Goal: Task Accomplishment & Management: Use online tool/utility

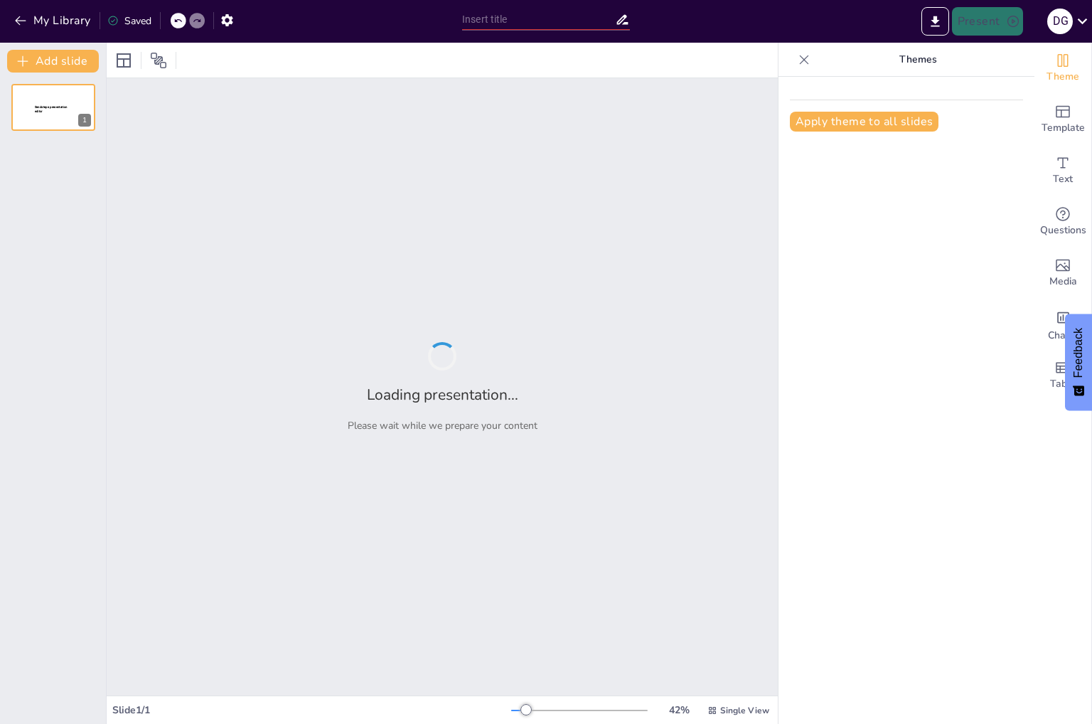
type input "Imported Afspraken worden nagekomen_sessie september.pptx"
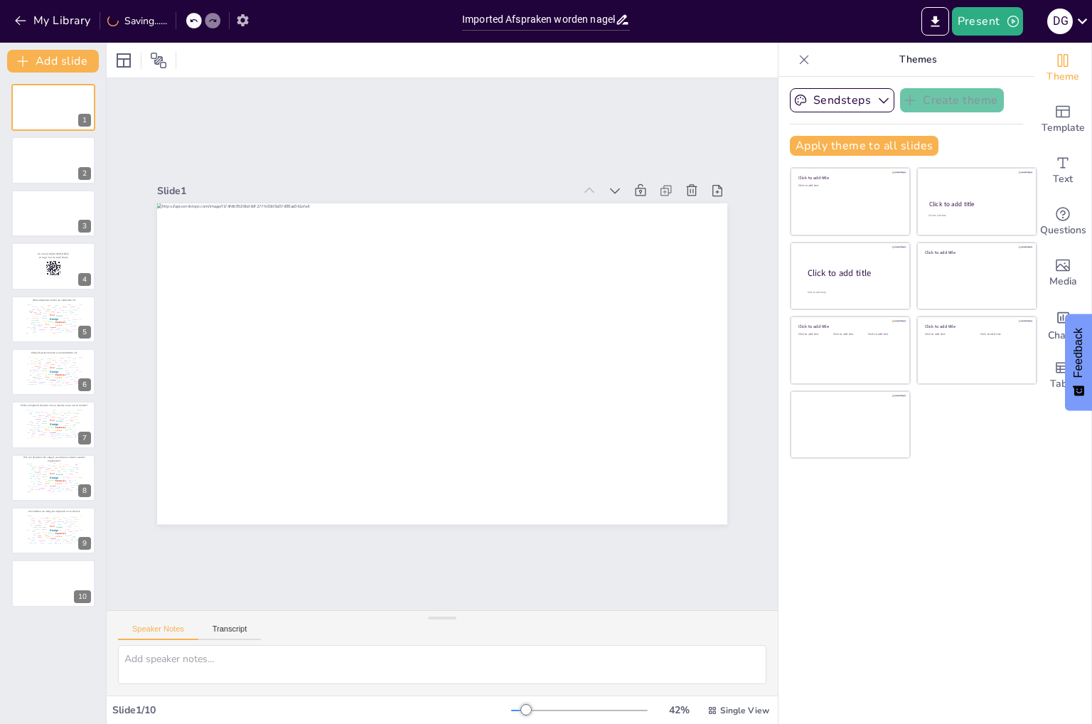
click at [249, 23] on div "My Library Saving......" at bounding box center [227, 20] width 455 height 26
click at [234, 19] on icon "button" at bounding box center [227, 20] width 15 height 15
click at [227, 21] on icon "button" at bounding box center [227, 20] width 15 height 15
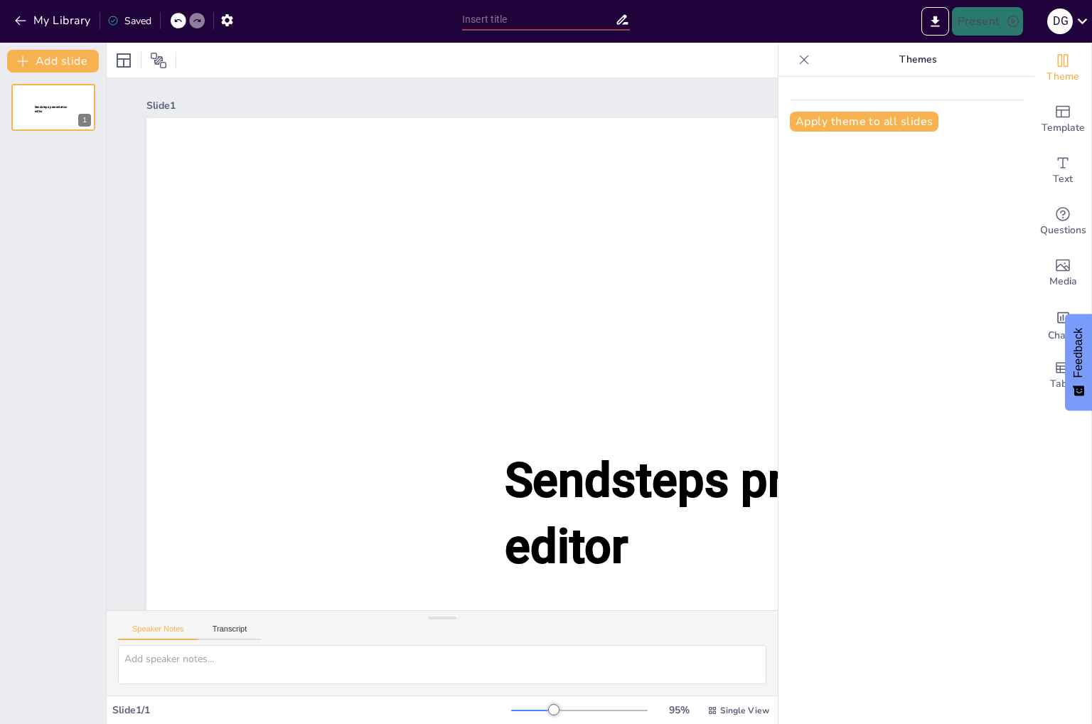
type input "Imported Afspraken worden nagekomen_sessie september.pptx"
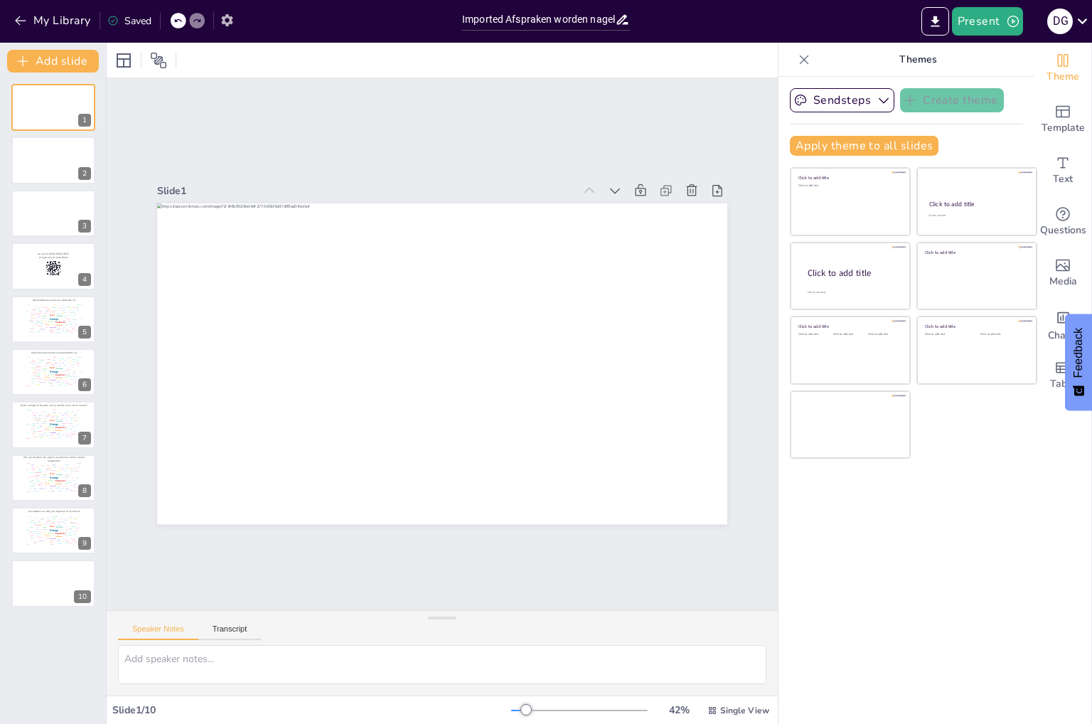
click at [222, 18] on icon "button" at bounding box center [227, 20] width 15 height 15
click at [233, 20] on icon "button" at bounding box center [227, 20] width 15 height 15
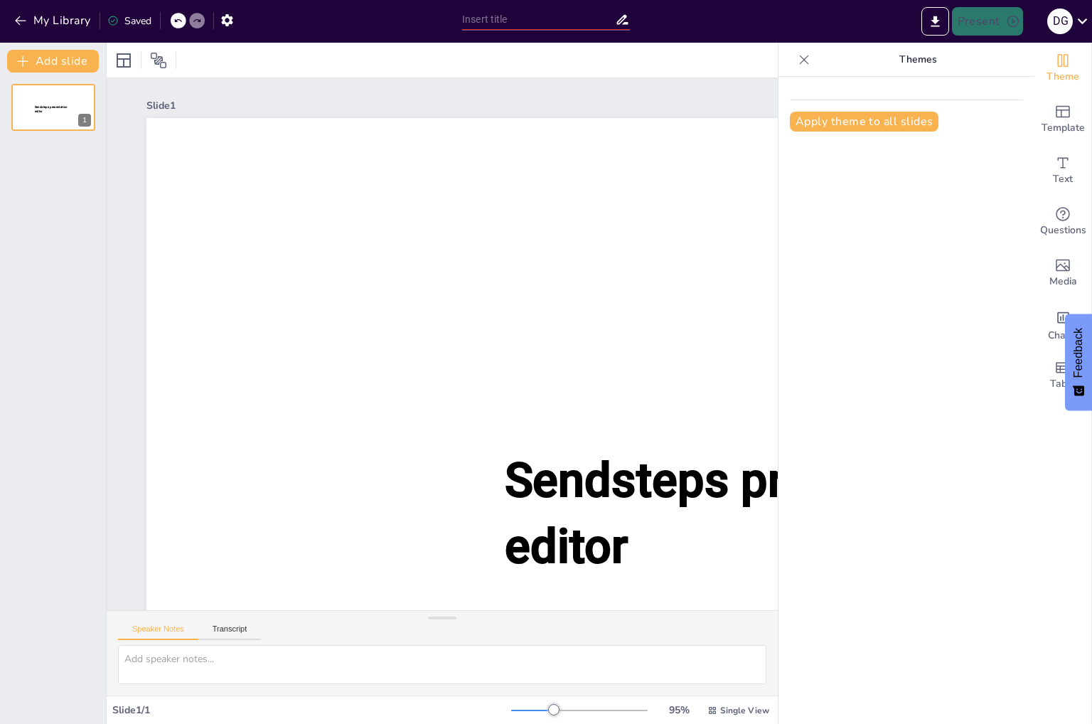
type input "Imported Afspraken worden nagekomen_sessie september.pptx"
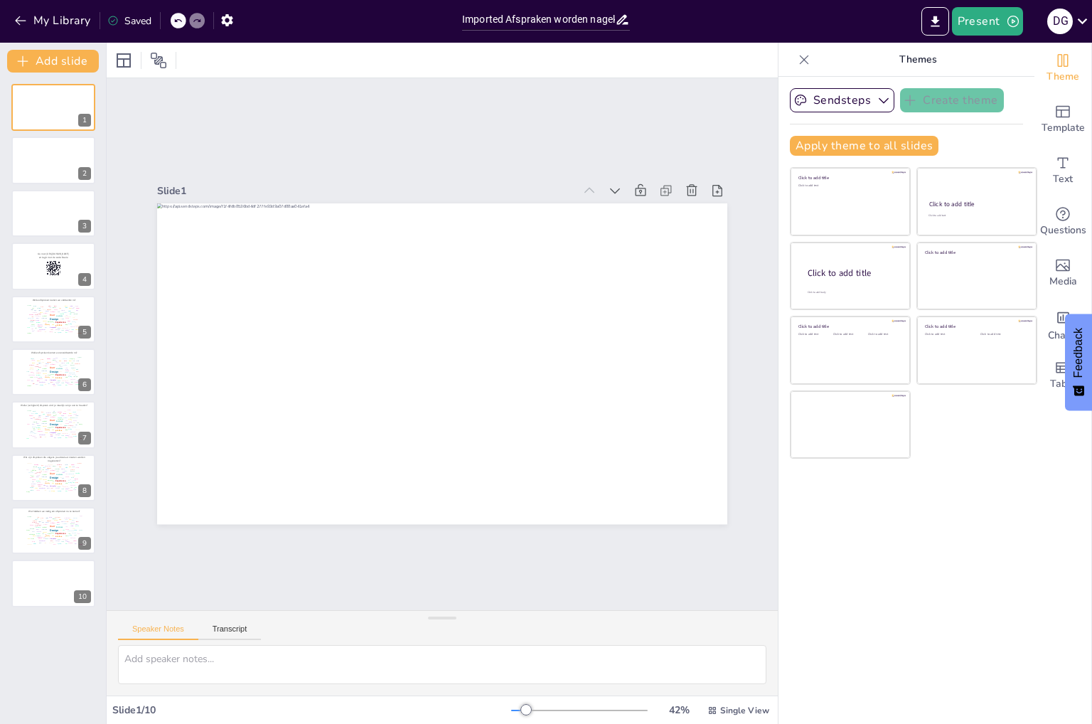
click at [279, 587] on div "Slide 1 Slide 2 Slide 3 Slide 4 Ga naar https://sendsteps.me en login met de co…" at bounding box center [442, 344] width 671 height 532
click at [23, 26] on icon "button" at bounding box center [21, 21] width 14 height 14
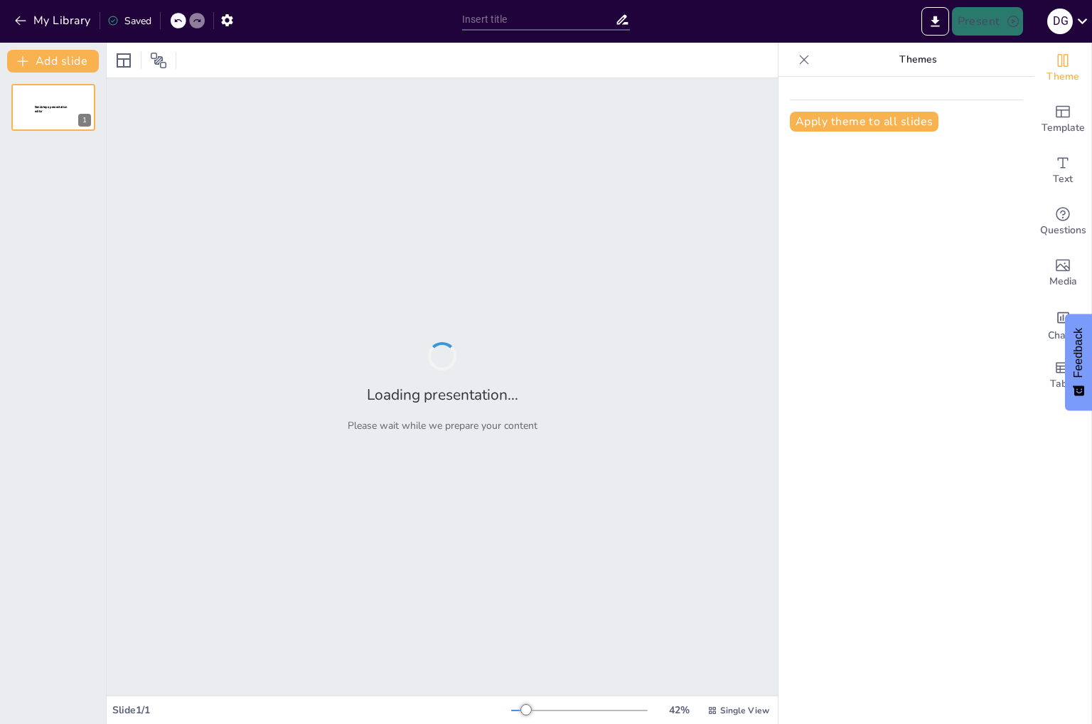
type input "Imported Afspraken worden nagekomen_sessie september.pptx"
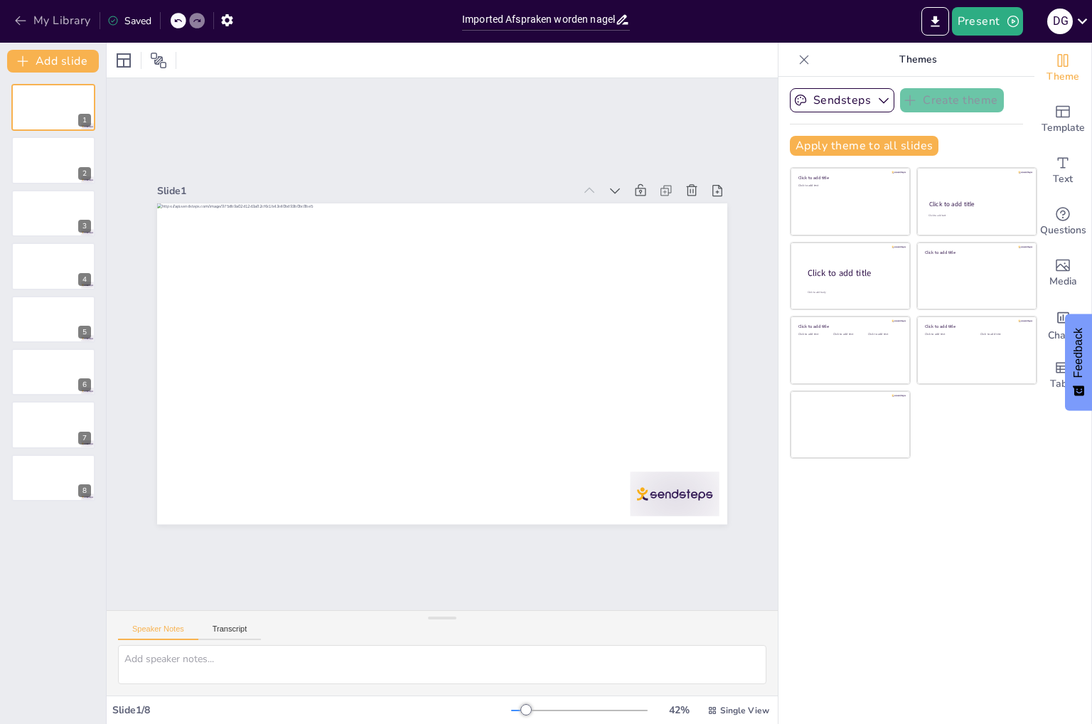
click at [26, 26] on icon "button" at bounding box center [21, 21] width 14 height 14
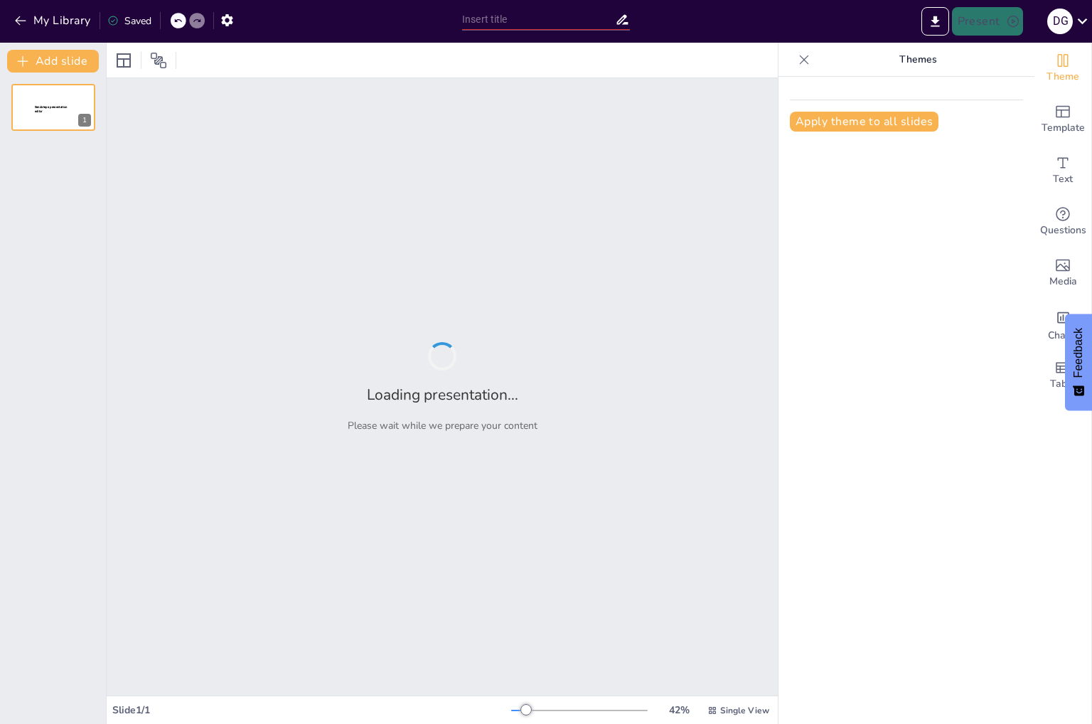
type input "Imported Afspraken worden nagekomen_sessie september.pptx"
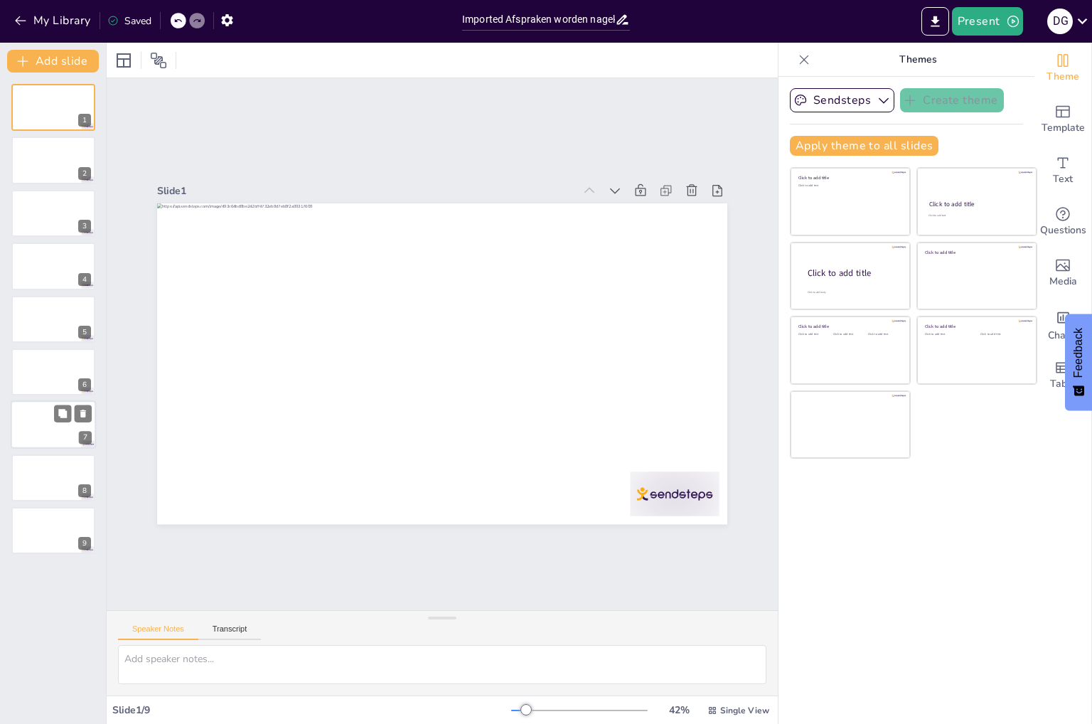
click at [43, 424] on div at bounding box center [53, 425] width 85 height 48
click at [60, 413] on icon at bounding box center [62, 413] width 9 height 9
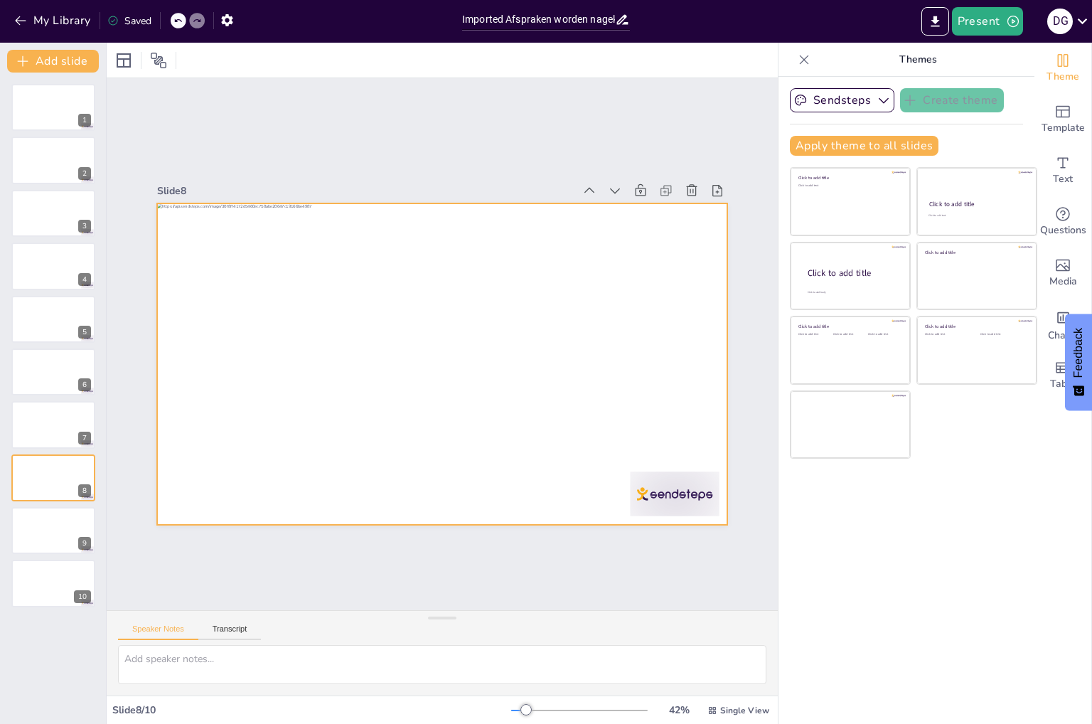
click at [443, 222] on div at bounding box center [435, 325] width 641 height 481
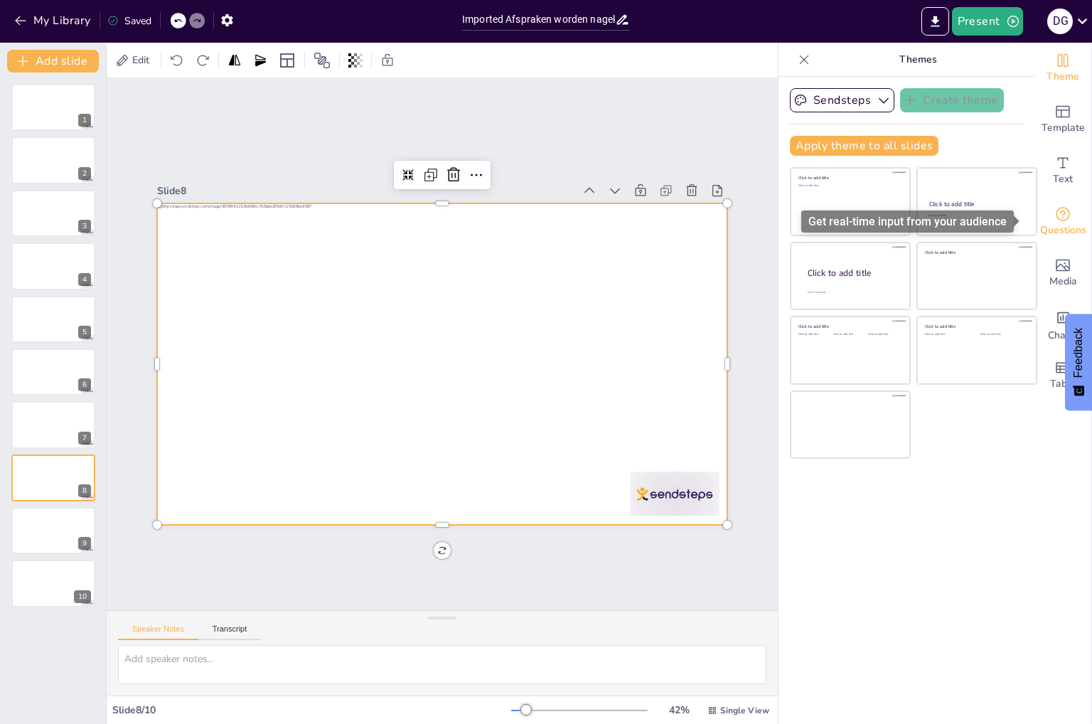
click at [1054, 224] on span "Questions" at bounding box center [1063, 230] width 46 height 16
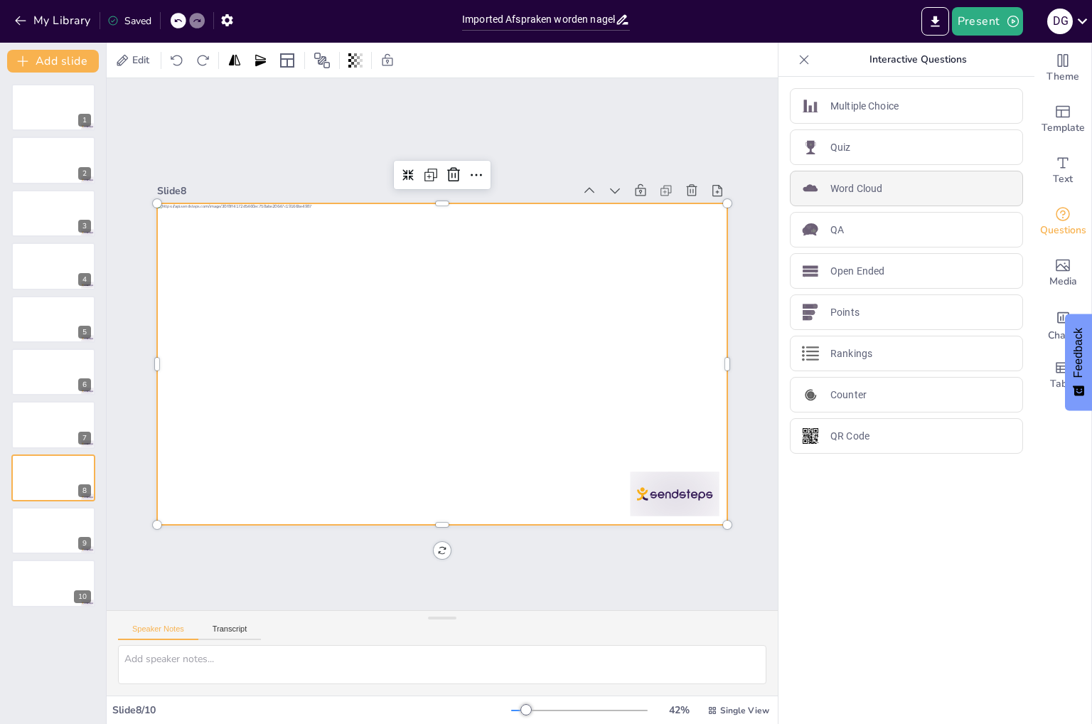
click at [850, 195] on div "Word Cloud" at bounding box center [906, 189] width 233 height 36
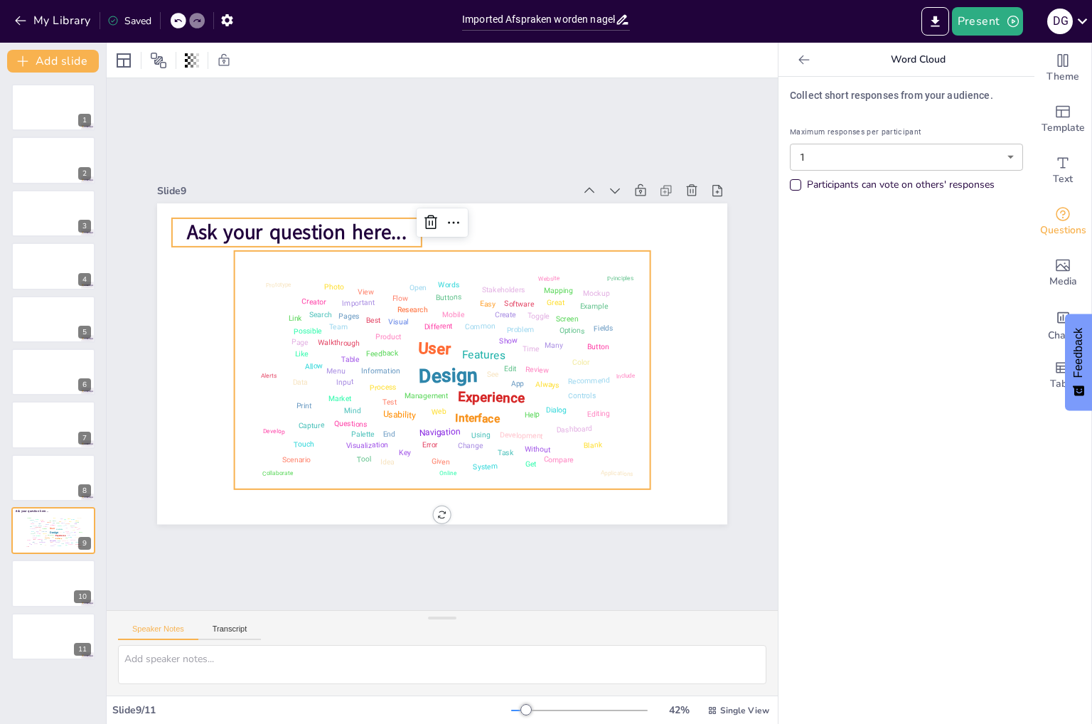
click at [539, 221] on span "Ask your question here..." at bounding box center [553, 199] width 28 height 220
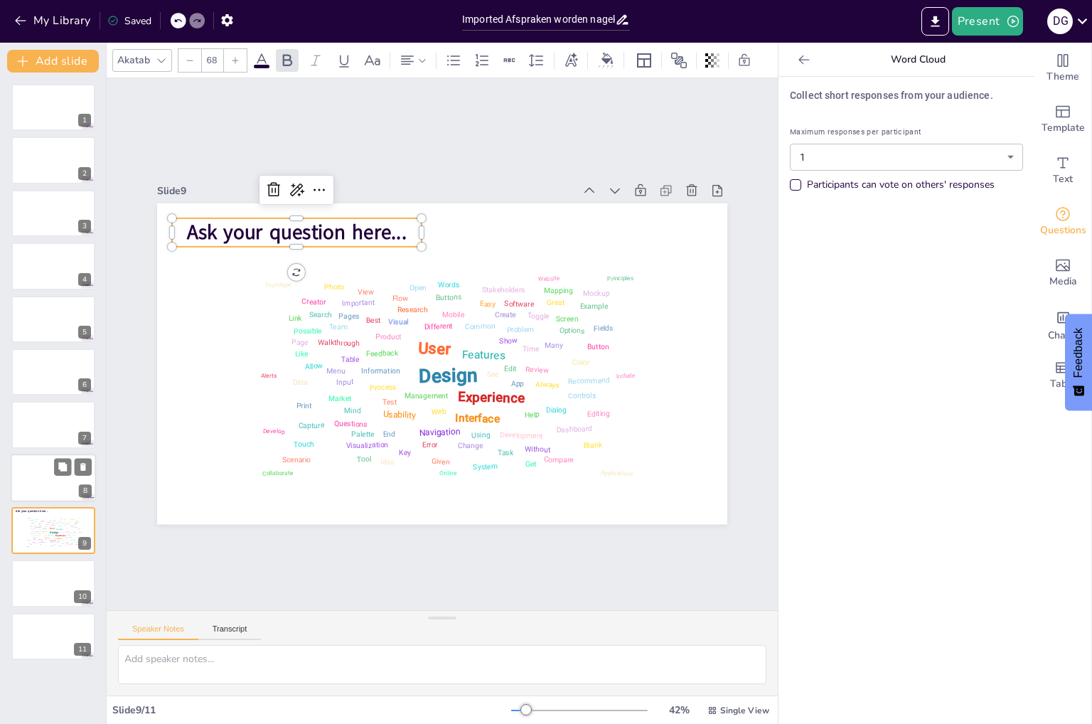
click at [51, 474] on div at bounding box center [53, 477] width 85 height 48
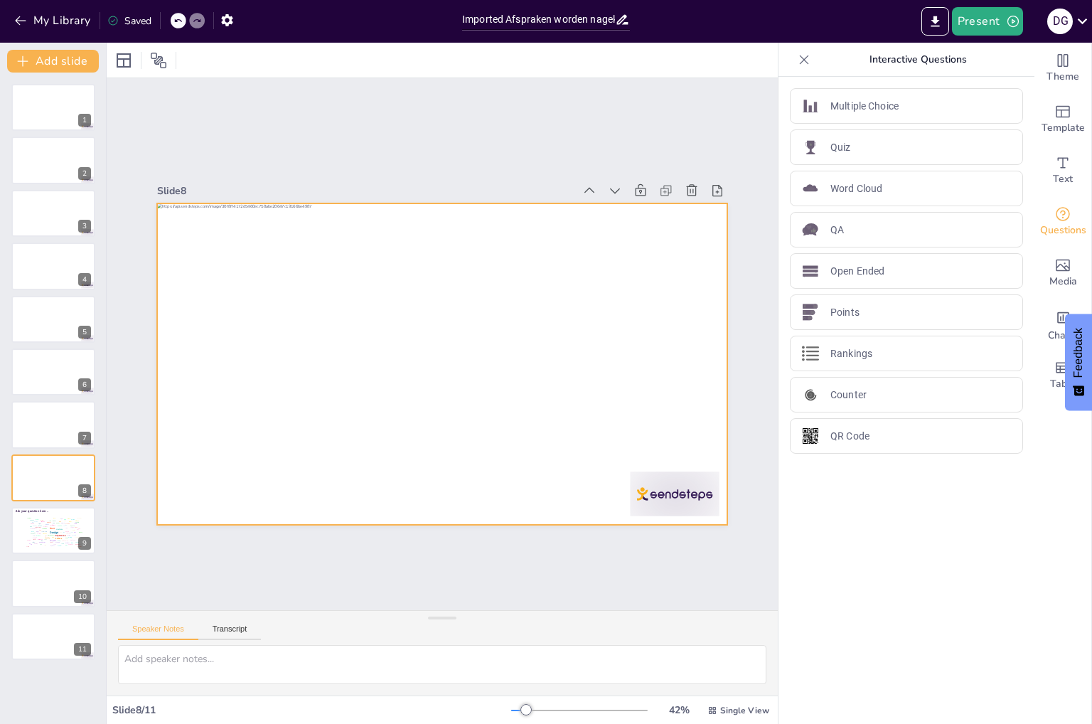
click at [213, 480] on div at bounding box center [426, 356] width 594 height 650
click at [26, 527] on div "Design User Experience Interface Features Navigation Usability Test Process Inf…" at bounding box center [53, 532] width 60 height 34
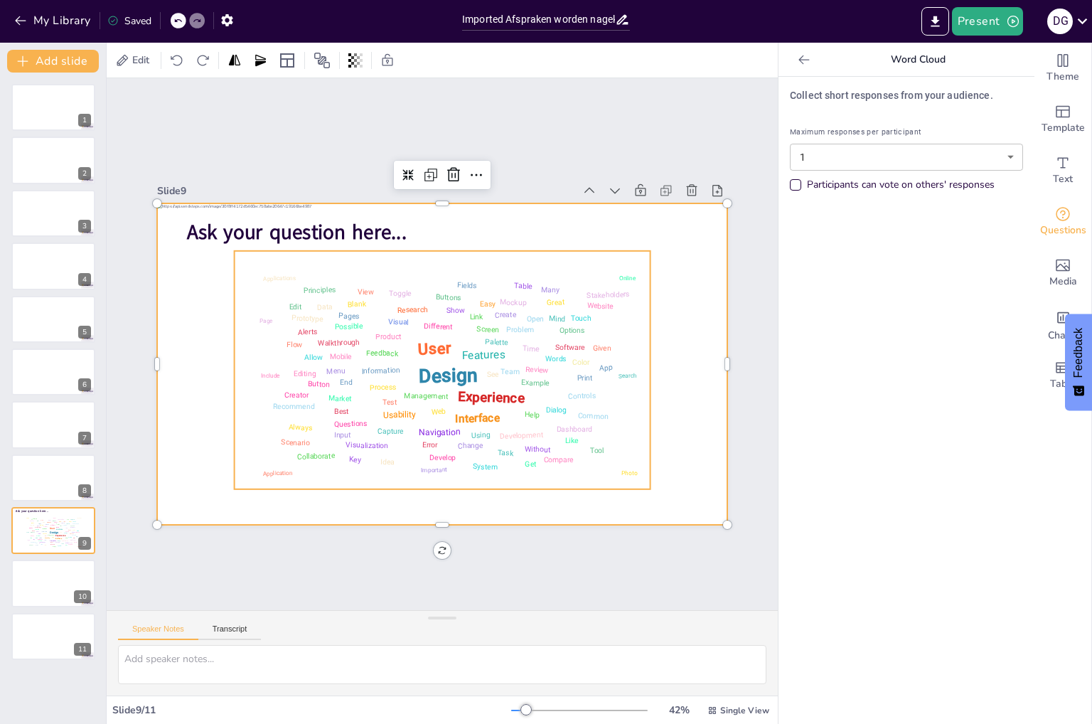
click at [485, 449] on div "Development" at bounding box center [464, 463] width 42 height 28
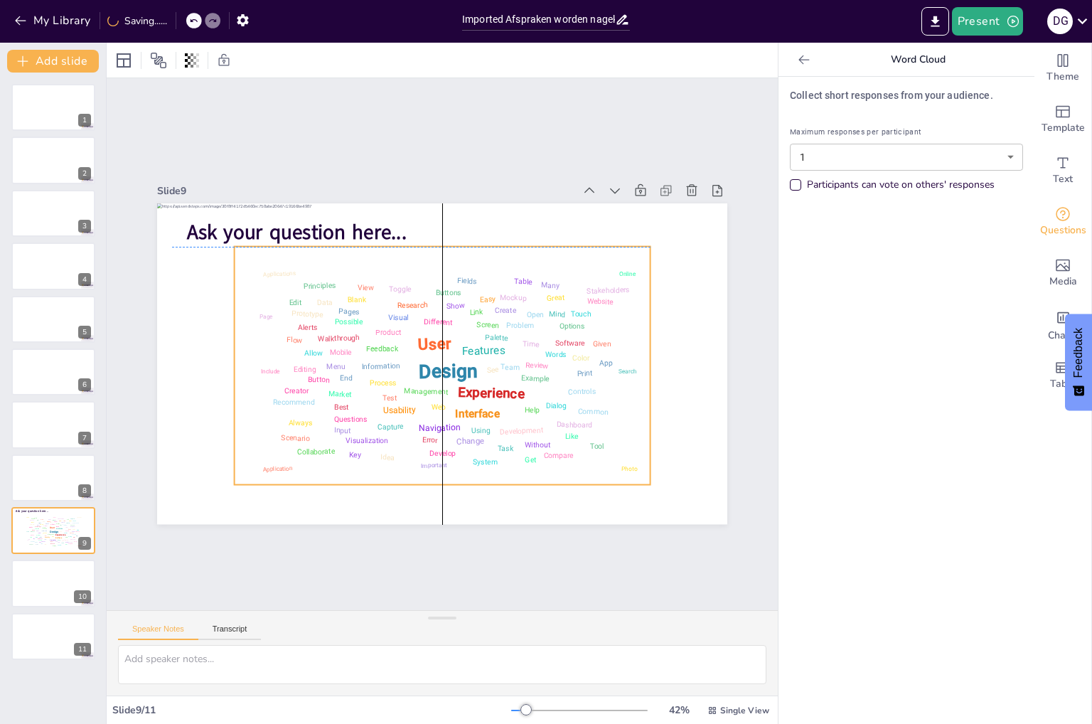
drag, startPoint x: 461, startPoint y: 438, endPoint x: 461, endPoint y: 430, distance: 7.9
click at [399, 270] on div "Change" at bounding box center [384, 261] width 29 height 18
click at [623, 468] on div "Design User Experience Interface Features Navigation Usability Test Process Inf…" at bounding box center [438, 323] width 442 height 305
click at [362, 430] on span "Ask your question here..." at bounding box center [437, 527] width 151 height 194
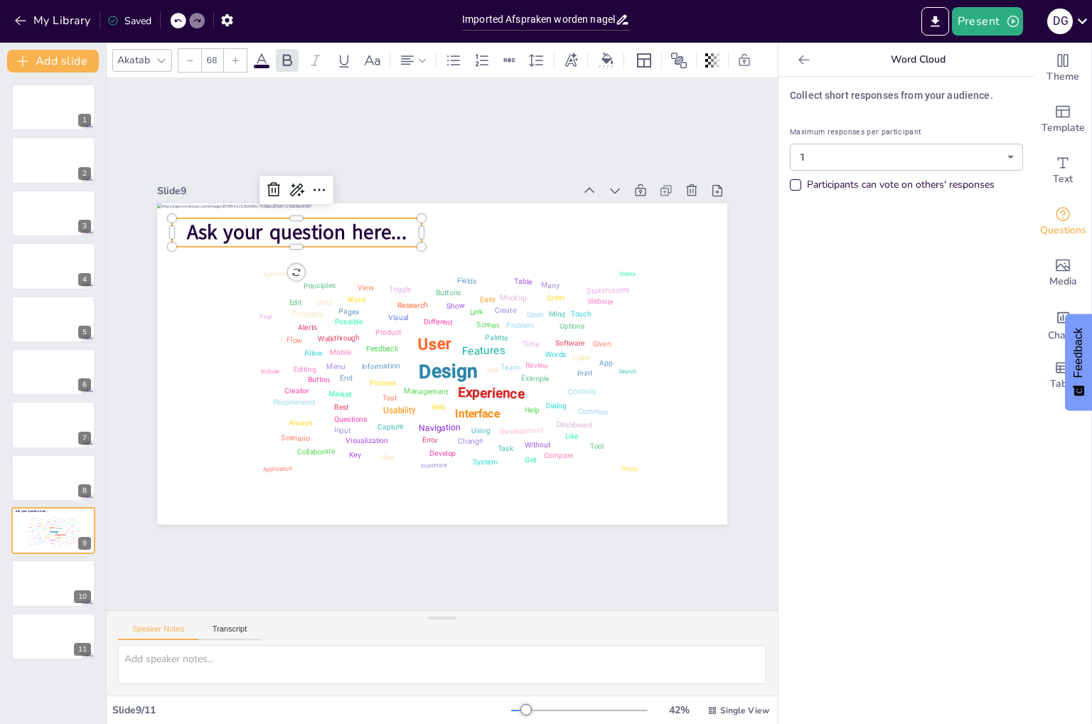
click at [428, 227] on span "Ask your question here..." at bounding box center [485, 166] width 114 height 212
click at [485, 227] on span "Ask your question here..." at bounding box center [521, 178] width 72 height 220
drag, startPoint x: 402, startPoint y: 222, endPoint x: 119, endPoint y: 226, distance: 282.9
click at [119, 226] on div "Slide 1 Slide 2 Slide 3 Slide 4 Slide 5 Slide 6 Slide 7 Slide 8 Slide 9 Design …" at bounding box center [441, 344] width 729 height 544
click at [264, 52] on icon at bounding box center [261, 60] width 17 height 17
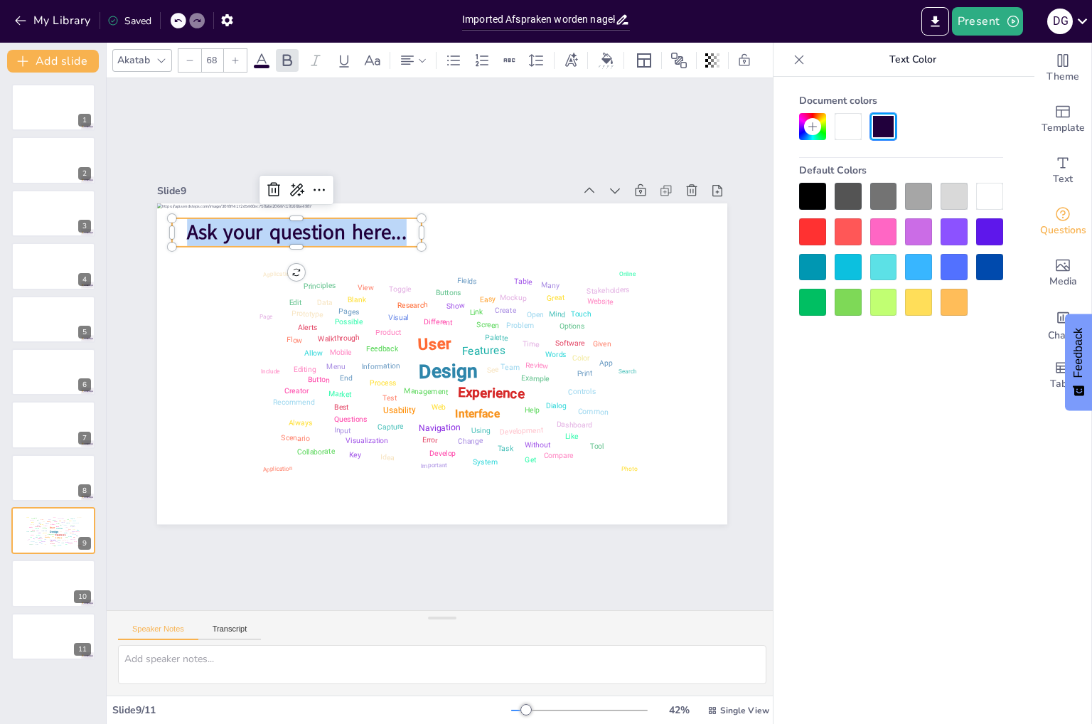
click at [895, 194] on div at bounding box center [883, 196] width 27 height 27
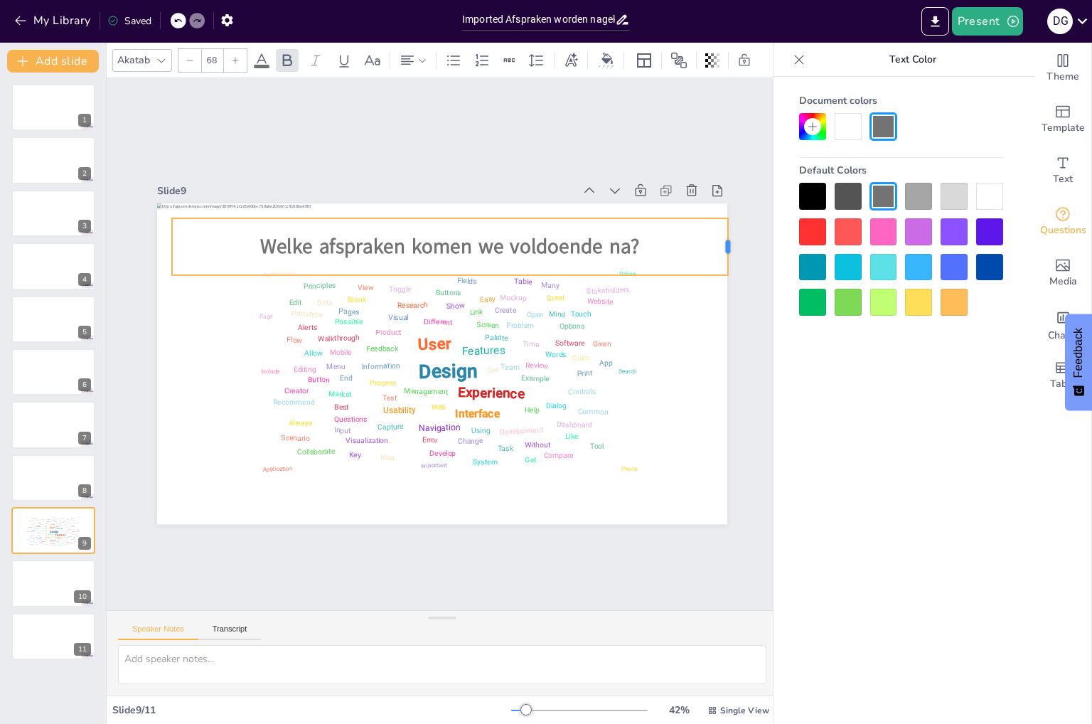
drag, startPoint x: 412, startPoint y: 244, endPoint x: 719, endPoint y: 240, distance: 306.4
click at [149, 318] on div at bounding box center [135, 346] width 28 height 57
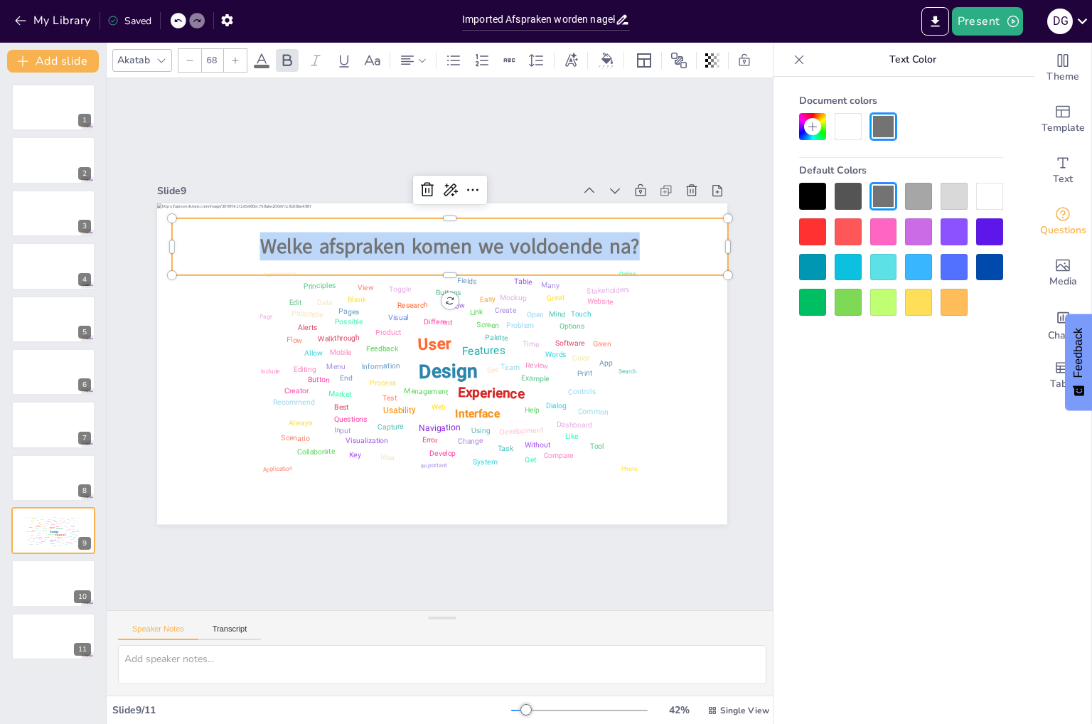
drag, startPoint x: 647, startPoint y: 237, endPoint x: 198, endPoint y: 242, distance: 448.5
click at [198, 242] on p "Welke afspraken komen we voldoende na?" at bounding box center [374, 273] width 393 height 432
click at [188, 49] on div at bounding box center [189, 60] width 23 height 23
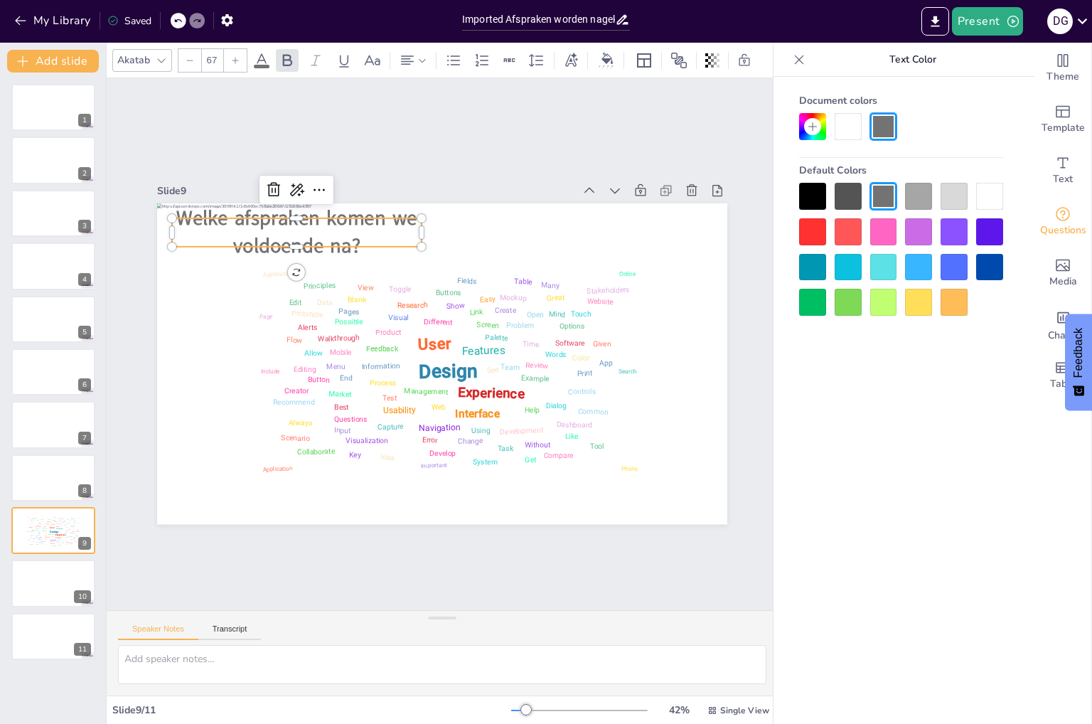
click at [188, 49] on div at bounding box center [189, 60] width 23 height 23
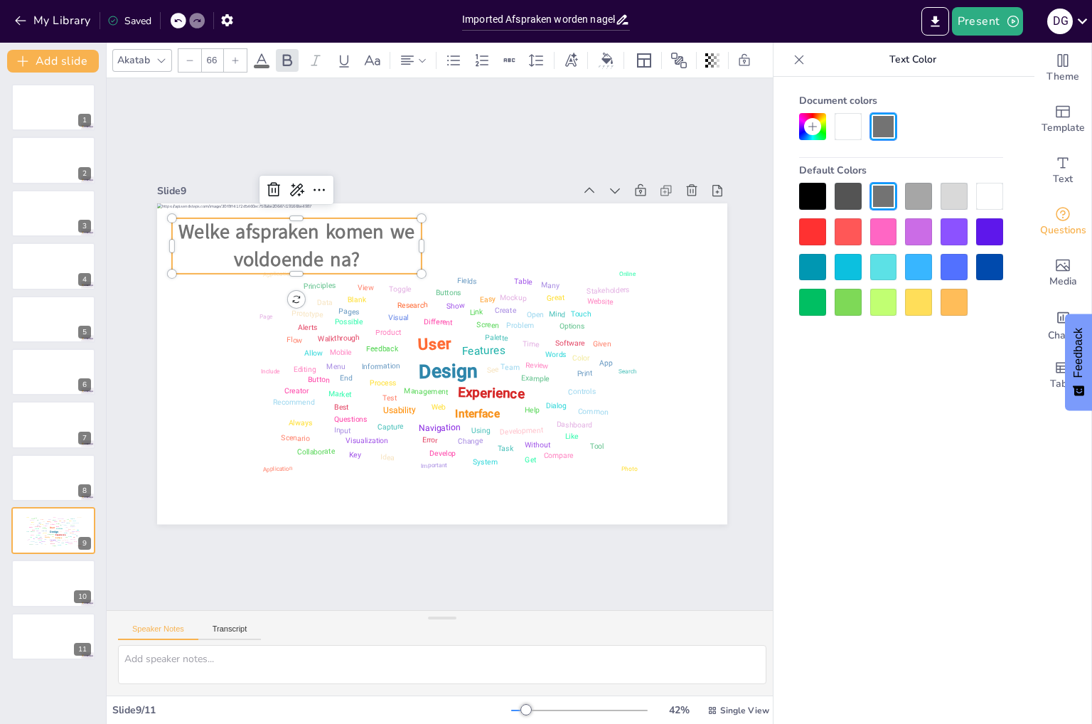
click at [188, 49] on div at bounding box center [189, 60] width 23 height 23
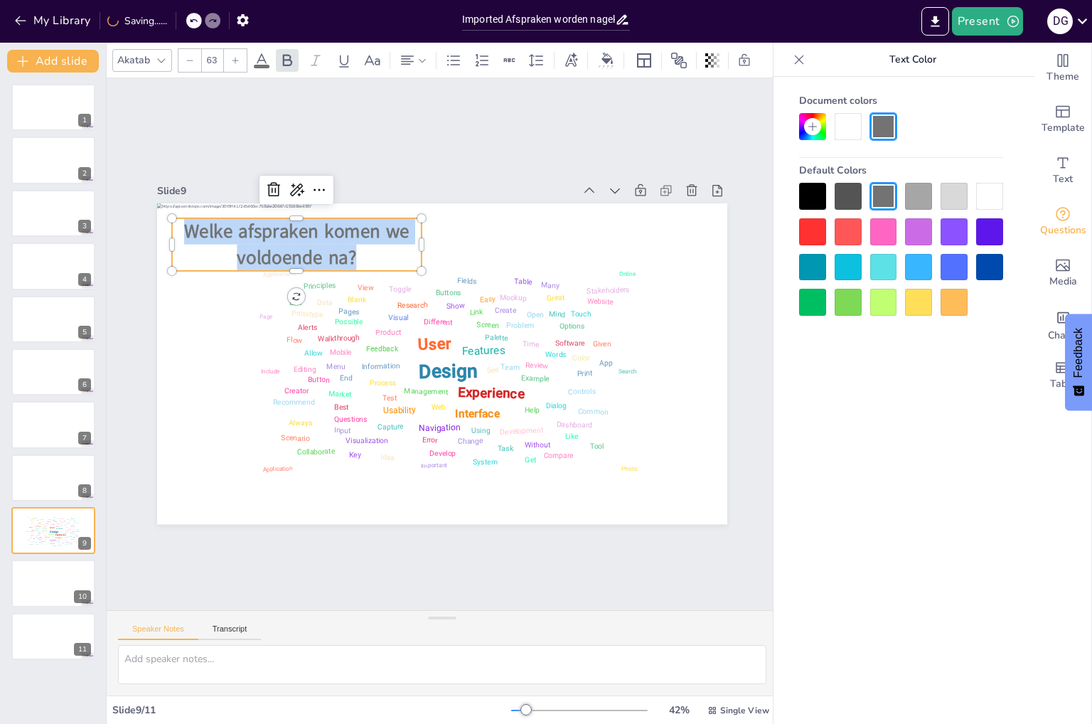
click at [188, 49] on div at bounding box center [189, 60] width 23 height 23
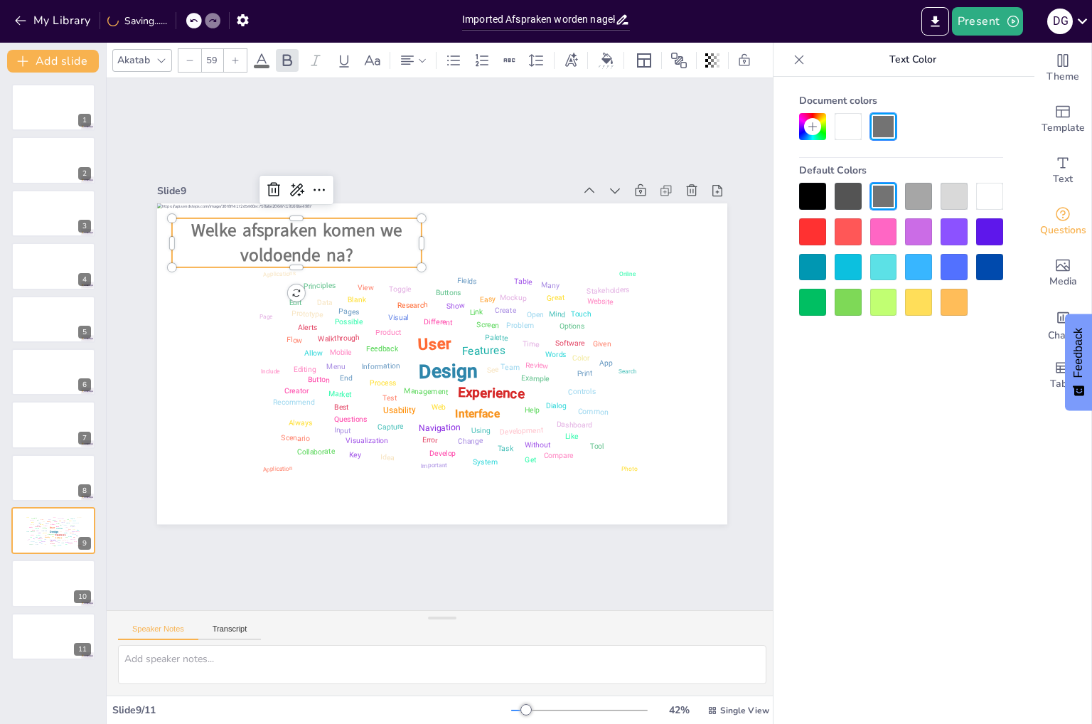
click at [188, 49] on div at bounding box center [189, 60] width 23 height 23
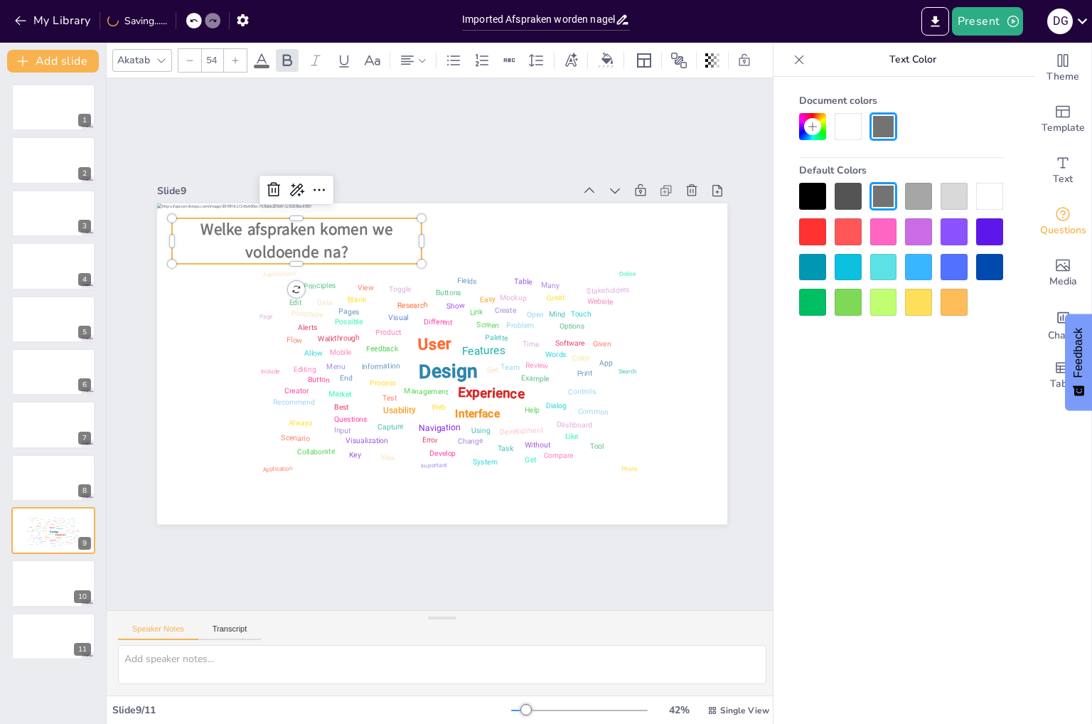
click at [188, 49] on div at bounding box center [189, 60] width 23 height 23
click at [239, 57] on div at bounding box center [235, 60] width 23 height 23
type input "52"
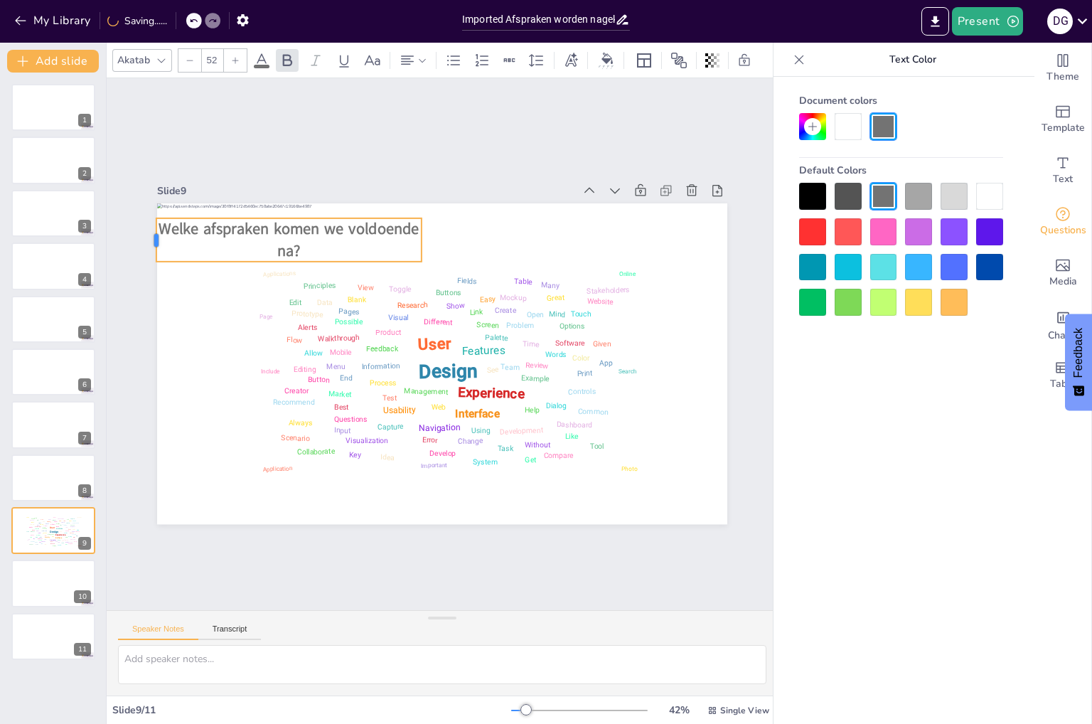
drag, startPoint x: 158, startPoint y: 236, endPoint x: 142, endPoint y: 237, distance: 15.7
click at [656, 159] on div at bounding box center [677, 143] width 43 height 31
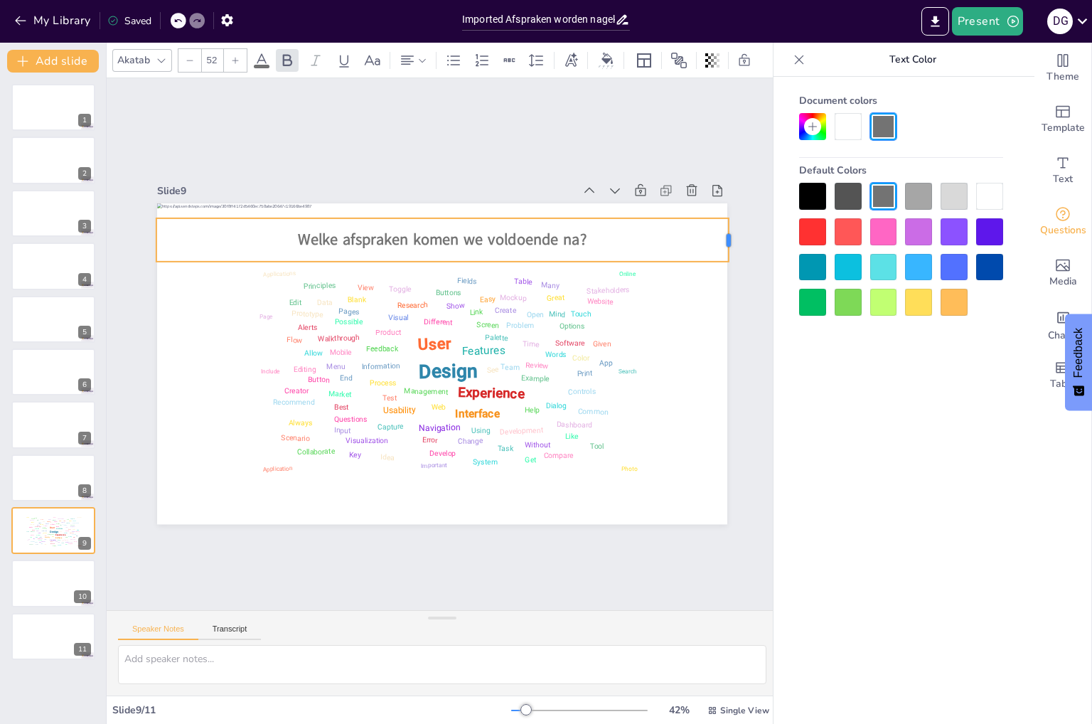
drag, startPoint x: 415, startPoint y: 237, endPoint x: 722, endPoint y: 247, distance: 307.2
click at [736, 249] on div at bounding box center [744, 271] width 16 height 44
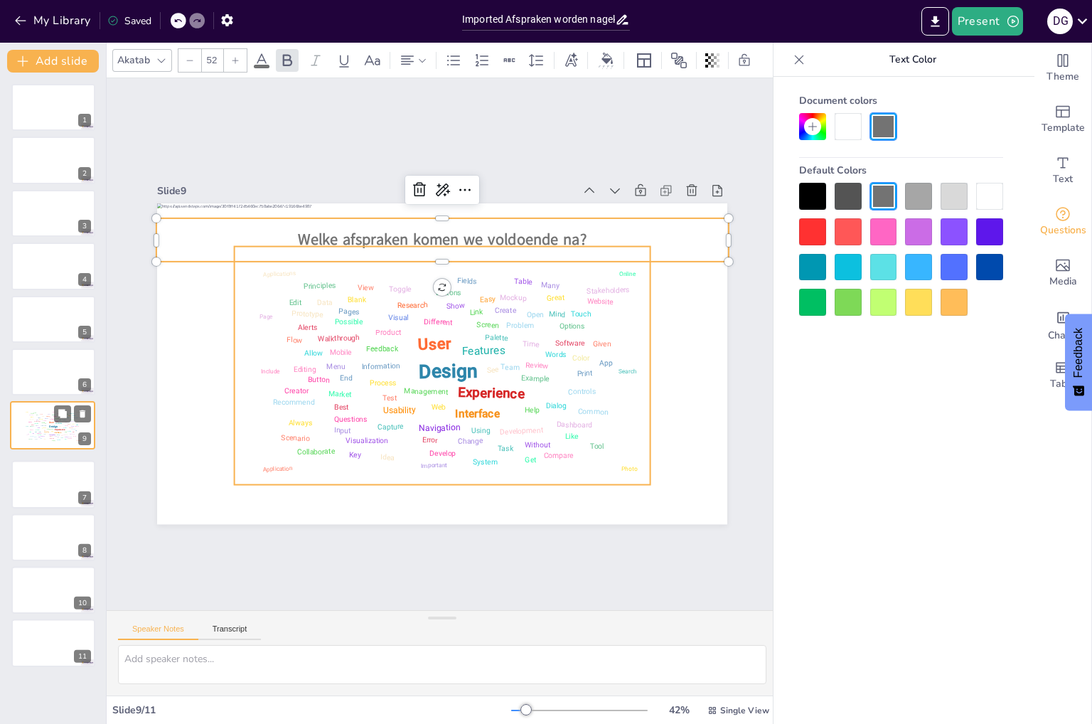
drag, startPoint x: 26, startPoint y: 527, endPoint x: 26, endPoint y: 416, distance: 110.9
click at [26, 416] on div "Design User Experience Interface Features Navigation Usability Test Process Inf…" at bounding box center [53, 425] width 60 height 33
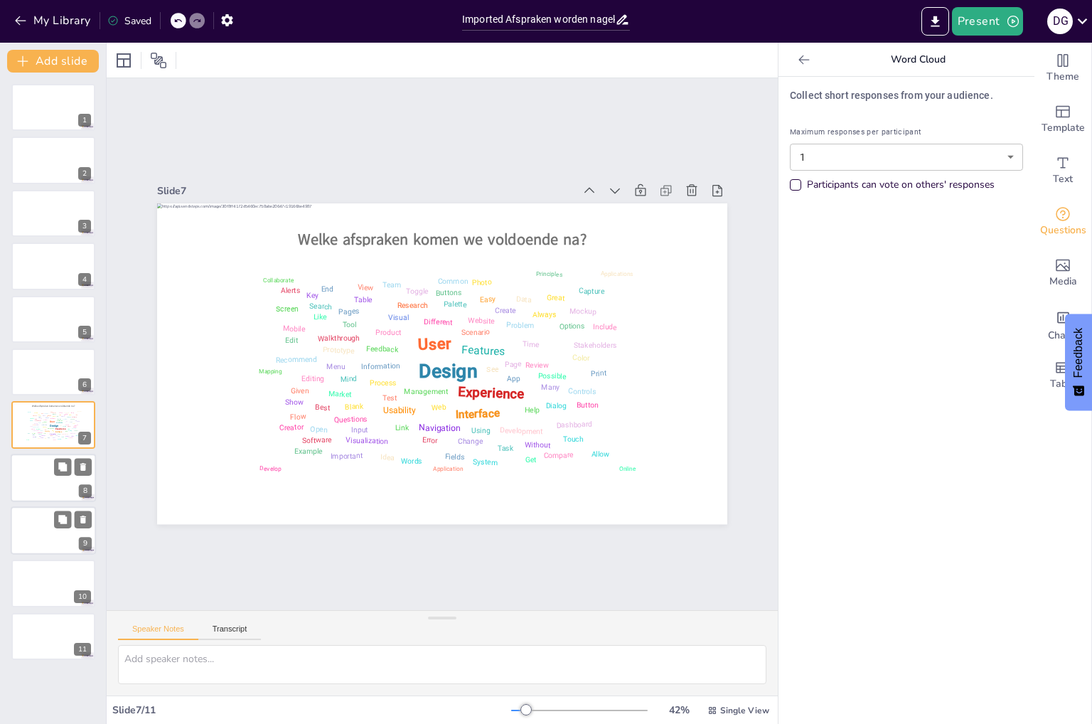
click at [34, 470] on div at bounding box center [53, 477] width 85 height 48
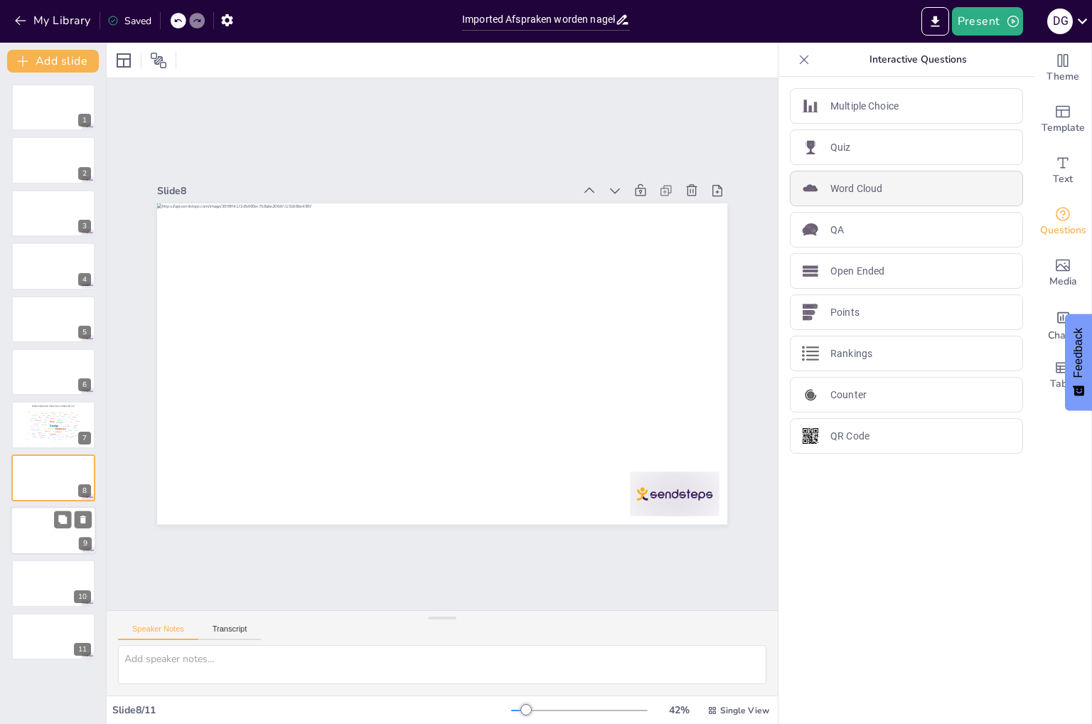
click at [859, 185] on p "Word Cloud" at bounding box center [856, 188] width 52 height 15
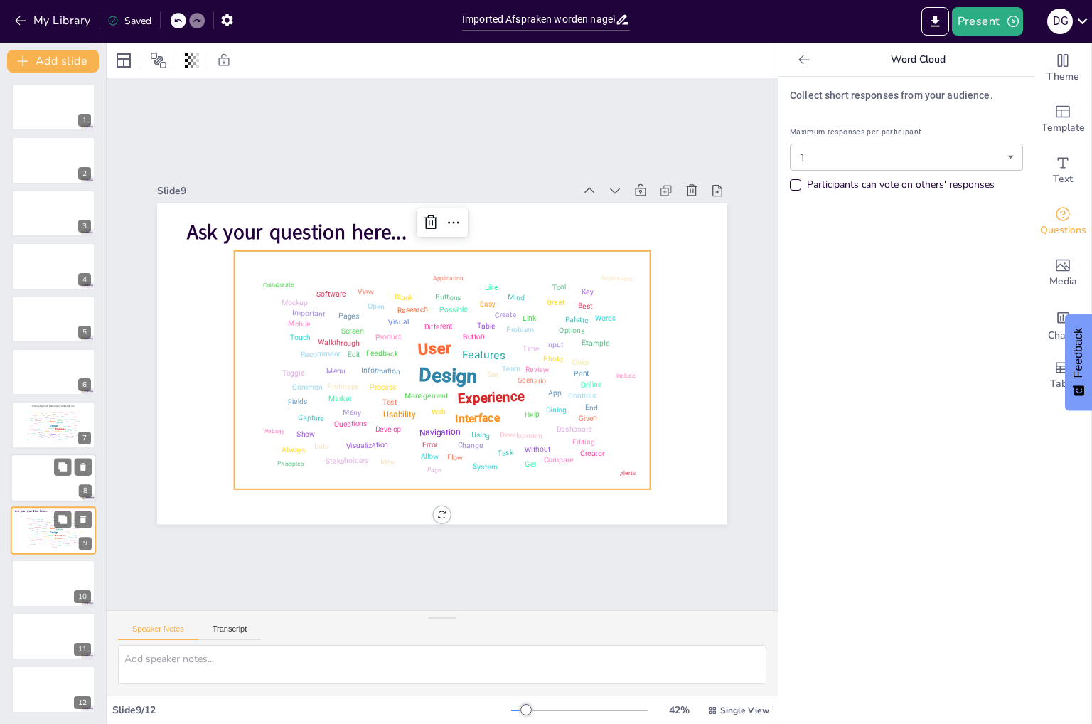
click at [26, 483] on div at bounding box center [53, 477] width 85 height 48
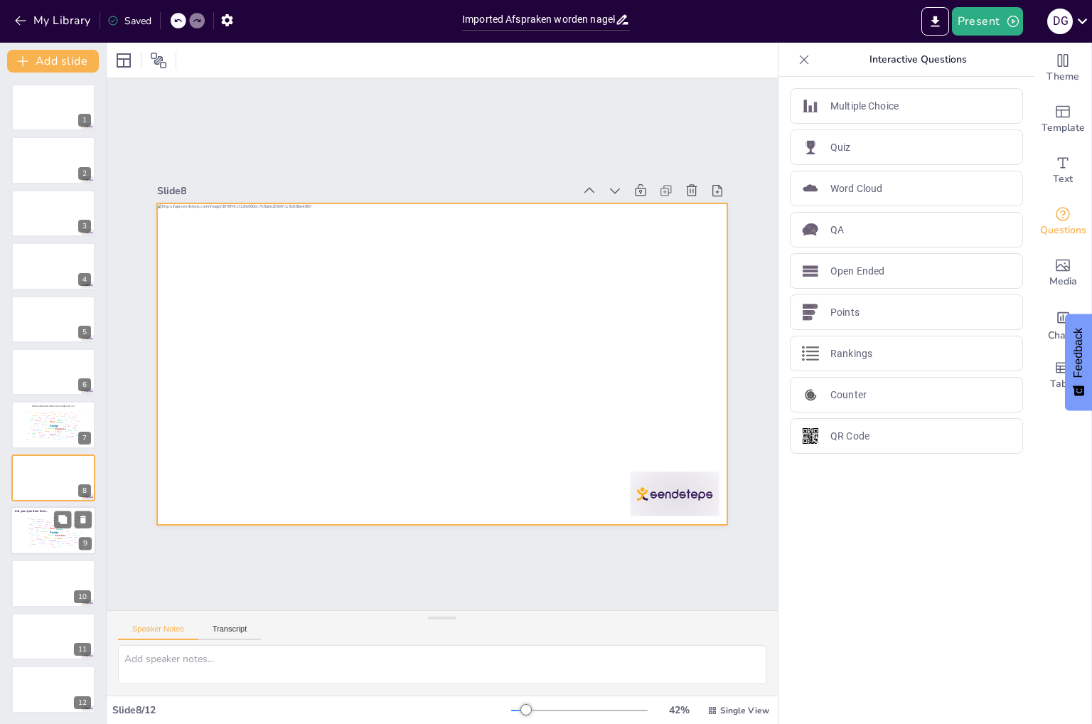
click at [301, 487] on div at bounding box center [461, 344] width 321 height 570
click at [31, 532] on div "Design User Experience Interface Features Navigation Usability Test Process Inf…" at bounding box center [53, 532] width 60 height 34
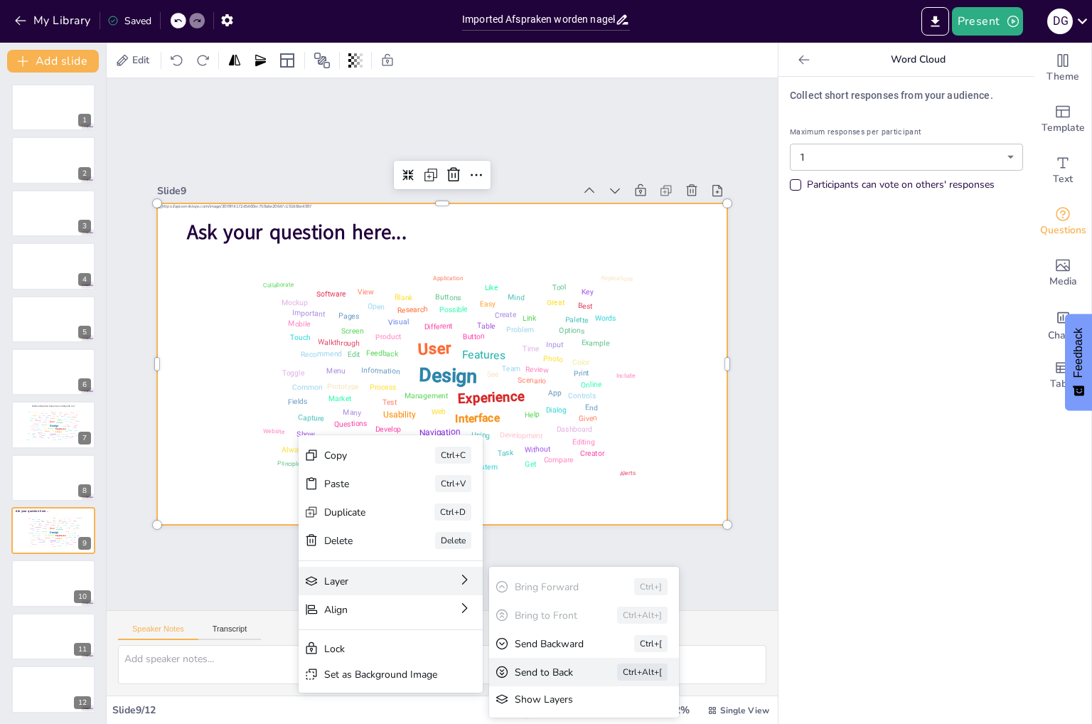
click at [137, 669] on div "Send to Back" at bounding box center [121, 670] width 32 height 64
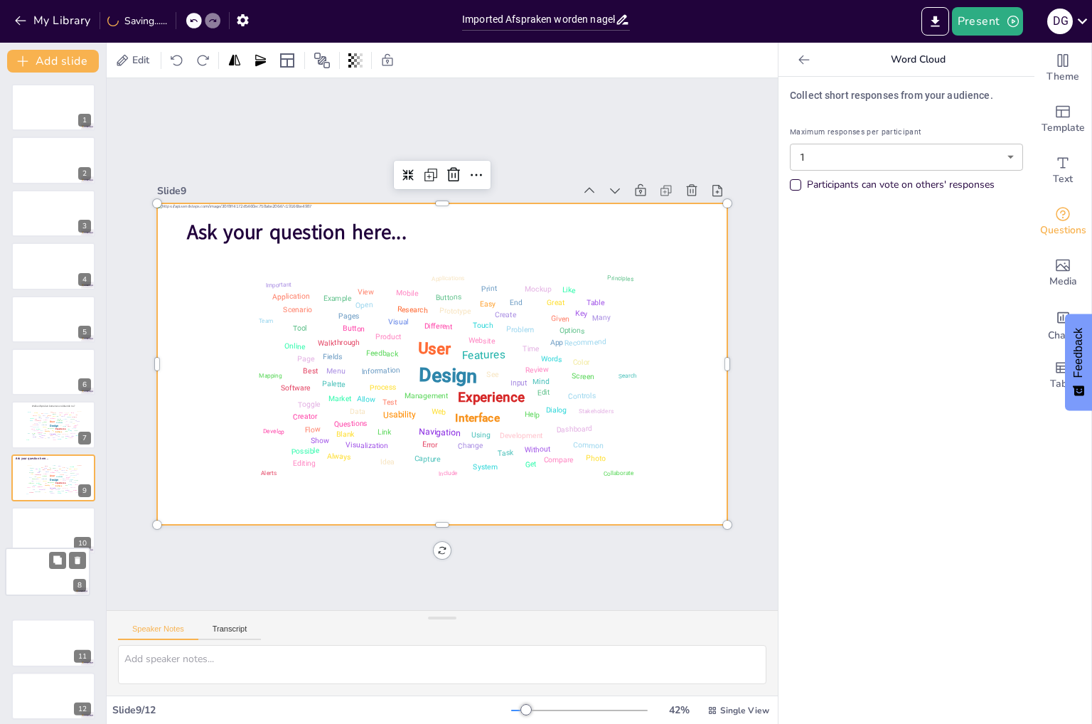
drag, startPoint x: 36, startPoint y: 468, endPoint x: 28, endPoint y: 566, distance: 98.4
click at [28, 566] on div at bounding box center [48, 571] width 84 height 47
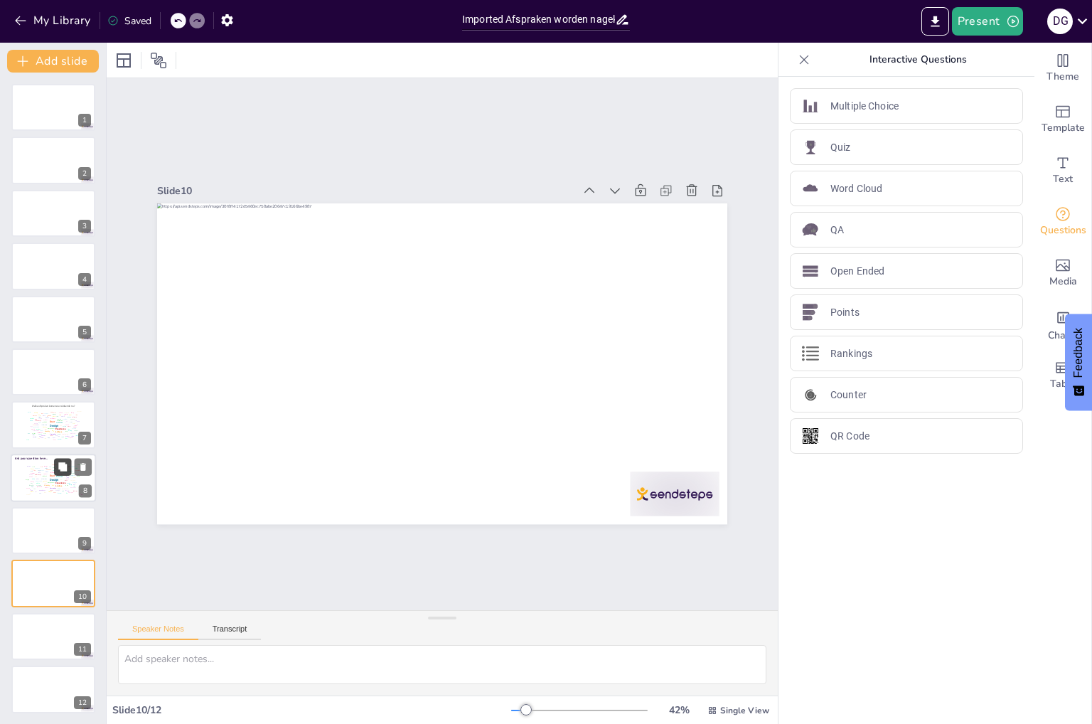
click at [54, 468] on div at bounding box center [73, 466] width 38 height 17
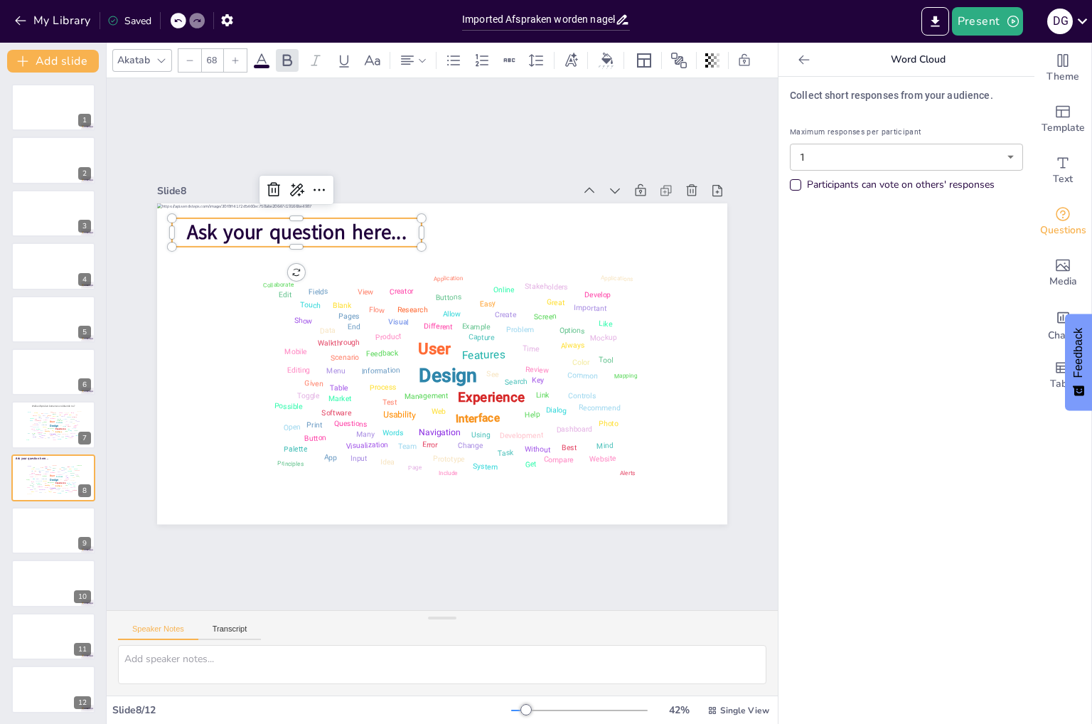
click at [256, 253] on span "Ask your question here..." at bounding box center [260, 320] width 204 height 134
click at [215, 52] on input "68" at bounding box center [212, 60] width 20 height 23
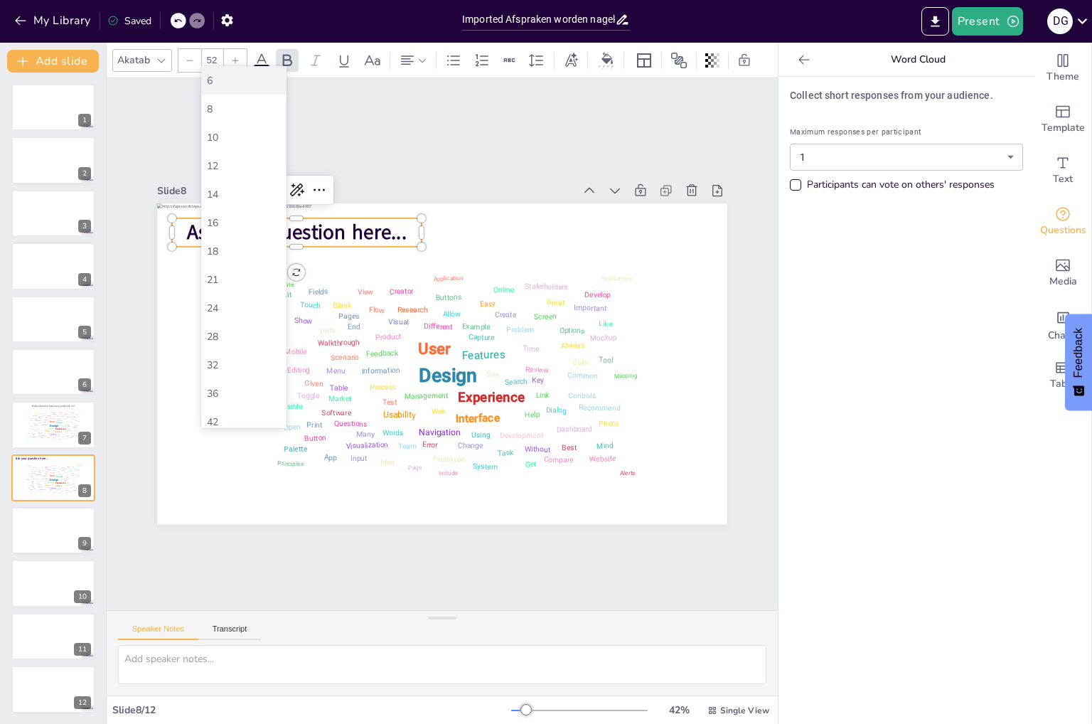
type input "68"
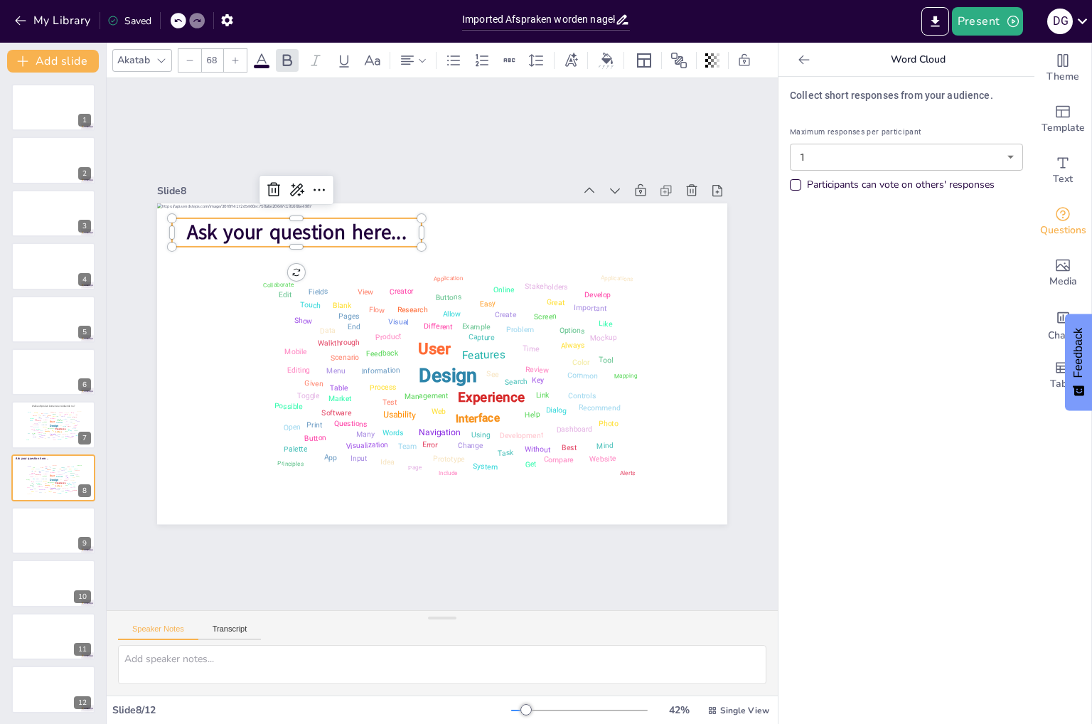
click at [269, 52] on icon at bounding box center [261, 60] width 17 height 17
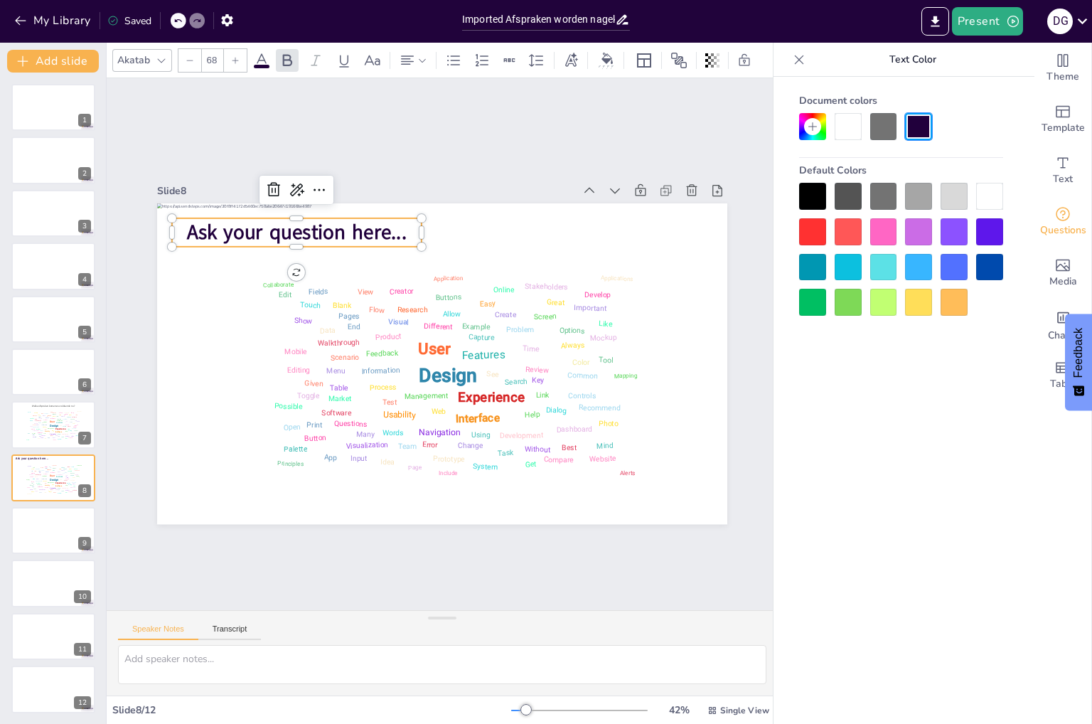
click at [888, 133] on div at bounding box center [883, 126] width 27 height 27
click at [242, 264] on span "Ask your question here..." at bounding box center [259, 339] width 194 height 151
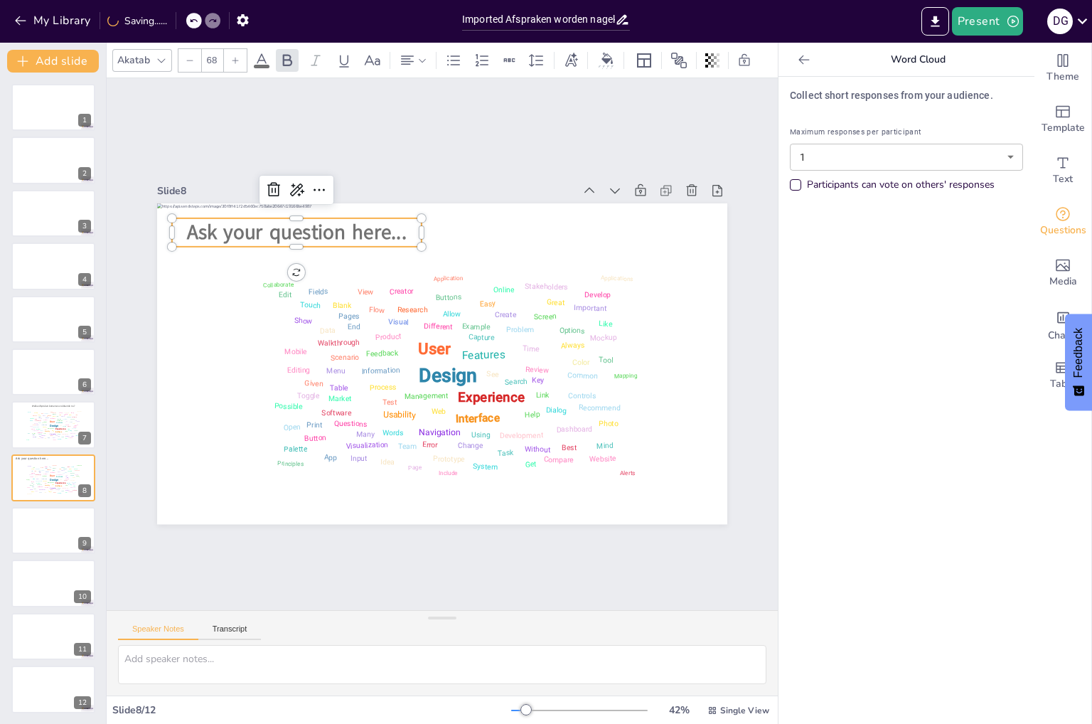
click at [248, 223] on span "Ask your question here..." at bounding box center [286, 248] width 221 height 50
click at [399, 222] on span "Ask your question here..." at bounding box center [466, 162] width 134 height 204
click at [544, 222] on span "Ask your question here..." at bounding box center [611, 274] width 134 height 204
click at [546, 222] on span "Ask your question here..." at bounding box center [603, 257] width 114 height 212
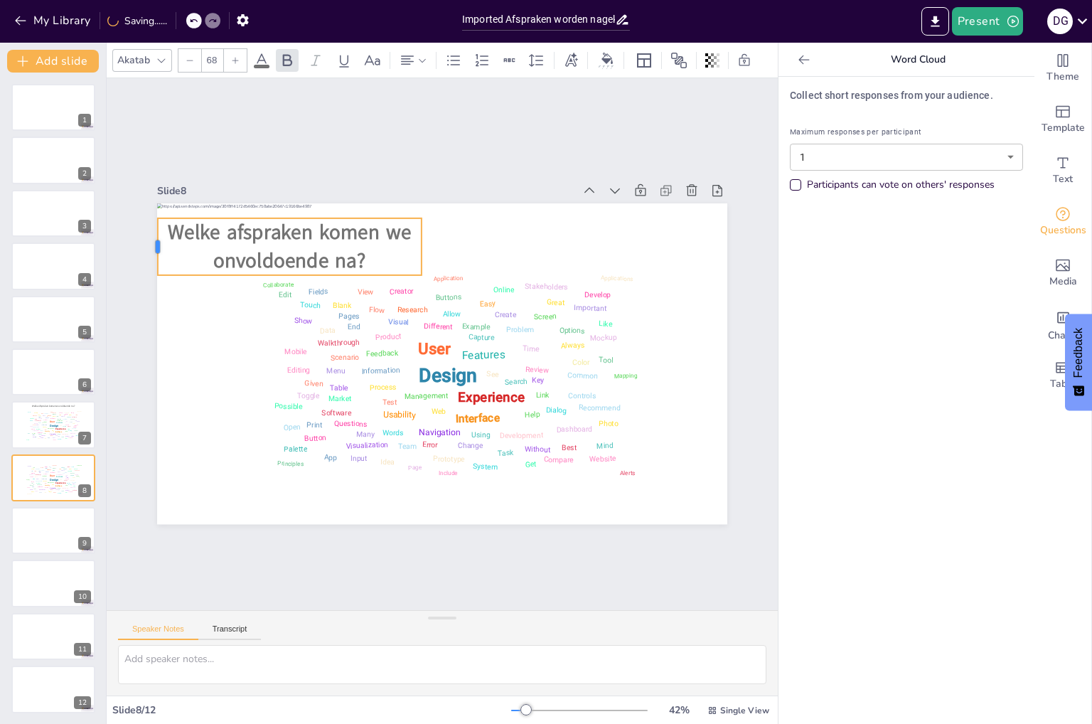
drag, startPoint x: 159, startPoint y: 240, endPoint x: 145, endPoint y: 246, distance: 15.3
click at [596, 112] on div at bounding box center [624, 98] width 57 height 28
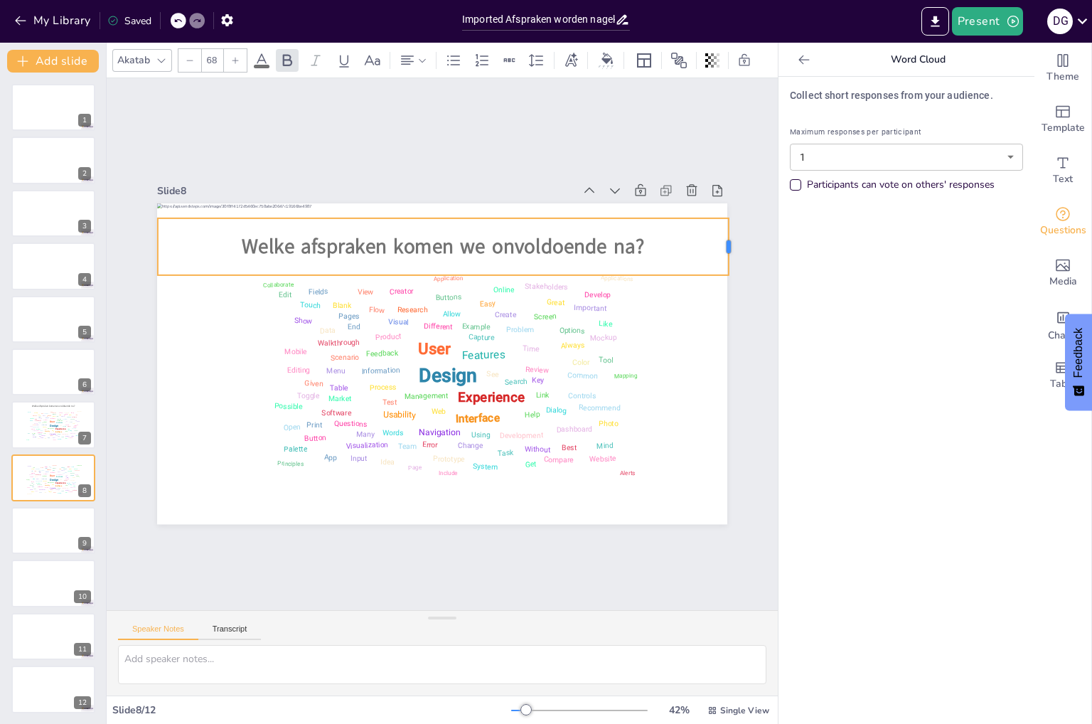
drag, startPoint x: 414, startPoint y: 242, endPoint x: 721, endPoint y: 237, distance: 307.1
click at [721, 473] on div at bounding box center [710, 496] width 50 height 46
click at [52, 524] on div at bounding box center [53, 530] width 85 height 48
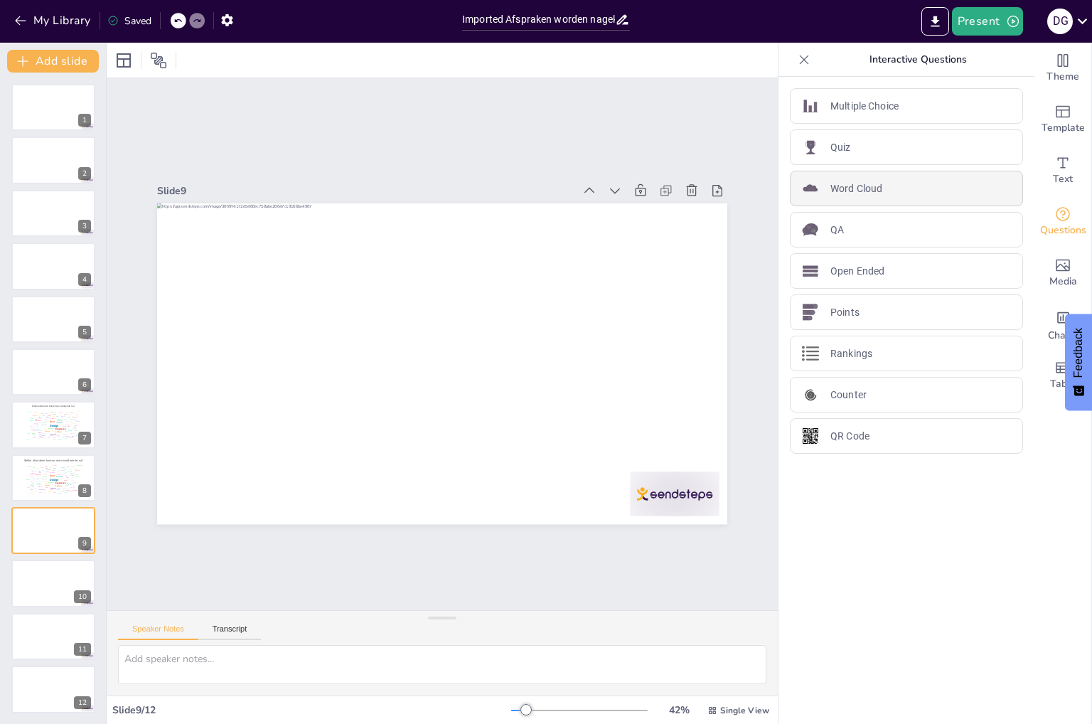
click at [847, 187] on p "Word Cloud" at bounding box center [856, 188] width 52 height 15
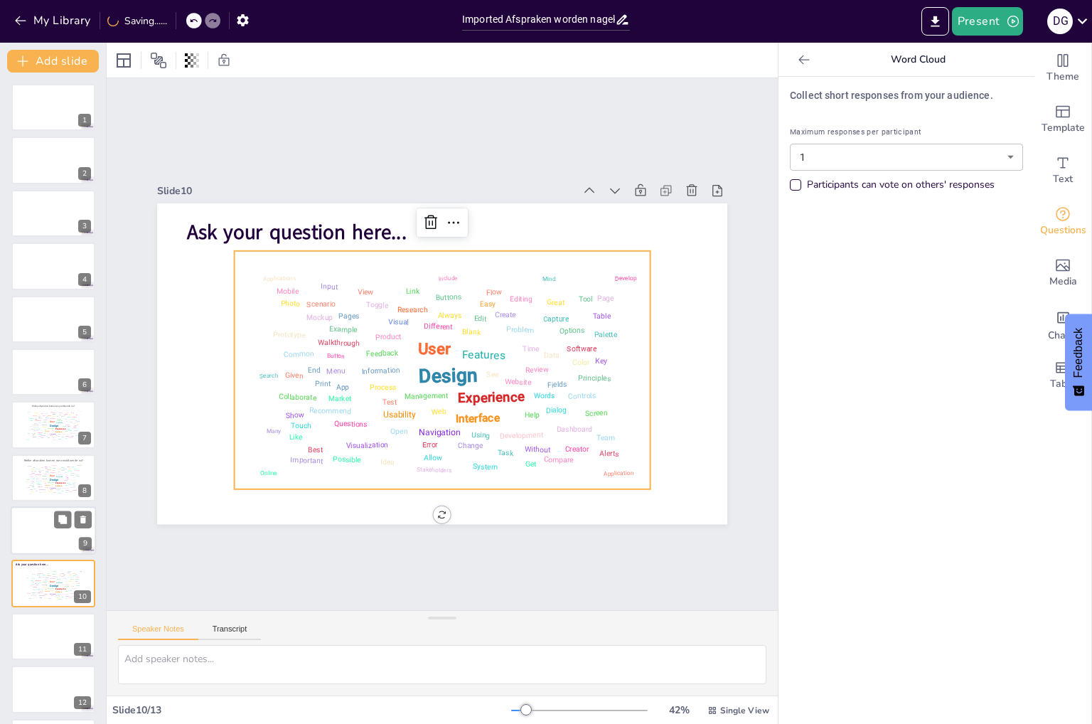
click at [23, 533] on div at bounding box center [53, 530] width 85 height 48
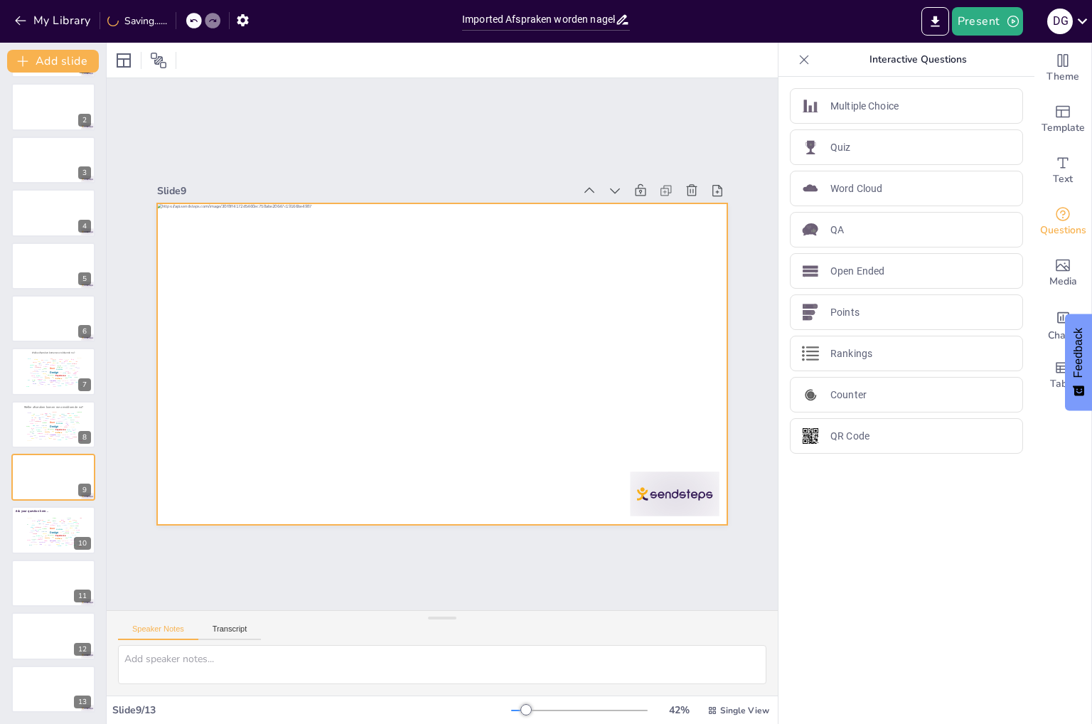
click at [298, 487] on div at bounding box center [460, 336] width 525 height 651
click at [28, 517] on div "Applications" at bounding box center [29, 517] width 6 height 1
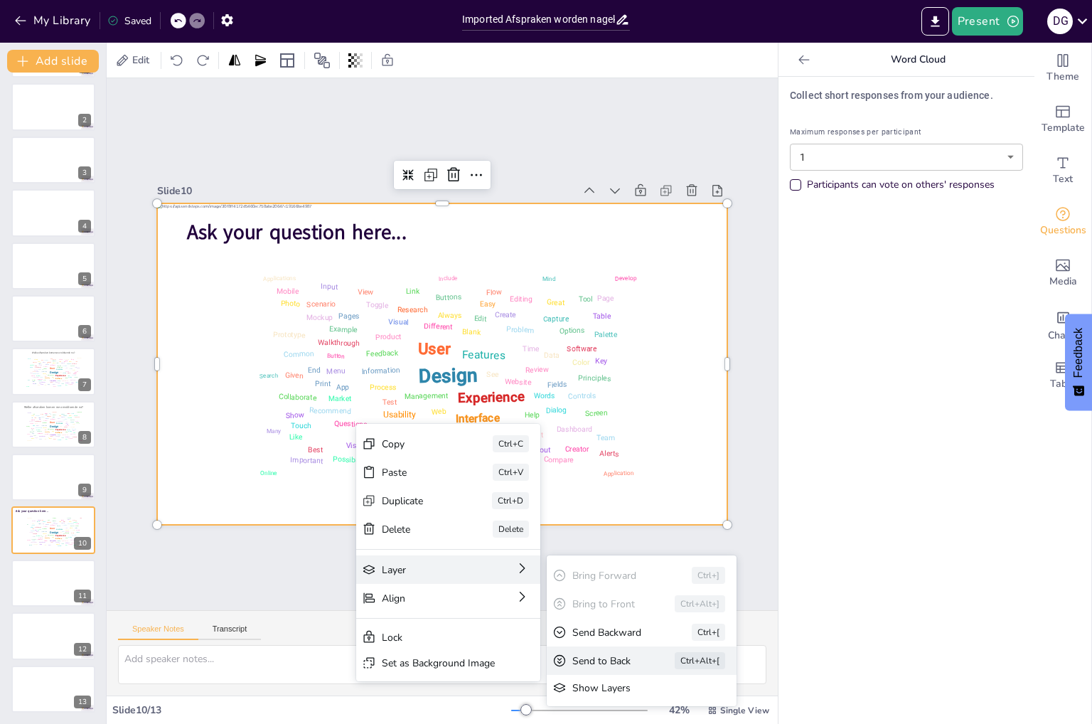
click at [32, 601] on div "Send to Back" at bounding box center [22, 569] width 20 height 64
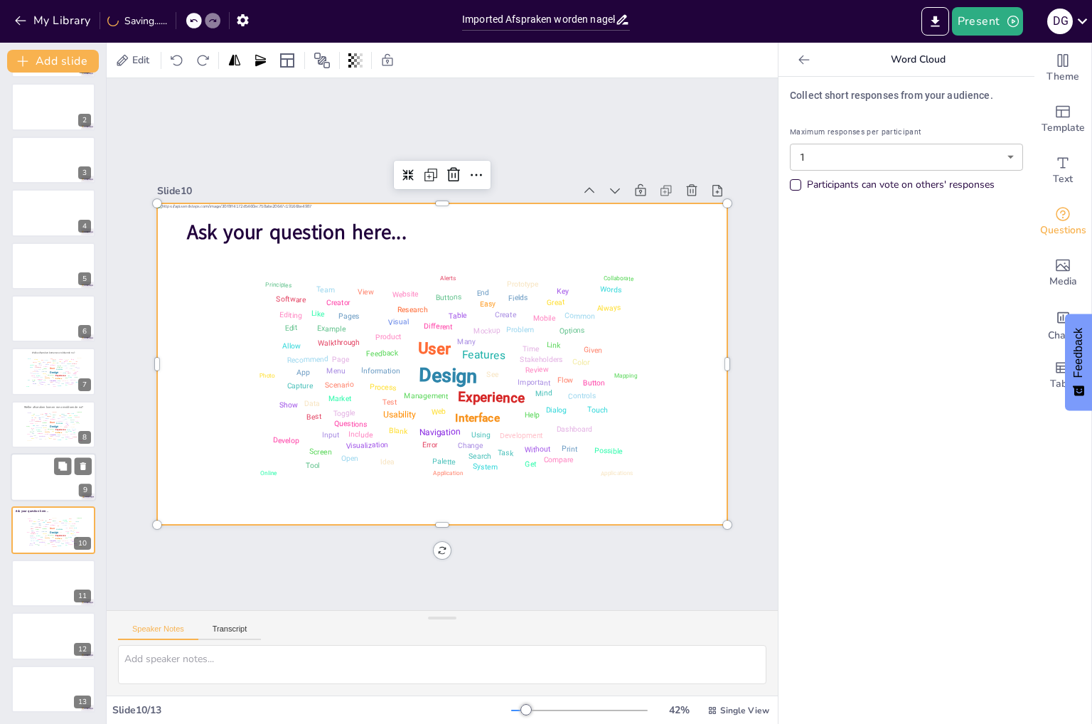
click at [23, 473] on div at bounding box center [53, 477] width 85 height 48
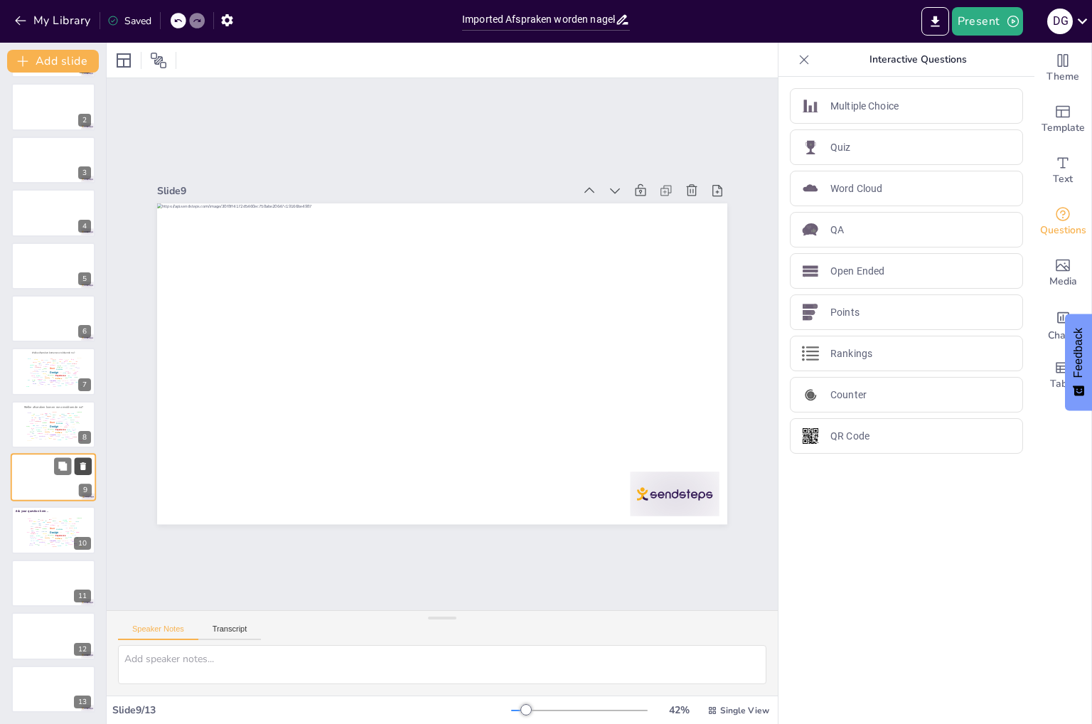
click at [88, 467] on icon at bounding box center [83, 466] width 10 height 10
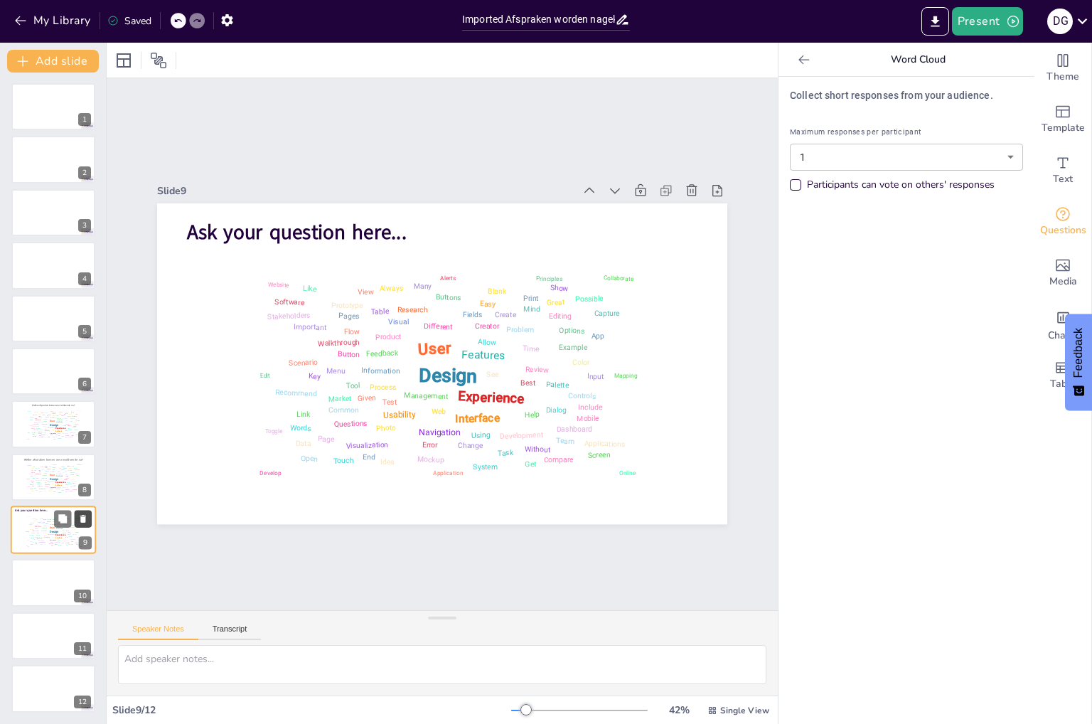
scroll to position [0, 0]
click at [485, 222] on span "Ask your question here..." at bounding box center [521, 178] width 72 height 220
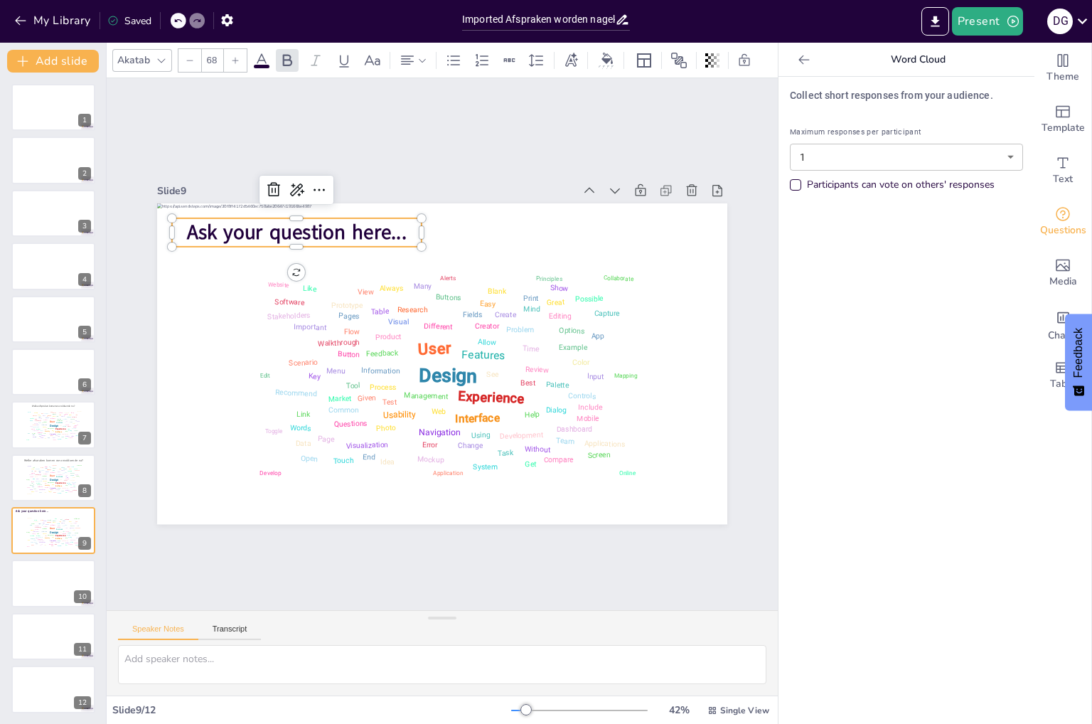
click at [191, 60] on div at bounding box center [189, 60] width 23 height 23
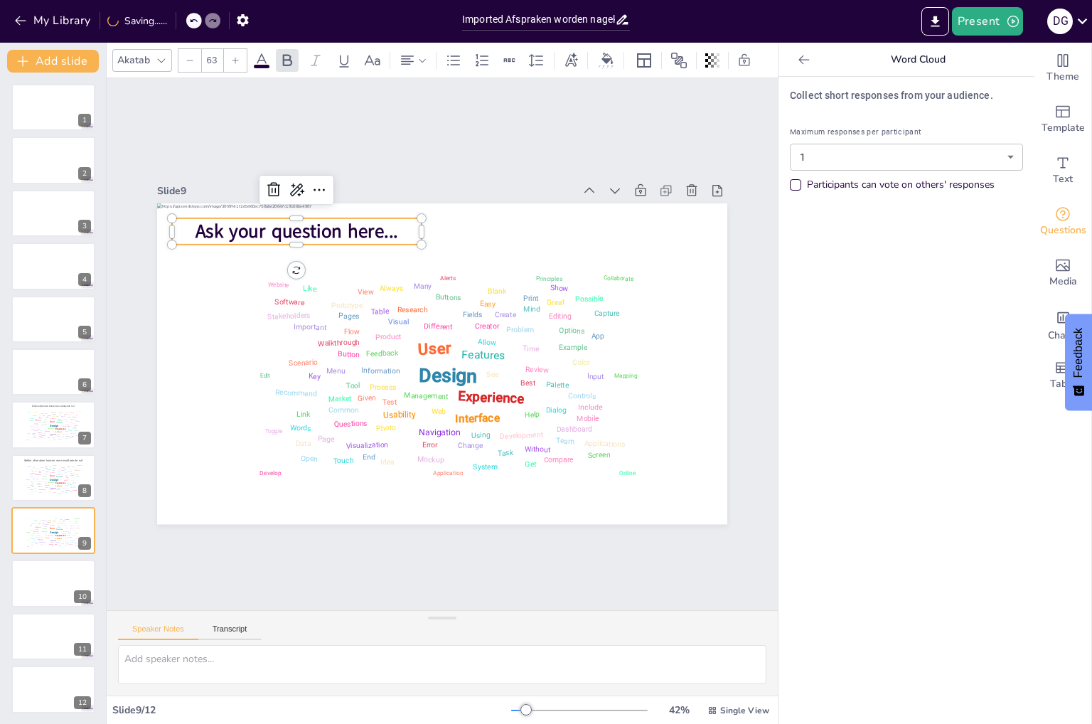
click at [191, 60] on div at bounding box center [189, 60] width 23 height 23
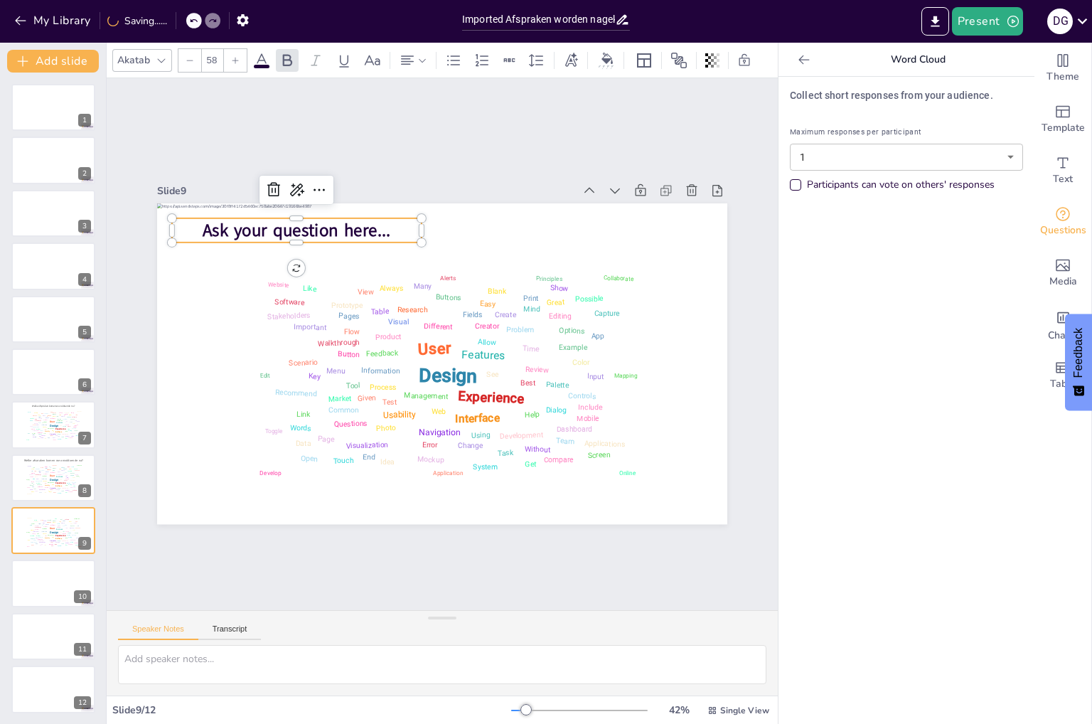
click at [191, 60] on div at bounding box center [189, 60] width 23 height 23
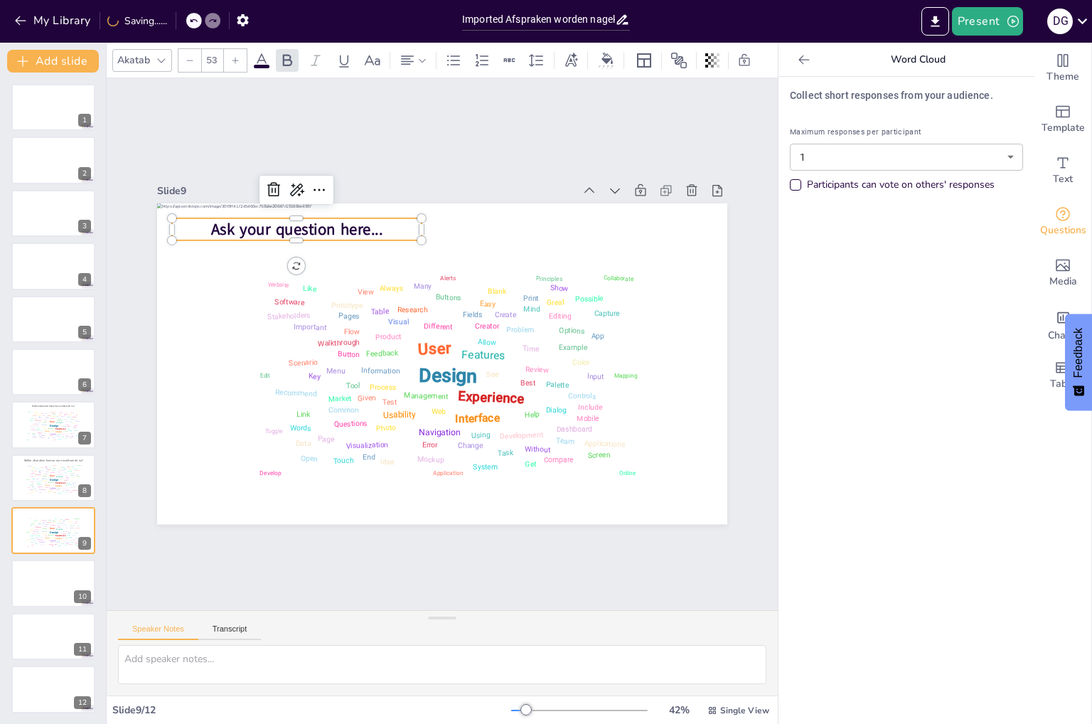
click at [191, 60] on div at bounding box center [189, 60] width 23 height 23
type input "52"
drag, startPoint x: 383, startPoint y: 220, endPoint x: 183, endPoint y: 215, distance: 199.8
click at [323, 386] on p "Ask your question here..." at bounding box center [359, 510] width 73 height 249
click at [267, 53] on icon at bounding box center [261, 60] width 17 height 17
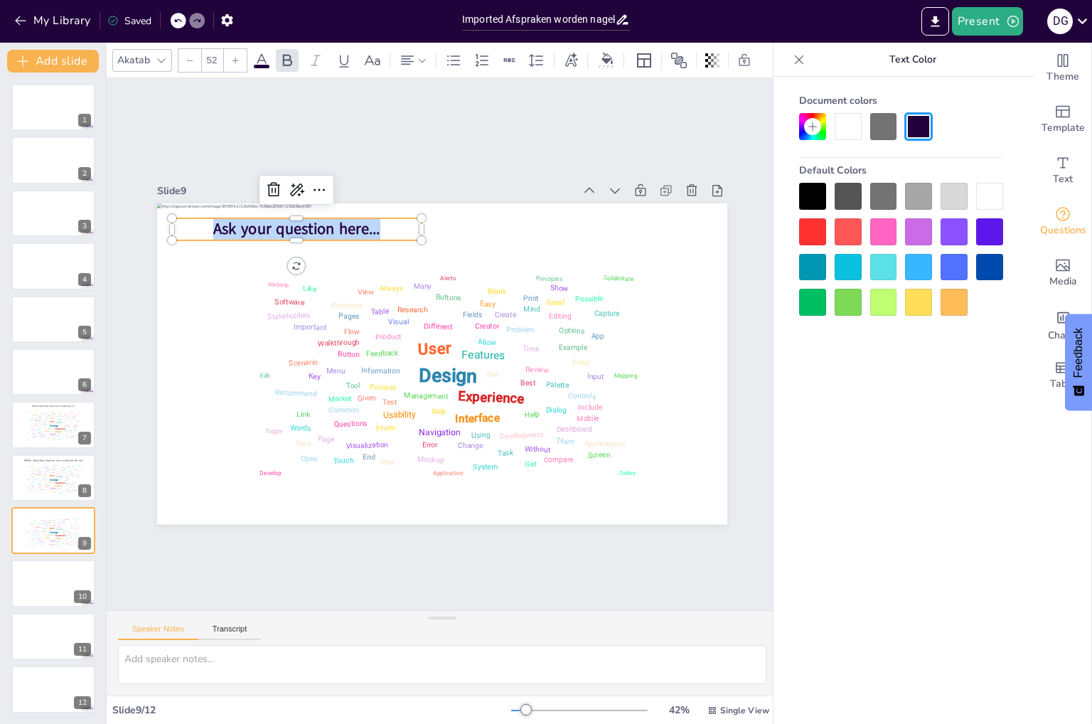
click at [885, 124] on div at bounding box center [883, 126] width 27 height 27
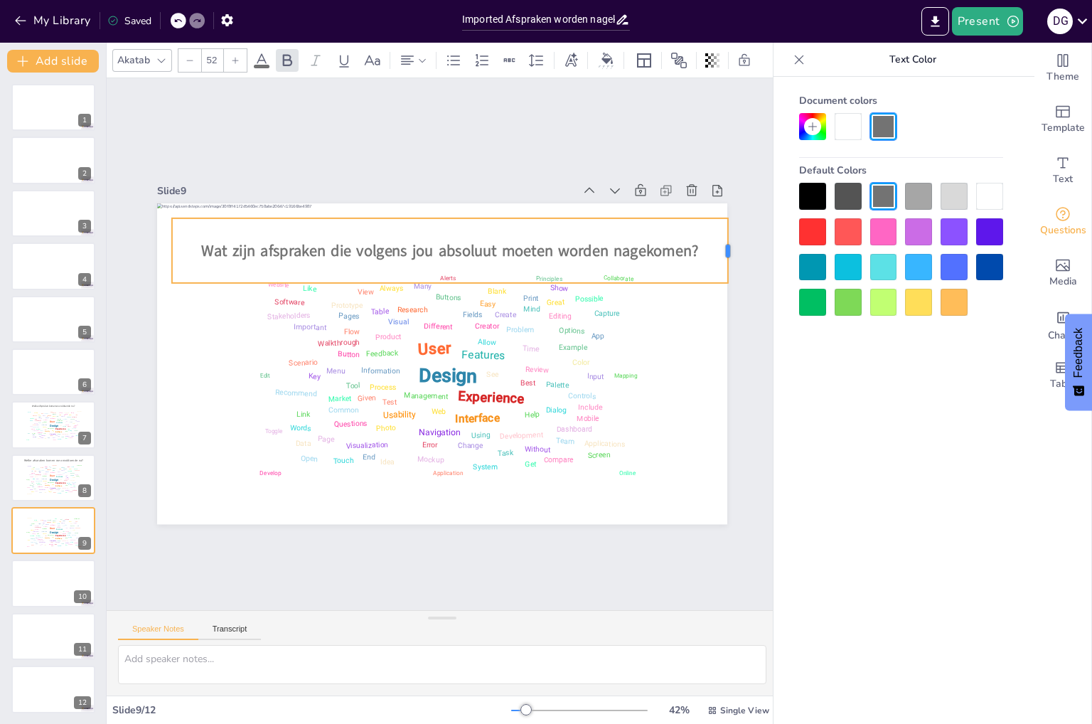
drag, startPoint x: 412, startPoint y: 247, endPoint x: 718, endPoint y: 249, distance: 306.3
click at [284, 561] on div at bounding box center [260, 590] width 47 height 59
drag, startPoint x: 161, startPoint y: 247, endPoint x: 146, endPoint y: 247, distance: 14.9
click at [443, 629] on div at bounding box center [475, 647] width 64 height 37
click at [461, 552] on div "Slide 1 Slide 2 Slide 3 Slide 4 Slide 5 Slide 6 Slide 7 Welke afspraken komen w…" at bounding box center [442, 344] width 854 height 844
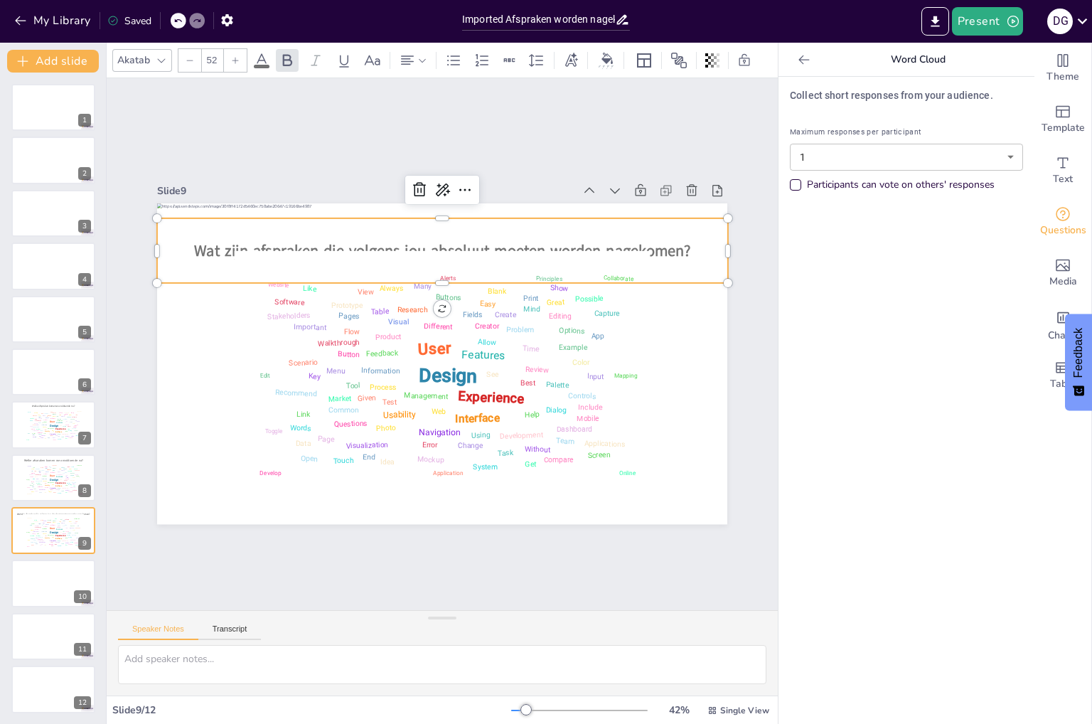
click at [413, 240] on span "Wat zijn afspraken die volgens jou absoluut moeten worden nagekomen?" at bounding box center [351, 363] width 124 height 490
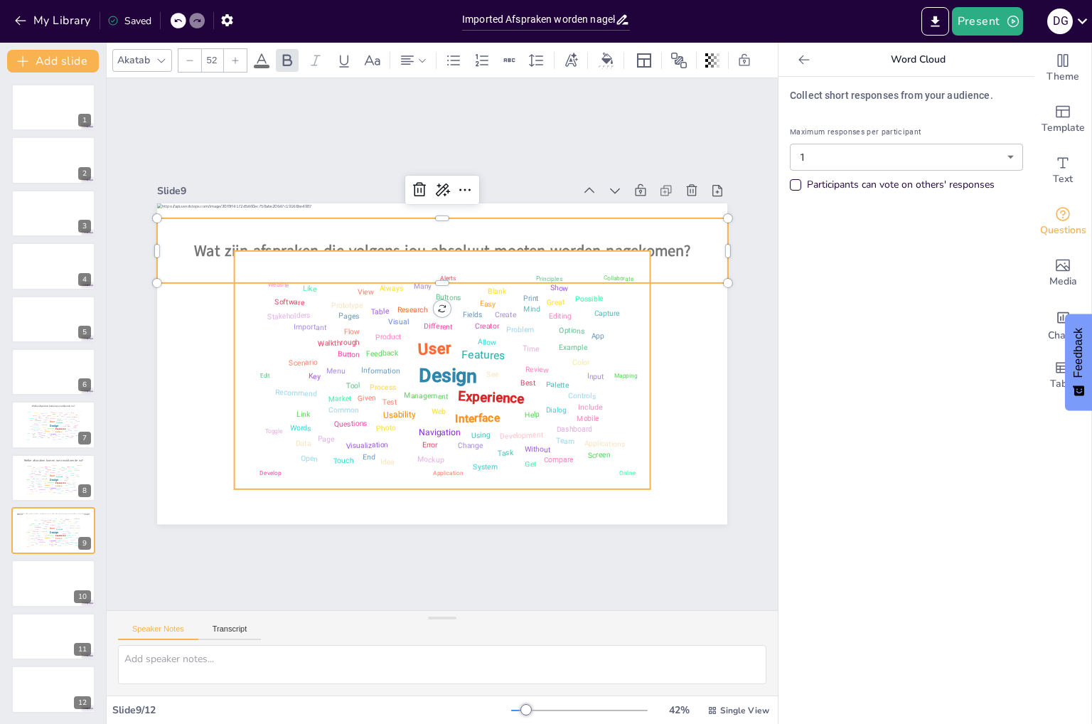
click at [433, 359] on div "Design" at bounding box center [410, 337] width 45 height 63
click at [494, 240] on span "Wat zijn afspraken die volgens jou absoluut moeten worden nagekomen?" at bounding box center [360, 390] width 267 height 441
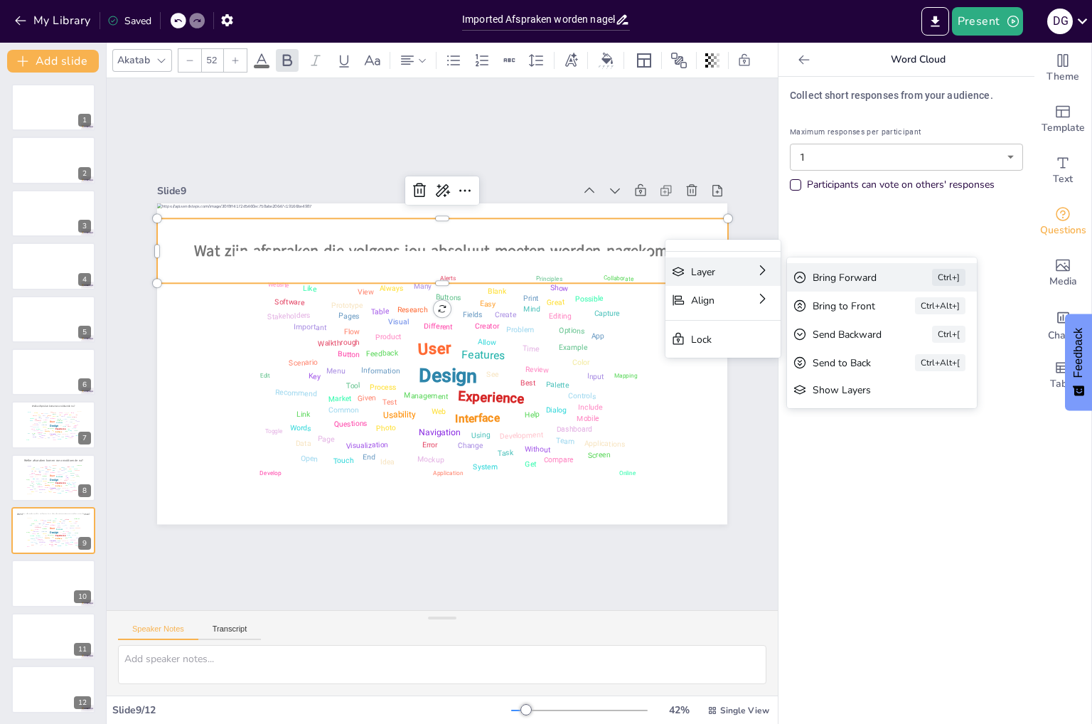
click at [55, 112] on icon at bounding box center [45, 101] width 19 height 19
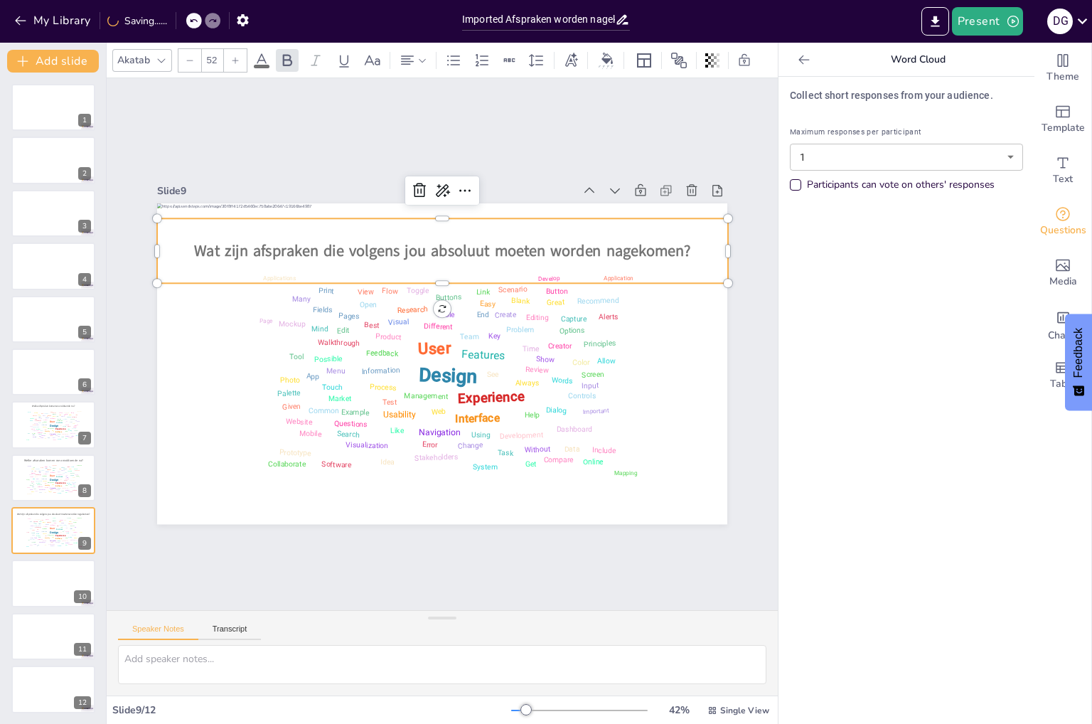
click at [31, 472] on div "Creator" at bounding box center [33, 472] width 4 height 1
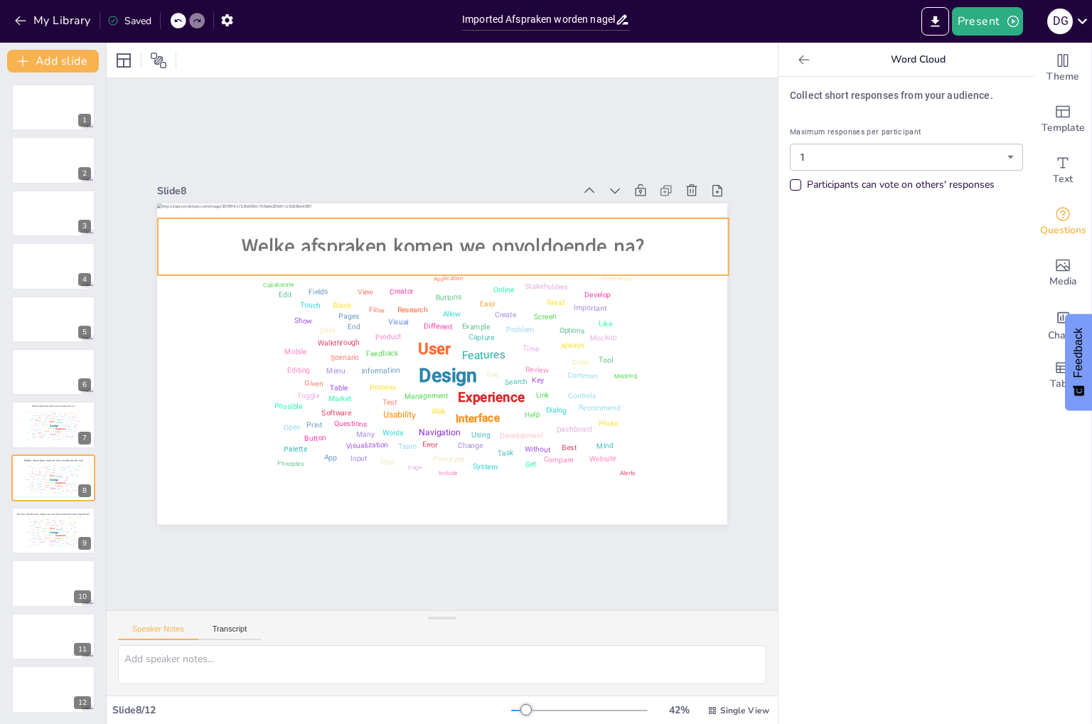
click at [574, 316] on span "Welke afspraken komen we onvoldoende na?" at bounding box center [393, 428] width 362 height 225
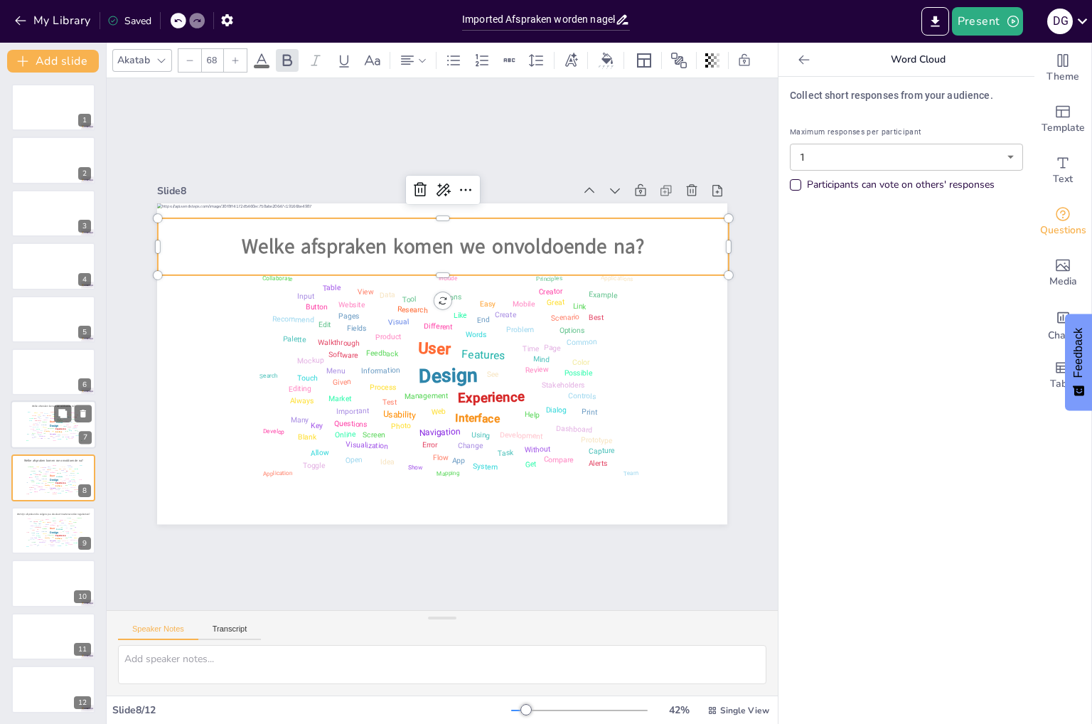
click at [33, 418] on div "Design User Experience Interface Features Navigation Usability Test Process Inf…" at bounding box center [53, 425] width 60 height 34
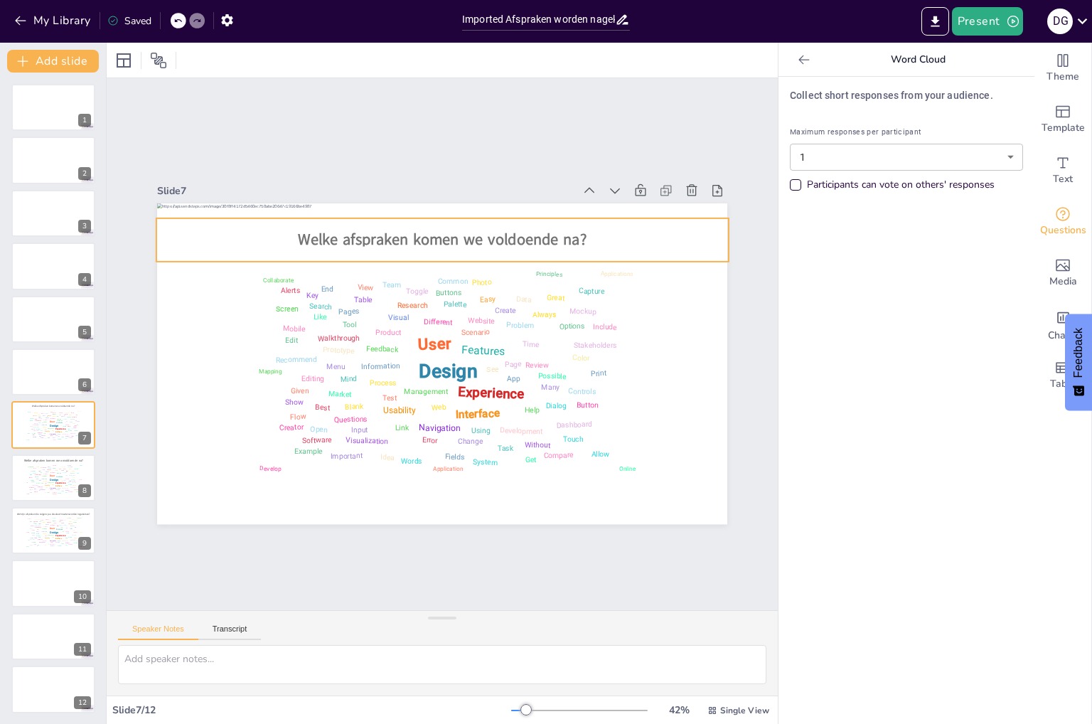
click at [520, 214] on div "Welke afspraken komen we voldoende na?" at bounding box center [381, 260] width 488 height 372
click at [48, 537] on div "Usability" at bounding box center [47, 537] width 6 height 1
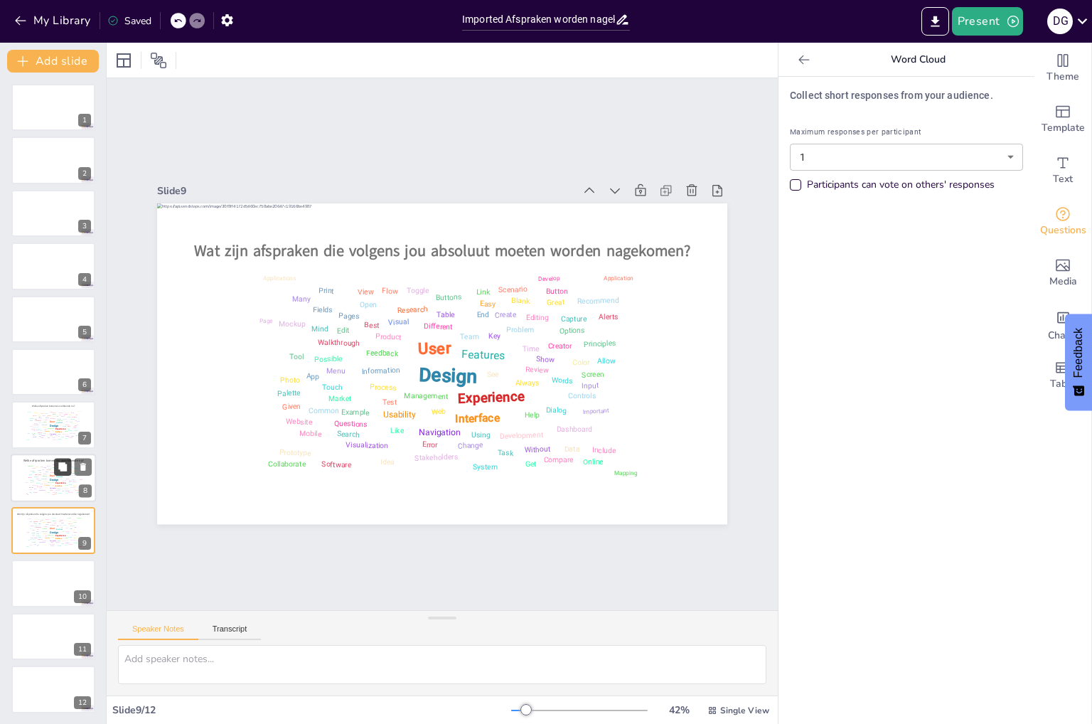
click at [58, 461] on icon at bounding box center [63, 466] width 10 height 10
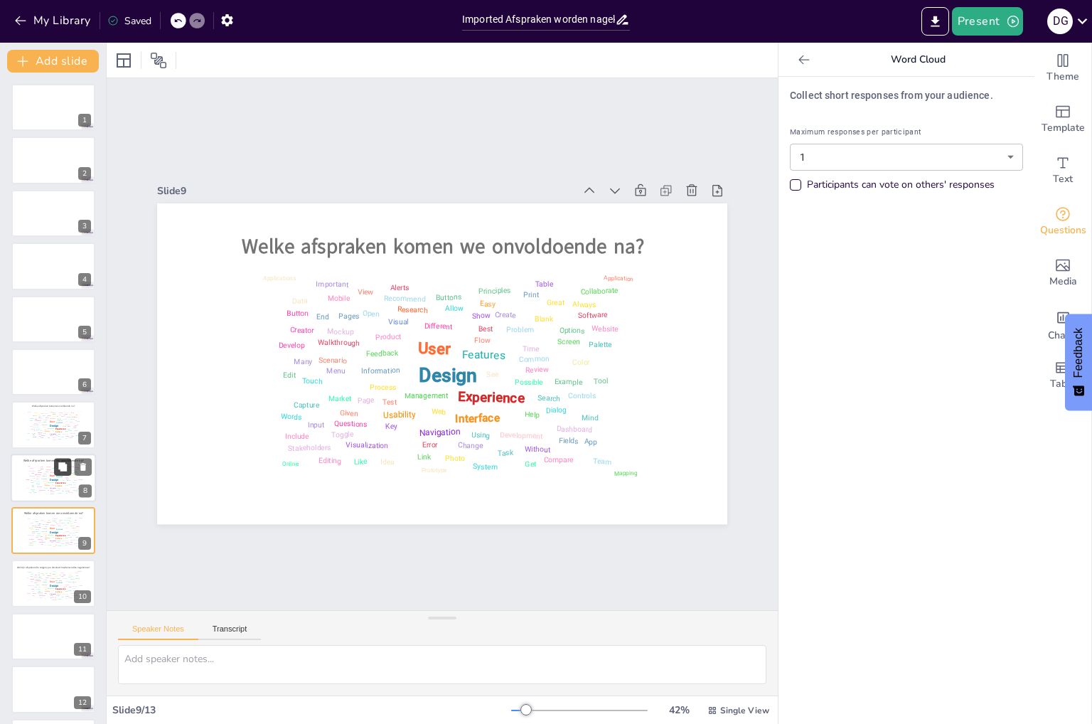
scroll to position [53, 0]
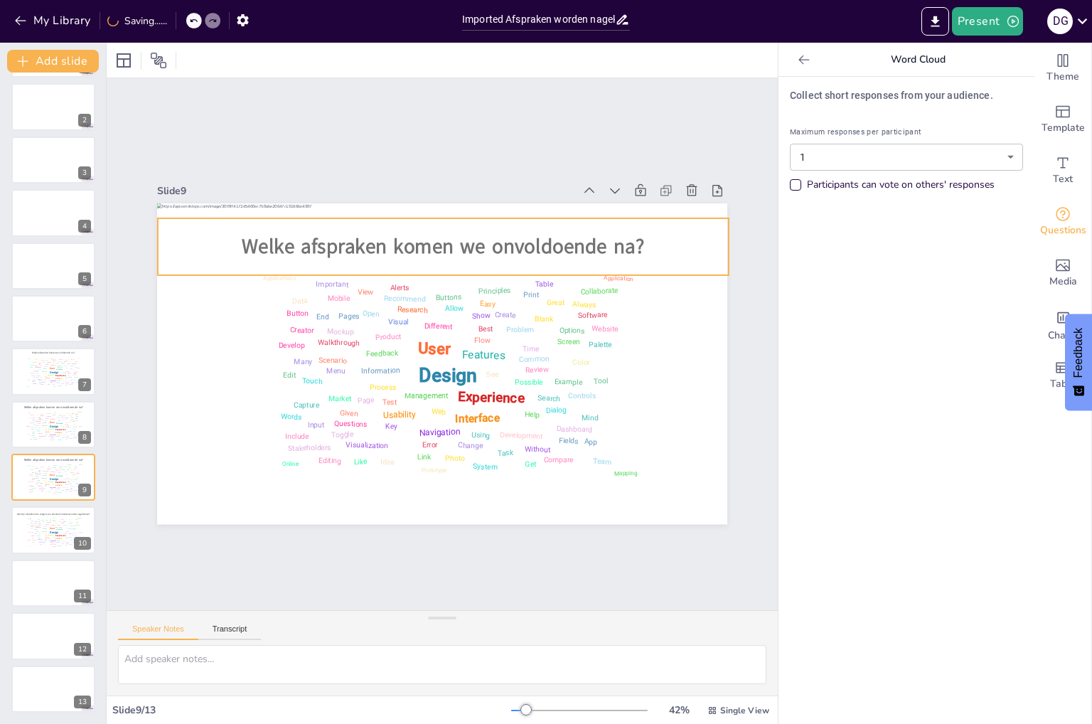
click at [344, 241] on span "Welke afspraken komen we onvoldoende na?" at bounding box center [483, 255] width 379 height 189
click at [345, 384] on span "Welke afspraken komen we onvoldoende na?" at bounding box center [461, 439] width 399 height 111
click at [345, 316] on span "Welke afspraken komen we onvoldoende na?" at bounding box center [490, 428] width 362 height 225
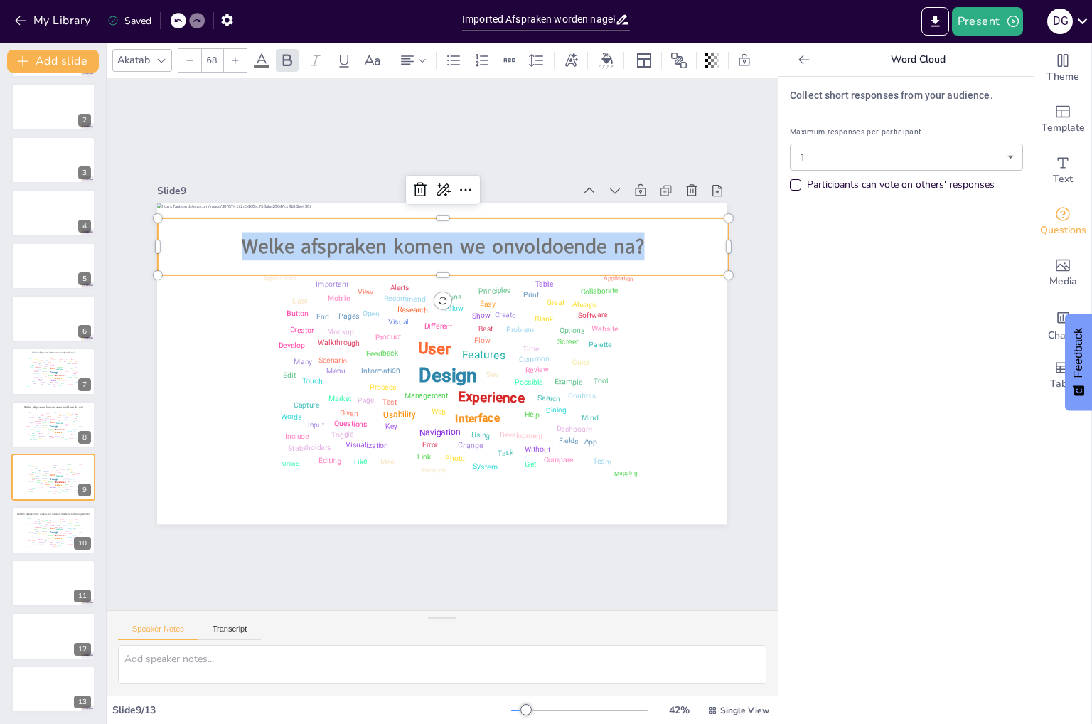
drag, startPoint x: 636, startPoint y: 243, endPoint x: 185, endPoint y: 242, distance: 451.3
click at [195, 335] on p "Welke afspraken komen we onvoldoende na?" at bounding box center [471, 436] width 552 height 203
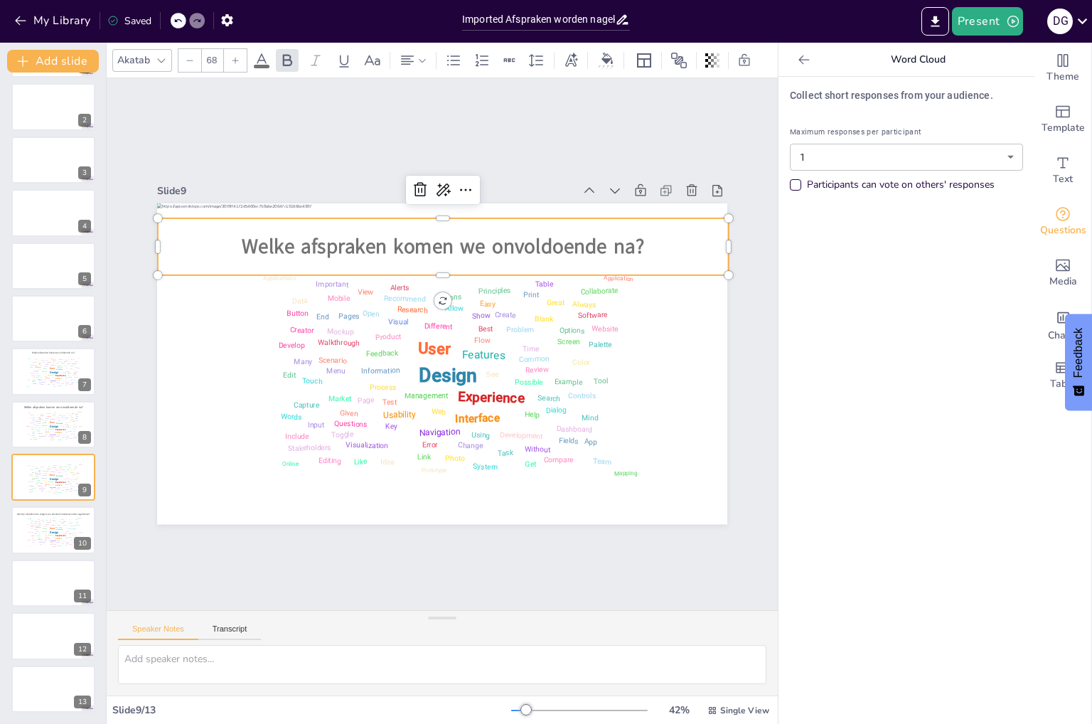
click at [213, 56] on input "68" at bounding box center [212, 60] width 20 height 23
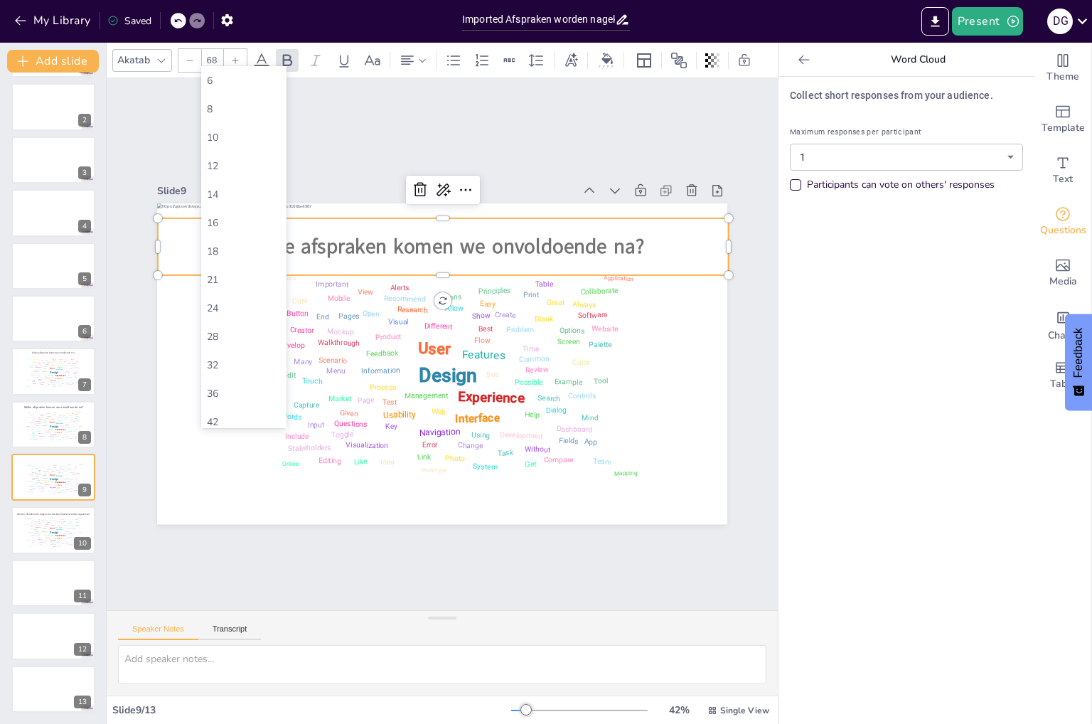
type input "6"
type input "68"
drag, startPoint x: 216, startPoint y: 49, endPoint x: 193, endPoint y: 50, distance: 22.8
click at [193, 50] on div "68" at bounding box center [213, 60] width 70 height 24
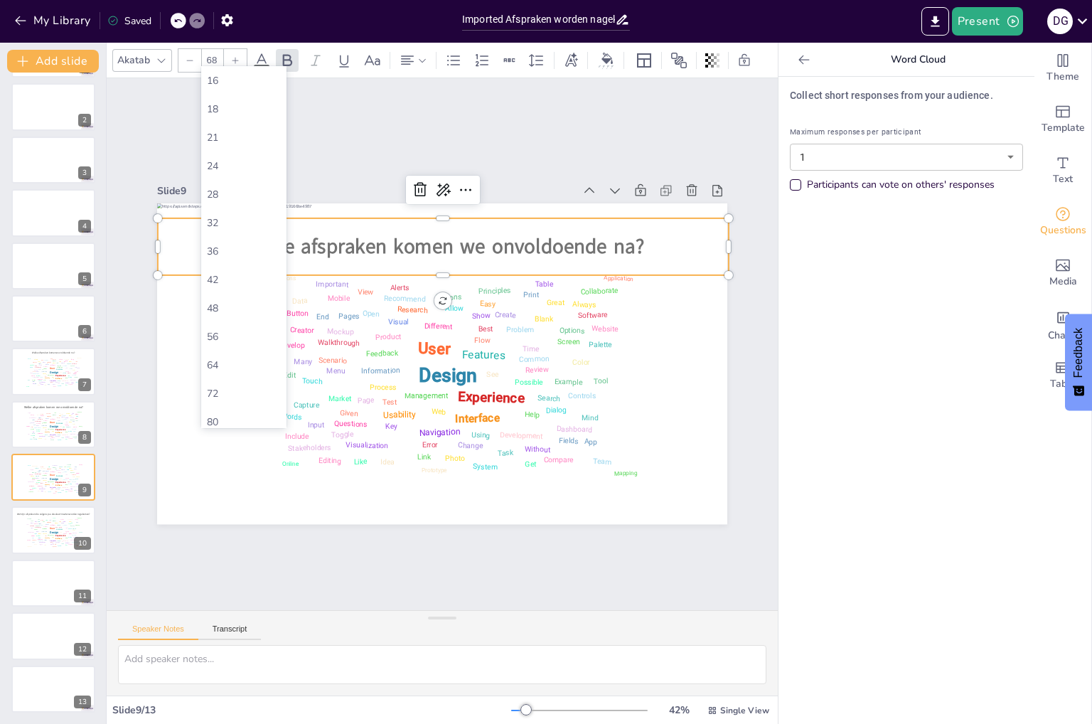
scroll to position [0, 0]
type input "6"
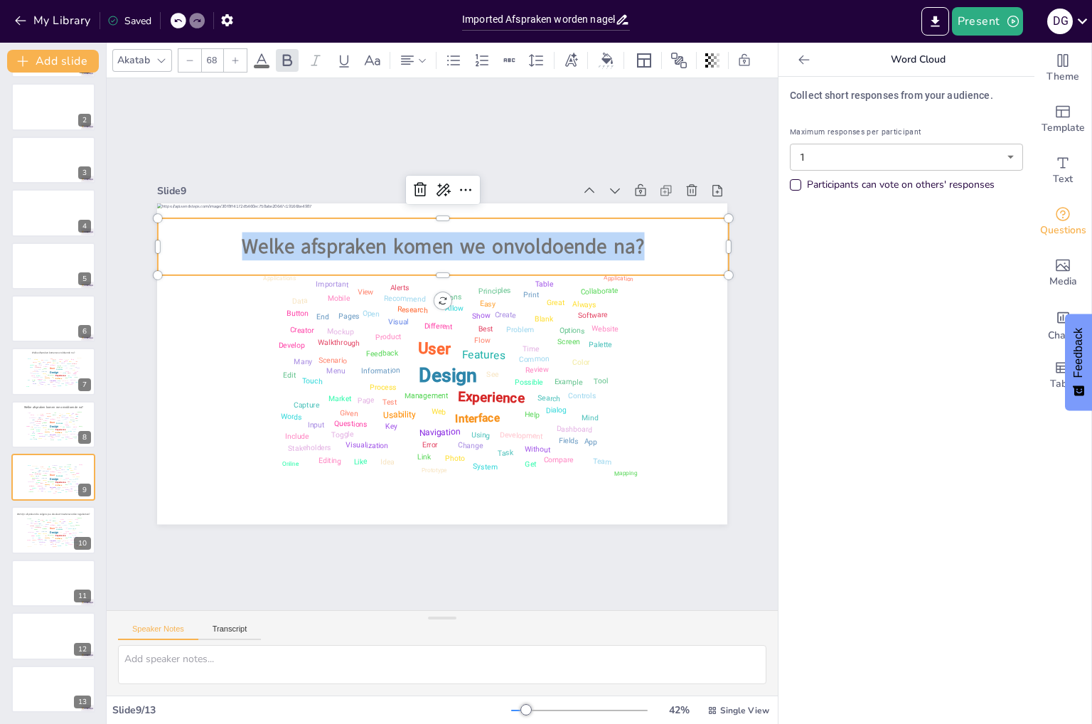
click at [187, 56] on icon at bounding box center [189, 60] width 9 height 9
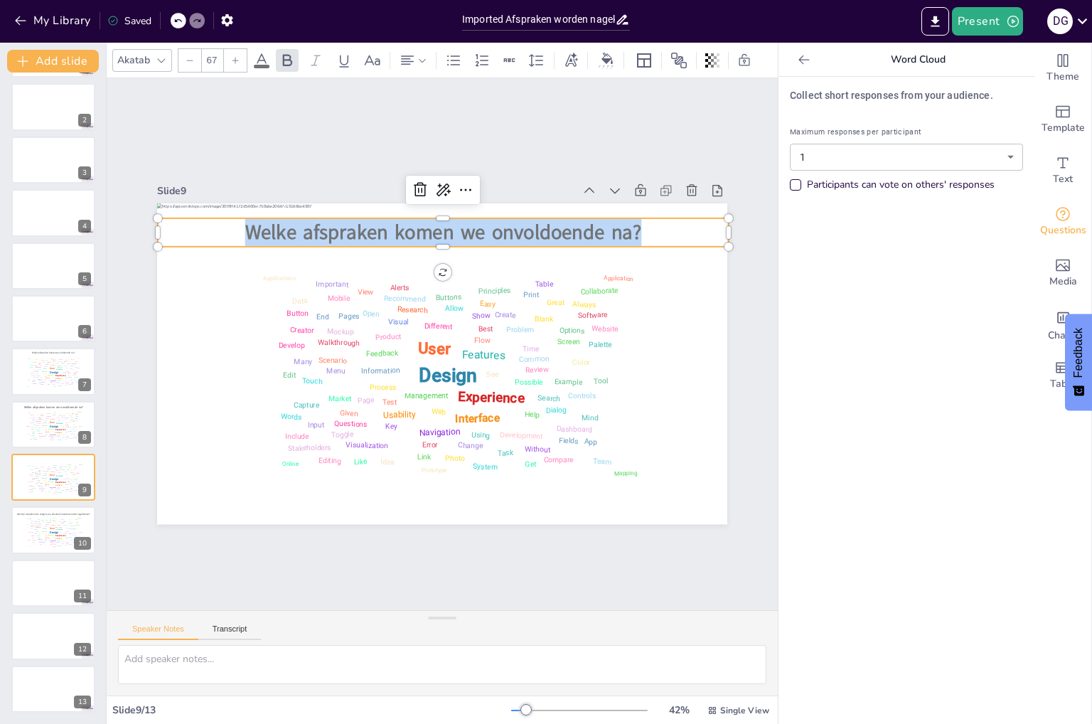
click at [187, 56] on icon at bounding box center [189, 60] width 9 height 9
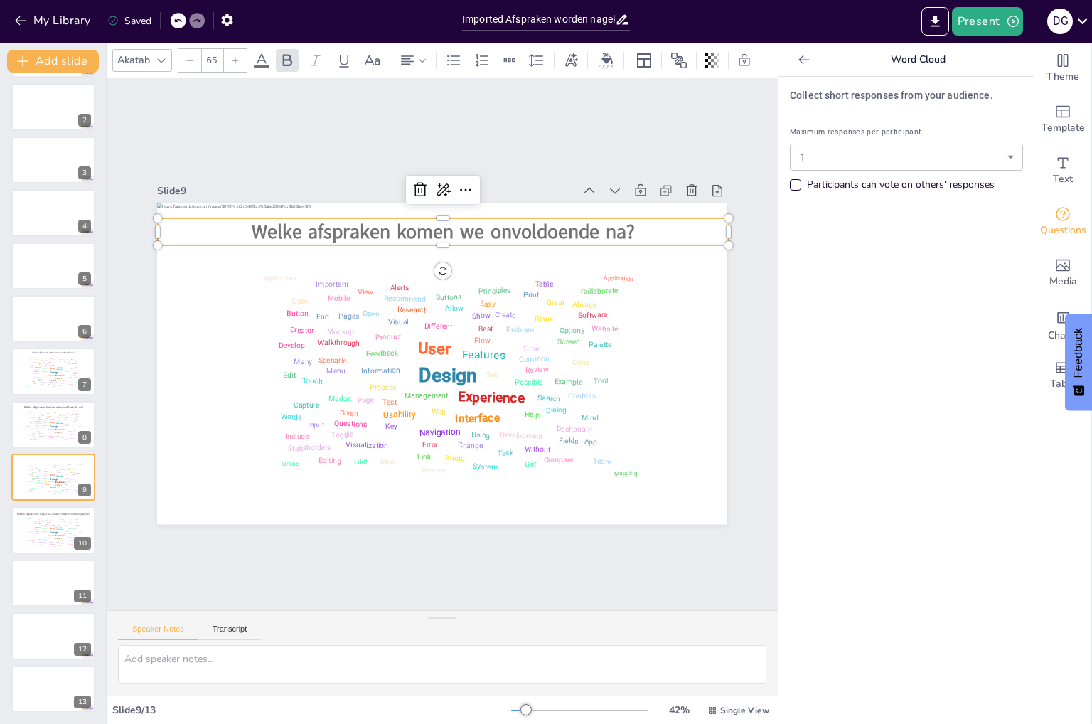
click at [187, 56] on icon at bounding box center [189, 60] width 9 height 9
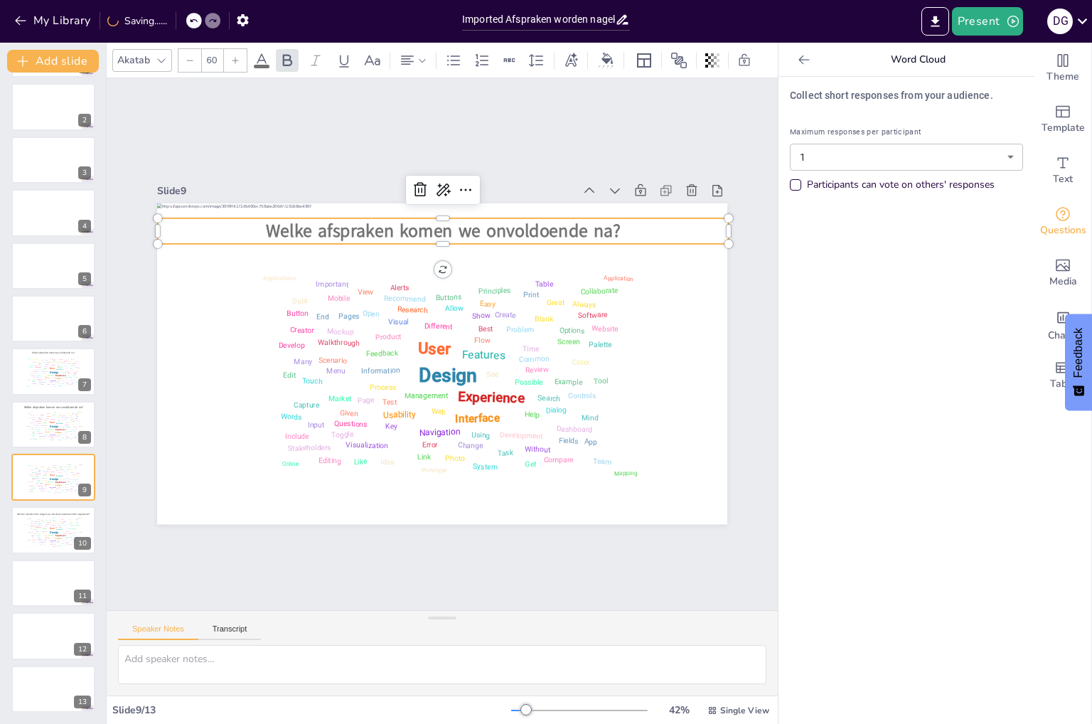
click at [187, 56] on icon at bounding box center [189, 60] width 9 height 9
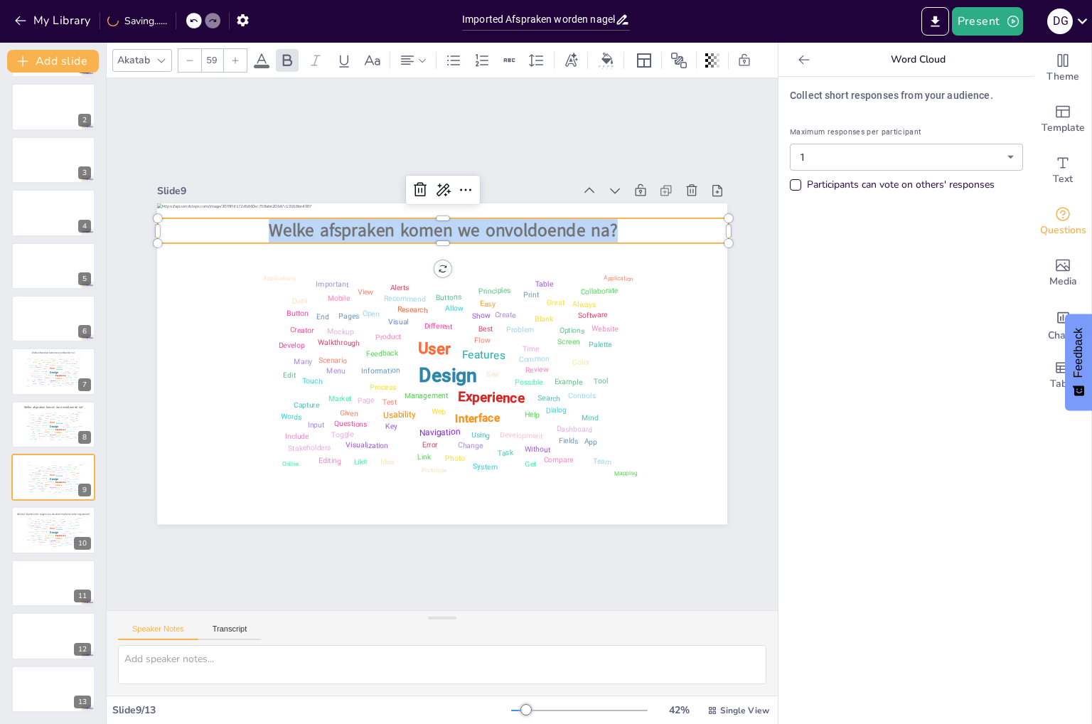
click at [187, 56] on icon at bounding box center [189, 60] width 9 height 9
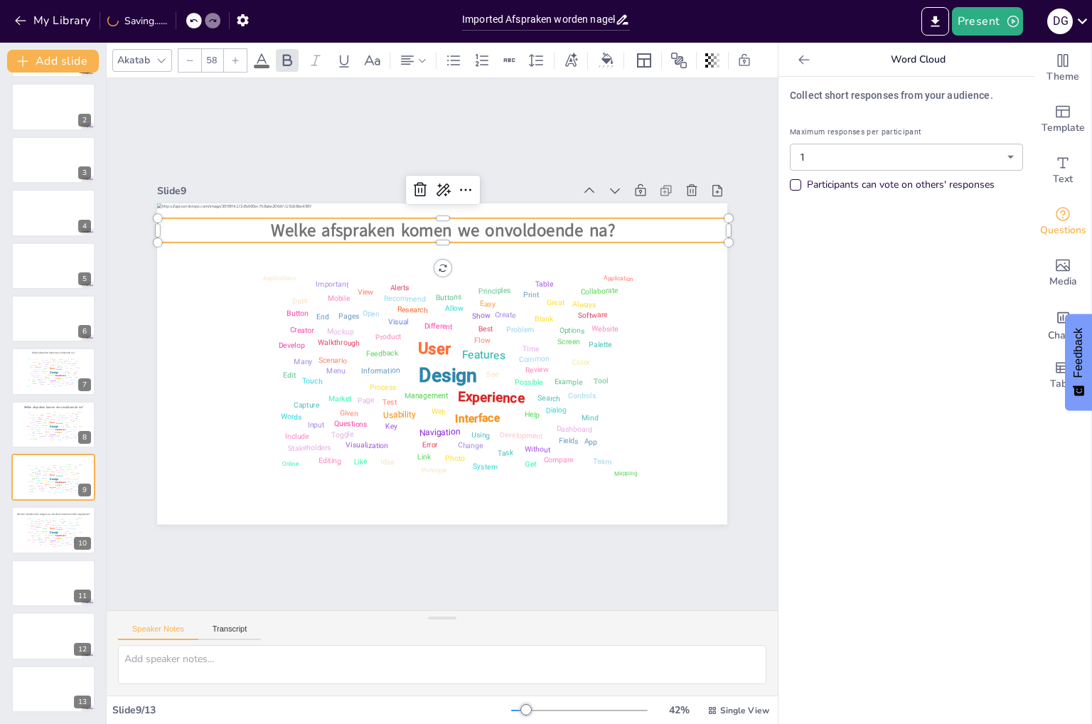
click at [187, 56] on icon at bounding box center [189, 60] width 9 height 9
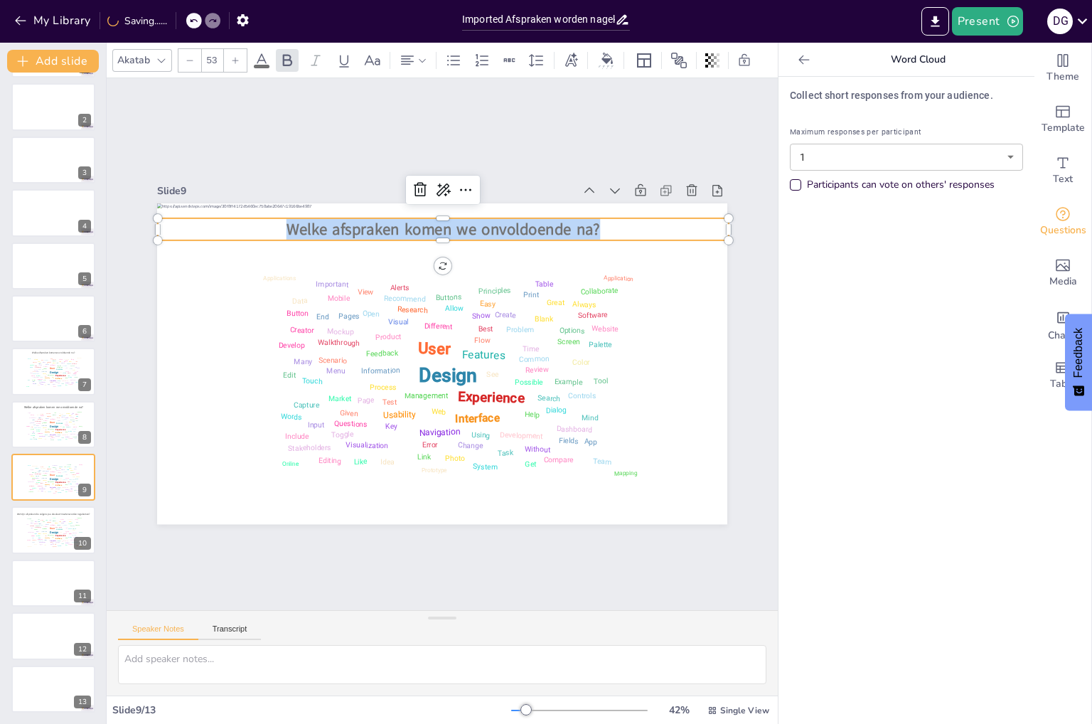
click at [187, 56] on icon at bounding box center [189, 60] width 9 height 9
type input "52"
click at [176, 549] on div "Slide 1 Slide 2 Slide 3 Slide 4 Slide 5 Slide 6 Slide 7 Welke afspraken komen w…" at bounding box center [442, 344] width 723 height 599
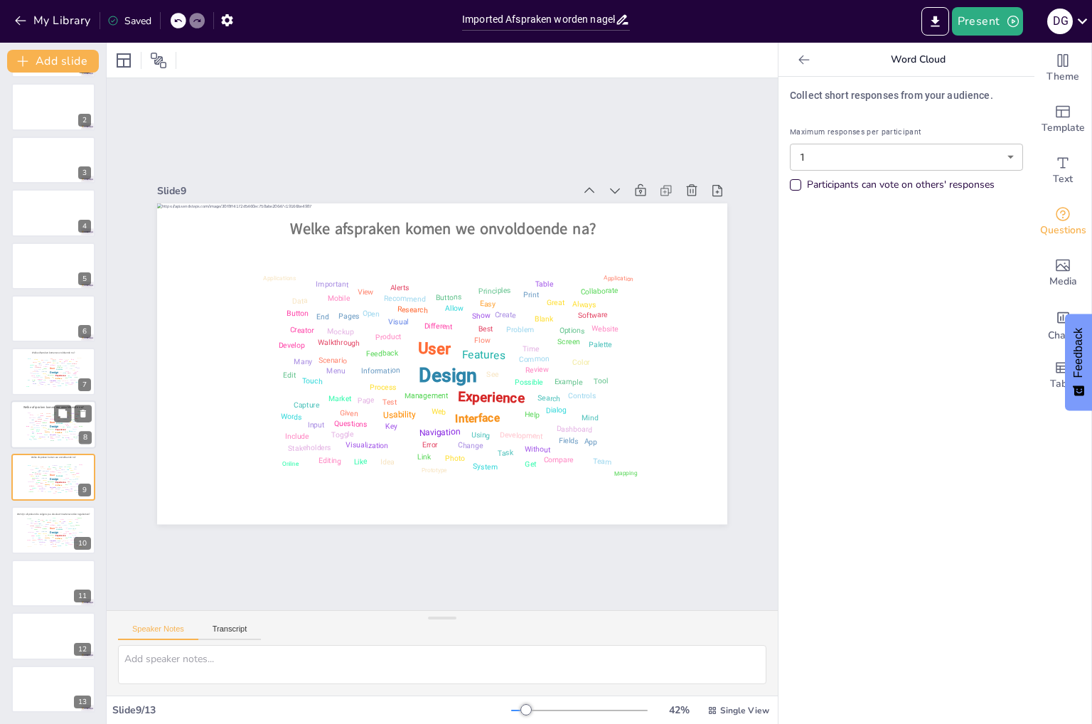
click at [69, 431] on div "Dialog" at bounding box center [71, 431] width 4 height 1
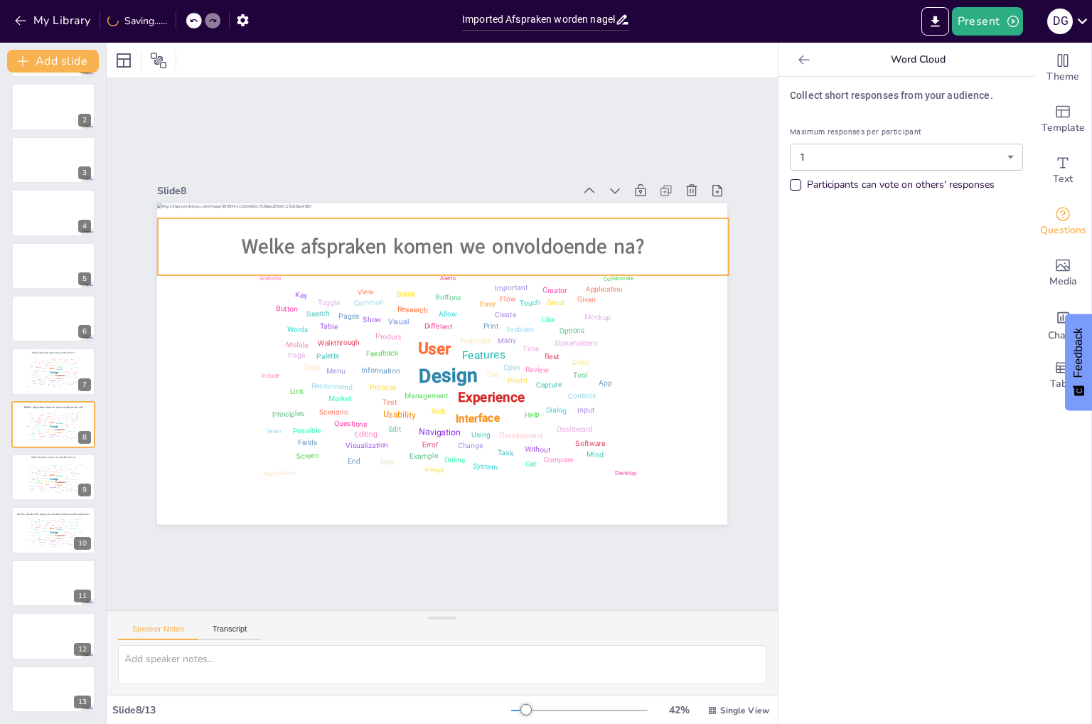
click at [328, 294] on span "Welke afspraken komen we onvoldoende na?" at bounding box center [499, 423] width 342 height 259
click at [574, 242] on span "Welke afspraken komen we onvoldoende na?" at bounding box center [540, 335] width 70 height 403
click at [640, 335] on p "Welke afspraken komen we onvoldoende na?" at bounding box center [411, 436] width 552 height 203
click at [571, 235] on p "Welke afspraken komen we onvoldoende na?" at bounding box center [369, 408] width 403 height 443
click at [634, 239] on p "Welke afspraken komen we onvoldoende na?" at bounding box center [531, 305] width 258 height 532
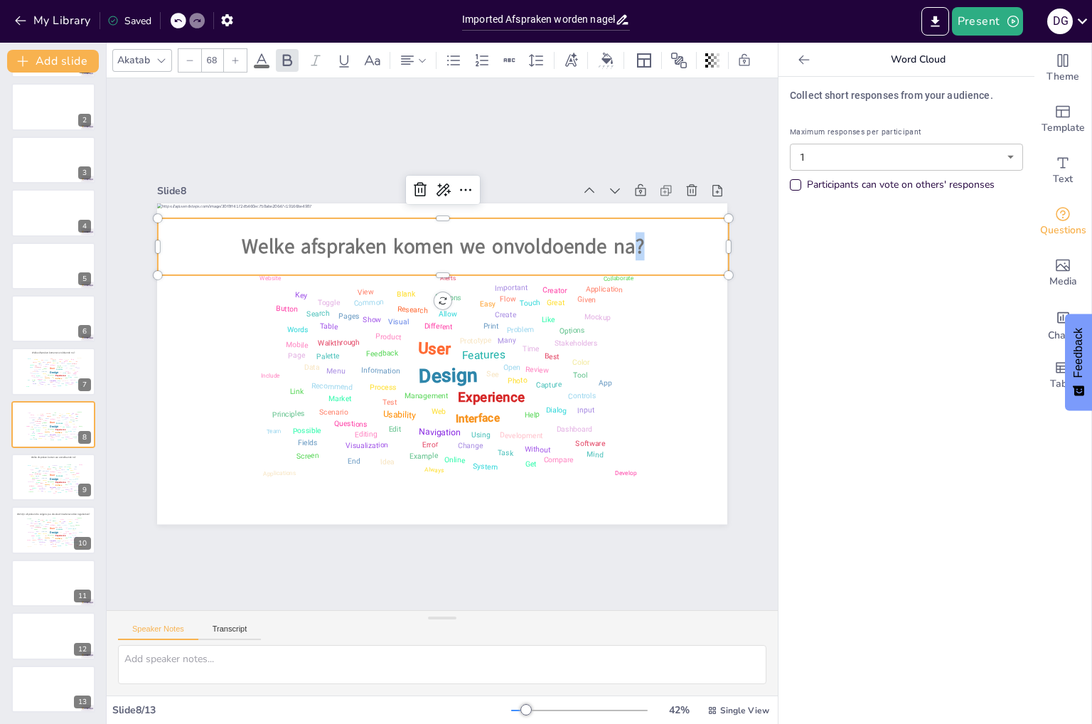
click at [634, 427] on p "Welke afspraken komen we onvoldoende na?" at bounding box center [441, 441] width 571 height 28
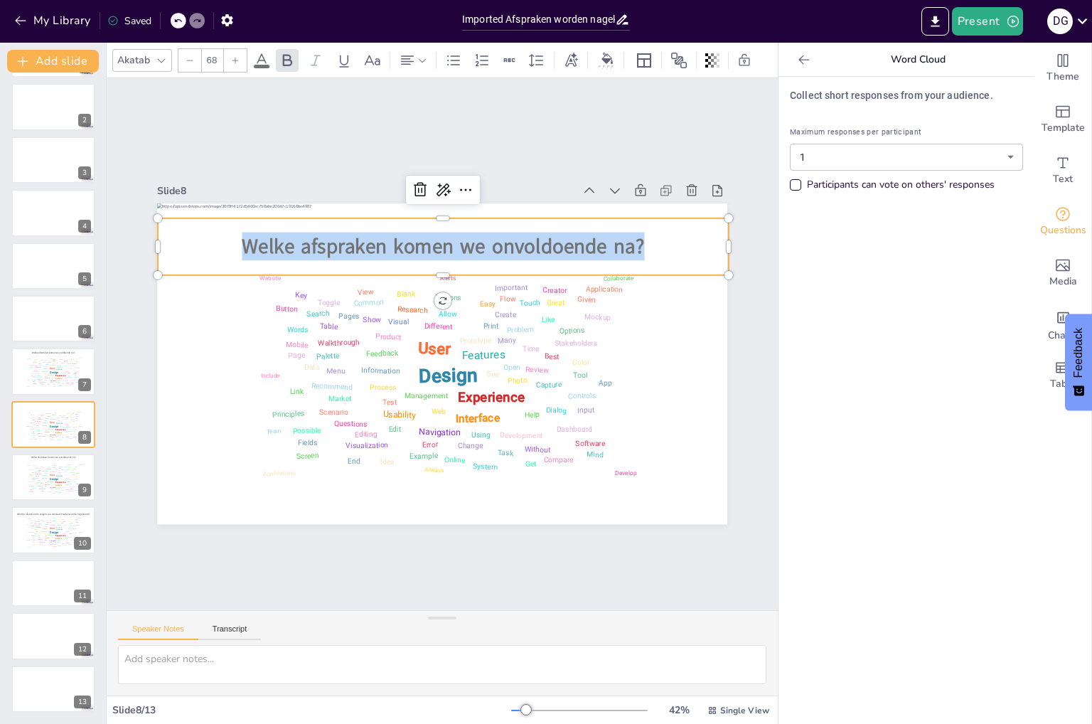
click at [359, 239] on p "Welke afspraken komen we onvoldoende na?" at bounding box center [344, 343] width 28 height 571
click at [420, 239] on p "Welke afspraken komen we onvoldoende na?" at bounding box center [347, 363] width 146 height 564
click at [195, 60] on div at bounding box center [189, 60] width 23 height 23
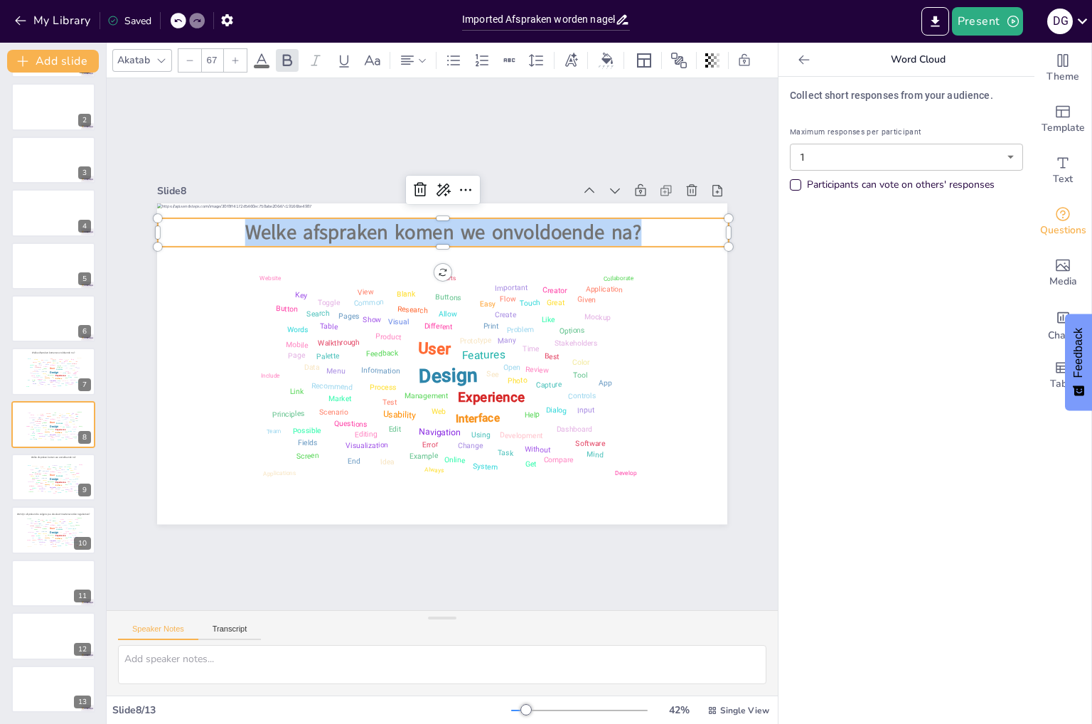
click at [195, 60] on div at bounding box center [189, 60] width 23 height 23
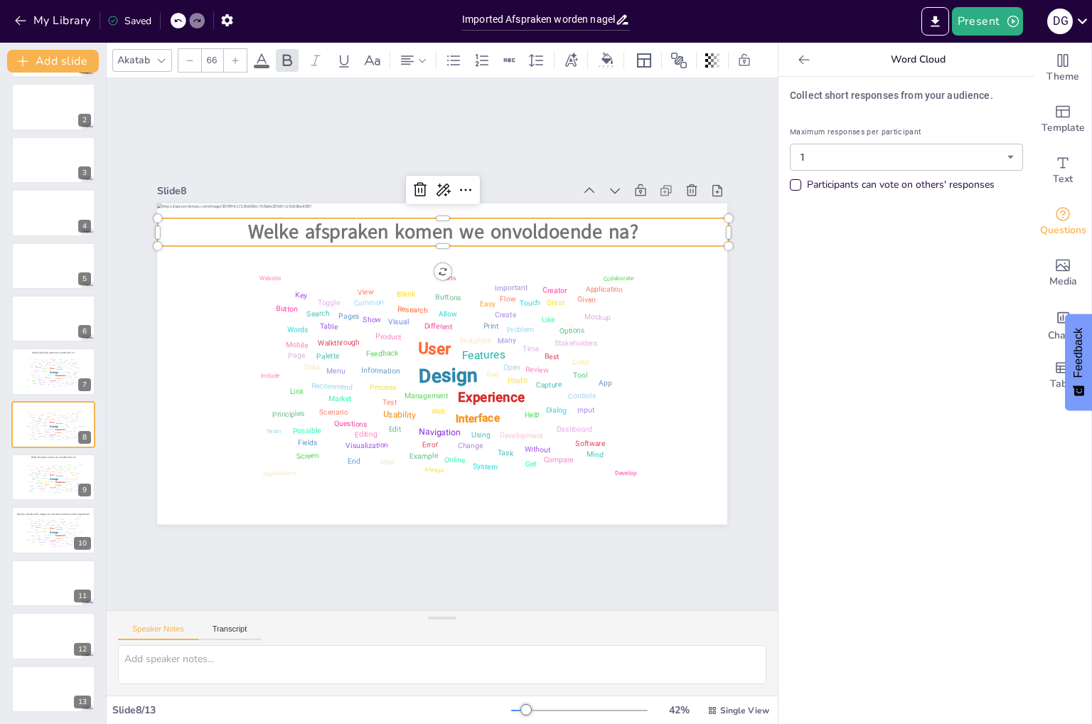
click at [195, 60] on div at bounding box center [189, 60] width 23 height 23
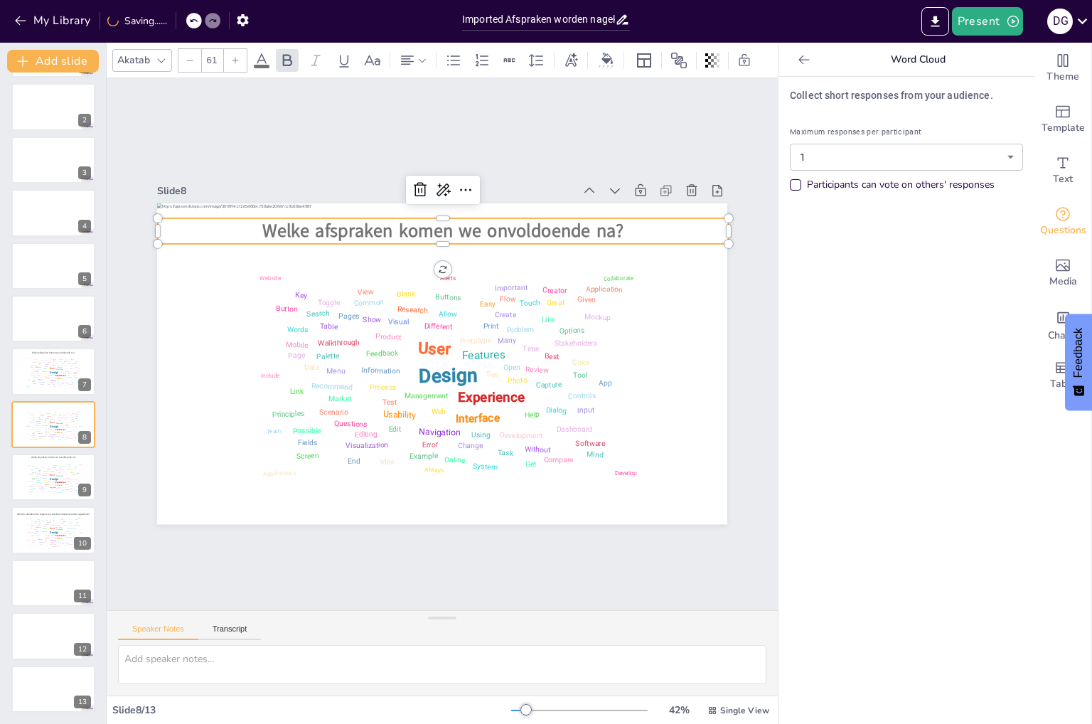
click at [195, 60] on div at bounding box center [189, 60] width 23 height 23
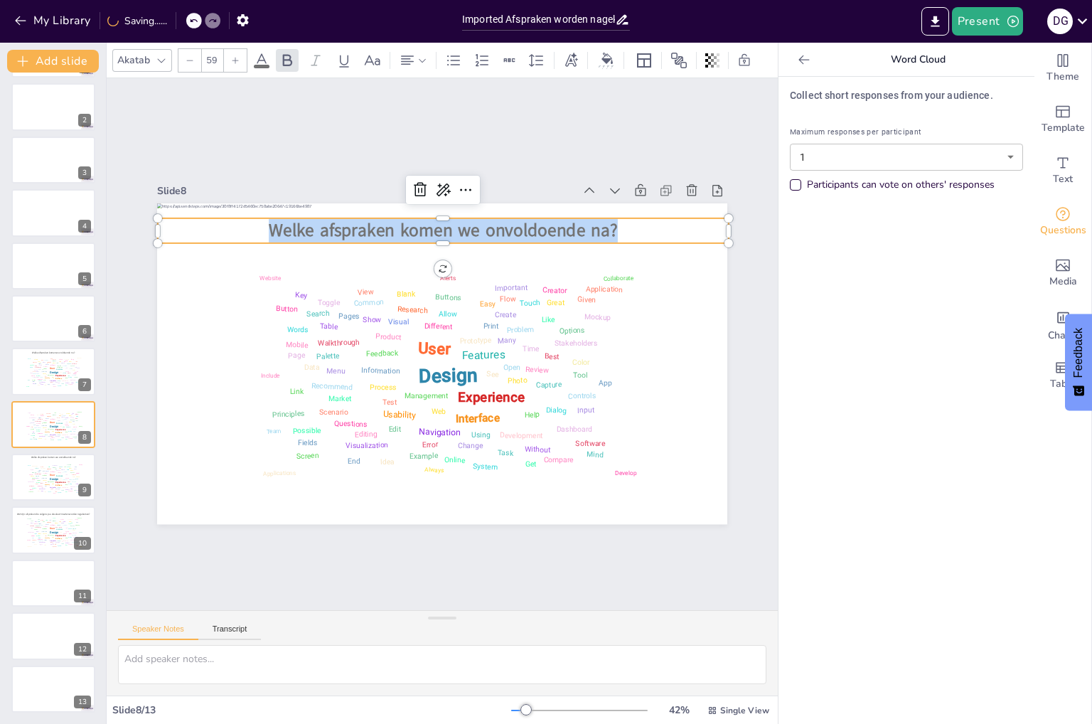
click at [195, 60] on div at bounding box center [189, 60] width 23 height 23
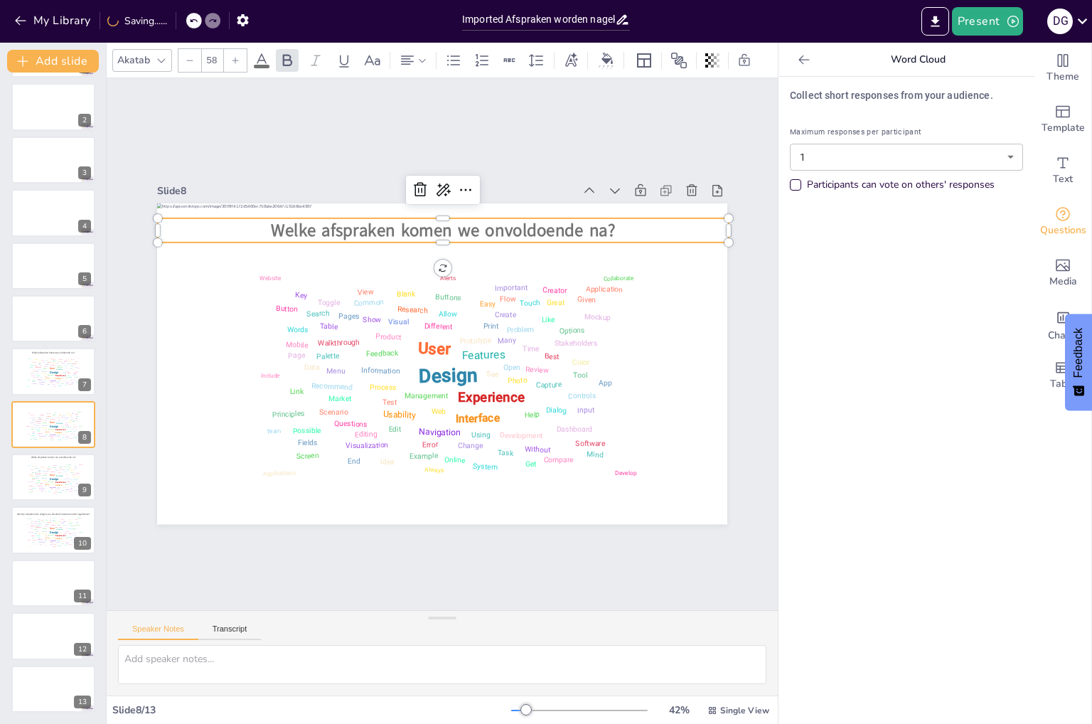
click at [195, 60] on div at bounding box center [189, 60] width 23 height 23
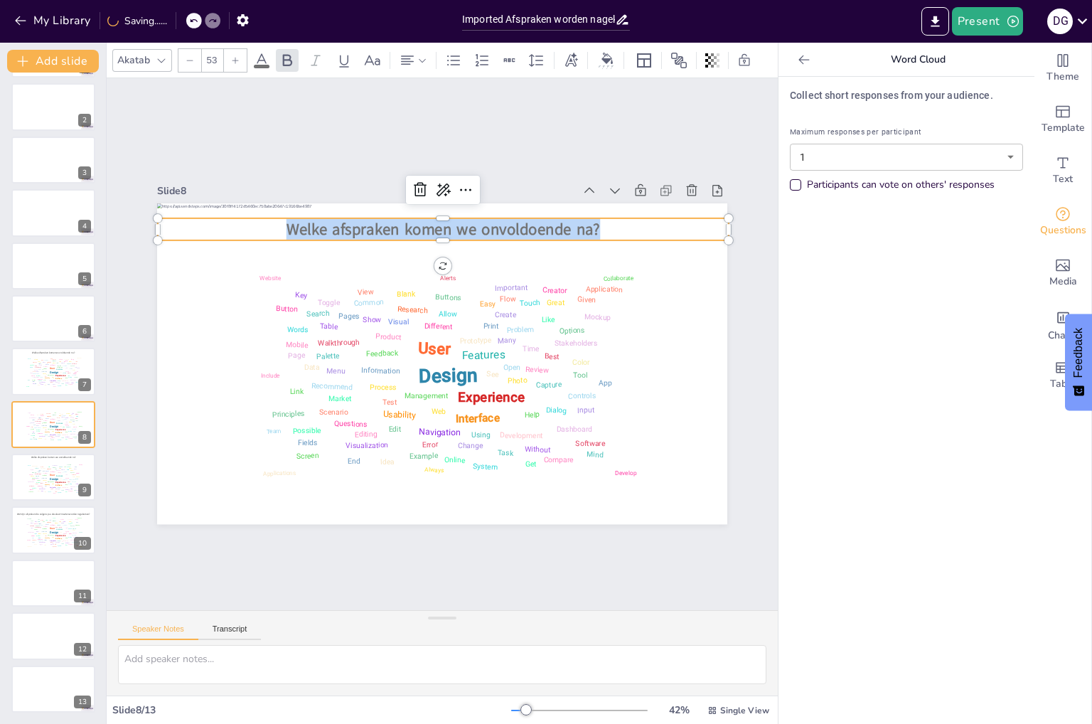
click at [195, 60] on div at bounding box center [189, 60] width 23 height 23
type input "52"
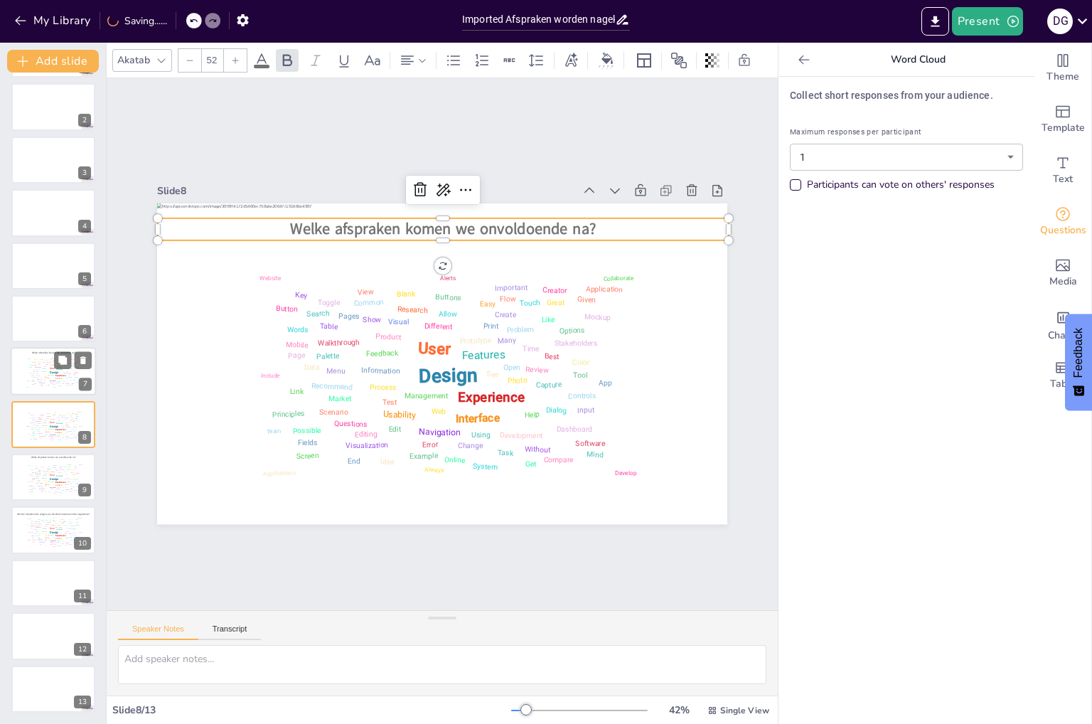
click at [45, 385] on div "Design User Experience Interface Features Navigation Usability Test Process Inf…" at bounding box center [53, 372] width 60 height 34
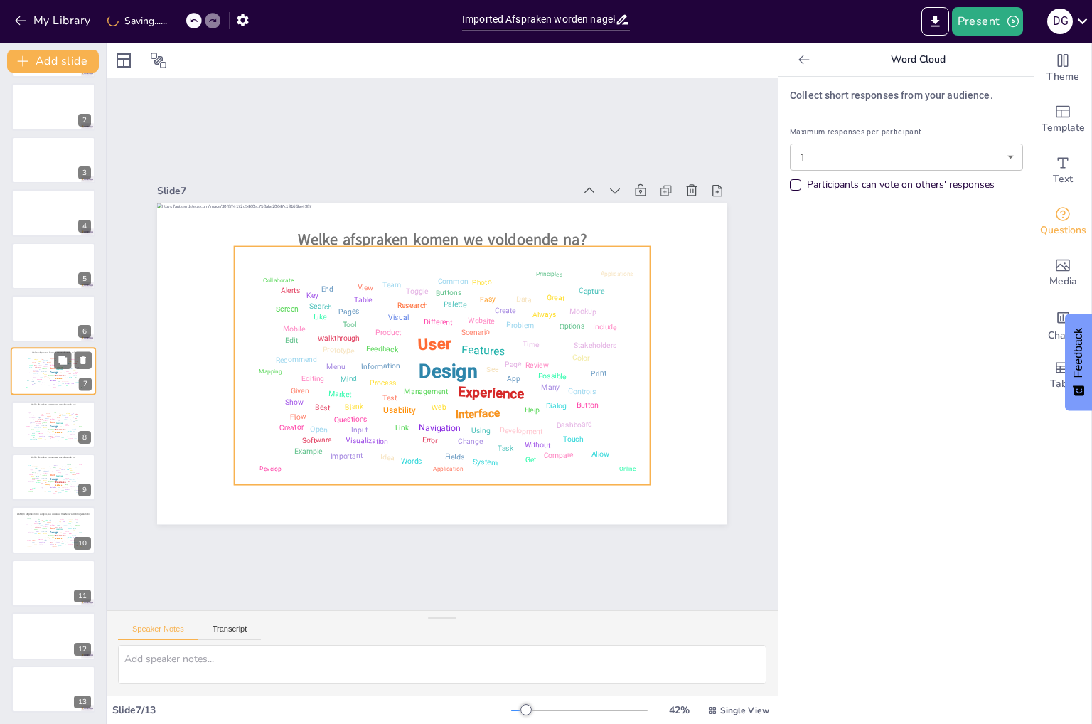
scroll to position [26, 0]
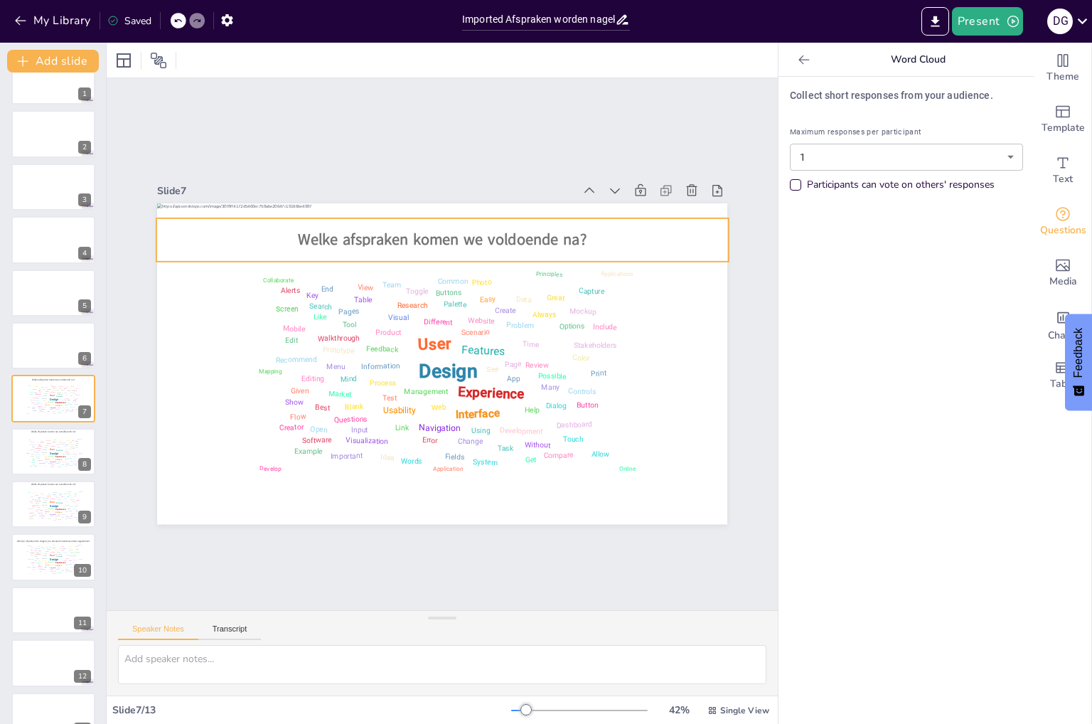
click at [451, 266] on span "Welke afspraken komen we voldoende na?" at bounding box center [532, 396] width 163 height 260
click at [23, 463] on div "Design User Experience Interface Features Navigation Usability Test Process Inf…" at bounding box center [53, 452] width 60 height 34
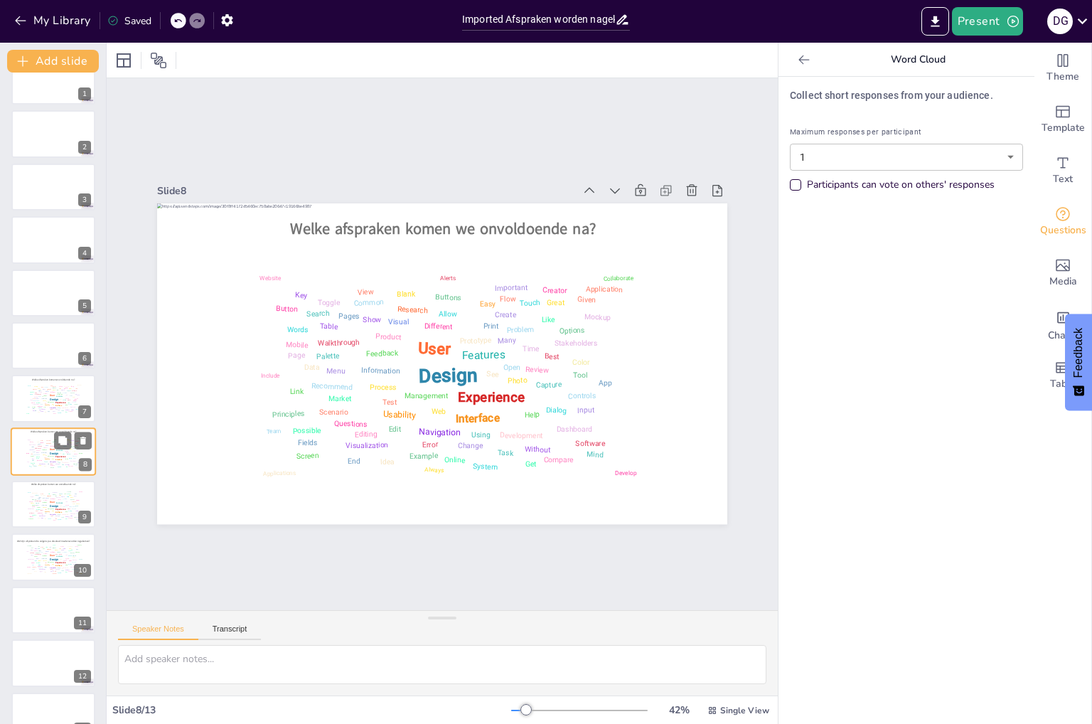
scroll to position [53, 0]
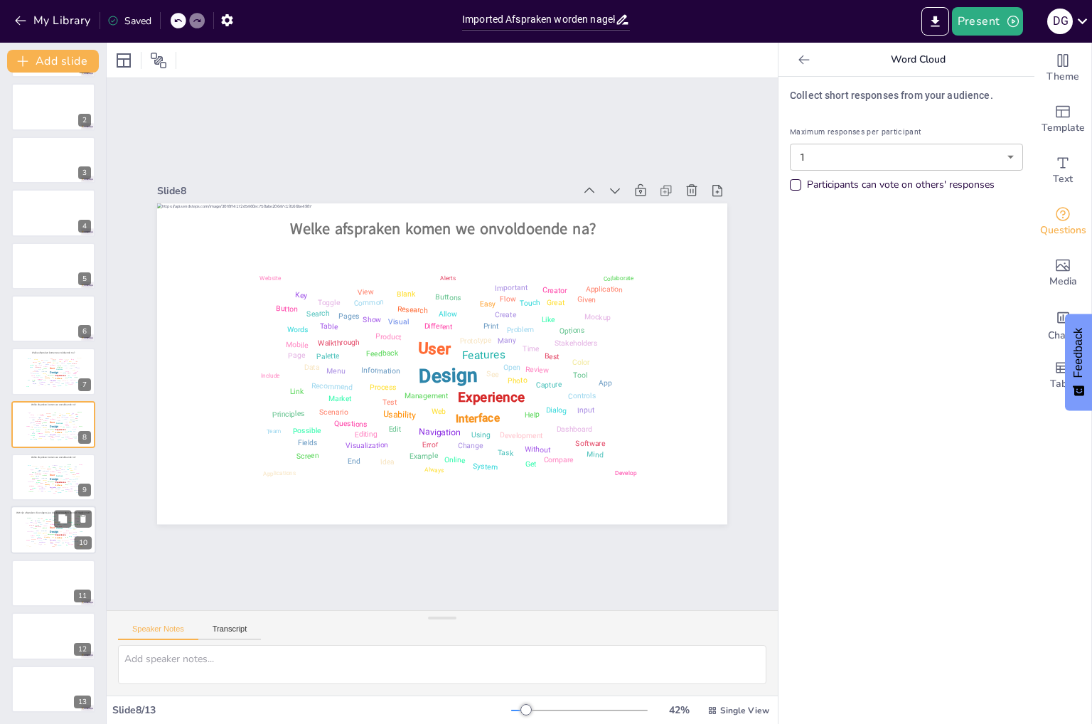
click at [48, 534] on div "Management" at bounding box center [51, 534] width 7 height 1
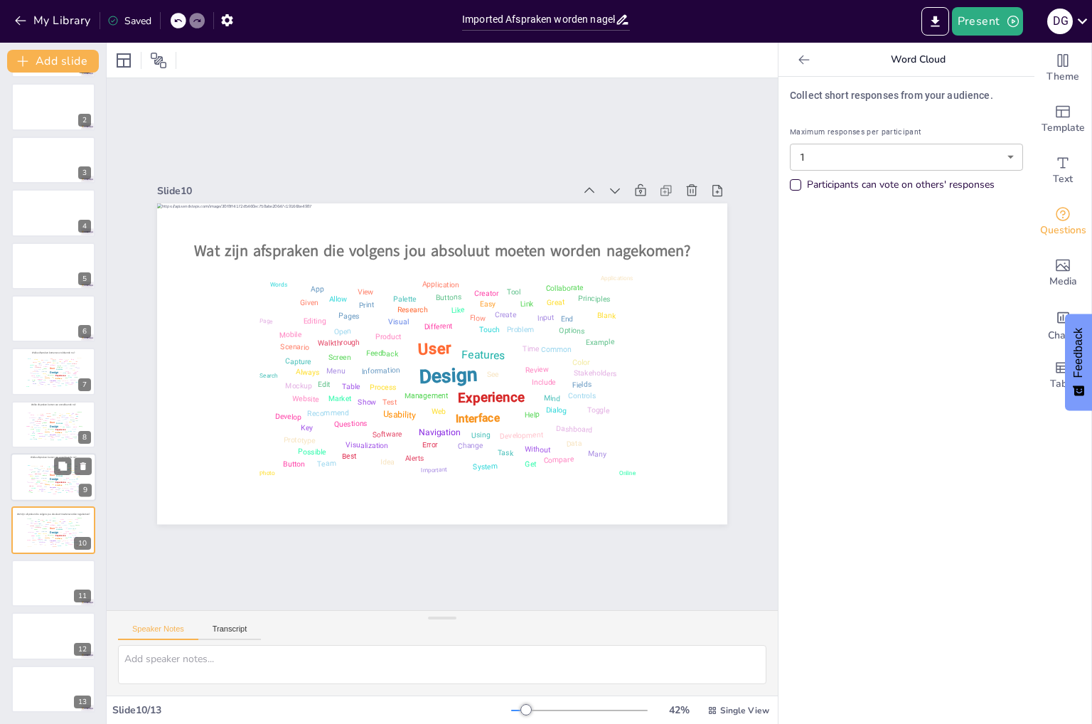
click at [48, 468] on div "Research" at bounding box center [48, 468] width 4 height 1
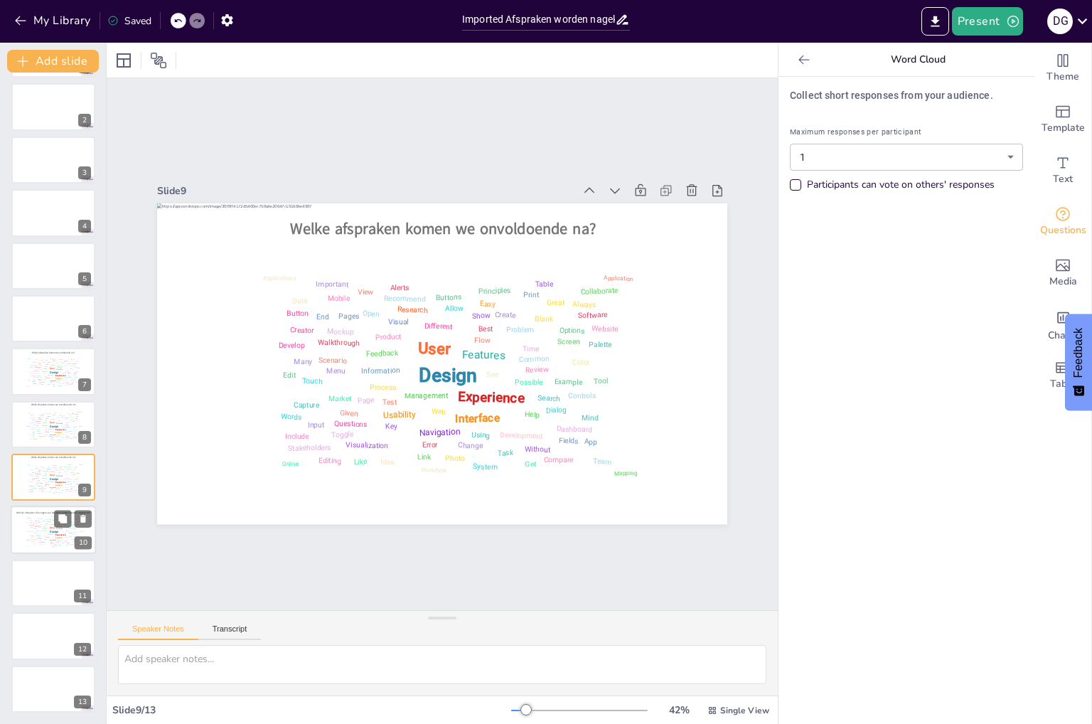
click at [36, 534] on div "Market" at bounding box center [38, 534] width 4 height 1
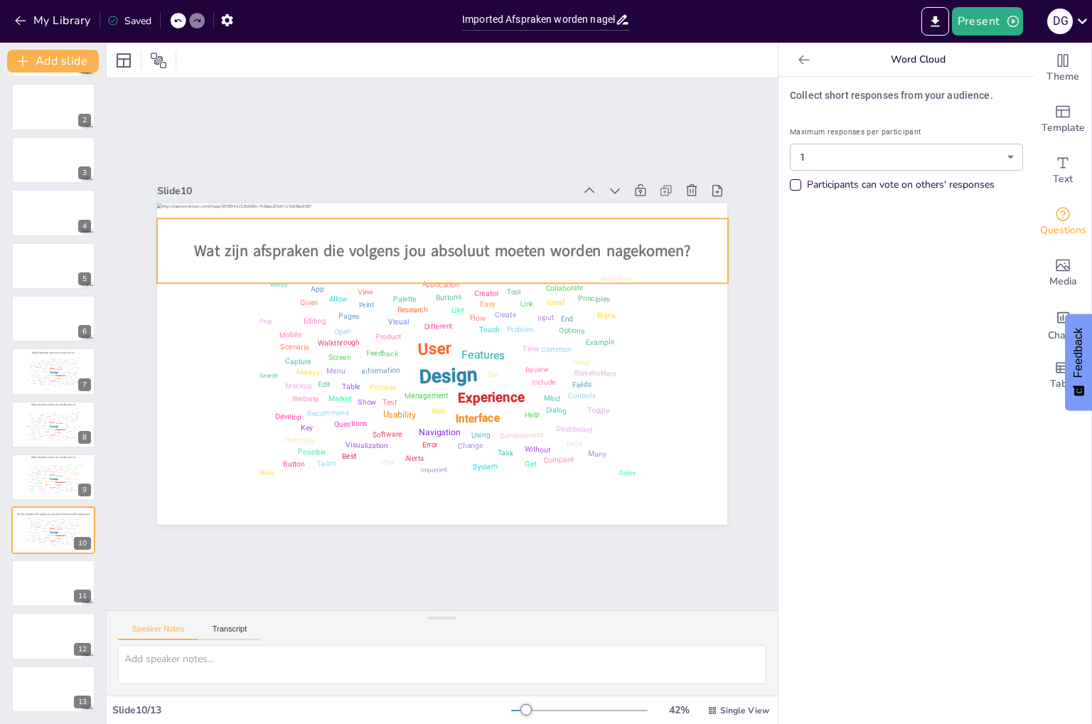
click at [406, 238] on span "Wat zijn afspraken die volgens jou absoluut moeten worden nagekomen?" at bounding box center [497, 268] width 414 height 309
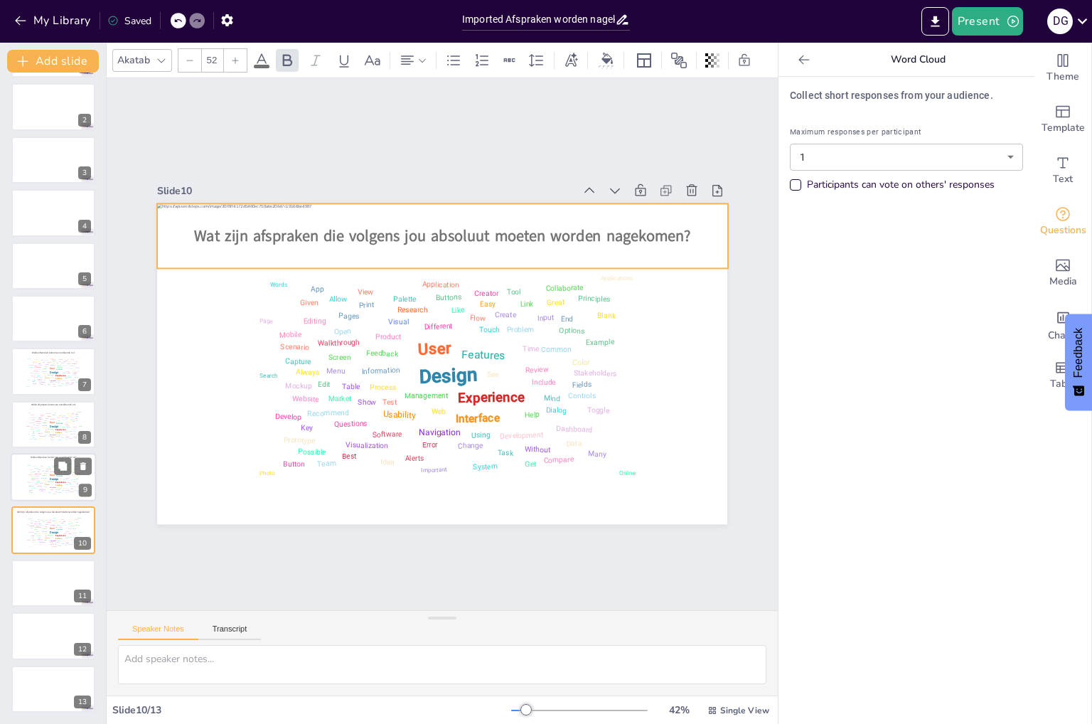
click at [43, 473] on div "Design User Experience Interface Features Navigation Usability Test Process Inf…" at bounding box center [53, 478] width 60 height 34
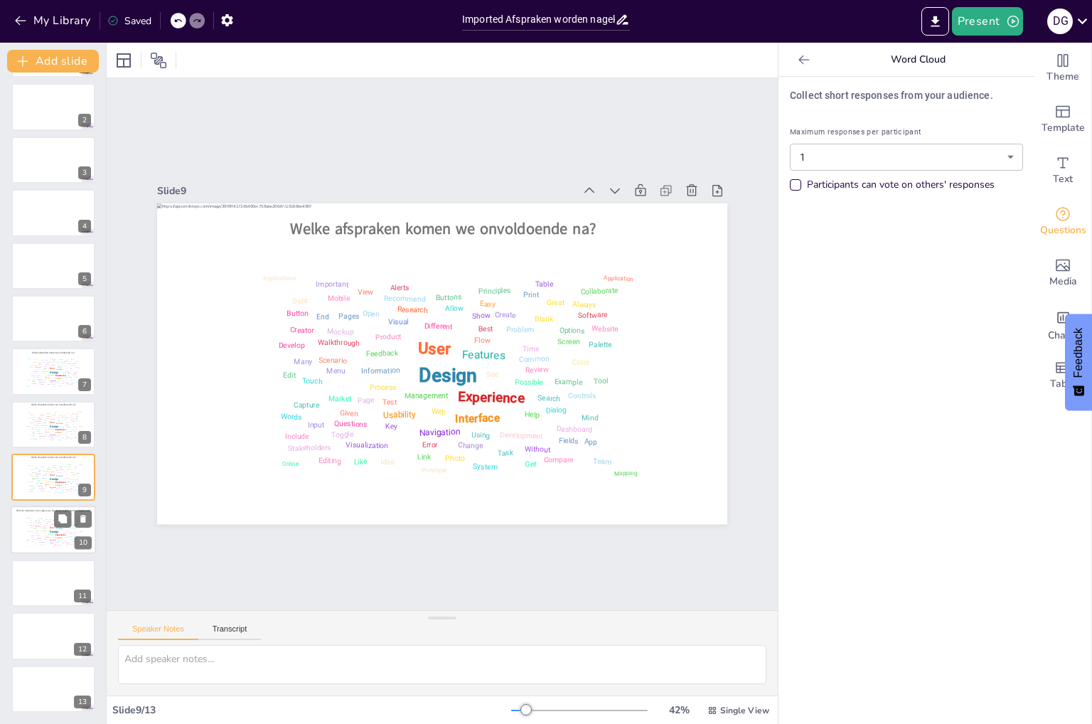
click at [45, 527] on div "Feedback" at bounding box center [44, 527] width 5 height 1
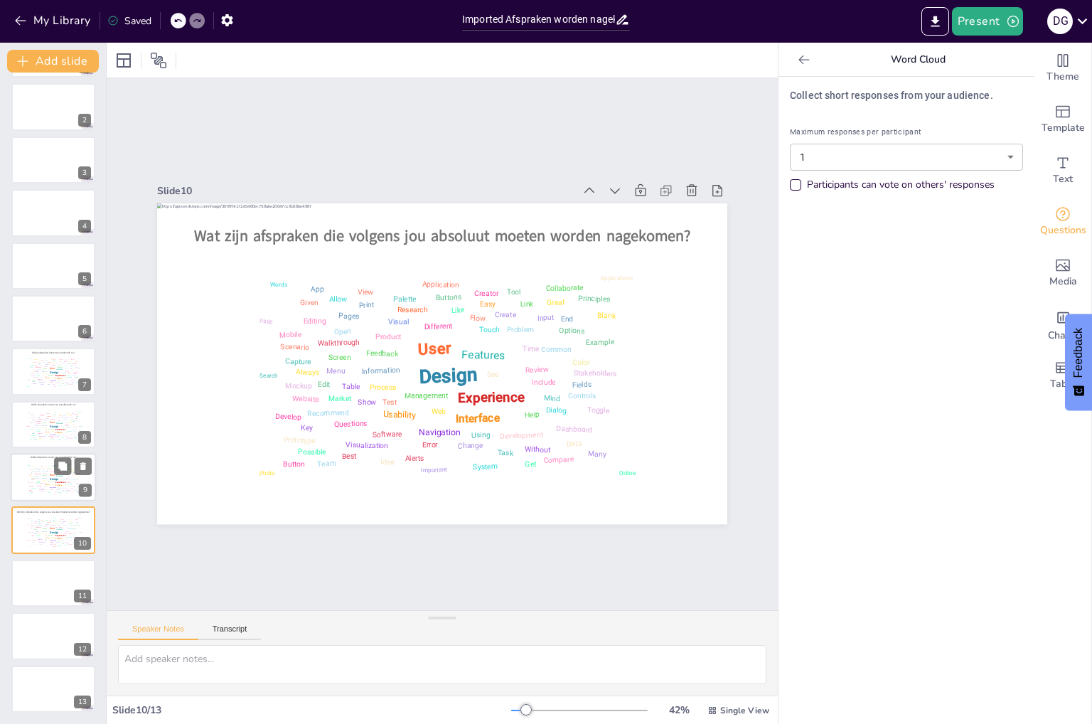
click at [34, 485] on div "Design User Experience Interface Features Navigation Usability Test Process Inf…" at bounding box center [53, 478] width 60 height 34
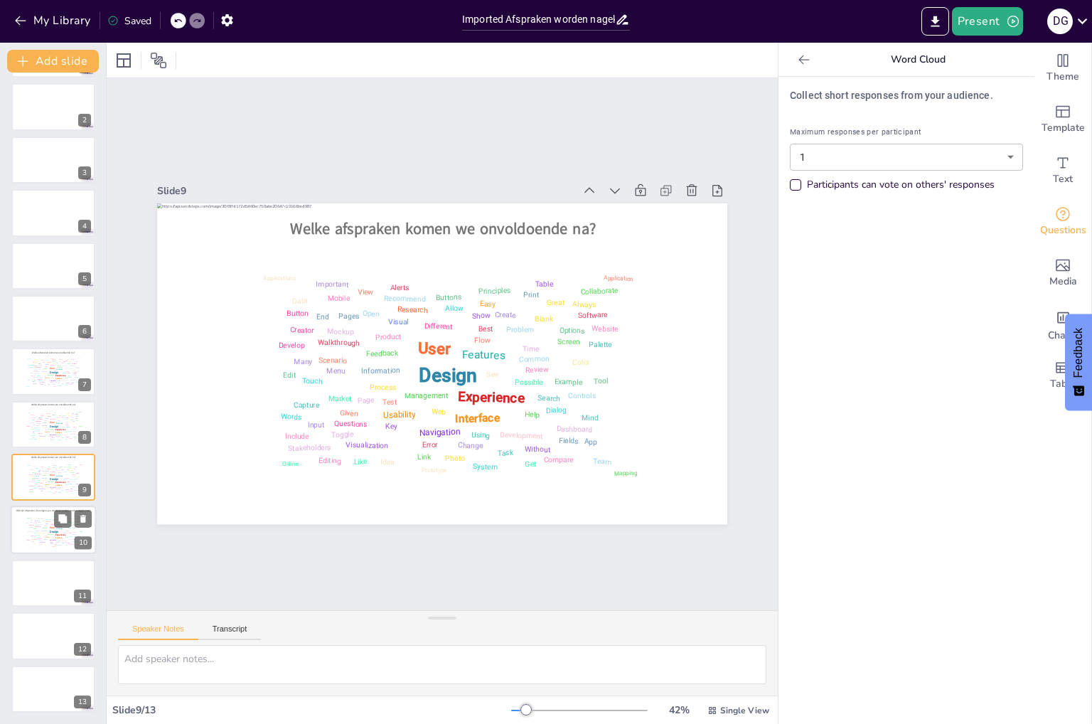
click at [31, 527] on div "Input" at bounding box center [31, 527] width 3 height 1
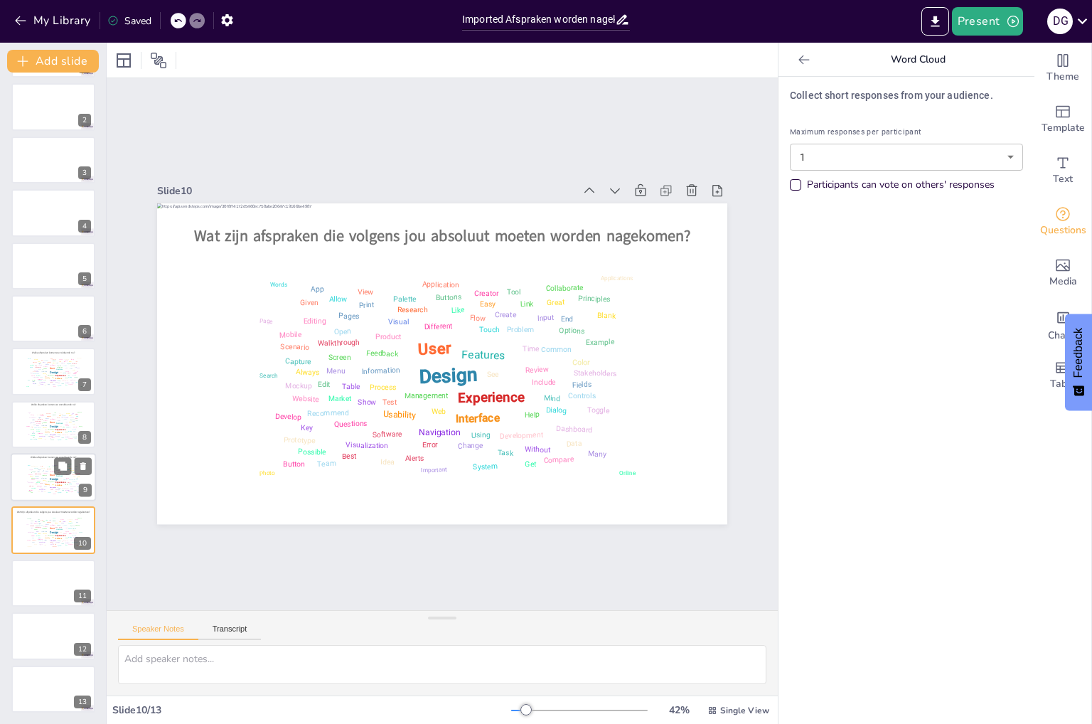
click at [43, 480] on div "Process" at bounding box center [45, 480] width 4 height 1
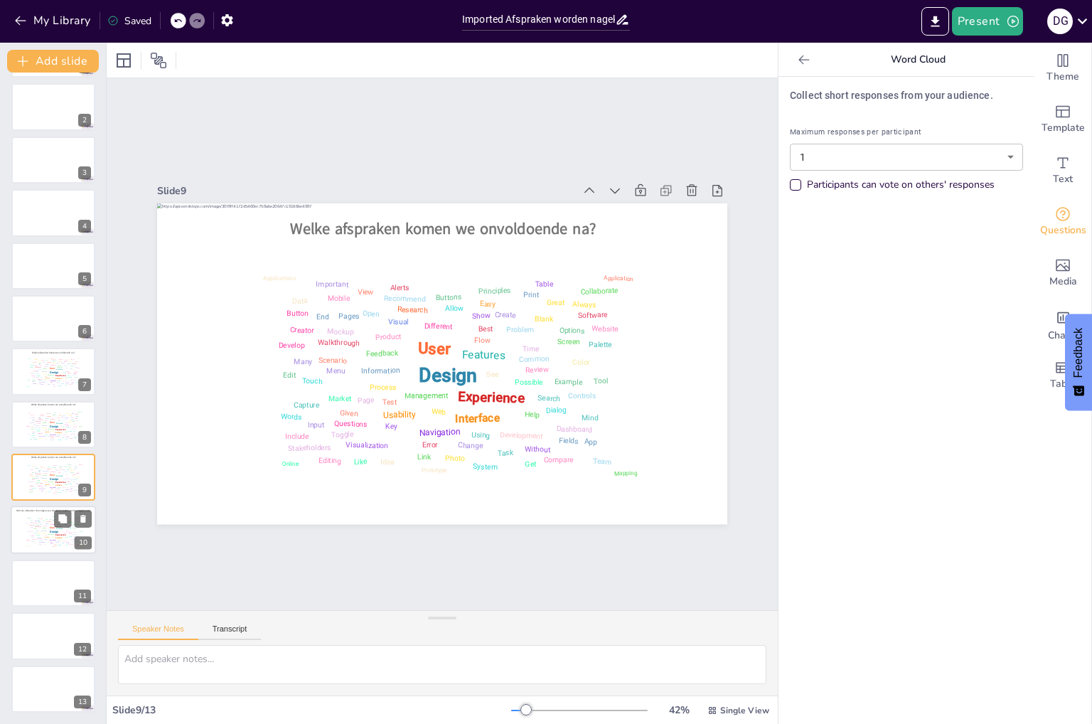
click at [39, 520] on div "Mind" at bounding box center [38, 520] width 3 height 1
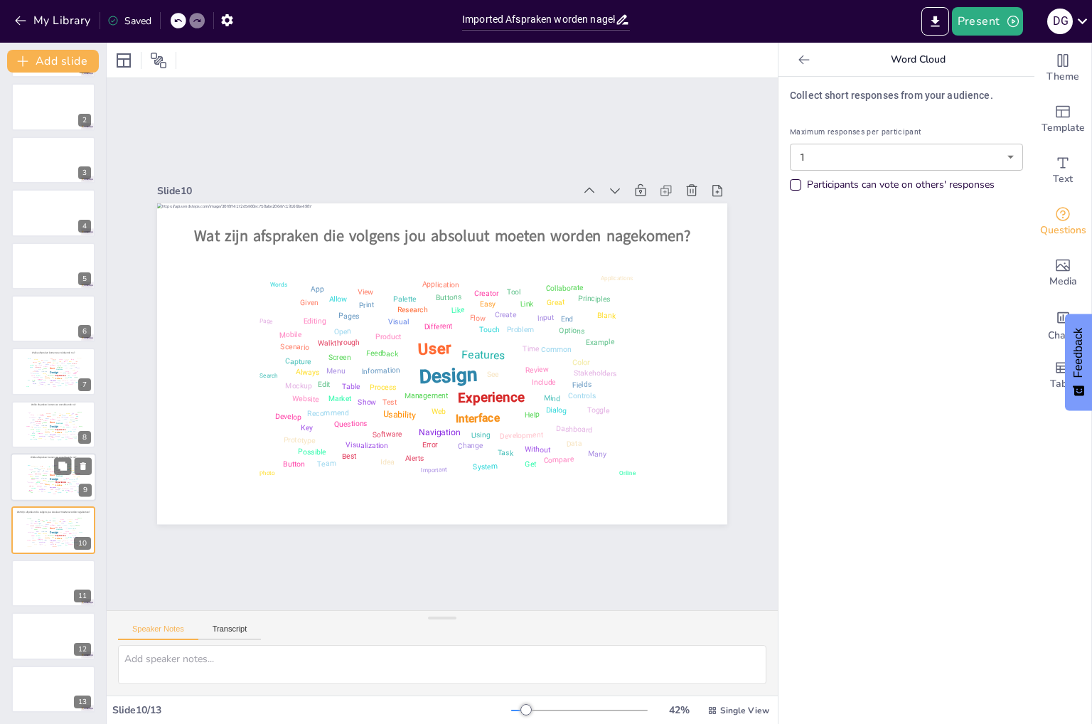
click at [57, 481] on div "Experience" at bounding box center [60, 481] width 11 height 3
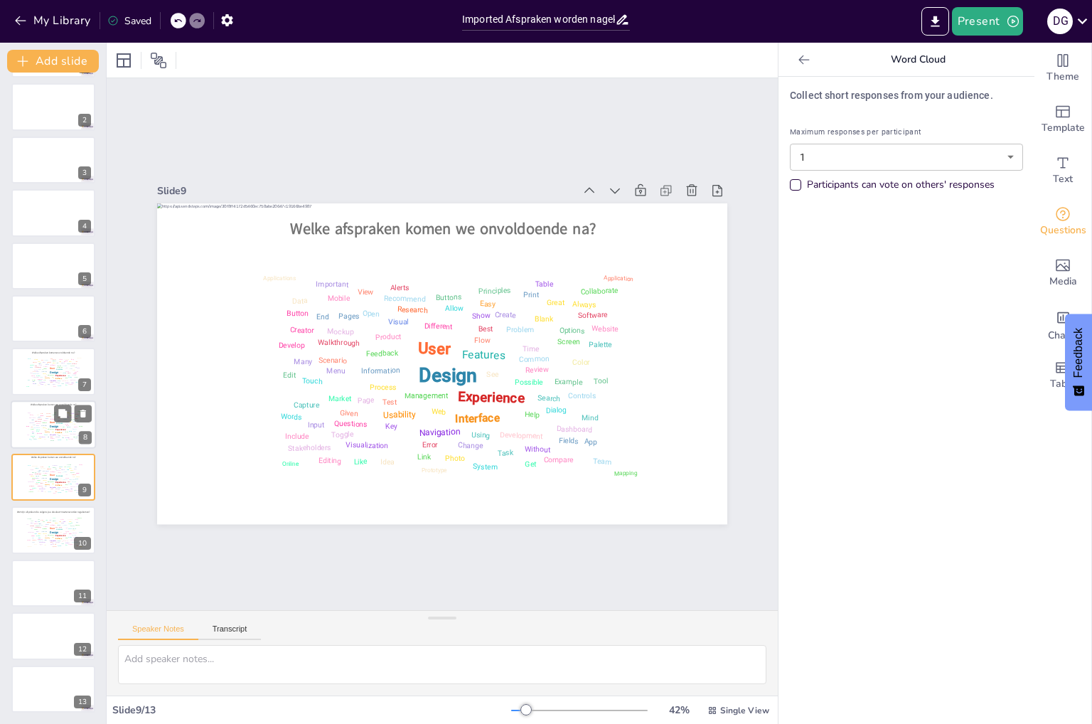
click at [53, 415] on div "Design User Experience Interface Features Navigation Usability Test Process Inf…" at bounding box center [53, 425] width 60 height 34
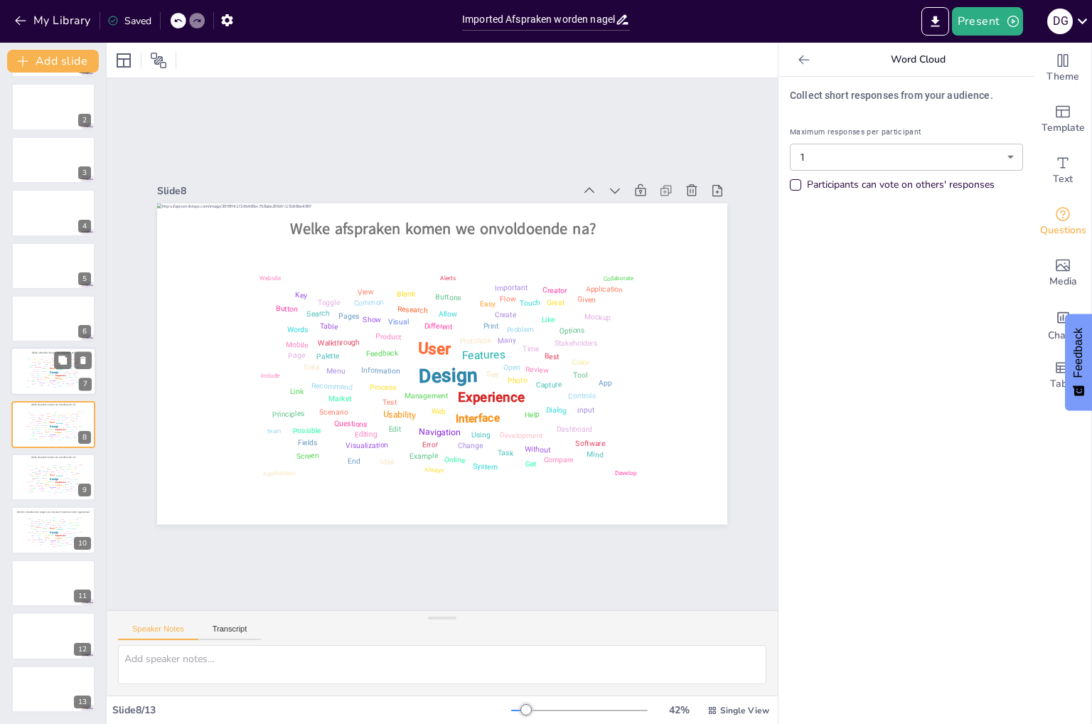
click at [59, 377] on div "Interface" at bounding box center [58, 378] width 7 height 2
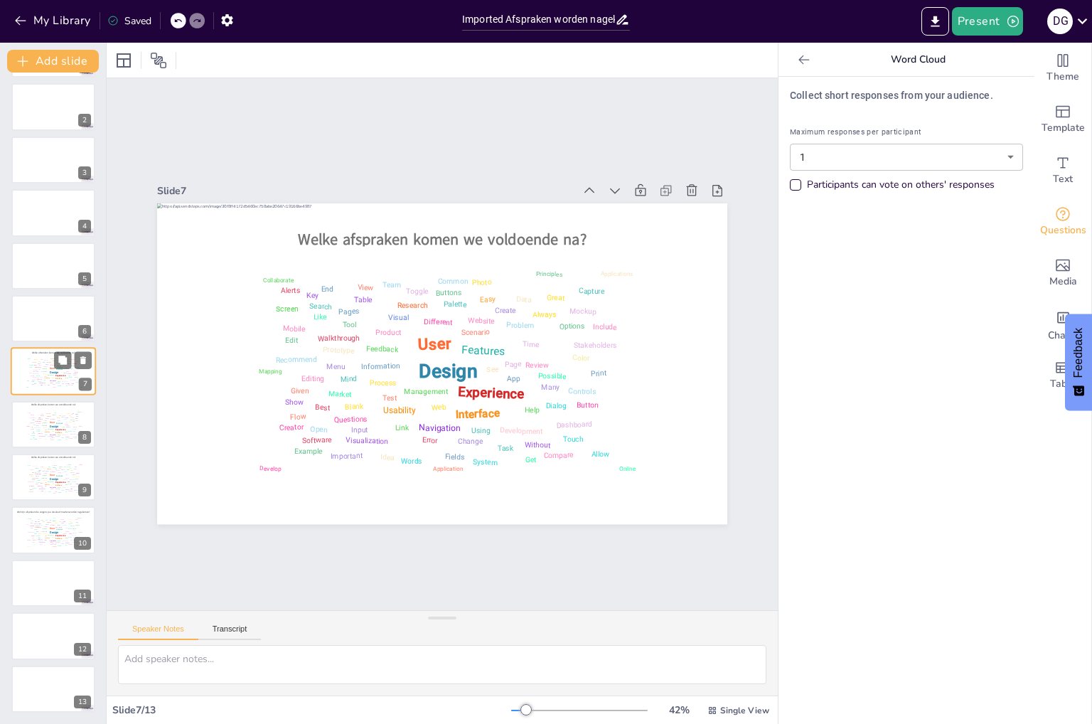
scroll to position [26, 0]
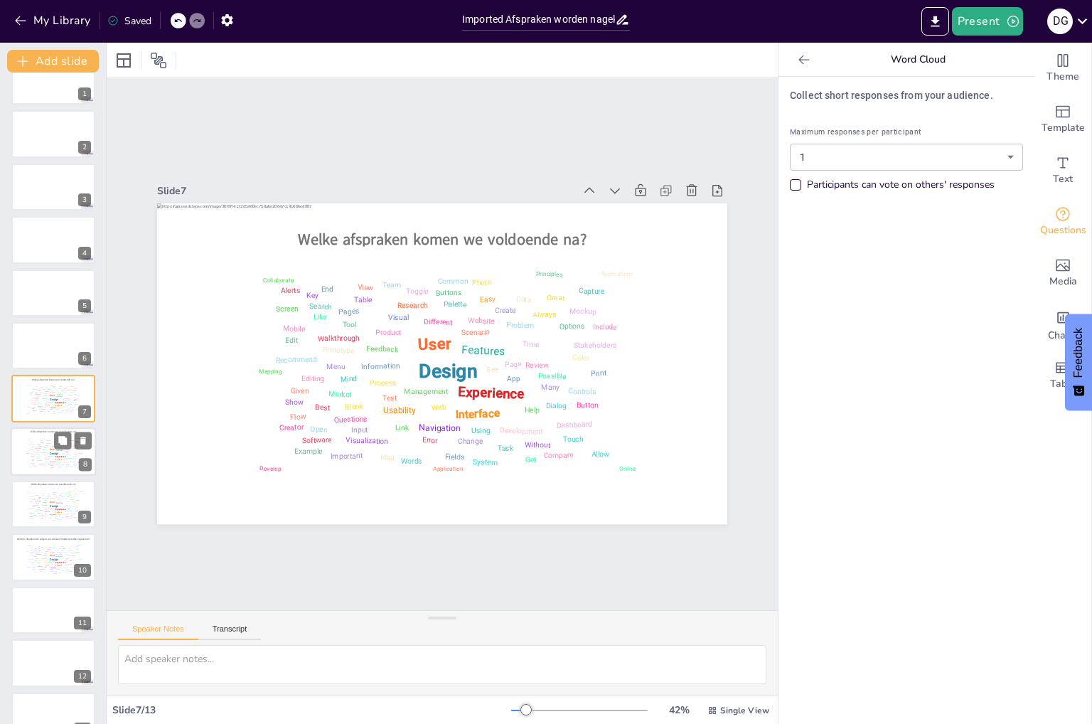
click at [34, 460] on div "Mind" at bounding box center [33, 460] width 3 height 1
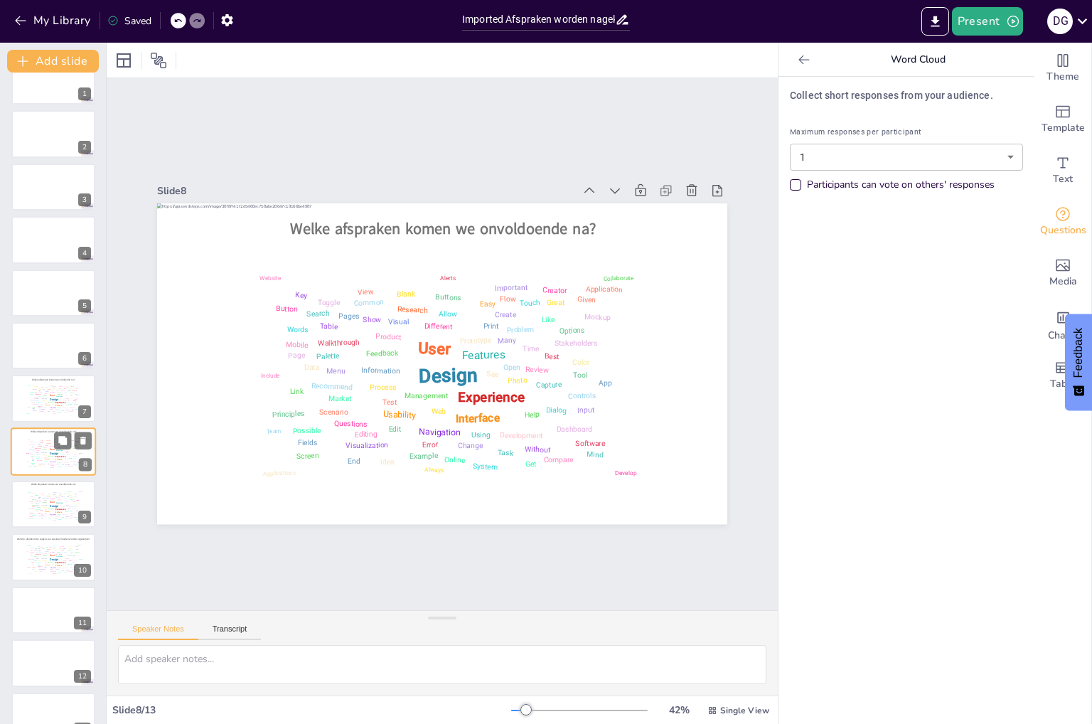
scroll to position [53, 0]
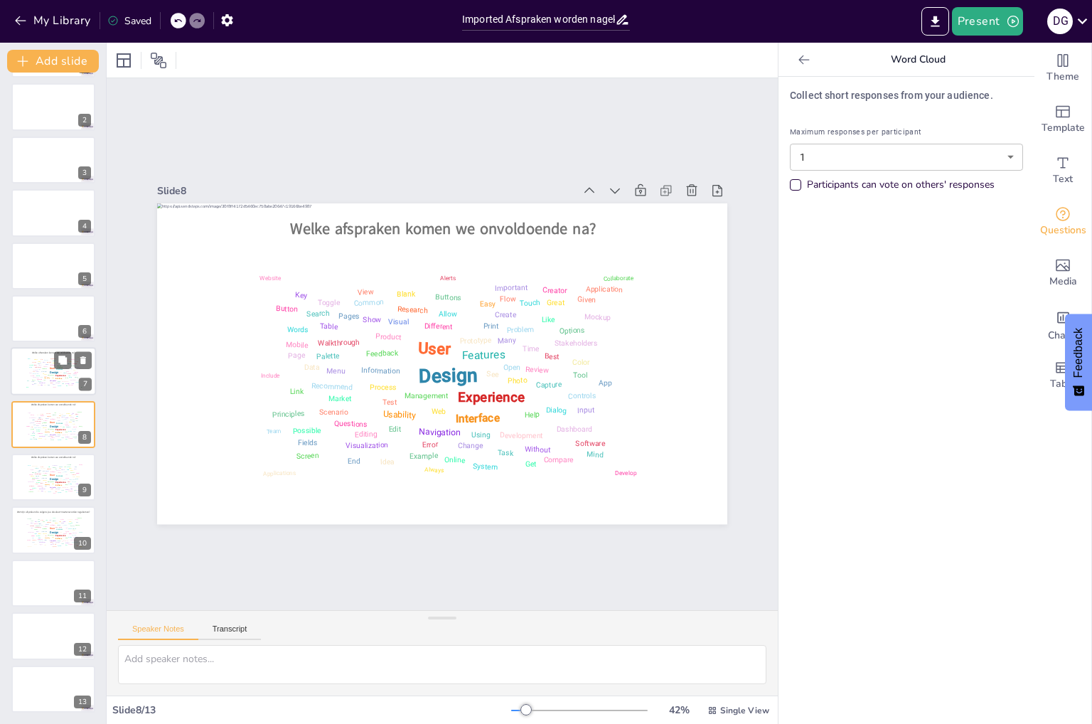
click at [45, 376] on div "Test" at bounding box center [45, 376] width 2 height 1
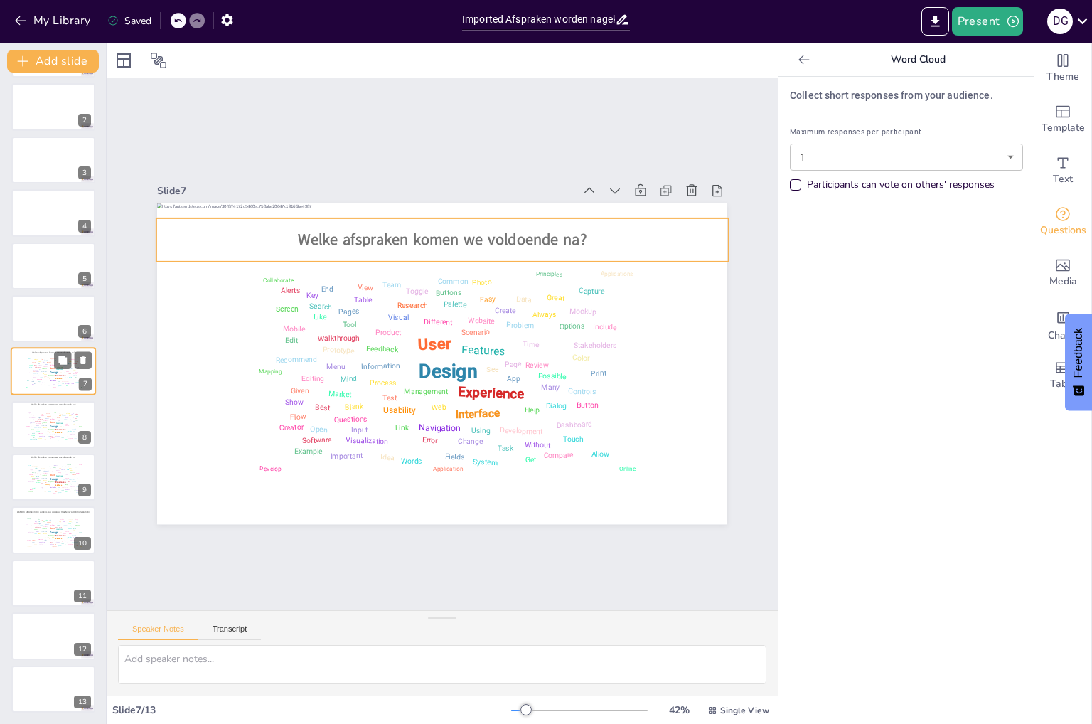
scroll to position [26, 0]
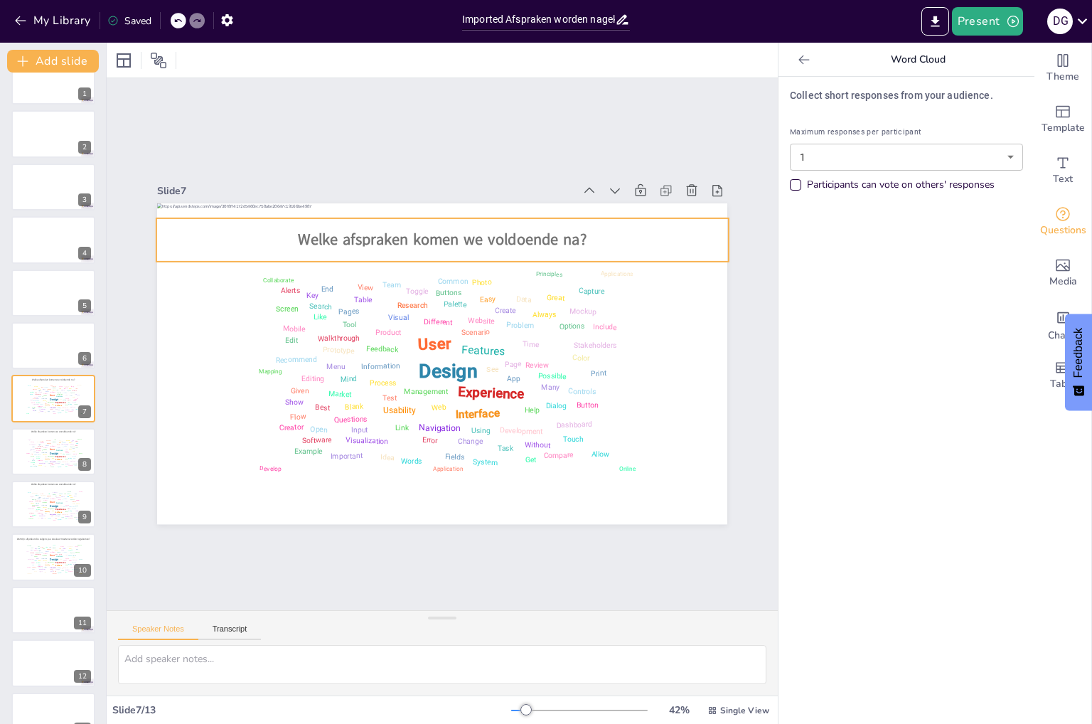
click at [433, 335] on span "Welke afspraken komen we voldoende na?" at bounding box center [503, 428] width 246 height 187
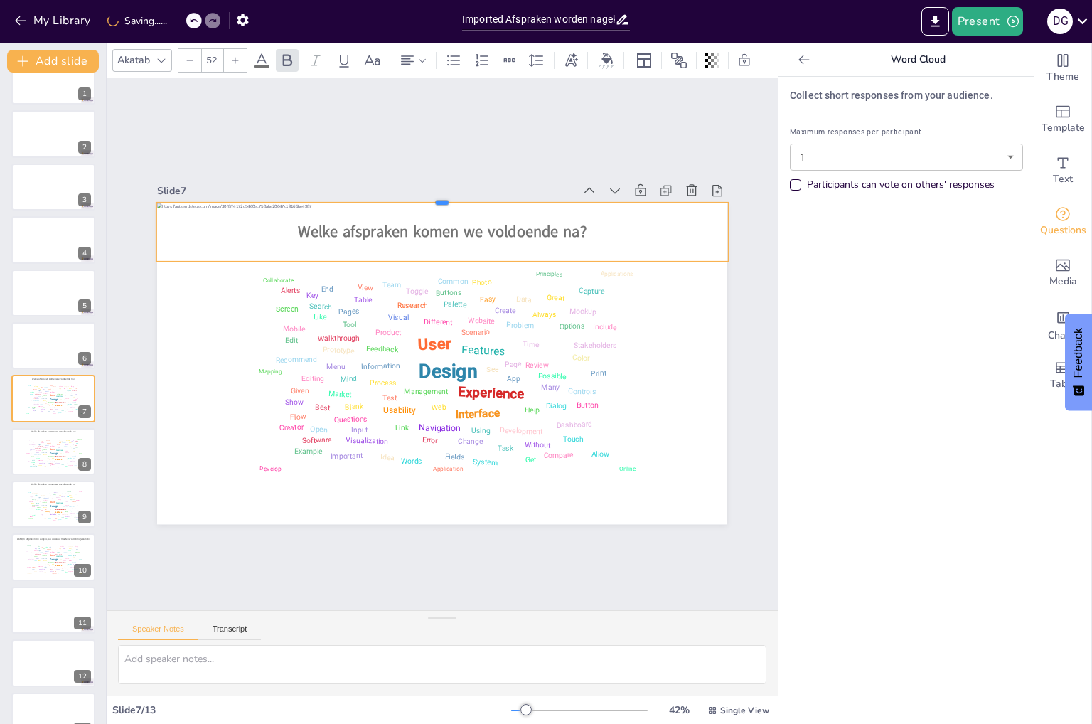
drag, startPoint x: 436, startPoint y: 211, endPoint x: 449, endPoint y: 195, distance: 21.2
click at [521, 195] on div at bounding box center [586, 375] width 130 height 562
click at [76, 447] on button at bounding box center [83, 439] width 17 height 17
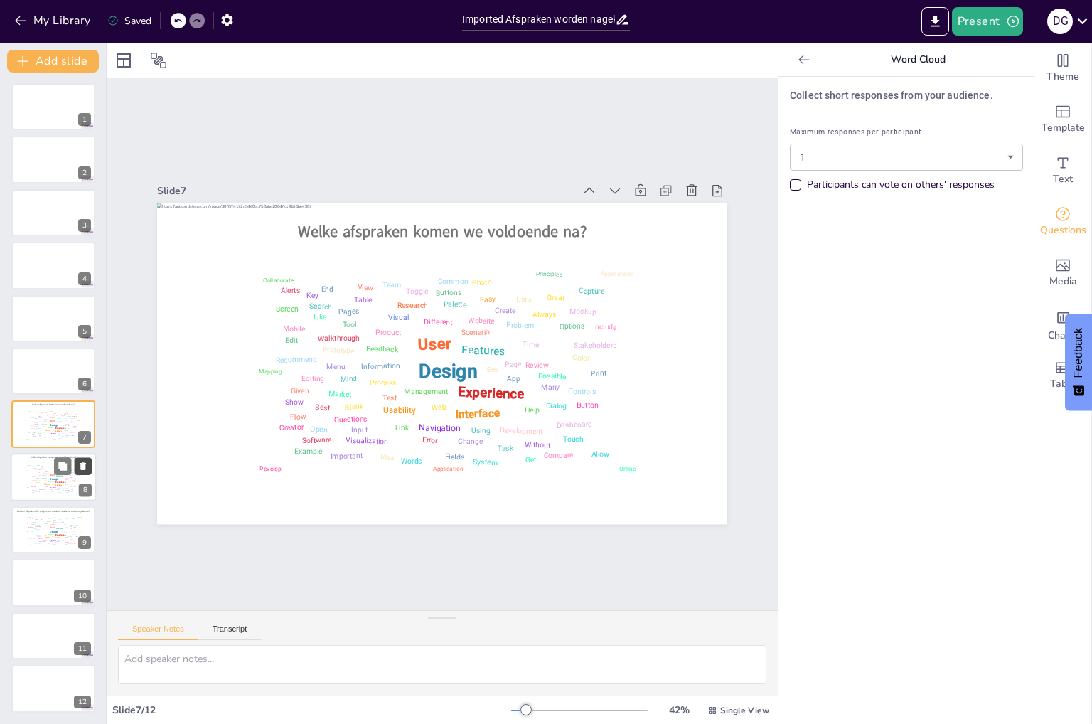
scroll to position [0, 0]
click at [72, 352] on div at bounding box center [73, 360] width 38 height 17
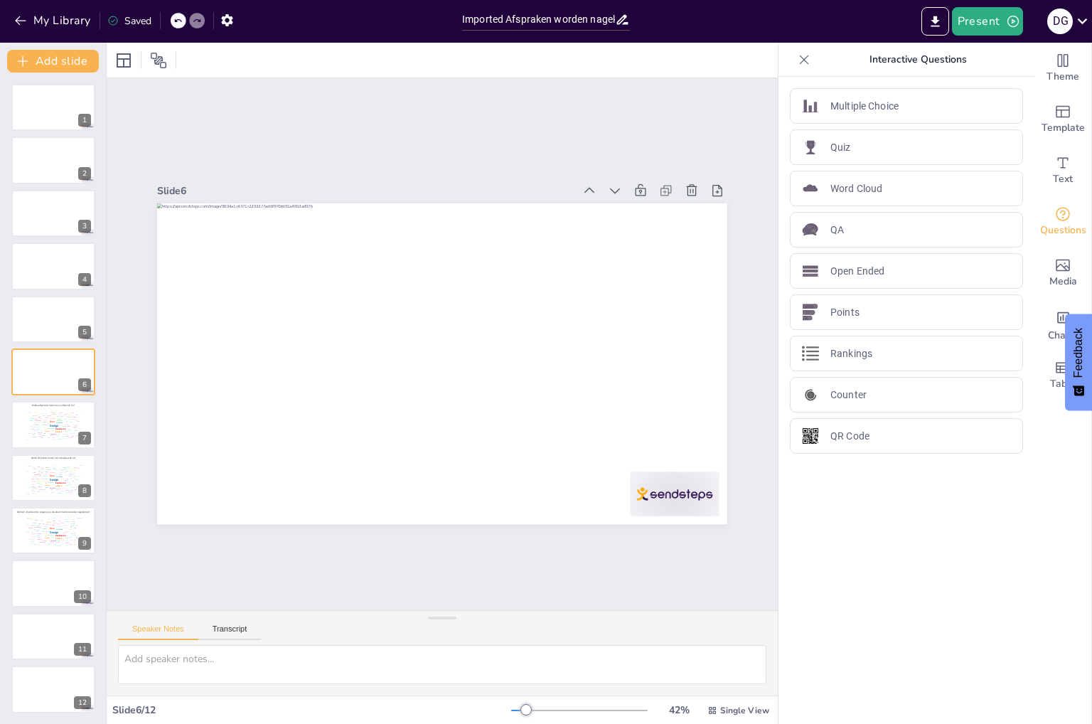
click at [176, 26] on div at bounding box center [179, 21] width 16 height 16
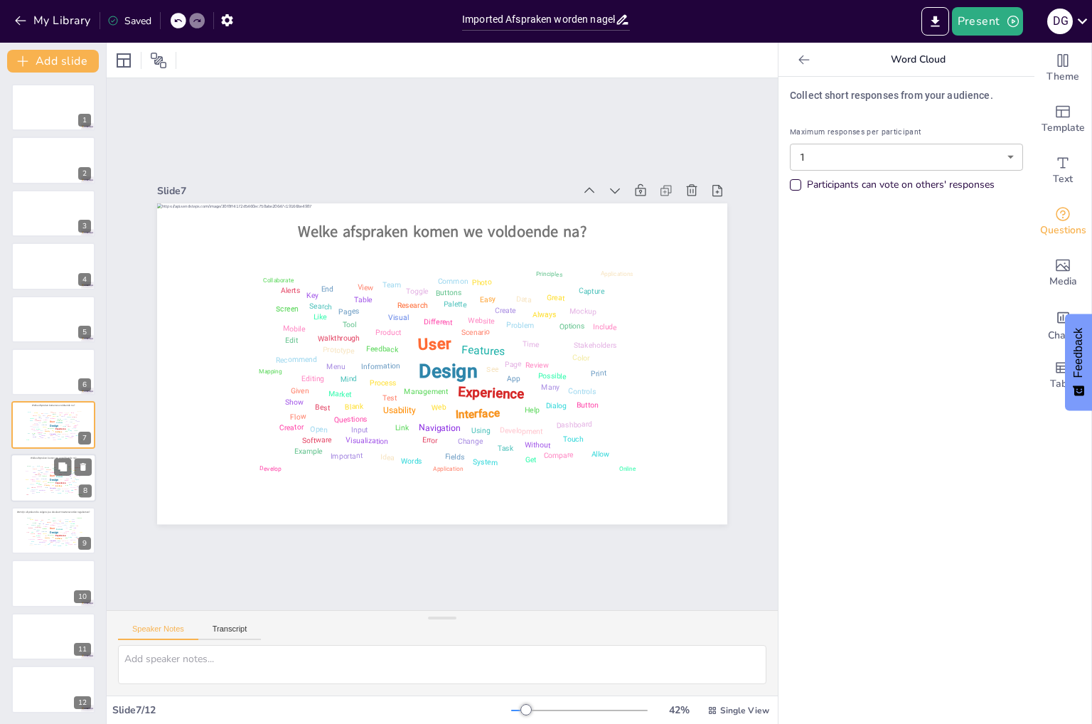
click at [26, 482] on div "Design User Experience Interface Features Navigation Usability Test Process Inf…" at bounding box center [53, 478] width 60 height 34
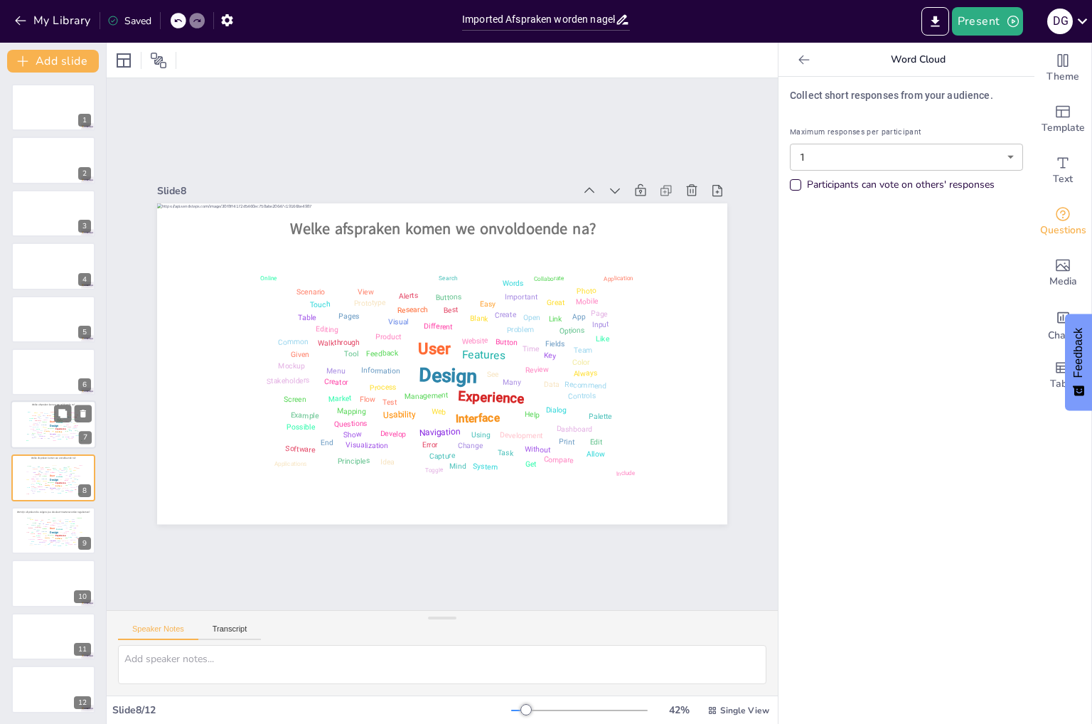
click at [37, 420] on div "Walkthrough" at bounding box center [38, 420] width 6 height 1
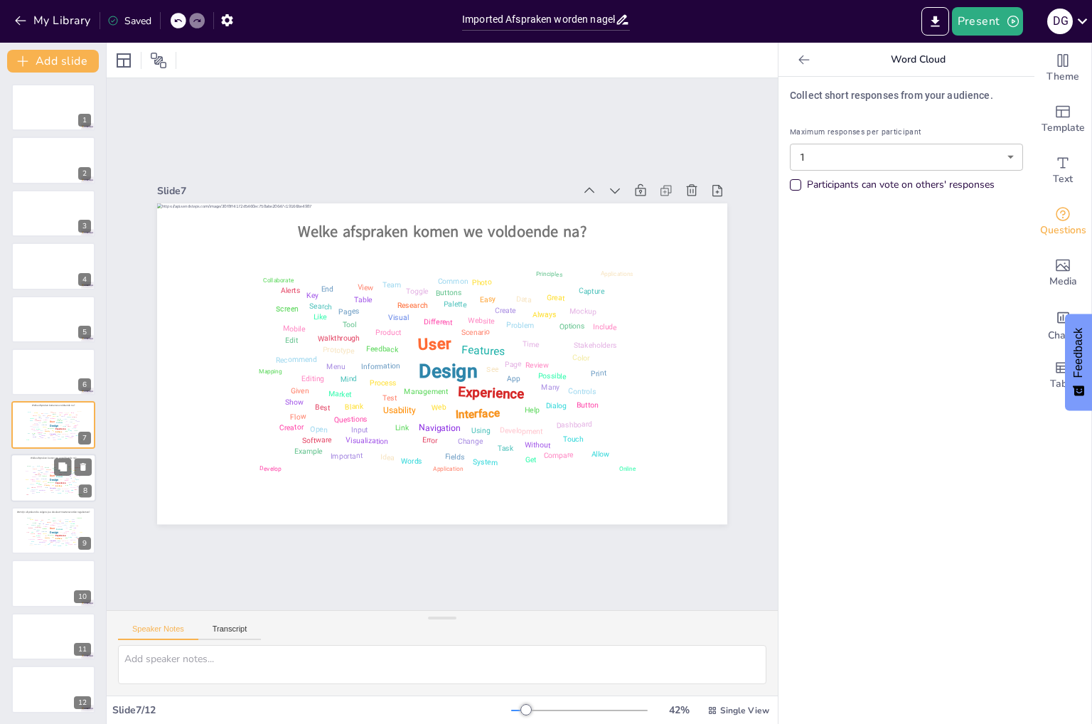
click at [24, 480] on div "Design User Experience Interface Features Navigation Usability Test Process Inf…" at bounding box center [53, 478] width 60 height 34
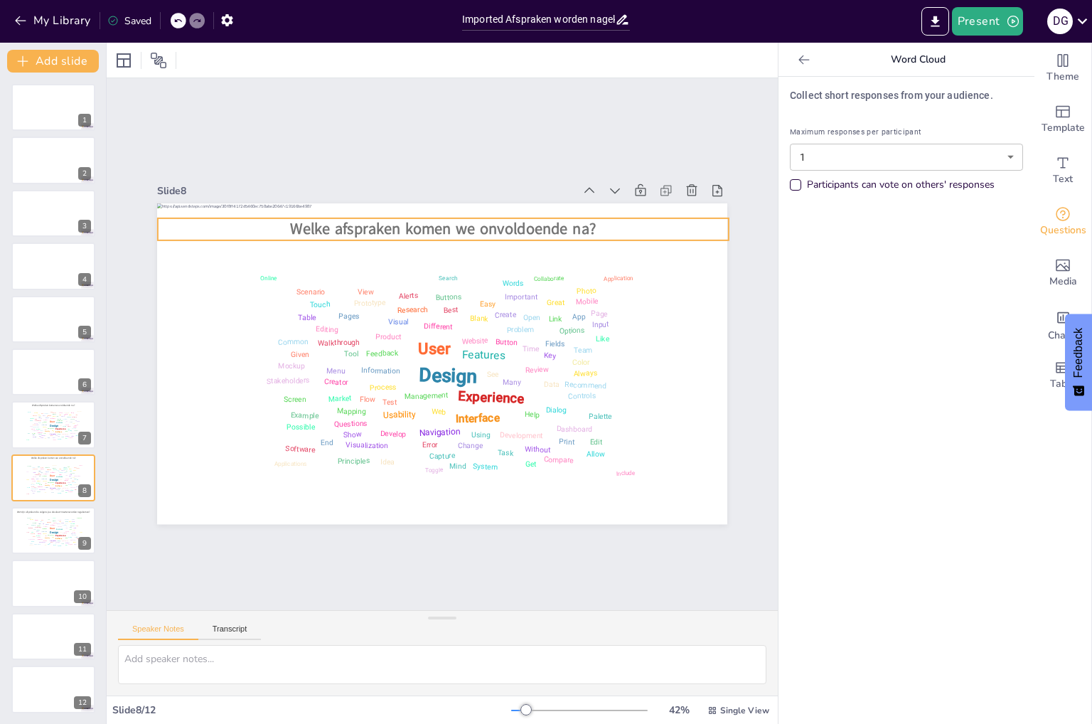
click at [401, 397] on span "Welke afspraken komen we onvoldoende na?" at bounding box center [476, 454] width 297 height 114
click at [432, 213] on span "Welke afspraken komen we onvoldoende na?" at bounding box center [520, 258] width 242 height 220
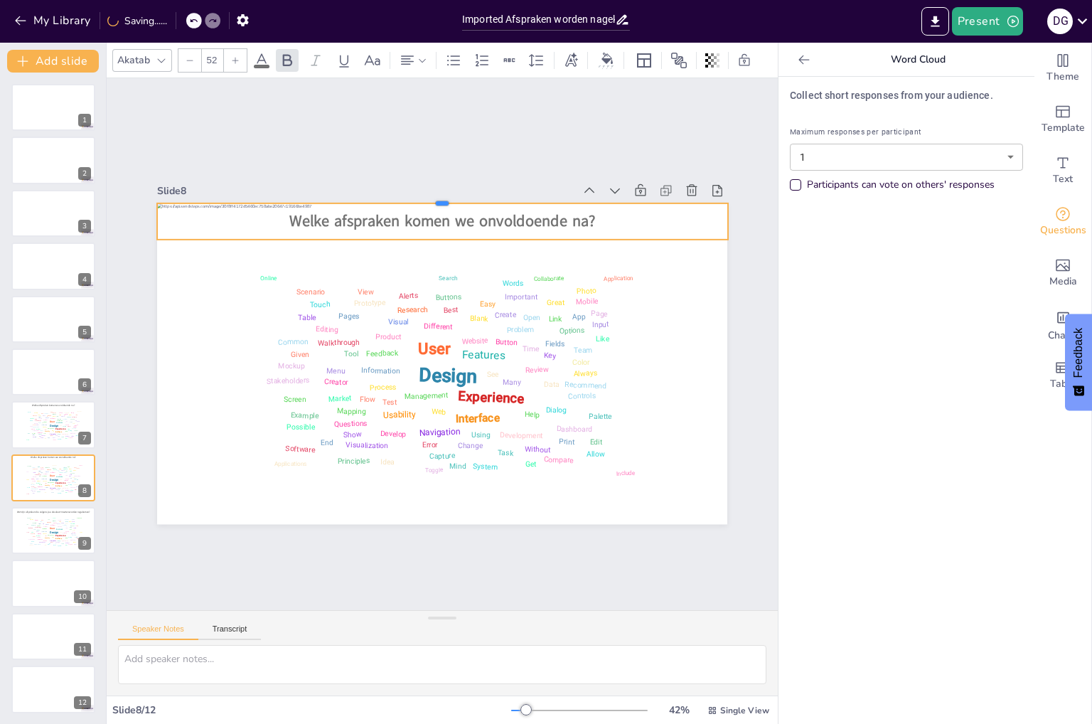
drag, startPoint x: 430, startPoint y: 210, endPoint x: 438, endPoint y: 195, distance: 16.8
click at [438, 196] on div at bounding box center [560, 430] width 345 height 468
click at [433, 240] on div at bounding box center [366, 398] width 345 height 468
click at [549, 208] on icon at bounding box center [561, 220] width 24 height 24
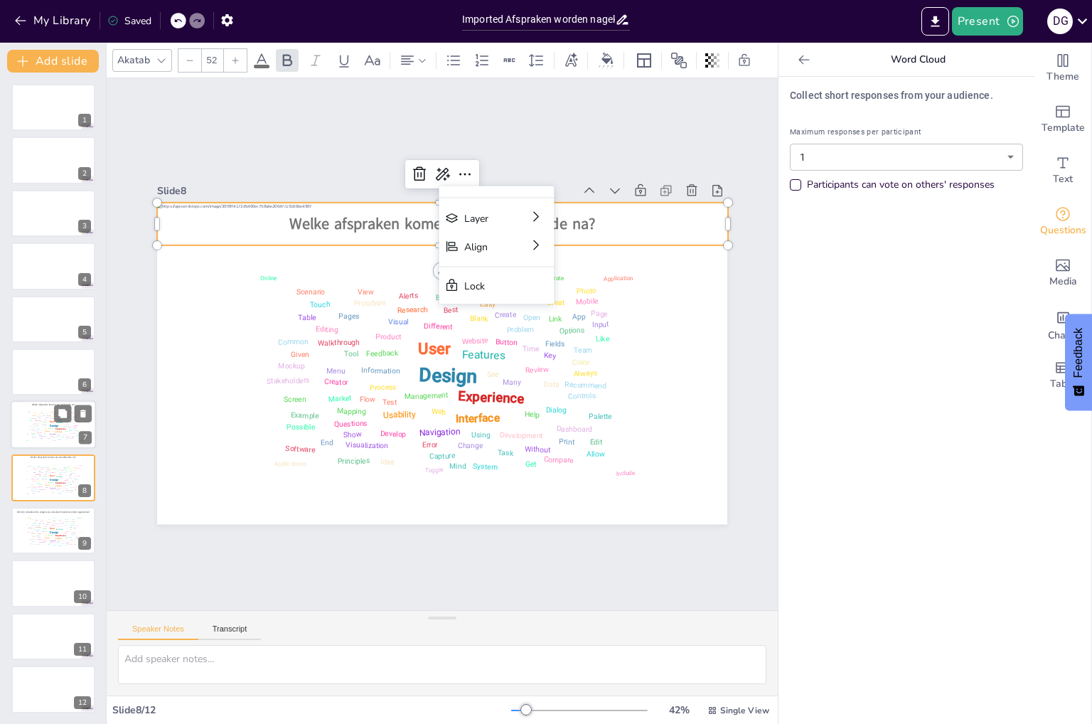
click at [34, 433] on div "Screen" at bounding box center [33, 433] width 4 height 1
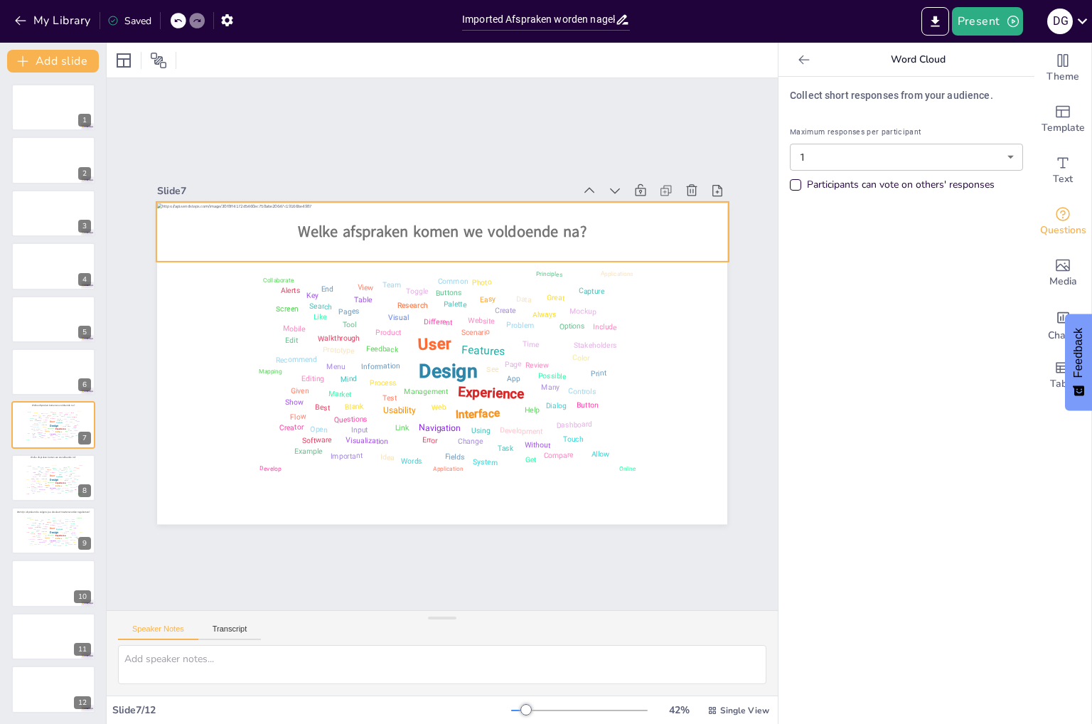
click at [425, 210] on div "Welke afspraken komen we voldoende na?" at bounding box center [442, 232] width 572 height 60
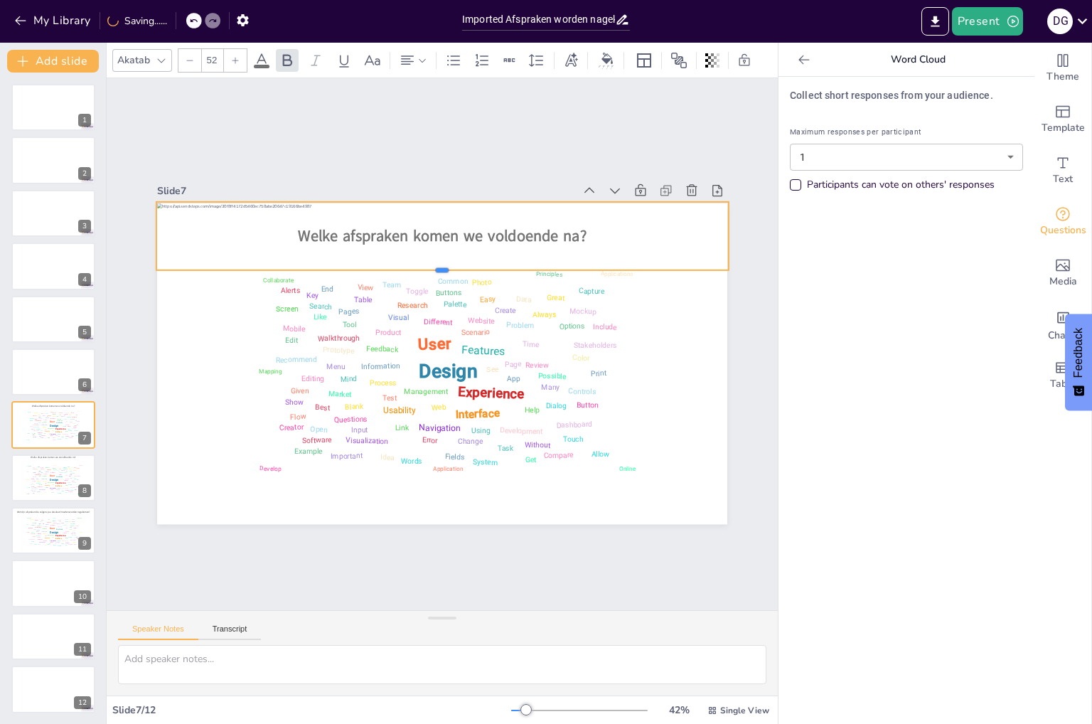
drag, startPoint x: 435, startPoint y: 259, endPoint x: 436, endPoint y: 267, distance: 8.6
click at [436, 267] on div at bounding box center [387, 304] width 345 height 470
click at [46, 478] on div "Design User Experience Interface Features Navigation Usability Test Process Inf…" at bounding box center [53, 478] width 60 height 34
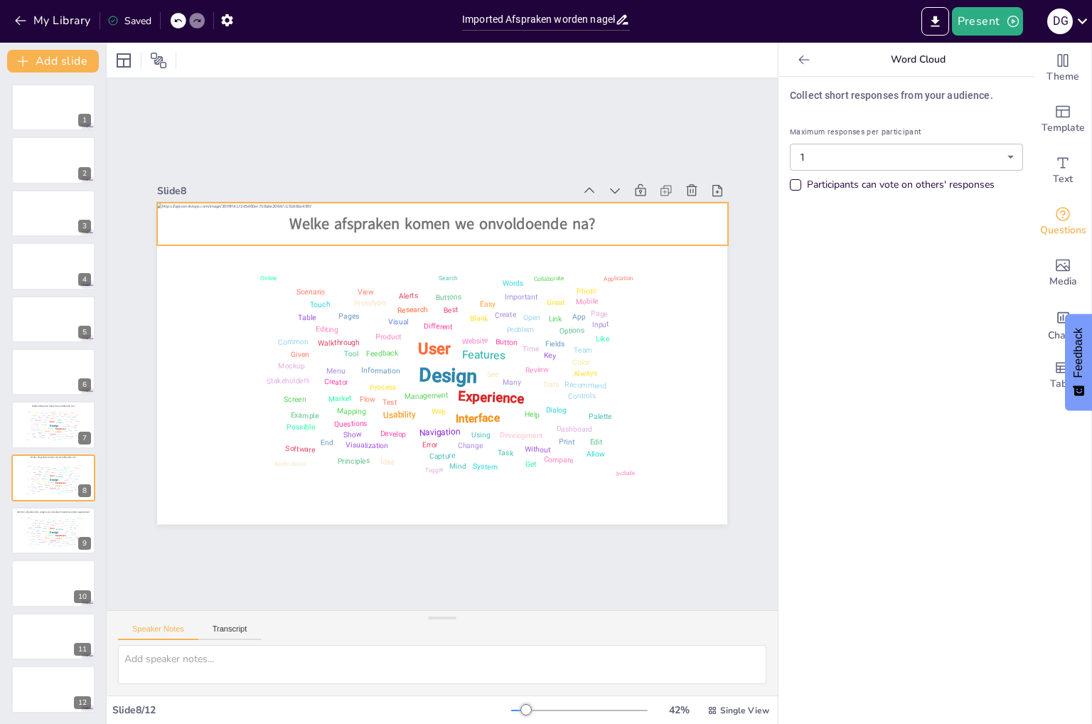
click at [452, 217] on span "Welke afspraken komen we onvoldoende na?" at bounding box center [512, 247] width 259 height 197
click at [480, 217] on span "Welke afspraken komen we onvoldoende na?" at bounding box center [552, 295] width 144 height 288
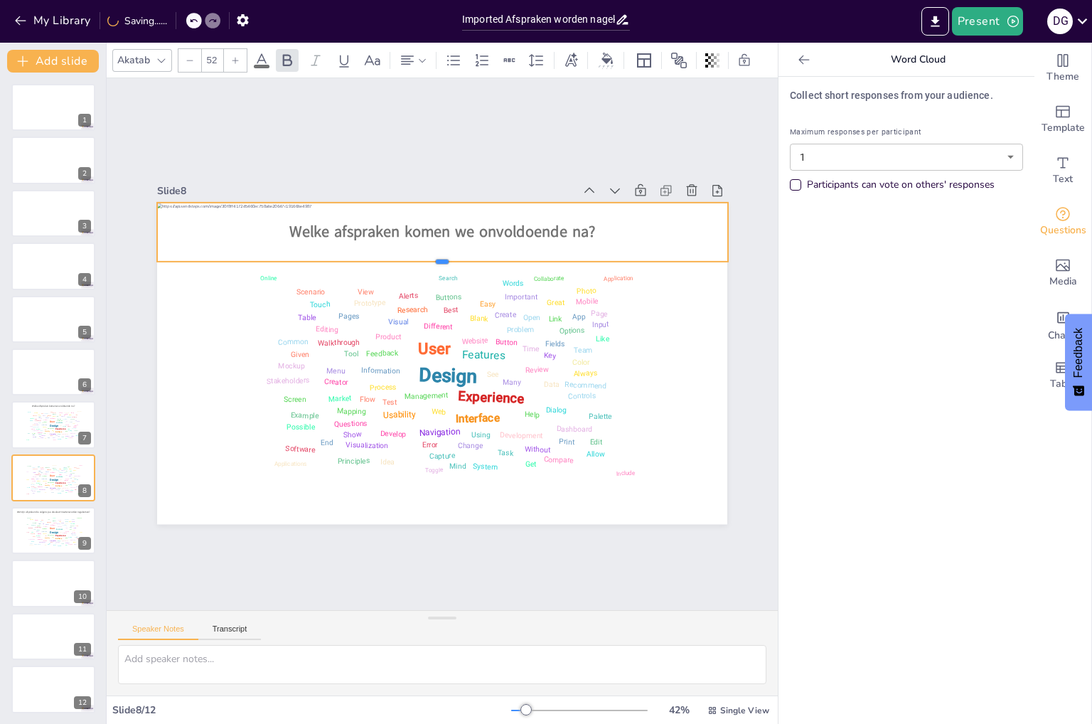
drag, startPoint x: 429, startPoint y: 240, endPoint x: 434, endPoint y: 257, distance: 16.9
click at [483, 257] on div at bounding box center [518, 336] width 71 height 569
click at [26, 425] on div "Design User Experience Interface Features Navigation Usability Test Process Inf…" at bounding box center [53, 425] width 60 height 34
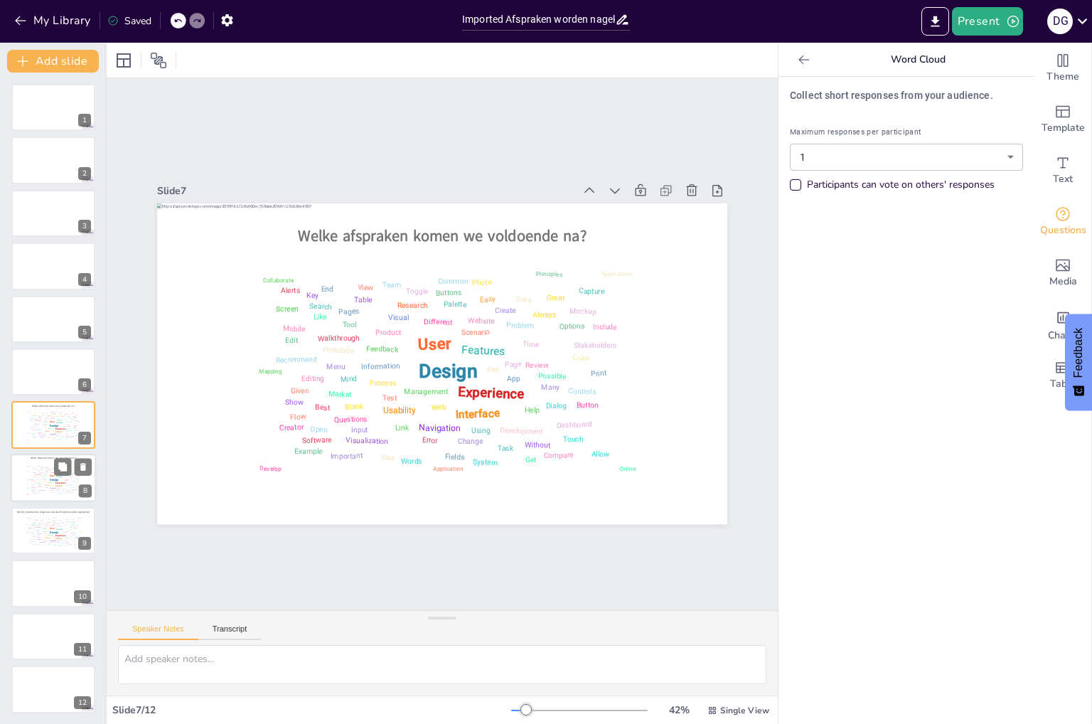
click at [38, 480] on div "Always" at bounding box center [38, 480] width 4 height 1
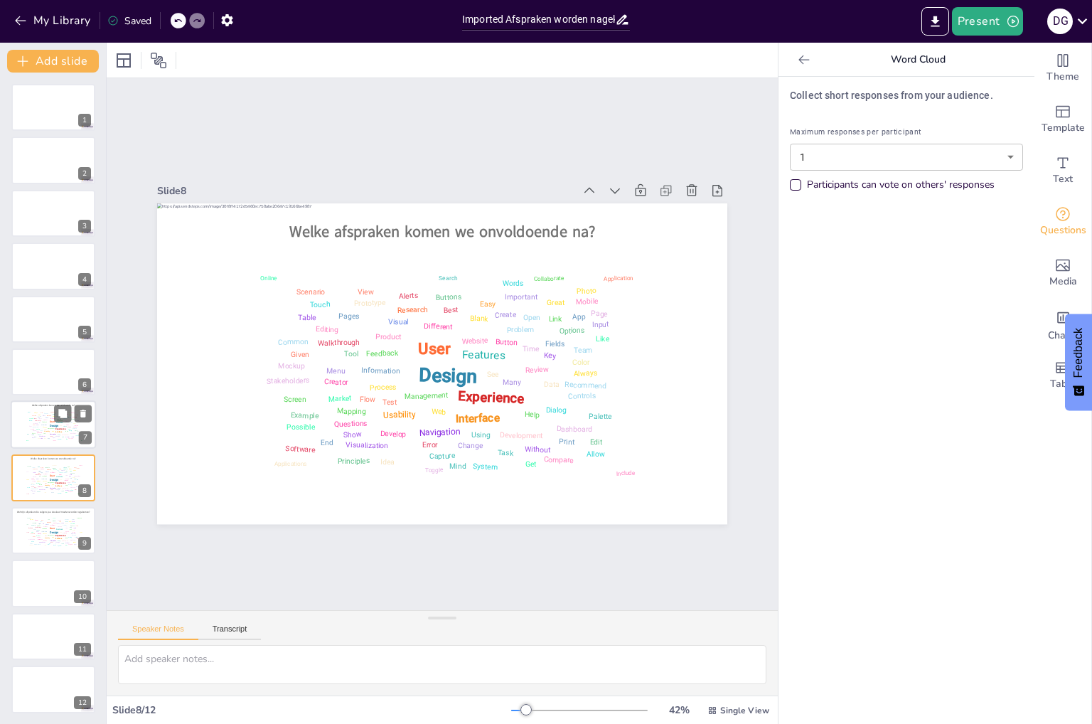
click at [29, 420] on div "Allow" at bounding box center [30, 420] width 3 height 1
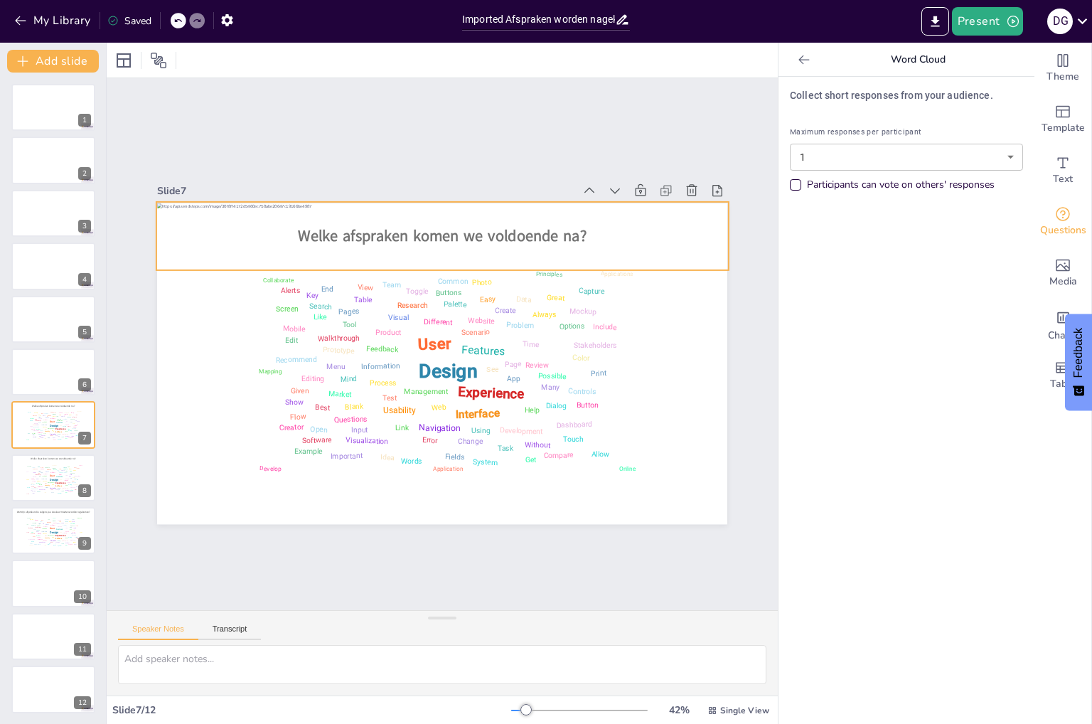
click at [441, 225] on span "Welke afspraken komen we voldoende na?" at bounding box center [442, 235] width 289 height 21
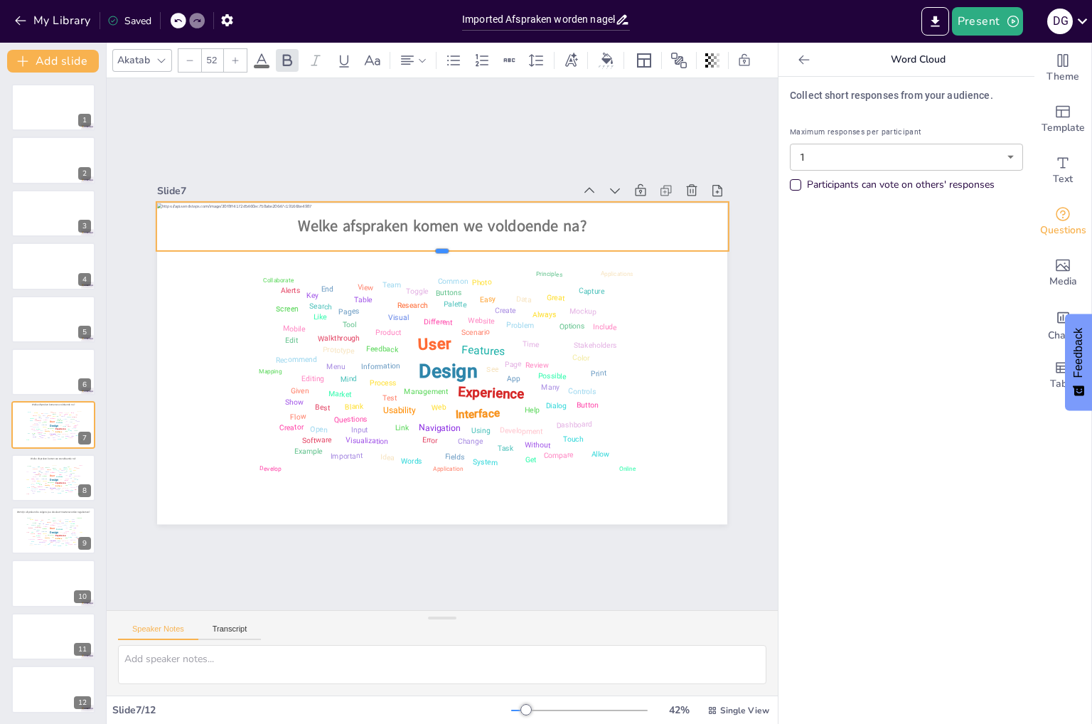
drag, startPoint x: 435, startPoint y: 268, endPoint x: 448, endPoint y: 249, distance: 23.1
click at [448, 249] on div at bounding box center [521, 308] width 243 height 527
click at [35, 484] on div "Design User Experience Interface Features Navigation Usability Test Process Inf…" at bounding box center [53, 478] width 60 height 34
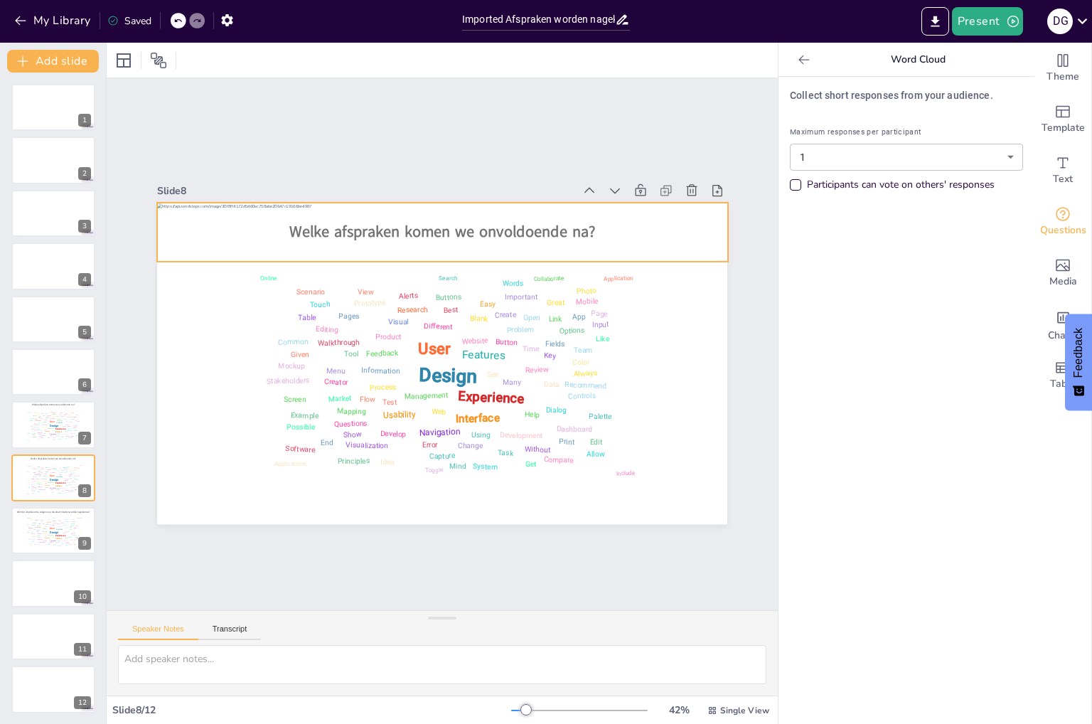
click at [433, 244] on div "Welke afspraken komen we onvoldoende na?" at bounding box center [549, 309] width 232 height 561
click at [38, 537] on div "Include" at bounding box center [38, 537] width 4 height 1
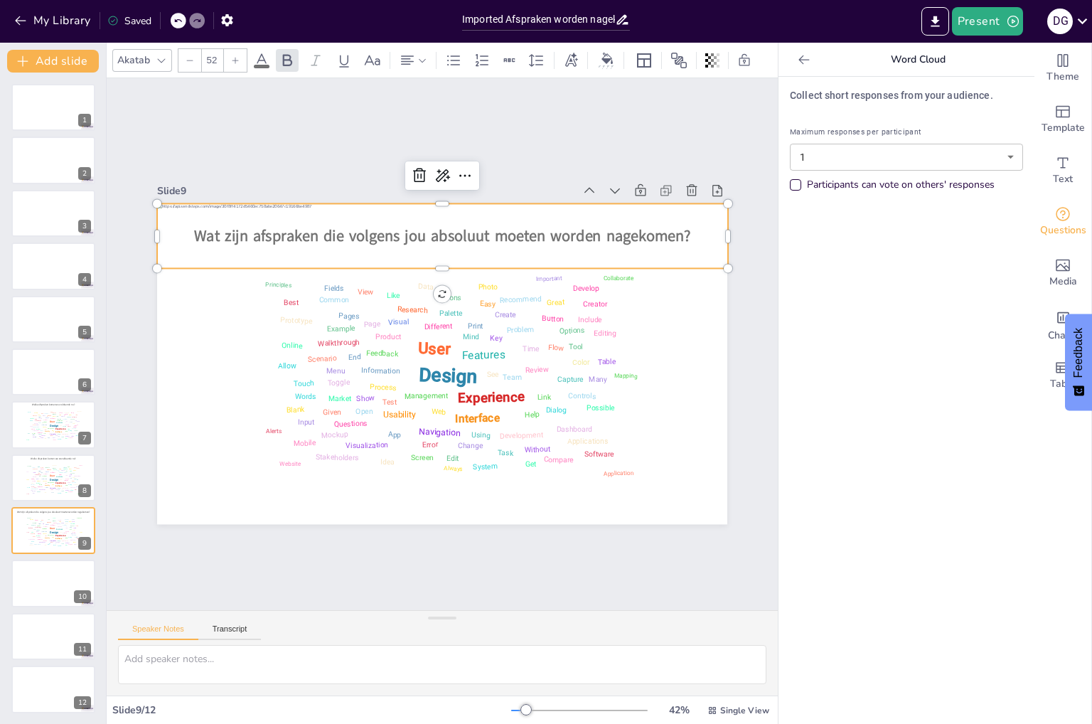
click at [540, 225] on span "Wat zijn afspraken die volgens jou absoluut moeten worden nagekomen?" at bounding box center [529, 407] width 309 height 414
click at [37, 582] on div at bounding box center [53, 583] width 85 height 48
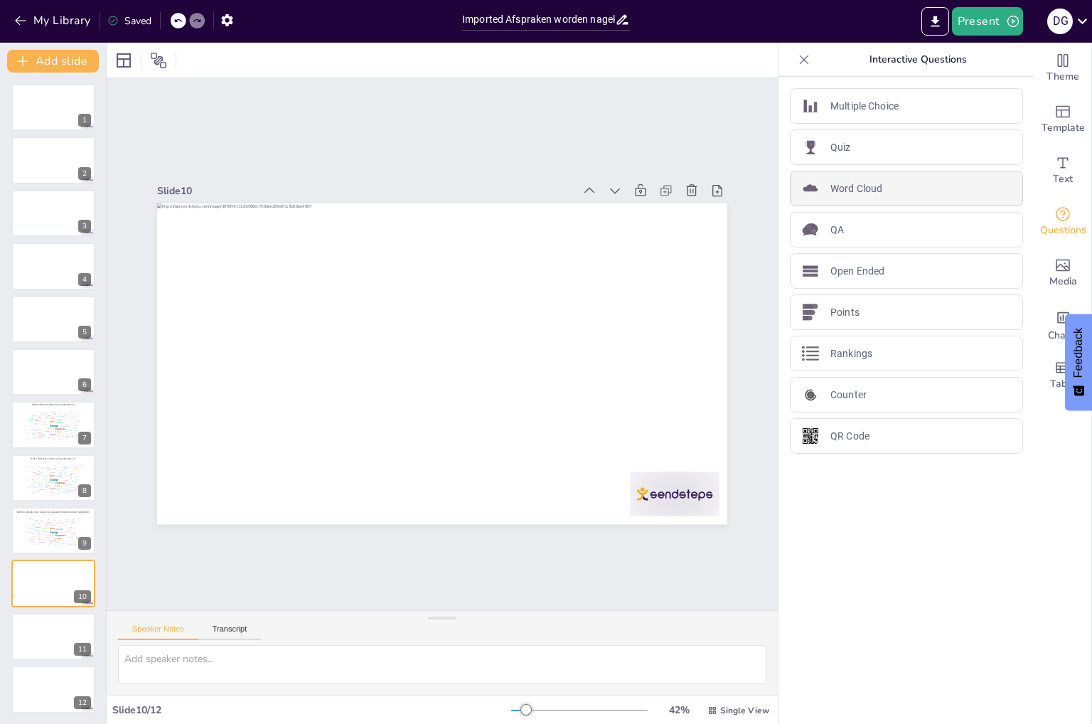
click at [844, 183] on p "Word Cloud" at bounding box center [856, 188] width 52 height 15
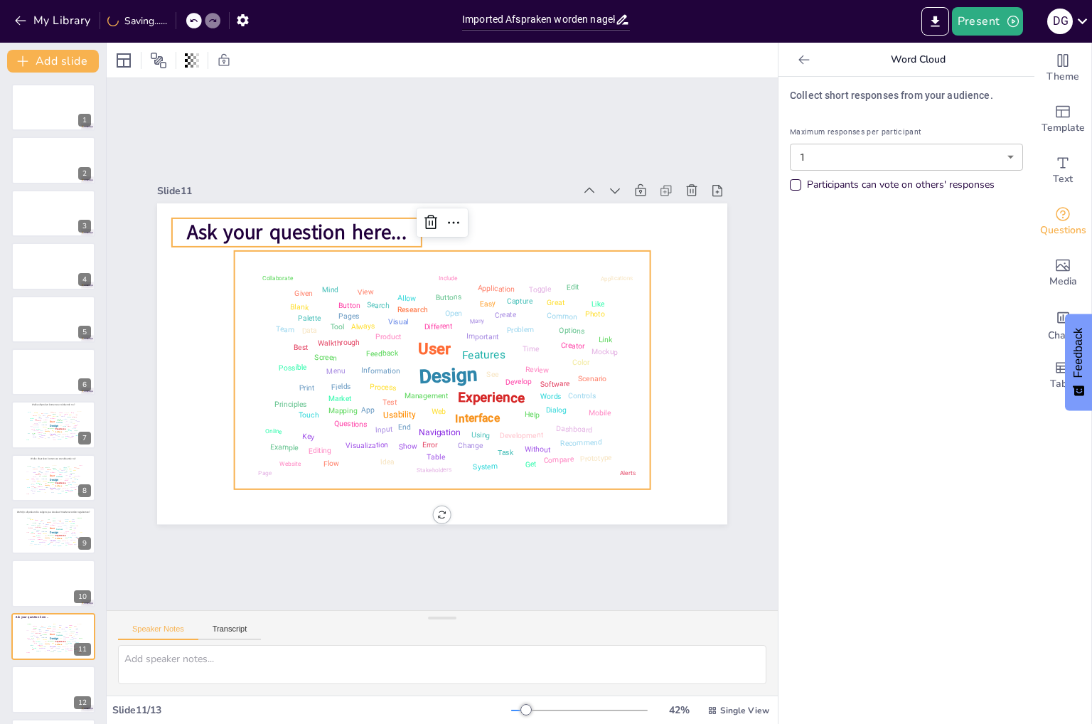
click at [254, 326] on span "Ask your question here..." at bounding box center [281, 432] width 114 height 212
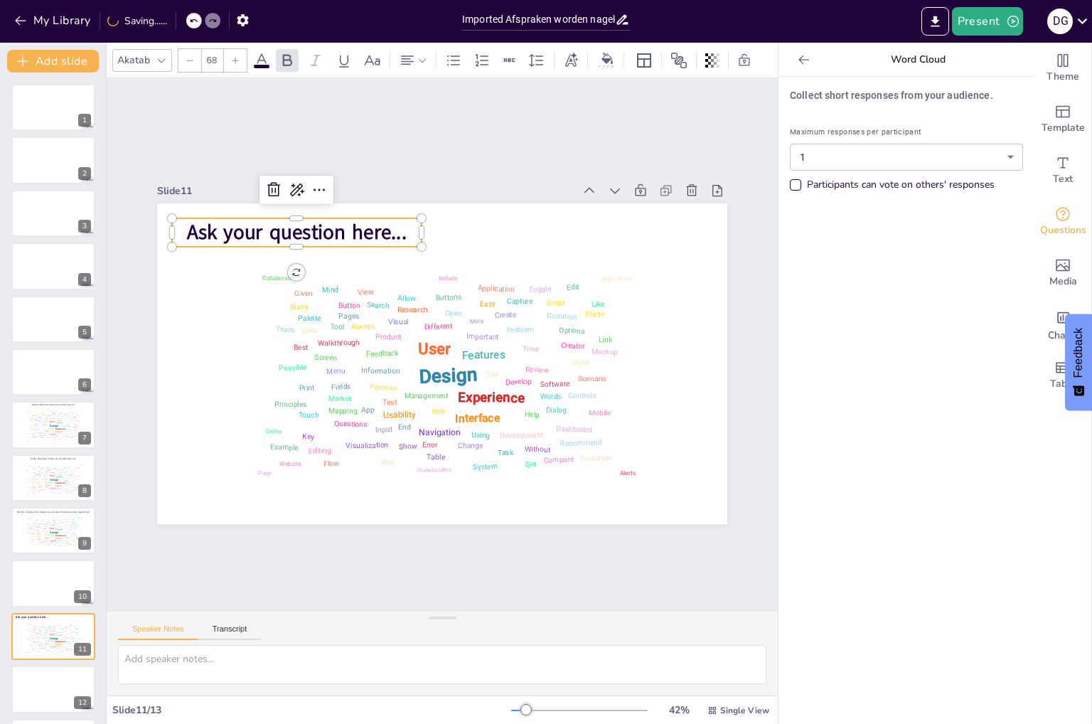
click at [317, 380] on span "Ask your question here..." at bounding box center [331, 490] width 28 height 220
drag, startPoint x: 399, startPoint y: 225, endPoint x: 168, endPoint y: 215, distance: 230.5
click at [528, 215] on p "Ask your question here..." at bounding box center [622, 310] width 188 height 204
click at [263, 53] on icon at bounding box center [261, 60] width 13 height 14
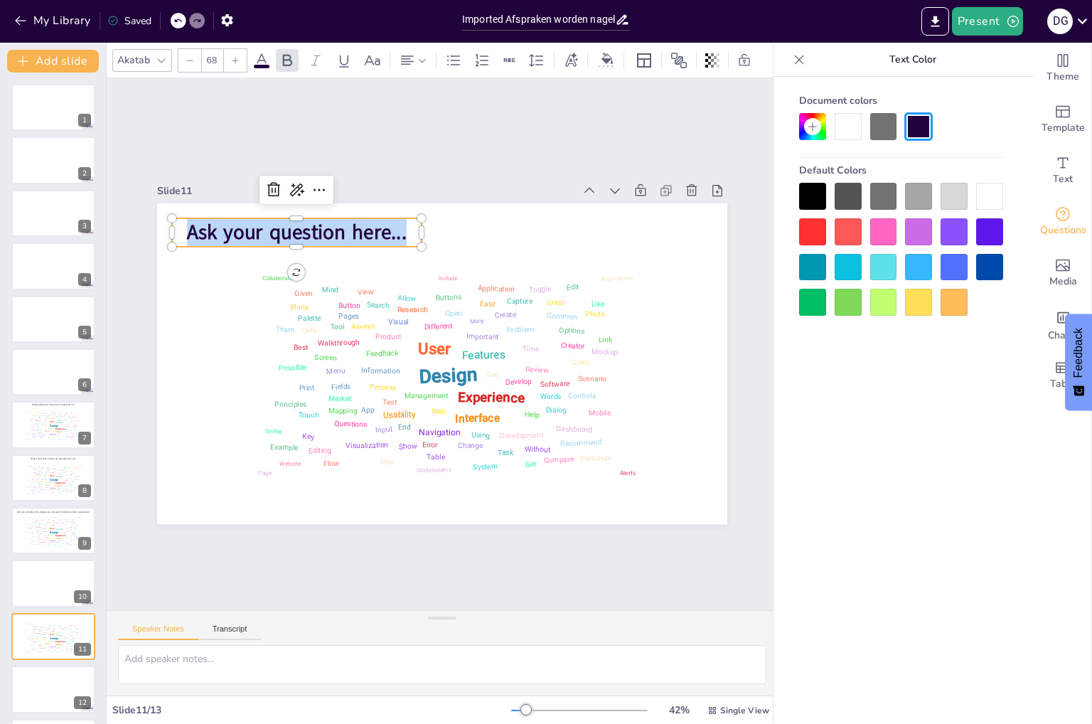
click at [885, 194] on div at bounding box center [883, 196] width 27 height 27
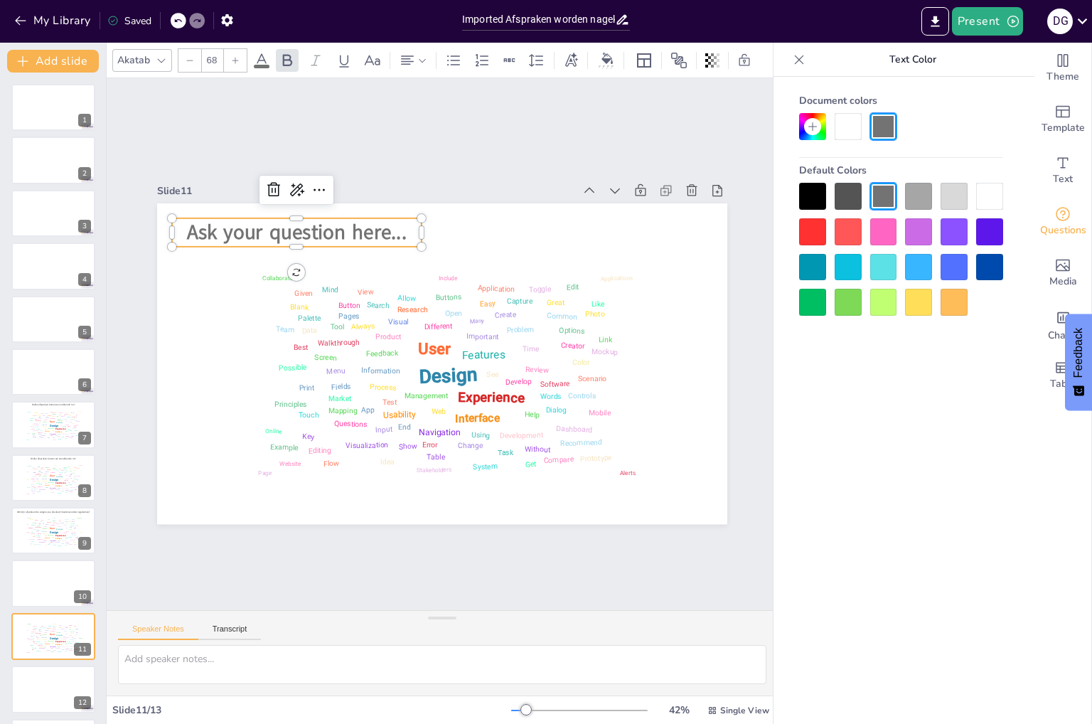
click at [451, 447] on span "Ask your question here..." at bounding box center [561, 483] width 220 height 72
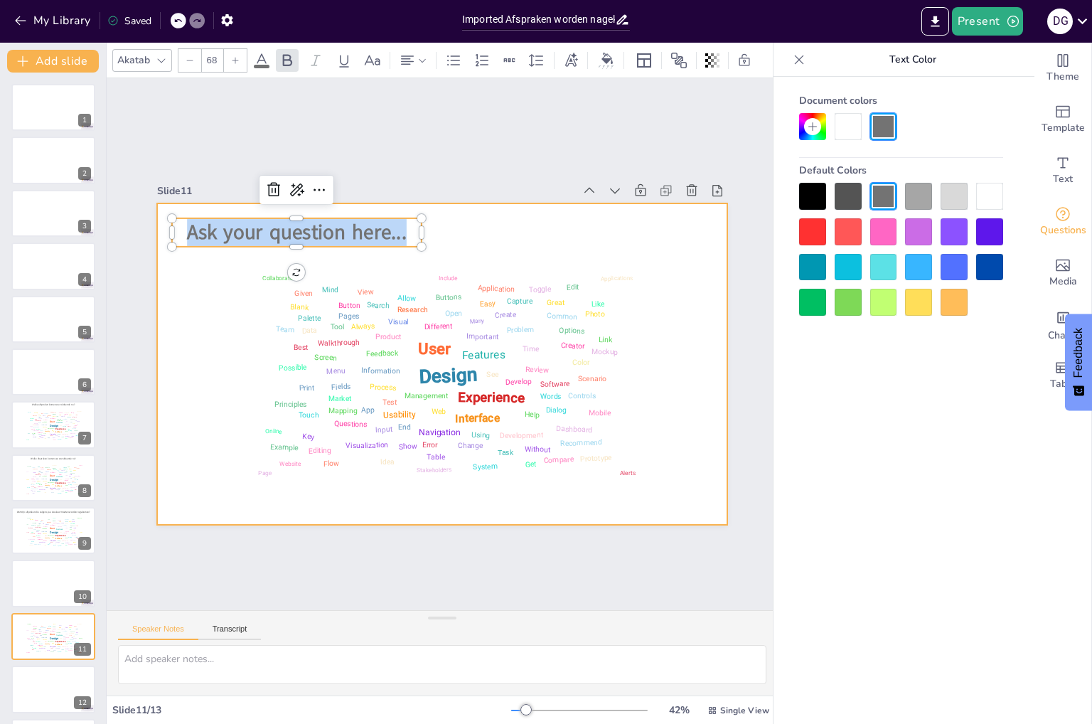
drag, startPoint x: 399, startPoint y: 231, endPoint x: 139, endPoint y: 213, distance: 260.1
click at [139, 213] on div "Slide 1 Slide 2 Slide 3 Slide 4 Slide 5 Slide 6 Slide 7 Welke afspraken komen w…" at bounding box center [441, 344] width 743 height 637
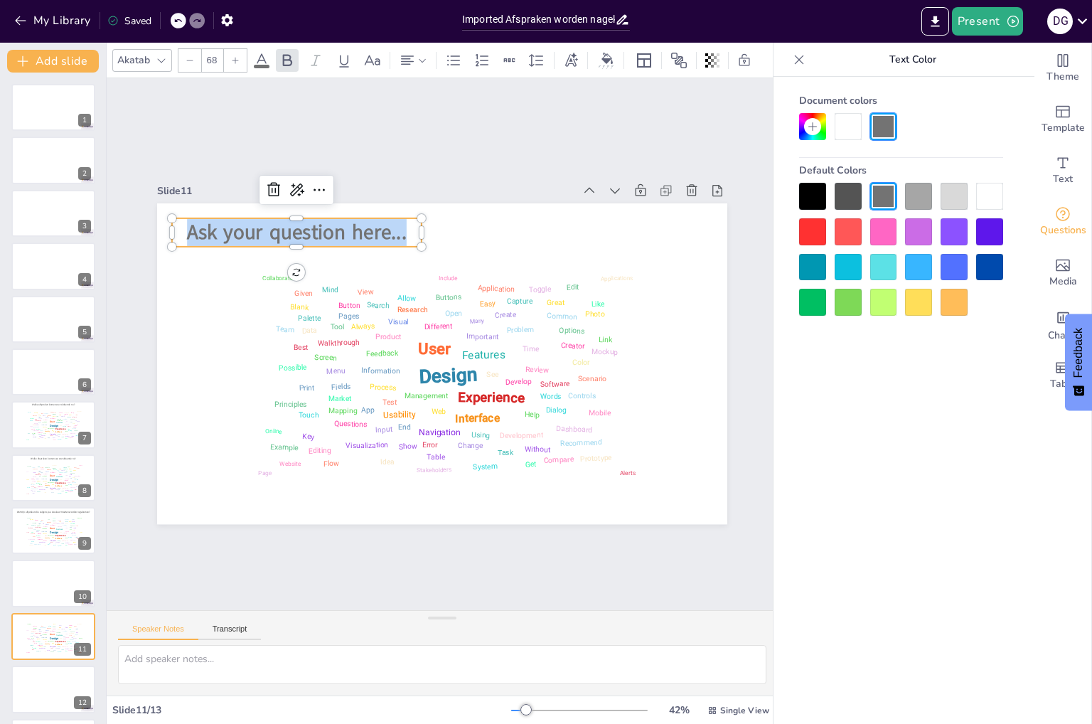
click at [188, 56] on icon at bounding box center [189, 60] width 9 height 9
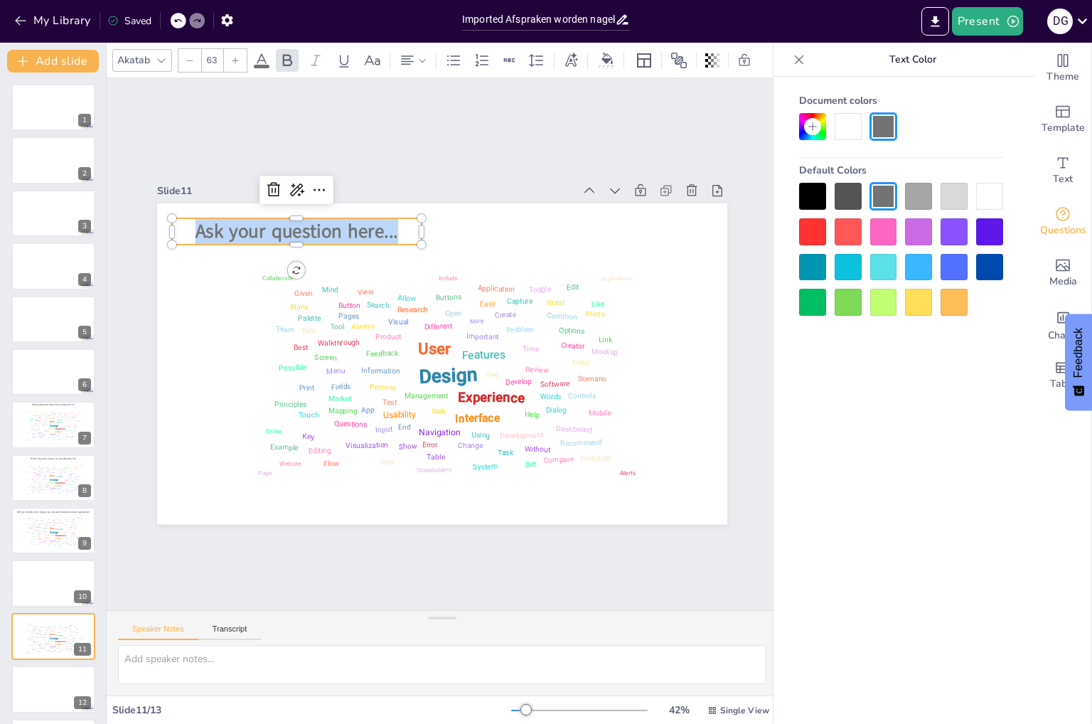
click at [188, 56] on icon at bounding box center [189, 60] width 9 height 9
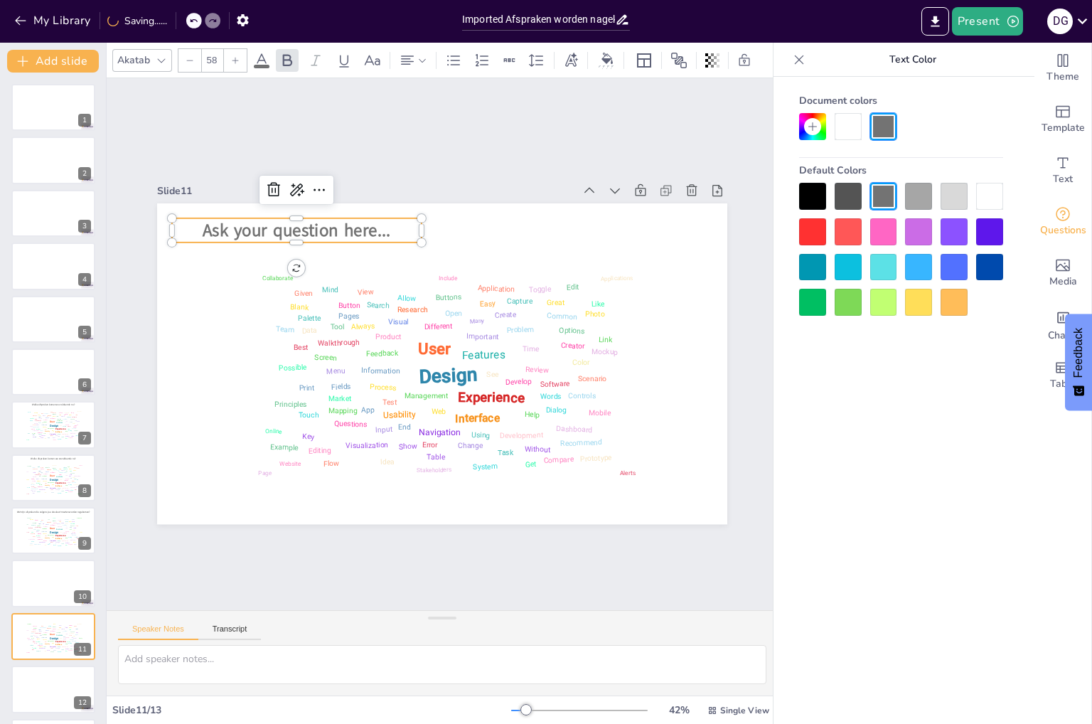
click at [188, 56] on icon at bounding box center [189, 60] width 9 height 9
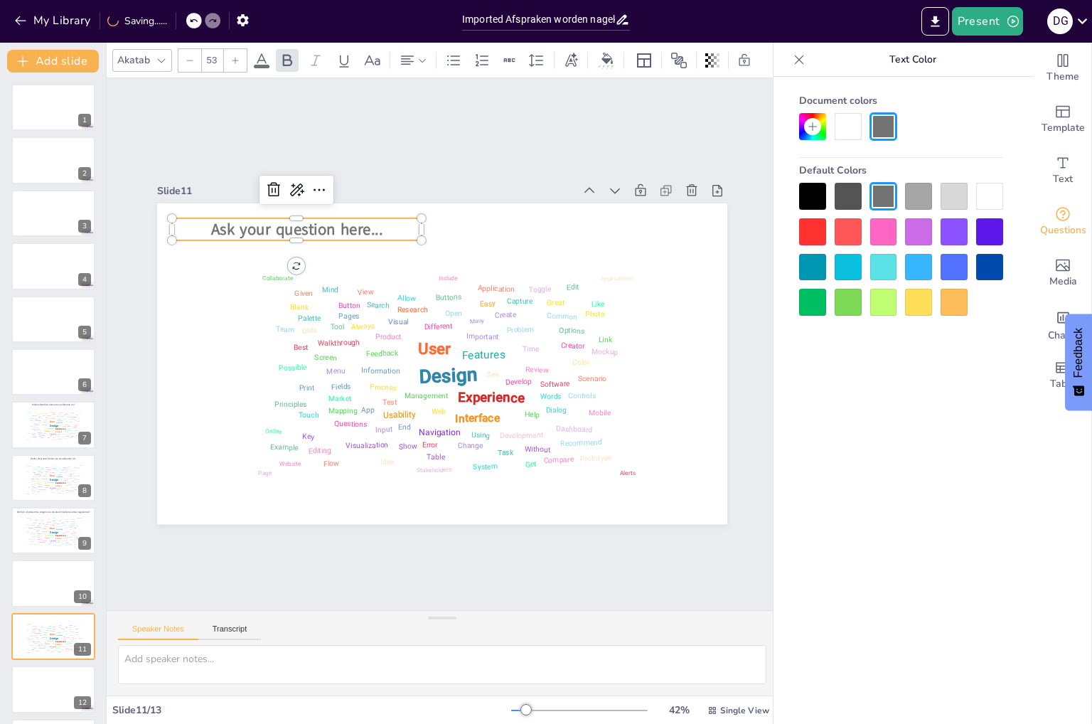
click at [188, 56] on icon at bounding box center [189, 60] width 9 height 9
type input "52"
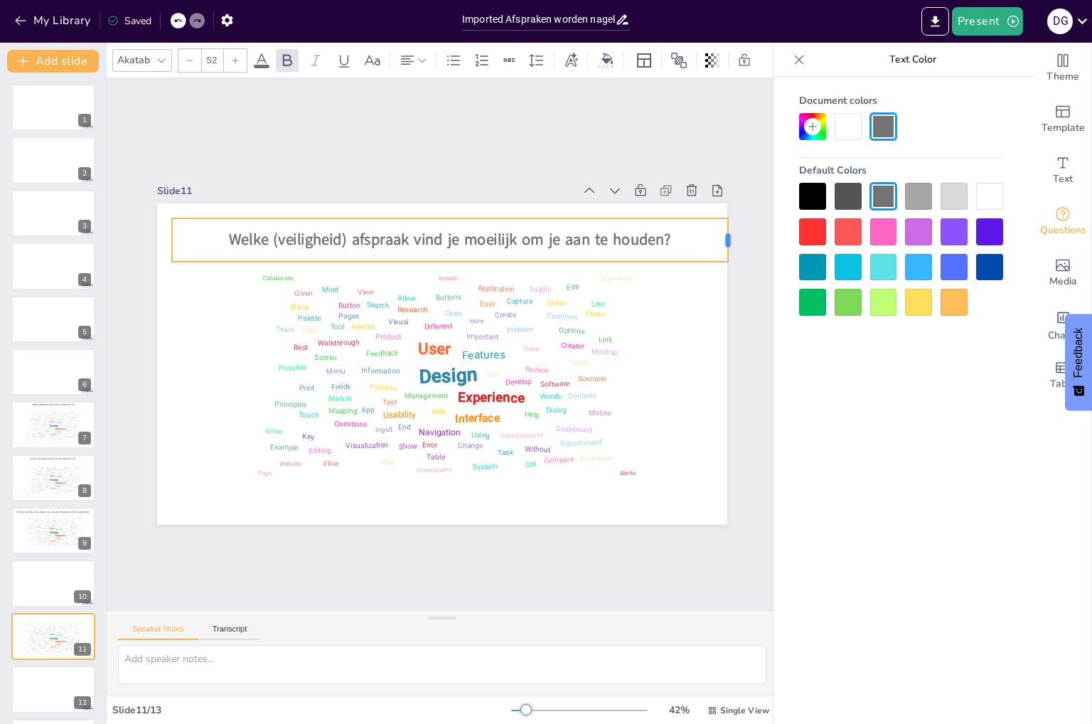
drag, startPoint x: 412, startPoint y: 232, endPoint x: 719, endPoint y: 242, distance: 306.5
click at [344, 611] on div at bounding box center [324, 630] width 40 height 38
drag, startPoint x: 161, startPoint y: 234, endPoint x: 145, endPoint y: 237, distance: 15.9
click at [145, 313] on div at bounding box center [133, 335] width 24 height 45
click at [31, 575] on div at bounding box center [53, 583] width 85 height 48
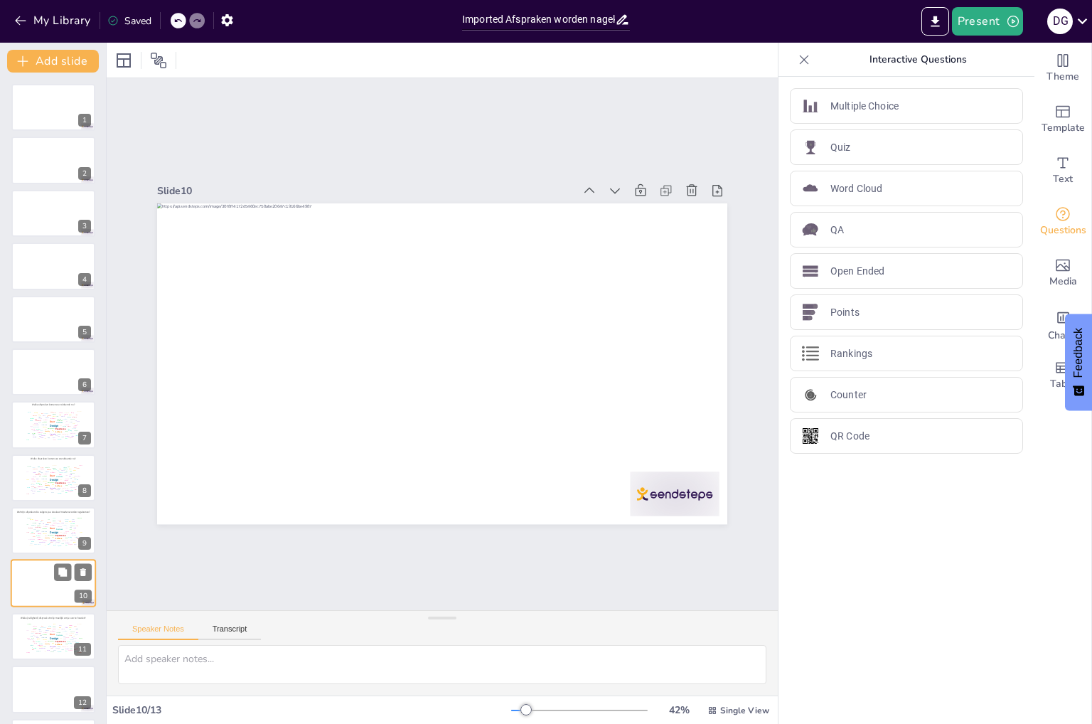
scroll to position [53, 0]
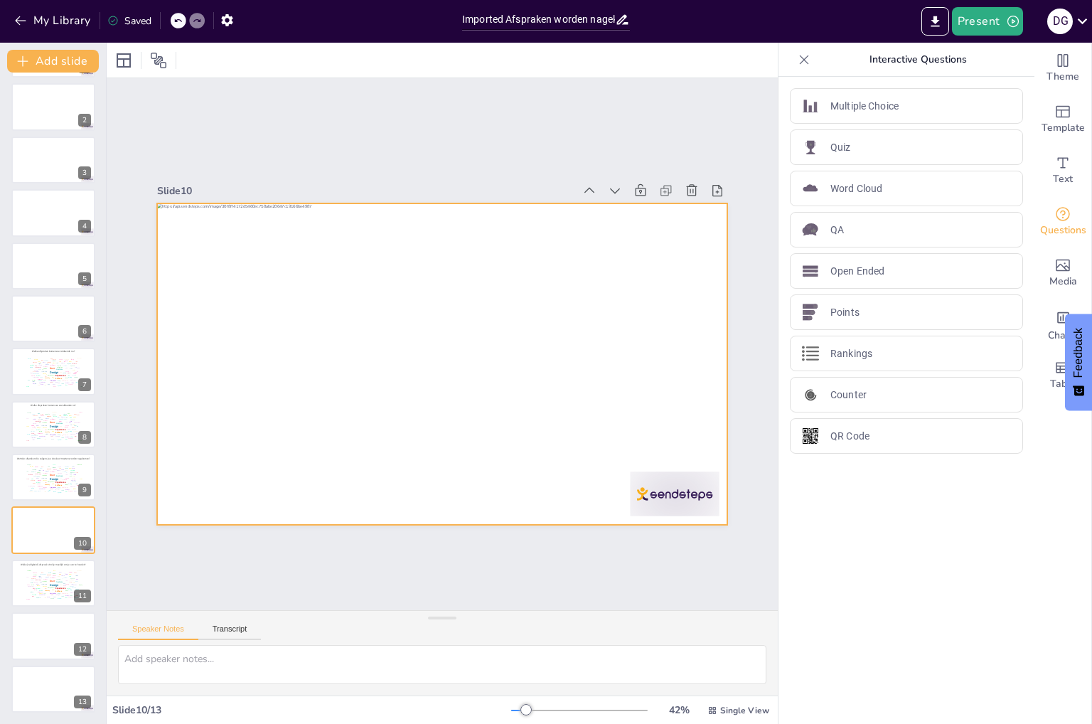
click at [271, 497] on div at bounding box center [457, 357] width 620 height 638
click at [34, 587] on div "Alerts" at bounding box center [34, 587] width 4 height 1
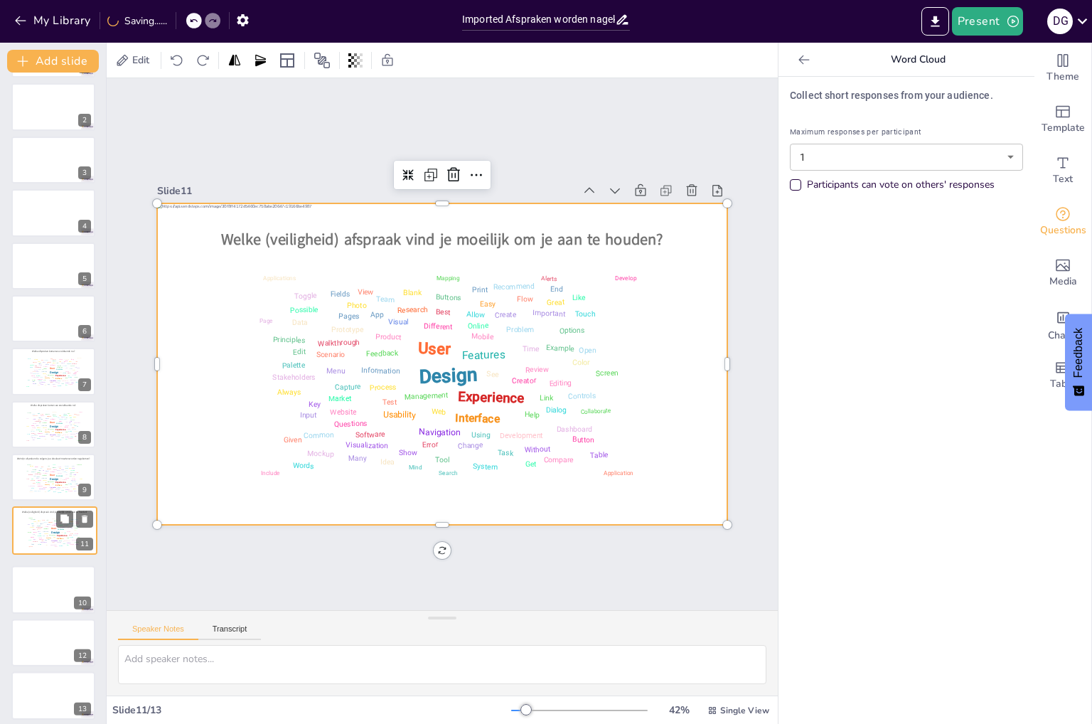
drag, startPoint x: 21, startPoint y: 585, endPoint x: 23, endPoint y: 528, distance: 56.9
click at [23, 528] on div at bounding box center [55, 530] width 84 height 47
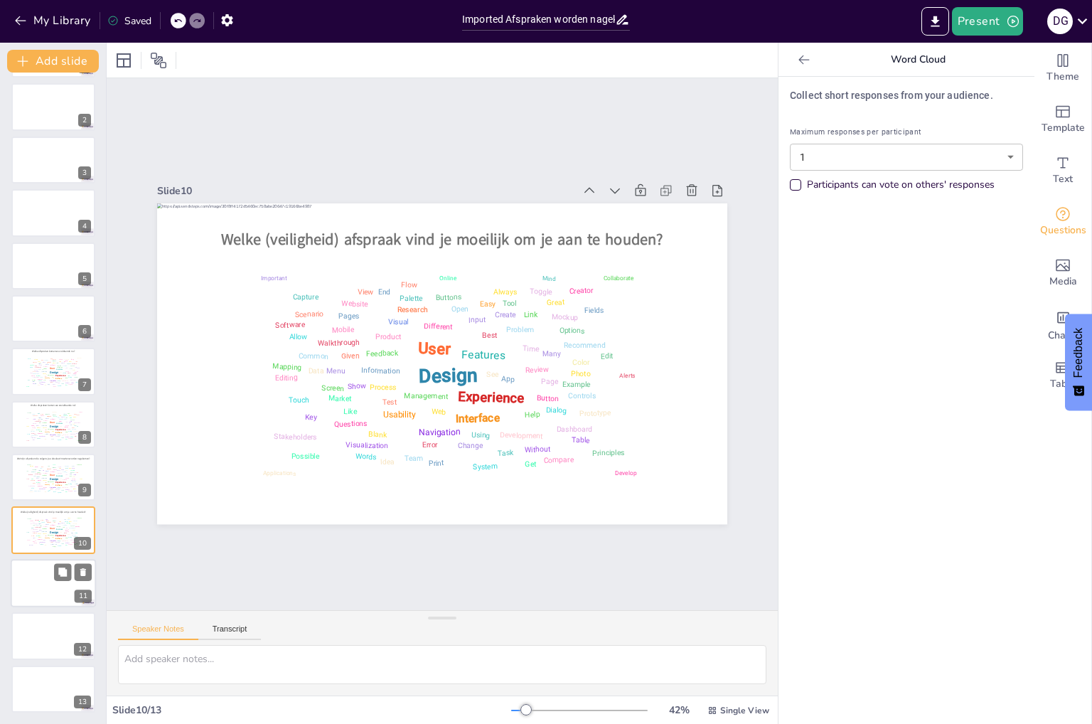
click at [31, 579] on div at bounding box center [53, 583] width 85 height 48
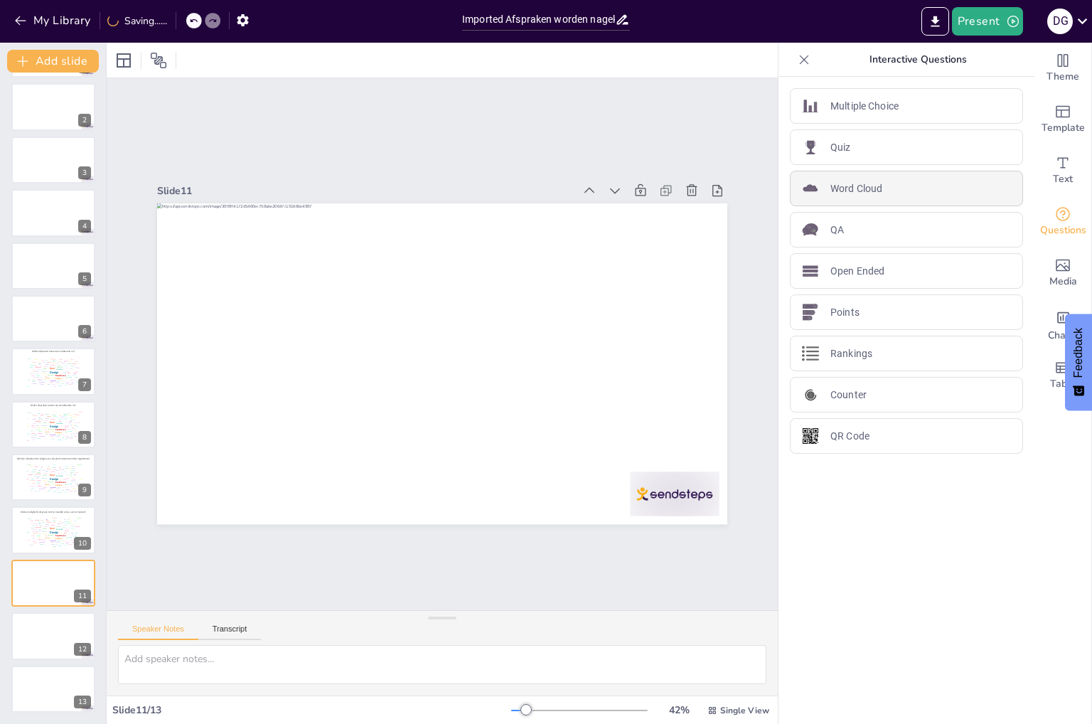
click at [891, 191] on div "Word Cloud" at bounding box center [906, 189] width 233 height 36
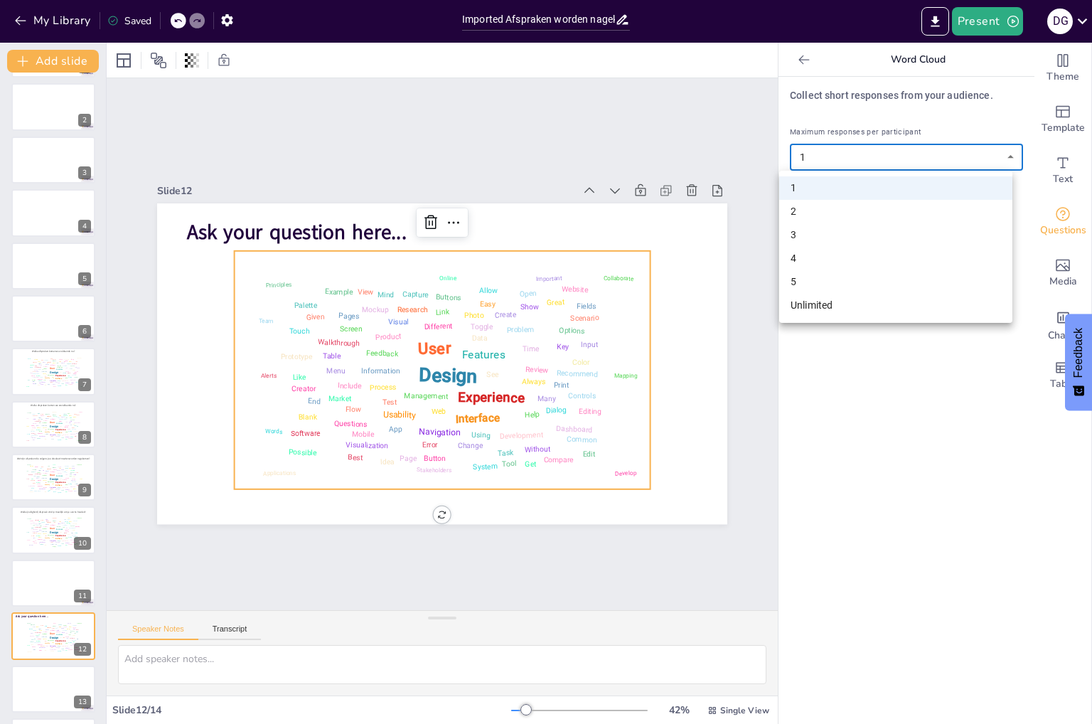
click at [868, 166] on body "My Library Saved Imported Afspraken worden nagekomen_sessie september.pptx Pres…" at bounding box center [546, 362] width 1092 height 724
click at [810, 298] on li "Unlimited" at bounding box center [895, 305] width 233 height 23
type input "unlimited"
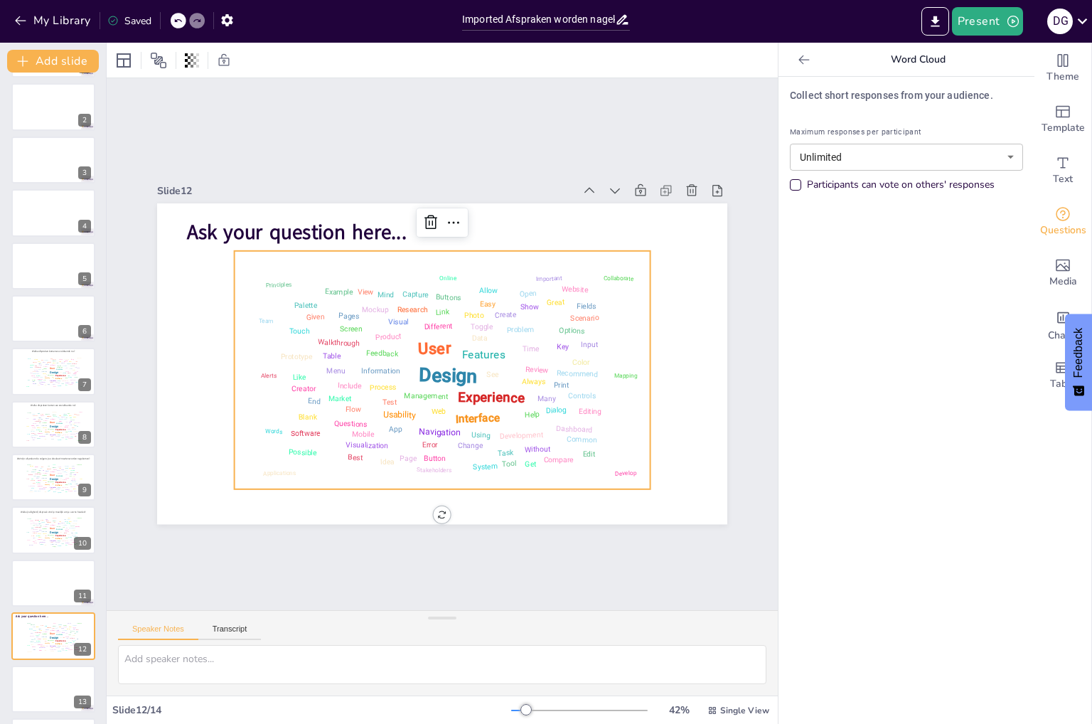
click at [790, 181] on div "Participants can vote on others' responses" at bounding box center [906, 185] width 233 height 14
click at [351, 424] on span "Ask your question here..." at bounding box center [418, 526] width 134 height 204
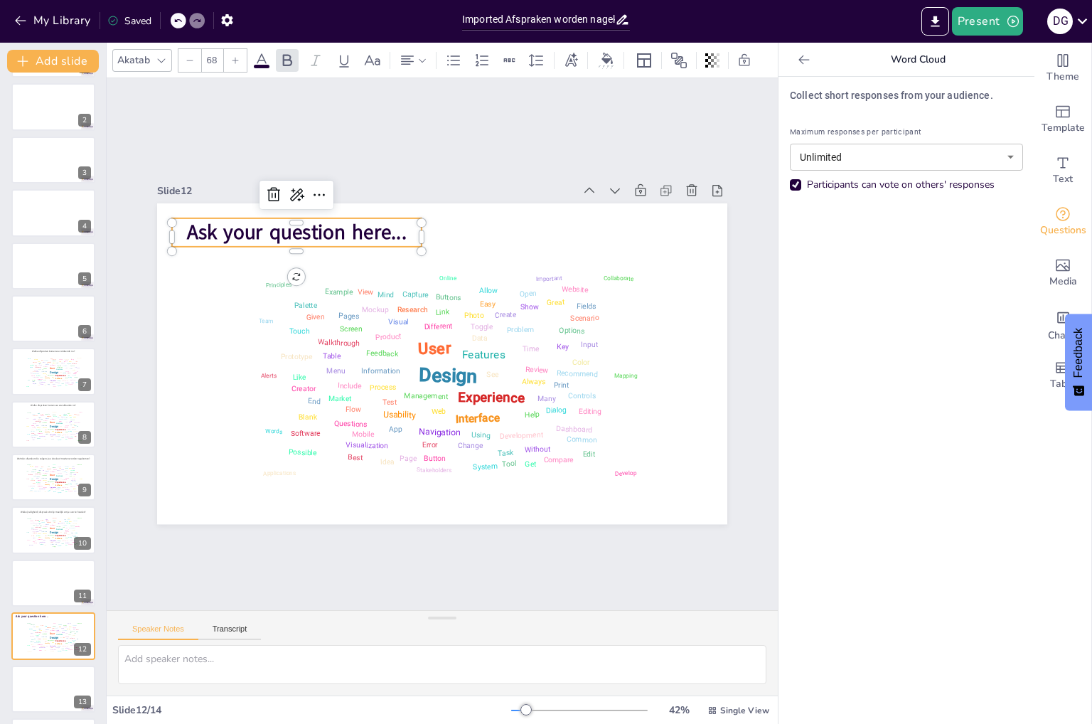
click at [395, 228] on span "Ask your question here..." at bounding box center [308, 218] width 221 height 50
click at [342, 299] on span "Ask your question here..." at bounding box center [265, 396] width 151 height 194
drag, startPoint x: 393, startPoint y: 229, endPoint x: 162, endPoint y: 229, distance: 231.0
click at [316, 365] on p "Ask your question here..." at bounding box center [330, 489] width 28 height 249
click at [189, 56] on icon at bounding box center [189, 60] width 9 height 9
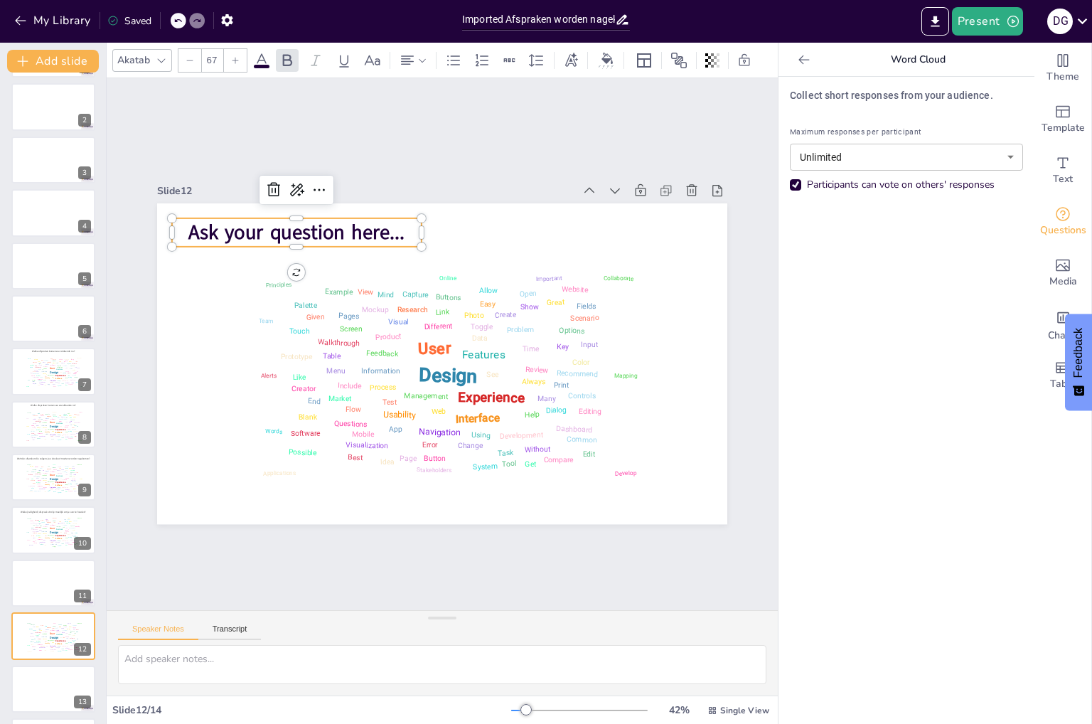
click at [189, 56] on icon at bounding box center [189, 60] width 9 height 9
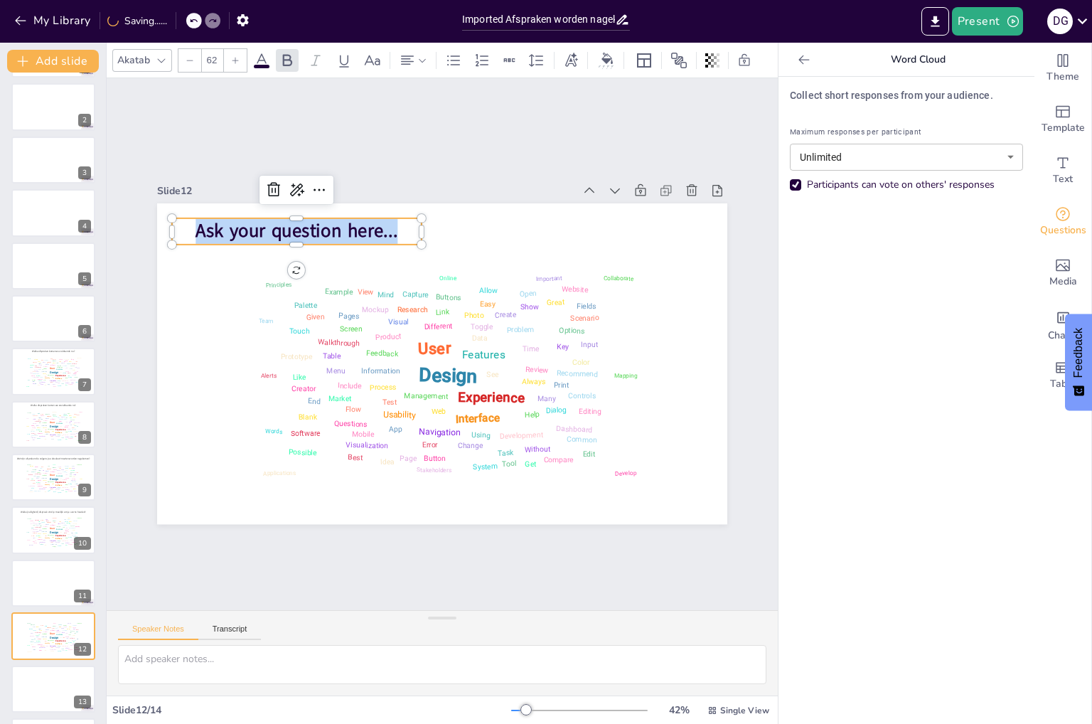
click at [189, 56] on icon at bounding box center [189, 60] width 9 height 9
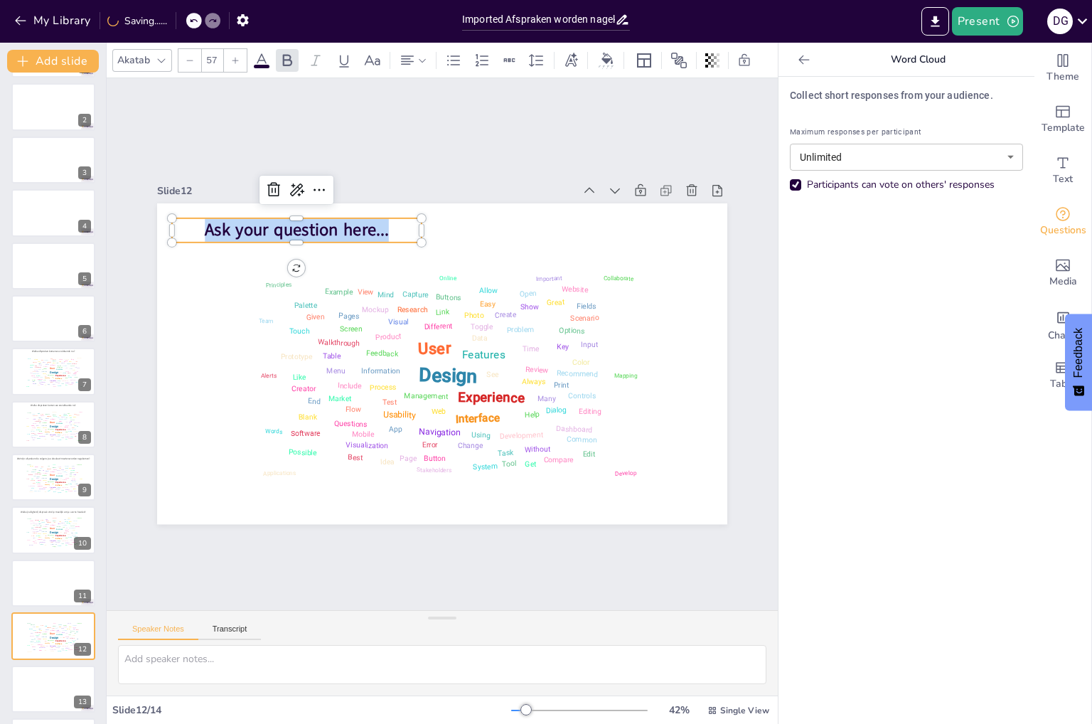
click at [189, 56] on icon at bounding box center [189, 60] width 9 height 9
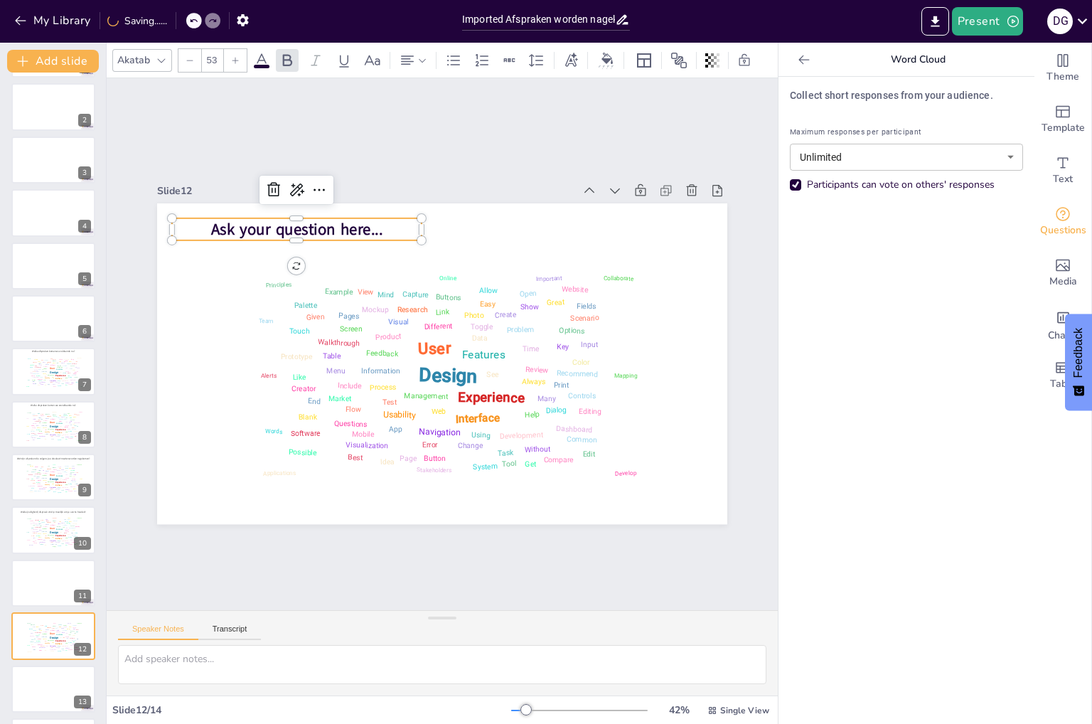
type input "52"
click at [261, 65] on span at bounding box center [262, 67] width 16 height 4
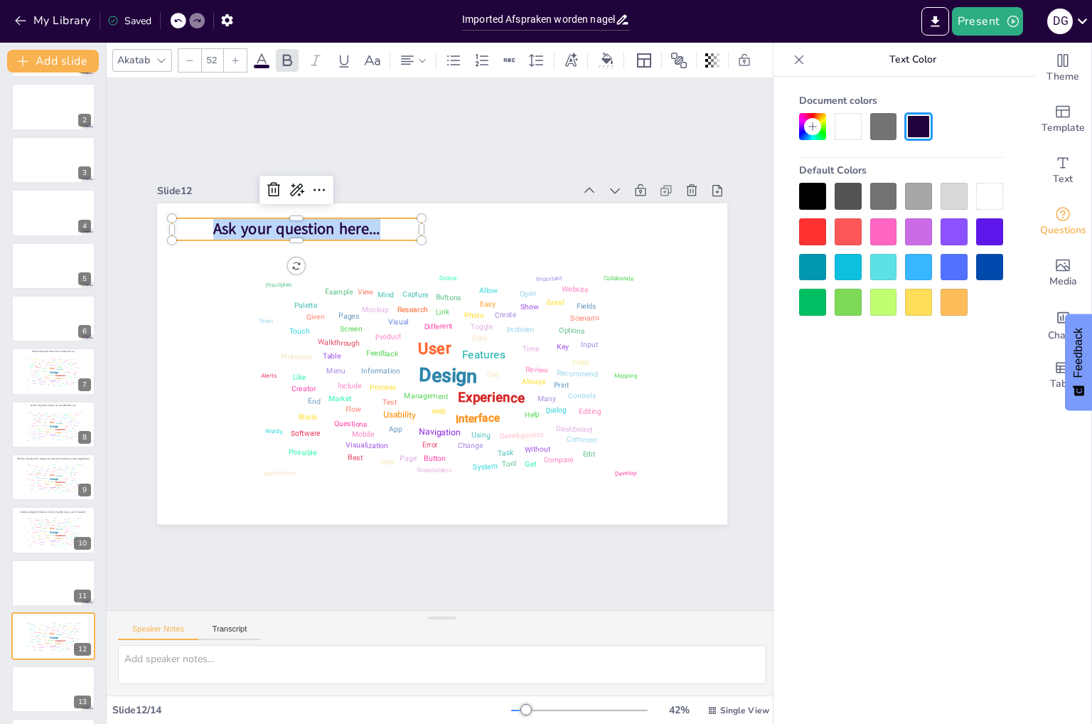
click at [885, 194] on div at bounding box center [883, 196] width 27 height 27
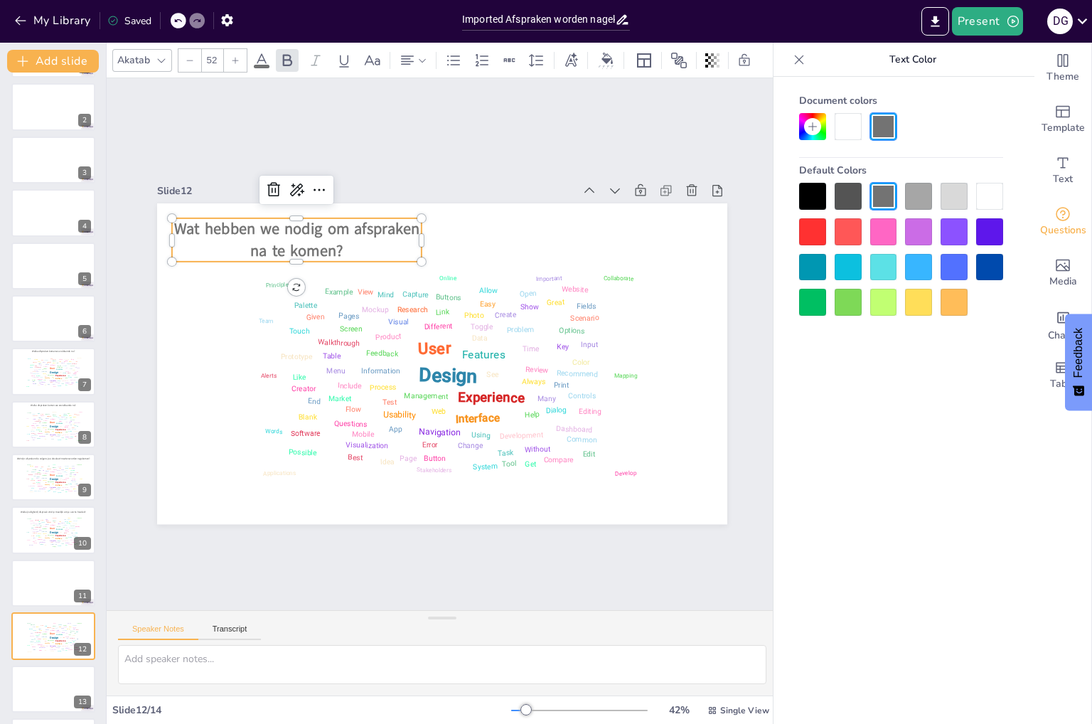
click at [463, 426] on p "Wat hebben we nodig om afspraken na te komen?" at bounding box center [587, 447] width 249 height 43
drag, startPoint x: 160, startPoint y: 230, endPoint x: 145, endPoint y: 238, distance: 16.8
click at [676, 188] on div at bounding box center [697, 170] width 42 height 35
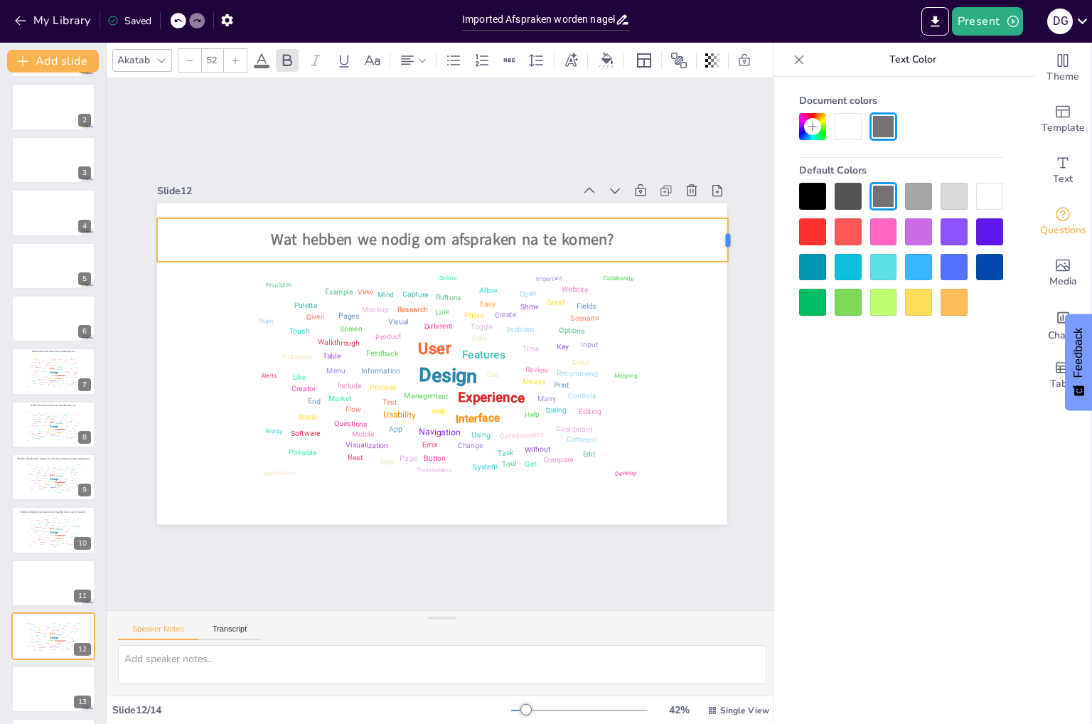
drag, startPoint x: 412, startPoint y: 234, endPoint x: 718, endPoint y: 247, distance: 306.6
click at [721, 410] on div at bounding box center [738, 431] width 35 height 42
click at [14, 581] on div at bounding box center [53, 583] width 85 height 48
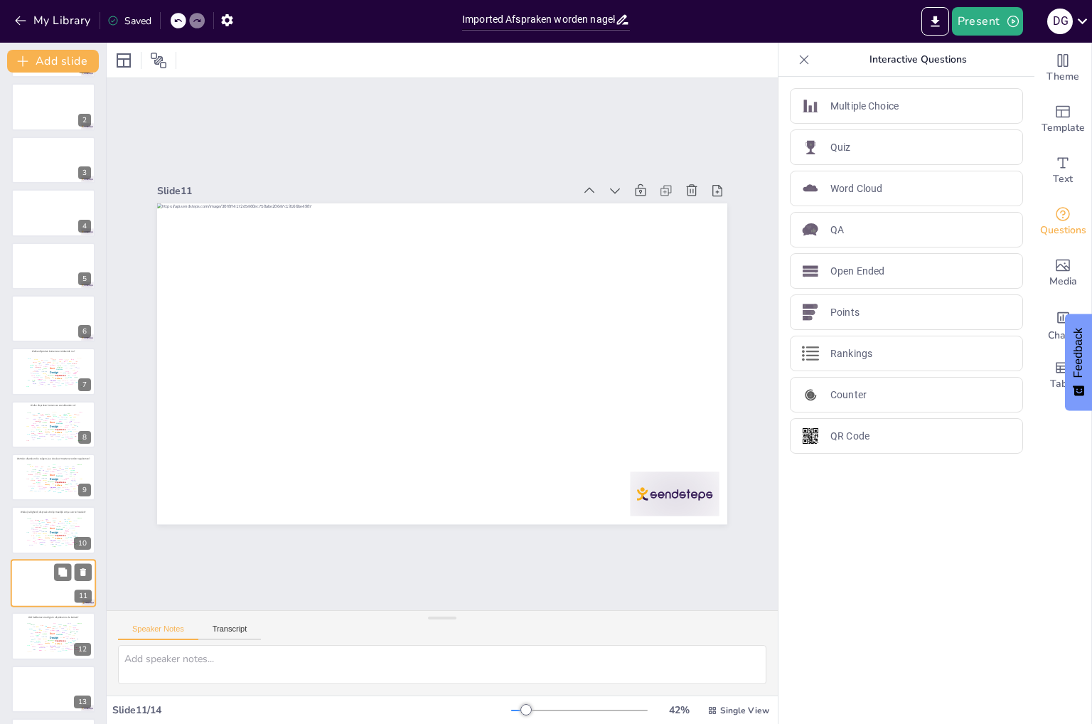
scroll to position [106, 0]
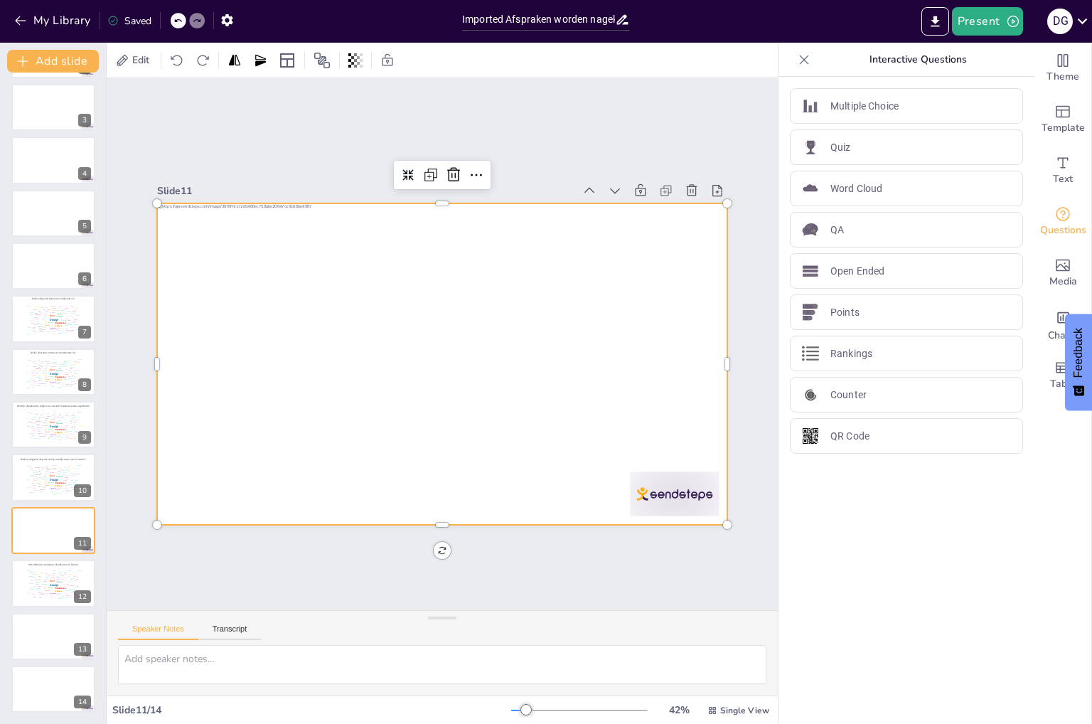
click at [254, 470] on div at bounding box center [442, 323] width 570 height 321
click at [33, 593] on div "Mobile" at bounding box center [33, 593] width 4 height 1
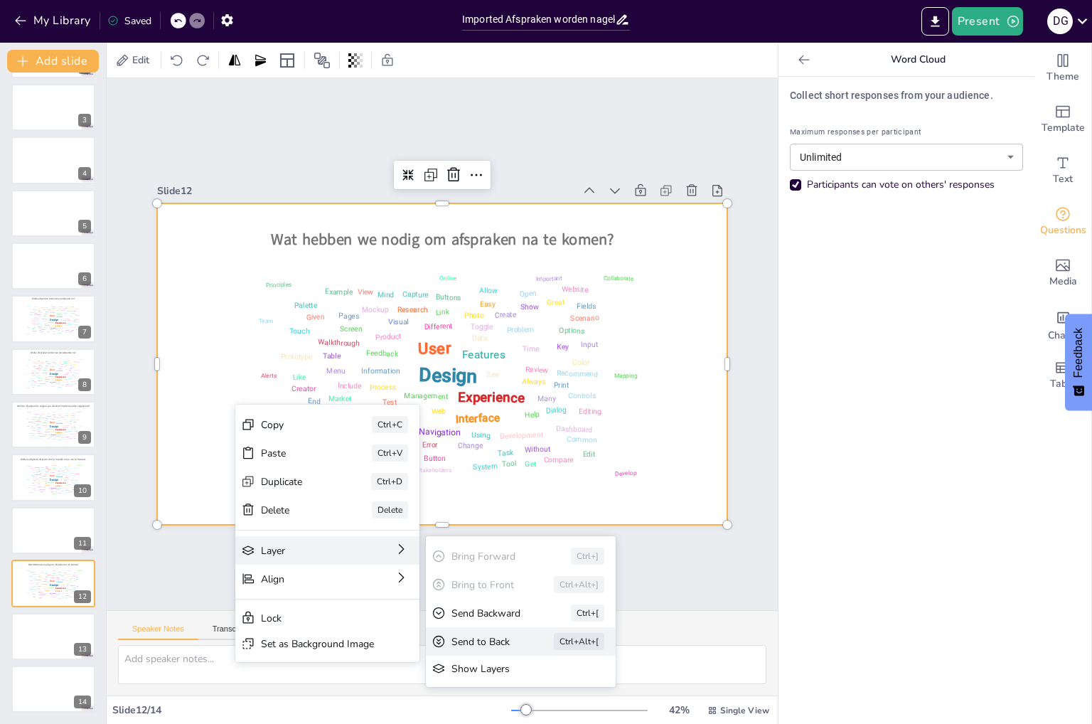
click at [212, 644] on div "Send to Back" at bounding box center [190, 658] width 43 height 61
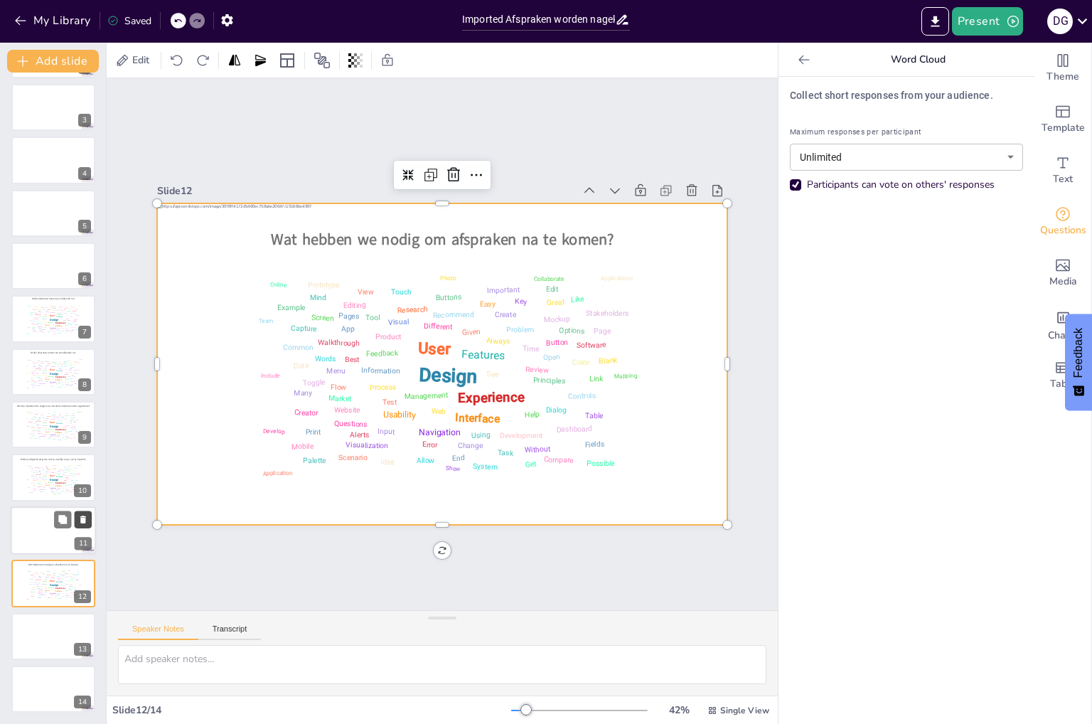
click at [80, 518] on icon at bounding box center [83, 519] width 10 height 10
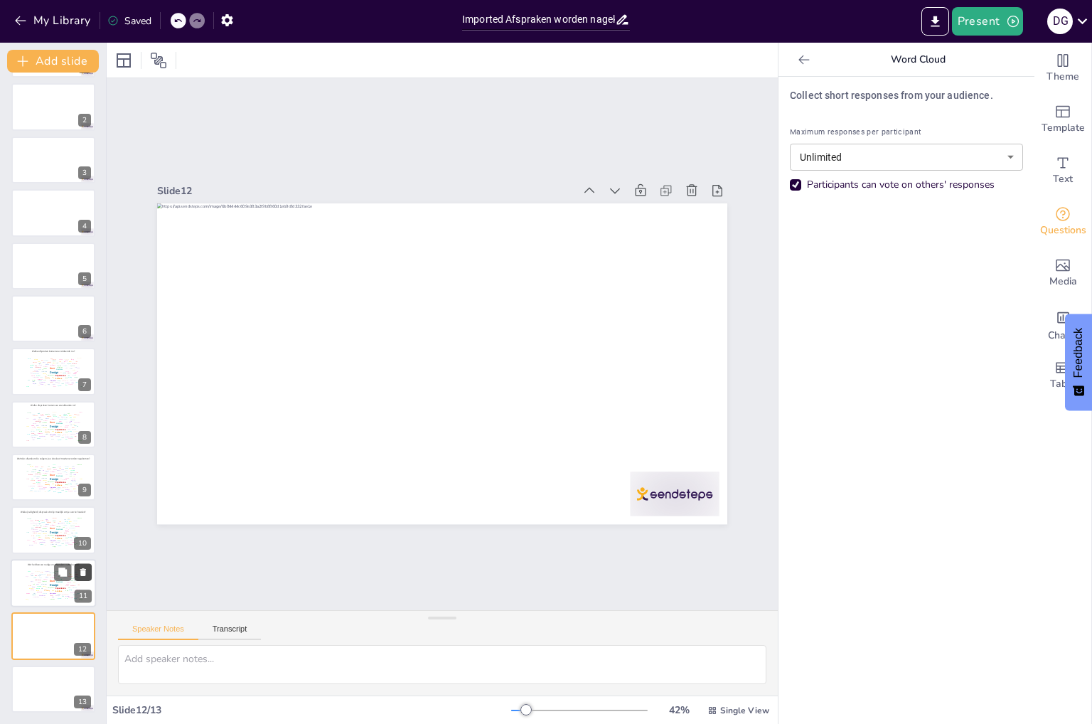
scroll to position [53, 0]
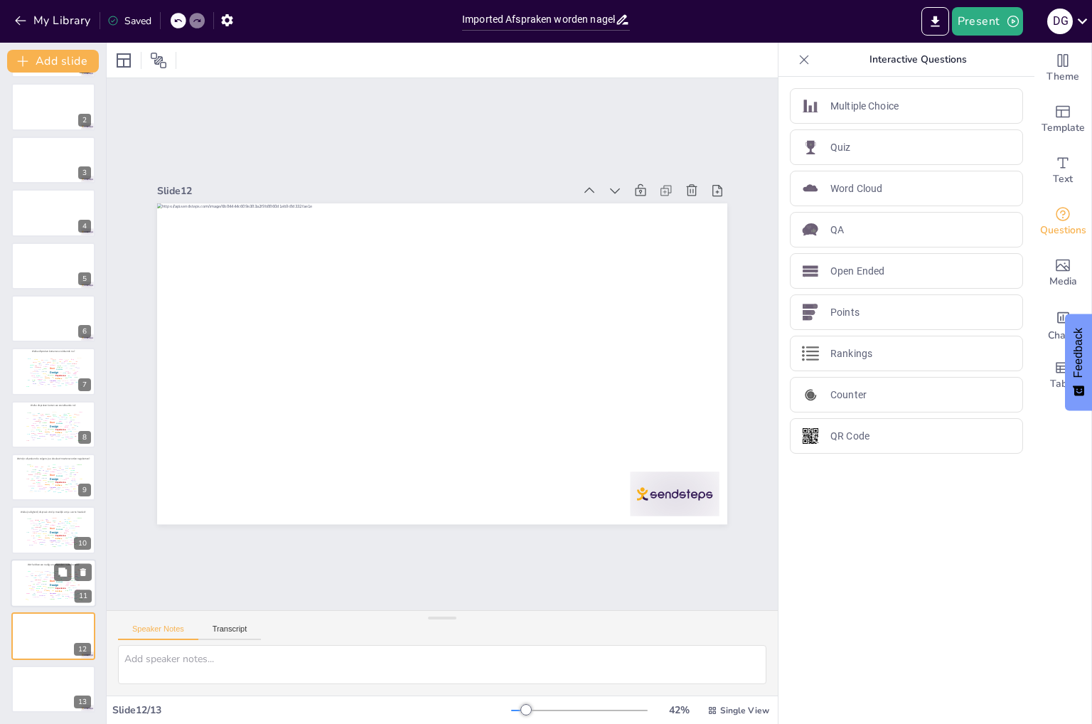
click at [49, 587] on div "Management" at bounding box center [51, 587] width 7 height 1
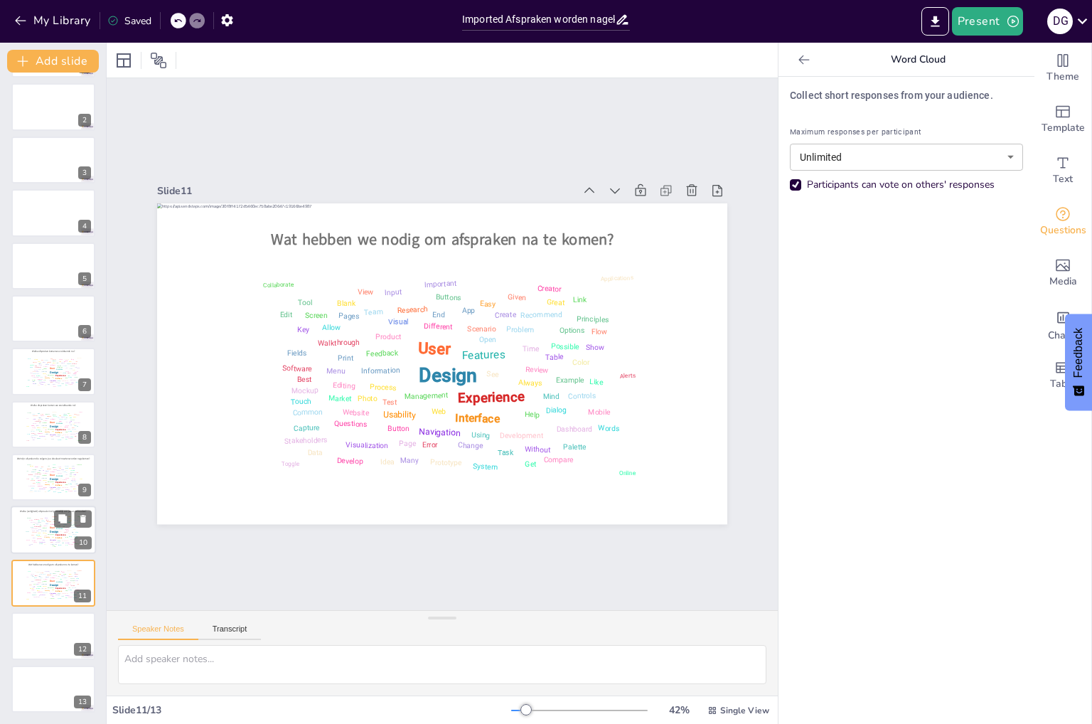
click at [36, 526] on div "Walkthrough" at bounding box center [37, 526] width 7 height 1
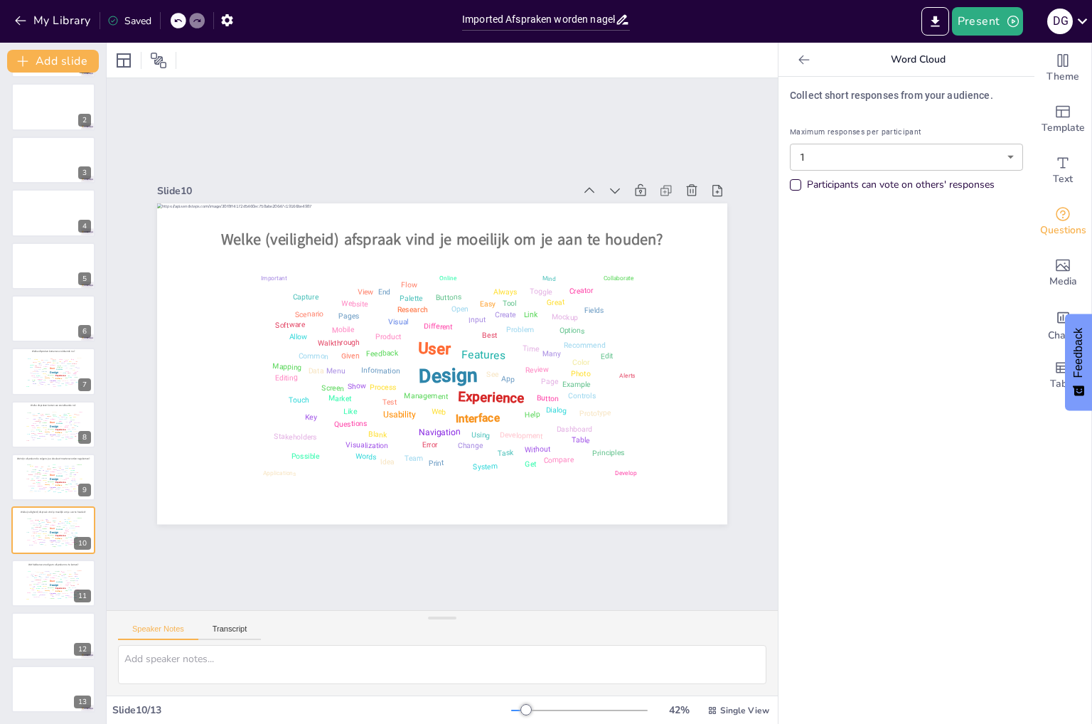
click at [1004, 151] on body "My Library Saved Imported Afspraken worden nagekomen_sessie september.pptx Pres…" at bounding box center [546, 362] width 1092 height 724
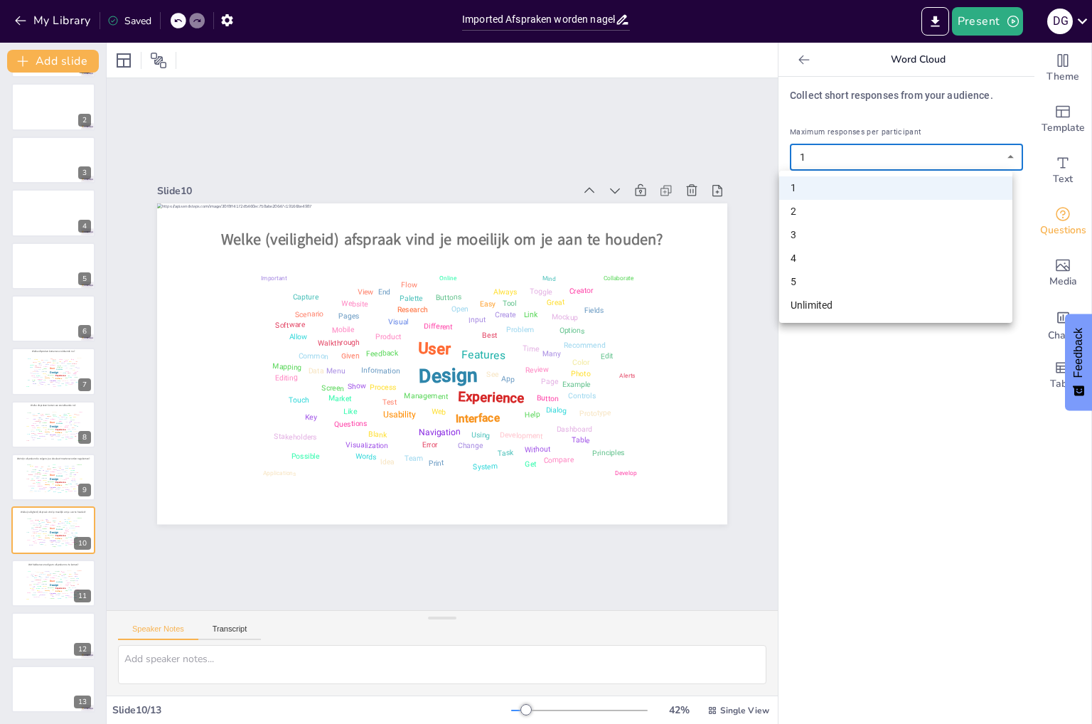
click at [876, 301] on li "Unlimited" at bounding box center [895, 305] width 233 height 23
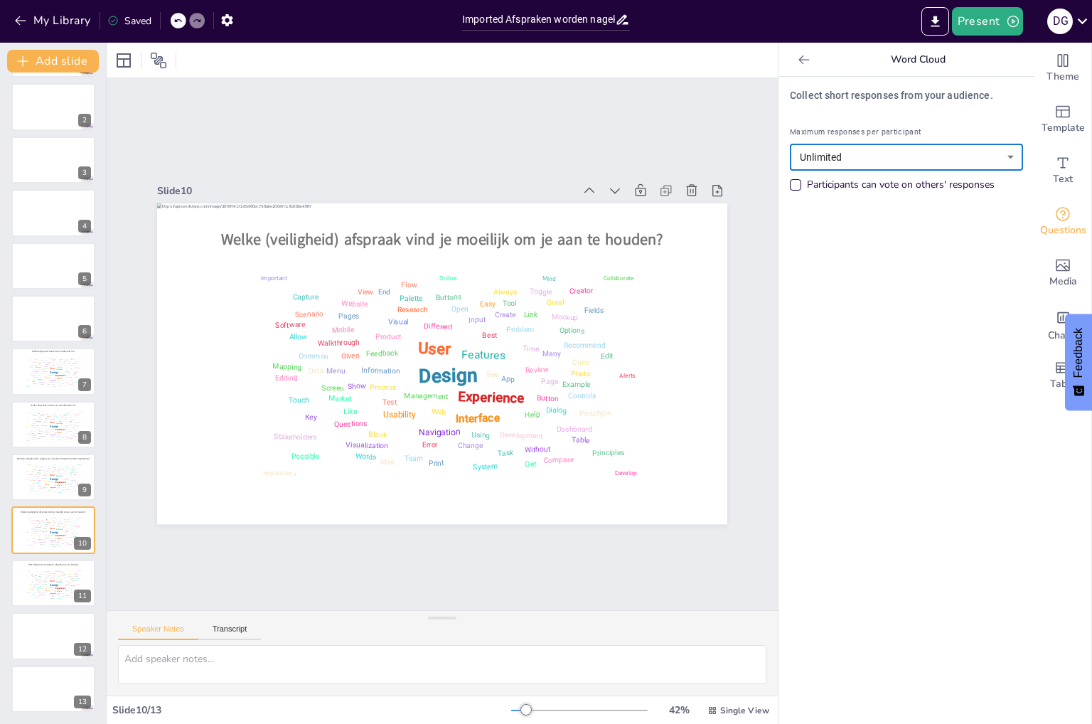
click at [790, 180] on div "Participants can vote on others' responses" at bounding box center [906, 185] width 233 height 14
click at [48, 475] on div "Design User Experience Interface Features Navigation Usability Test Process Inf…" at bounding box center [53, 478] width 60 height 34
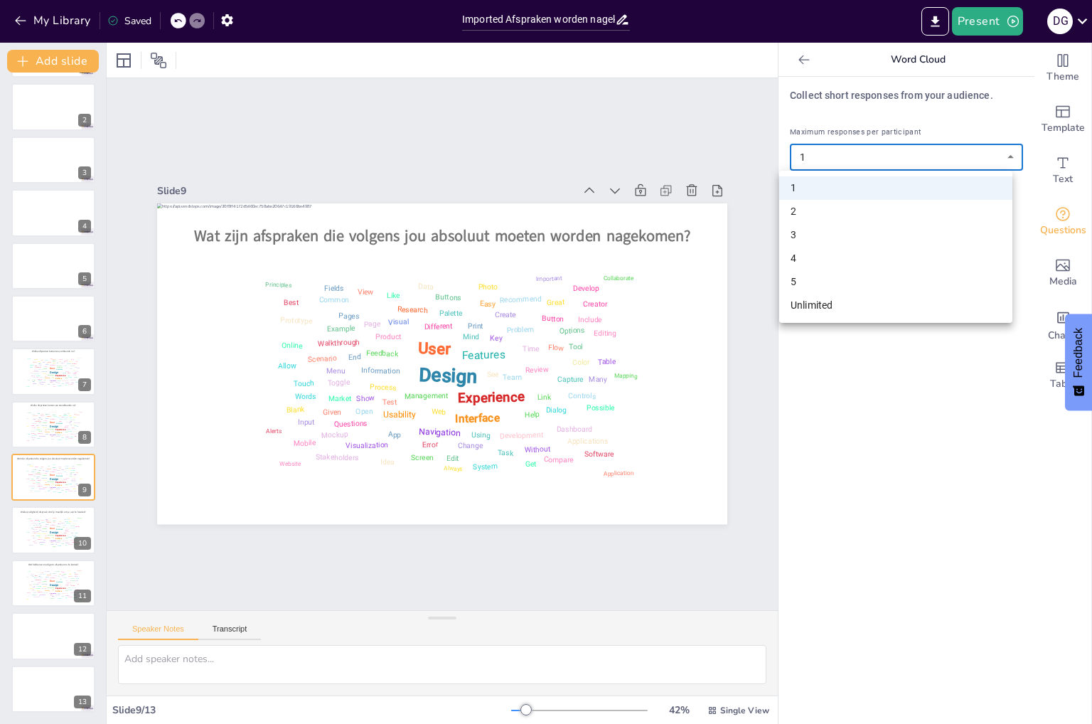
click at [979, 155] on body "My Library Saved Imported Afspraken worden nagekomen_sessie september.pptx Pres…" at bounding box center [546, 362] width 1092 height 724
click at [852, 285] on li "5" at bounding box center [895, 281] width 233 height 23
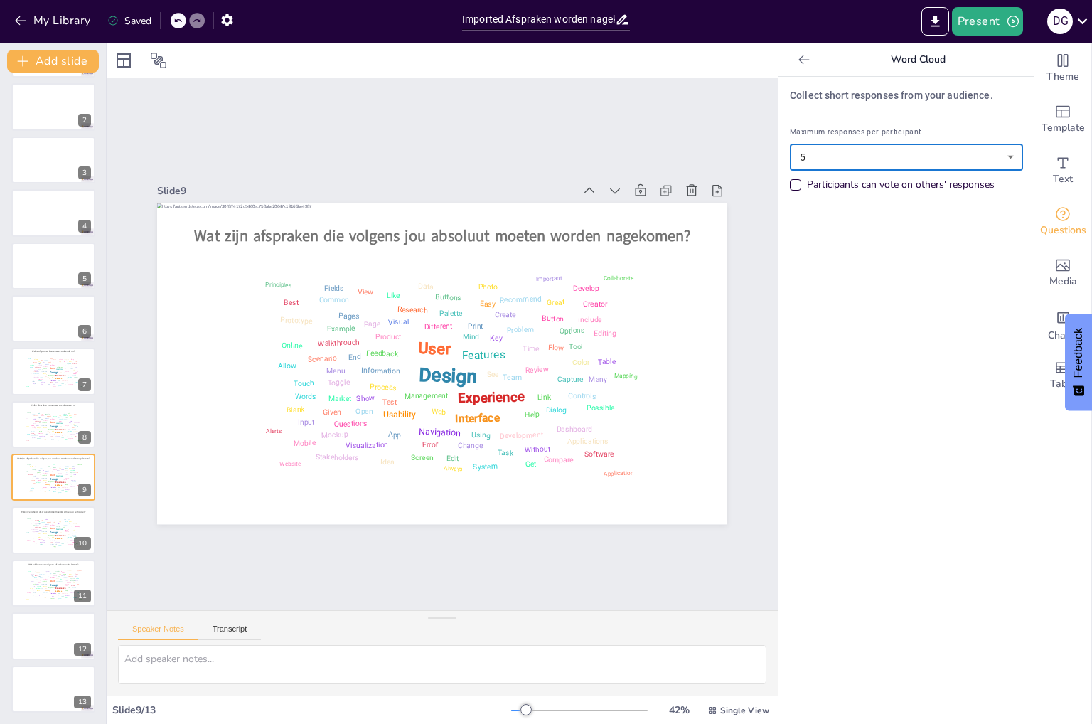
click at [987, 154] on body "My Library Saved Imported Afspraken worden nagekomen_sessie september.pptx Pres…" at bounding box center [546, 362] width 1092 height 724
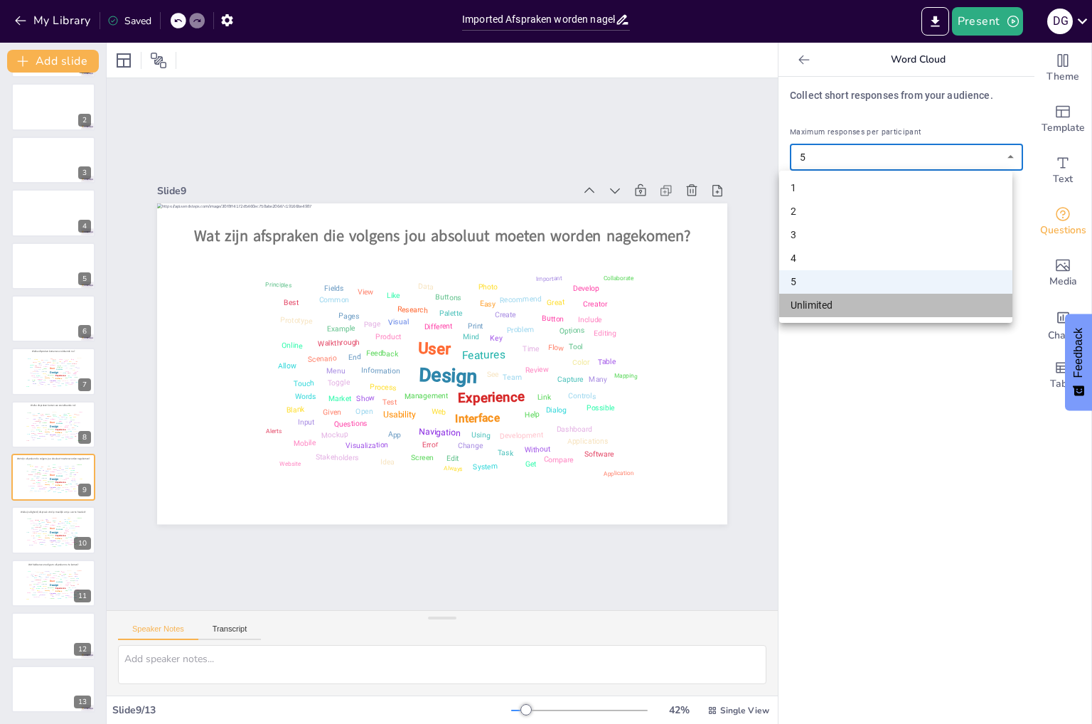
click at [857, 296] on li "Unlimited" at bounding box center [895, 305] width 233 height 23
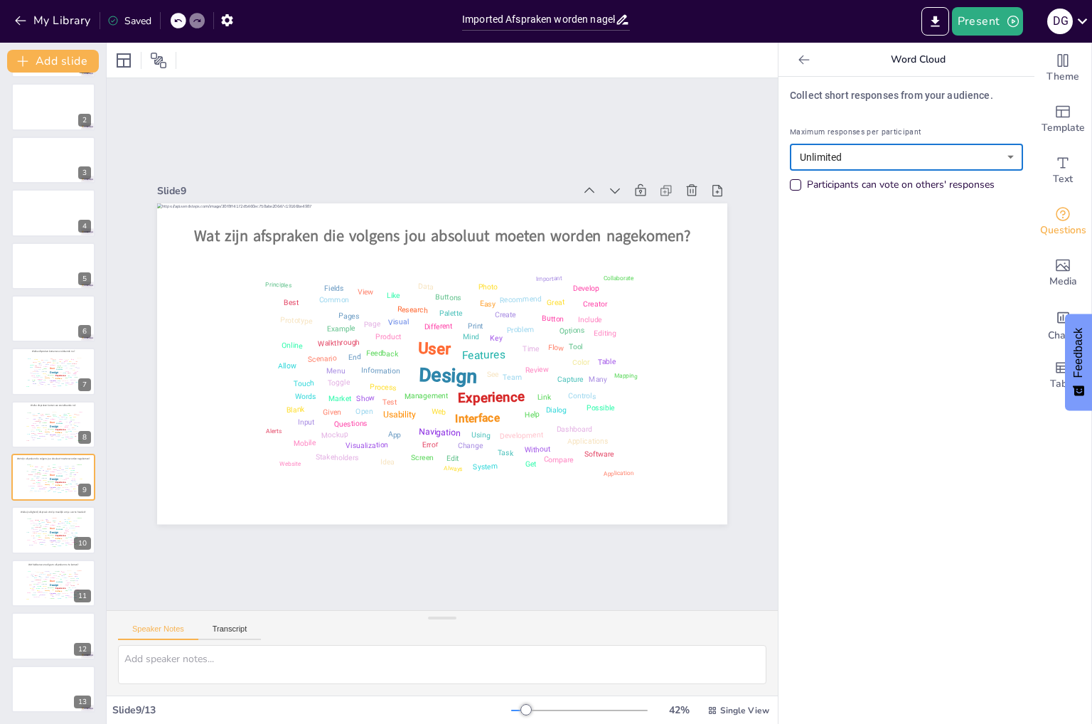
drag, startPoint x: 787, startPoint y: 180, endPoint x: 782, endPoint y: 185, distance: 7.6
click at [790, 181] on div "Participants can vote on others' responses" at bounding box center [795, 184] width 11 height 11
click at [41, 525] on div "Design User Experience Interface Features Navigation Usability Test Process Inf…" at bounding box center [53, 531] width 60 height 34
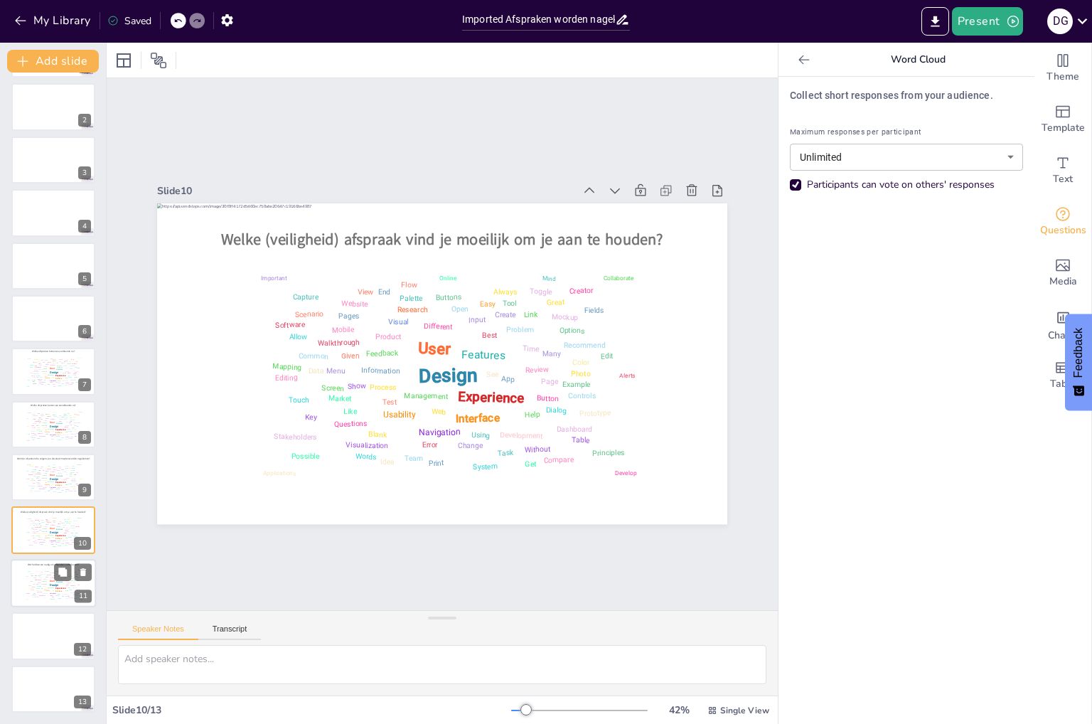
click at [40, 585] on div "Possible" at bounding box center [39, 585] width 5 height 1
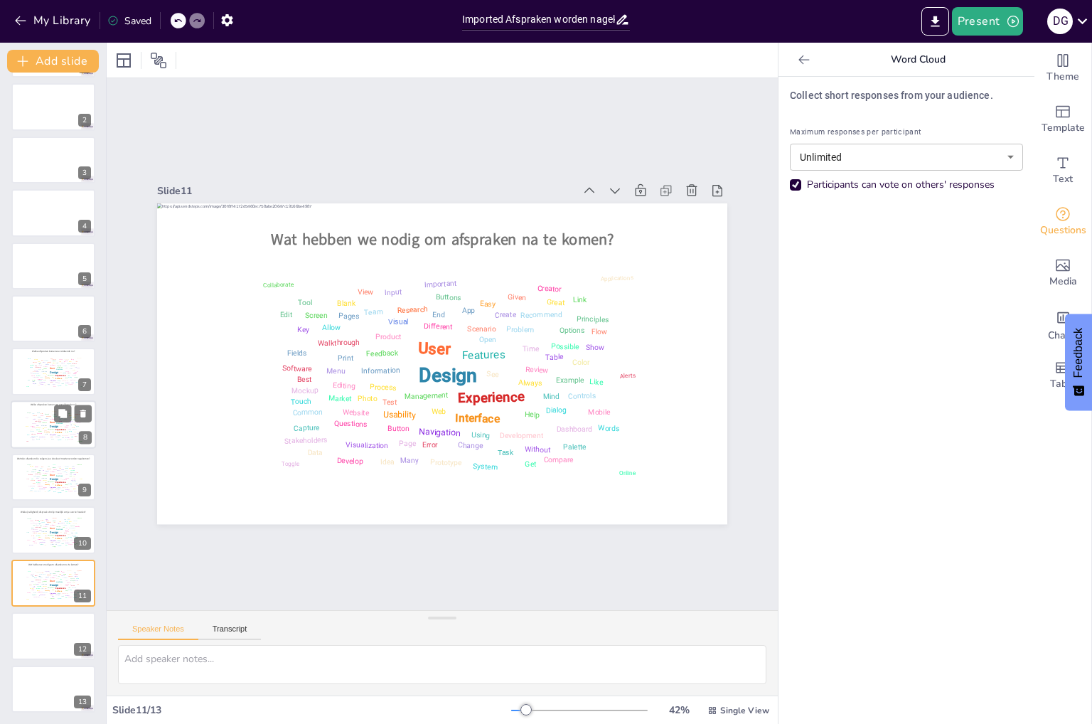
click at [28, 420] on div "Design User Experience Interface Features Navigation Usability Test Process Inf…" at bounding box center [53, 425] width 60 height 34
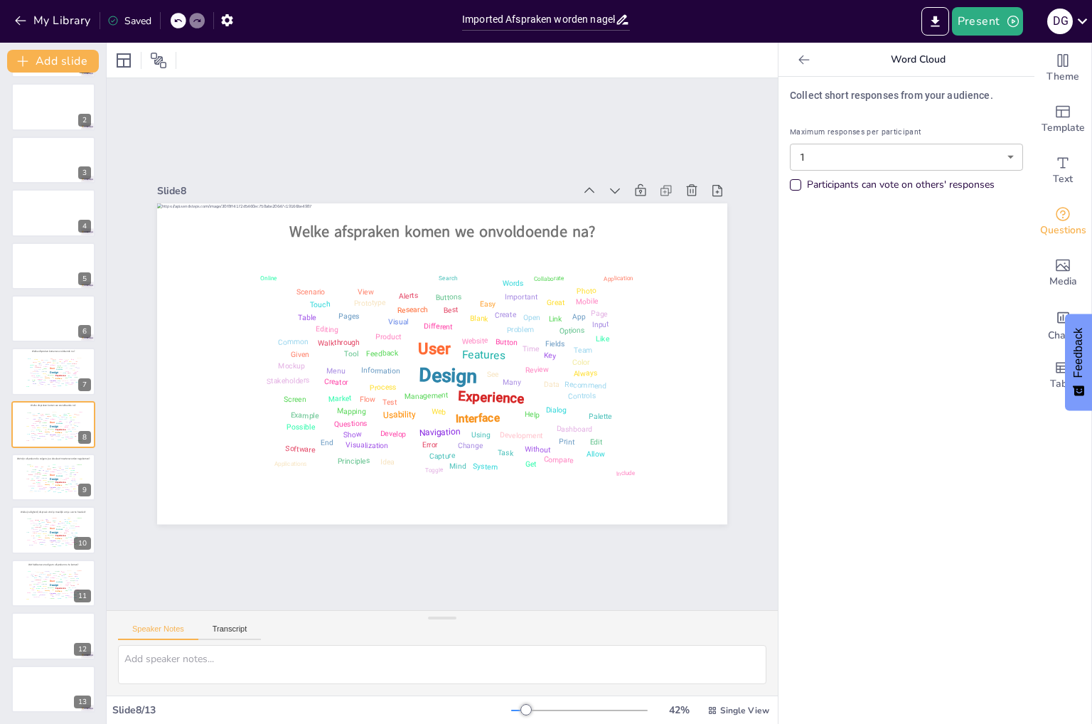
click at [790, 183] on div "Participants can vote on others' responses" at bounding box center [795, 184] width 11 height 11
click at [841, 154] on body "My Library Saved Imported Afspraken worden nagekomen_sessie september.pptx Pres…" at bounding box center [546, 362] width 1092 height 724
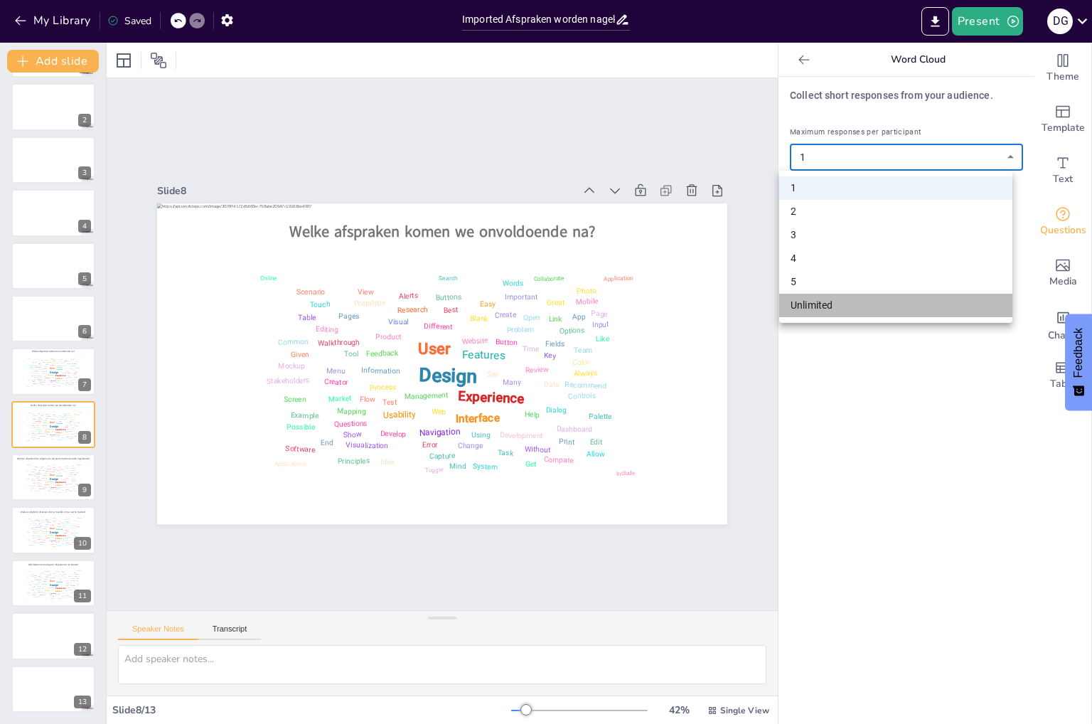
click at [810, 303] on li "Unlimited" at bounding box center [895, 305] width 233 height 23
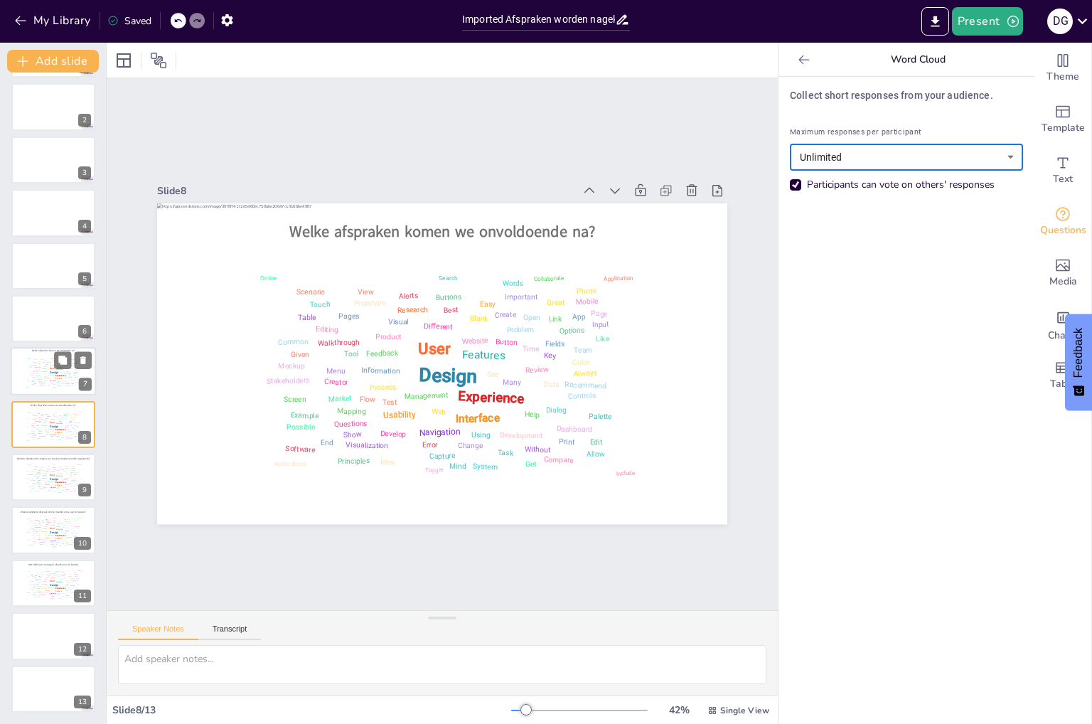
click at [21, 367] on div at bounding box center [53, 372] width 85 height 48
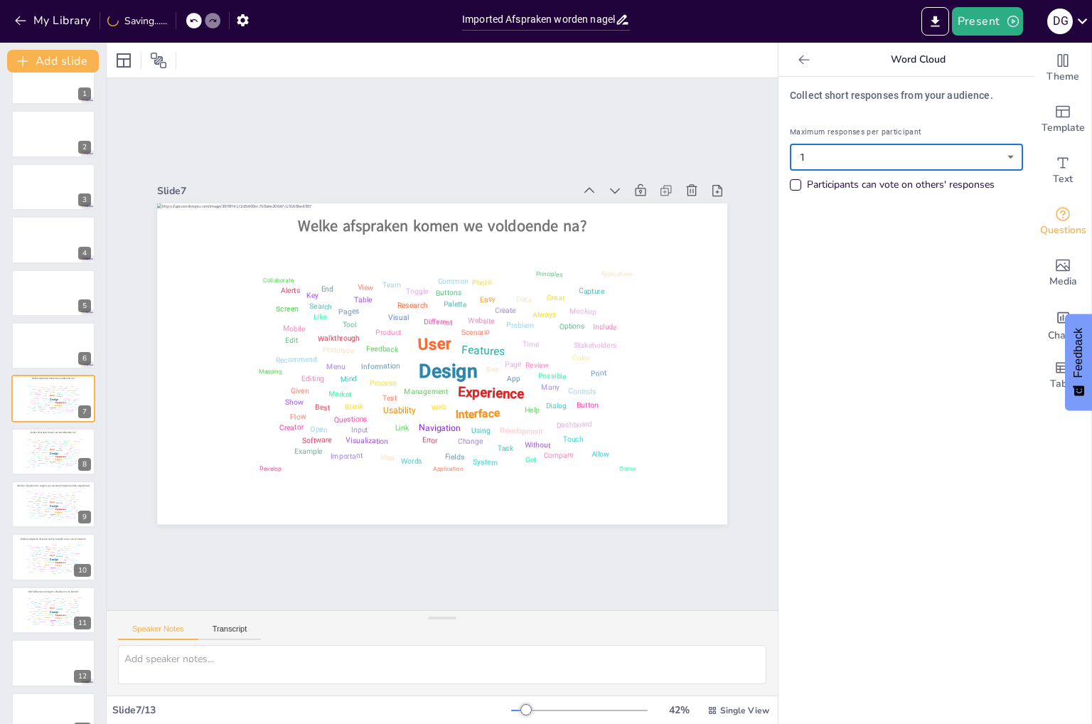
click at [870, 155] on body "My Library Saving...... Imported Afspraken worden nagekomen_sessie september.pp…" at bounding box center [546, 362] width 1092 height 724
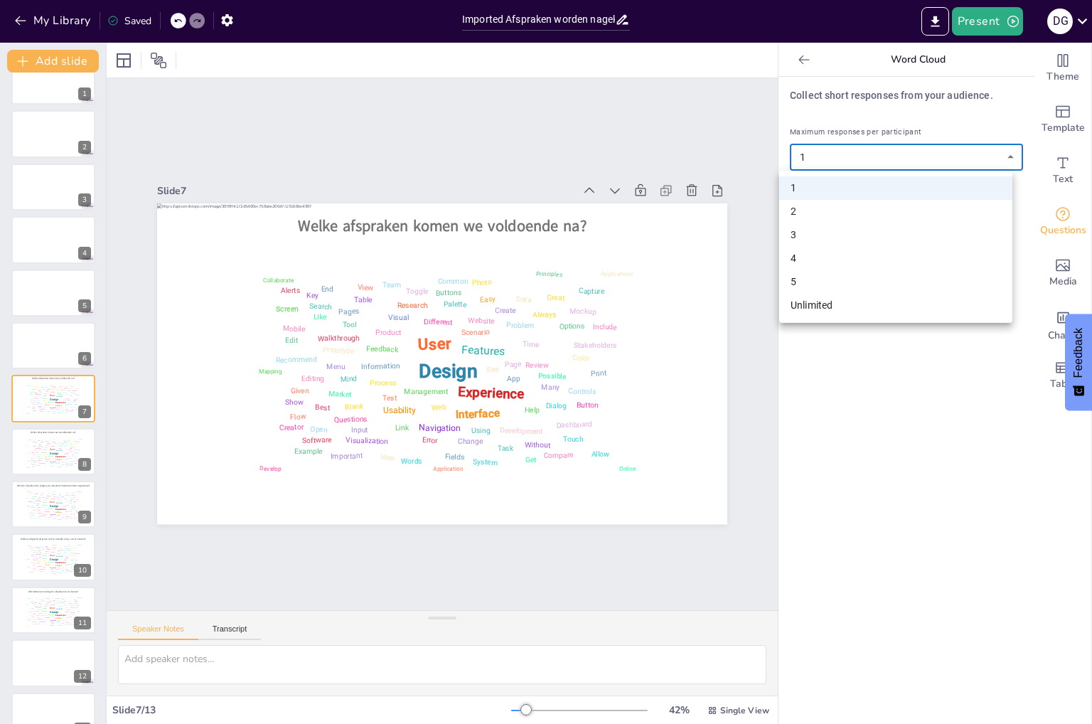
click at [811, 298] on li "Unlimited" at bounding box center [895, 305] width 233 height 23
type input "unlimited"
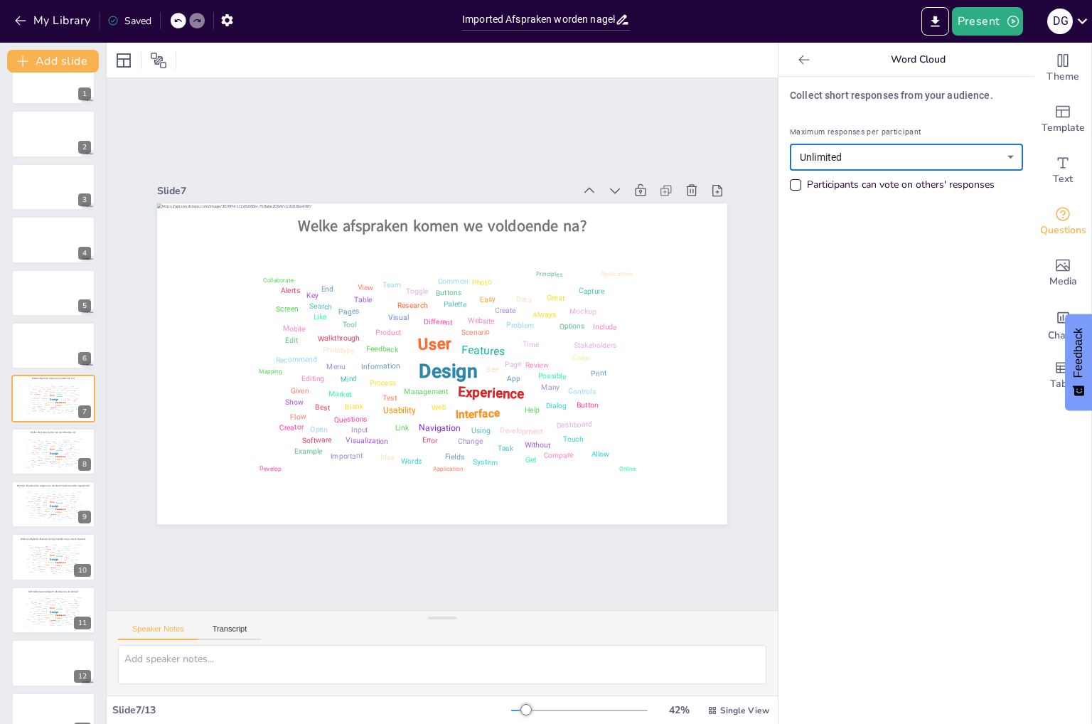
click at [790, 185] on div "Participants can vote on others' responses" at bounding box center [795, 184] width 11 height 11
click at [36, 340] on div at bounding box center [53, 345] width 85 height 48
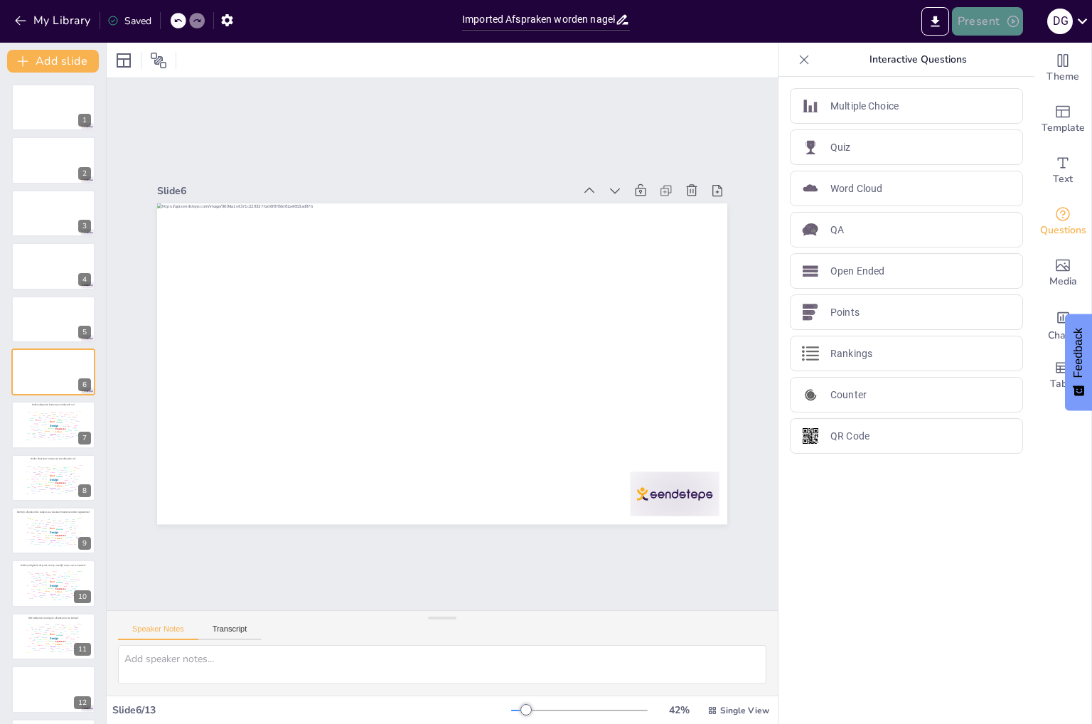
click at [984, 26] on button "Present" at bounding box center [987, 21] width 71 height 28
click at [1006, 86] on li "Play presentation" at bounding box center [1008, 87] width 113 height 23
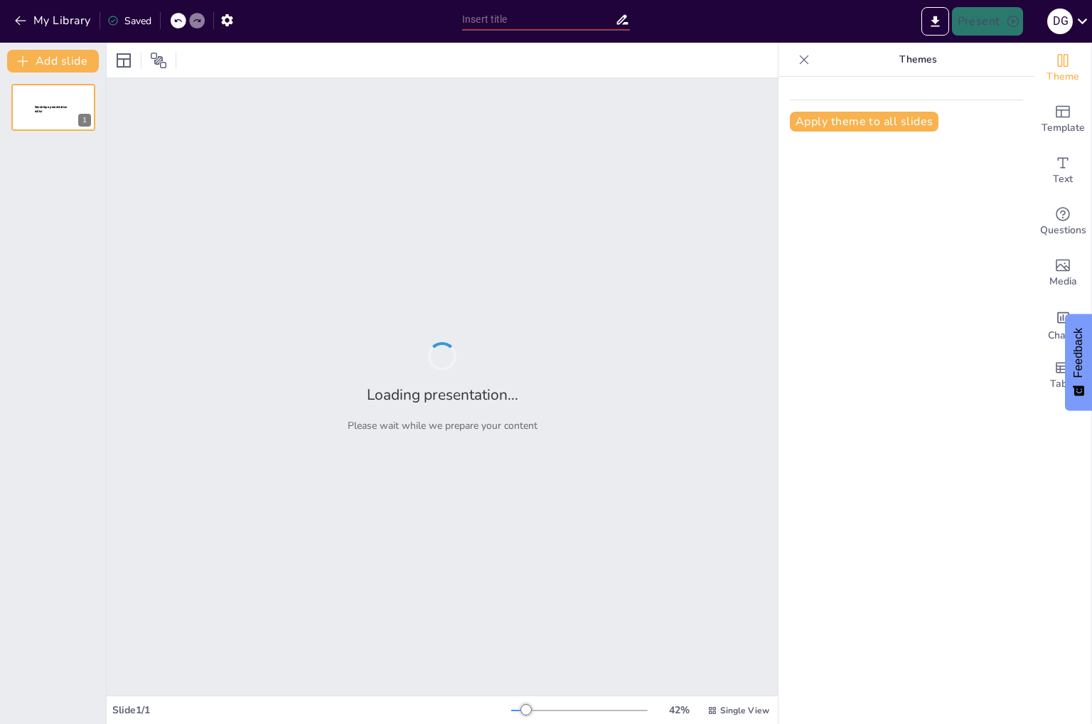
type input "Imported Afspraken worden nagekomen_sessie september.pptx"
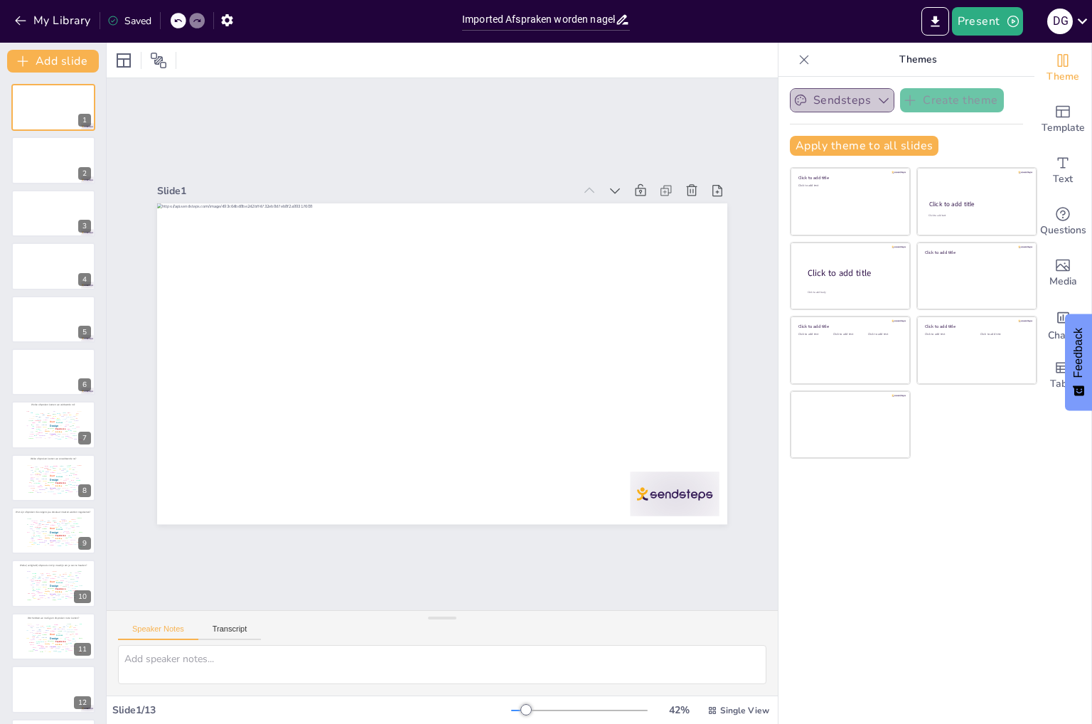
click at [861, 99] on button "Sendsteps" at bounding box center [842, 100] width 104 height 24
click at [859, 154] on span "Sendsteps" at bounding box center [853, 149] width 64 height 14
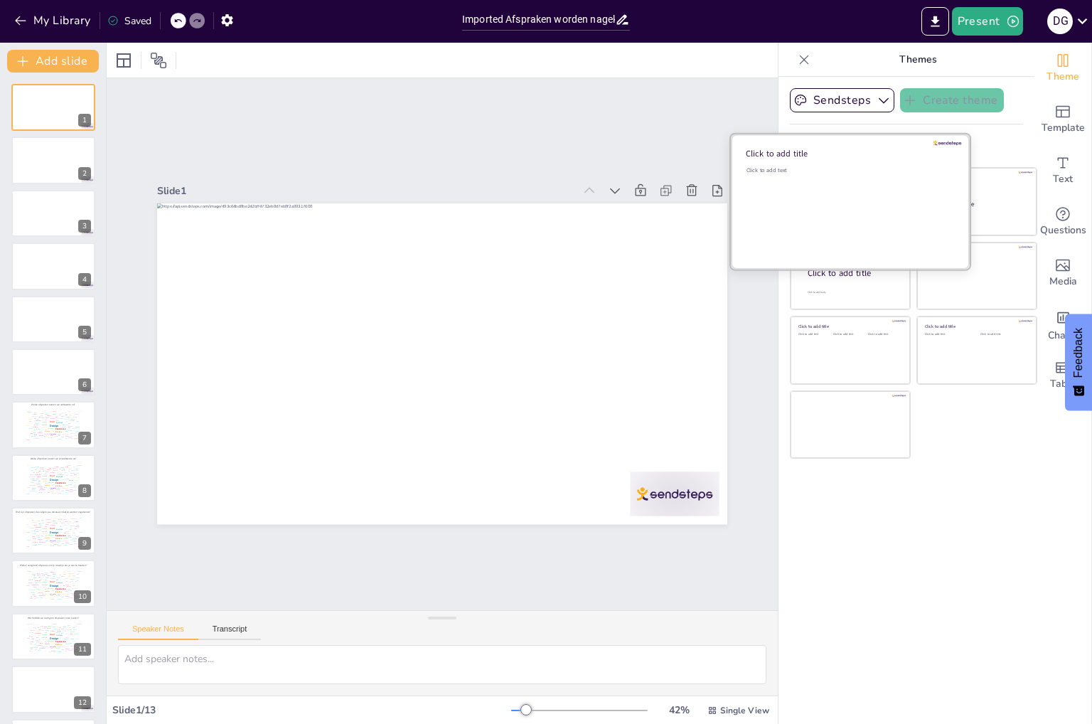
click at [859, 176] on div "Click to add text" at bounding box center [847, 210] width 203 height 88
click at [853, 181] on div "Click to add text" at bounding box center [847, 210] width 203 height 88
click at [938, 136] on div at bounding box center [850, 201] width 239 height 134
click at [880, 169] on div "Click to add text" at bounding box center [847, 170] width 203 height 8
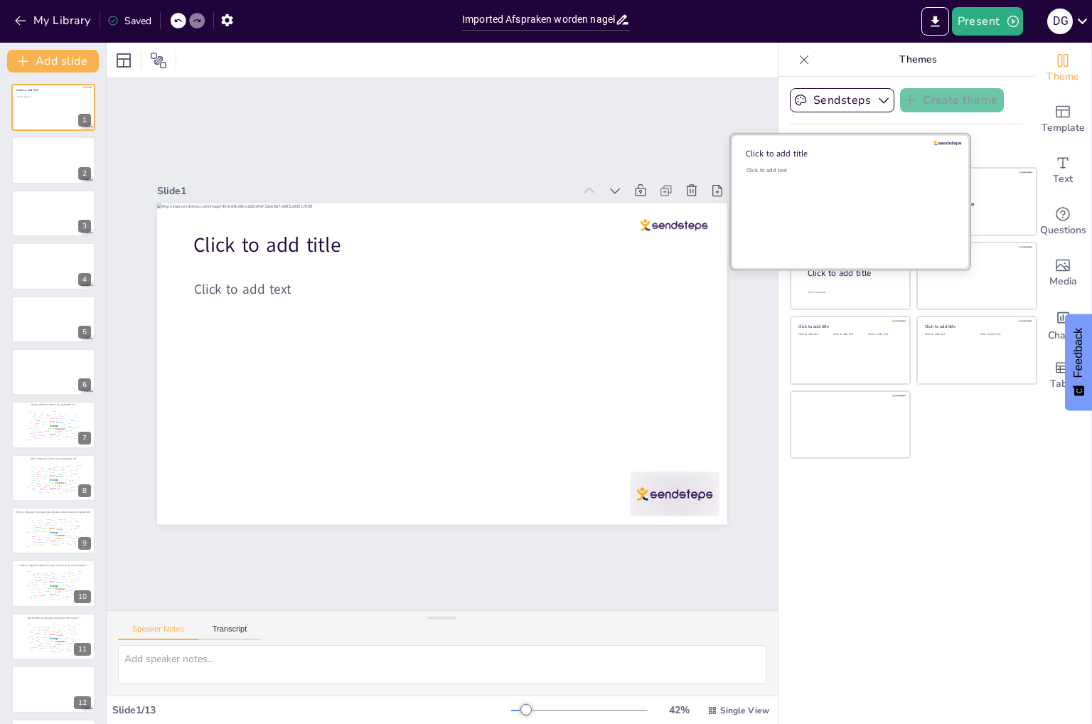
click at [880, 169] on div "Click to add text" at bounding box center [847, 170] width 203 height 8
click at [933, 142] on div at bounding box center [947, 143] width 28 height 5
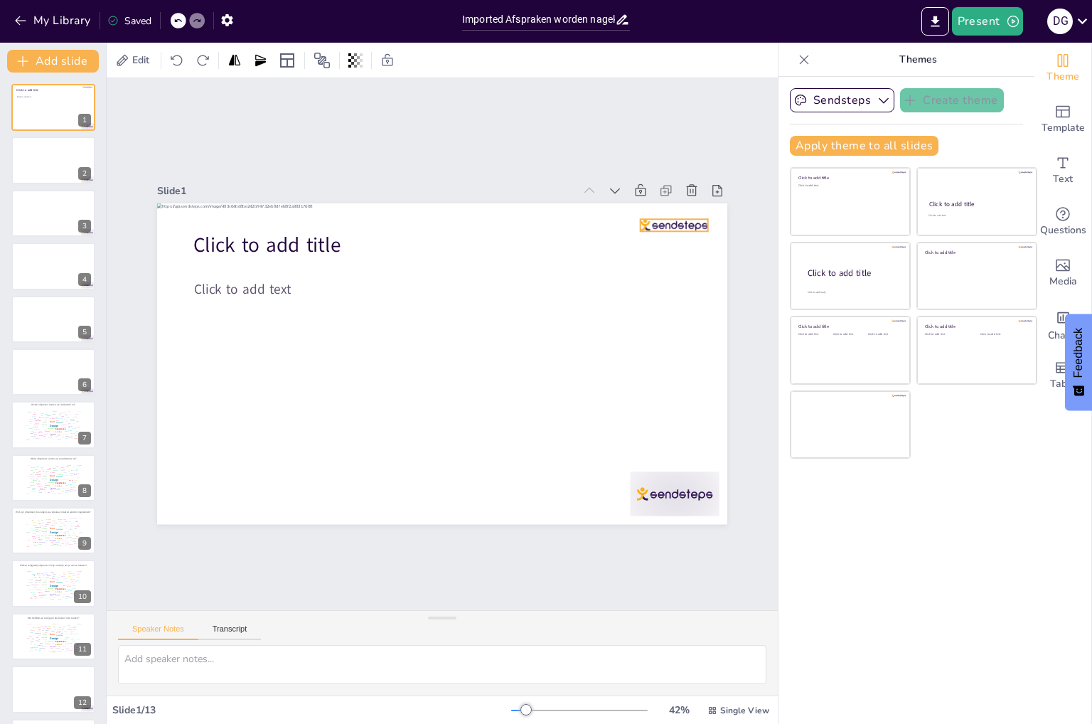
click at [379, 561] on div at bounding box center [350, 588] width 58 height 54
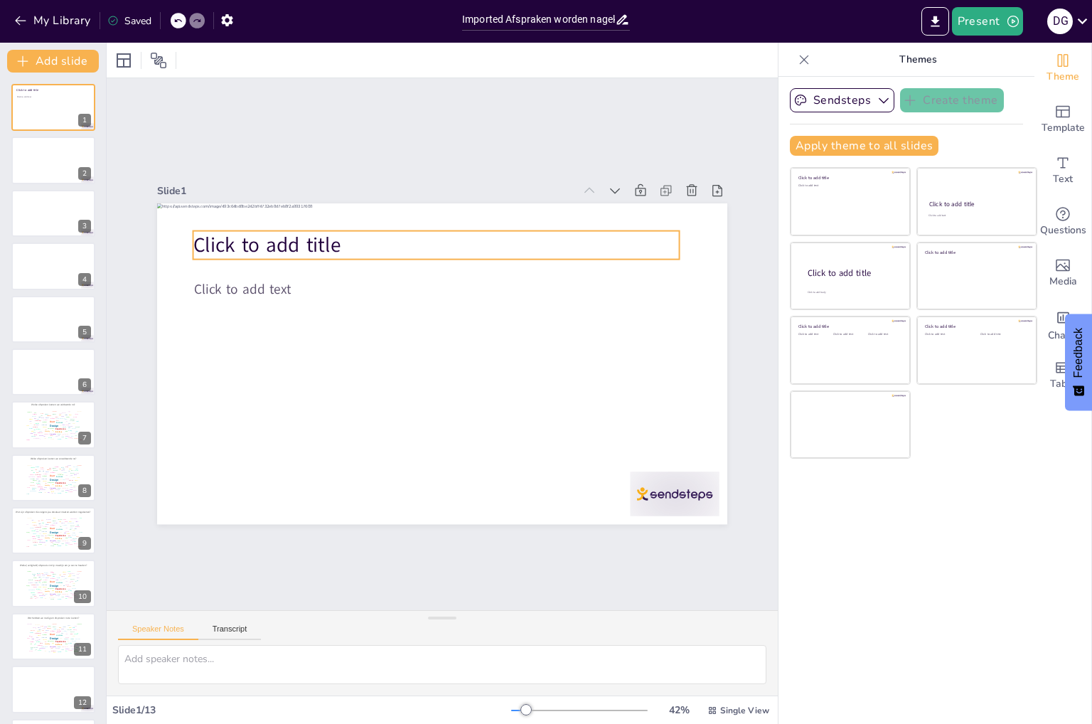
click at [565, 348] on span "Click to add title" at bounding box center [639, 384] width 149 height 72
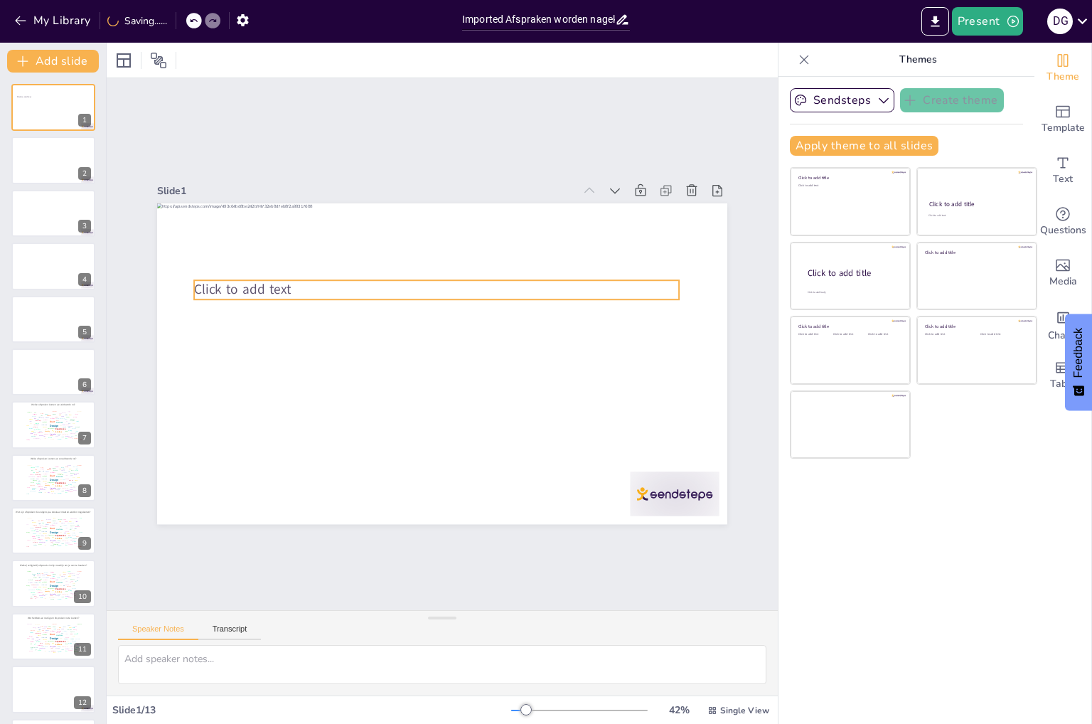
click at [567, 259] on span "Click to add text" at bounding box center [603, 214] width 72 height 89
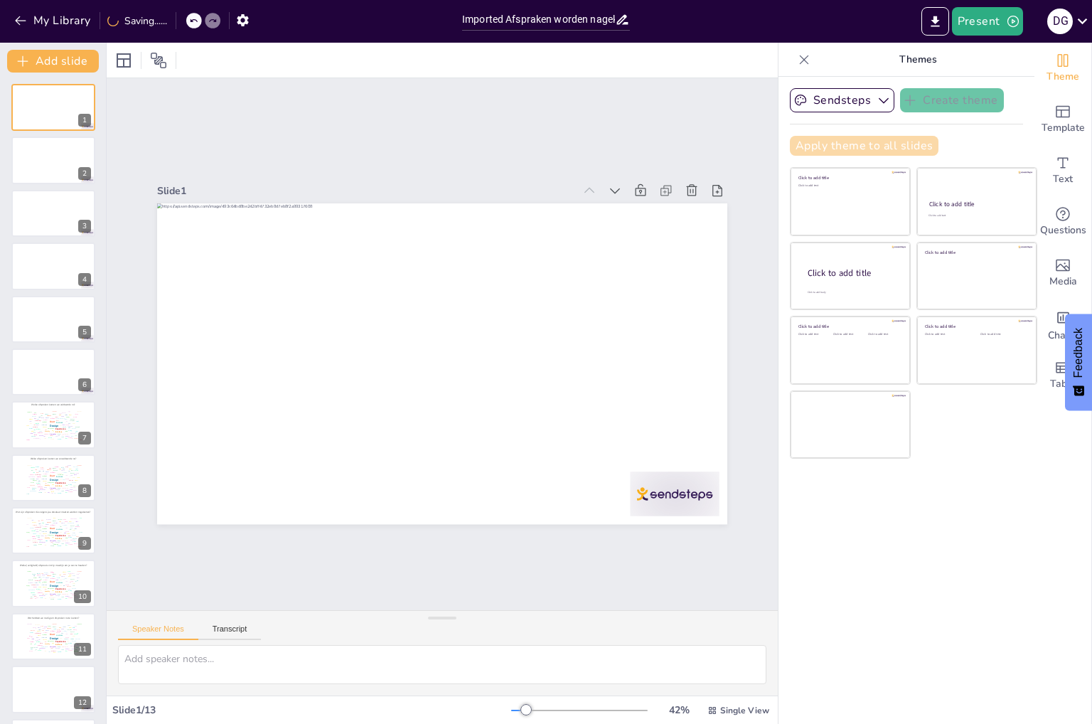
click at [850, 149] on button "Apply theme to all slides" at bounding box center [864, 146] width 149 height 20
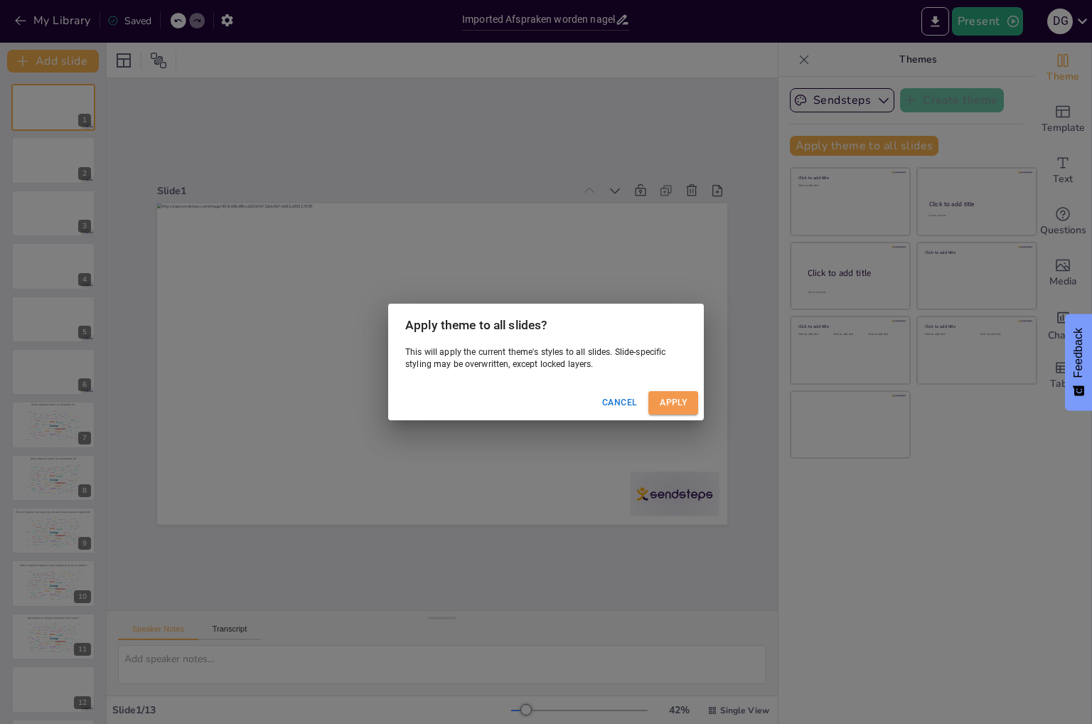
click at [675, 400] on button "Apply" at bounding box center [673, 402] width 50 height 23
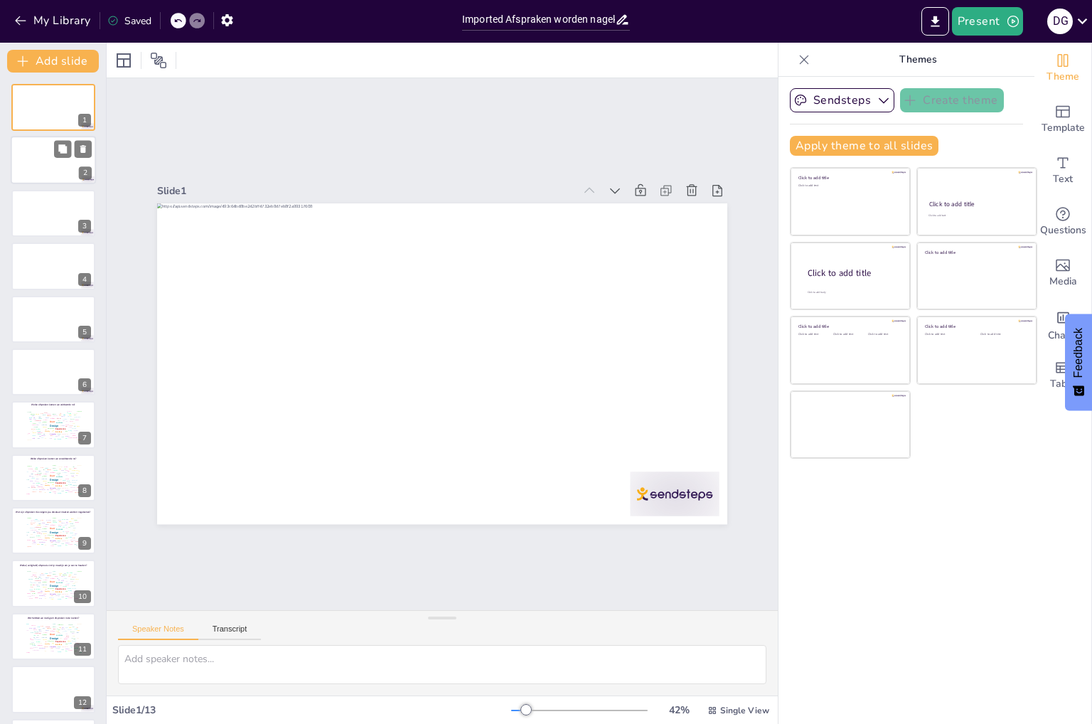
click at [46, 163] on div at bounding box center [53, 160] width 85 height 48
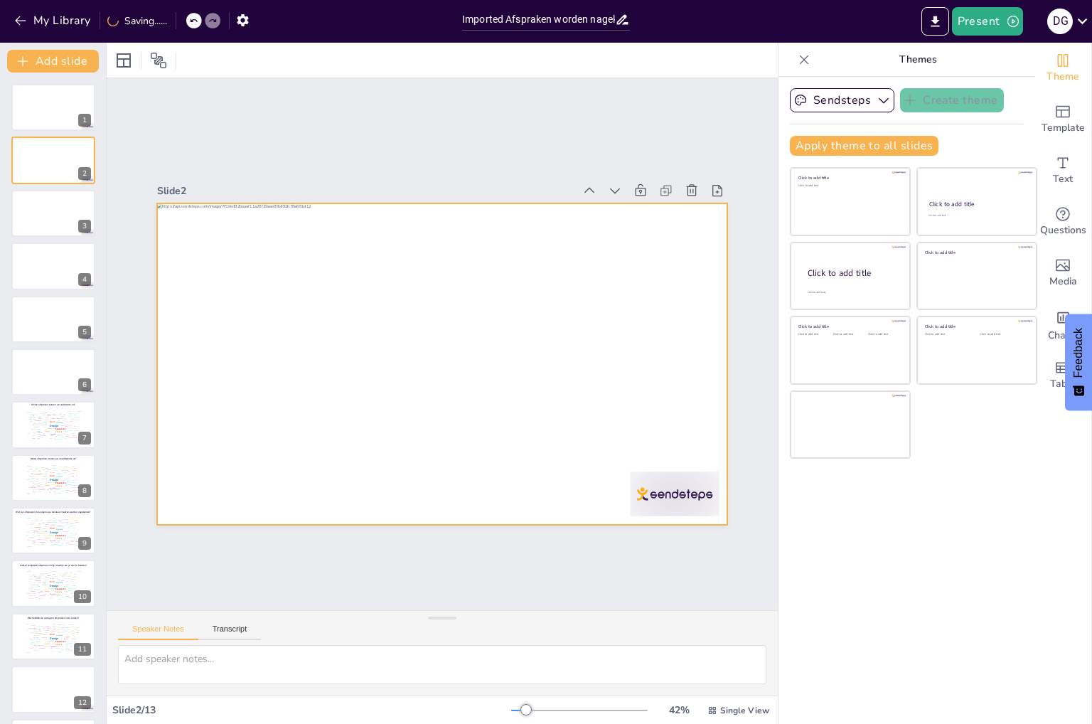
click at [620, 254] on div at bounding box center [440, 363] width 601 height 379
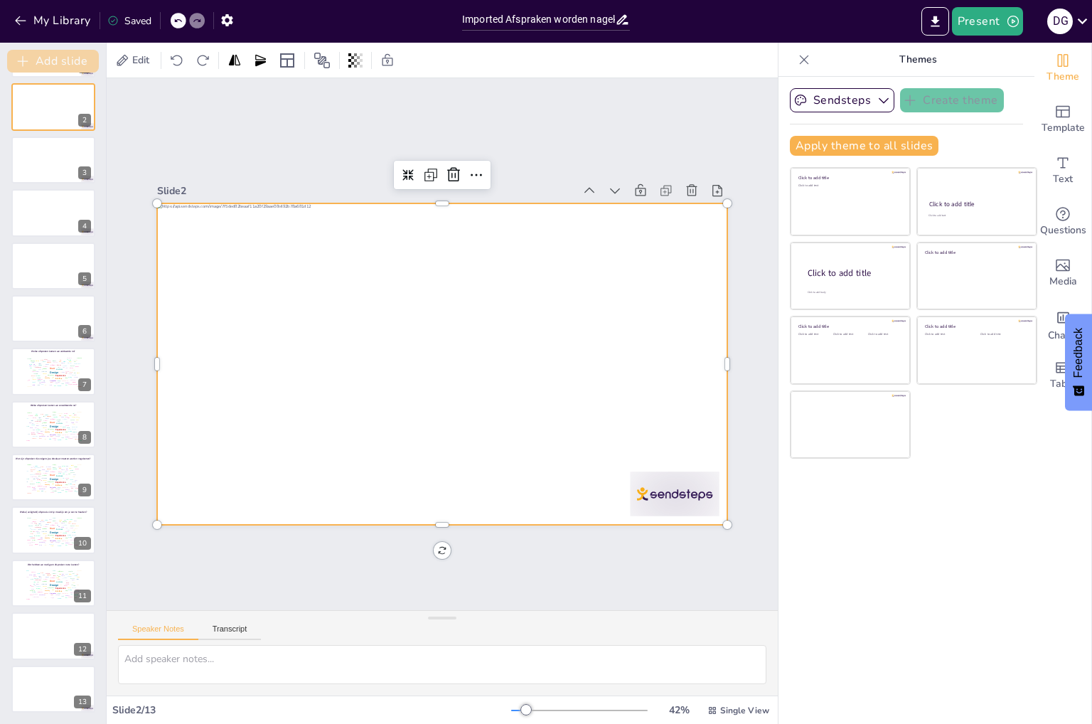
click at [65, 64] on button "Add slide" at bounding box center [53, 61] width 92 height 23
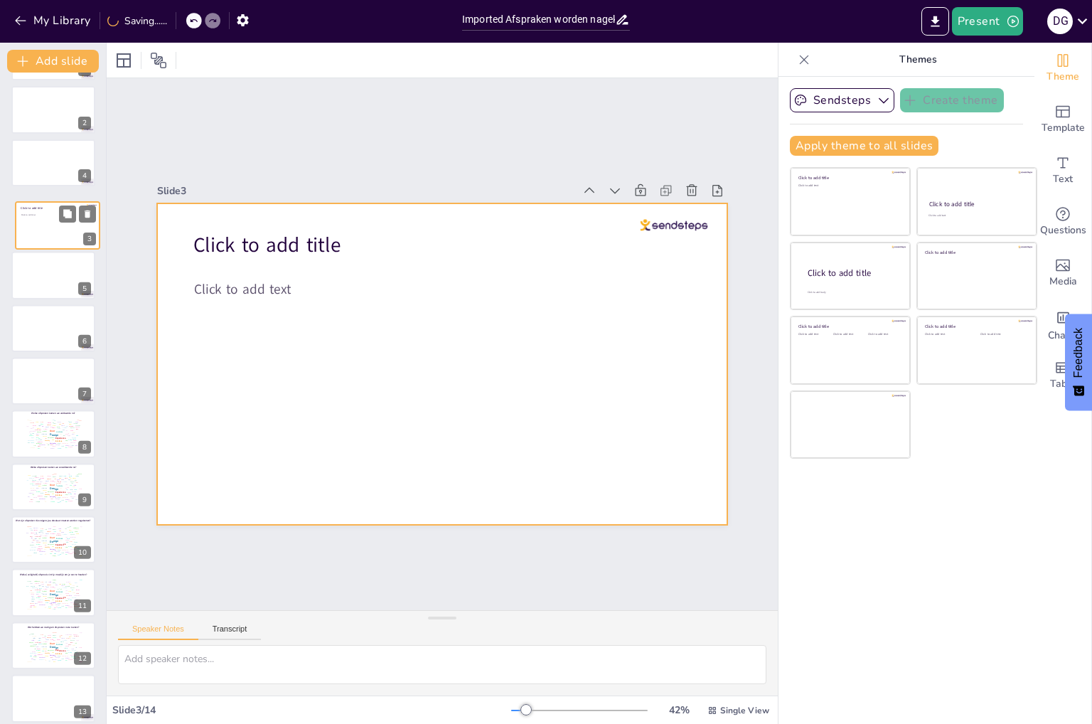
scroll to position [46, 0]
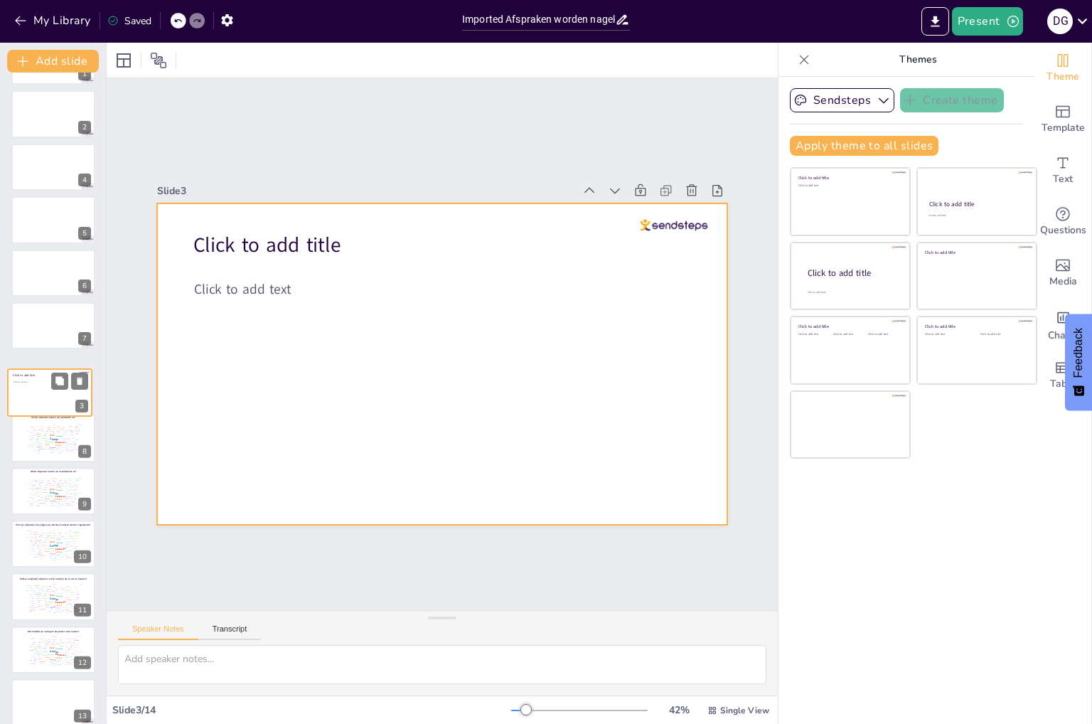
drag, startPoint x: 53, startPoint y: 152, endPoint x: 49, endPoint y: 393, distance: 241.0
click at [49, 393] on div at bounding box center [50, 392] width 84 height 47
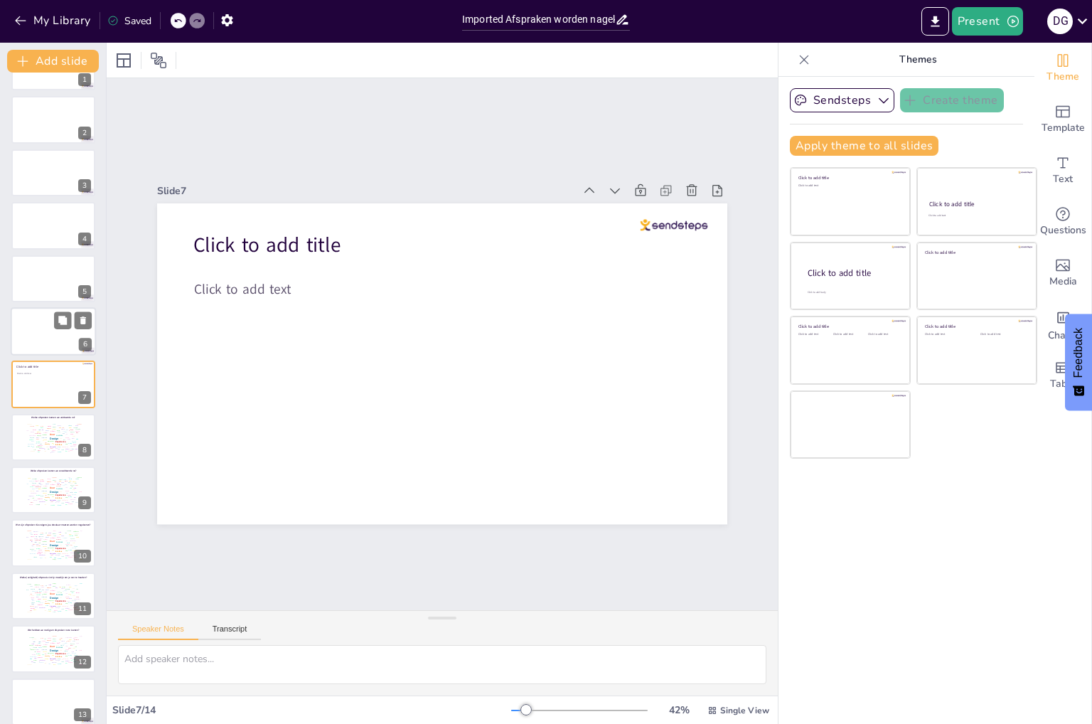
scroll to position [0, 0]
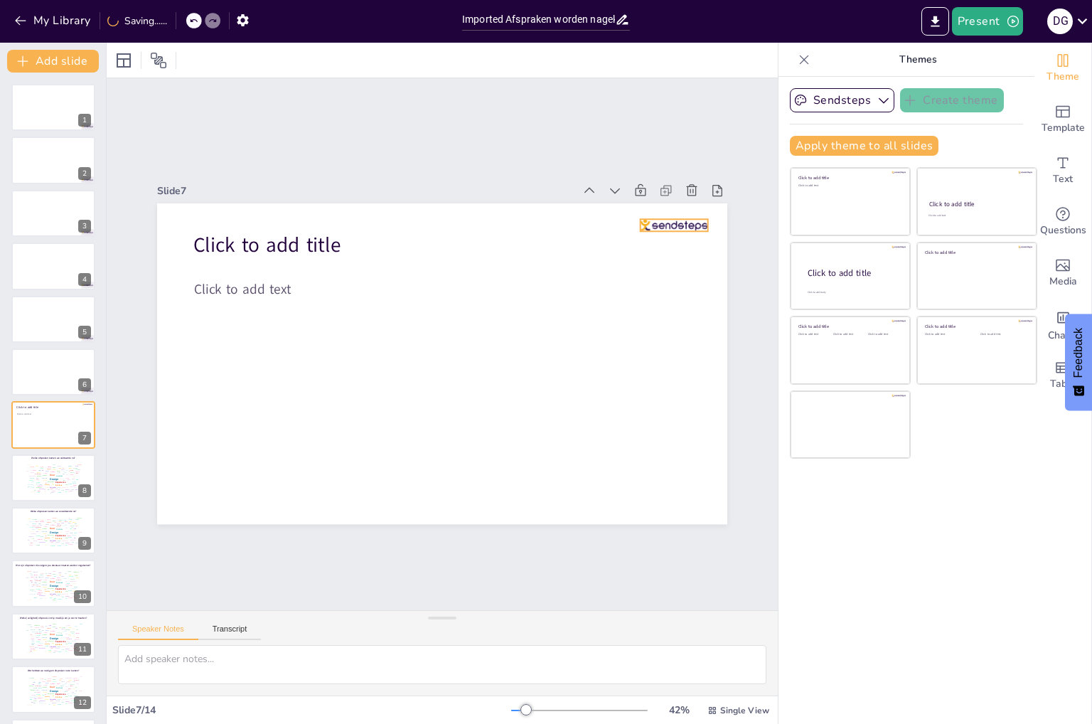
click at [657, 453] on div at bounding box center [661, 485] width 44 height 64
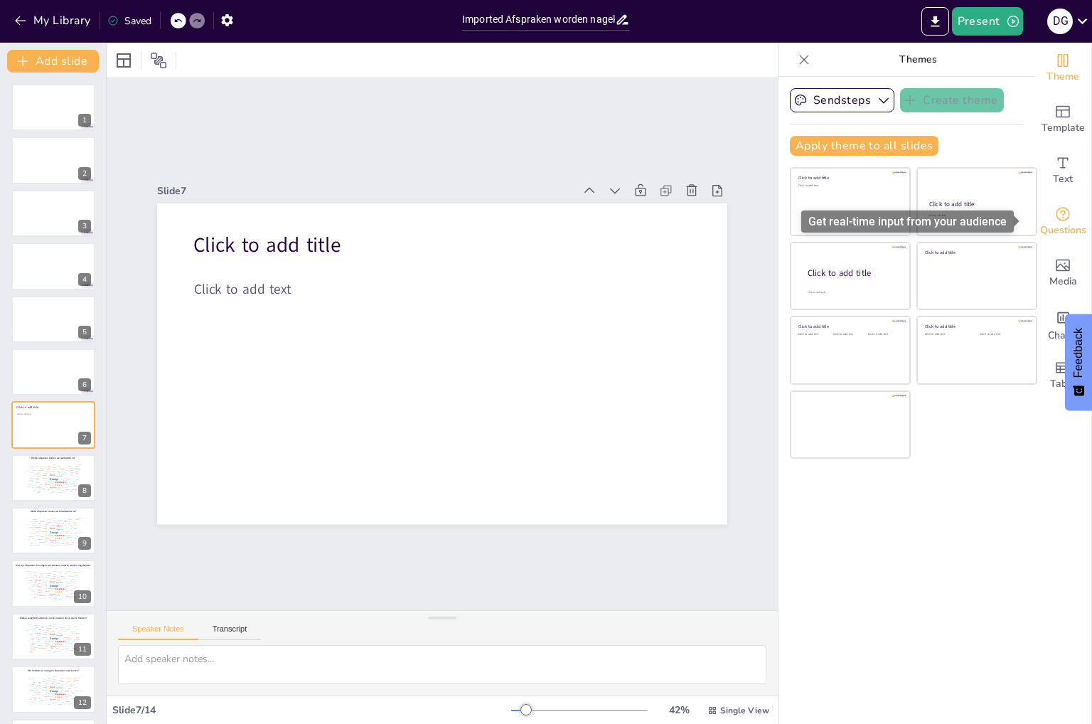
click at [1058, 222] on span "Questions" at bounding box center [1063, 230] width 46 height 16
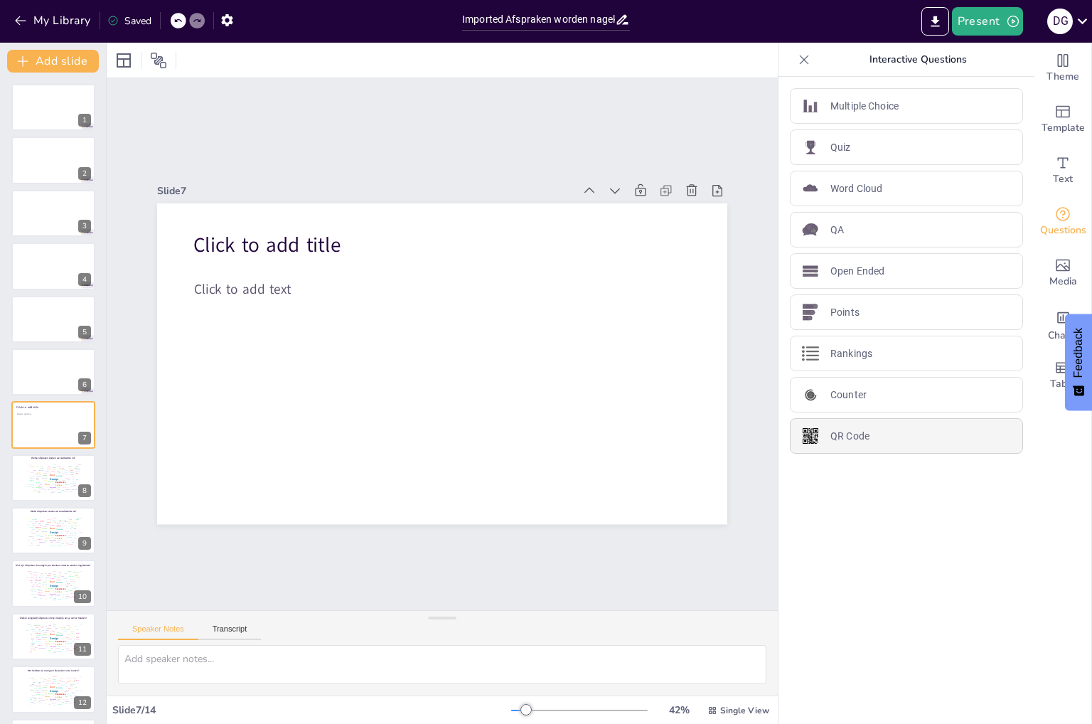
click at [859, 440] on div "QR Code" at bounding box center [906, 436] width 233 height 36
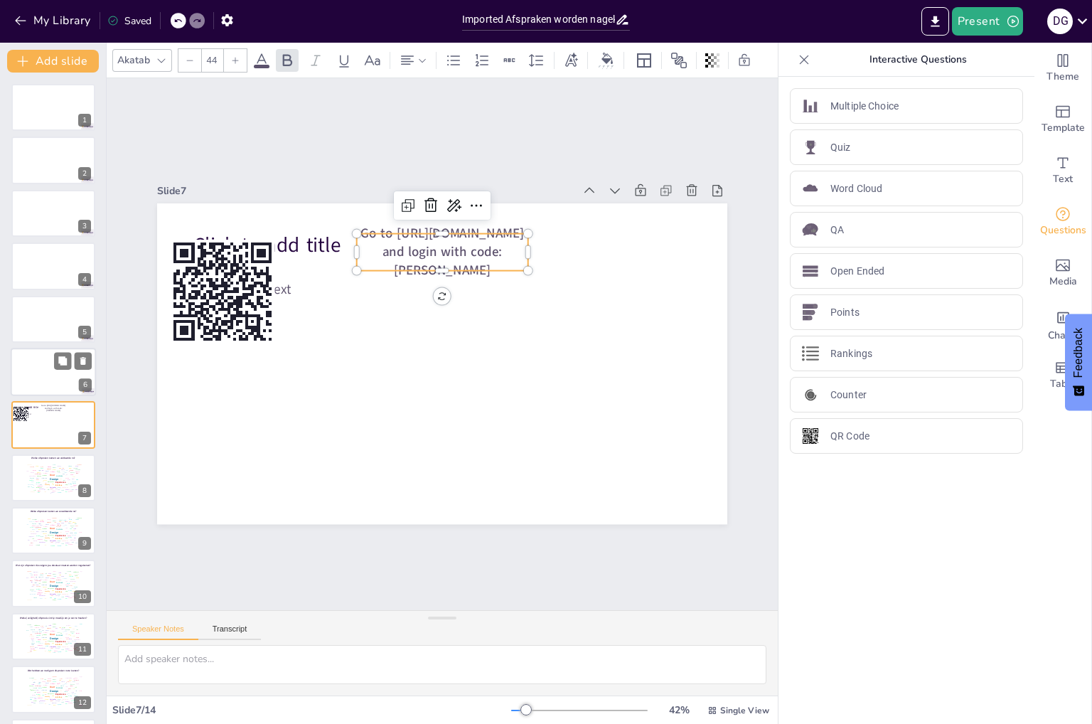
click at [30, 382] on div at bounding box center [53, 372] width 85 height 48
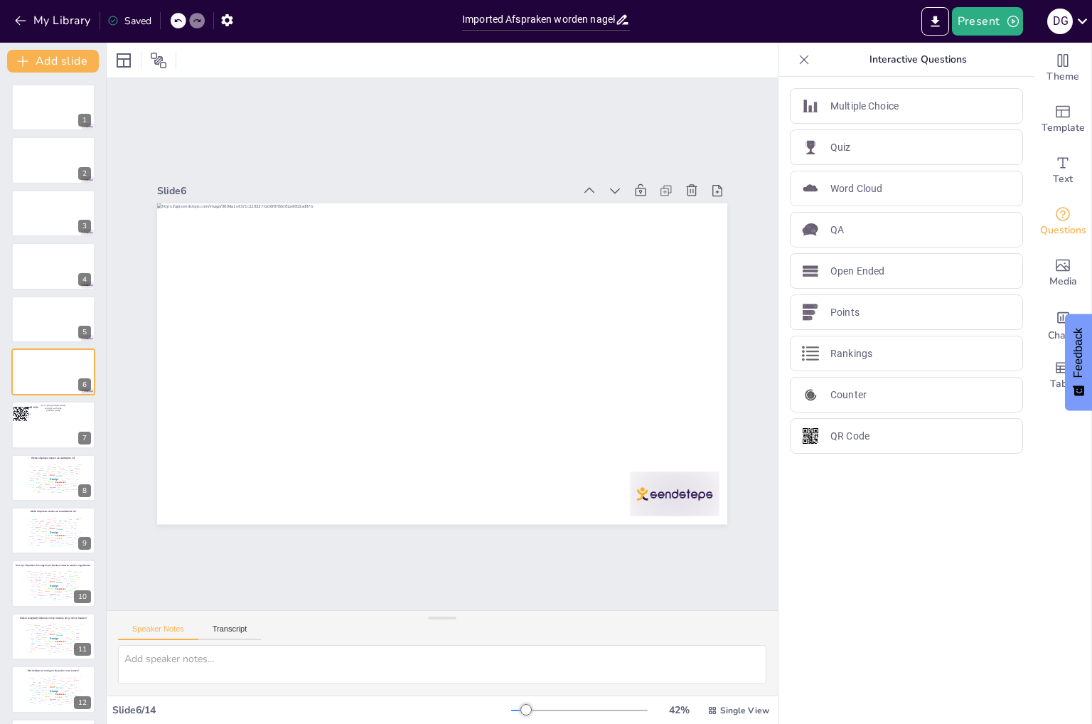
scroll to position [106, 0]
click at [53, 589] on div "Web" at bounding box center [53, 589] width 2 height 1
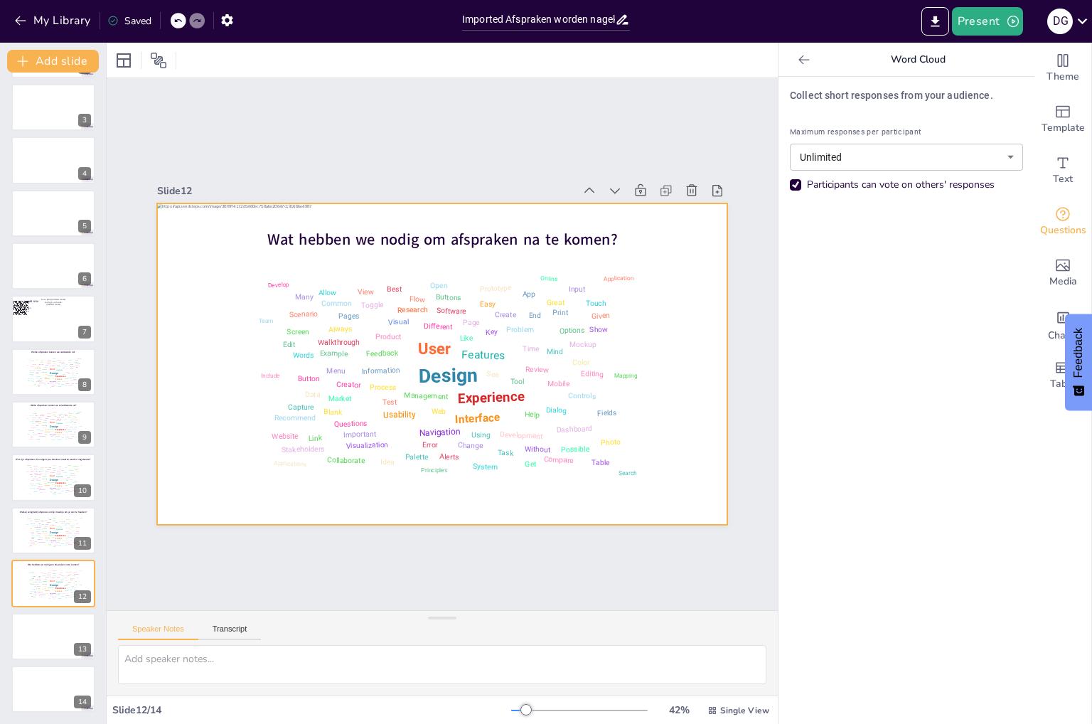
click at [173, 462] on div at bounding box center [432, 326] width 654 height 563
click at [38, 325] on div at bounding box center [53, 319] width 85 height 48
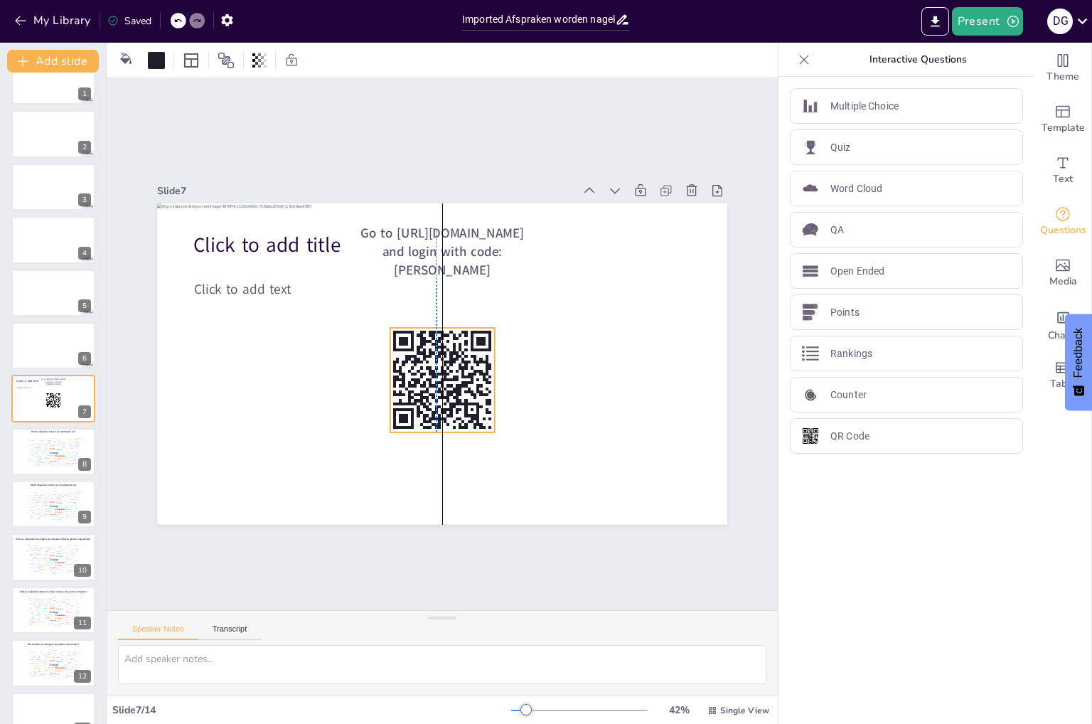
drag, startPoint x: 223, startPoint y: 298, endPoint x: 438, endPoint y: 387, distance: 232.0
click at [438, 387] on icon at bounding box center [450, 380] width 124 height 124
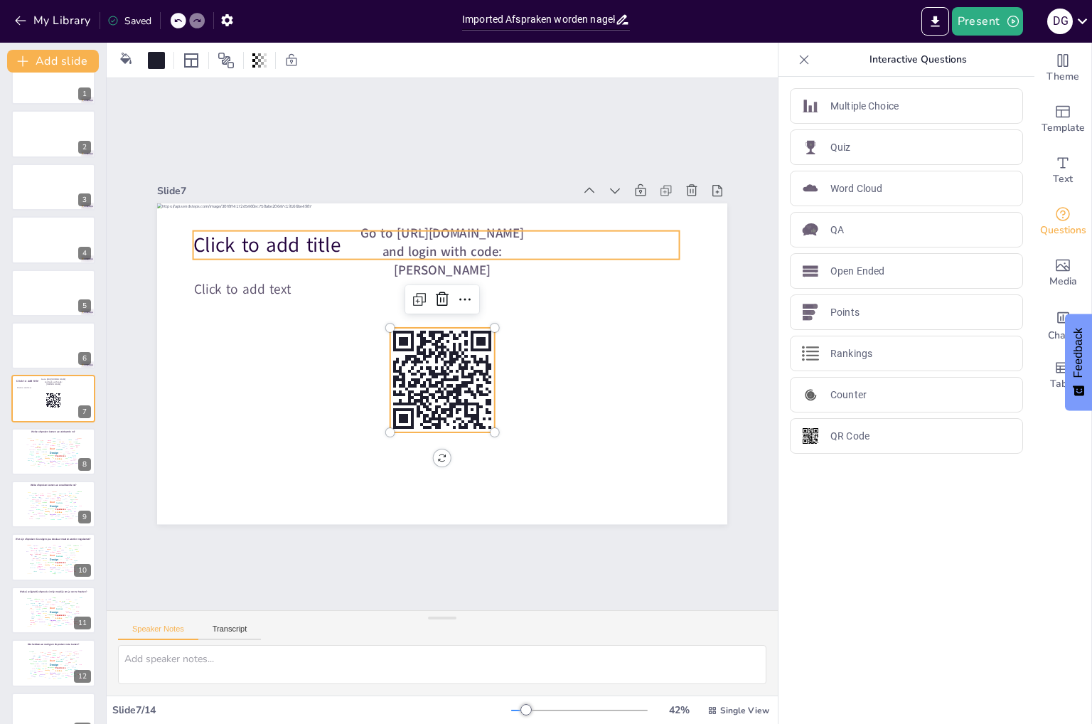
click at [329, 446] on span "Click to add title" at bounding box center [343, 520] width 28 height 148
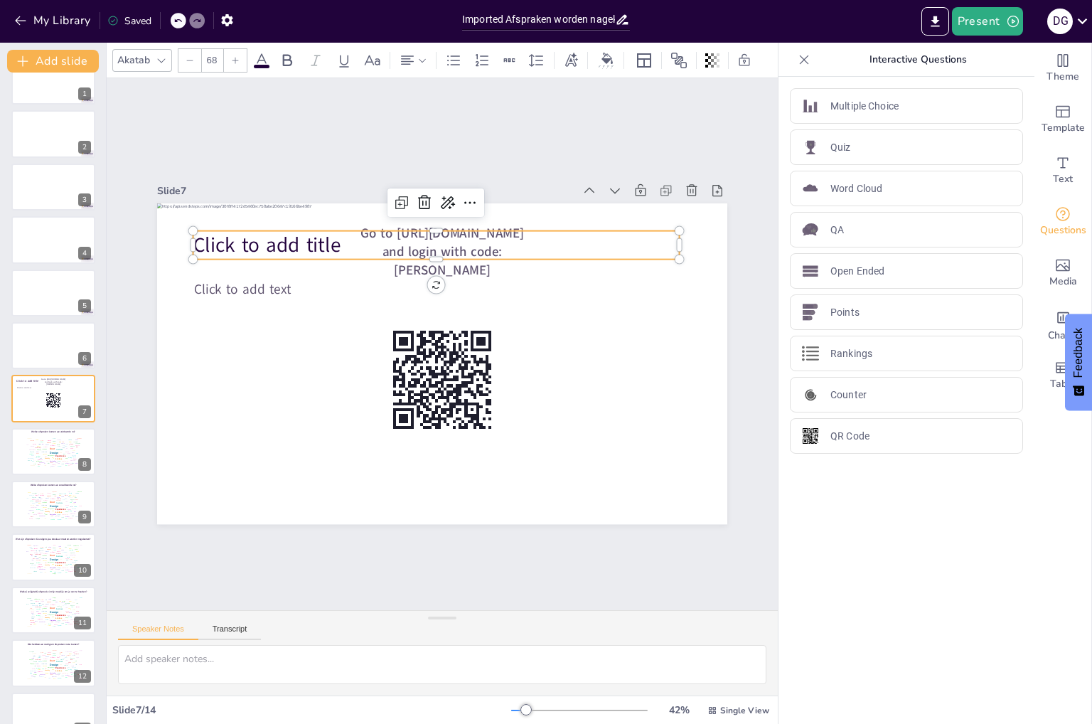
click at [365, 212] on span "Click to add title" at bounding box center [419, 144] width 109 height 136
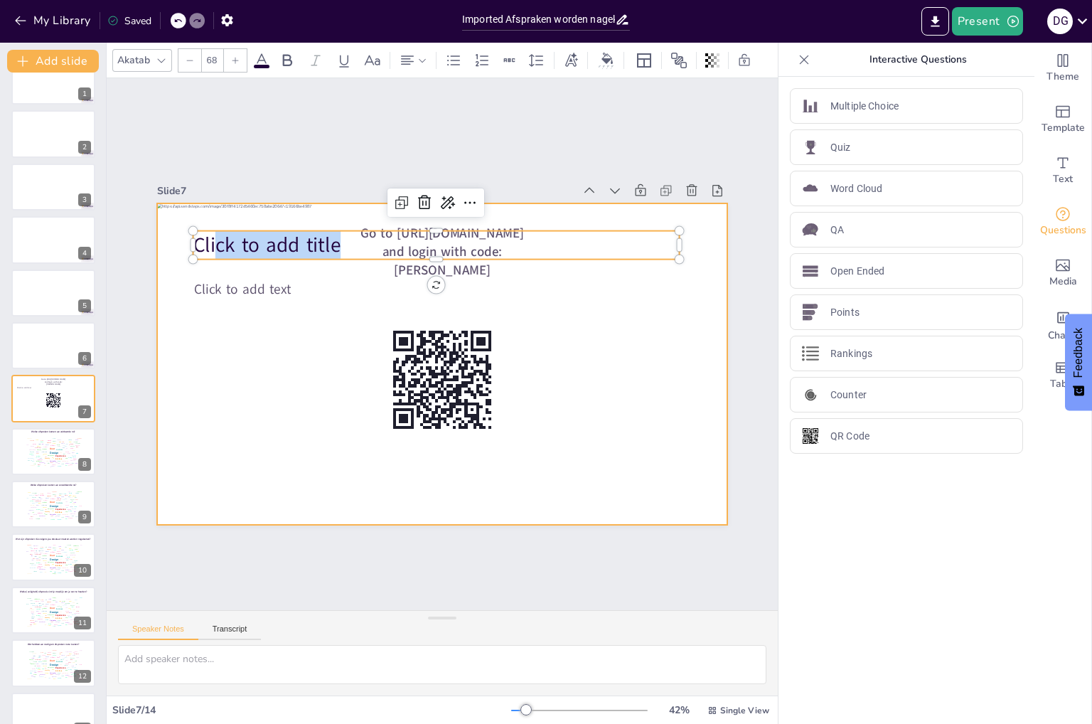
drag, startPoint x: 327, startPoint y: 240, endPoint x: 168, endPoint y: 230, distance: 158.8
click at [168, 230] on div "Click to add text Go to https://sendsteps.me and login with code: Boele Click t…" at bounding box center [427, 357] width 620 height 638
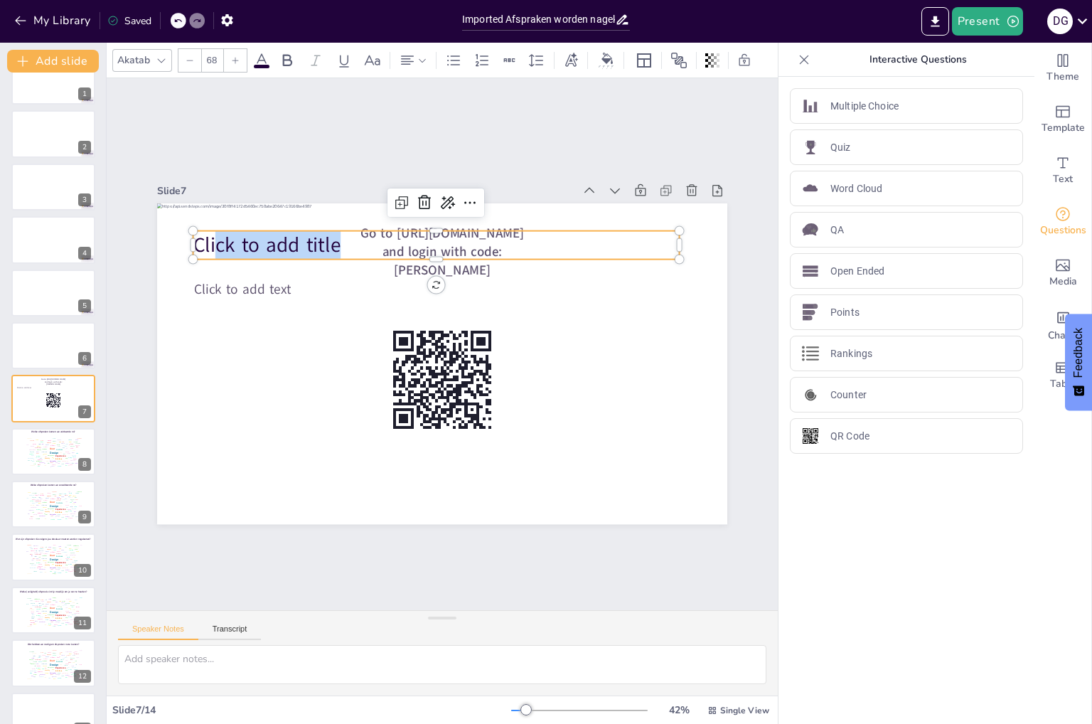
click at [189, 56] on icon at bounding box center [189, 60] width 9 height 9
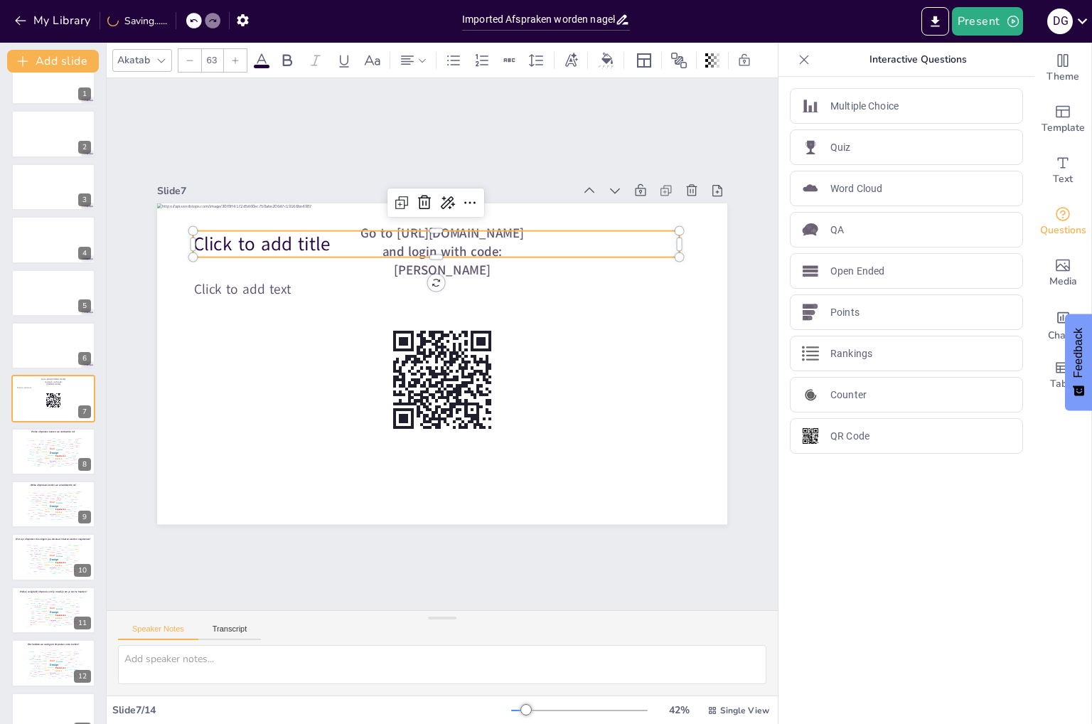
click at [240, 60] on div at bounding box center [235, 60] width 23 height 23
type input "67"
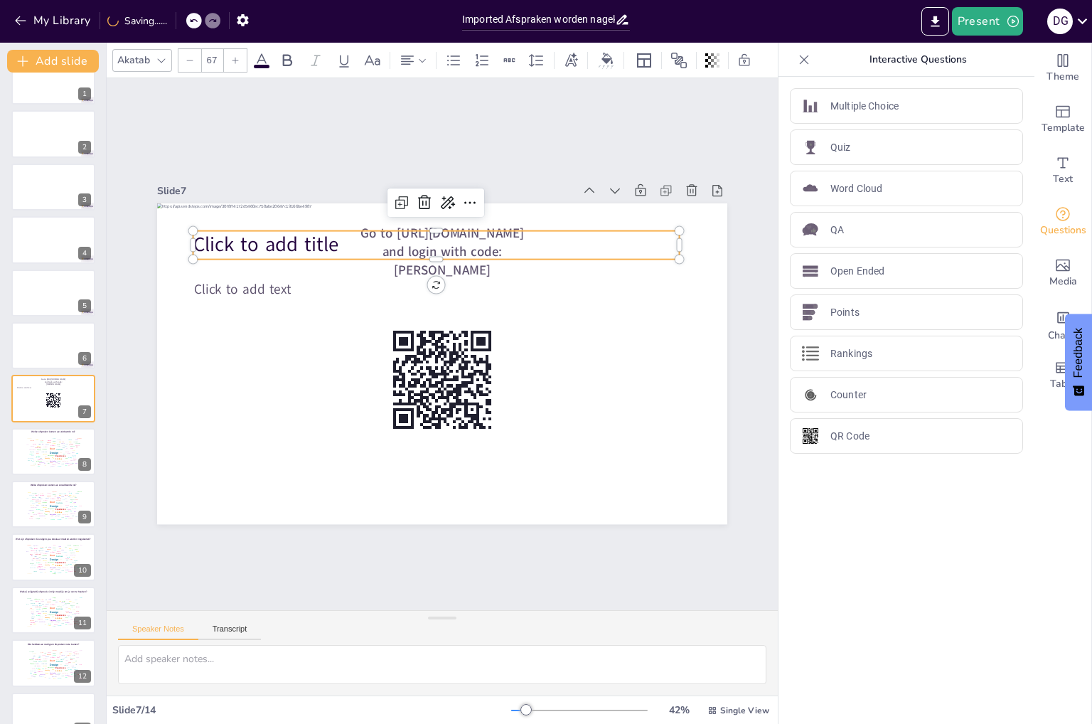
click at [262, 65] on span at bounding box center [262, 67] width 16 height 4
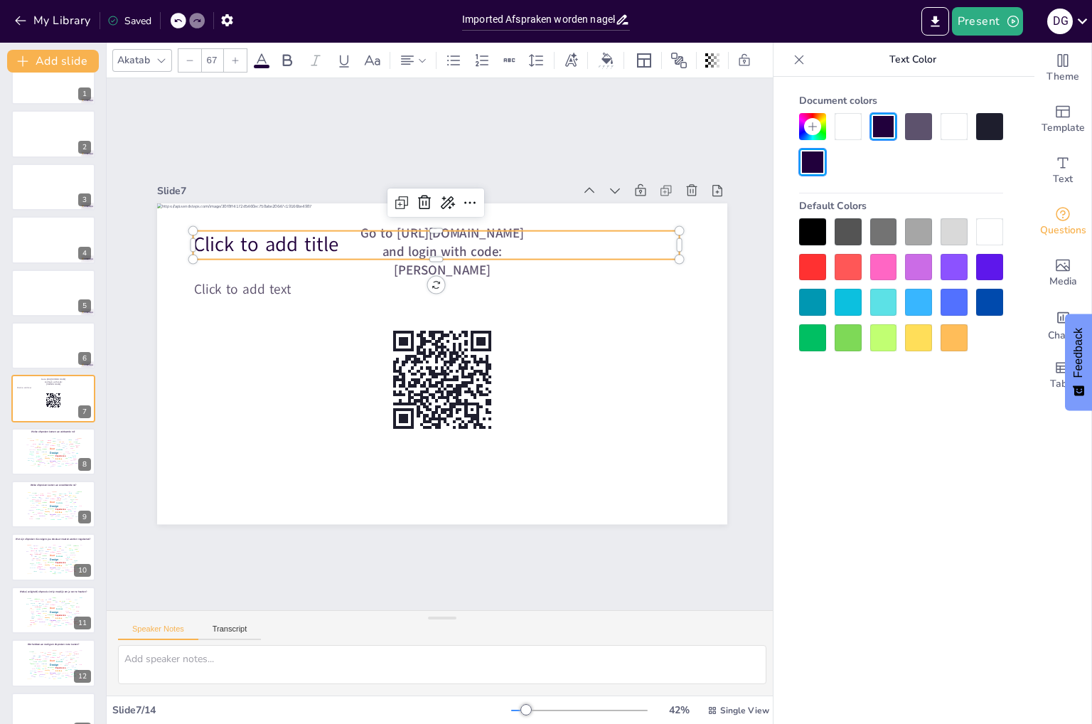
click at [893, 228] on div at bounding box center [883, 231] width 27 height 27
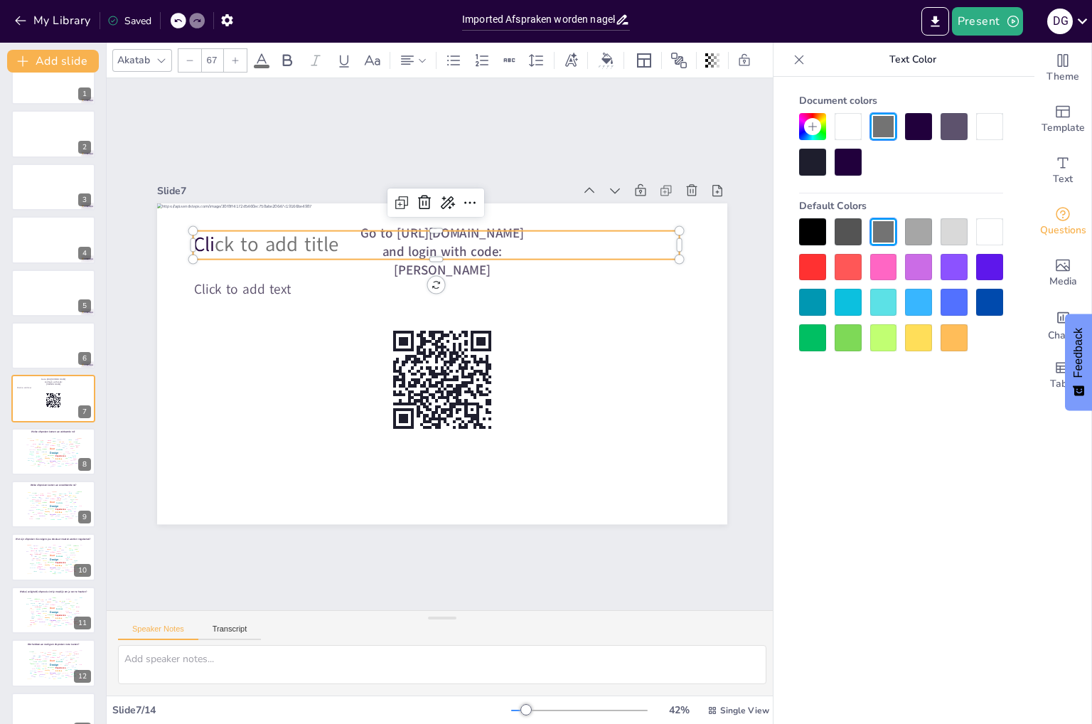
click at [503, 232] on span "ck to add title" at bounding box center [523, 169] width 40 height 126
drag, startPoint x: 333, startPoint y: 244, endPoint x: 166, endPoint y: 238, distance: 167.8
click at [166, 238] on div "Click to add text Go to https://sendsteps.me and login with code: Boele Cli ck …" at bounding box center [455, 329] width 638 height 620
click at [402, 212] on span "ck to add title" at bounding box center [444, 151] width 85 height 121
drag, startPoint x: 332, startPoint y: 237, endPoint x: 183, endPoint y: 231, distance: 149.4
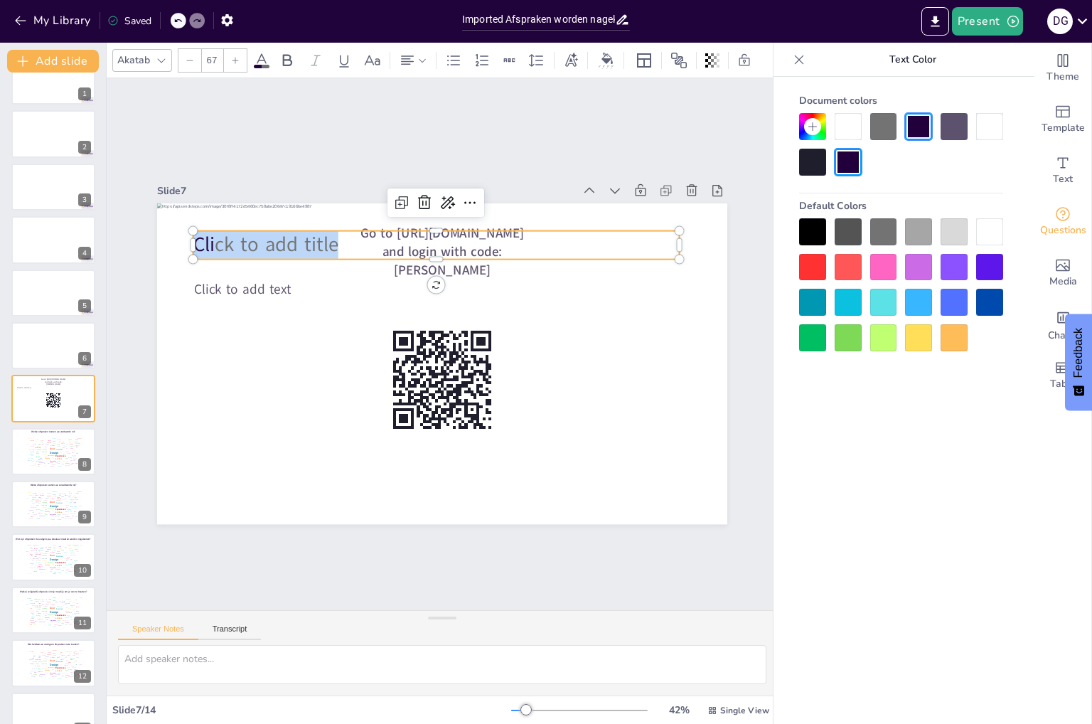
click at [183, 231] on div "Click to add text Go to https://sendsteps.me and login with code: Boele Cli ck …" at bounding box center [425, 354] width 563 height 654
click at [884, 239] on div at bounding box center [883, 231] width 27 height 27
click at [292, 54] on icon at bounding box center [287, 60] width 17 height 17
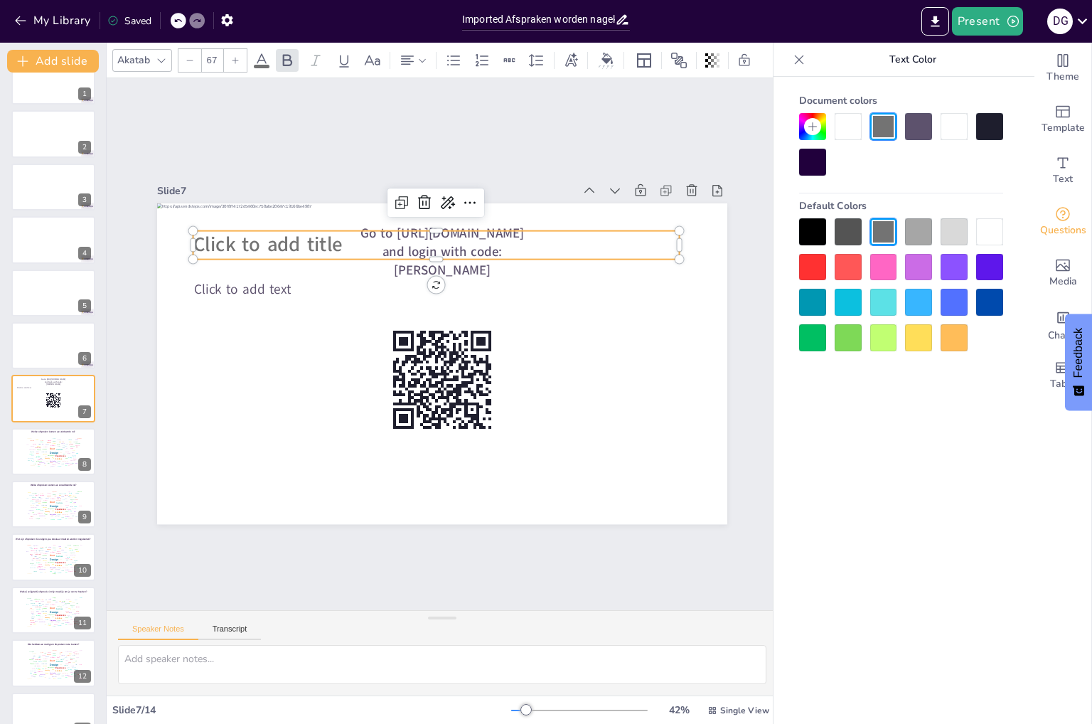
click at [557, 376] on span "Click to add title" at bounding box center [632, 405] width 151 height 58
drag, startPoint x: 328, startPoint y: 240, endPoint x: 176, endPoint y: 231, distance: 151.6
click at [176, 231] on div "Click to add text Go to https://sendsteps.me and login with code: Boele Click t…" at bounding box center [428, 359] width 638 height 620
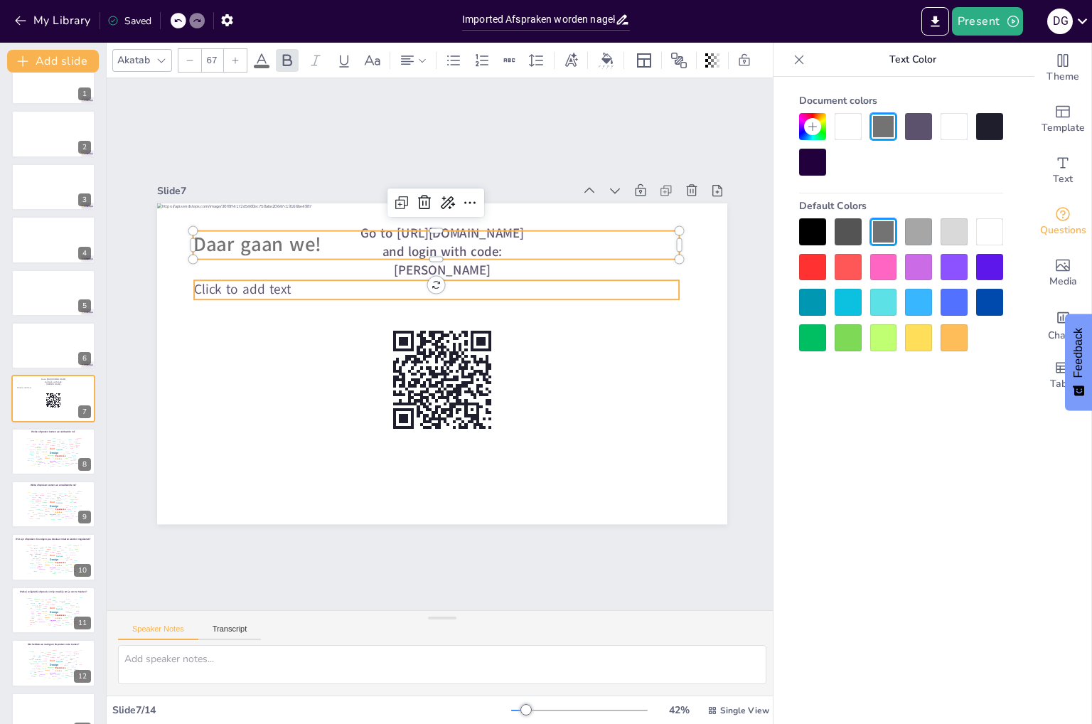
click at [310, 202] on span "Click to add text" at bounding box center [349, 159] width 78 height 85
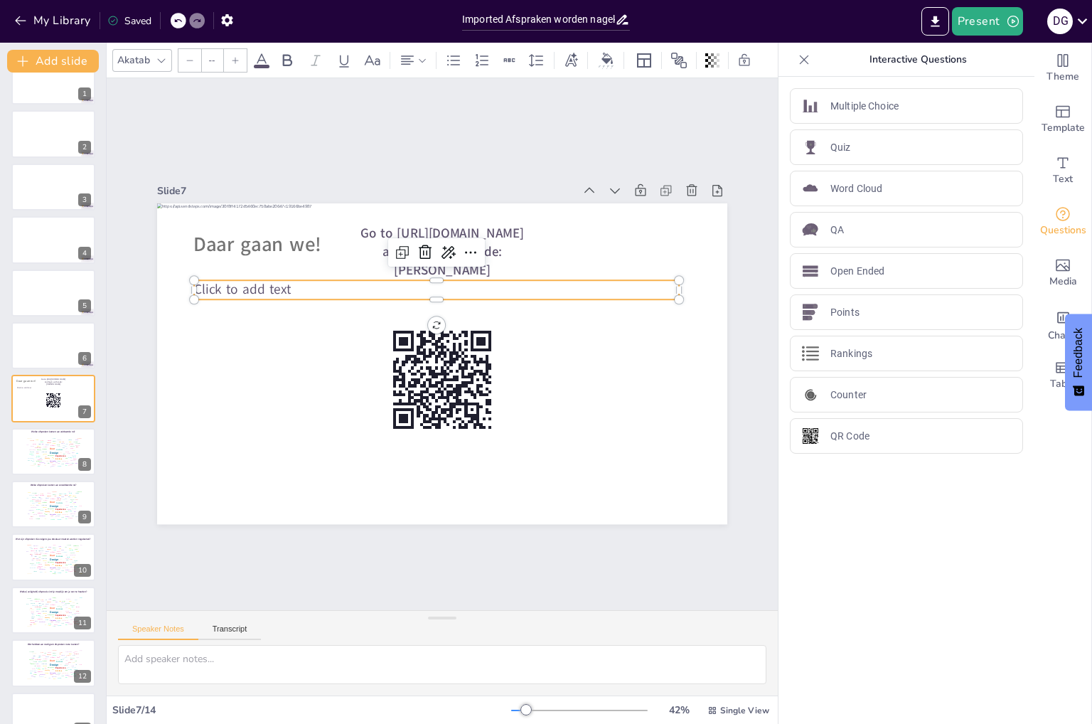
type input "45"
click at [357, 279] on p "Click to add text" at bounding box center [486, 311] width 259 height 429
drag, startPoint x: 294, startPoint y: 285, endPoint x: 132, endPoint y: 259, distance: 163.5
click at [132, 259] on div "Slide 1 Slide 2 Slide 3 Slide 4 Slide 5 Slide 6 Slide 7 Daar gaan we! Go to htt…" at bounding box center [442, 344] width 674 height 738
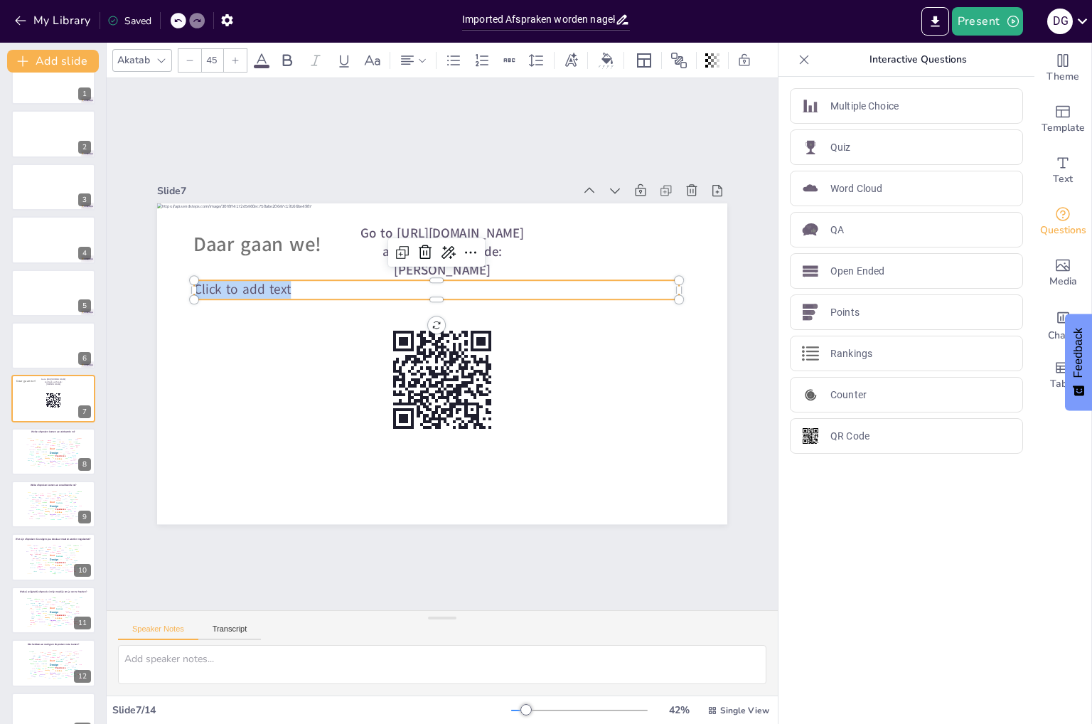
click at [264, 65] on span at bounding box center [262, 67] width 16 height 4
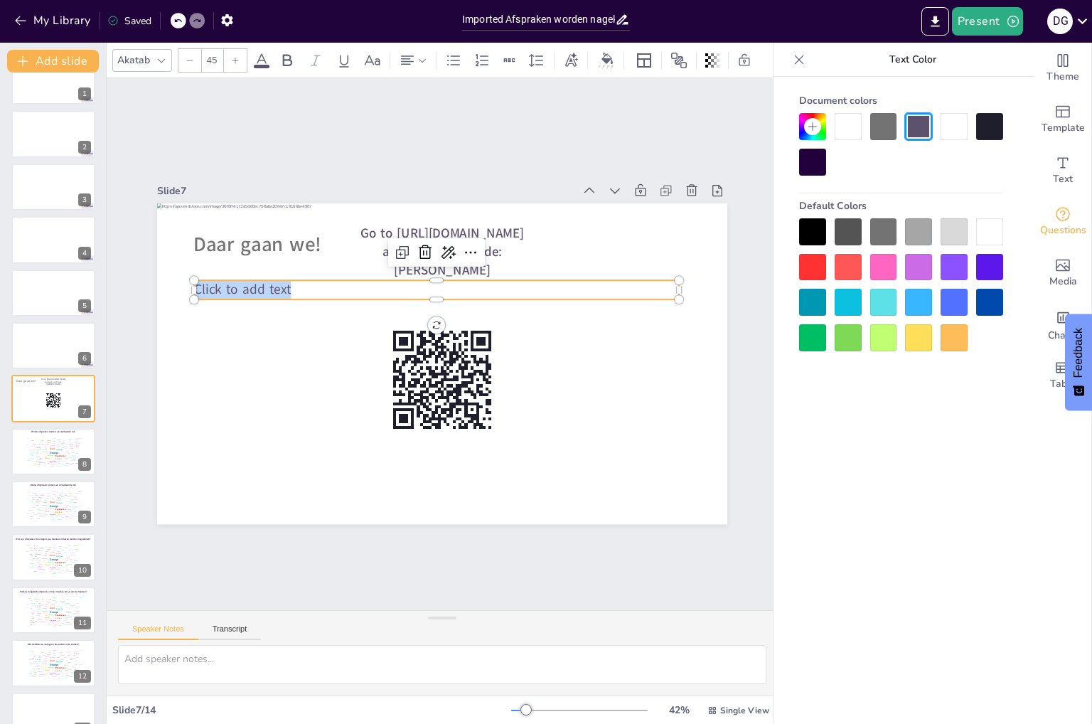
click at [890, 225] on div at bounding box center [883, 231] width 27 height 27
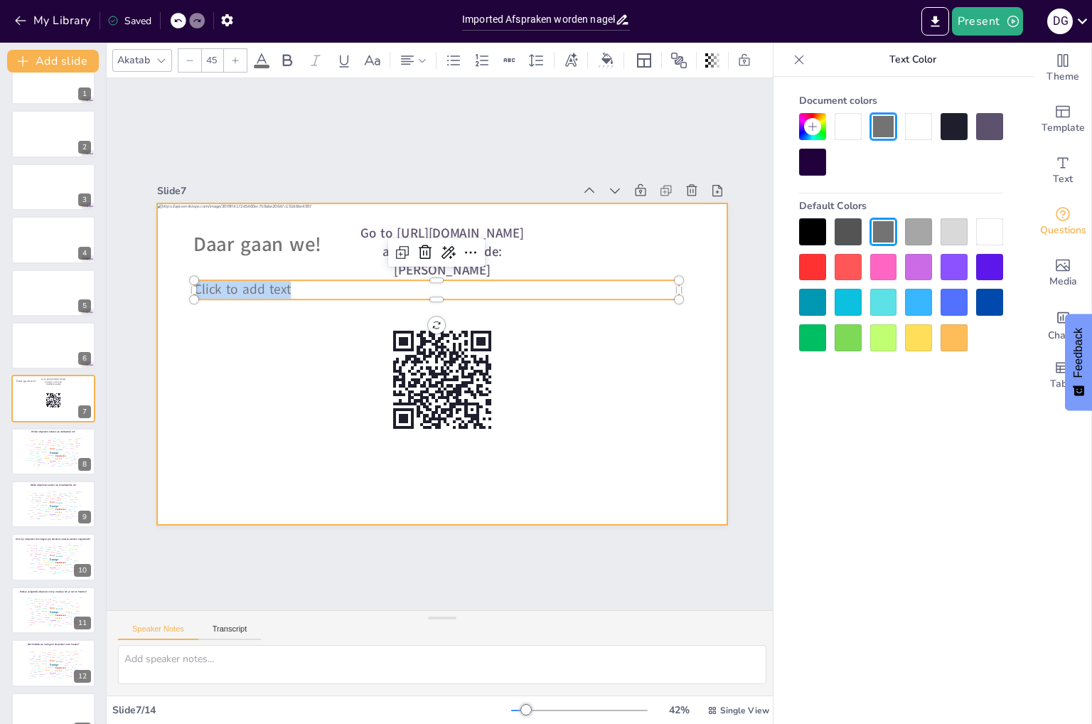
click at [270, 294] on div at bounding box center [453, 307] width 448 height 208
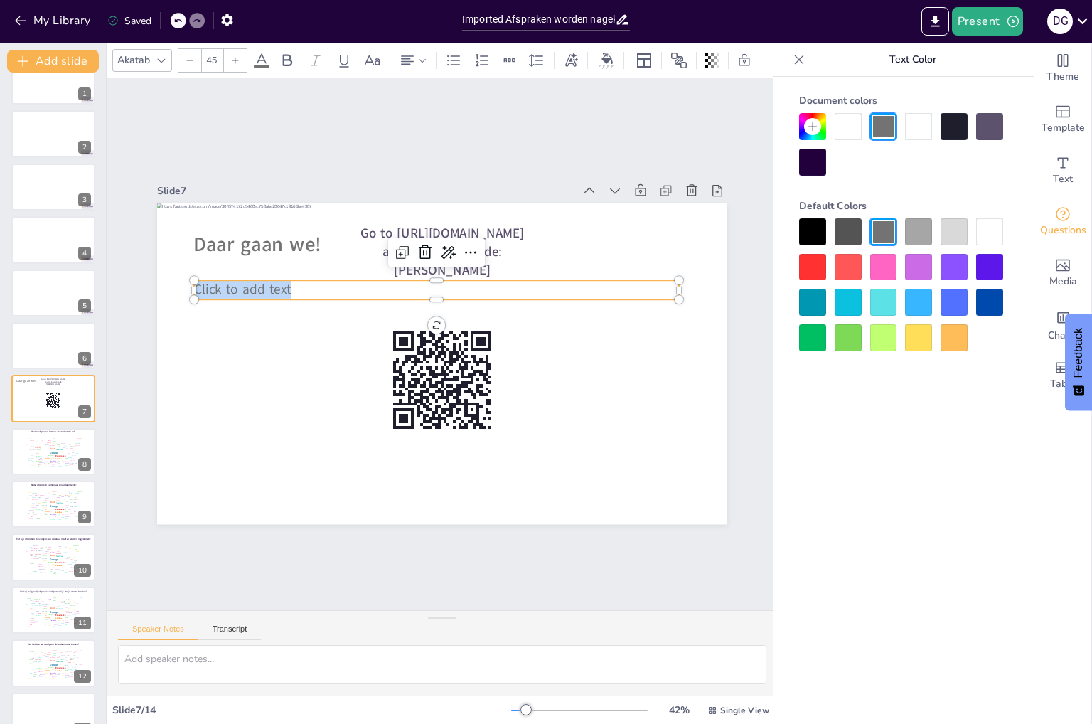
click at [599, 337] on span "Click to add text" at bounding box center [648, 356] width 99 height 38
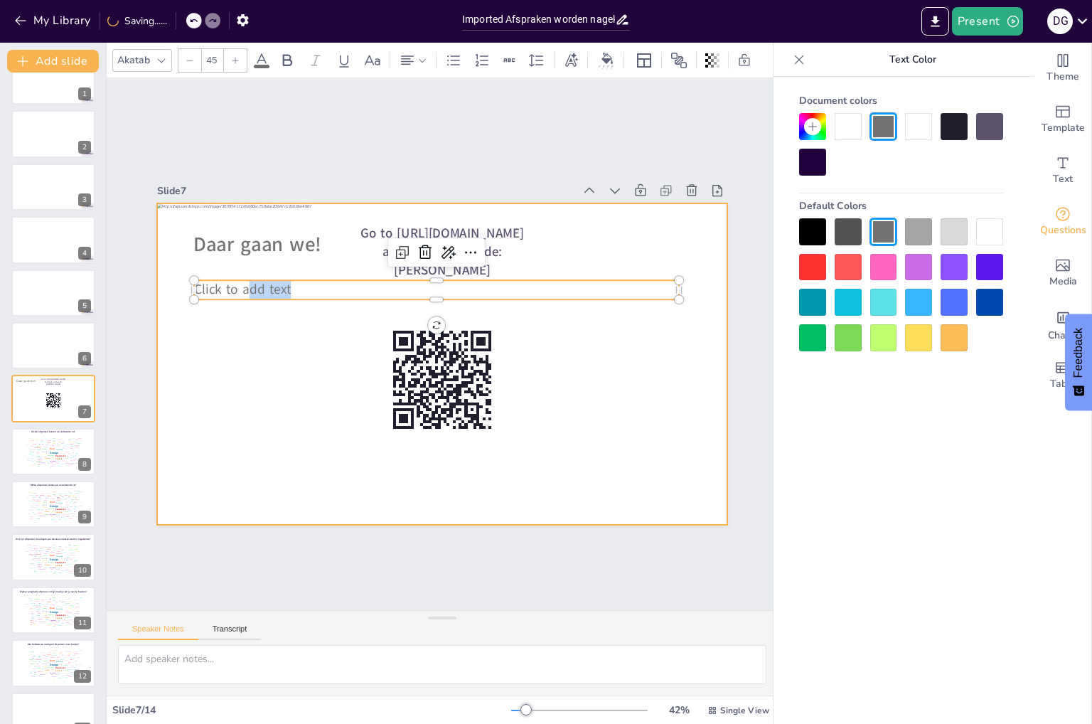
drag, startPoint x: 285, startPoint y: 281, endPoint x: 202, endPoint y: 268, distance: 84.2
click at [273, 268] on div "Daar gaan we! Go to https://sendsteps.me and login with code: Boele Click to ad…" at bounding box center [462, 342] width 378 height 601
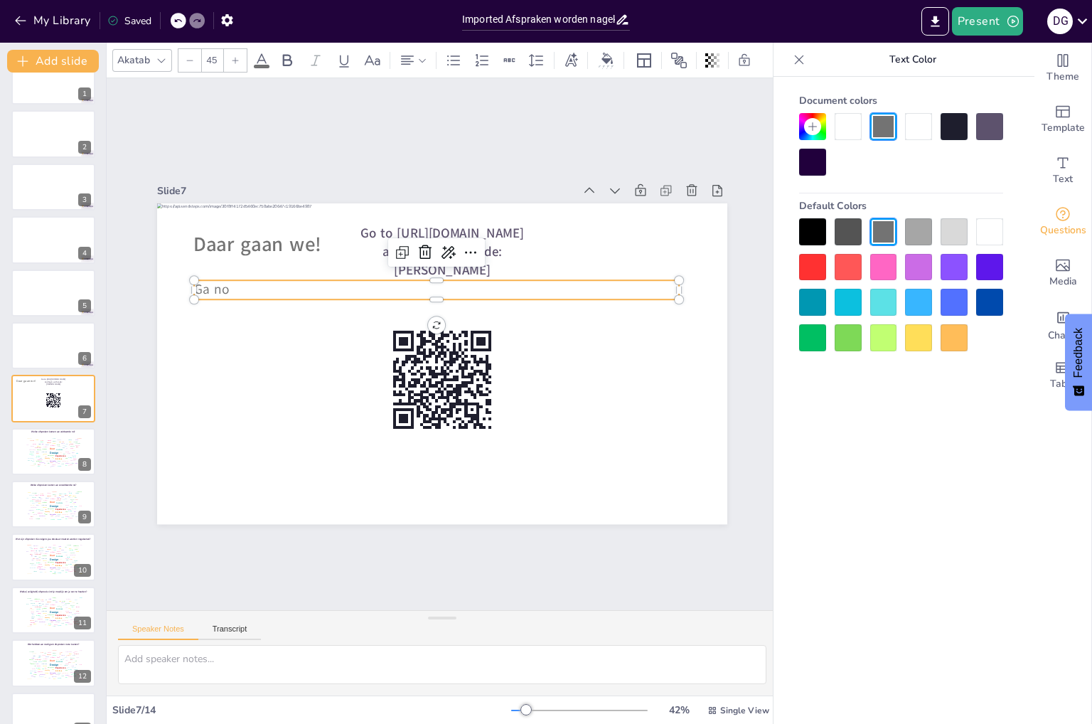
click at [252, 279] on p "Ga no" at bounding box center [459, 292] width 451 height 214
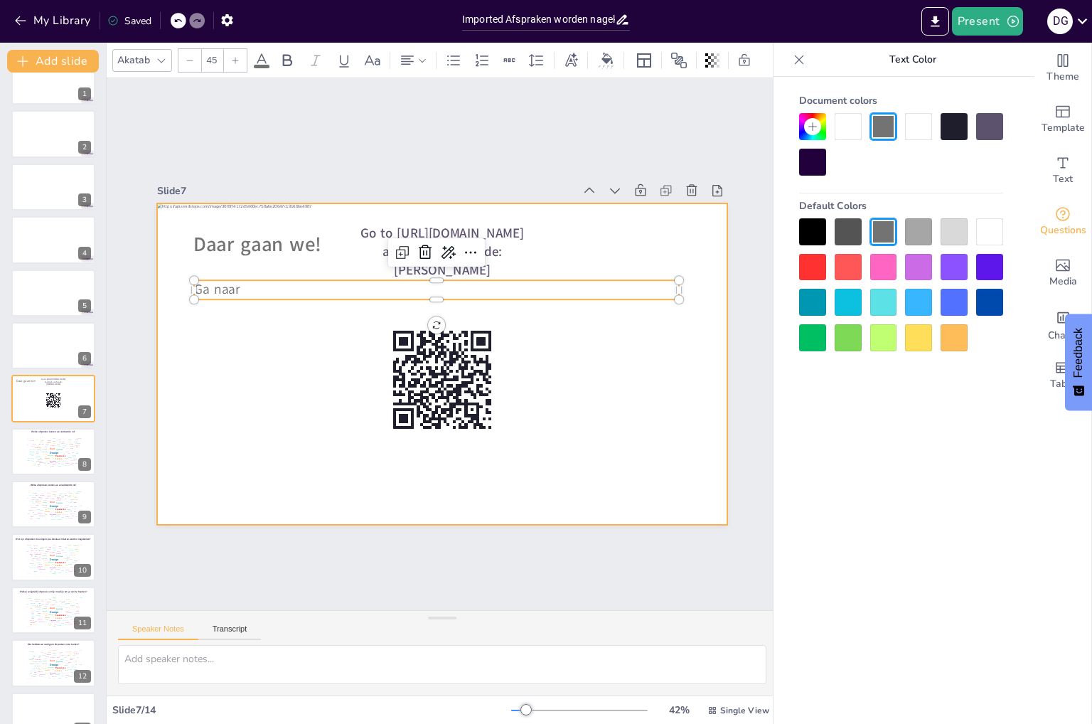
click at [618, 404] on div at bounding box center [442, 323] width 570 height 321
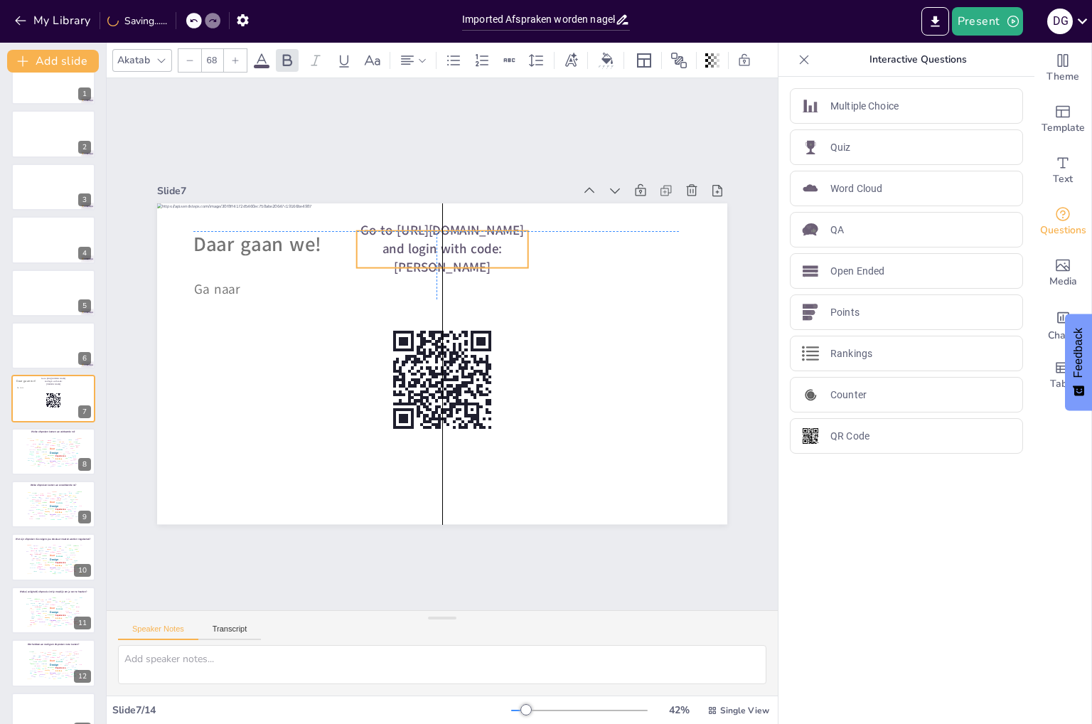
click at [424, 353] on span "Go to https://sendsteps.me and login with code: Boele" at bounding box center [360, 419] width 127 height 133
click at [498, 241] on span "Go to https://sendsteps.me and login with code: Boele" at bounding box center [538, 320] width 80 height 163
drag, startPoint x: 512, startPoint y: 234, endPoint x: 389, endPoint y: 234, distance: 123.0
click at [402, 234] on p "Go to https://sendsteps.me and login with code: Boele" at bounding box center [490, 261] width 176 height 133
copy span "https://sendsteps.me"
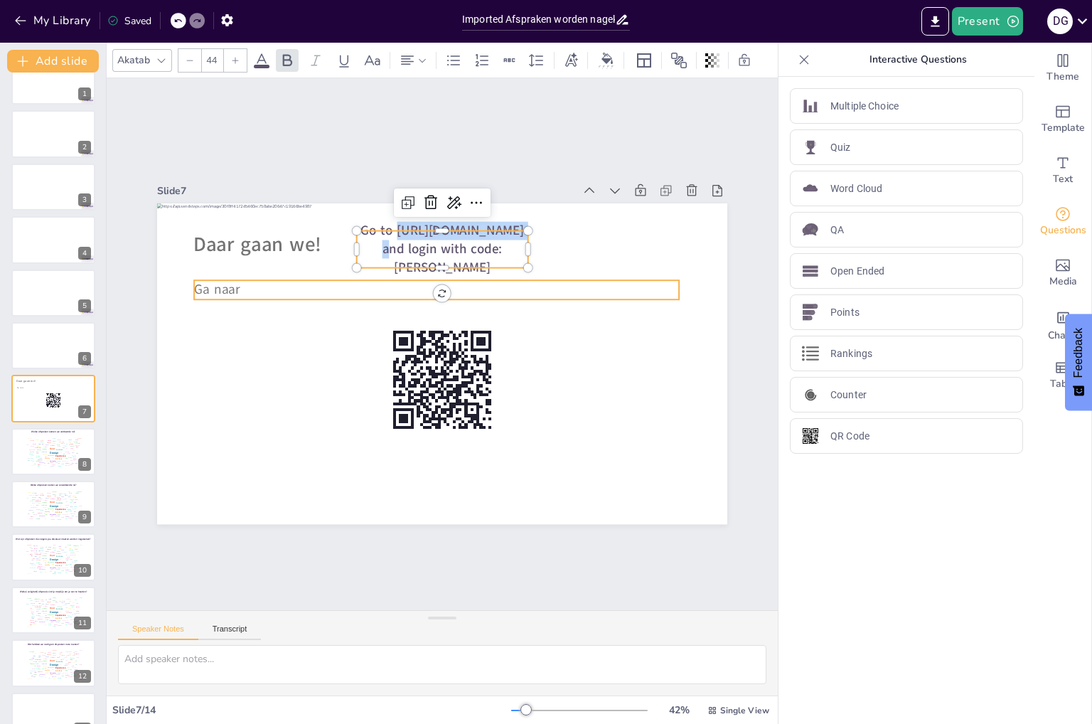
click at [239, 364] on p "Ga naar" at bounding box center [442, 398] width 484 height 69
type input "45"
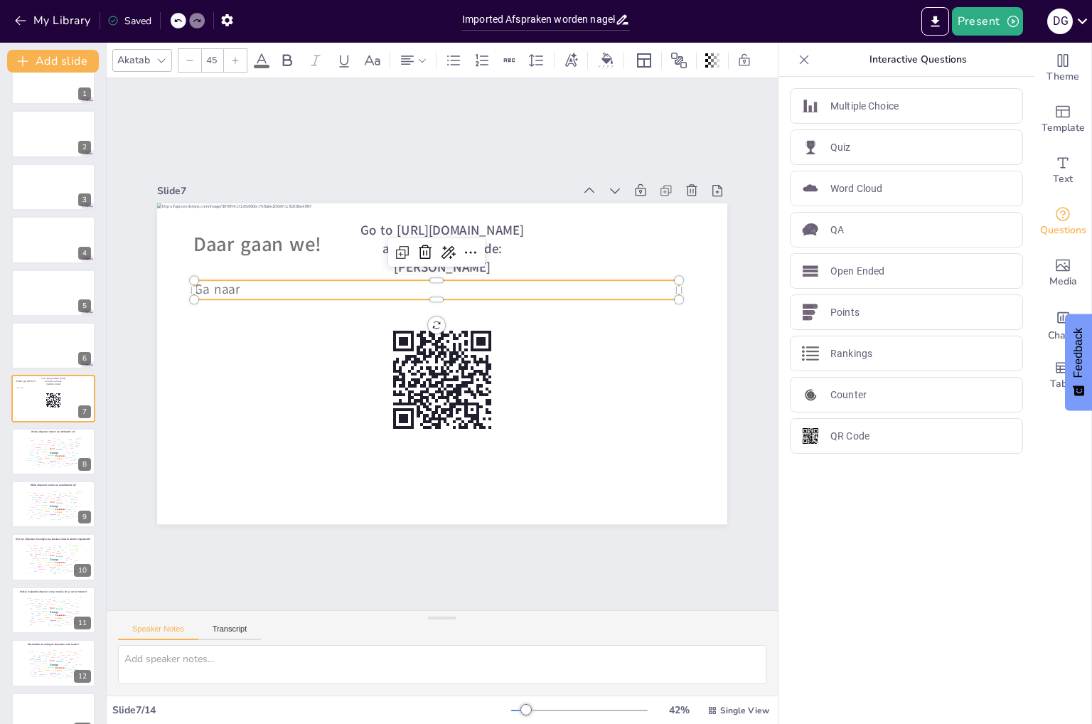
click at [236, 313] on p "Ga naar" at bounding box center [431, 397] width 467 height 168
click at [288, 285] on p "Ga naar" at bounding box center [395, 371] width 214 height 451
click at [296, 287] on p "Ga naar" at bounding box center [482, 380] width 372 height 338
click at [273, 276] on p "Ga naar https://sendsteps.me" at bounding box center [414, 391] width 403 height 300
click at [375, 280] on p "Ga naar https://sendsteps.me" at bounding box center [387, 338] width 119 height 478
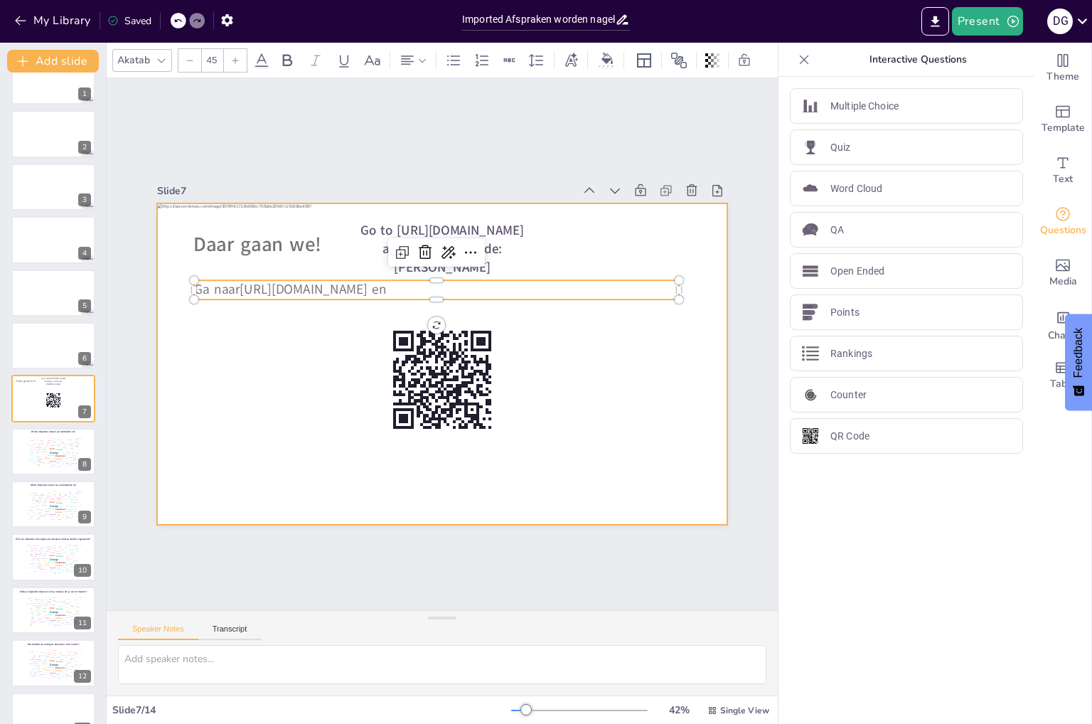
click at [575, 419] on div at bounding box center [426, 356] width 594 height 650
click at [370, 284] on p "Ga naar https://sendsteps.me en" at bounding box center [478, 303] width 338 height 372
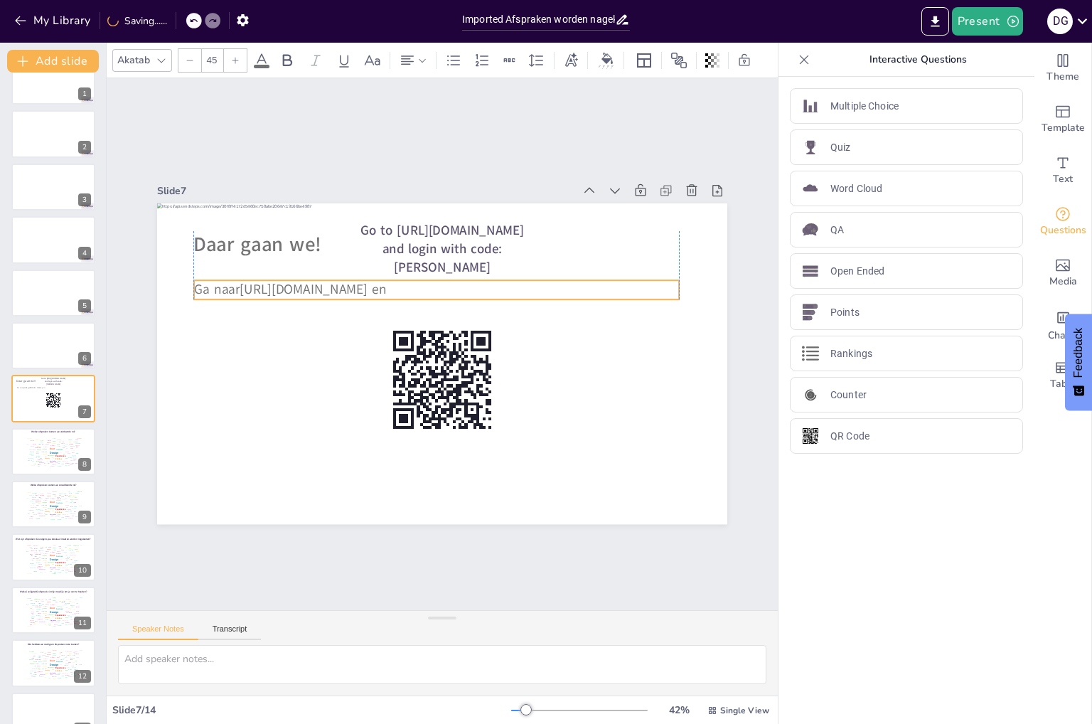
click at [487, 284] on p "Ga naar https://sendsteps.me en" at bounding box center [496, 338] width 18 height 485
click at [395, 284] on p "Ga naar https://sendsteps.me en" at bounding box center [489, 371] width 300 height 403
click at [375, 281] on p "Ga naar https://sendsteps.me en" at bounding box center [459, 292] width 451 height 215
click at [367, 289] on p "Ga naar https://sendsteps.me en" at bounding box center [459, 292] width 451 height 214
click at [370, 285] on p "Ga naar https://sendsteps.me en" at bounding box center [474, 300] width 372 height 338
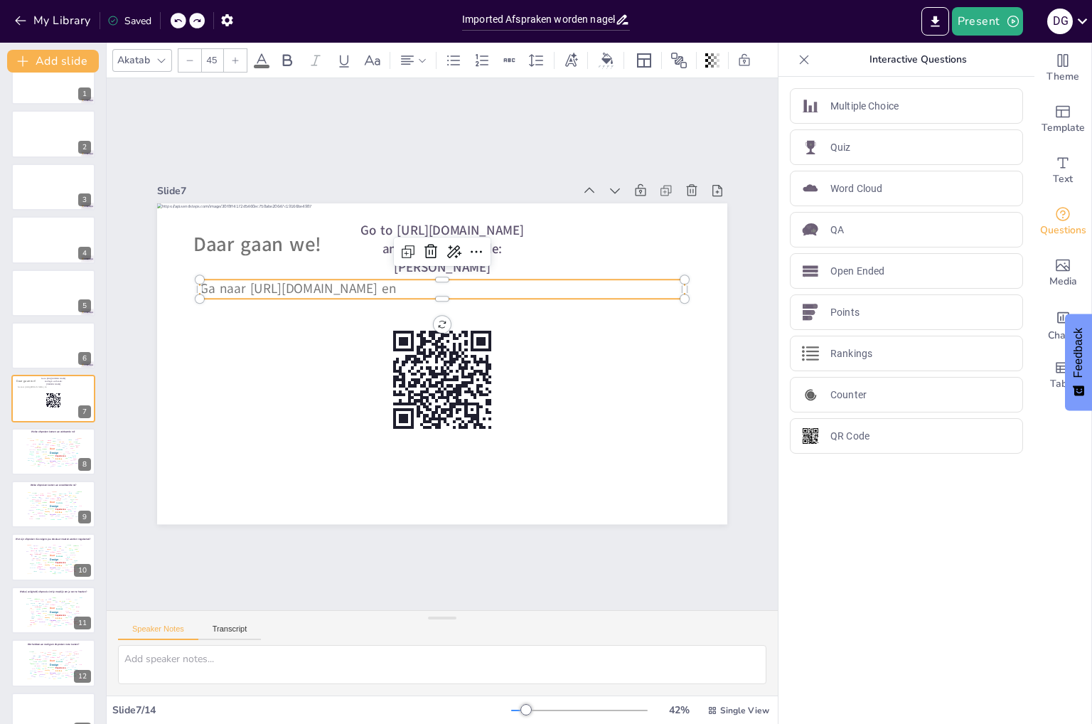
click at [463, 279] on span "Ga naar https://sendsteps.me en" at bounding box center [482, 195] width 39 height 198
click at [378, 279] on span "Ga naar https://sendsteps.me en" at bounding box center [344, 224] width 179 height 114
drag, startPoint x: 677, startPoint y: 296, endPoint x: 438, endPoint y: 299, distance: 239.5
click at [438, 299] on div "Daar gaan we! Go to https://sendsteps.me and login with code: Boele Ga naar htt…" at bounding box center [423, 337] width 481 height 641
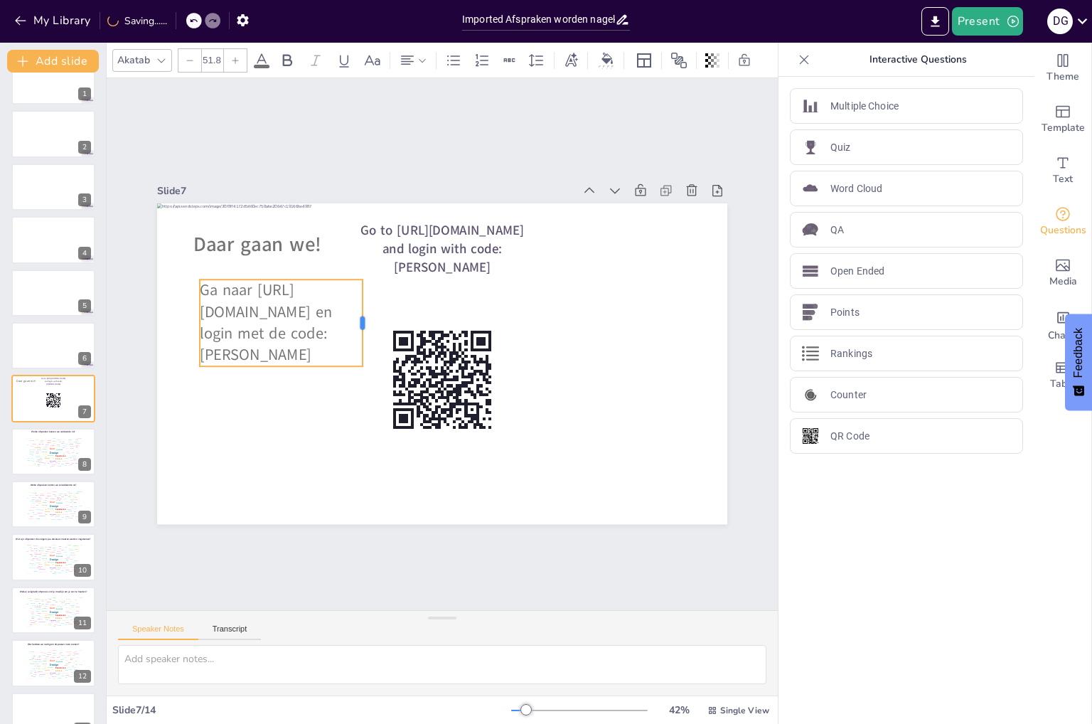
drag, startPoint x: 748, startPoint y: 285, endPoint x: 353, endPoint y: 298, distance: 396.1
click at [397, 286] on div at bounding box center [439, 267] width 85 height 38
click at [421, 234] on span "Ga naar https://sendsteps.me en login met de code: Boele" at bounding box center [464, 168] width 86 height 132
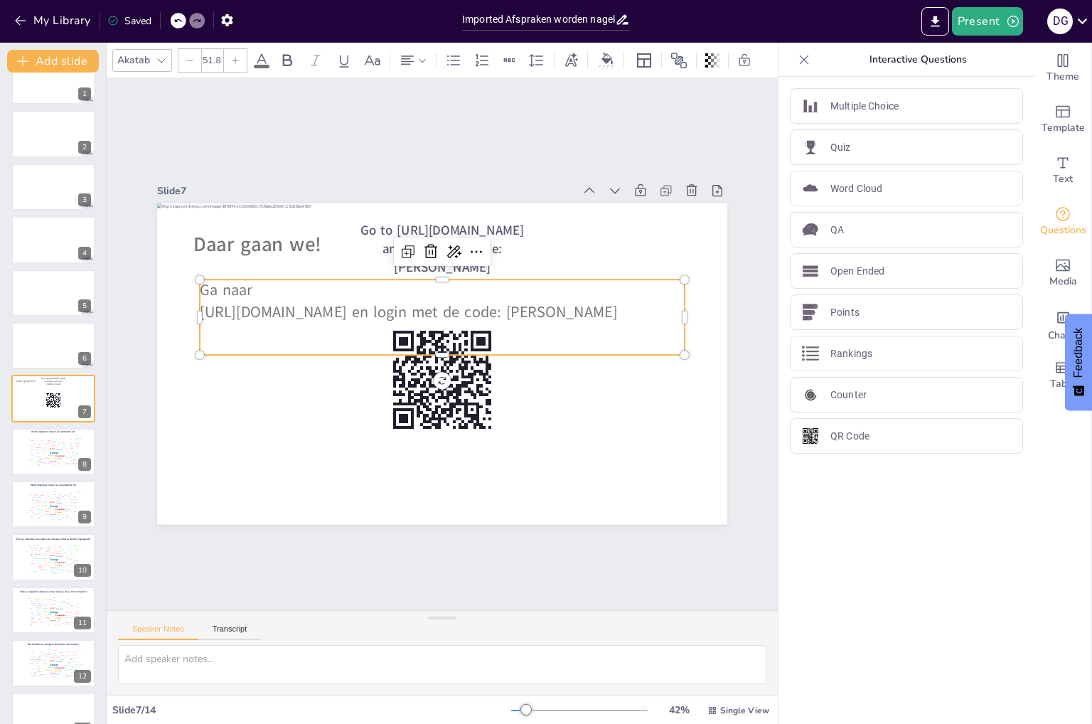
click at [338, 311] on span "https://sendsteps.me en login met de code: Boele" at bounding box center [420, 302] width 404 height 149
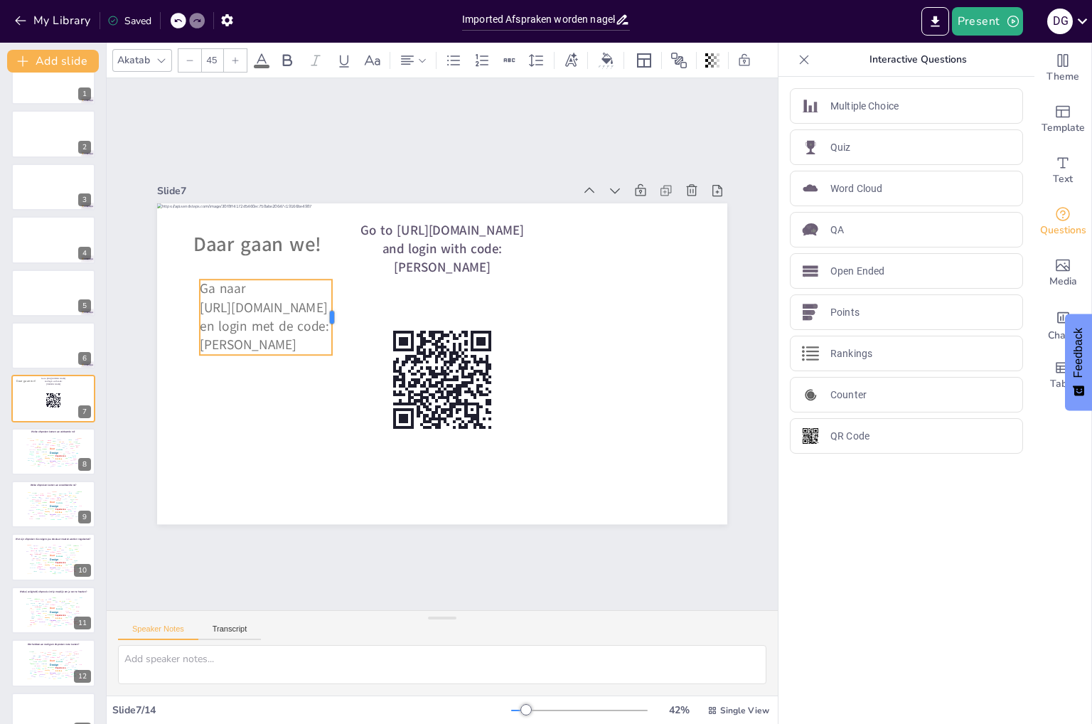
drag, startPoint x: 674, startPoint y: 311, endPoint x: 321, endPoint y: 318, distance: 352.6
click at [378, 264] on div at bounding box center [413, 240] width 70 height 47
drag, startPoint x: 324, startPoint y: 308, endPoint x: 372, endPoint y: 316, distance: 48.4
click at [380, 316] on div at bounding box center [385, 317] width 11 height 75
click at [318, 301] on span "https://sendsteps.me en login met de code: Boele" at bounding box center [305, 271] width 182 height 90
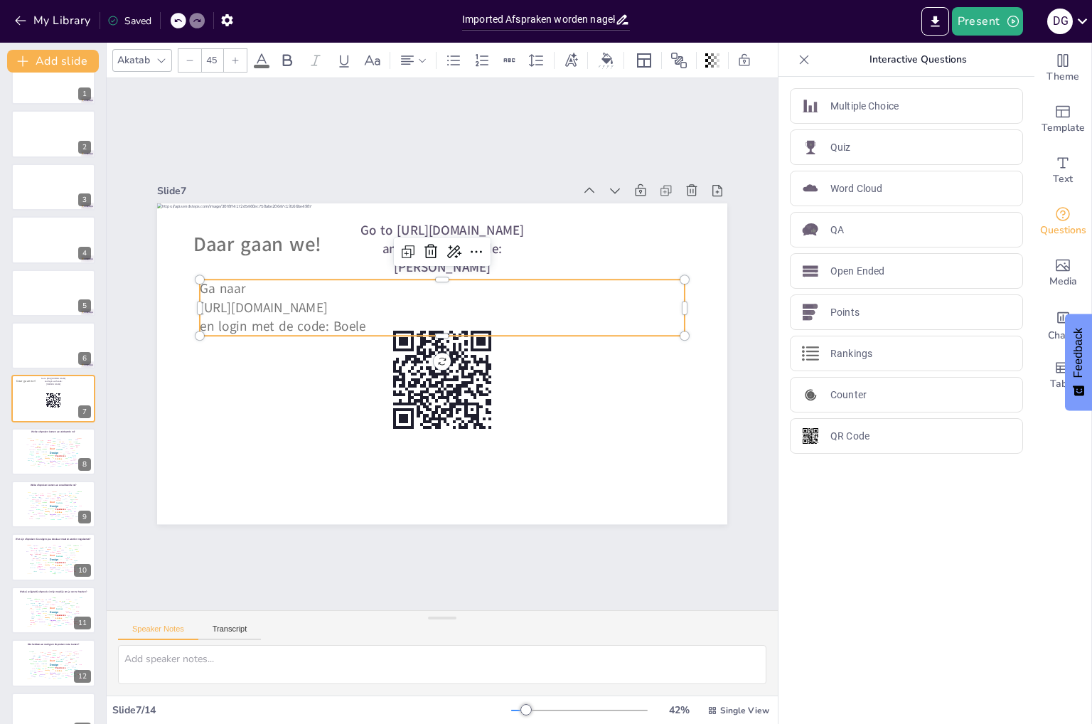
click at [246, 399] on span "https://sendsteps.me" at bounding box center [295, 452] width 99 height 107
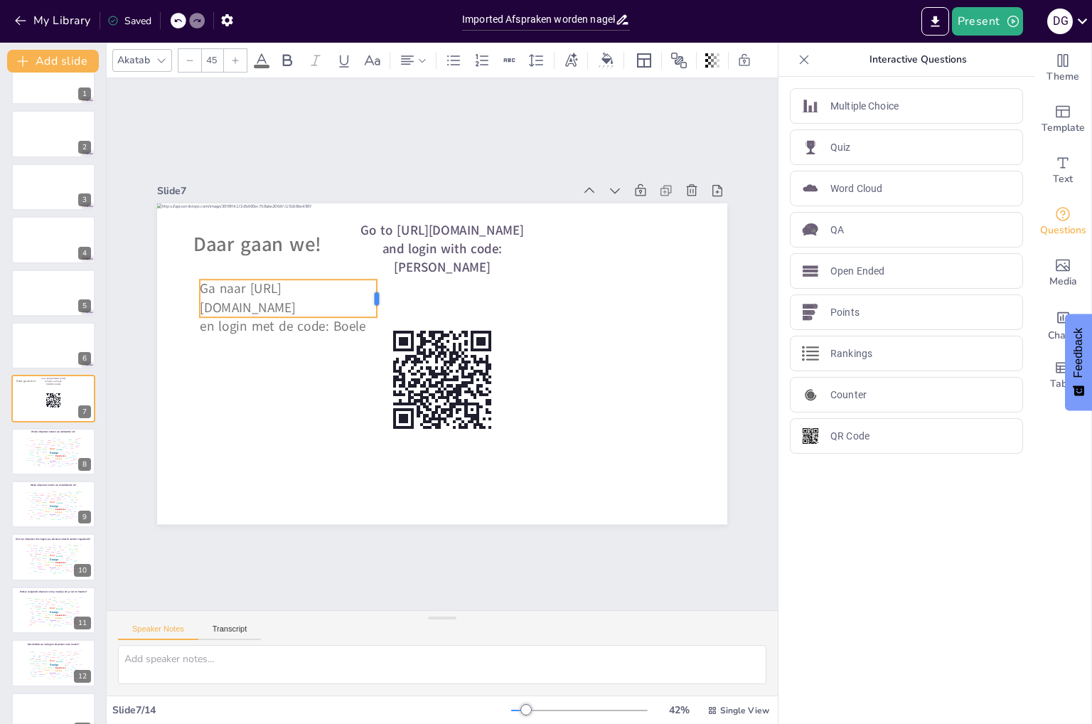
drag, startPoint x: 674, startPoint y: 292, endPoint x: 366, endPoint y: 286, distance: 307.8
click at [414, 404] on div at bounding box center [433, 418] width 38 height 28
click at [422, 412] on span "Go to https://sendsteps.me and login with code: Boele" at bounding box center [441, 439] width 163 height 55
type input "44"
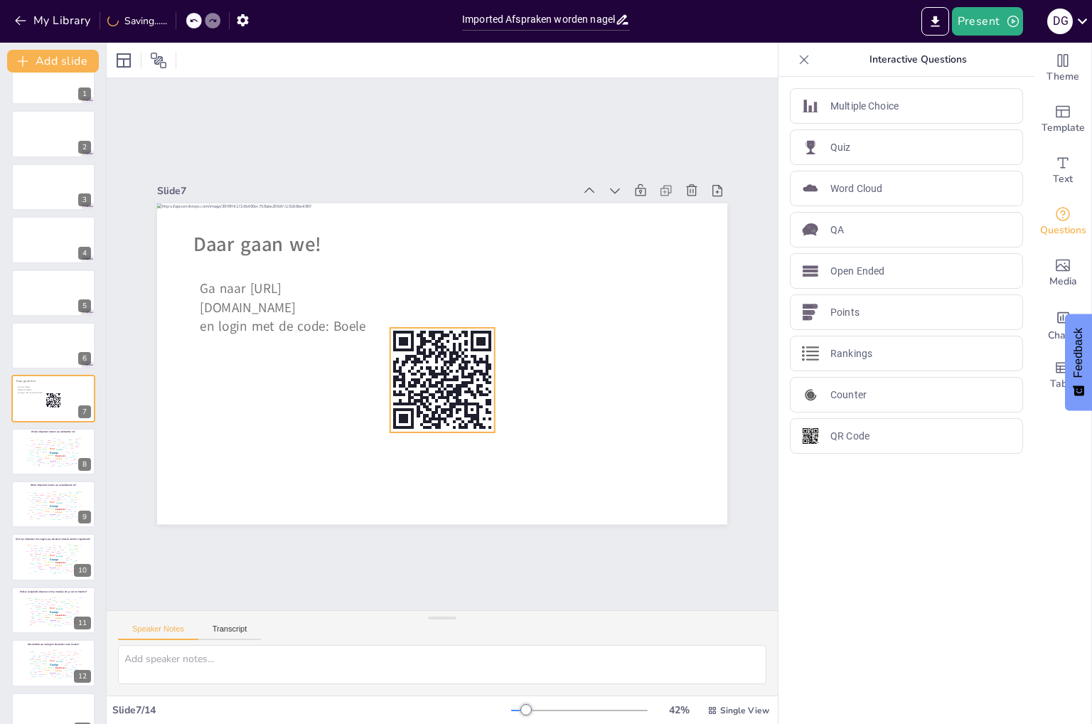
click at [439, 382] on rect at bounding box center [407, 354] width 131 height 131
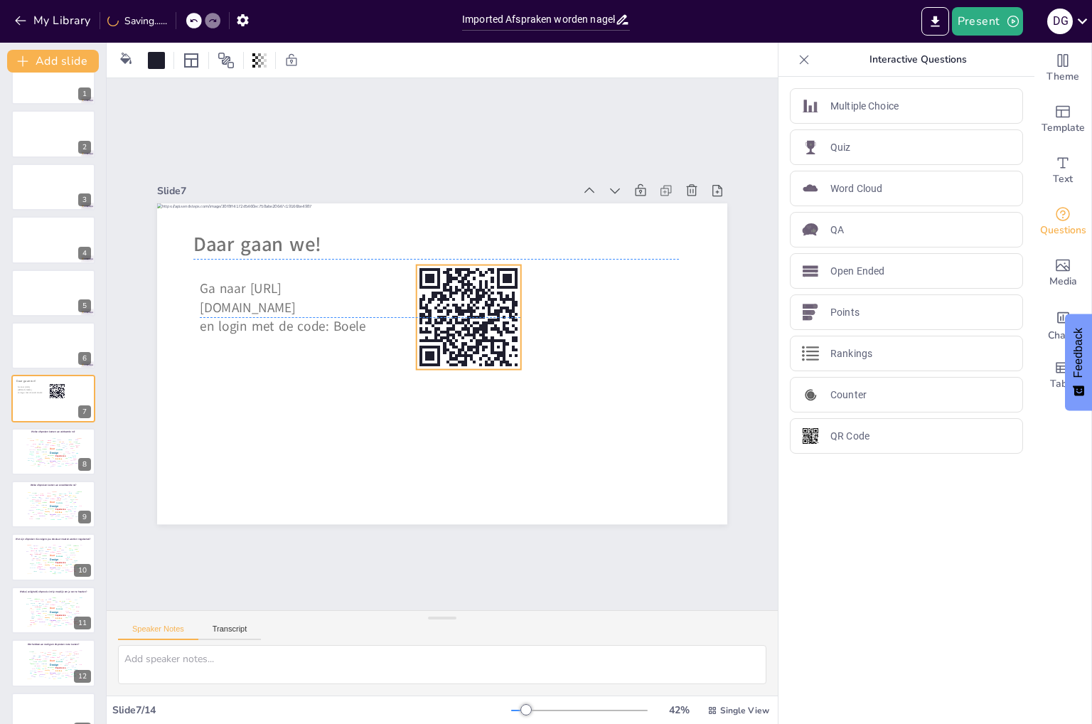
drag, startPoint x: 439, startPoint y: 382, endPoint x: 465, endPoint y: 313, distance: 73.1
click at [465, 313] on rect at bounding box center [474, 324] width 124 height 124
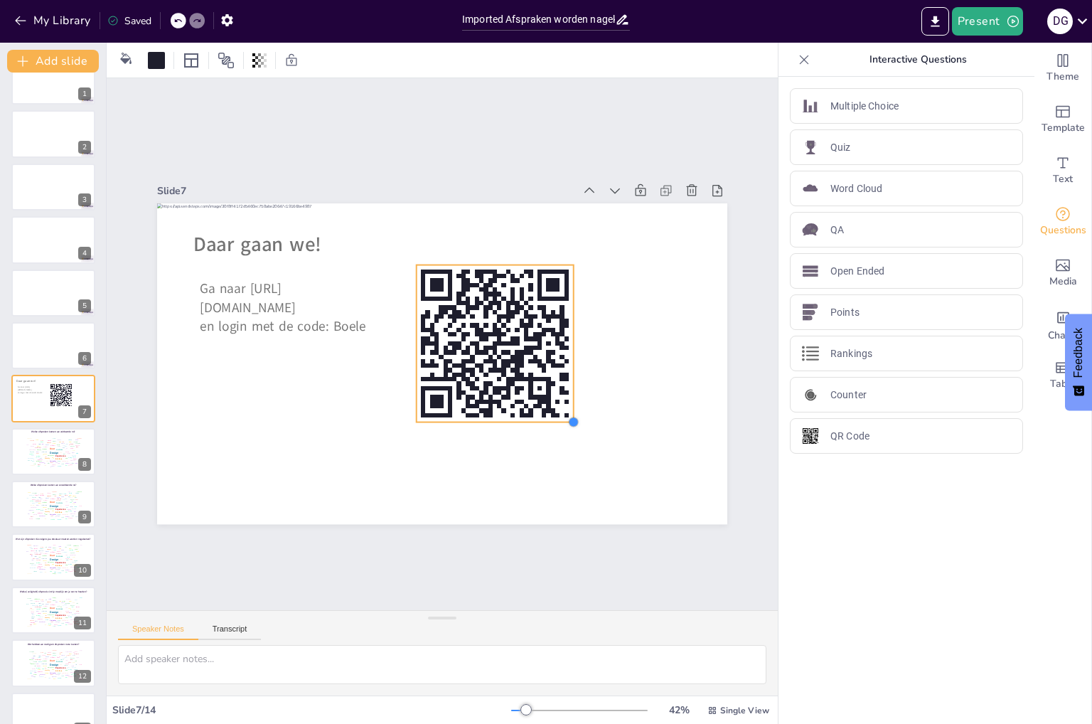
click at [560, 404] on div "Daar gaan we! Ga naar https://sendsteps.me en login met de code: Boele" at bounding box center [425, 334] width 563 height 654
click at [154, 67] on div at bounding box center [156, 60] width 17 height 17
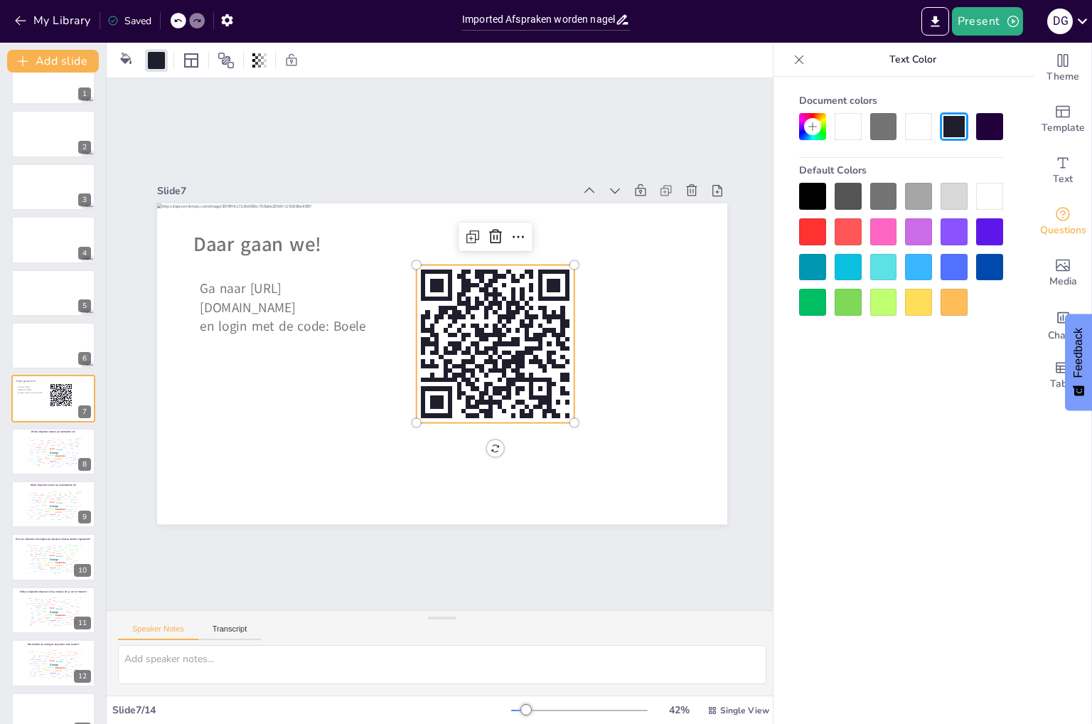
click at [881, 123] on div at bounding box center [883, 126] width 27 height 27
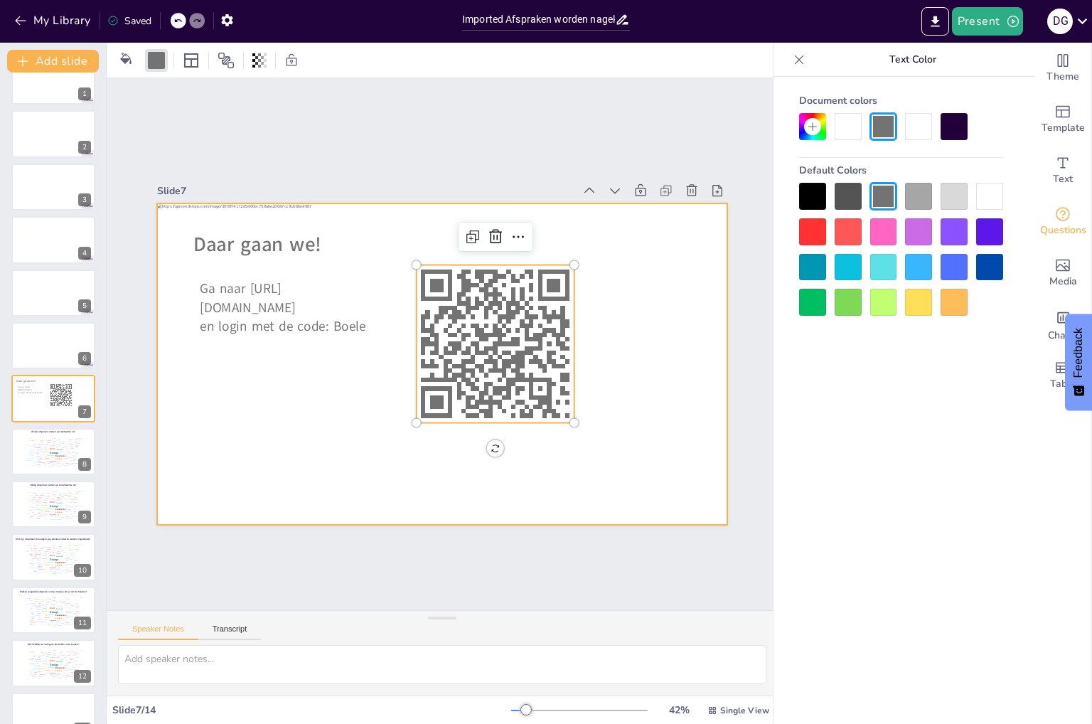
click at [629, 329] on div at bounding box center [434, 362] width 651 height 525
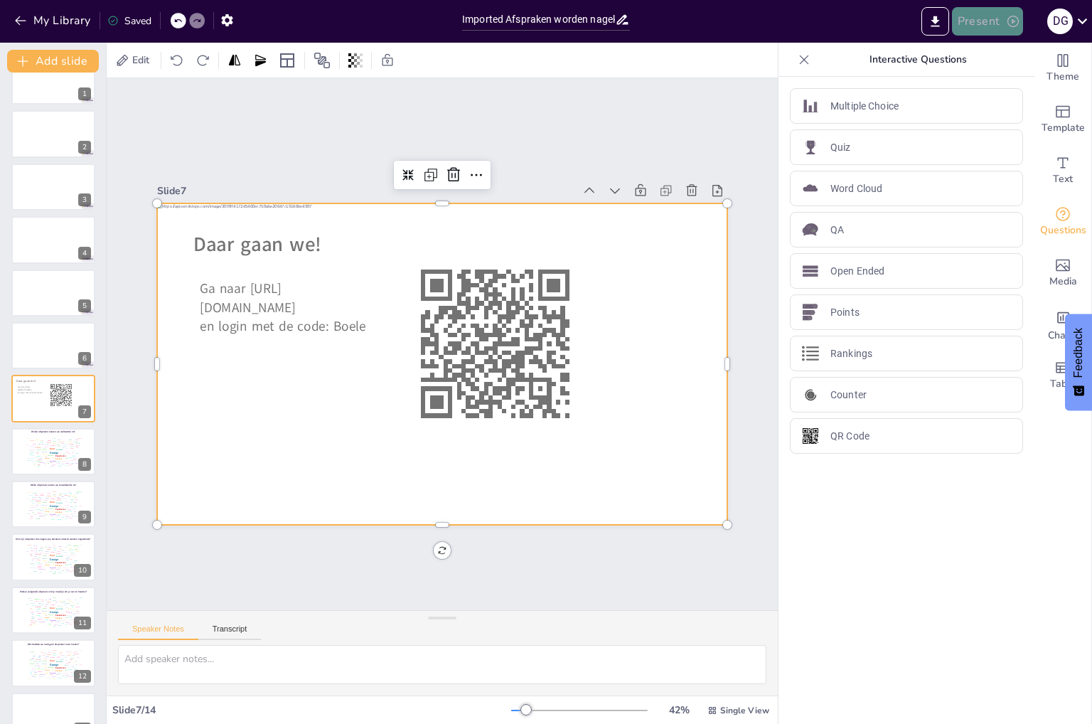
click at [984, 22] on button "Present" at bounding box center [987, 21] width 71 height 28
click at [993, 90] on li "Play presentation" at bounding box center [1008, 87] width 113 height 23
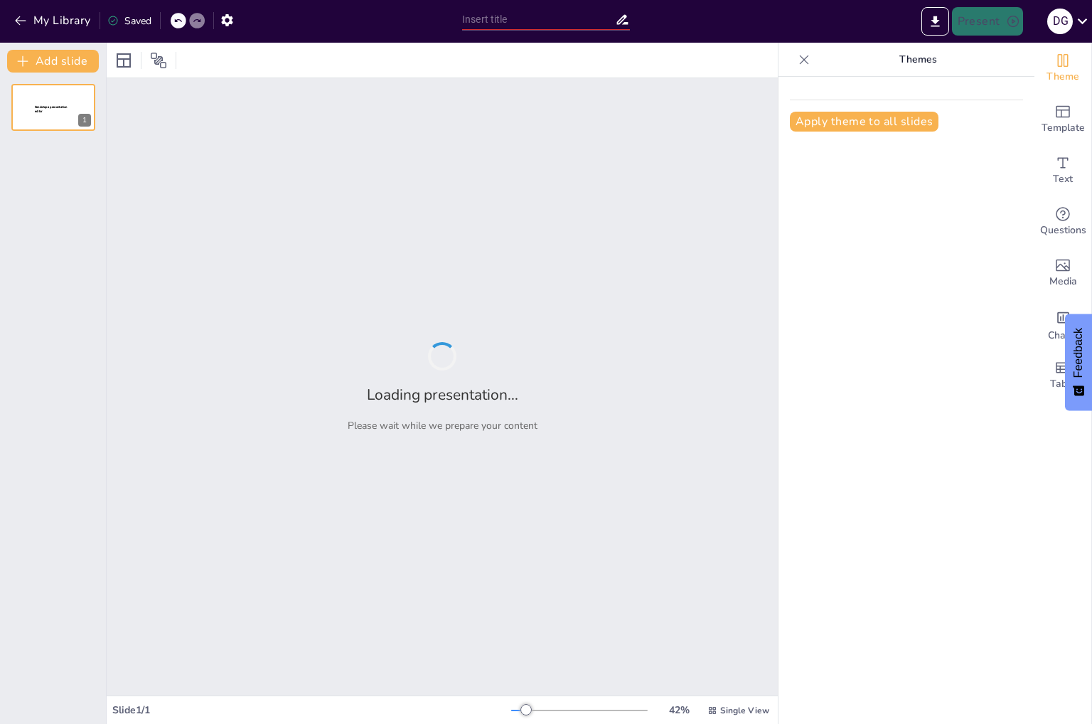
type input "Imported Afspraken worden nagekomen_sessie september.pptx"
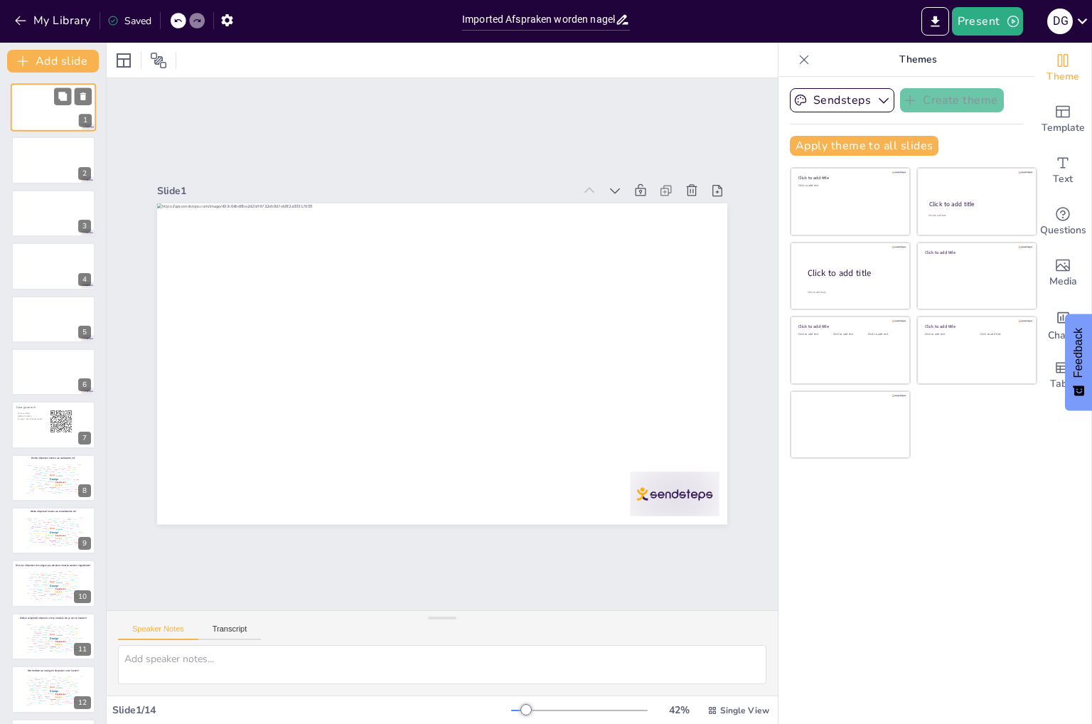
click at [51, 120] on div at bounding box center [53, 107] width 85 height 48
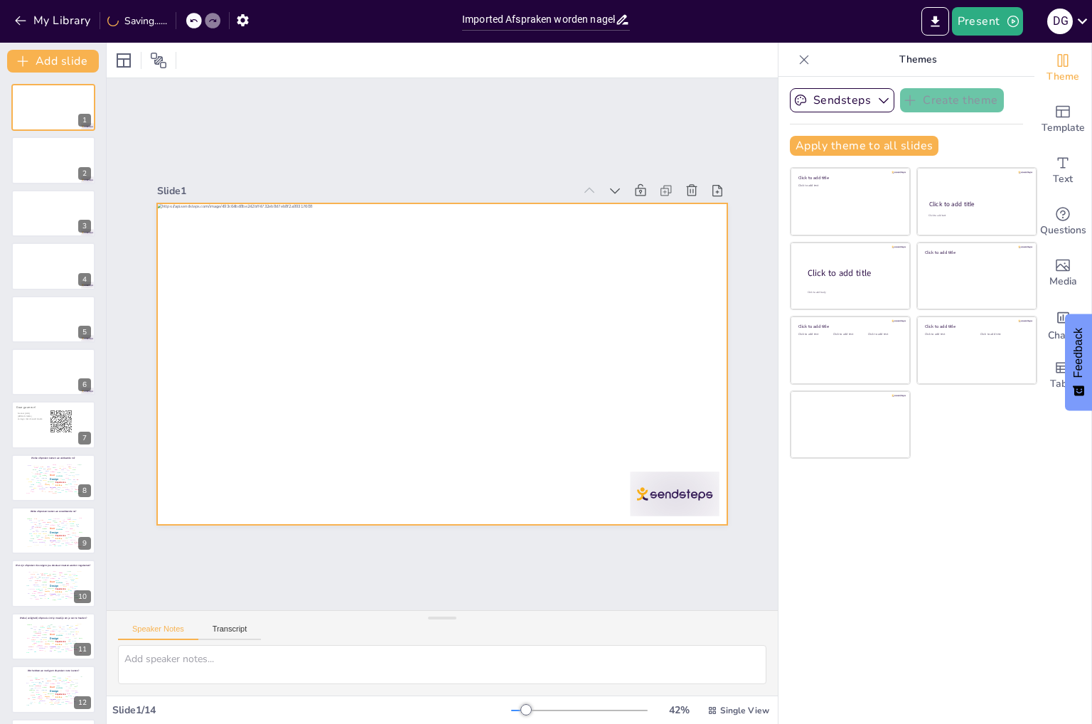
click at [704, 475] on div at bounding box center [426, 333] width 594 height 650
click at [590, 402] on icon at bounding box center [600, 412] width 20 height 20
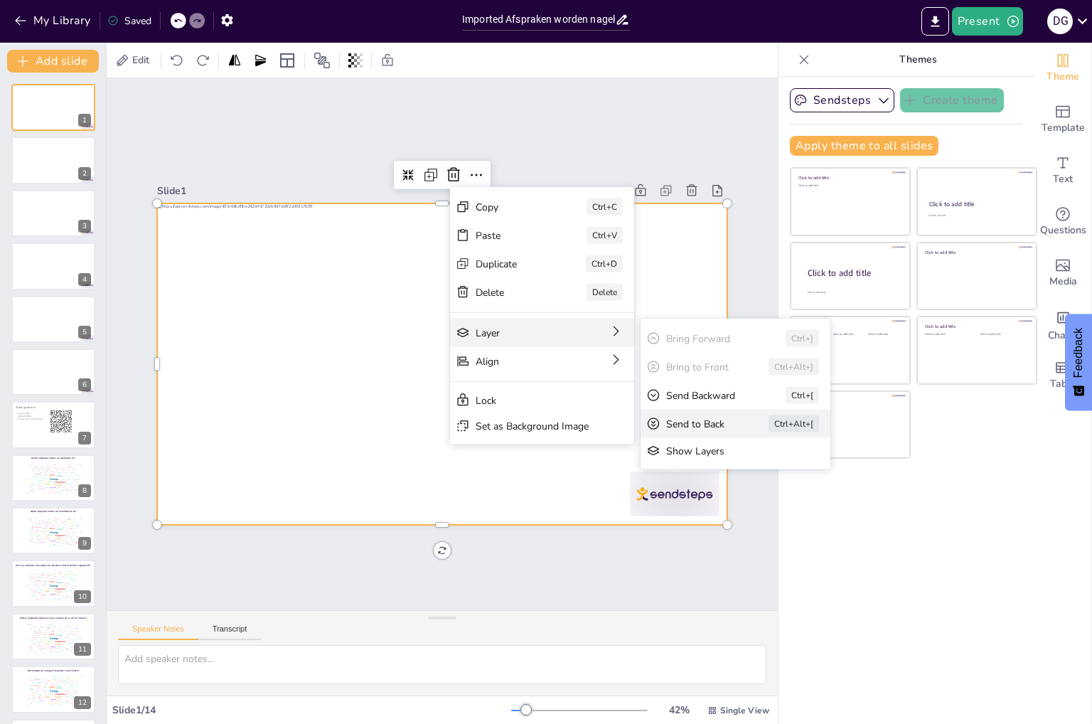
click at [713, 616] on div "Send to Back" at bounding box center [708, 635] width 63 height 38
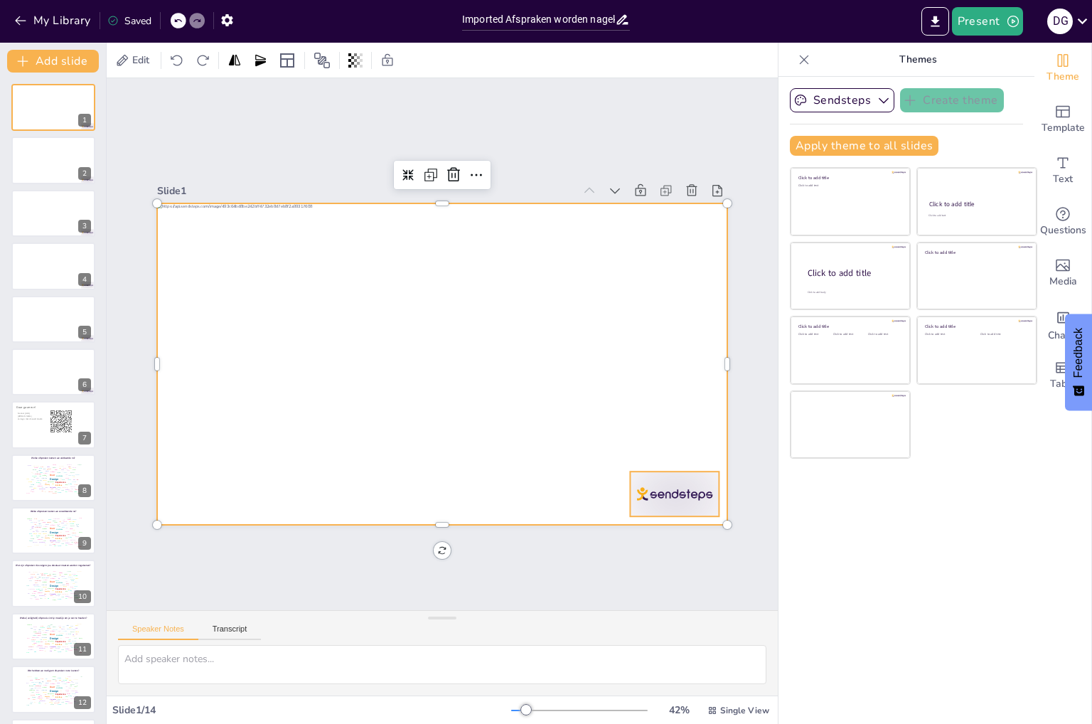
click at [232, 276] on div at bounding box center [183, 246] width 97 height 62
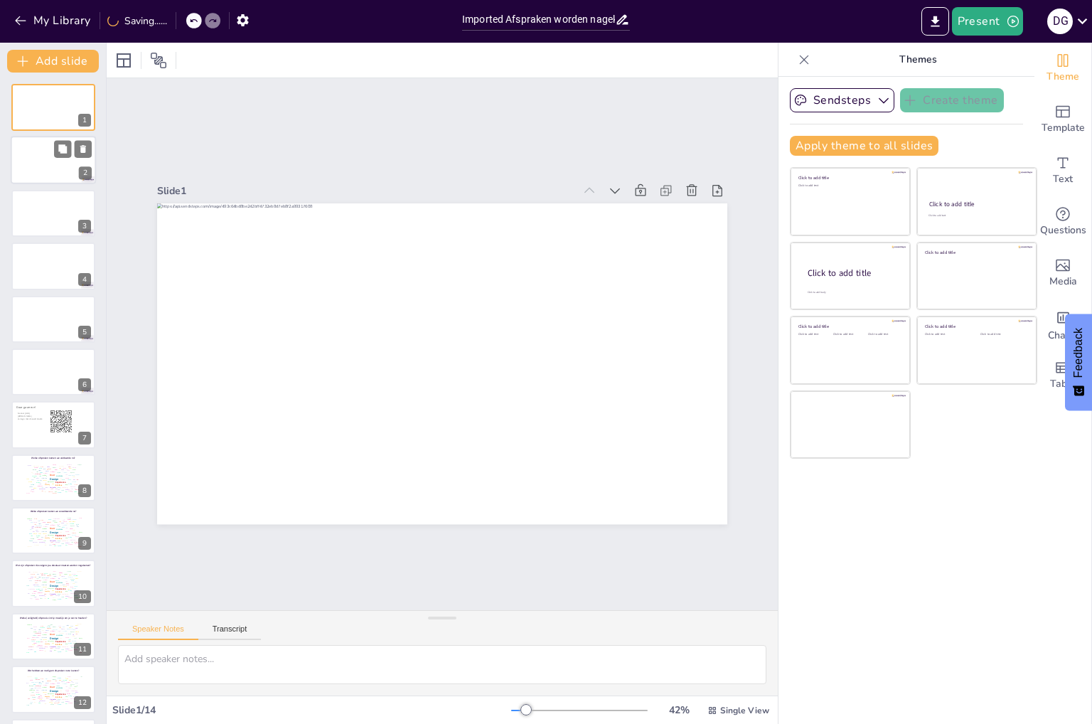
click at [53, 174] on div at bounding box center [53, 160] width 85 height 48
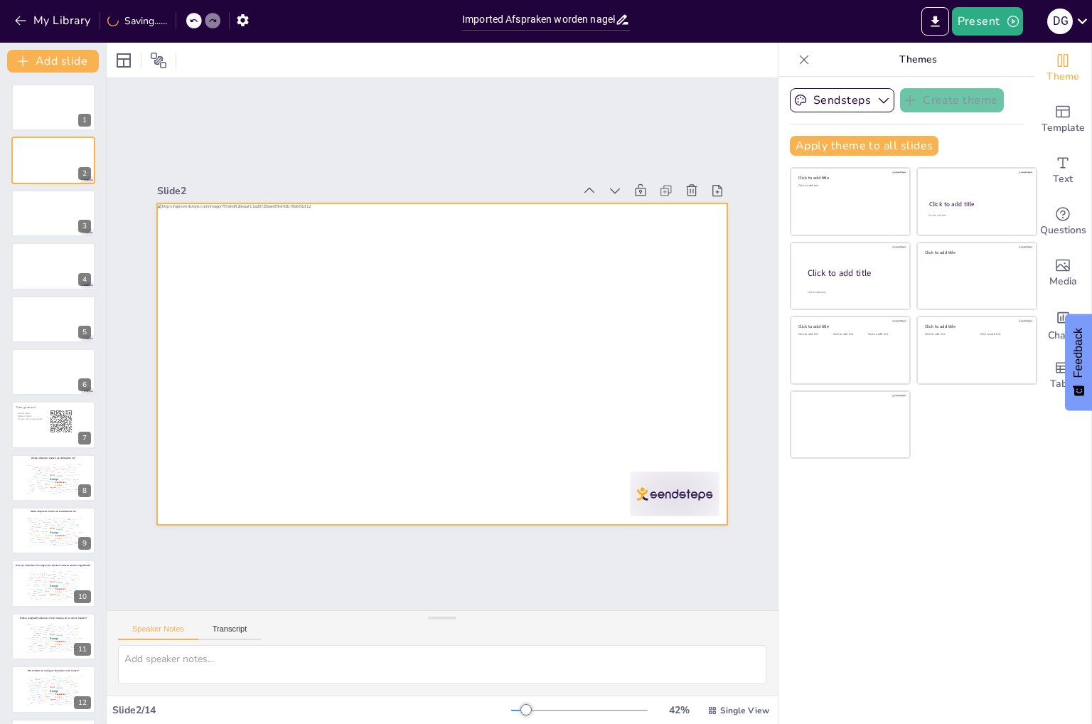
click at [432, 353] on div at bounding box center [425, 354] width 563 height 654
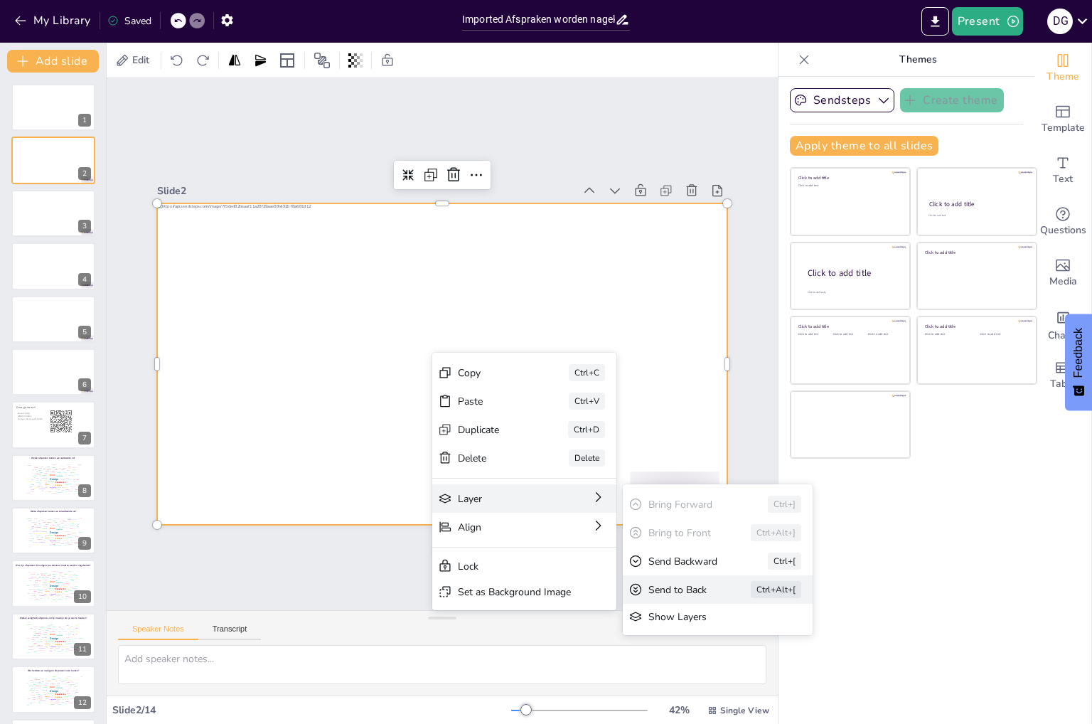
click at [126, 657] on div "Send to Back" at bounding box center [119, 688] width 14 height 63
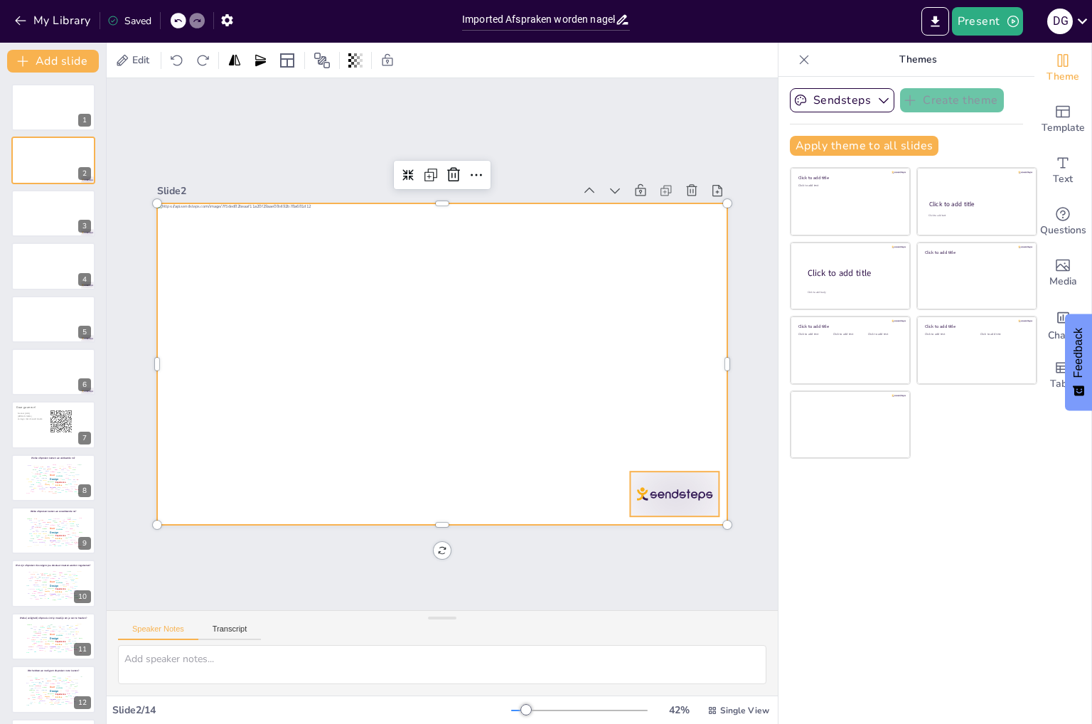
click at [294, 180] on div at bounding box center [246, 149] width 97 height 62
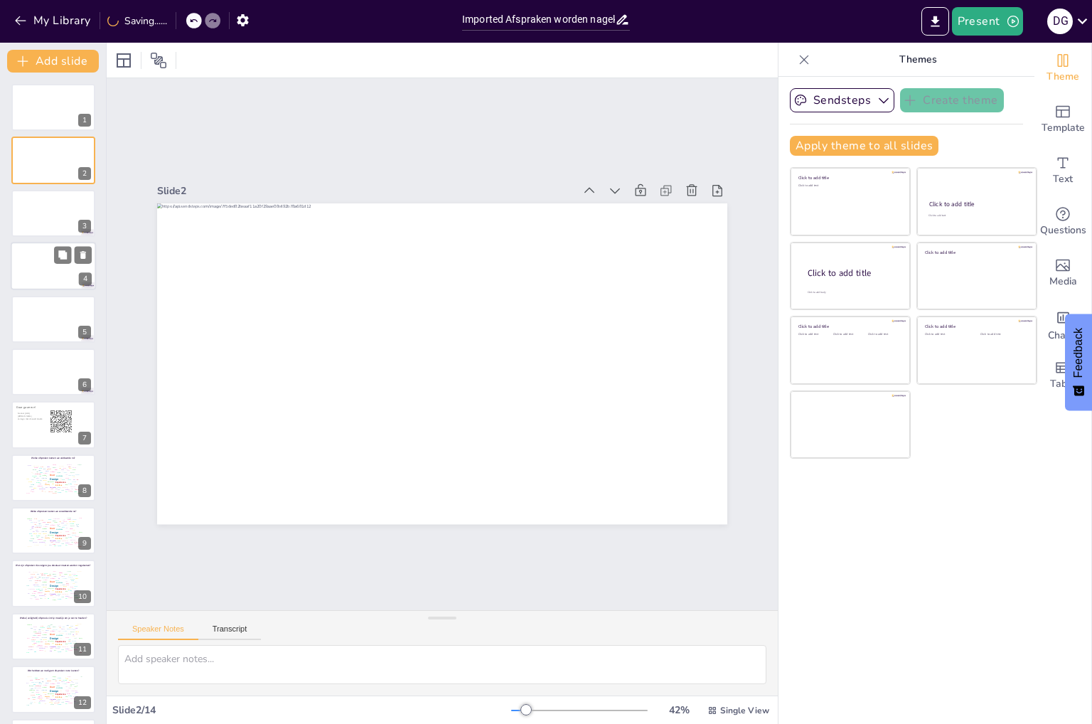
click at [45, 251] on div at bounding box center [53, 266] width 85 height 48
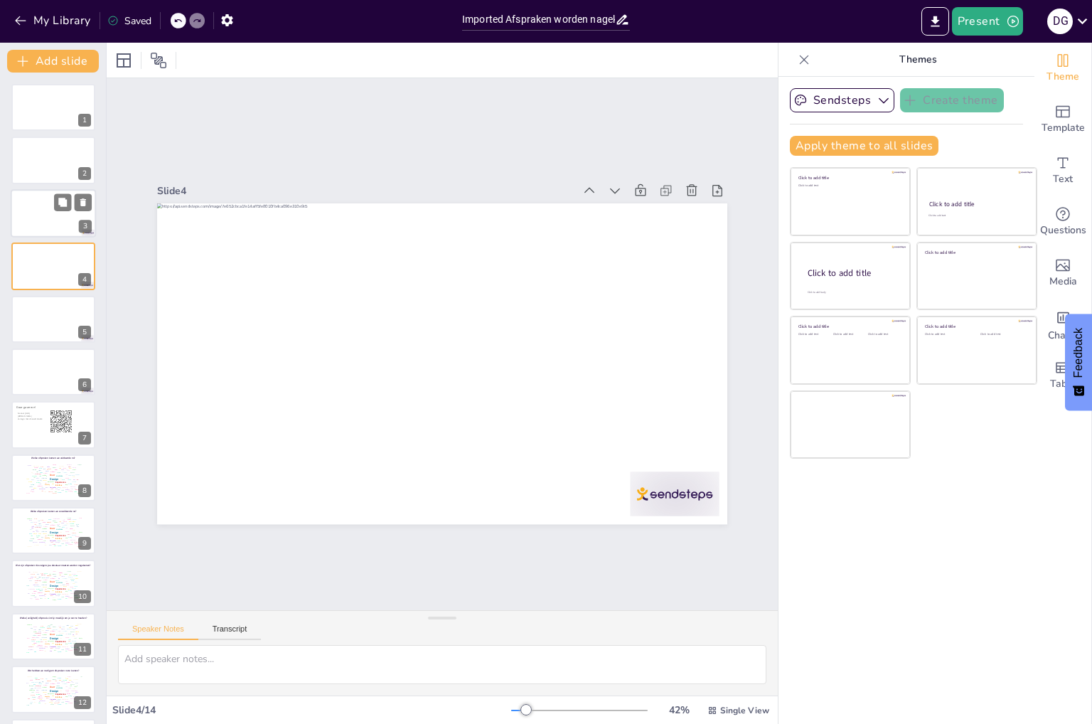
click at [51, 208] on div at bounding box center [53, 213] width 85 height 48
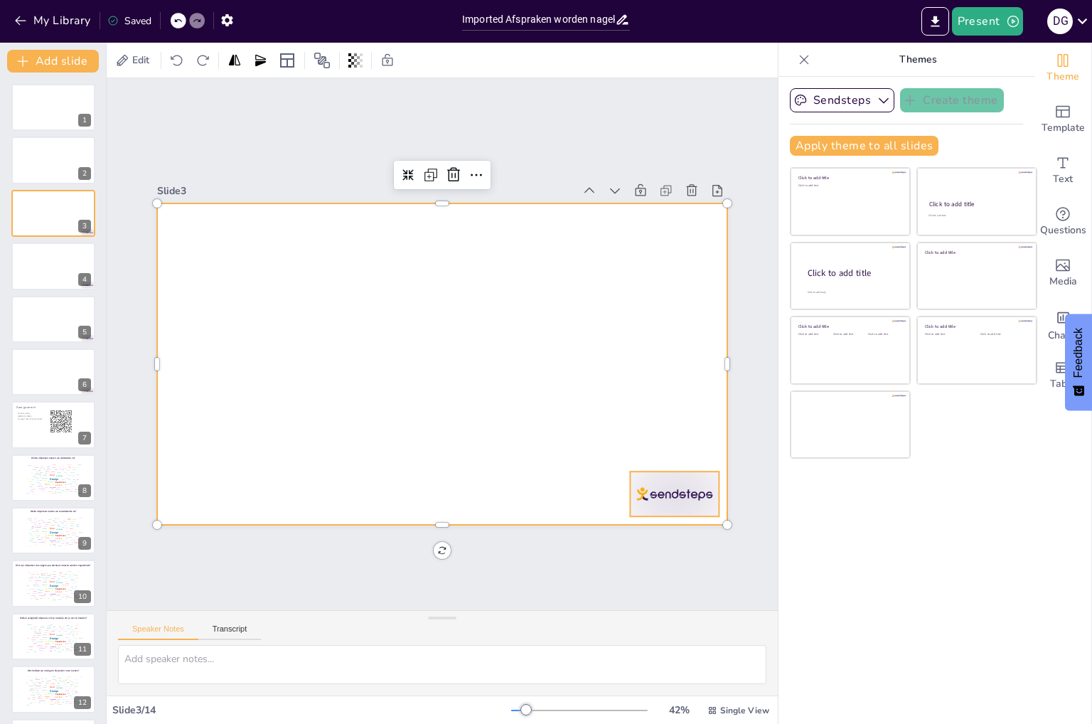
click at [344, 544] on div at bounding box center [317, 590] width 53 height 93
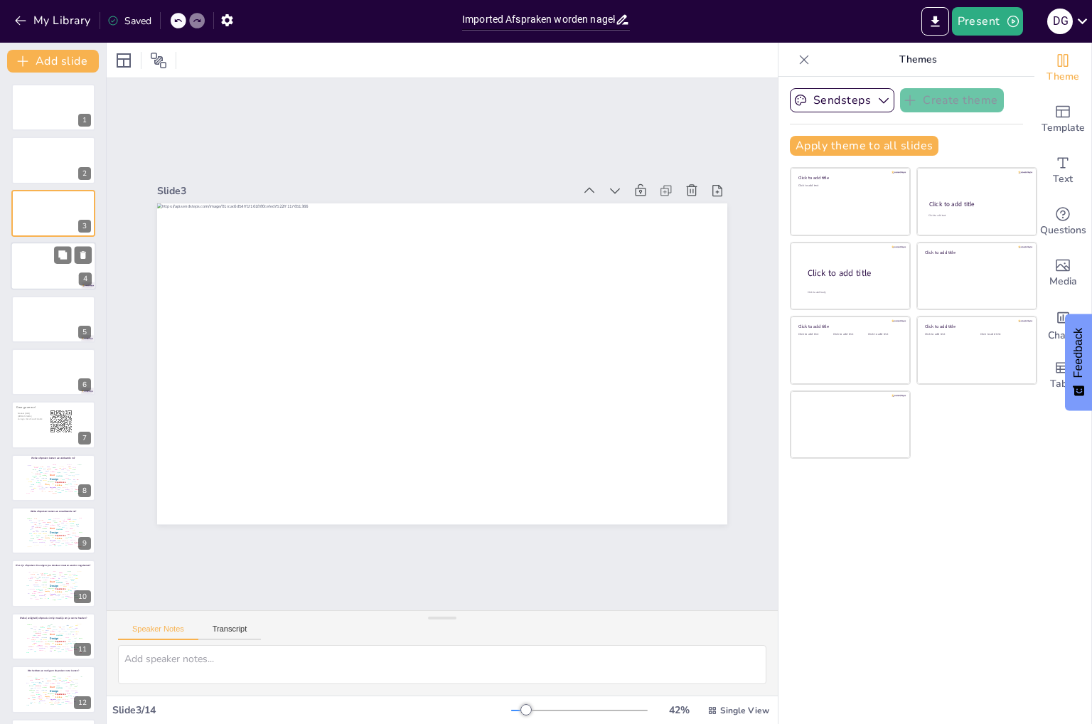
click at [37, 265] on div at bounding box center [53, 266] width 85 height 48
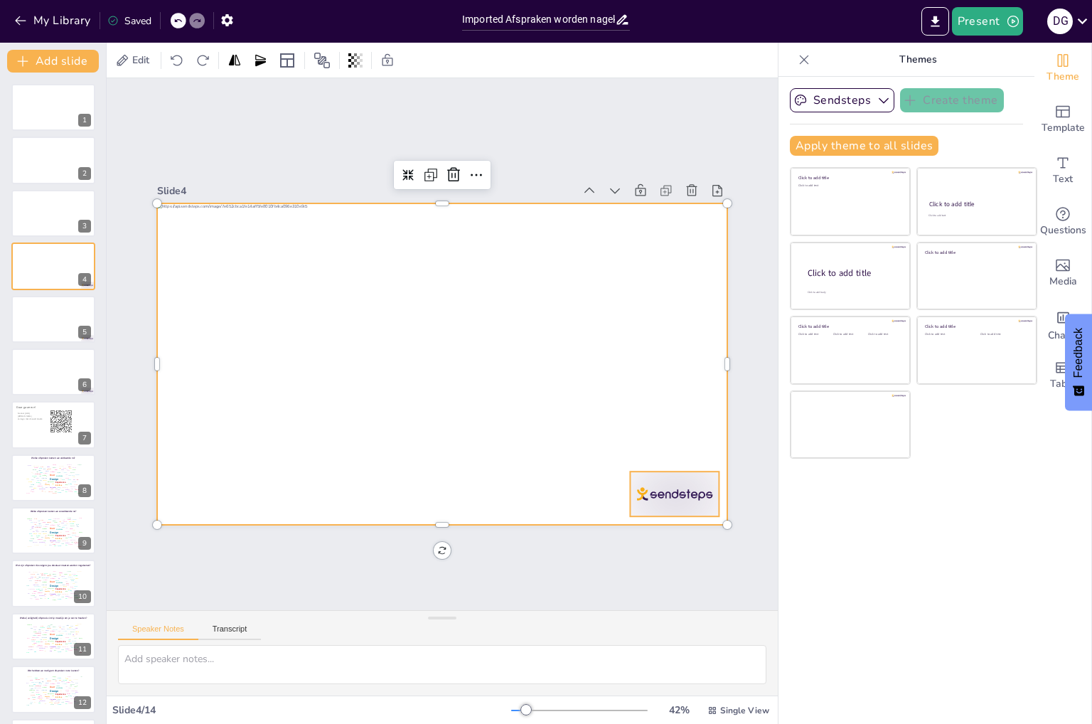
click at [417, 123] on div at bounding box center [369, 77] width 96 height 92
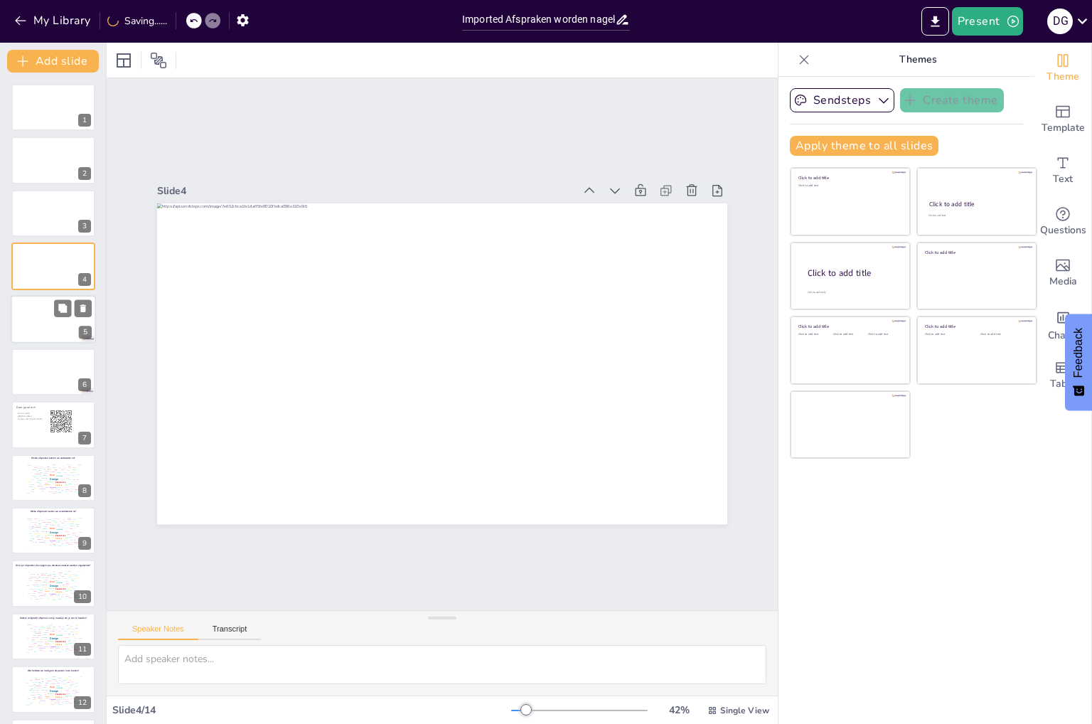
click at [31, 327] on div at bounding box center [53, 319] width 85 height 48
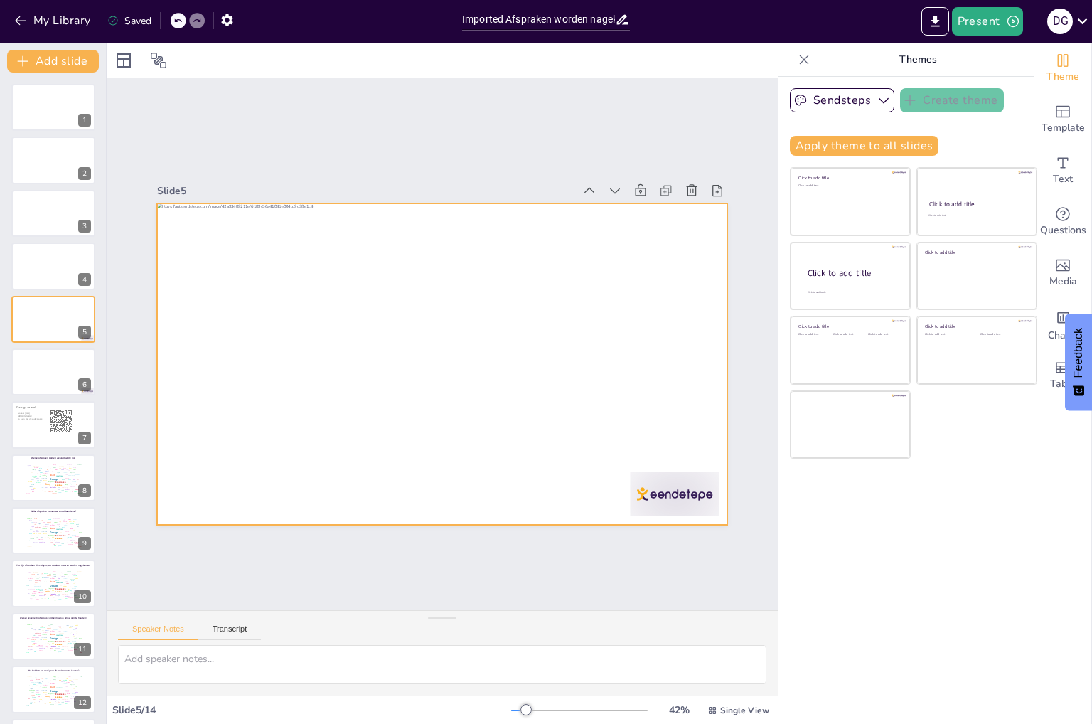
click at [520, 384] on div at bounding box center [438, 324] width 624 height 432
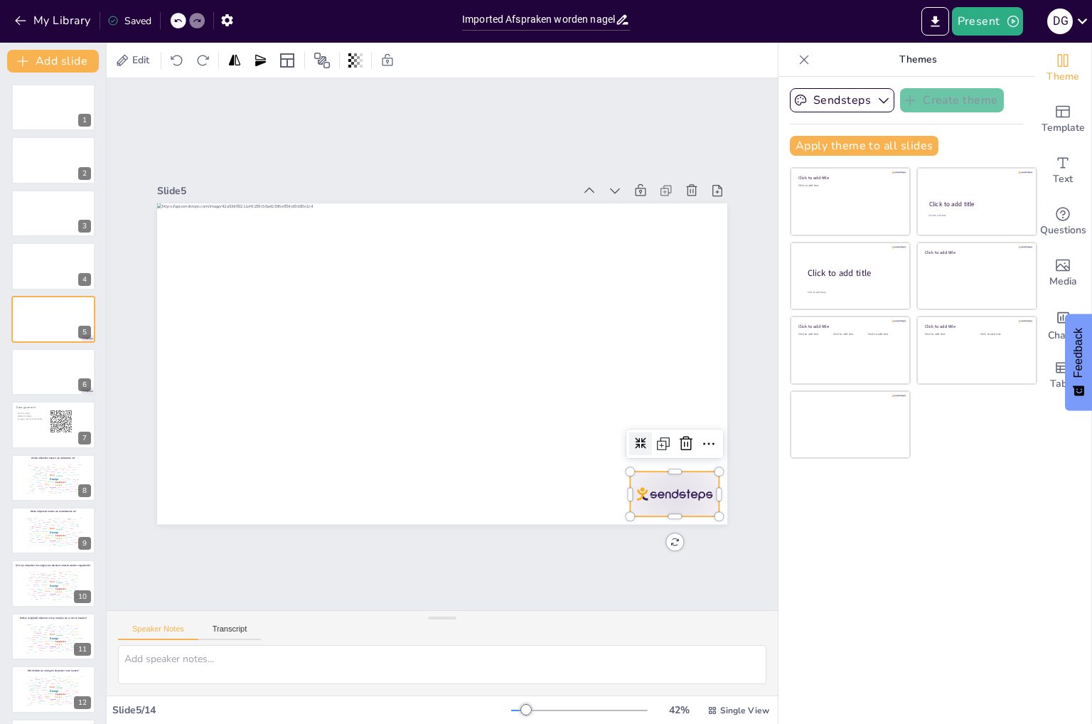
click at [215, 404] on div at bounding box center [166, 360] width 98 height 88
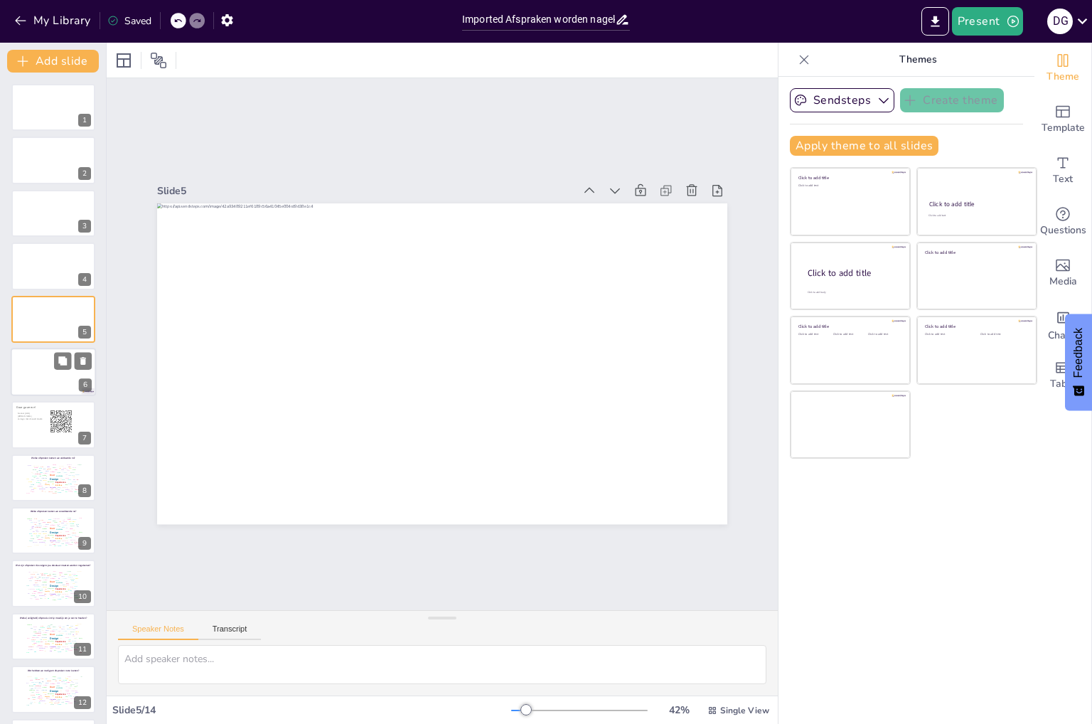
click at [39, 365] on div at bounding box center [53, 372] width 85 height 48
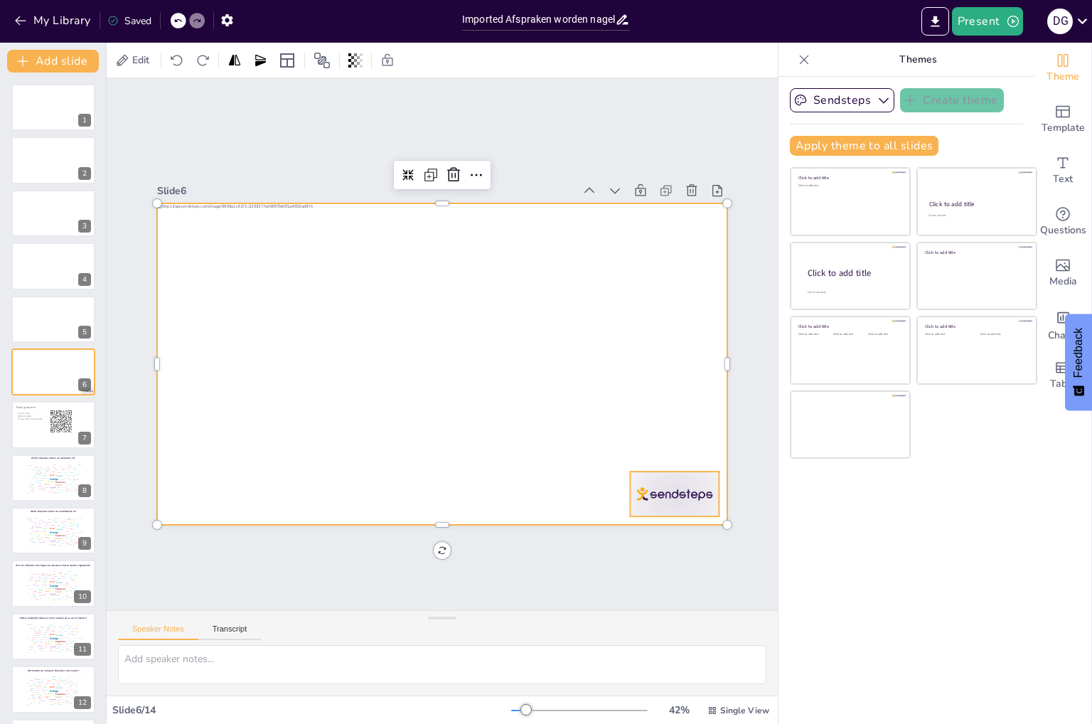
click at [215, 403] on div at bounding box center [166, 359] width 98 height 88
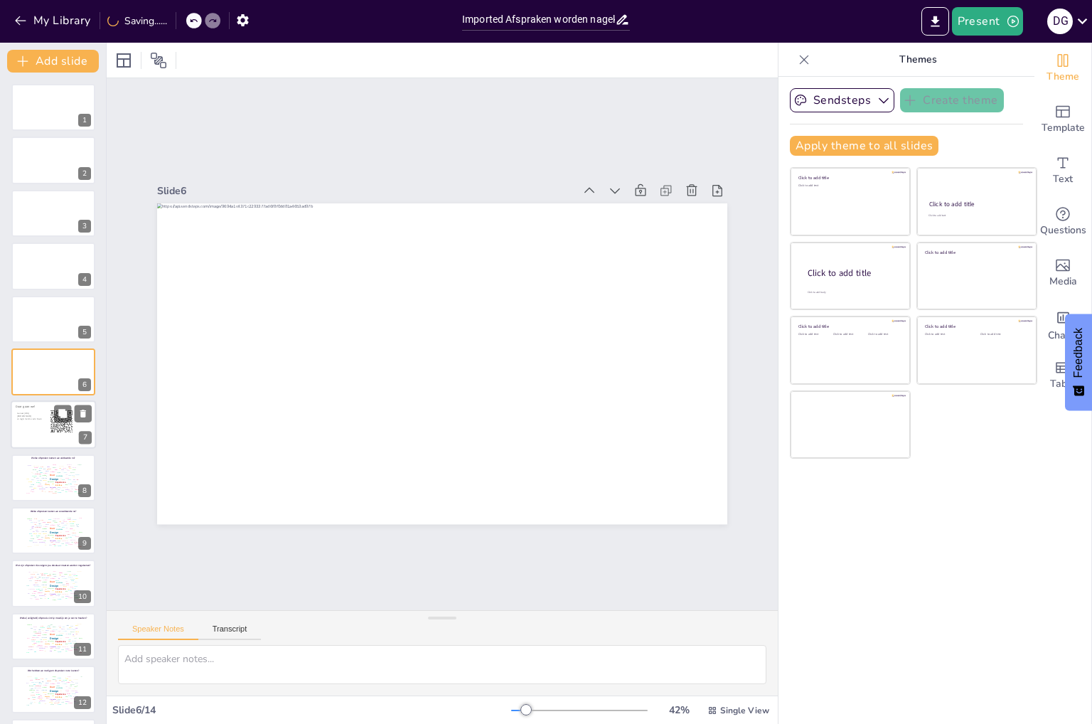
click at [43, 430] on div at bounding box center [53, 425] width 85 height 48
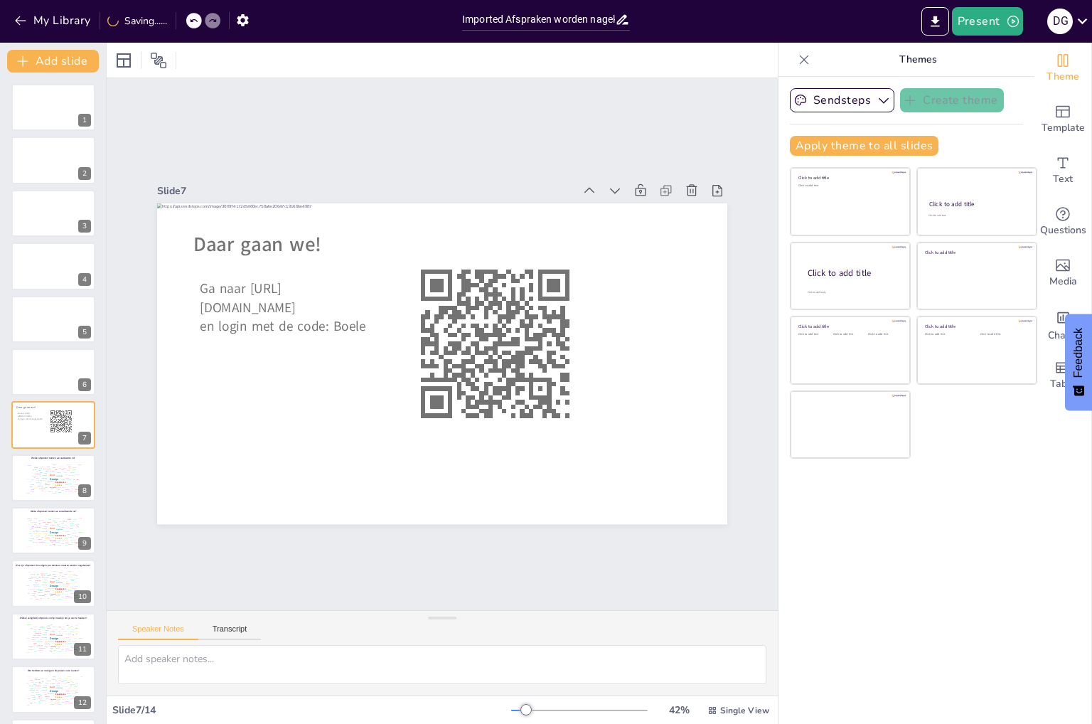
scroll to position [26, 0]
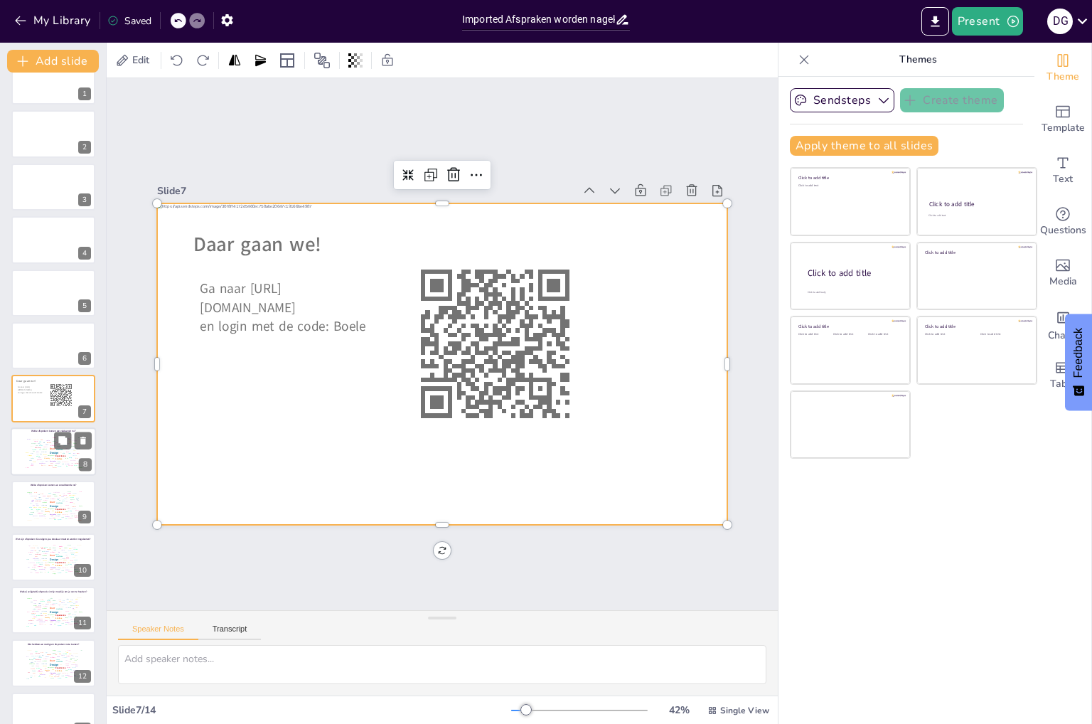
click at [30, 455] on div "Always" at bounding box center [30, 455] width 4 height 1
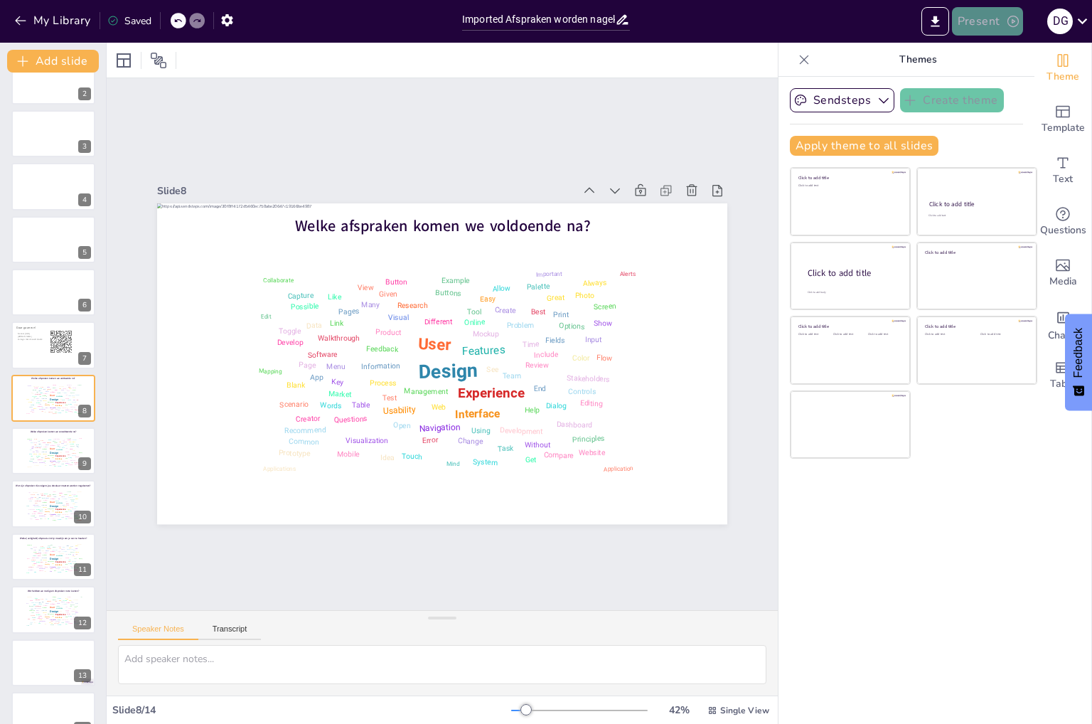
click at [984, 21] on button "Present" at bounding box center [987, 21] width 71 height 28
click at [736, 616] on div at bounding box center [546, 362] width 1092 height 724
click at [34, 660] on div at bounding box center [53, 662] width 85 height 48
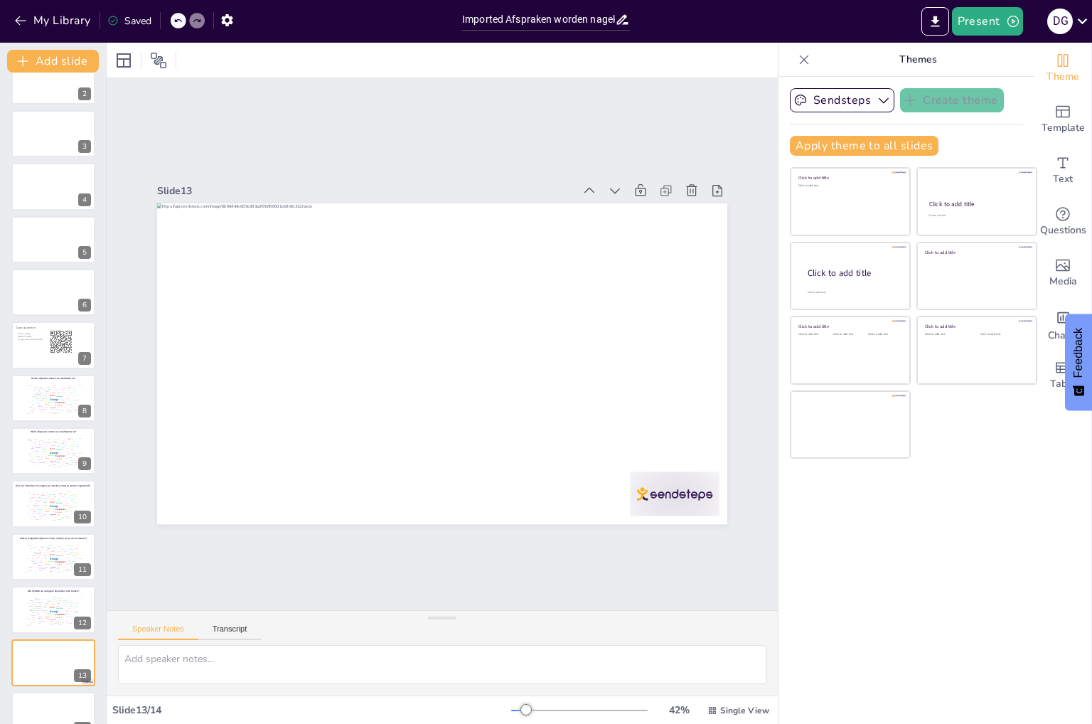
scroll to position [106, 0]
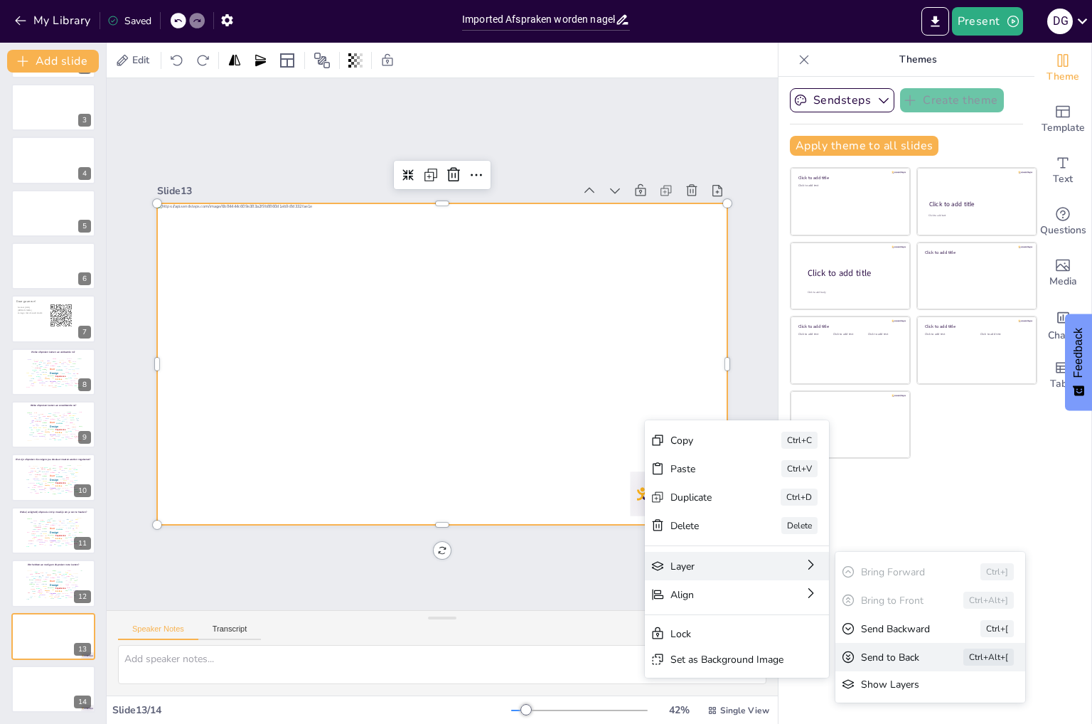
click at [967, 723] on div "Send to Back" at bounding box center [998, 735] width 63 height 14
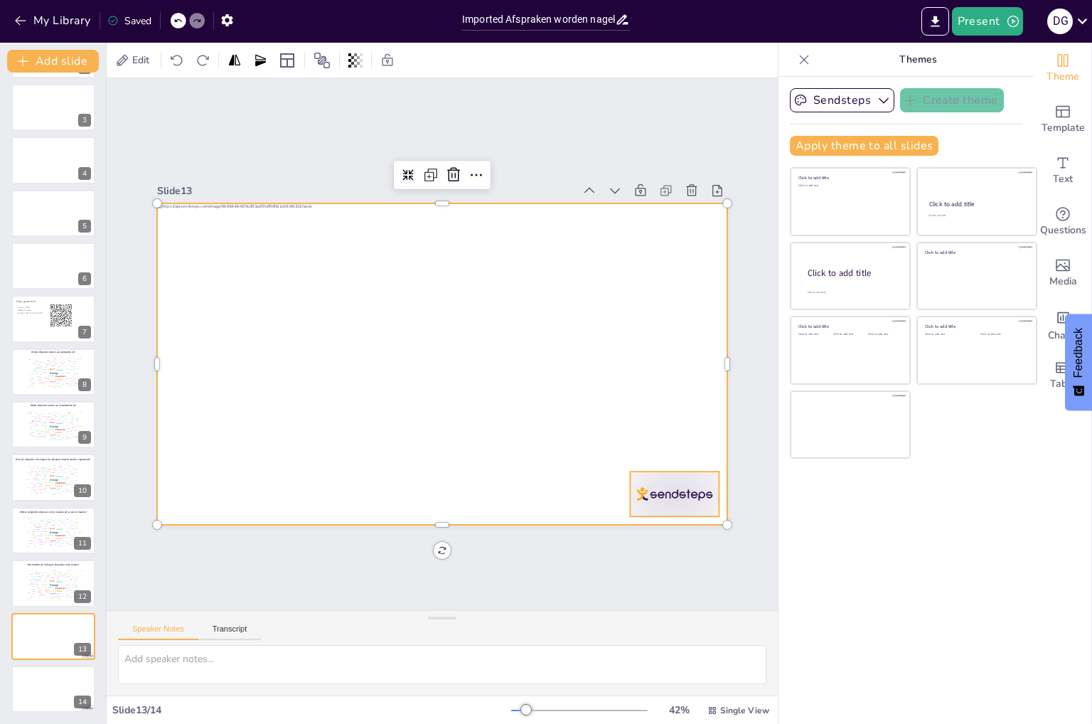
click at [562, 564] on div at bounding box center [514, 610] width 96 height 92
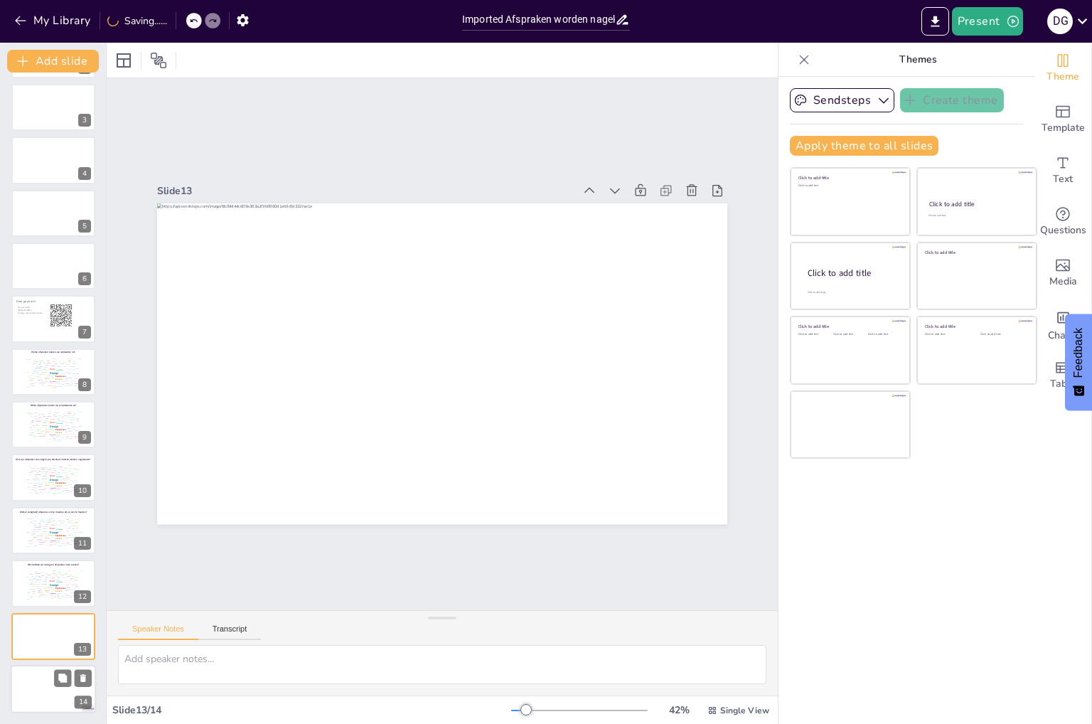
click at [42, 699] on div at bounding box center [53, 689] width 85 height 48
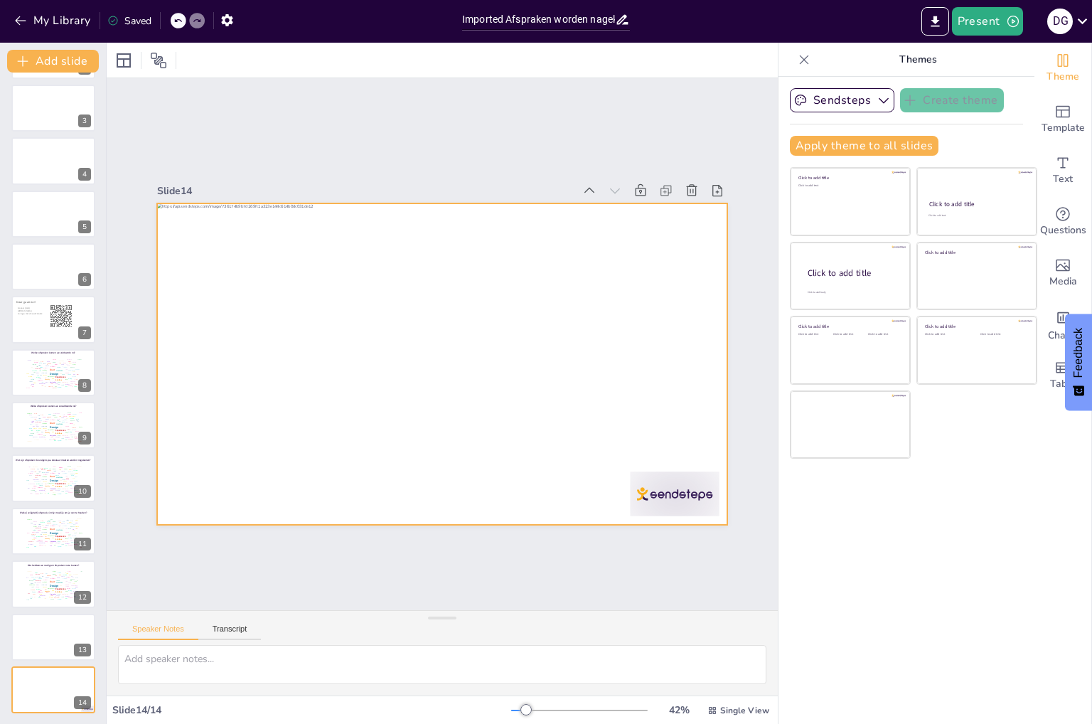
click at [628, 432] on div at bounding box center [435, 362] width 641 height 481
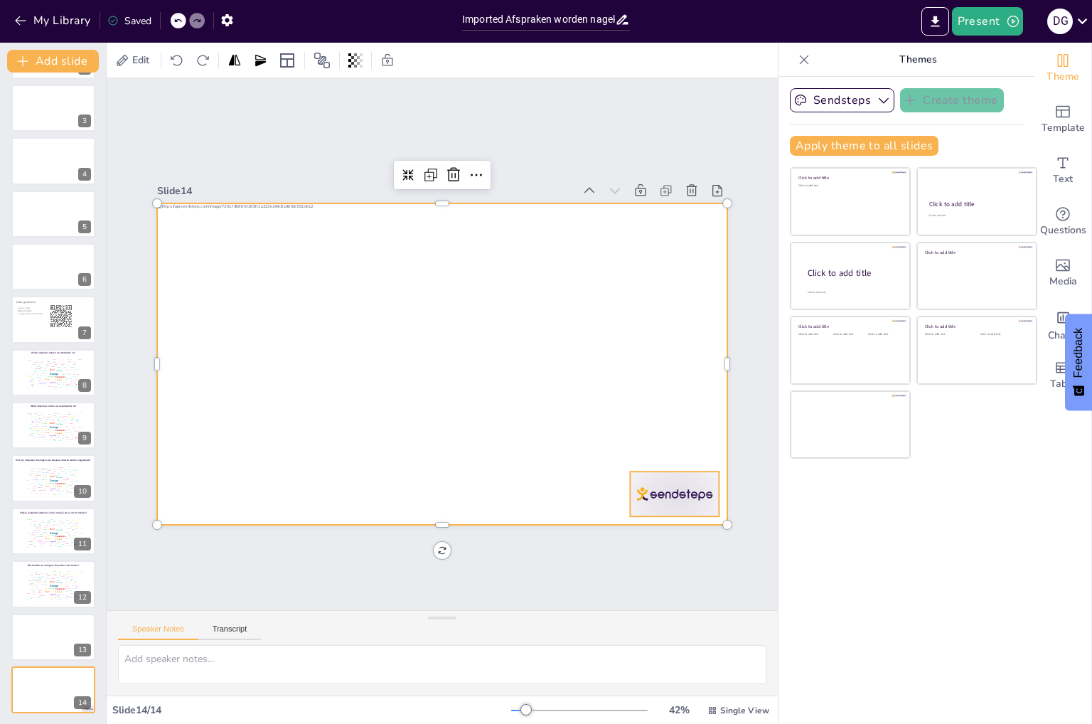
click at [438, 568] on div at bounding box center [399, 617] width 77 height 99
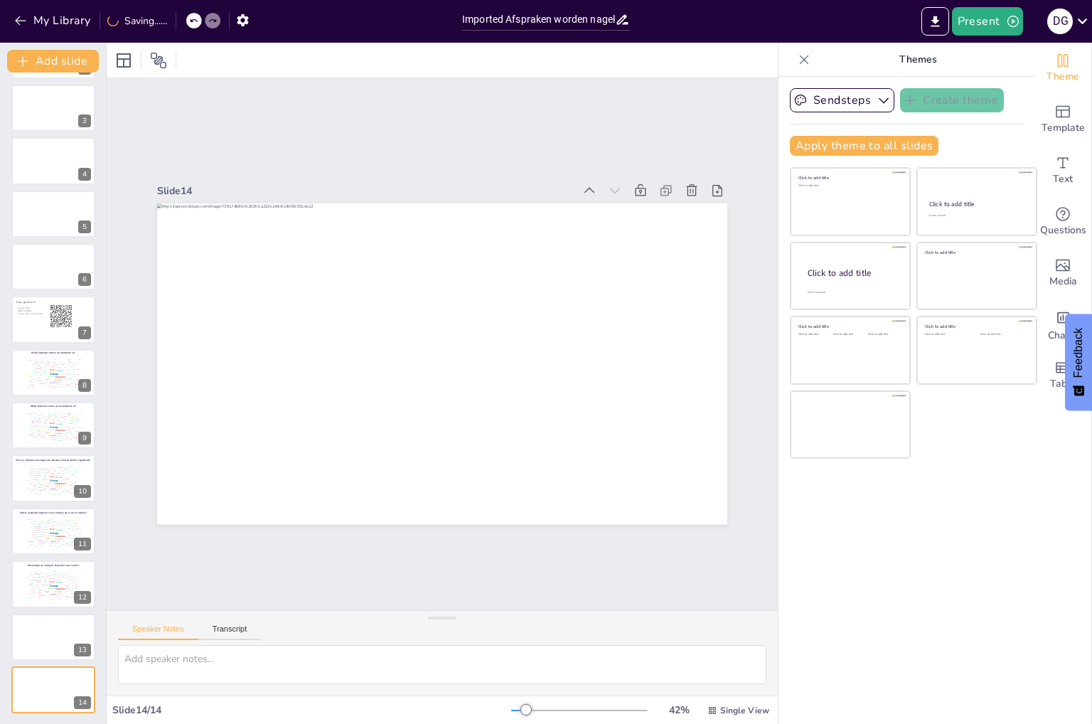
click at [583, 559] on div "Slide 1 Slide 2 Slide 3 Slide 4 Slide 5 Slide 6 Slide 7 Daar gaan we! Ga naar […" at bounding box center [442, 343] width 599 height 723
click at [978, 25] on button "Present" at bounding box center [987, 21] width 71 height 28
click at [606, 118] on div at bounding box center [546, 362] width 1092 height 724
click at [984, 19] on button "Present" at bounding box center [987, 21] width 71 height 28
click at [1007, 92] on li "Play presentation" at bounding box center [1008, 87] width 113 height 23
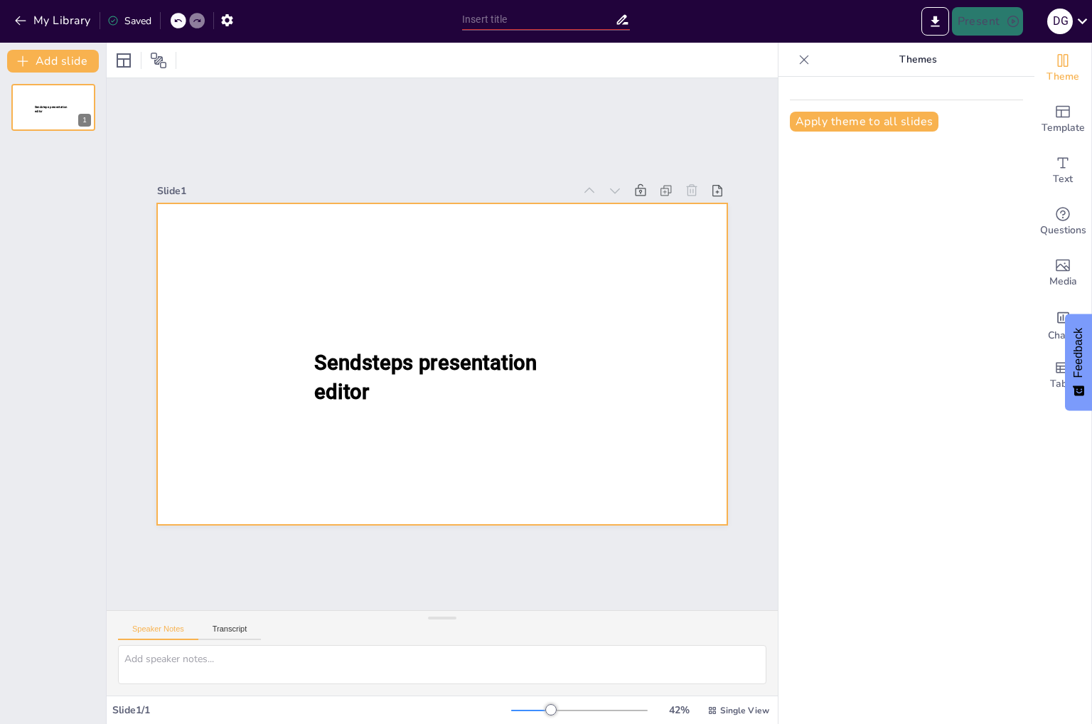
type input "Imported Afspraken worden nagekomen_sessie september.pptx"
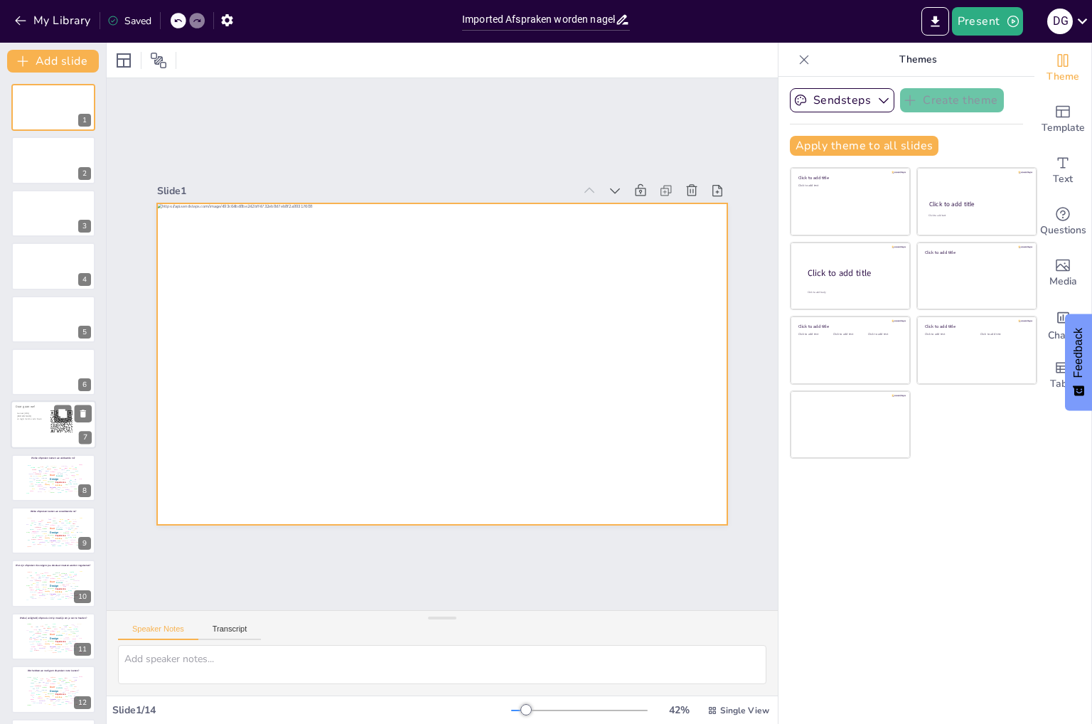
click at [34, 434] on div at bounding box center [53, 425] width 85 height 48
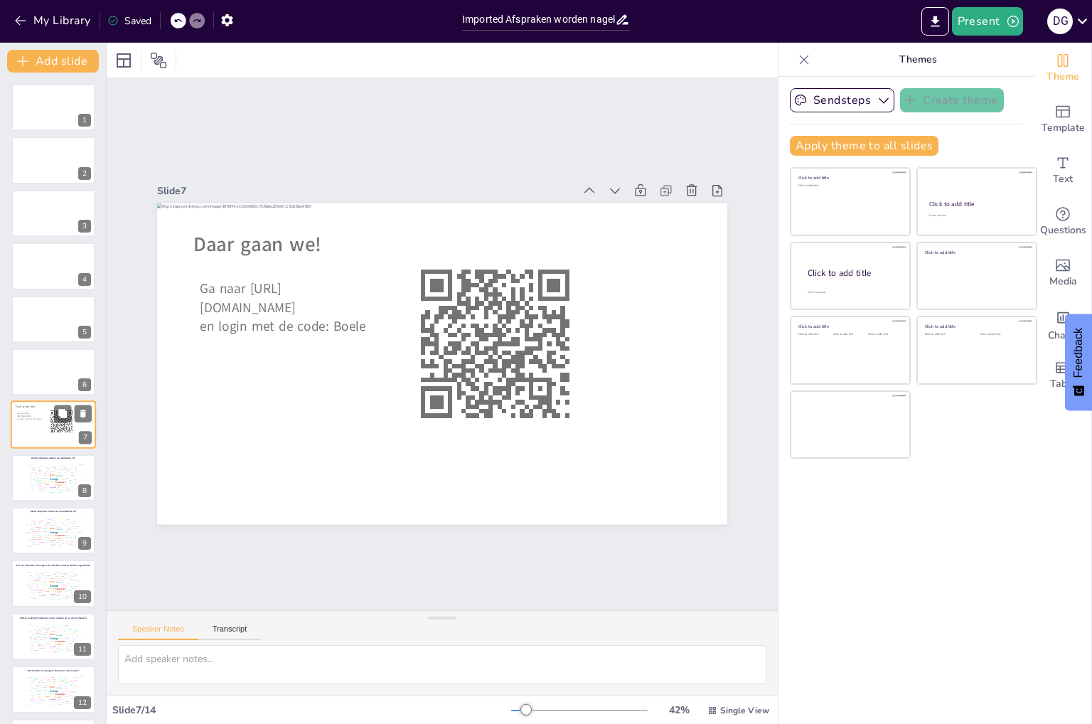
scroll to position [26, 0]
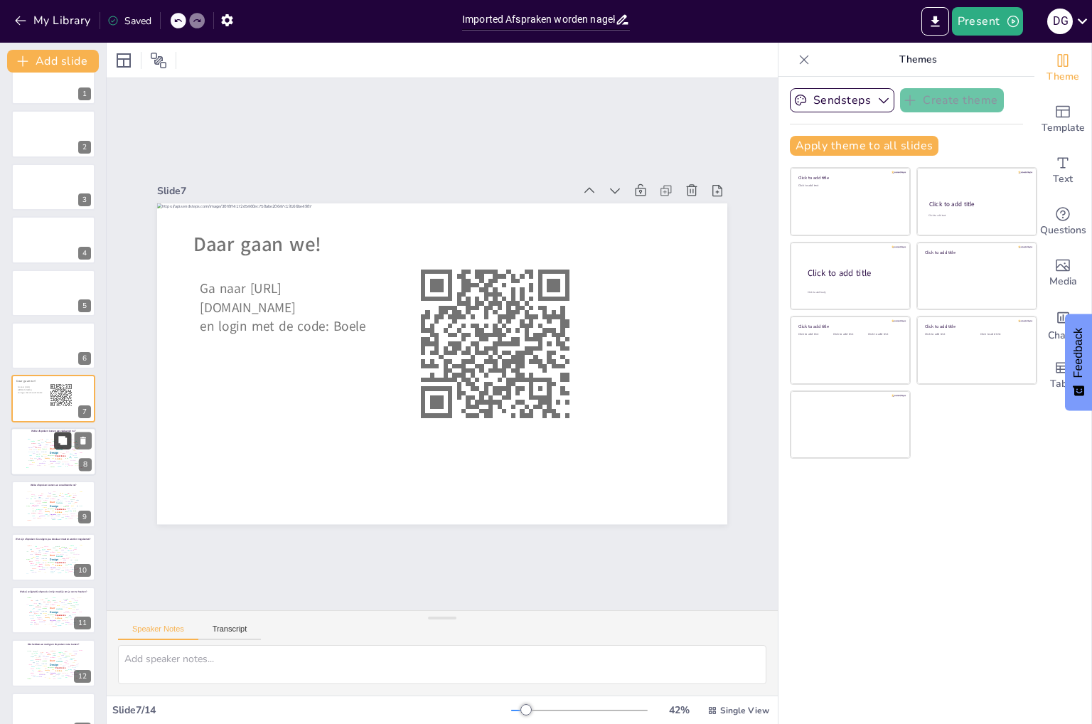
click at [69, 447] on button at bounding box center [62, 439] width 17 height 17
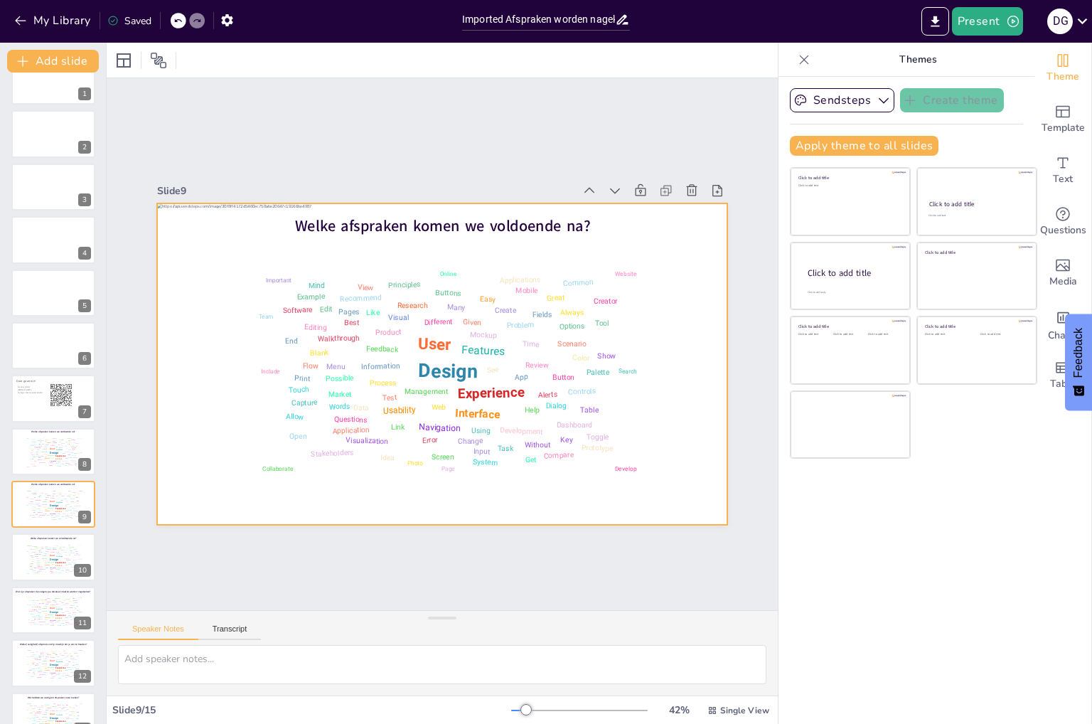
scroll to position [132, 0]
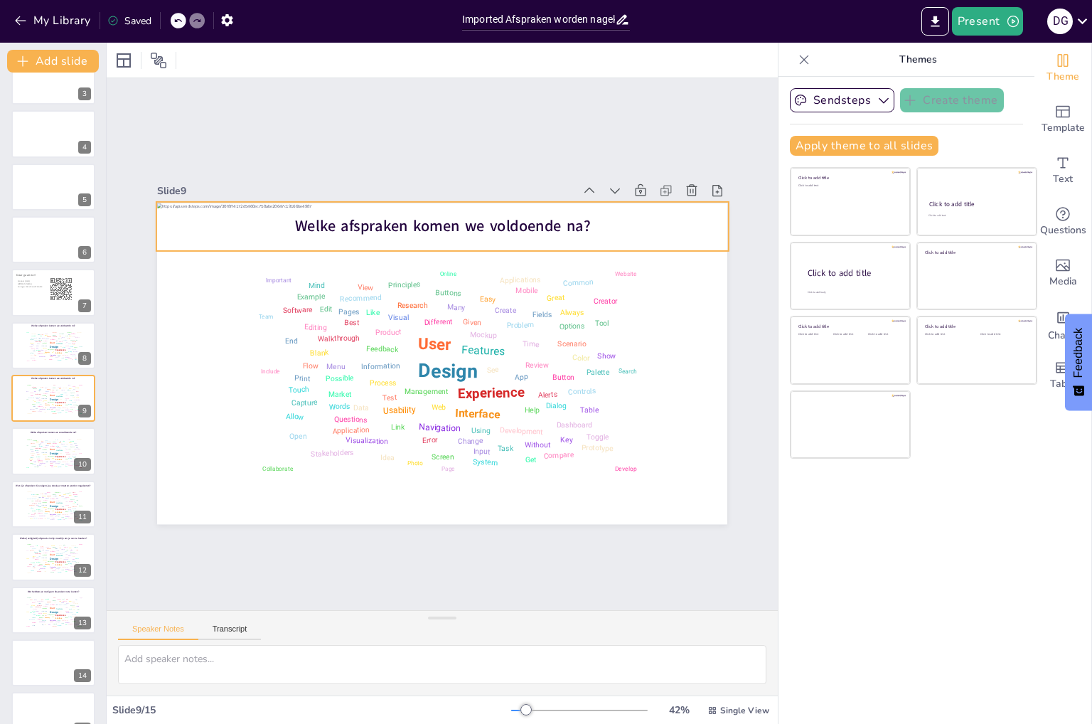
click at [560, 219] on span "Welke afspraken komen we voldoende na?" at bounding box center [443, 226] width 296 height 21
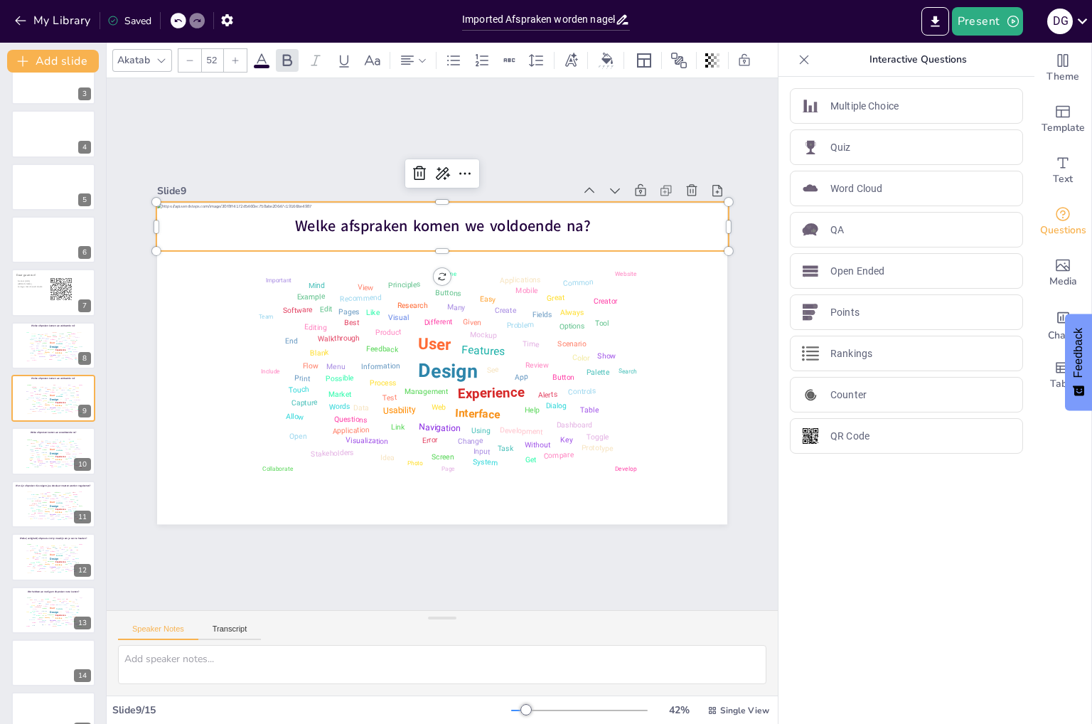
click at [560, 219] on span "Welke afspraken komen we voldoende na?" at bounding box center [443, 226] width 296 height 21
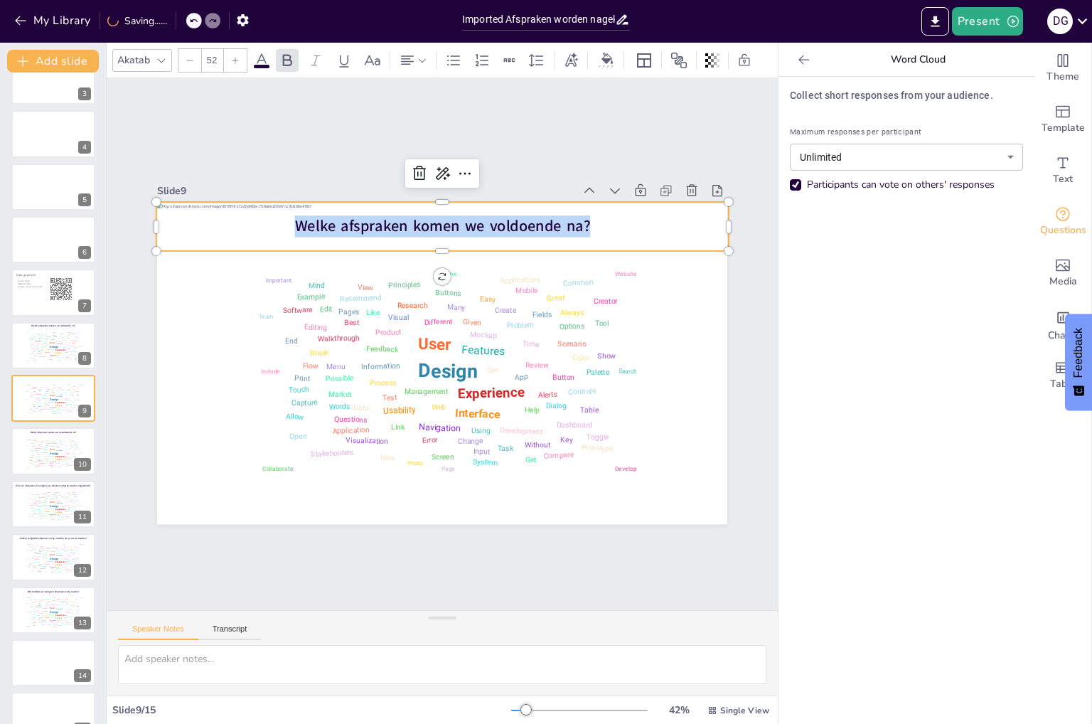
drag, startPoint x: 599, startPoint y: 222, endPoint x: 275, endPoint y: 231, distance: 324.2
click at [275, 231] on p "Welke afspraken komen we voldoende na?" at bounding box center [442, 226] width 572 height 21
click at [262, 52] on icon at bounding box center [261, 60] width 17 height 17
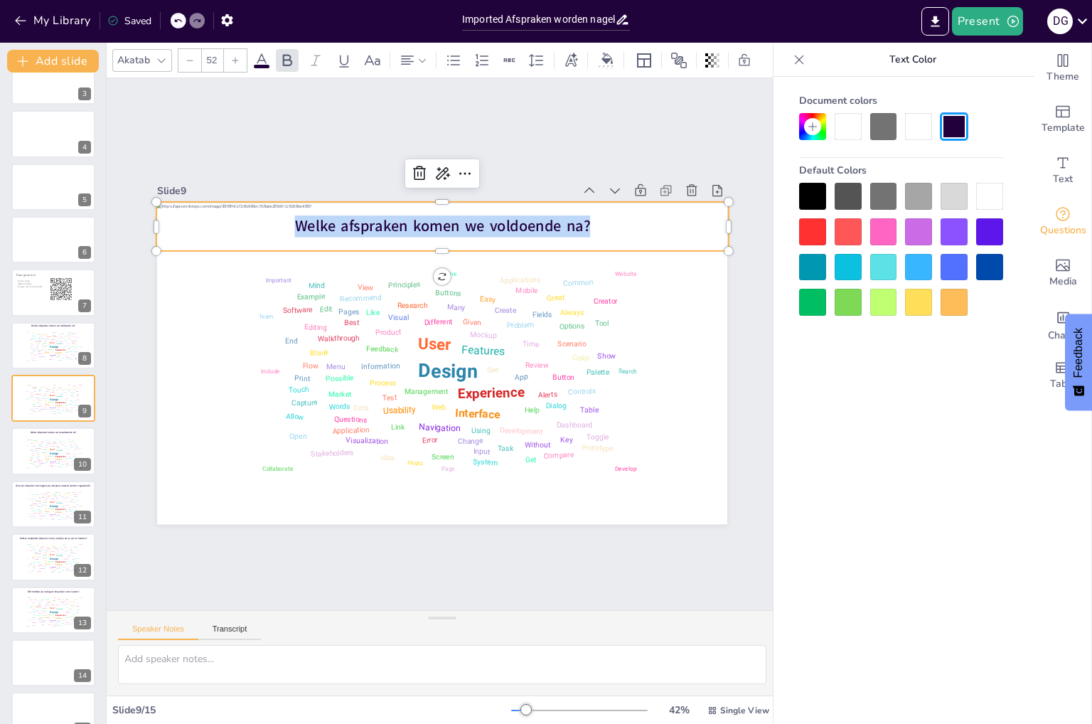
click at [885, 130] on div at bounding box center [883, 126] width 27 height 27
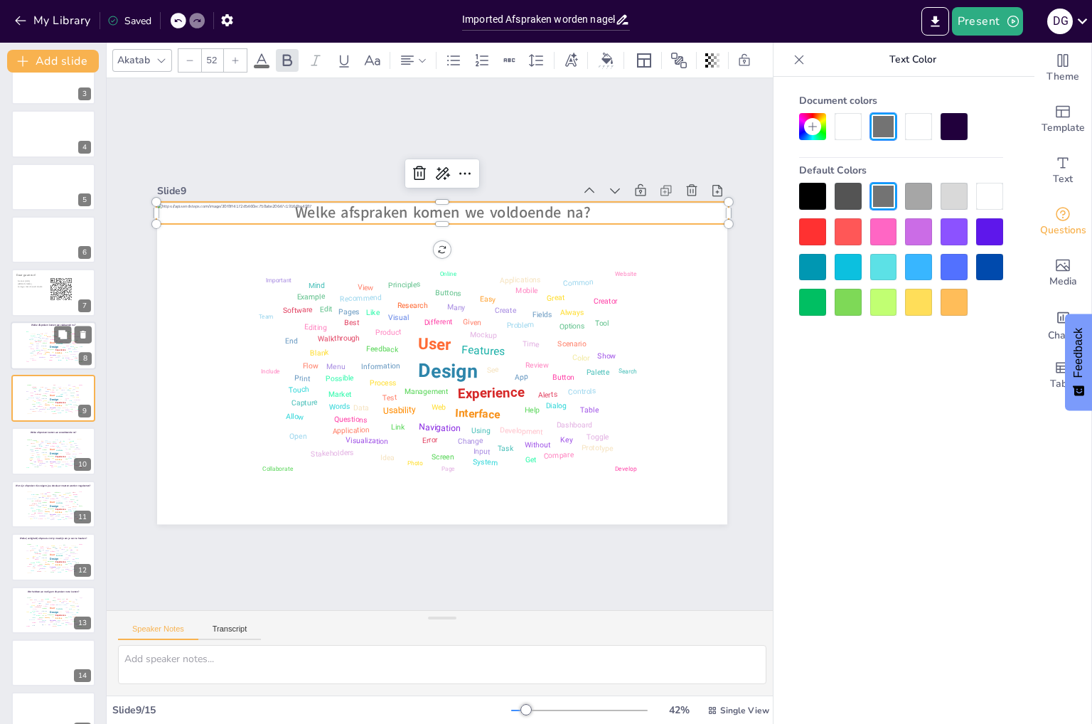
click at [48, 334] on div "Design User Experience Interface Features Navigation Usability Test Process Inf…" at bounding box center [53, 345] width 60 height 34
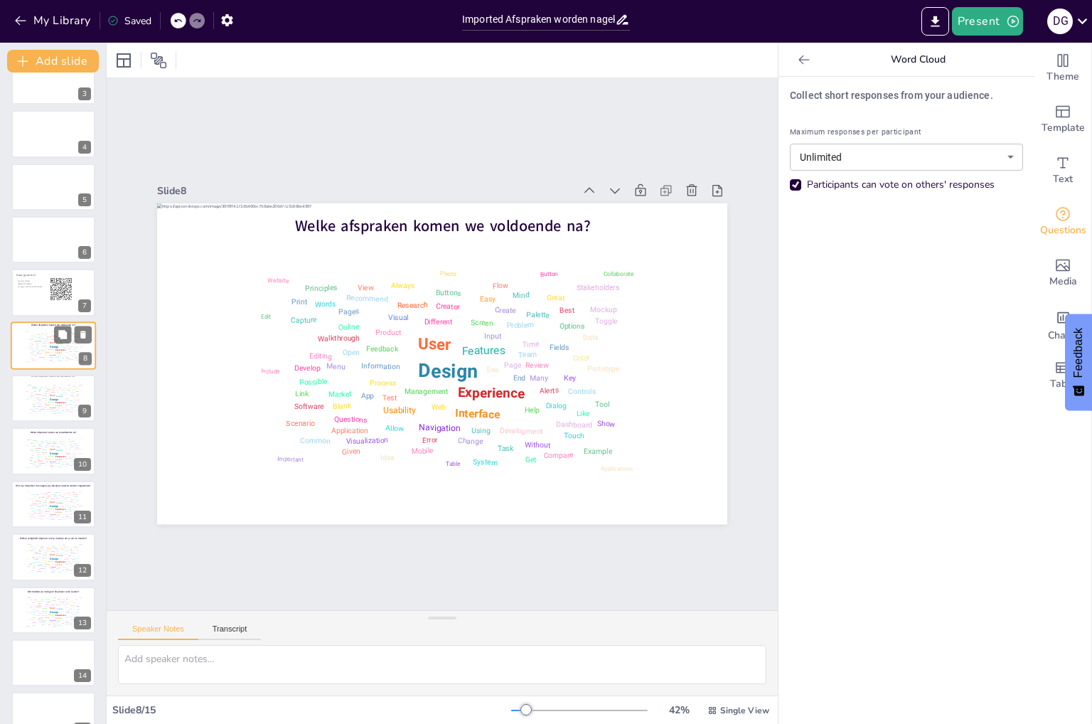
scroll to position [80, 0]
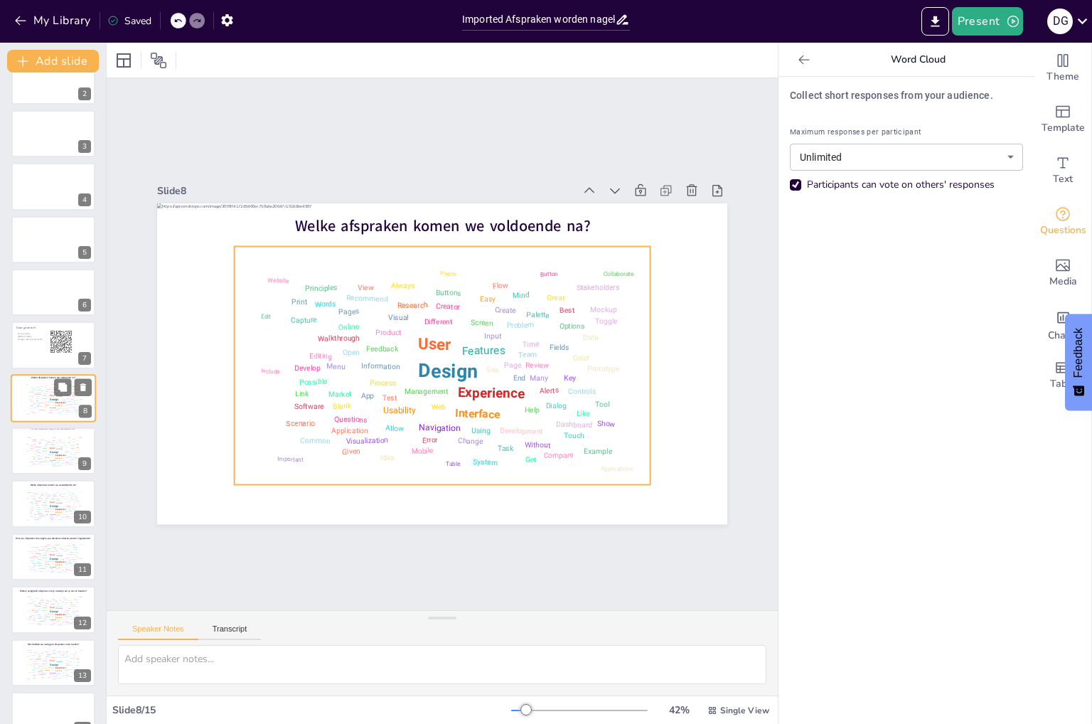
click at [37, 396] on div "Design User Experience Interface Features Navigation Usability Test Process Inf…" at bounding box center [53, 398] width 60 height 34
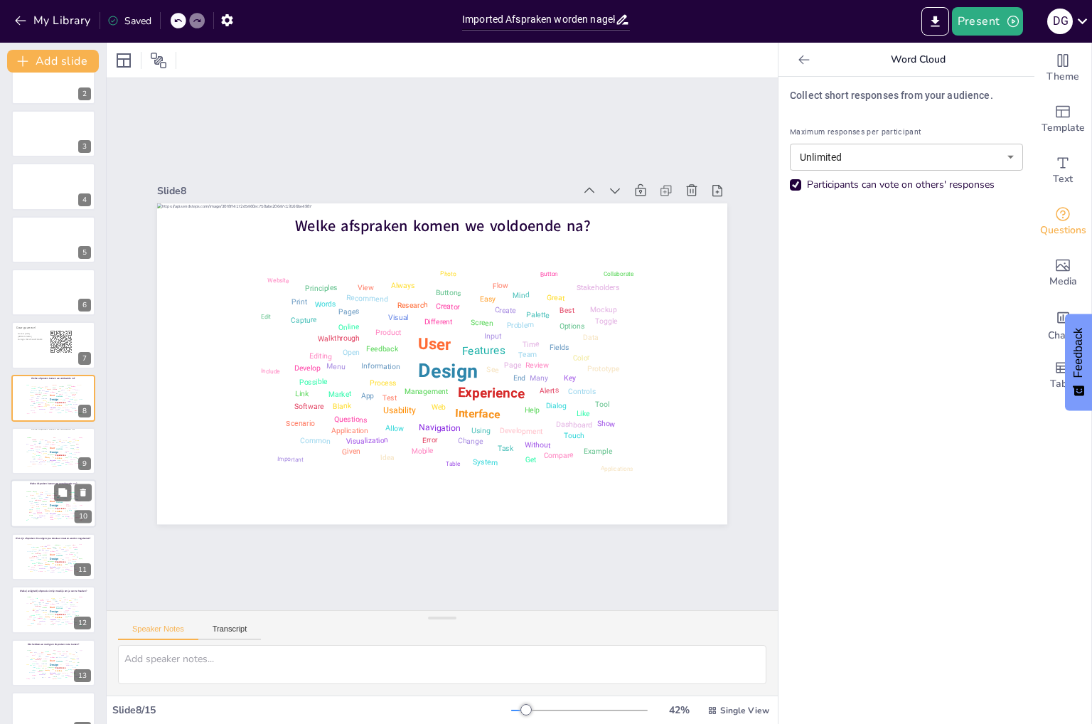
click at [38, 441] on div "Design User Experience Interface Features Navigation Usability Test Process Inf…" at bounding box center [53, 450] width 60 height 33
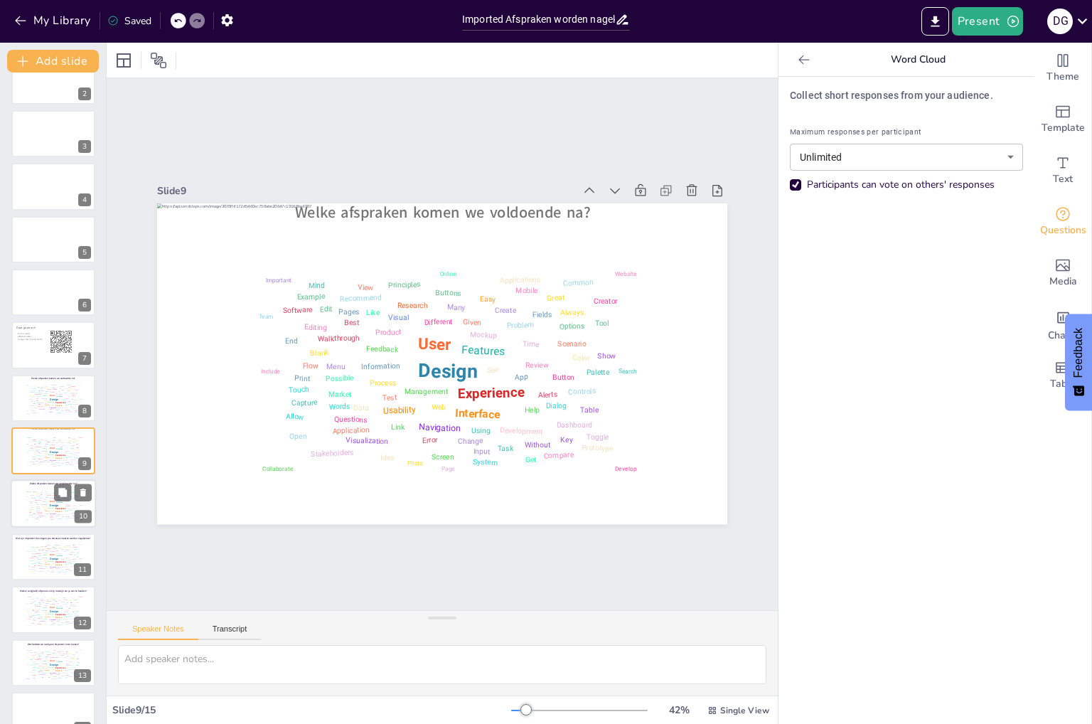
scroll to position [132, 0]
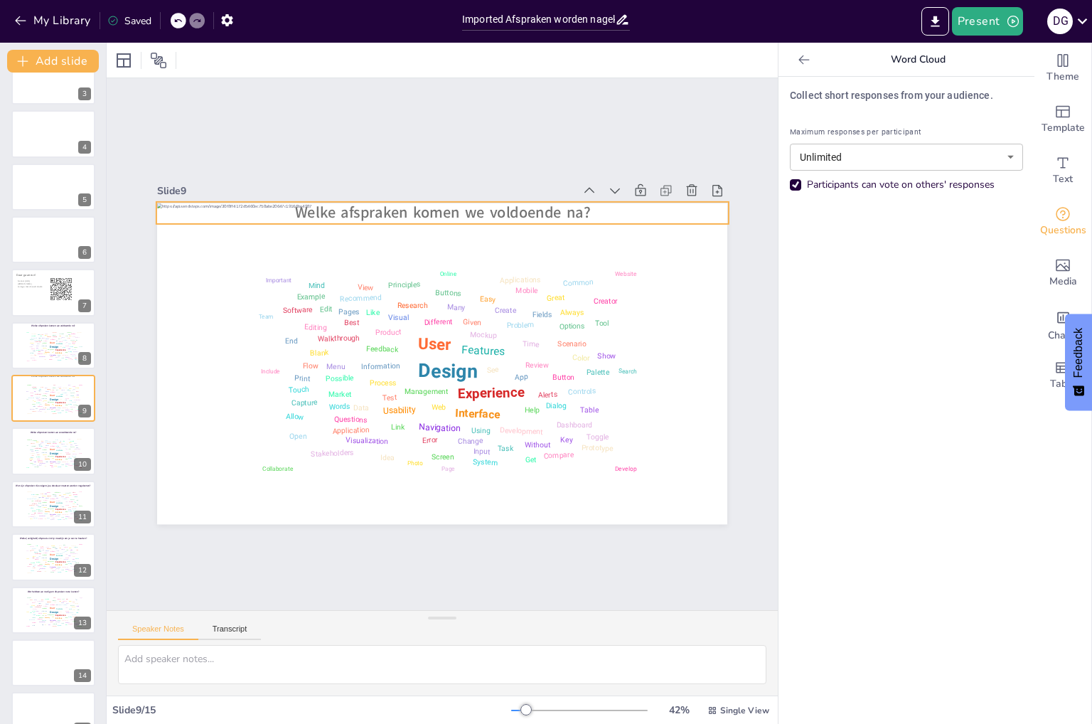
click at [399, 203] on span "Welke afspraken komen we voldoende na?" at bounding box center [443, 212] width 296 height 21
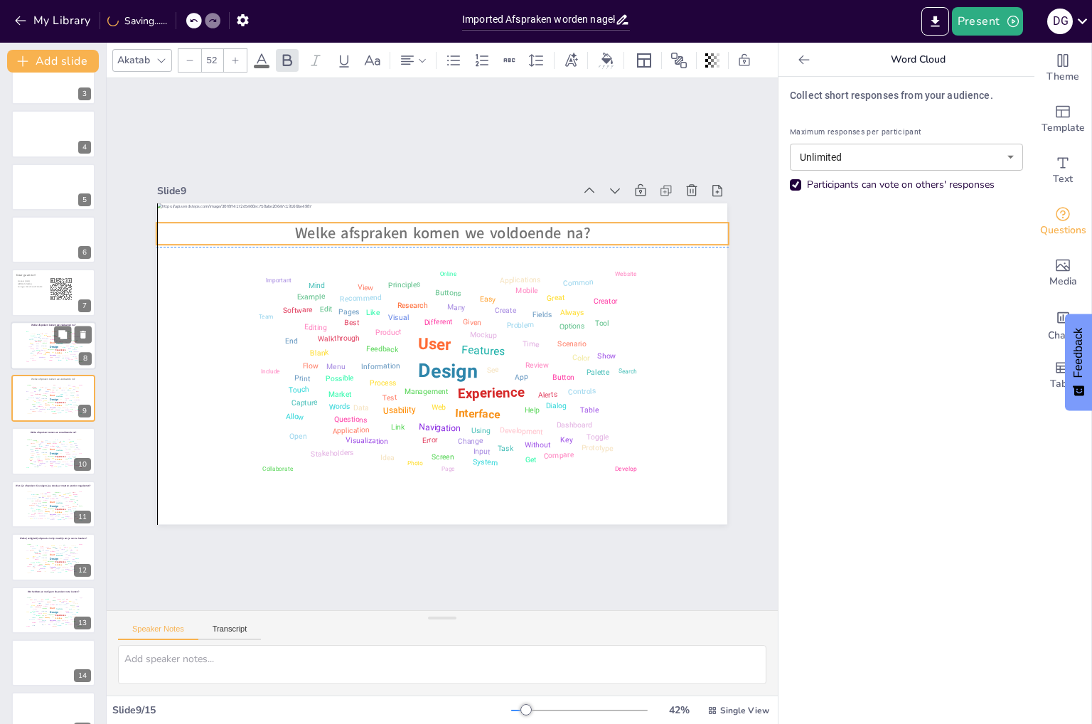
click at [69, 348] on div "Table" at bounding box center [69, 348] width 3 height 1
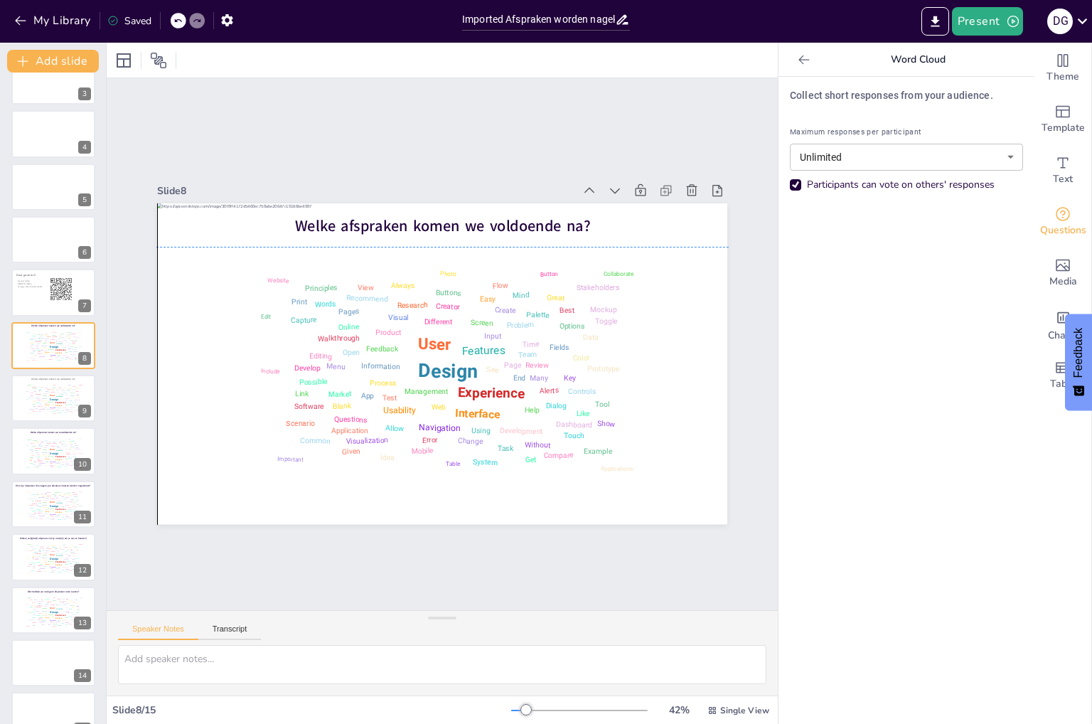
scroll to position [80, 0]
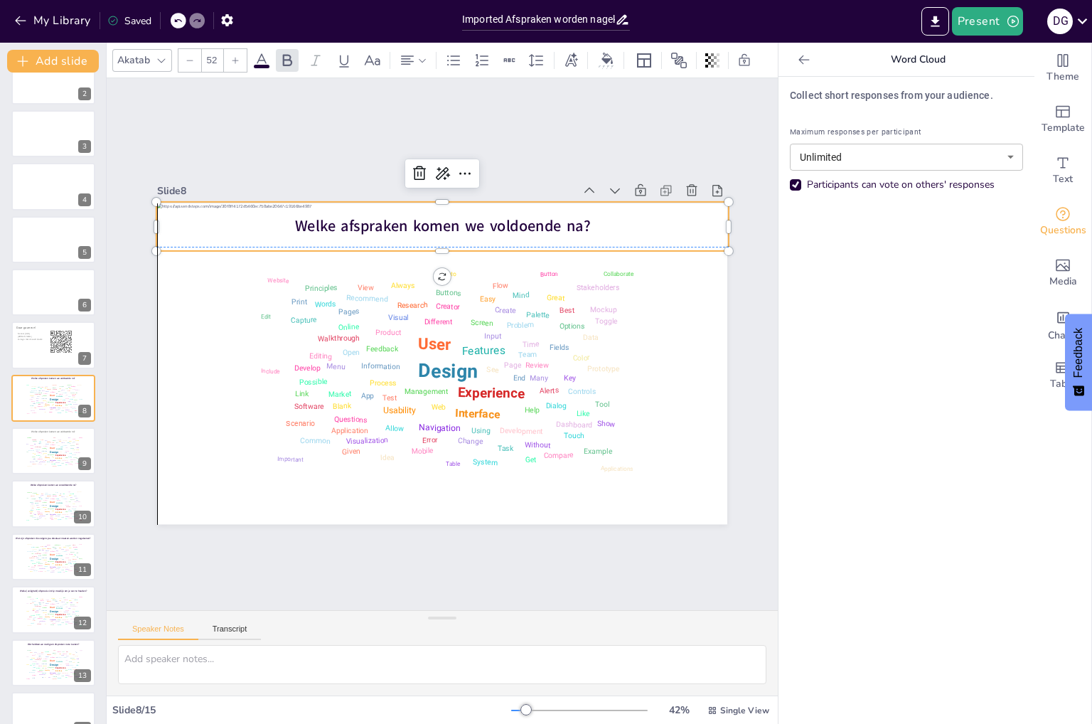
click at [569, 222] on span "Welke afspraken komen we voldoende na?" at bounding box center [443, 226] width 296 height 21
drag, startPoint x: 586, startPoint y: 220, endPoint x: 239, endPoint y: 211, distance: 346.9
click at [239, 216] on p "Welke afspraken komen we voldoende na?" at bounding box center [442, 226] width 572 height 21
click at [269, 59] on icon at bounding box center [261, 60] width 17 height 17
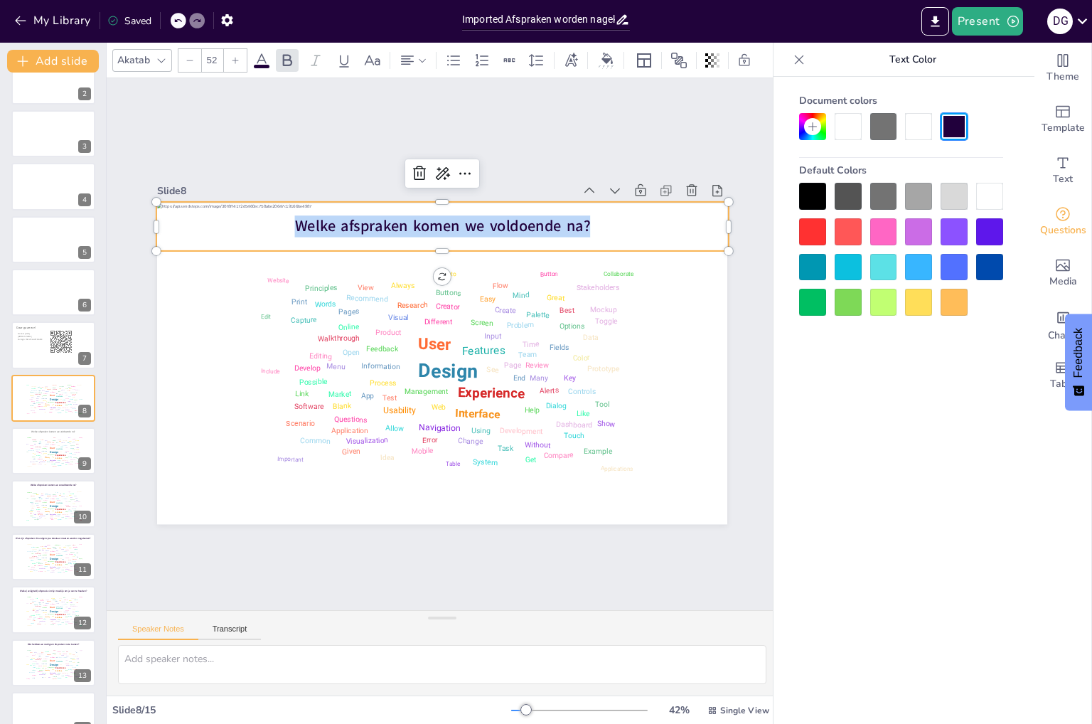
click at [883, 200] on div at bounding box center [883, 196] width 27 height 27
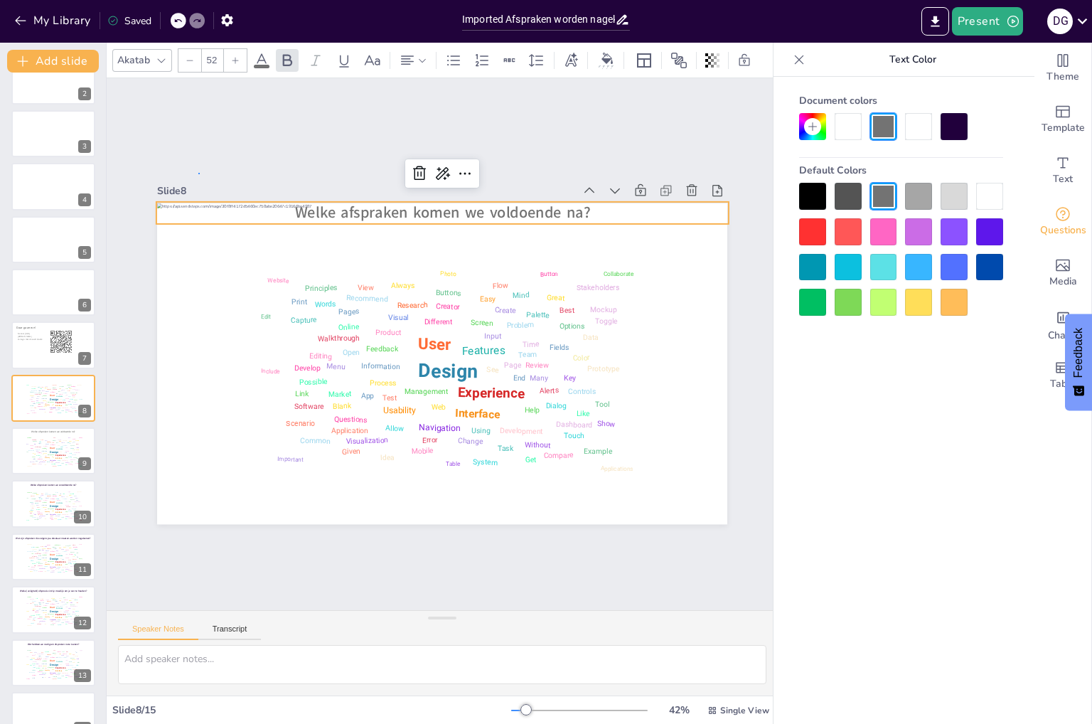
click at [199, 172] on div "Slide 1 Slide 2 Slide 3 Slide 4 Slide 5 Slide 6 Slide 7 Daar gaan we! Ga naar h…" at bounding box center [442, 343] width 570 height 360
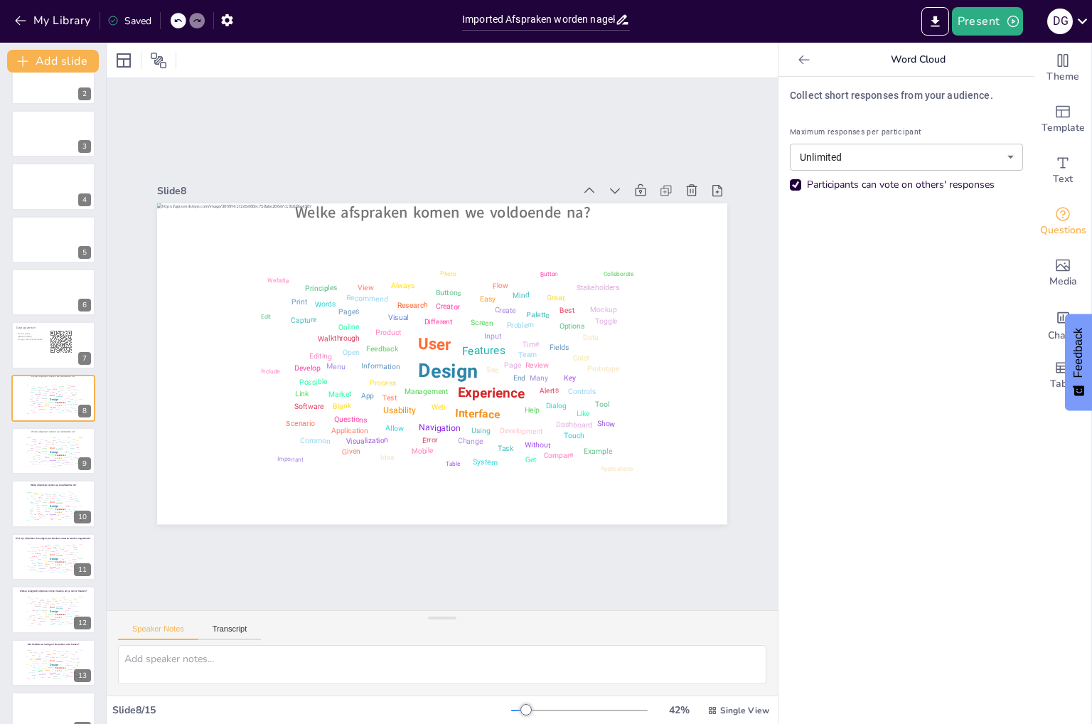
click at [196, 220] on div at bounding box center [442, 363] width 570 height 321
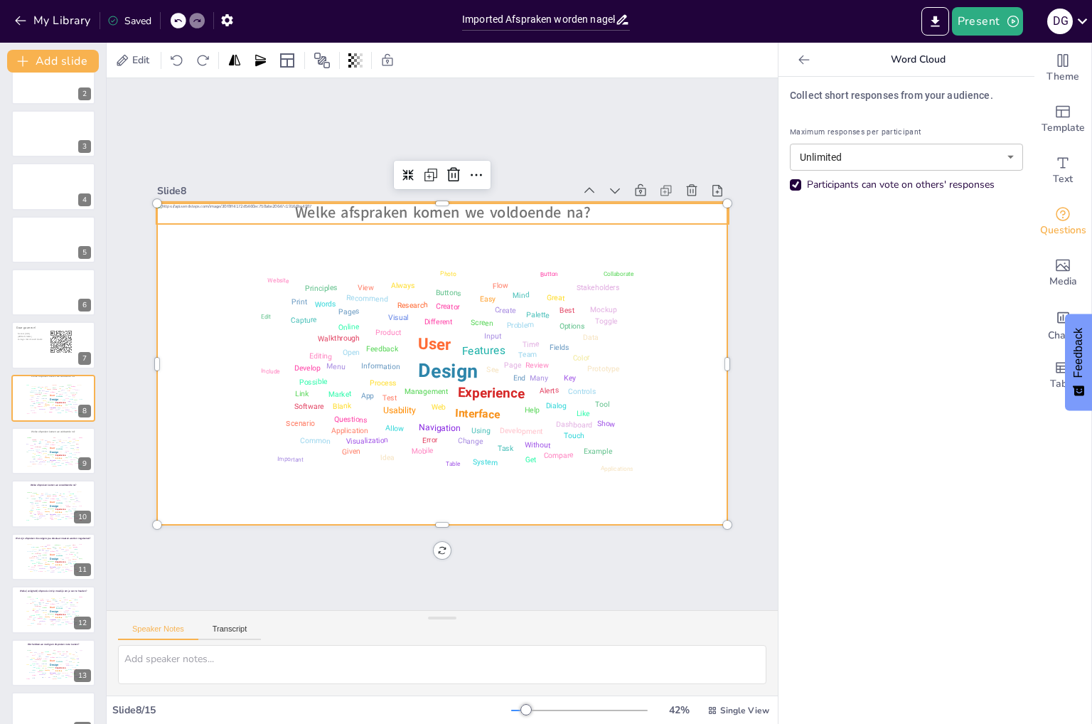
click at [196, 208] on p "Welke afspraken komen we voldoende na?" at bounding box center [442, 212] width 572 height 21
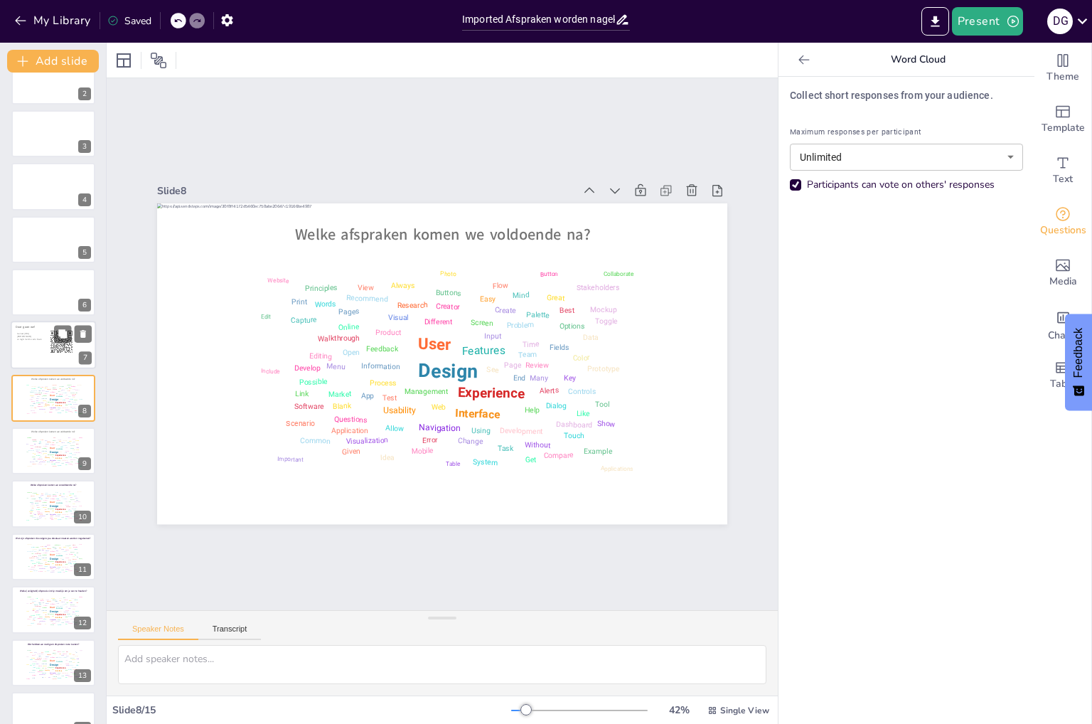
click at [38, 353] on div at bounding box center [53, 345] width 85 height 48
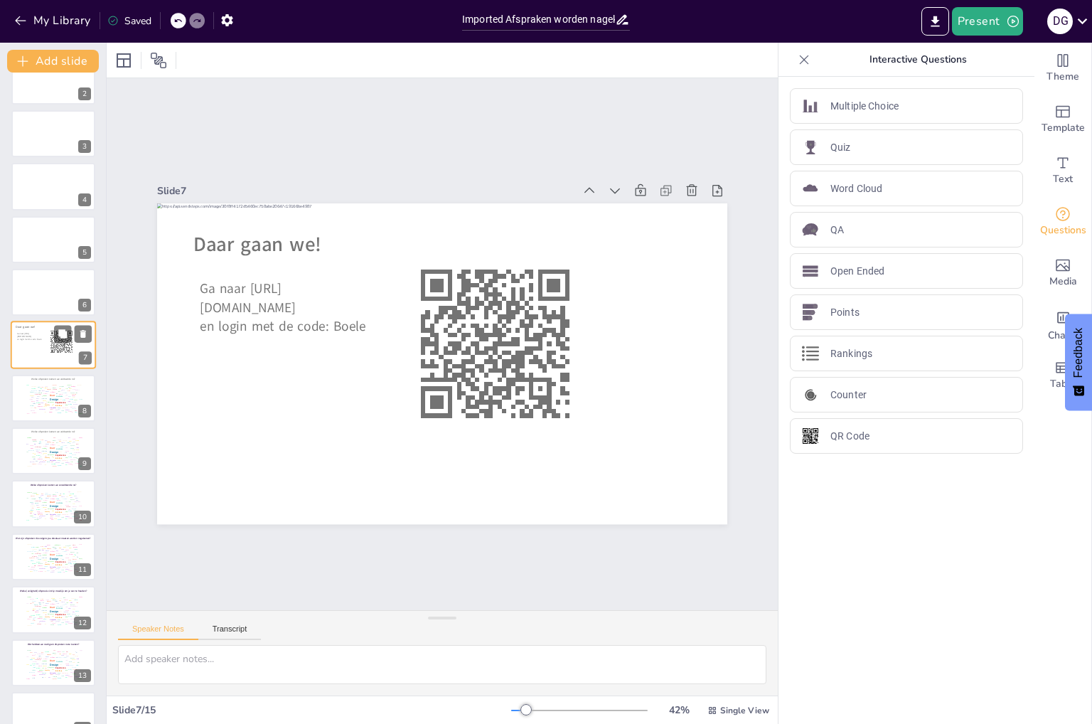
scroll to position [26, 0]
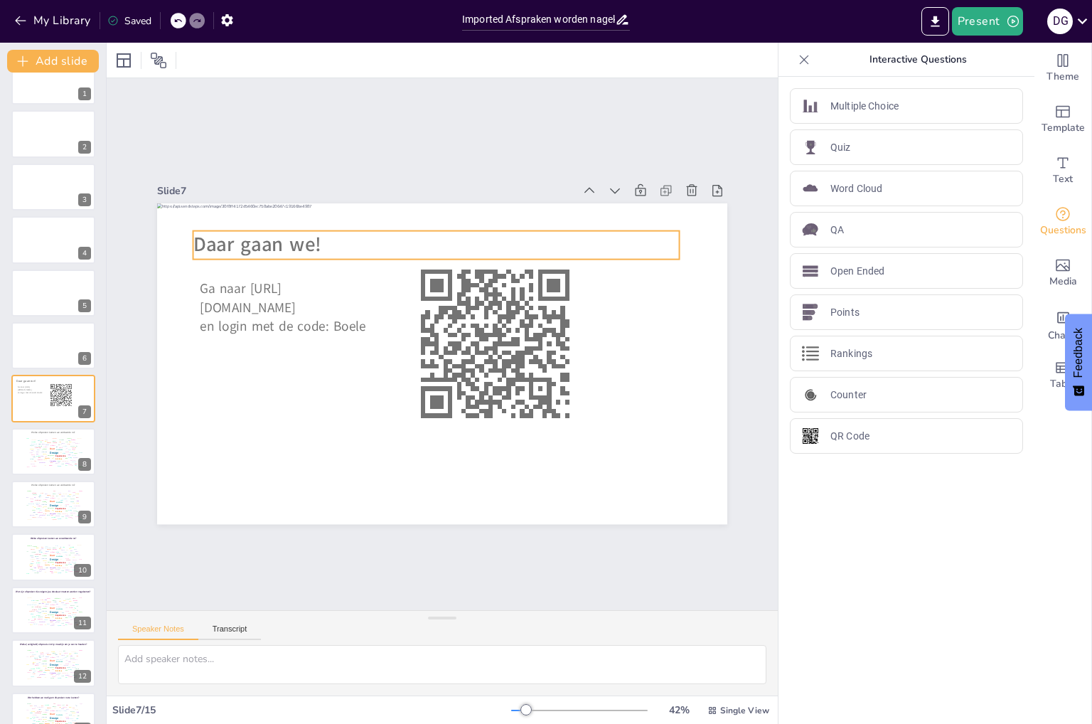
click at [289, 237] on span "Daar gaan we!" at bounding box center [257, 245] width 128 height 27
click at [308, 234] on span "Daar gaan we!" at bounding box center [257, 245] width 128 height 27
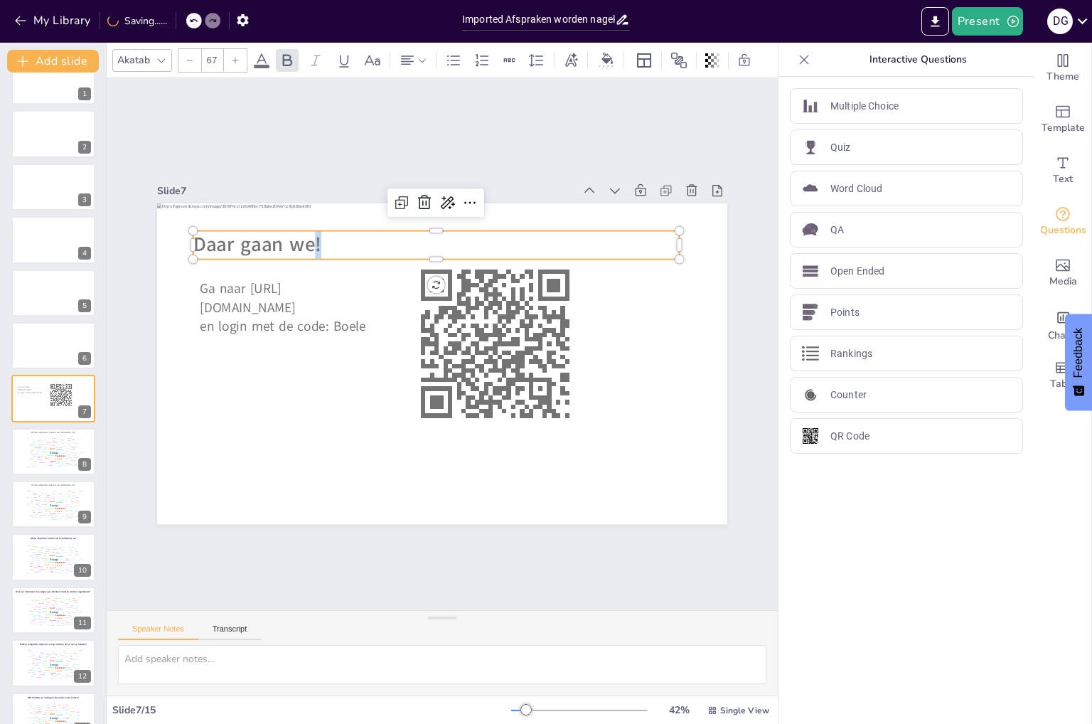
click at [323, 237] on p "Daar gaan we!" at bounding box center [436, 245] width 486 height 28
drag, startPoint x: 322, startPoint y: 237, endPoint x: 131, endPoint y: 239, distance: 191.2
click at [131, 239] on div "Slide 1 Slide 2 Slide 3 Slide 4 Slide 5 Slide 6 Slide 7 Ga naar https://sendste…" at bounding box center [442, 343] width 650 height 360
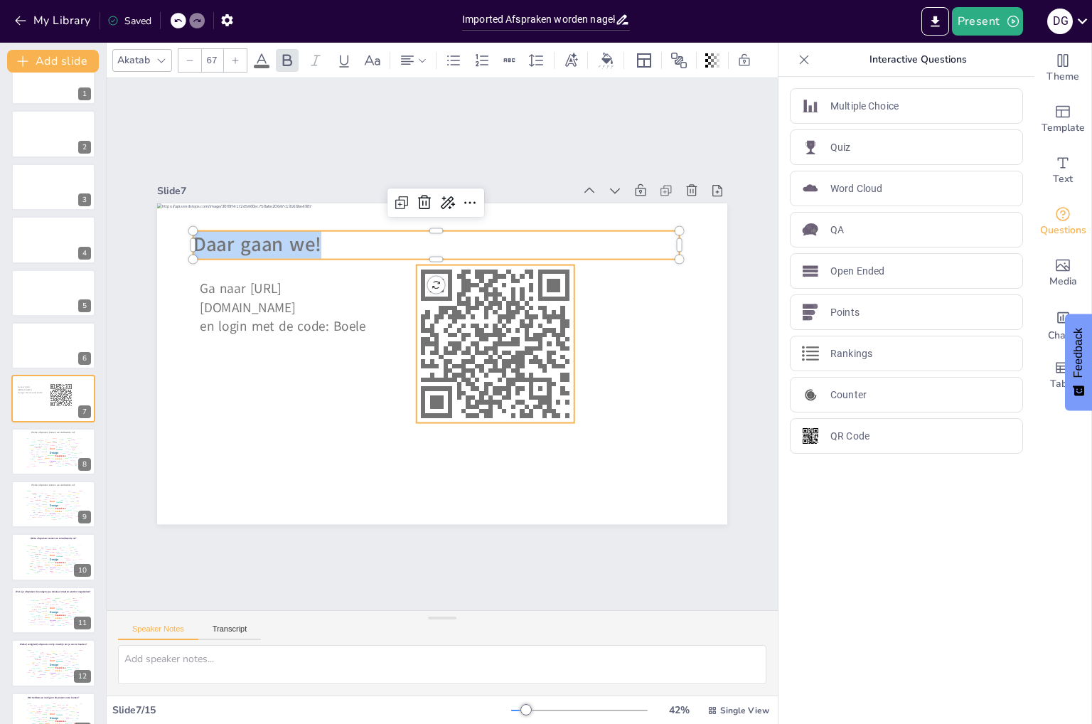
click at [497, 319] on rect at bounding box center [499, 321] width 4 height 4
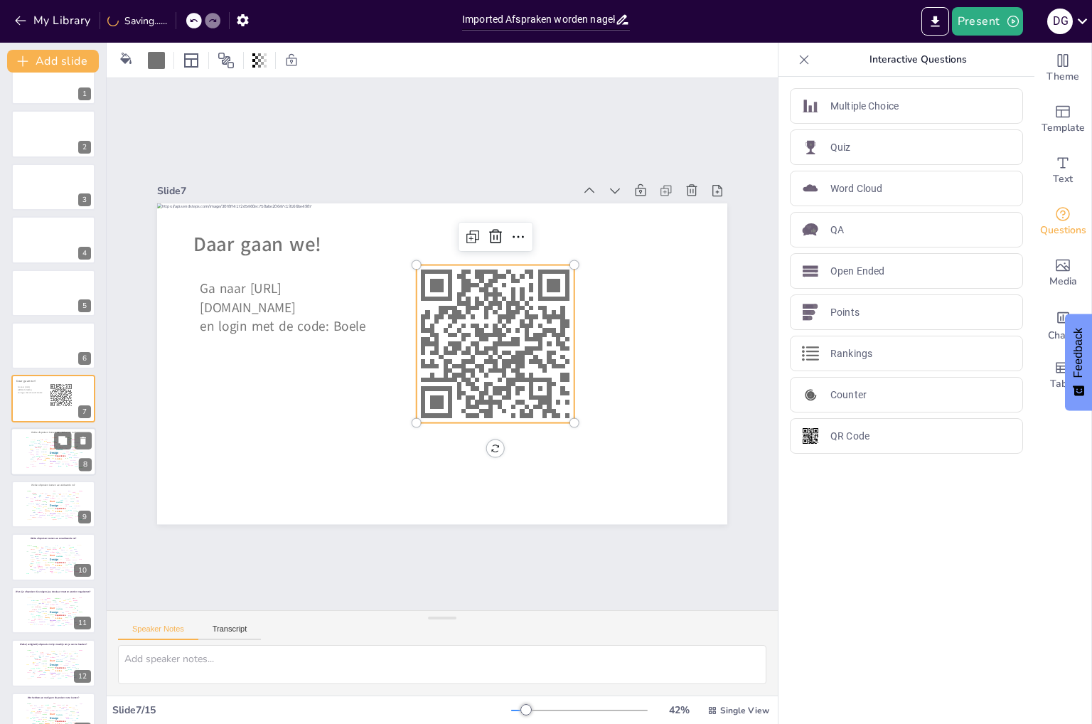
click at [21, 447] on div at bounding box center [53, 451] width 85 height 48
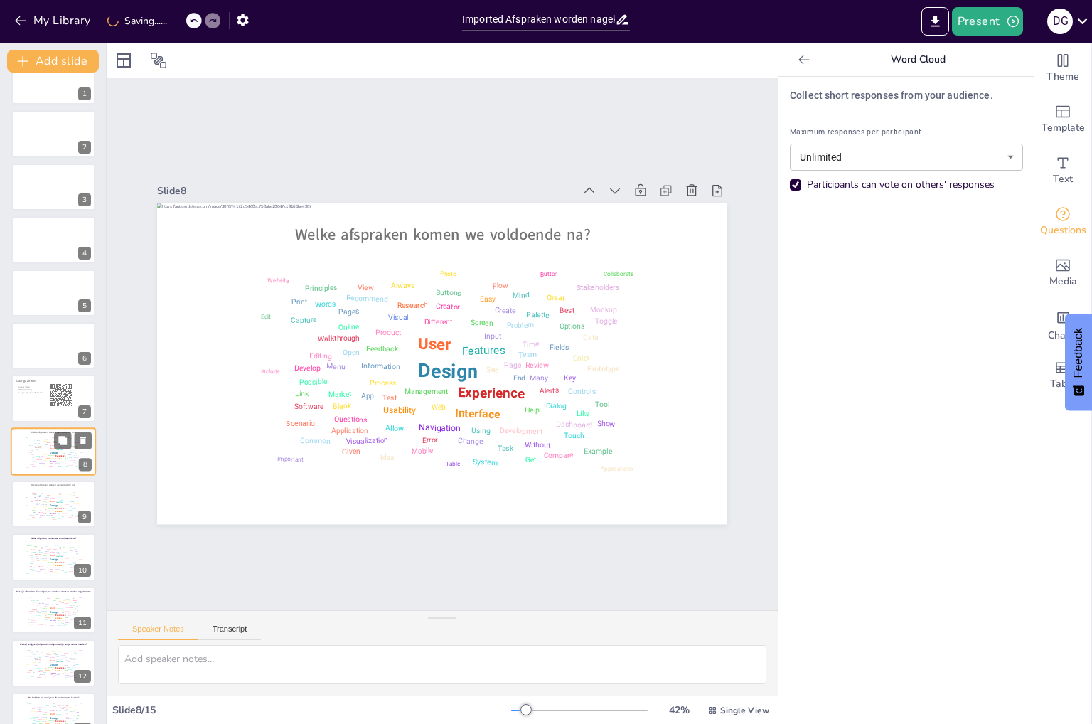
scroll to position [80, 0]
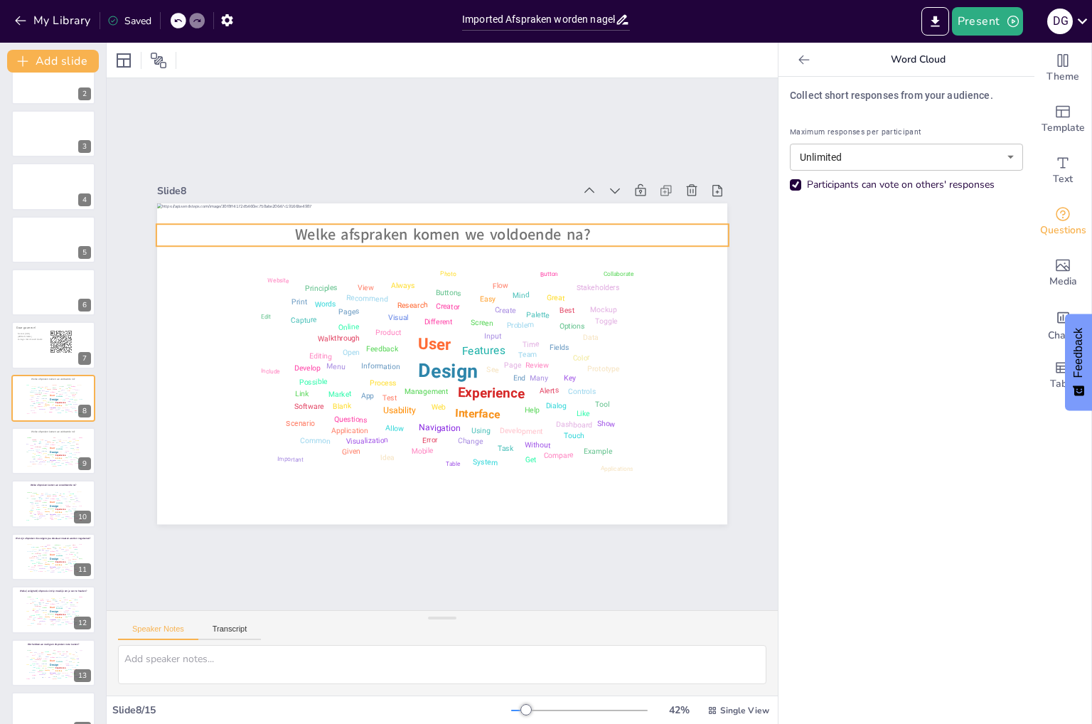
click at [453, 228] on span "Welke afspraken komen we voldoende na?" at bounding box center [443, 235] width 296 height 21
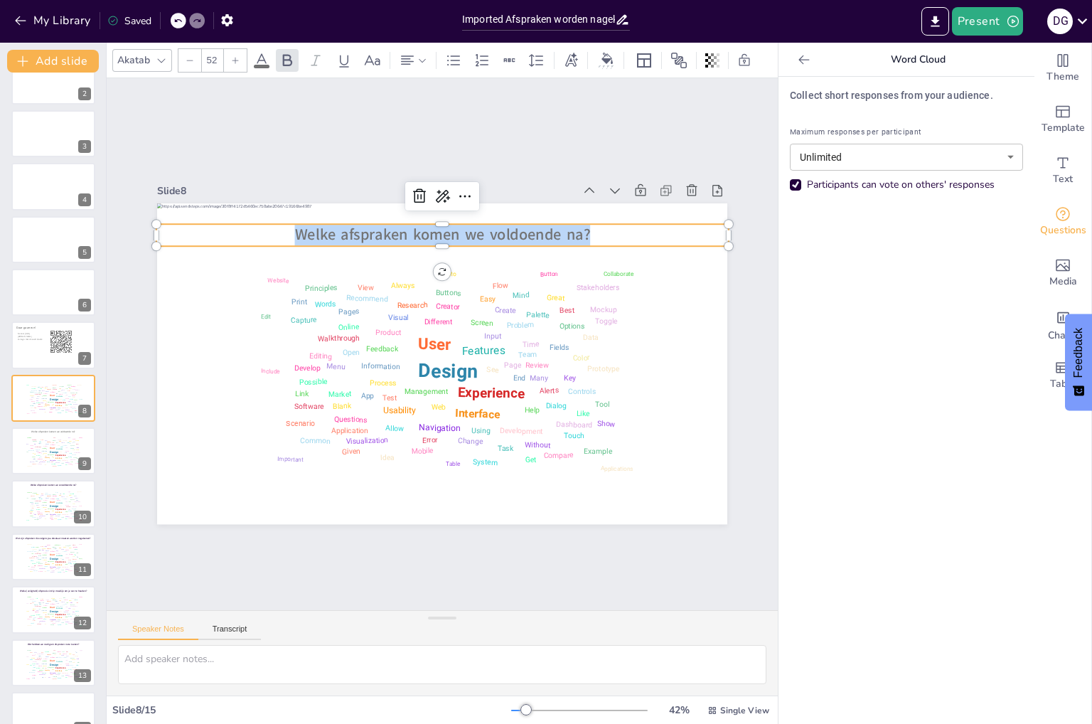
drag, startPoint x: 581, startPoint y: 228, endPoint x: 277, endPoint y: 220, distance: 304.3
click at [277, 225] on p "Welke afspraken komen we voldoende na?" at bounding box center [442, 235] width 572 height 21
click at [259, 53] on icon at bounding box center [261, 60] width 13 height 14
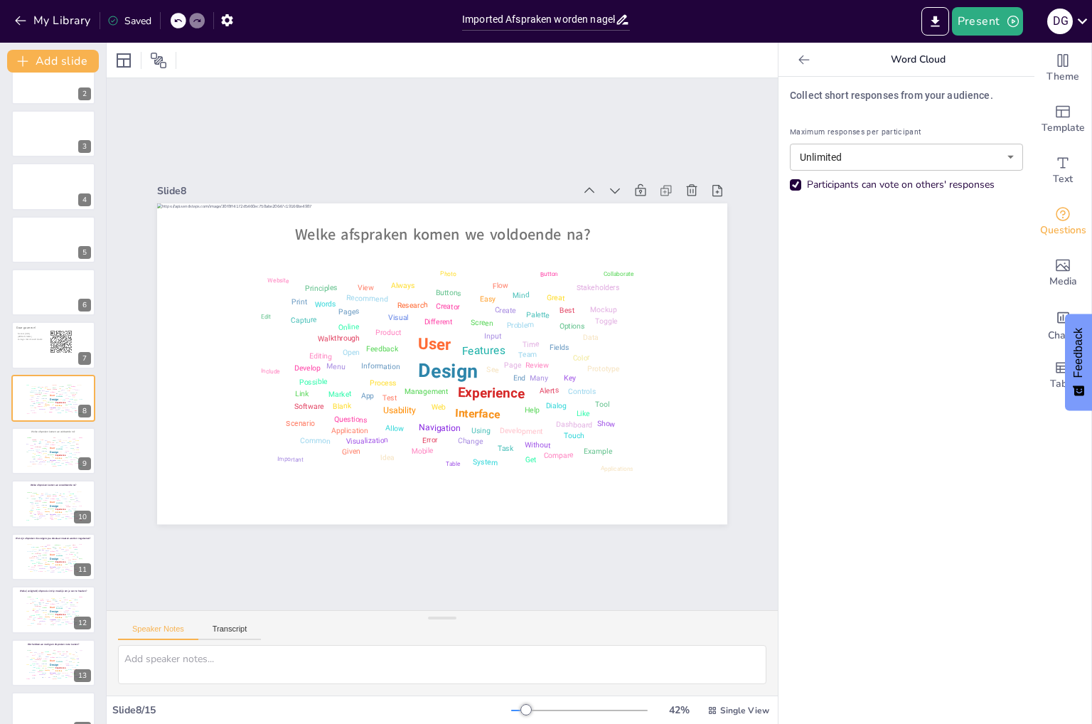
scroll to position [159, 0]
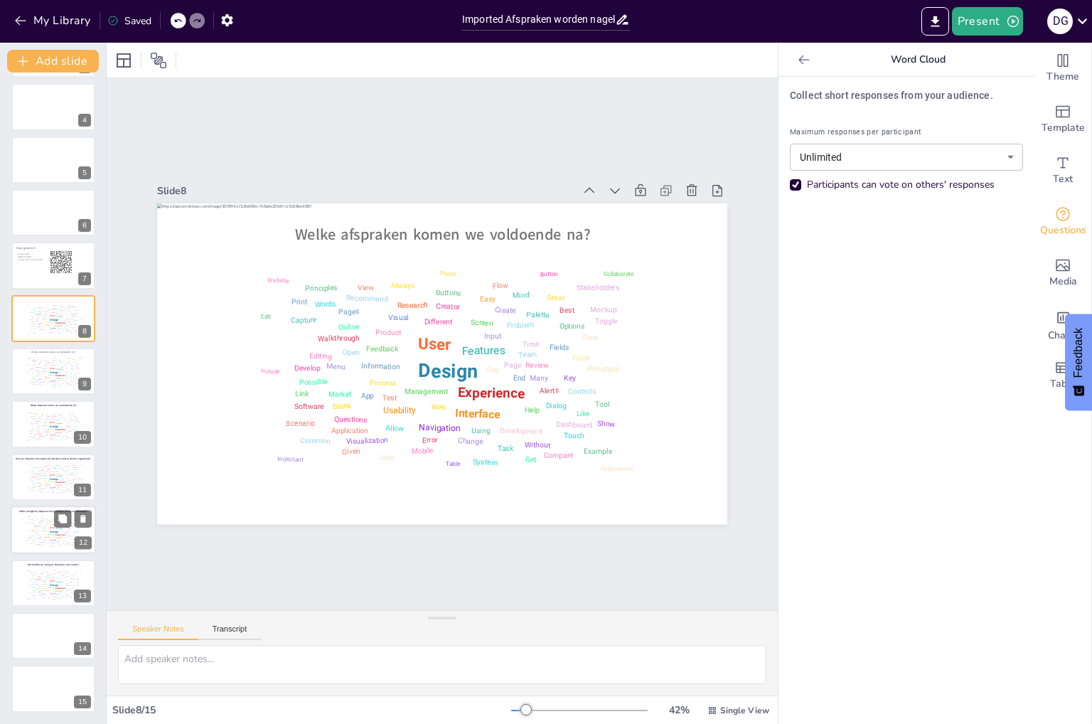
click at [50, 512] on div "Design User Experience Interface Features Navigation Usability Test Process Inf…" at bounding box center [53, 530] width 63 height 36
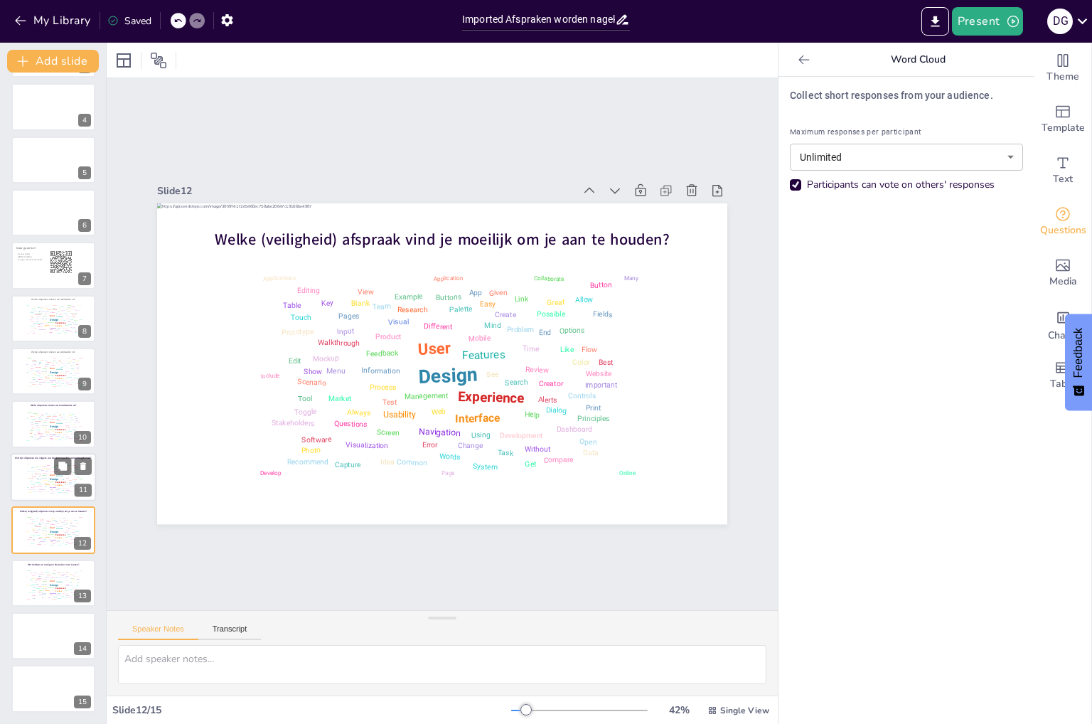
click at [45, 461] on div "Wat zijn afspraken die volgens jou absoluut moeten worden nagekomen?" at bounding box center [53, 458] width 85 height 10
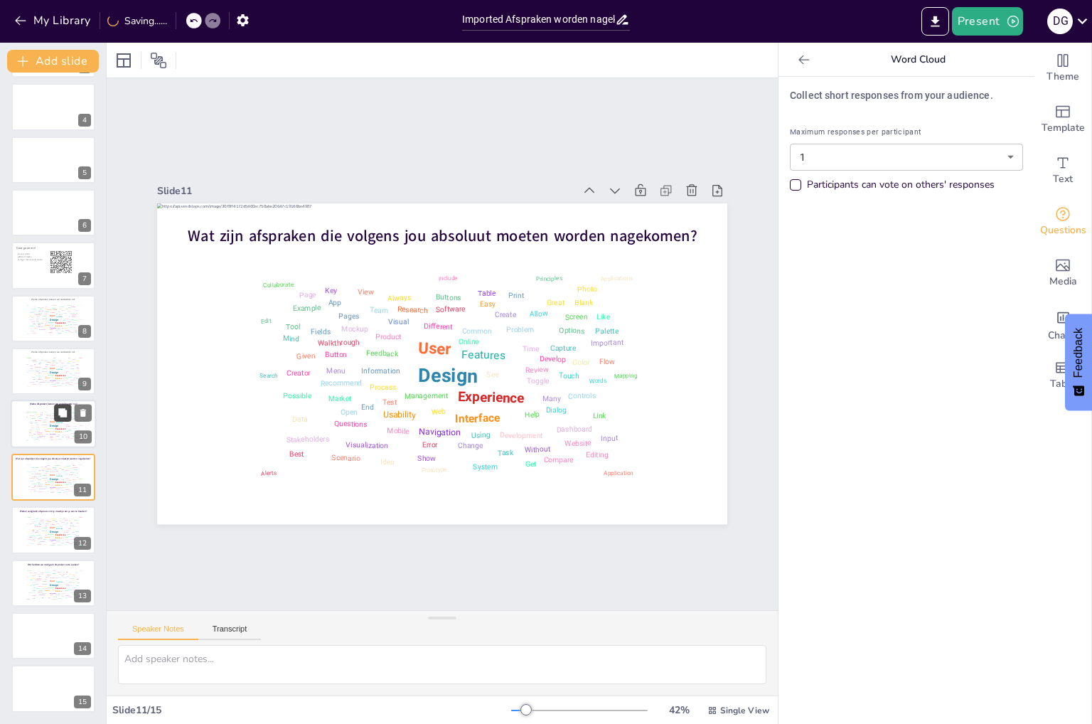
click at [54, 408] on button at bounding box center [62, 412] width 17 height 17
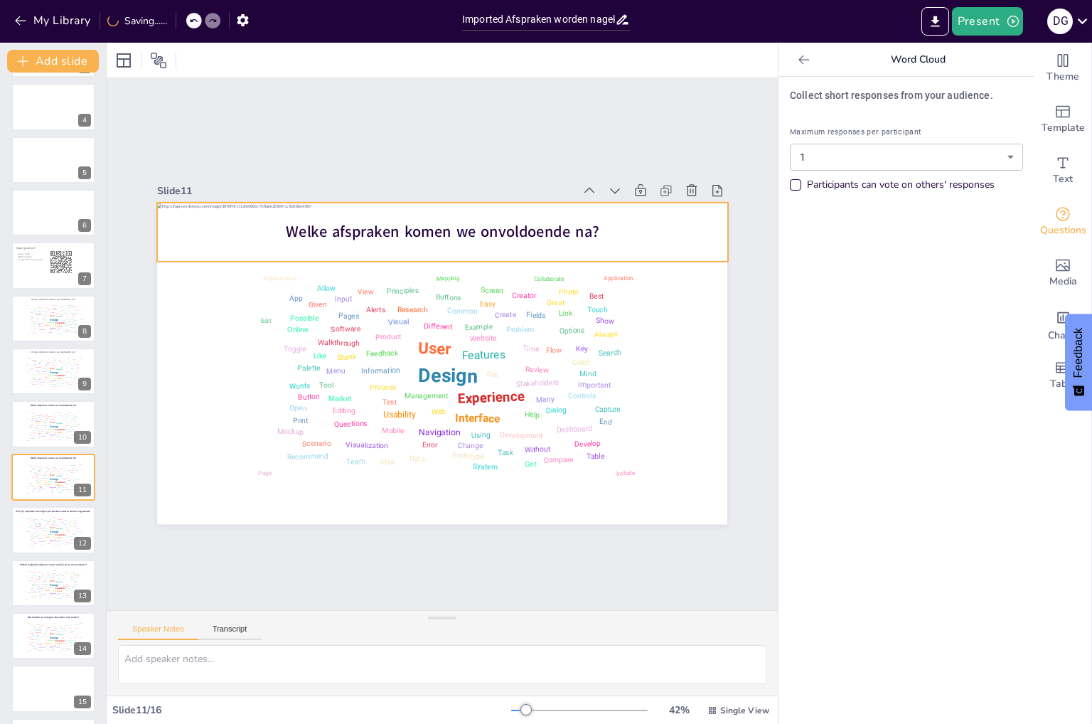
scroll to position [212, 0]
click at [269, 229] on p "Welke afspraken komen we onvoldoende na?" at bounding box center [442, 231] width 571 height 21
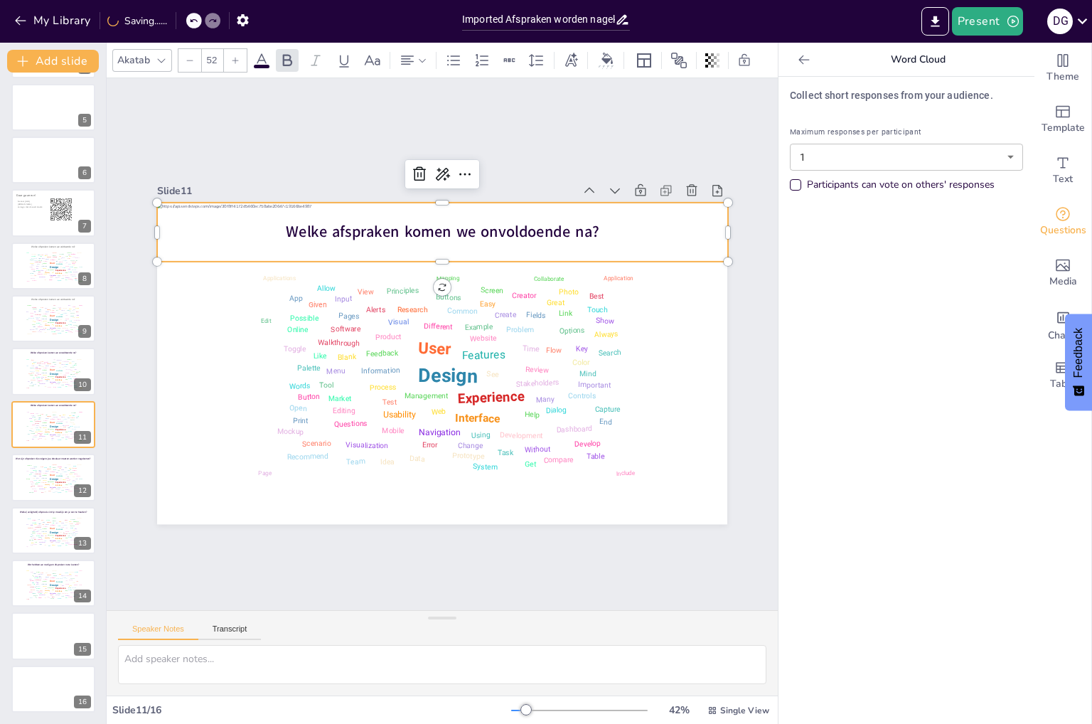
click at [286, 229] on span "Welke afspraken komen we onvoldoende na?" at bounding box center [442, 231] width 313 height 21
click at [355, 228] on span "Welke afspraken komen we onvoldoende na?" at bounding box center [442, 231] width 313 height 21
drag, startPoint x: 587, startPoint y: 225, endPoint x: 260, endPoint y: 228, distance: 326.9
click at [260, 228] on p "Welke afspraken komen we onvoldoende na?" at bounding box center [442, 231] width 571 height 21
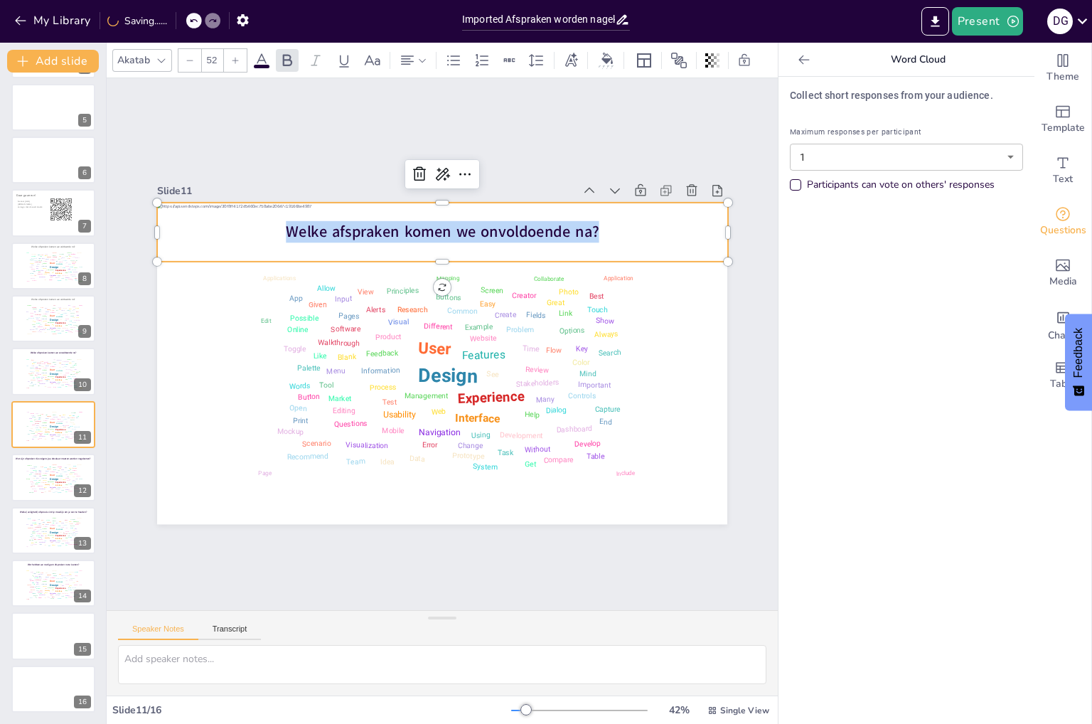
click at [267, 56] on icon at bounding box center [261, 60] width 17 height 17
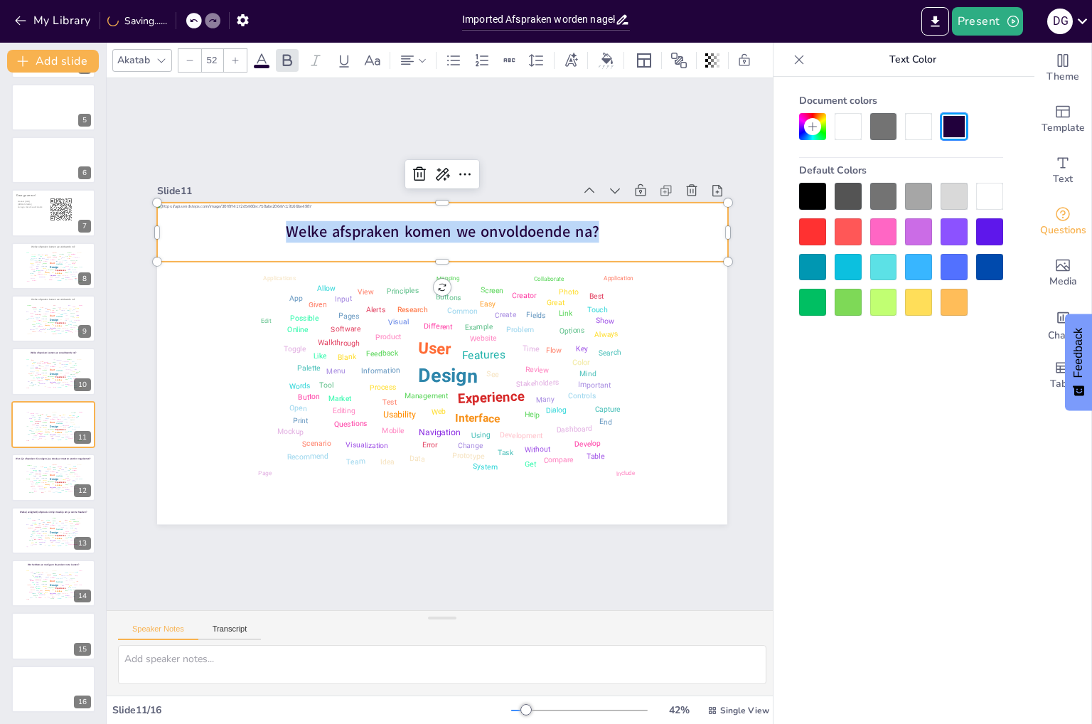
click at [881, 131] on div at bounding box center [883, 126] width 27 height 27
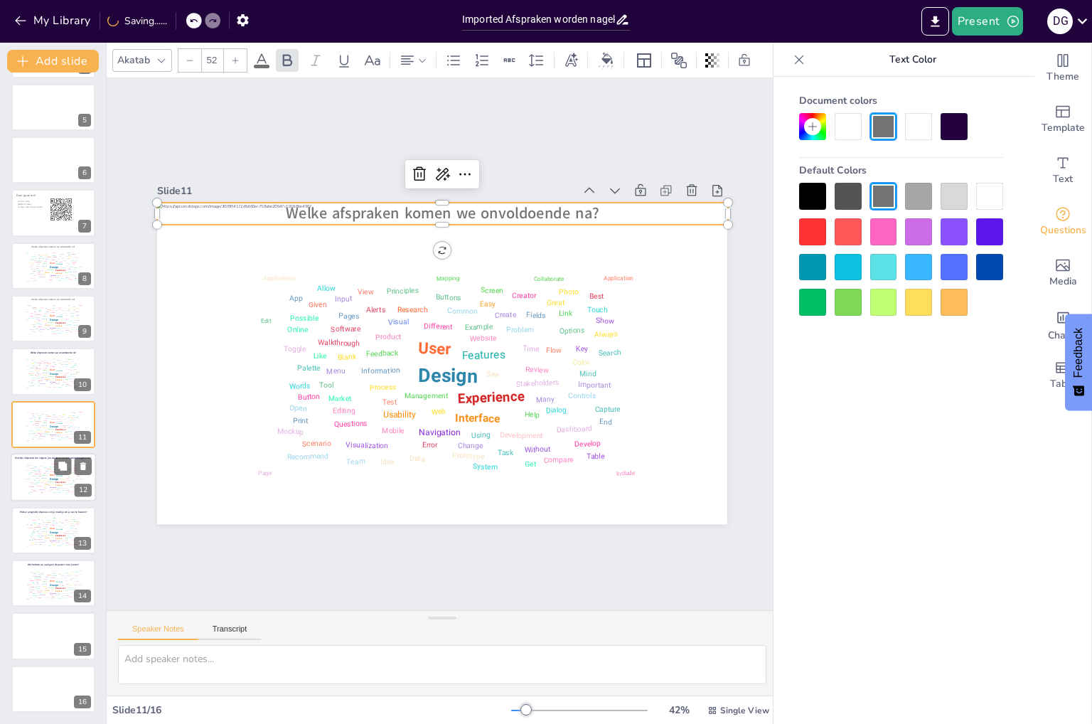
click at [45, 475] on div "Feedback" at bounding box center [45, 475] width 6 height 1
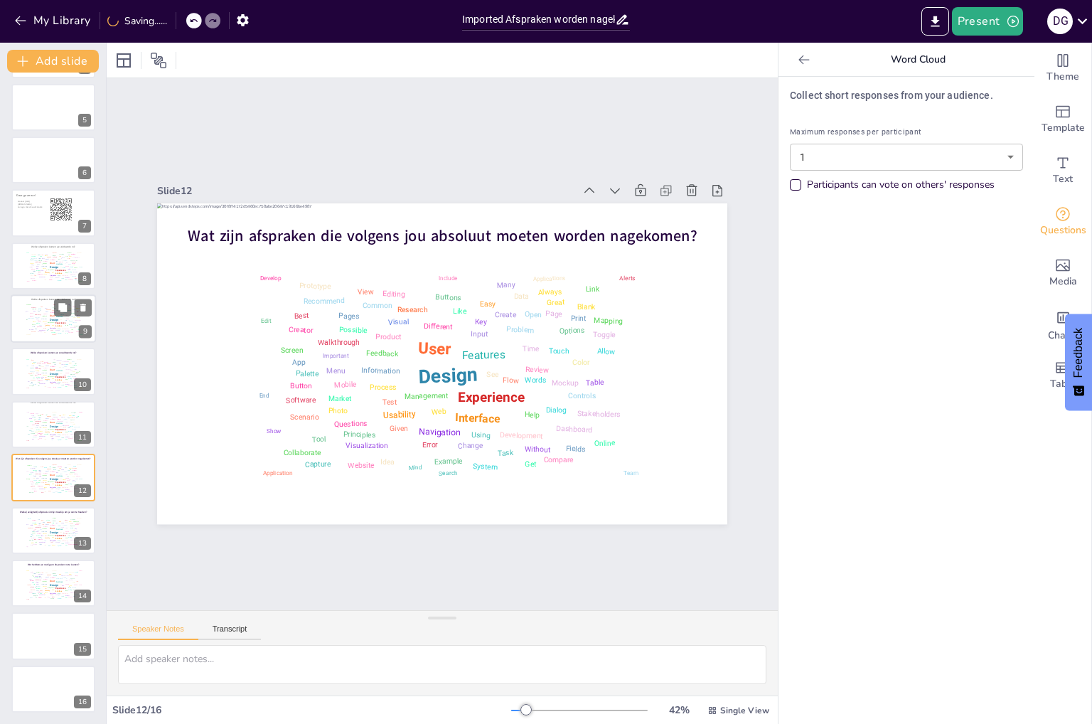
click at [28, 315] on div "Design User Experience Interface Features Navigation Usability Test Process Inf…" at bounding box center [53, 319] width 60 height 34
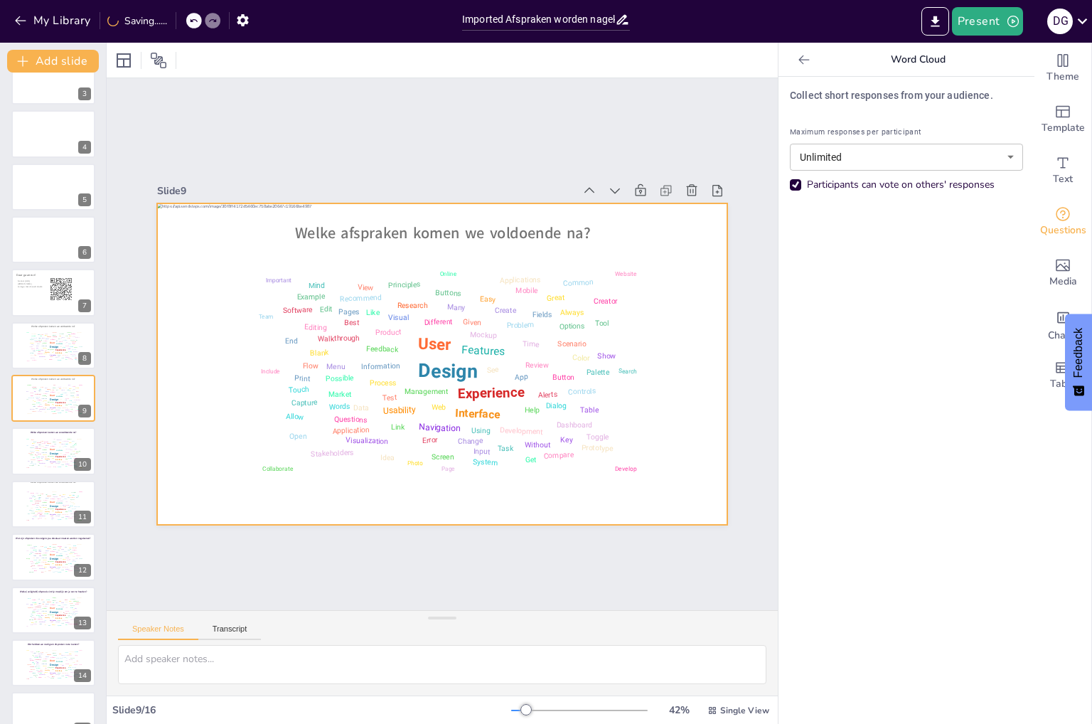
click at [185, 370] on div at bounding box center [442, 363] width 570 height 321
click at [39, 346] on div "Design User Experience Interface Features Navigation Usability Test Process Inf…" at bounding box center [53, 345] width 60 height 34
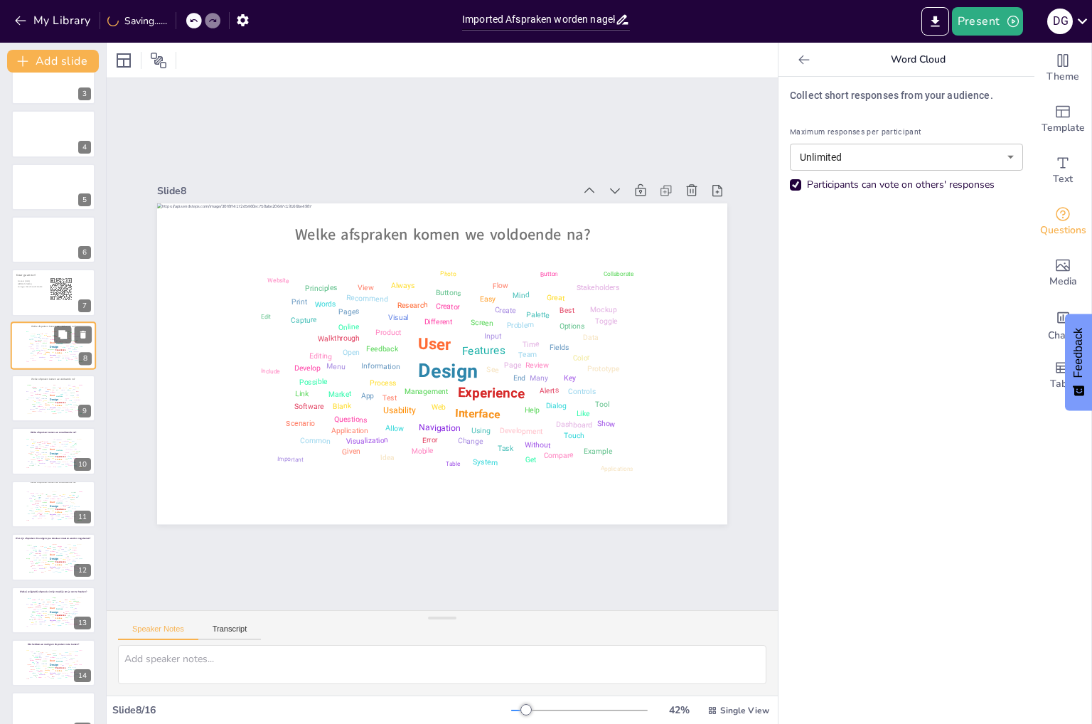
scroll to position [80, 0]
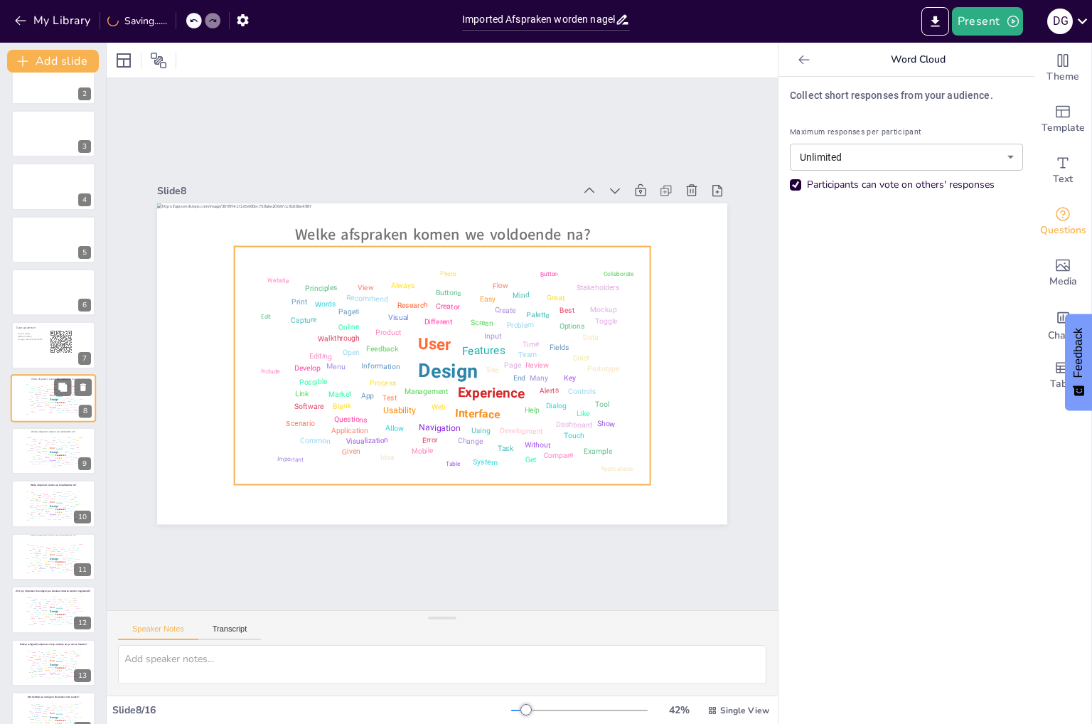
click at [35, 387] on div "Design User Experience Interface Features Navigation Usability Test Process Inf…" at bounding box center [53, 398] width 60 height 34
click at [35, 407] on div "Design User Experience Interface Features Navigation Usability Test Process Inf…" at bounding box center [53, 398] width 60 height 34
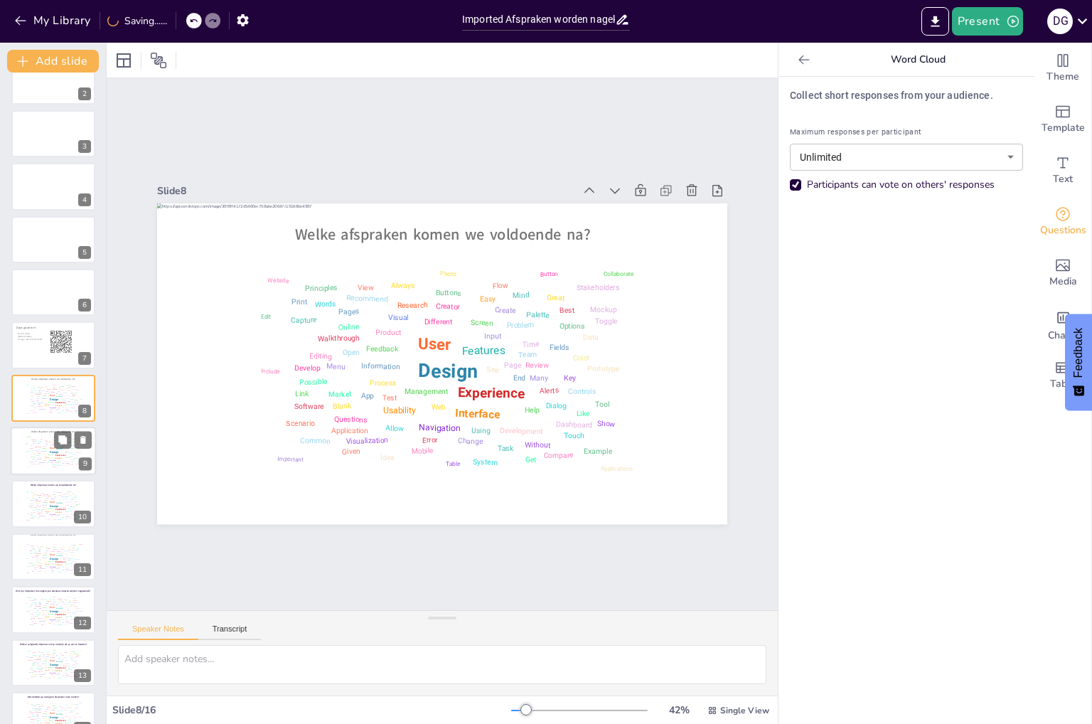
click at [31, 456] on div "Screen" at bounding box center [33, 456] width 4 height 1
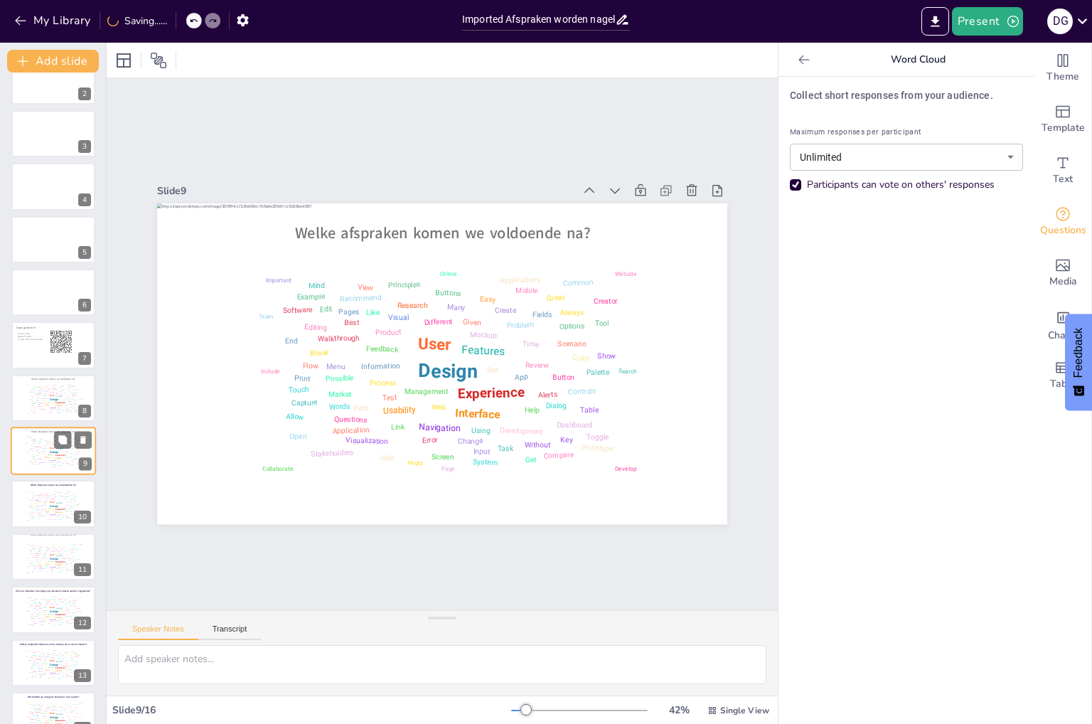
scroll to position [132, 0]
click at [38, 456] on div "Market" at bounding box center [38, 456] width 4 height 1
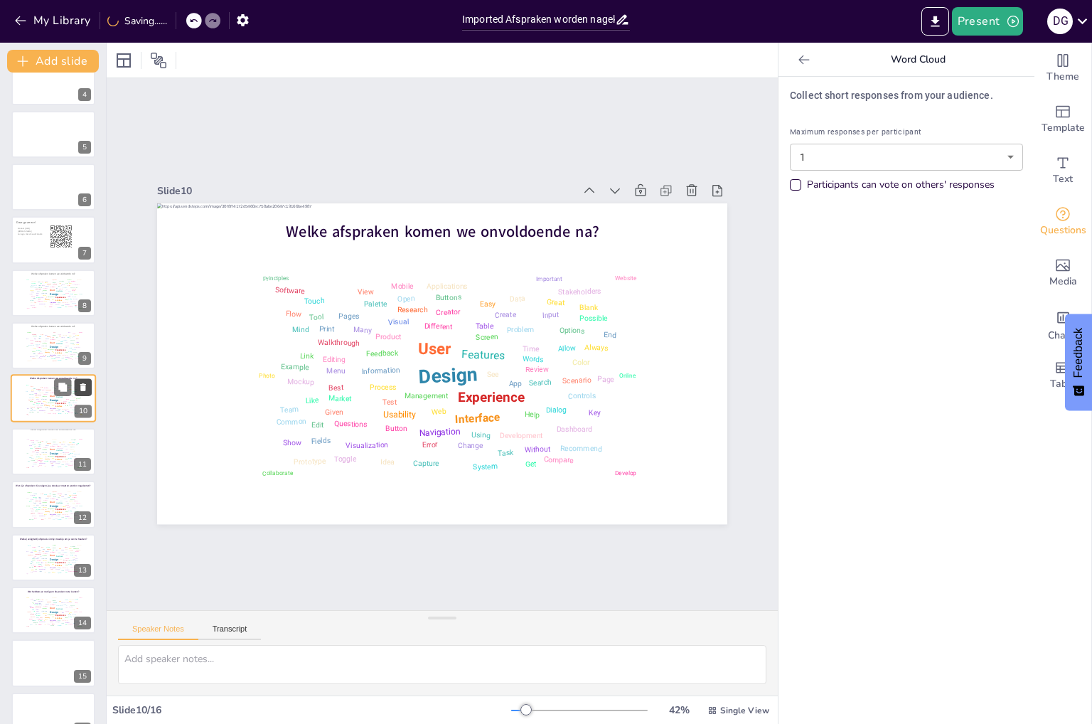
click at [85, 387] on icon at bounding box center [83, 388] width 6 height 8
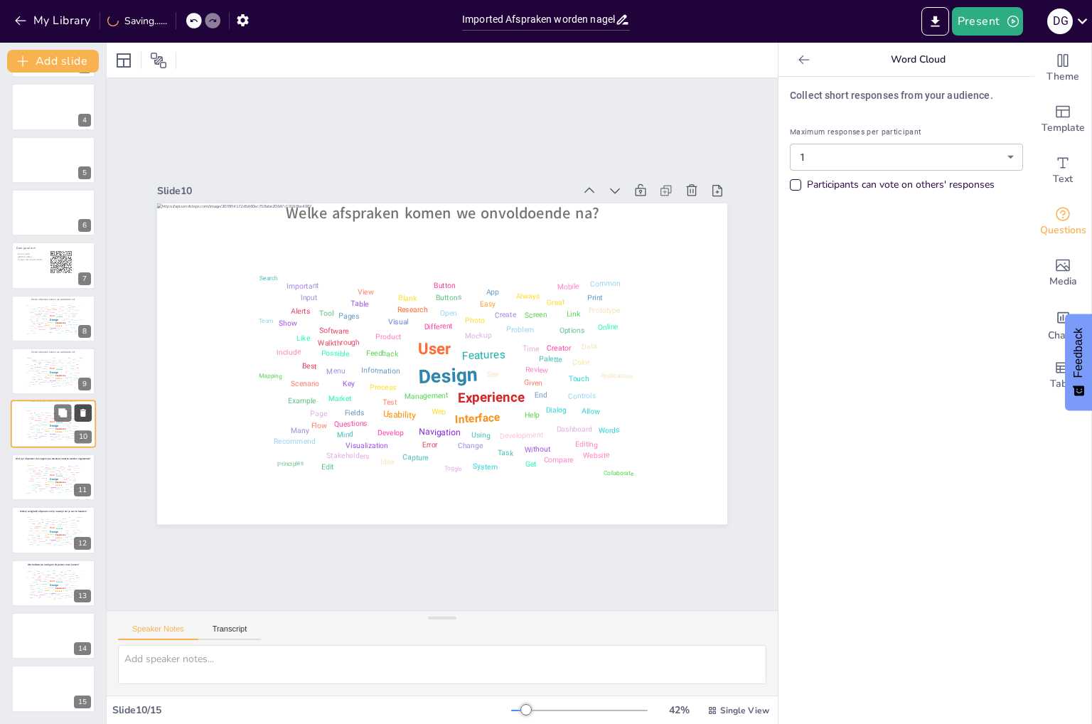
scroll to position [159, 0]
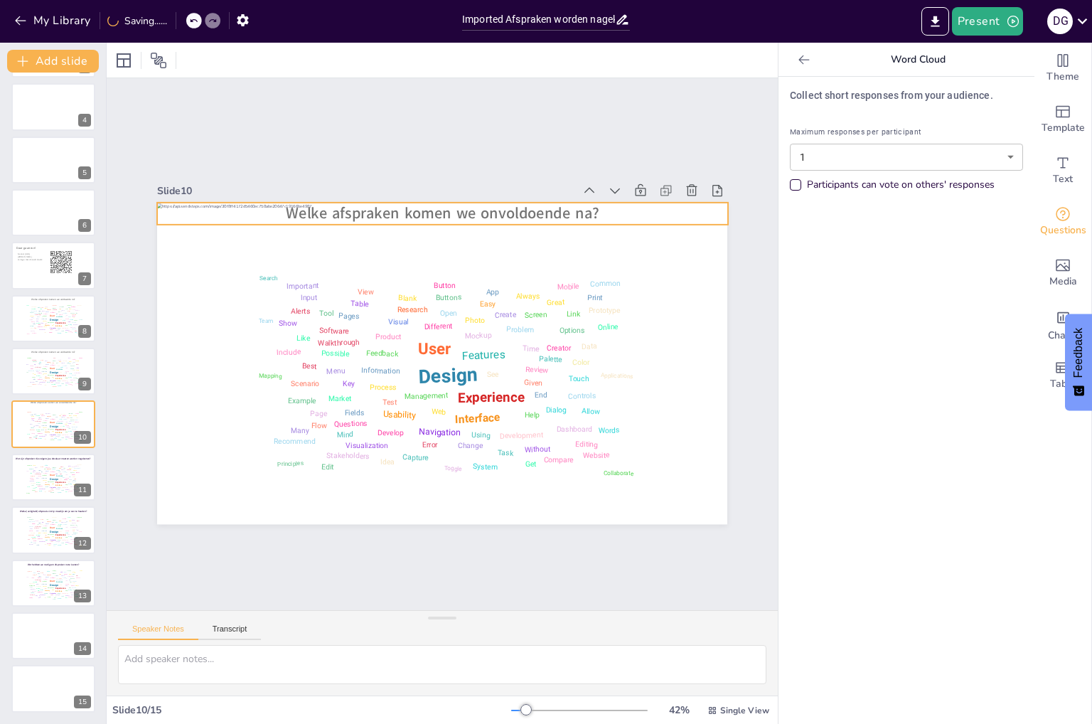
click at [407, 205] on span "Welke afspraken komen we onvoldoende na?" at bounding box center [442, 213] width 313 height 21
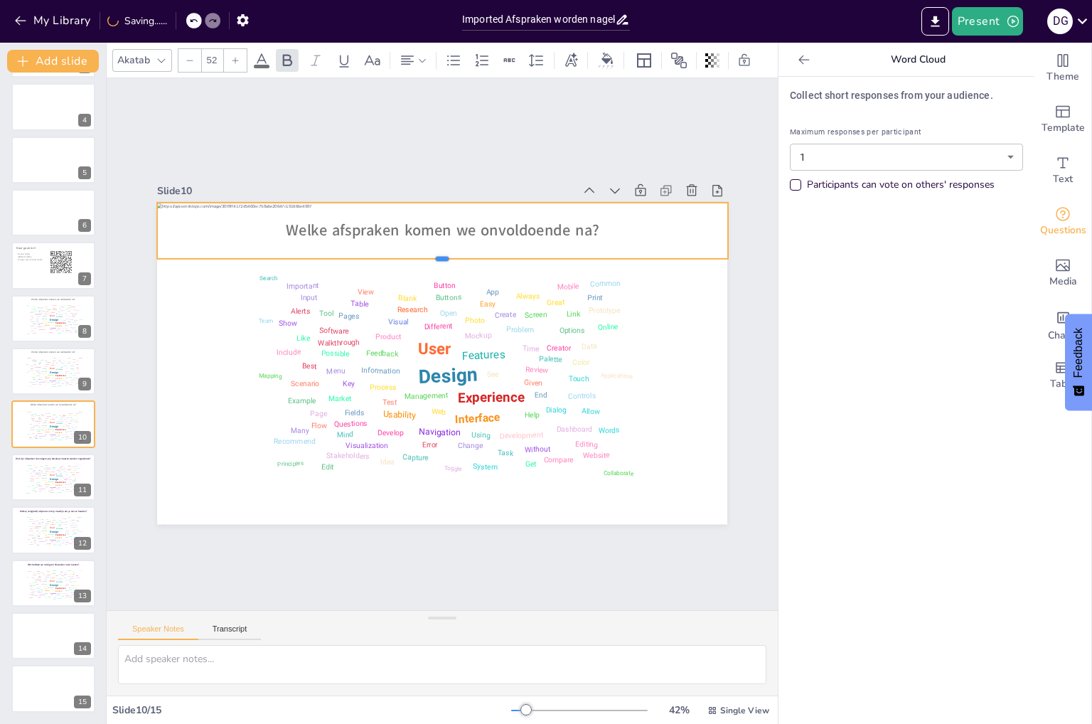
drag, startPoint x: 429, startPoint y: 218, endPoint x: 434, endPoint y: 252, distance: 34.5
click at [434, 259] on div at bounding box center [442, 264] width 571 height 11
click at [31, 365] on div "Editing" at bounding box center [31, 365] width 4 height 1
type input "unlimited"
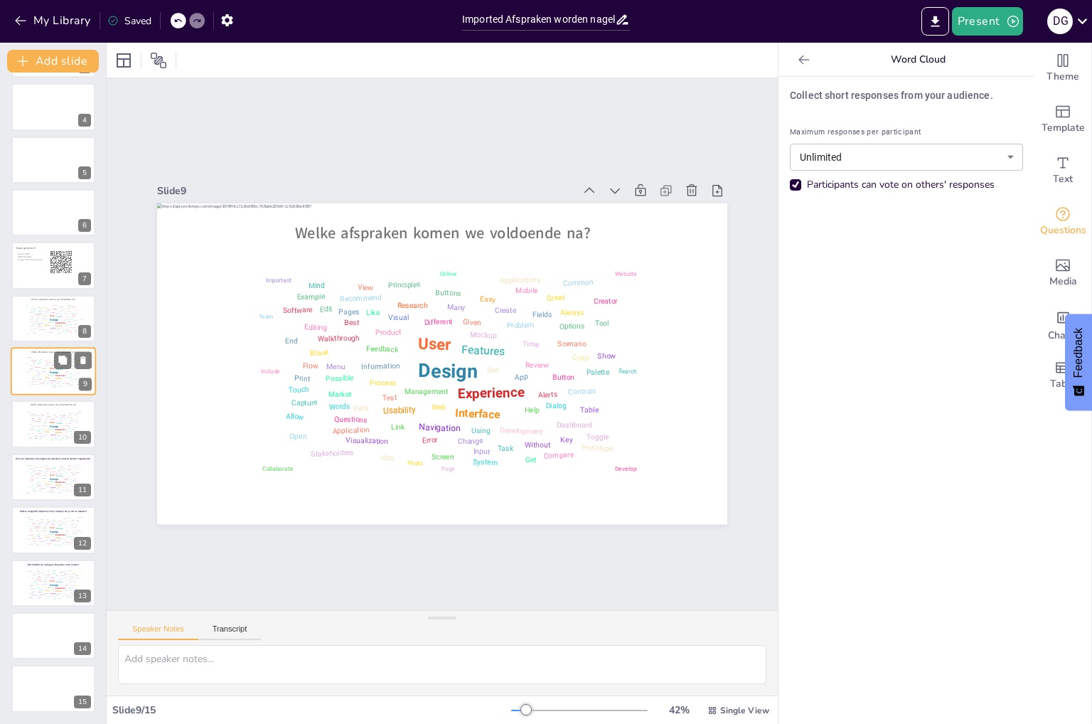
scroll to position [132, 0]
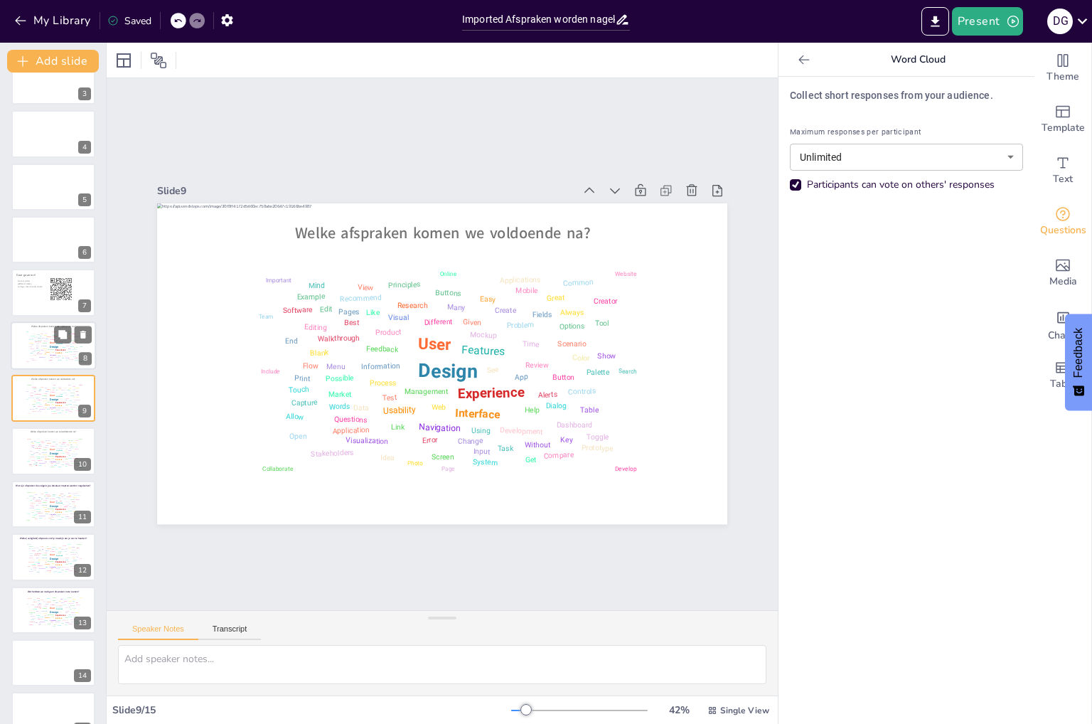
click at [38, 337] on div "Pages" at bounding box center [40, 337] width 4 height 1
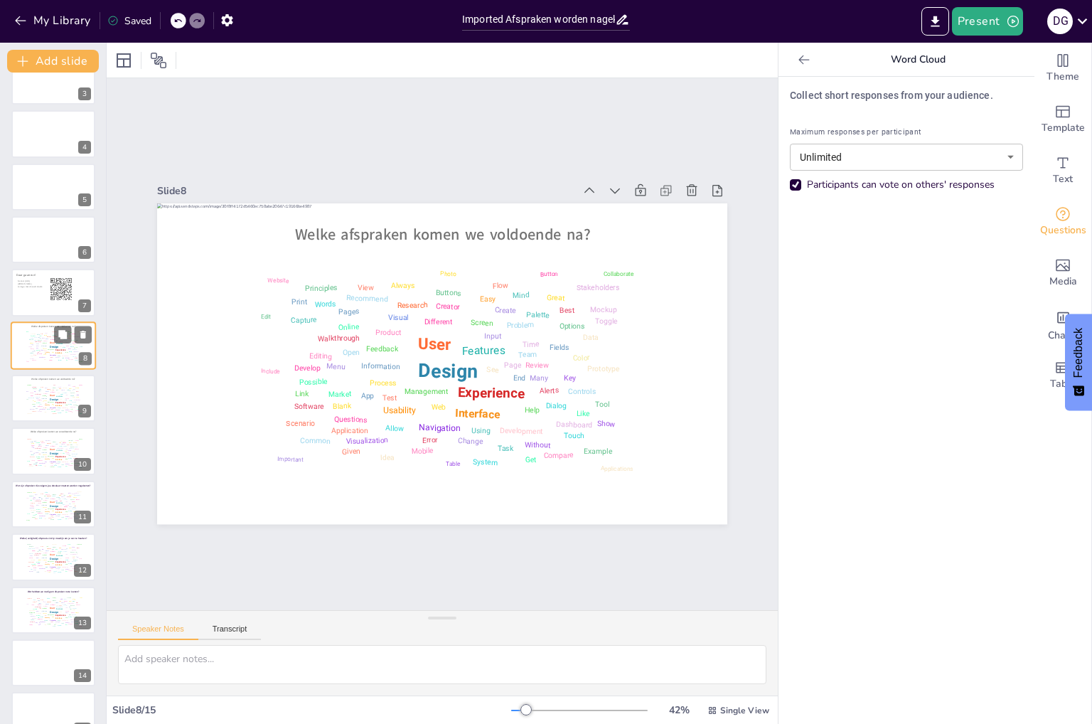
scroll to position [80, 0]
click at [38, 455] on div "Market" at bounding box center [38, 455] width 4 height 1
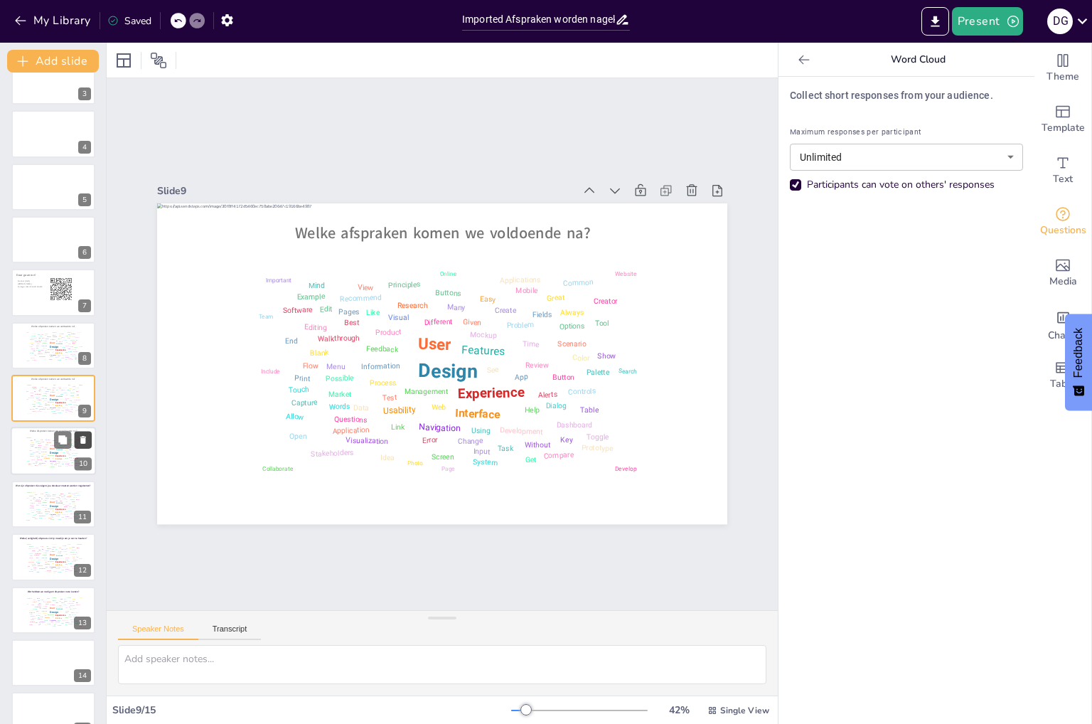
click at [90, 436] on button at bounding box center [83, 439] width 17 height 17
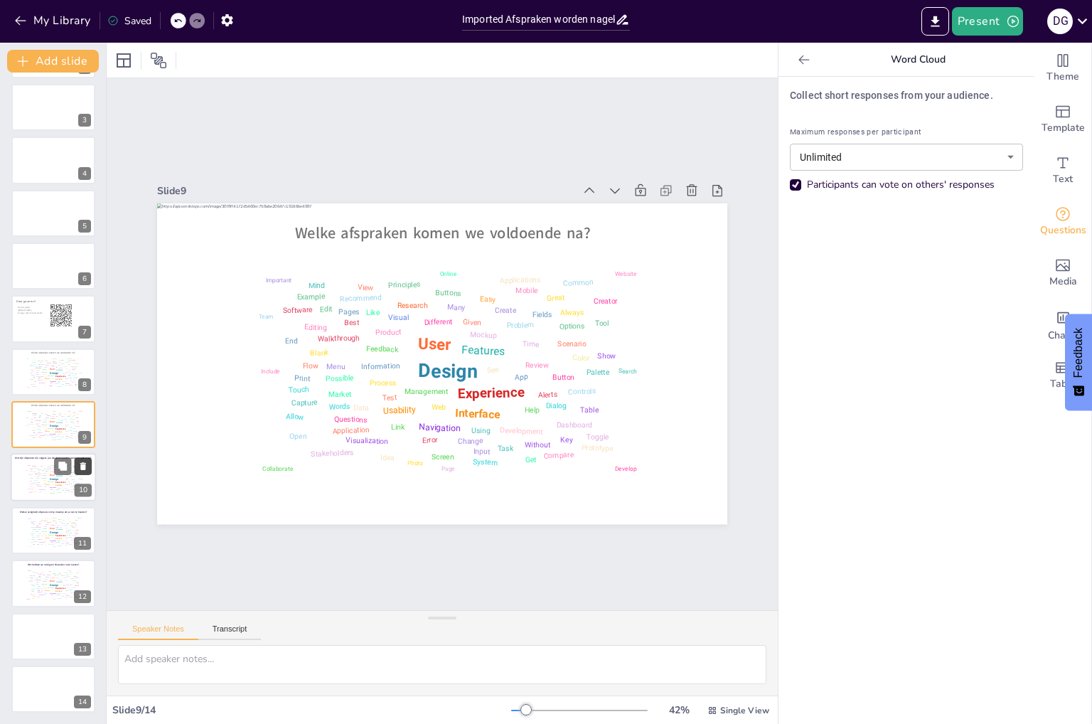
scroll to position [106, 0]
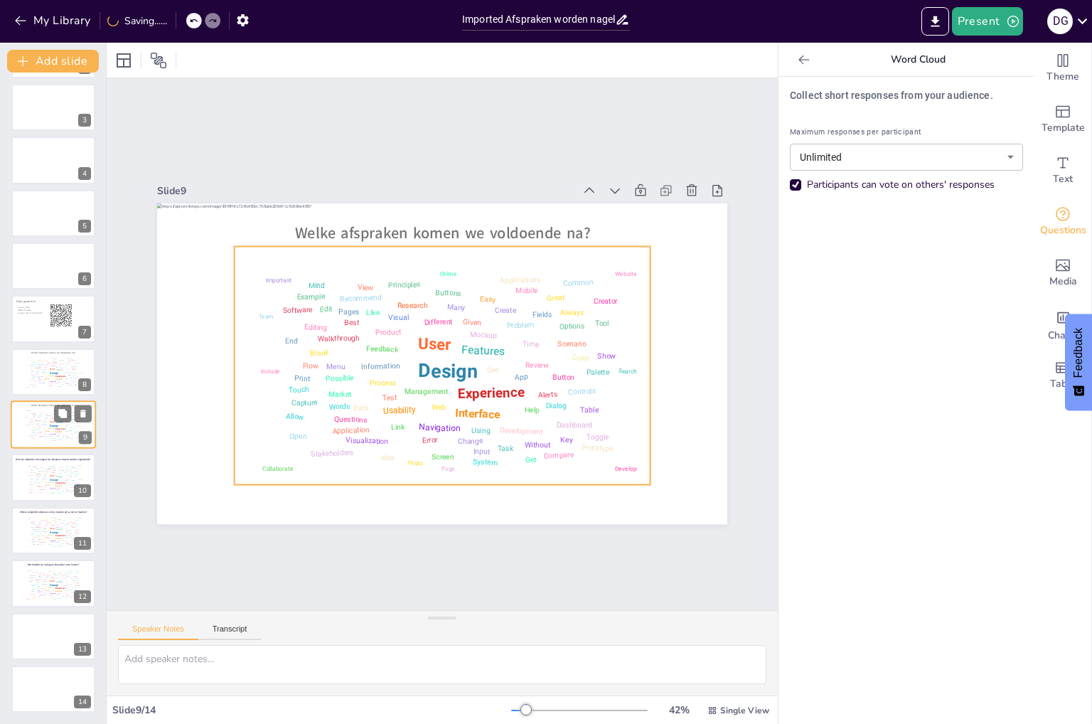
click at [29, 424] on div "Design User Experience Interface Features Navigation Usability Test Process Inf…" at bounding box center [53, 425] width 60 height 34
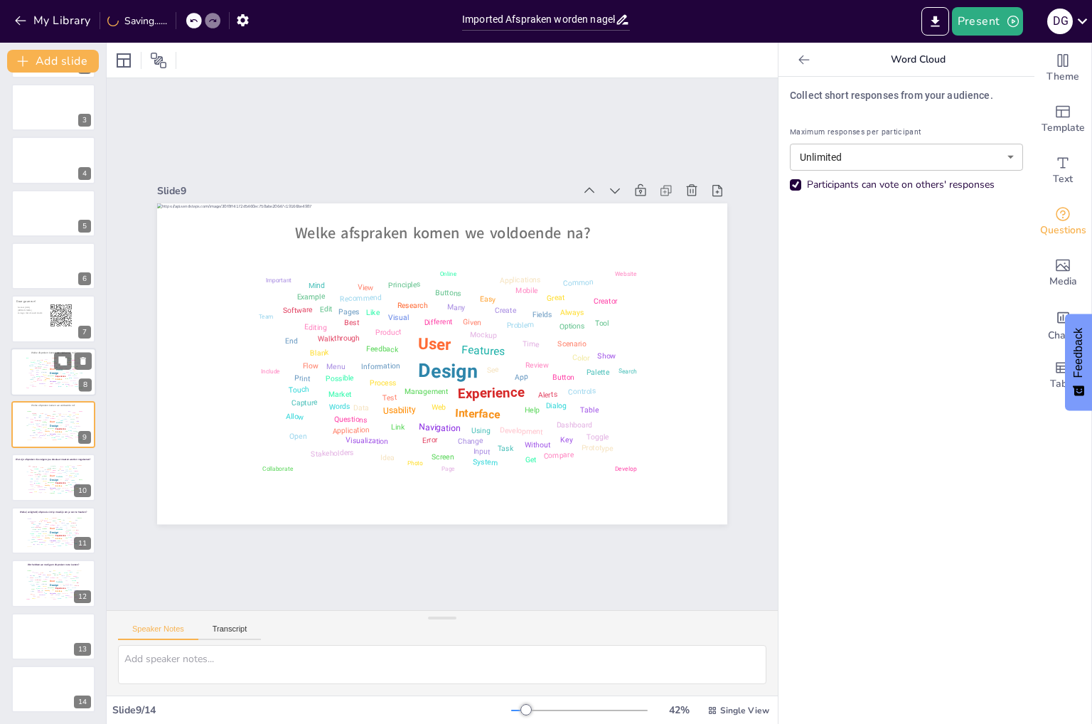
click at [26, 359] on div "Design User Experience Interface Features Navigation Usability Test Process Inf…" at bounding box center [53, 372] width 60 height 34
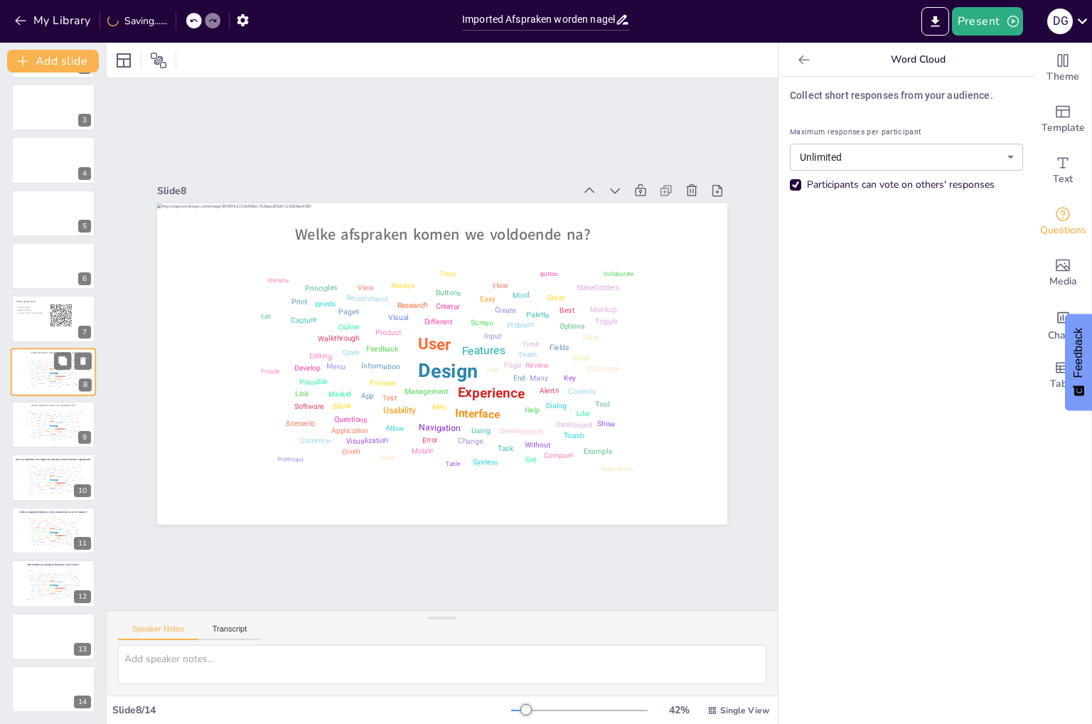
scroll to position [80, 0]
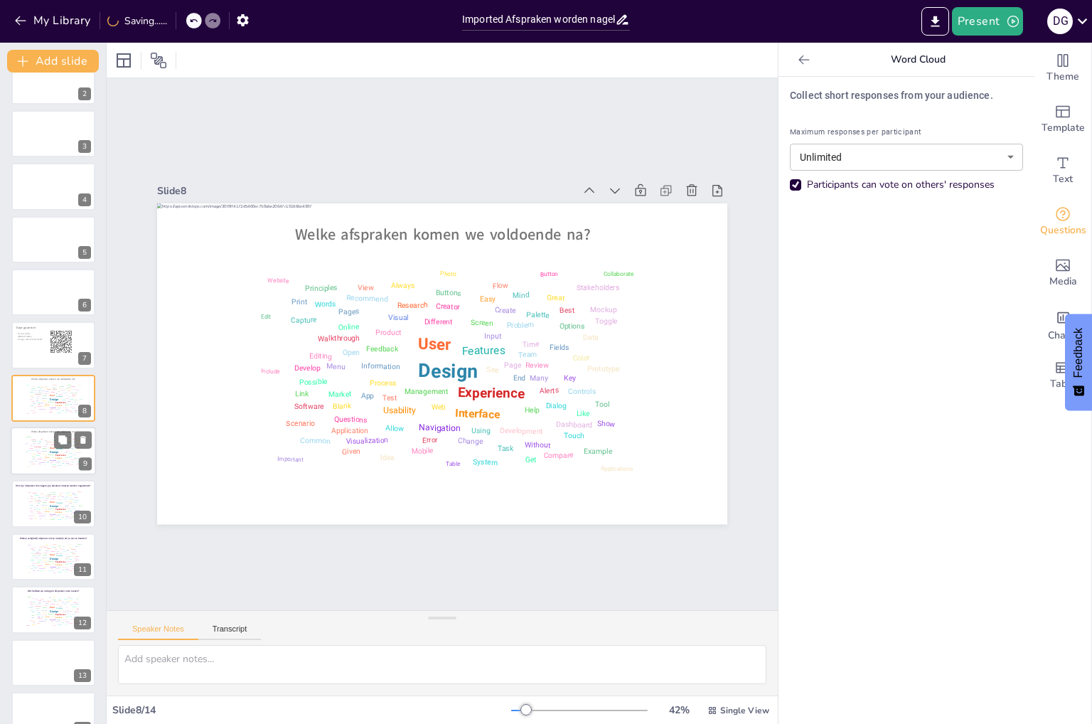
click at [36, 446] on div "Walkthrough" at bounding box center [37, 446] width 7 height 1
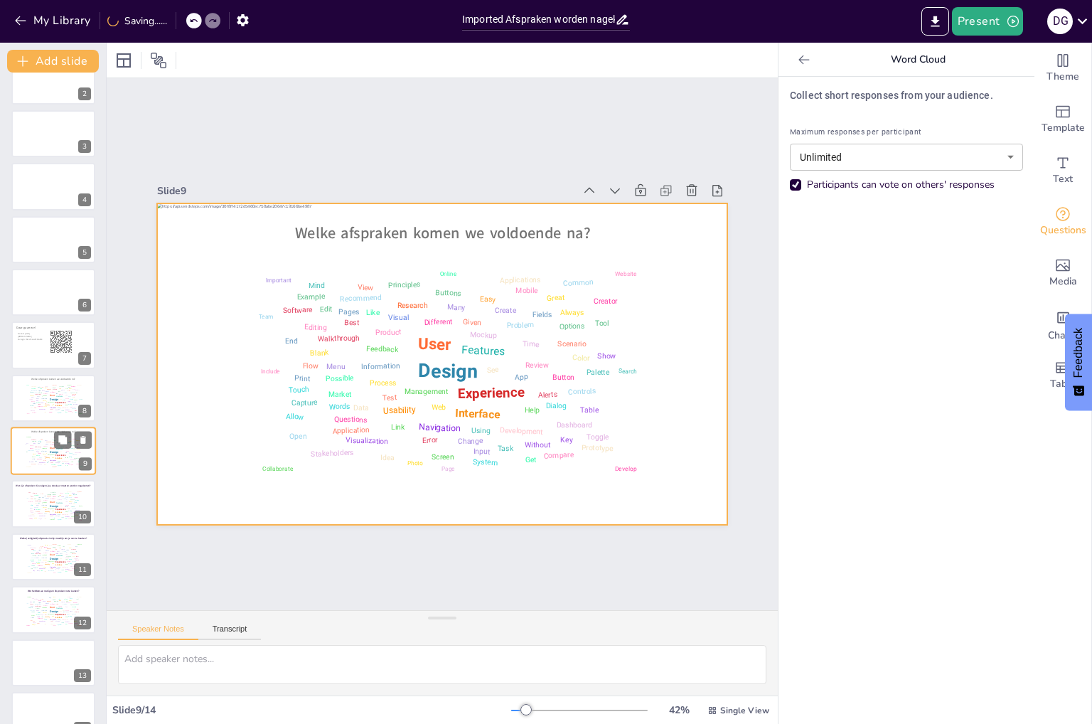
scroll to position [106, 0]
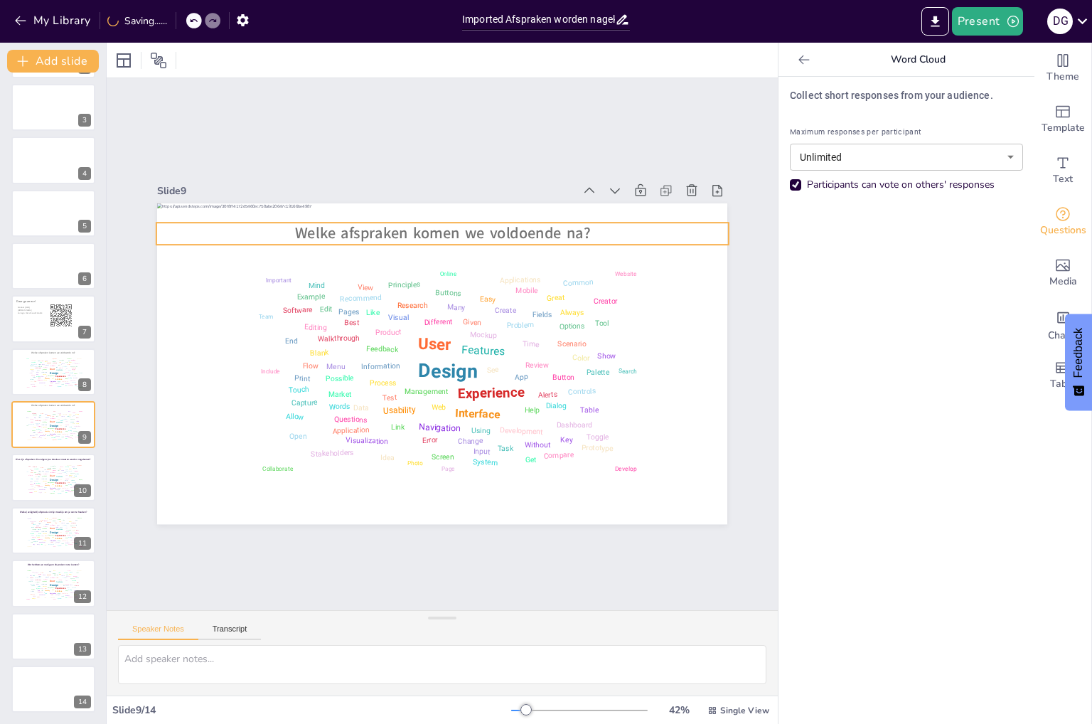
click at [491, 235] on span "Welke afspraken komen we voldoende na?" at bounding box center [443, 233] width 296 height 21
click at [484, 227] on span "Welke afspraken komen we voldoende na?" at bounding box center [443, 233] width 296 height 21
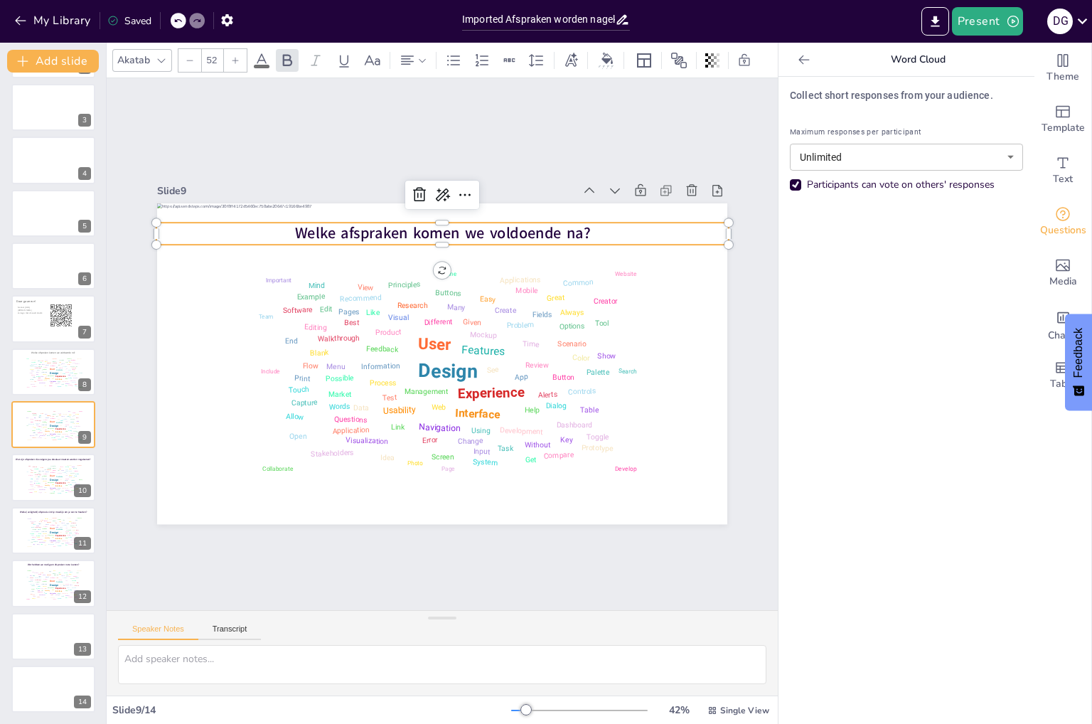
click at [482, 228] on span "Welke afspraken komen we voldoende na?" at bounding box center [443, 233] width 296 height 21
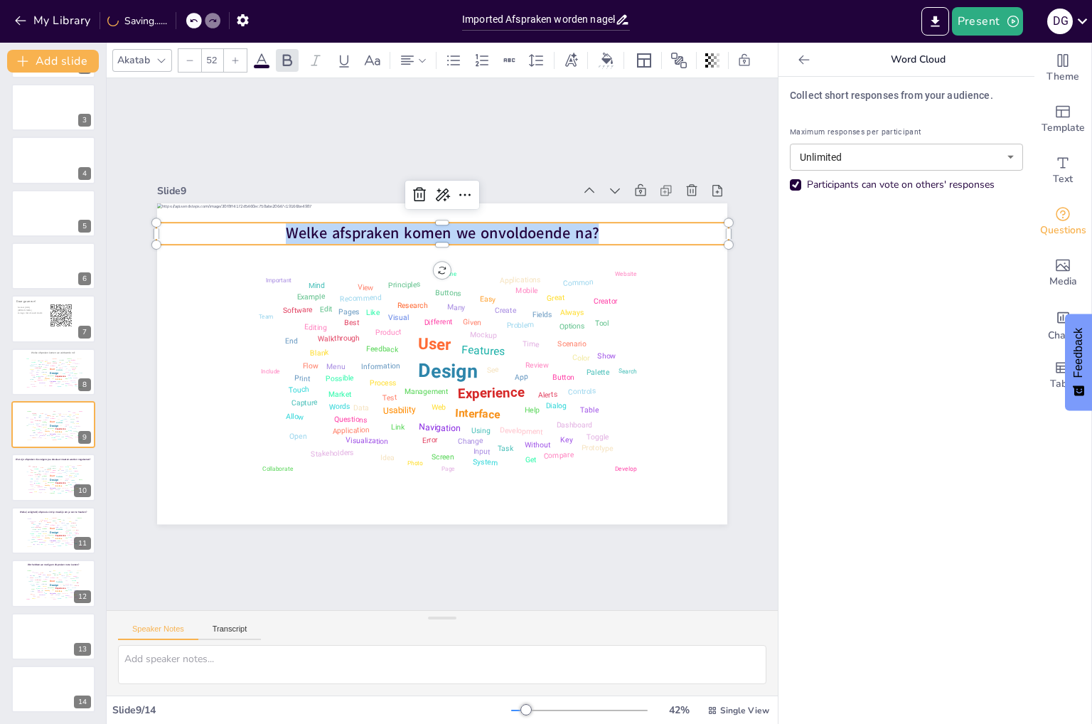
drag, startPoint x: 613, startPoint y: 231, endPoint x: 289, endPoint y: 239, distance: 323.5
click at [289, 239] on div "Design User Experience Interface Features Navigation Usability Test Process Inf…" at bounding box center [442, 363] width 570 height 321
click at [258, 57] on icon at bounding box center [261, 60] width 17 height 17
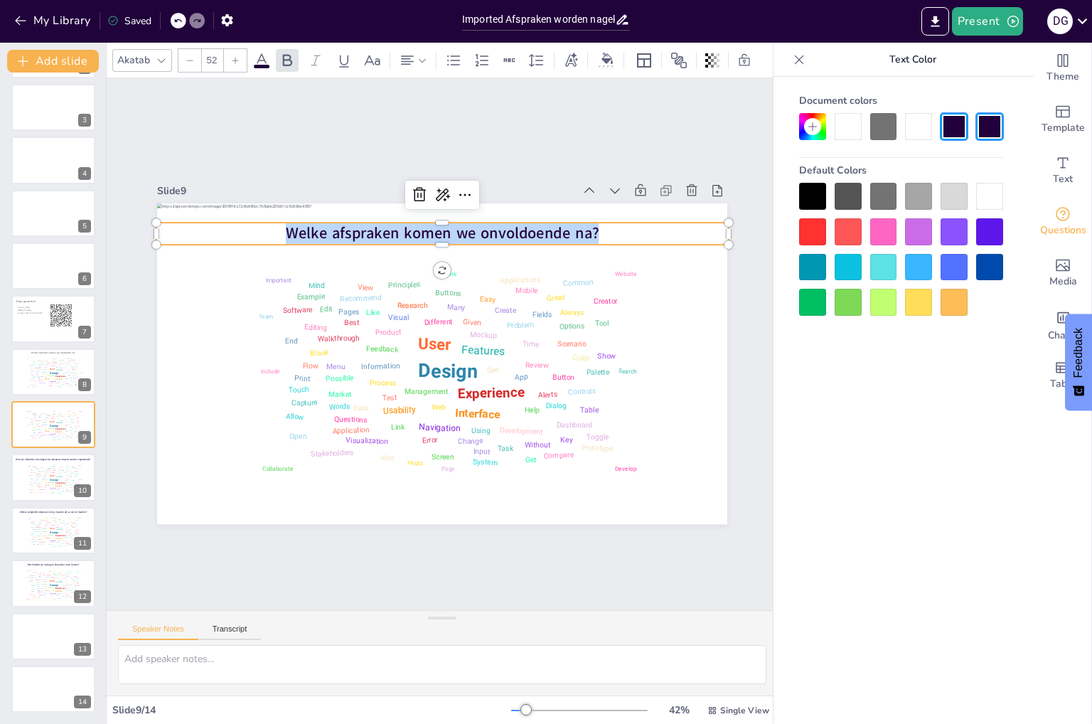
click at [891, 124] on div at bounding box center [883, 126] width 27 height 27
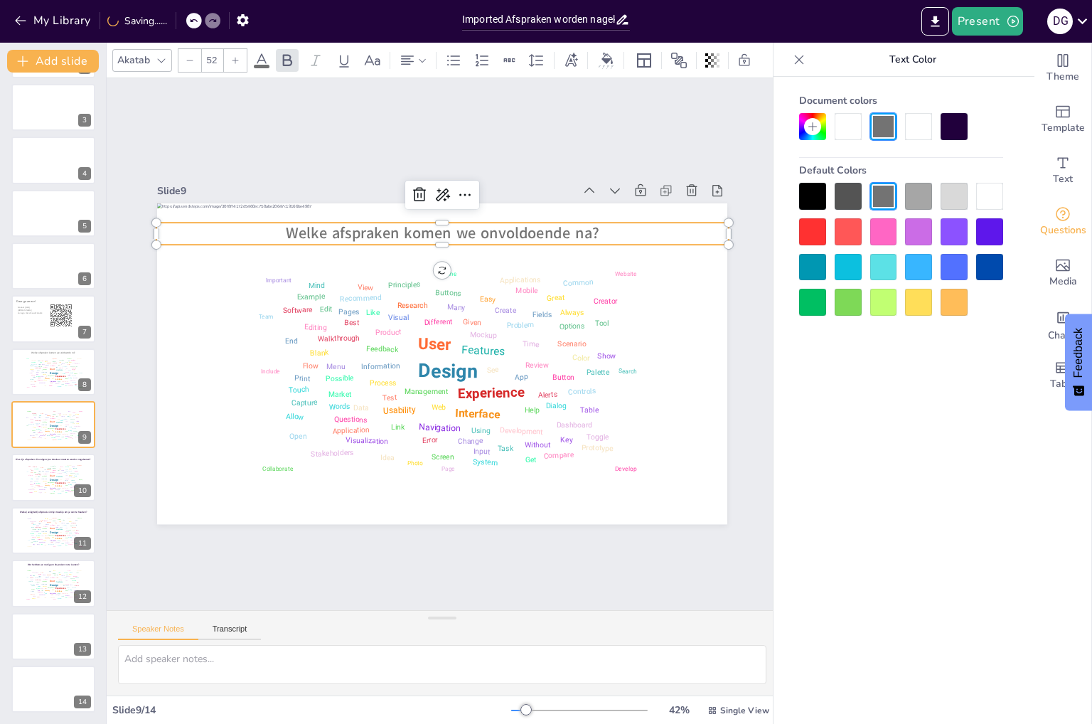
click at [889, 193] on div at bounding box center [883, 196] width 27 height 27
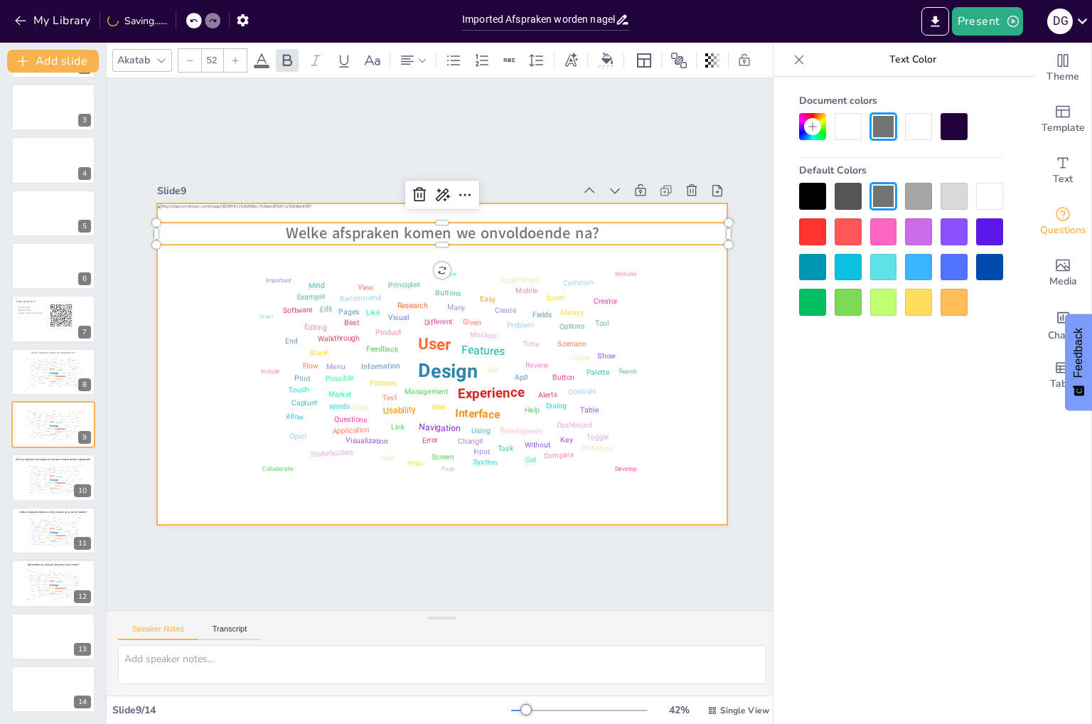
drag, startPoint x: 631, startPoint y: 282, endPoint x: 651, endPoint y: 282, distance: 19.9
click at [633, 282] on div "Design User Experience Interface Features Navigation Usability Test Process Inf…" at bounding box center [442, 364] width 404 height 225
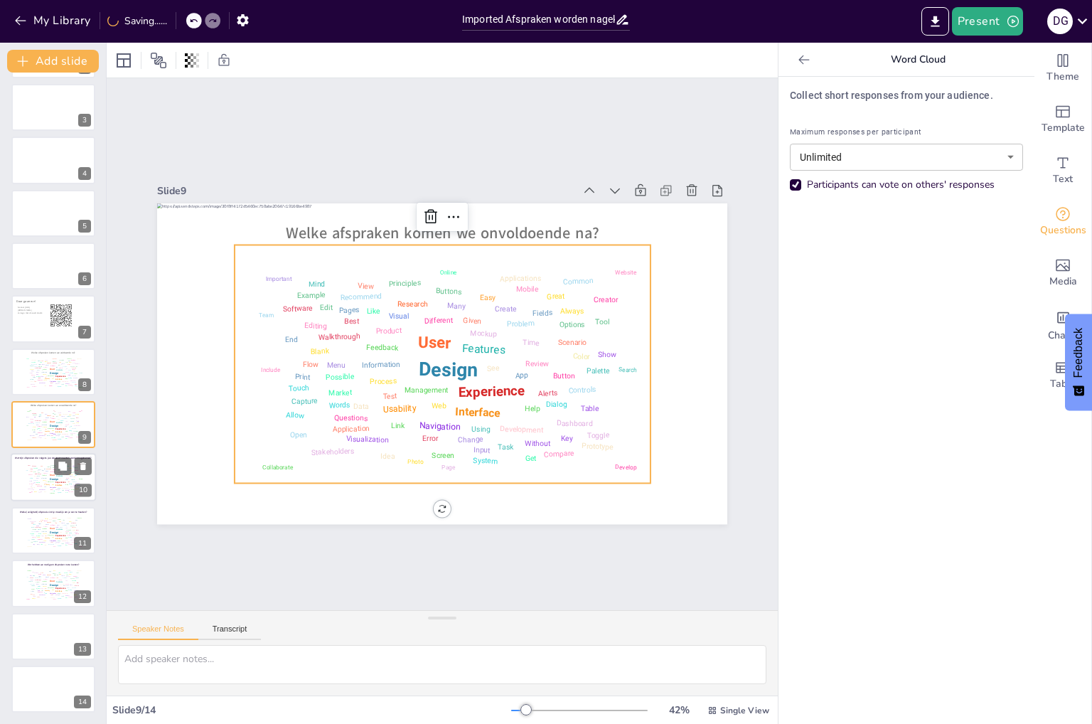
click at [26, 470] on div "Team" at bounding box center [27, 470] width 3 height 1
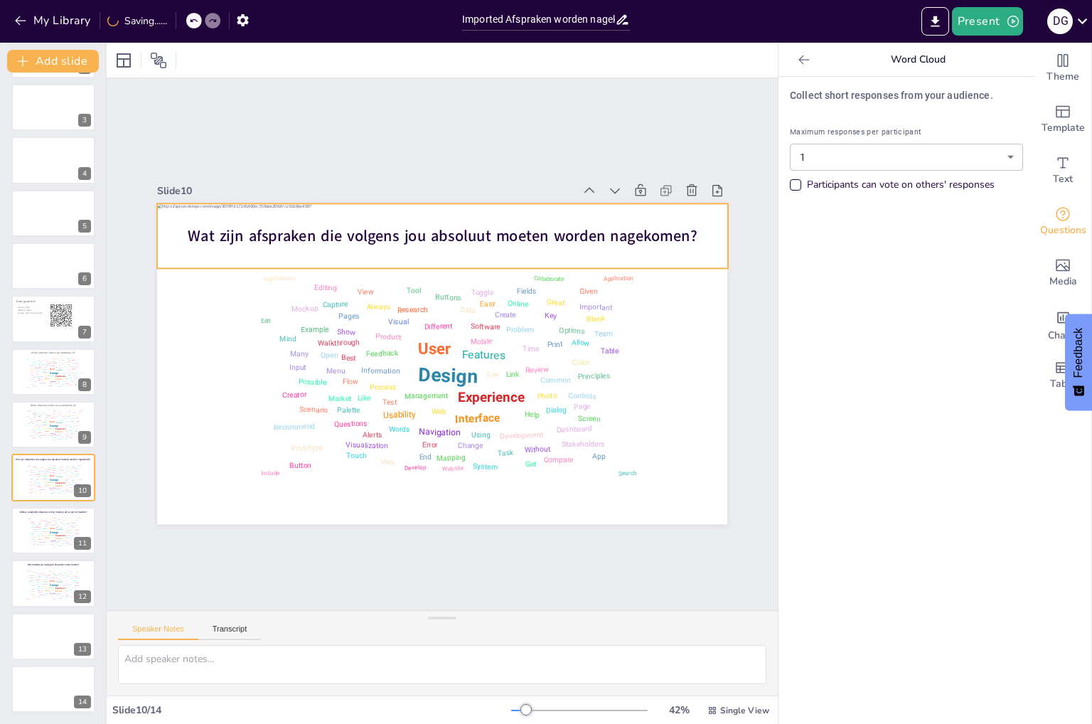
click at [394, 231] on span "Wat zijn afspraken die volgens jou absoluut moeten worden nagekomen?" at bounding box center [442, 235] width 509 height 21
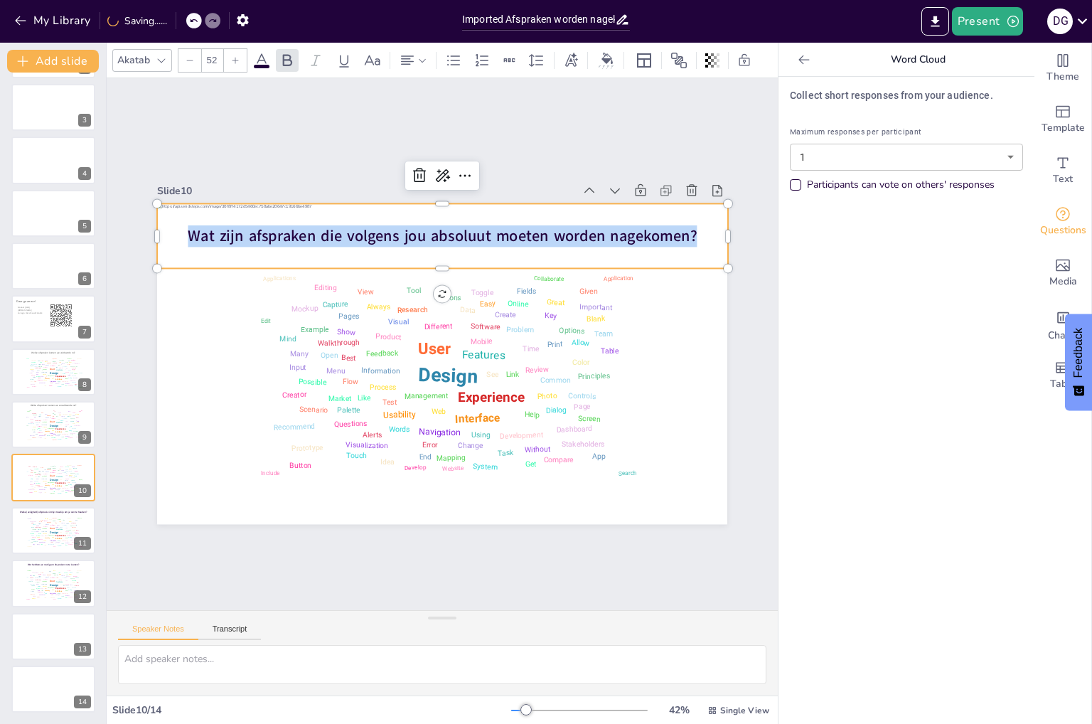
drag, startPoint x: 685, startPoint y: 225, endPoint x: 178, endPoint y: 226, distance: 506.7
click at [188, 226] on span "Wat zijn afspraken die volgens jou absoluut moeten worden nagekomen?" at bounding box center [442, 235] width 509 height 21
click at [262, 53] on icon at bounding box center [261, 60] width 17 height 17
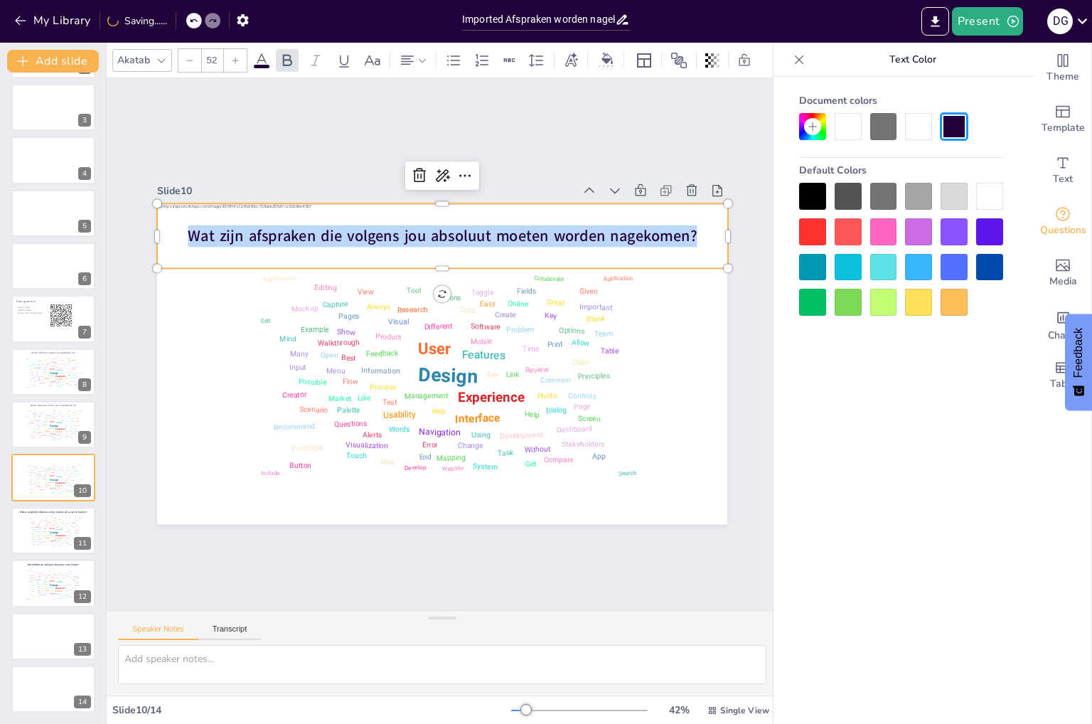
click at [880, 135] on div at bounding box center [883, 126] width 27 height 27
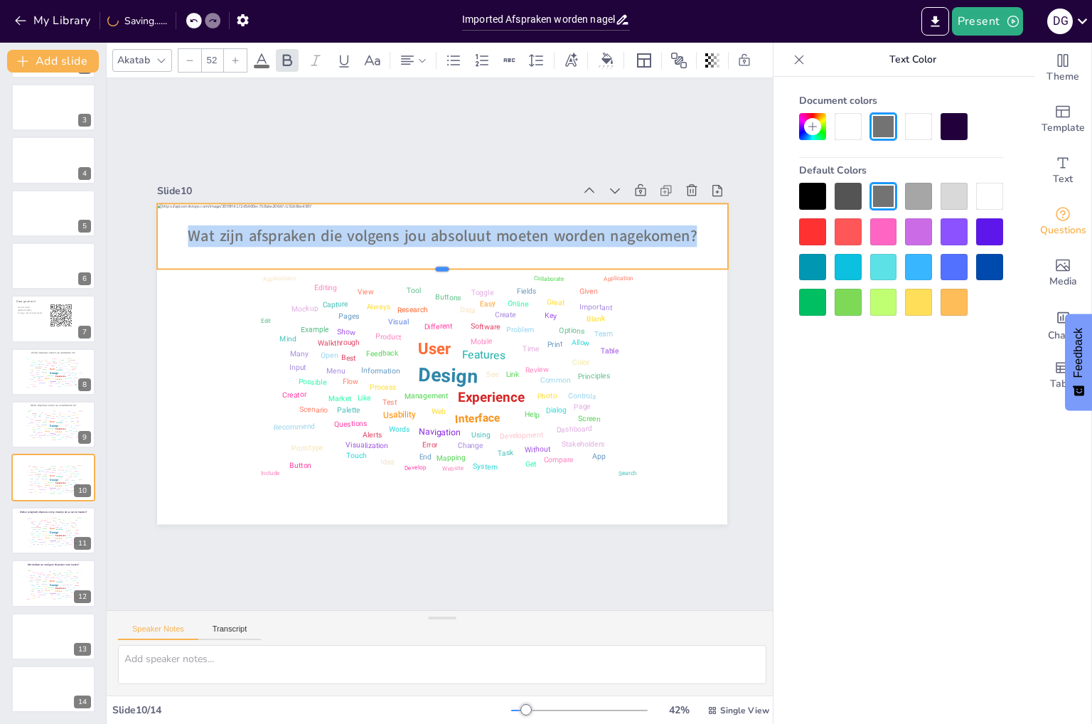
drag, startPoint x: 433, startPoint y: 222, endPoint x: 434, endPoint y: 265, distance: 43.4
click at [434, 269] on div at bounding box center [442, 274] width 571 height 11
click at [217, 554] on div "Slide 1 Slide 2 Slide 3 Slide 4 Slide 5 Slide 6 Slide 7 Daar gaan we! Ga naar […" at bounding box center [442, 344] width 671 height 532
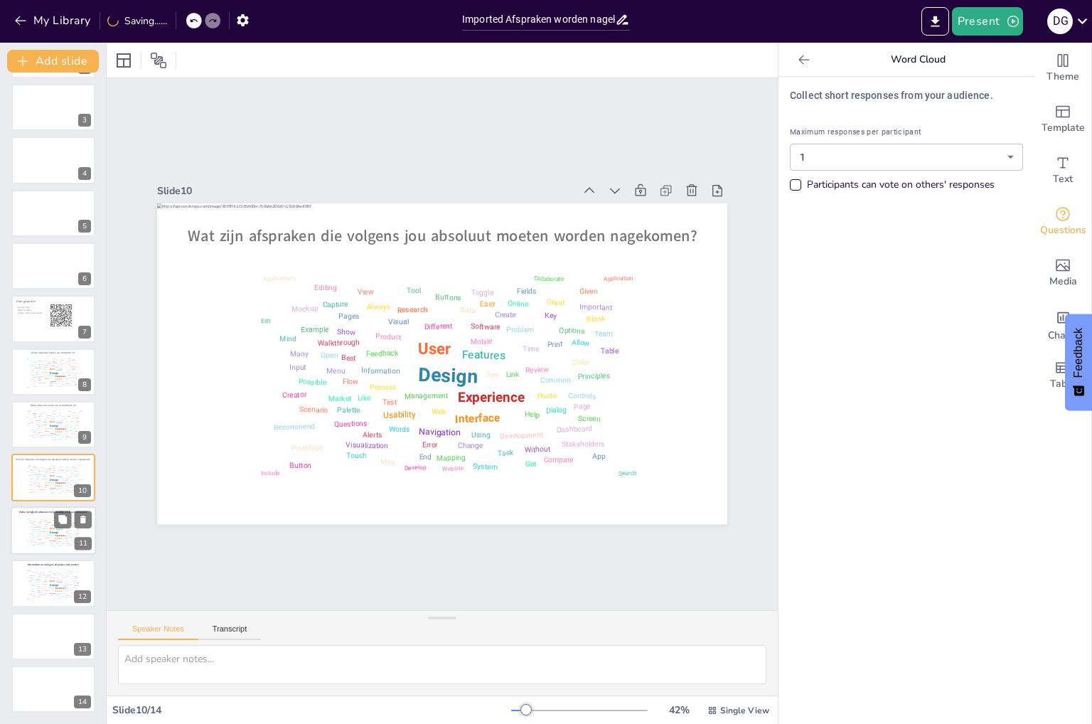
click at [33, 520] on div "Stakeholders" at bounding box center [32, 520] width 7 height 1
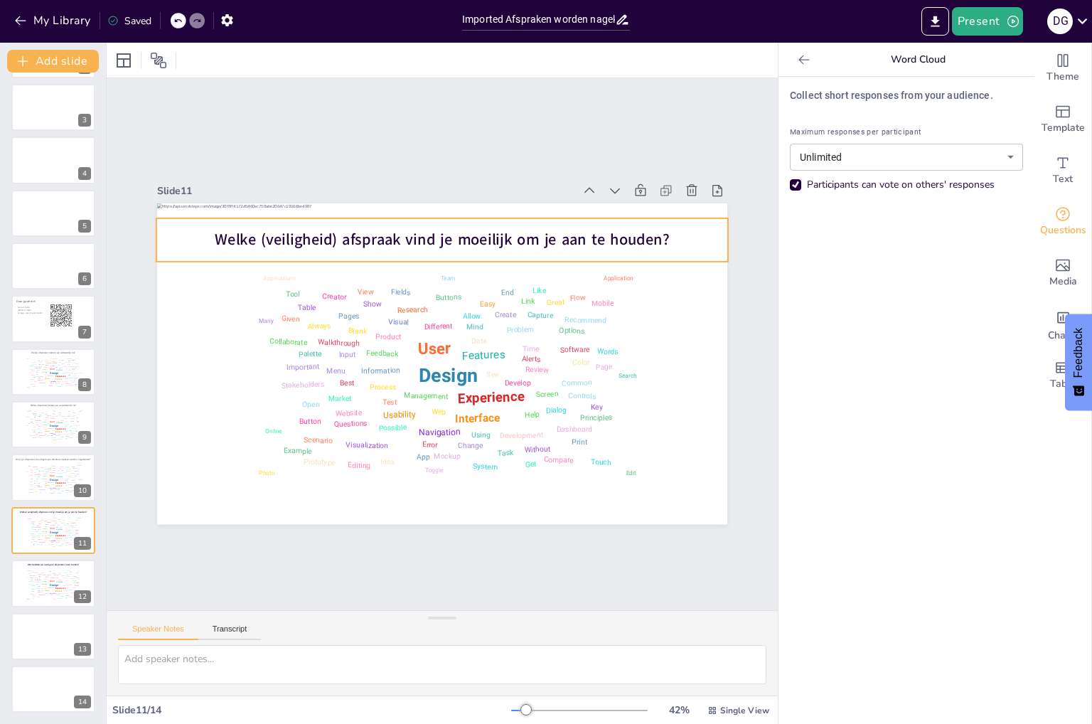
click at [236, 230] on span "Welke (veiligheid) afspraak vind je moeilijk om je aan te houden?" at bounding box center [442, 240] width 454 height 21
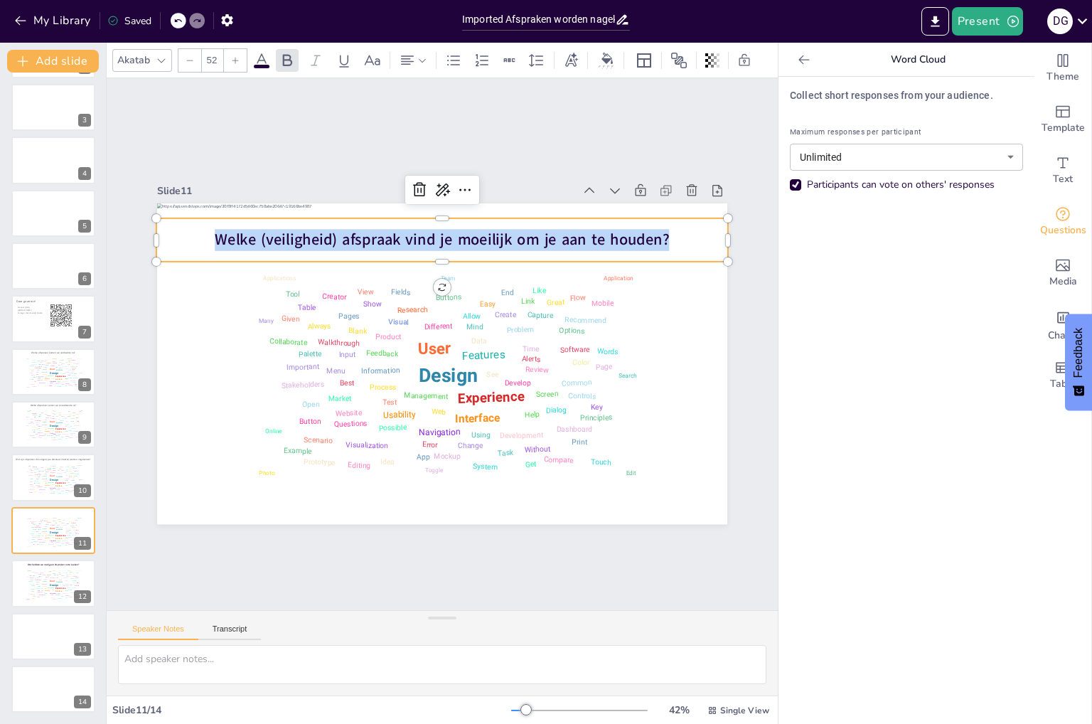
drag, startPoint x: 210, startPoint y: 235, endPoint x: 677, endPoint y: 233, distance: 466.9
click at [677, 233] on p "Welke (veiligheid) afspraak vind je moeilijk om je aan te houden?" at bounding box center [441, 240] width 571 height 21
click at [259, 55] on icon at bounding box center [261, 60] width 17 height 17
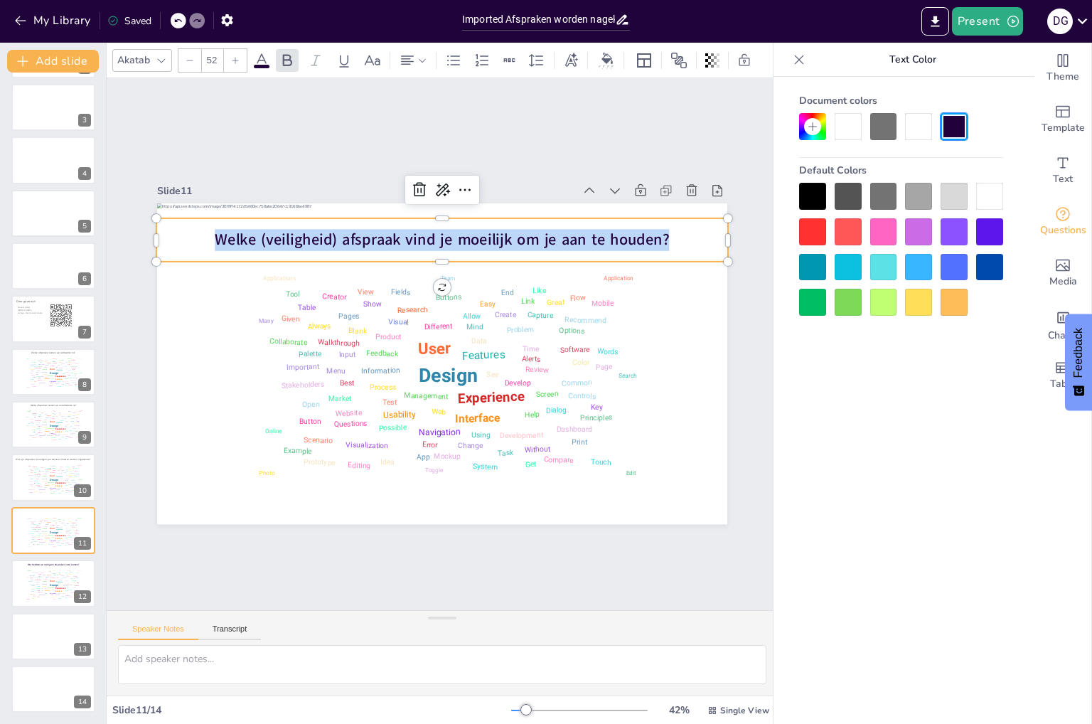
click at [895, 191] on div at bounding box center [883, 196] width 27 height 27
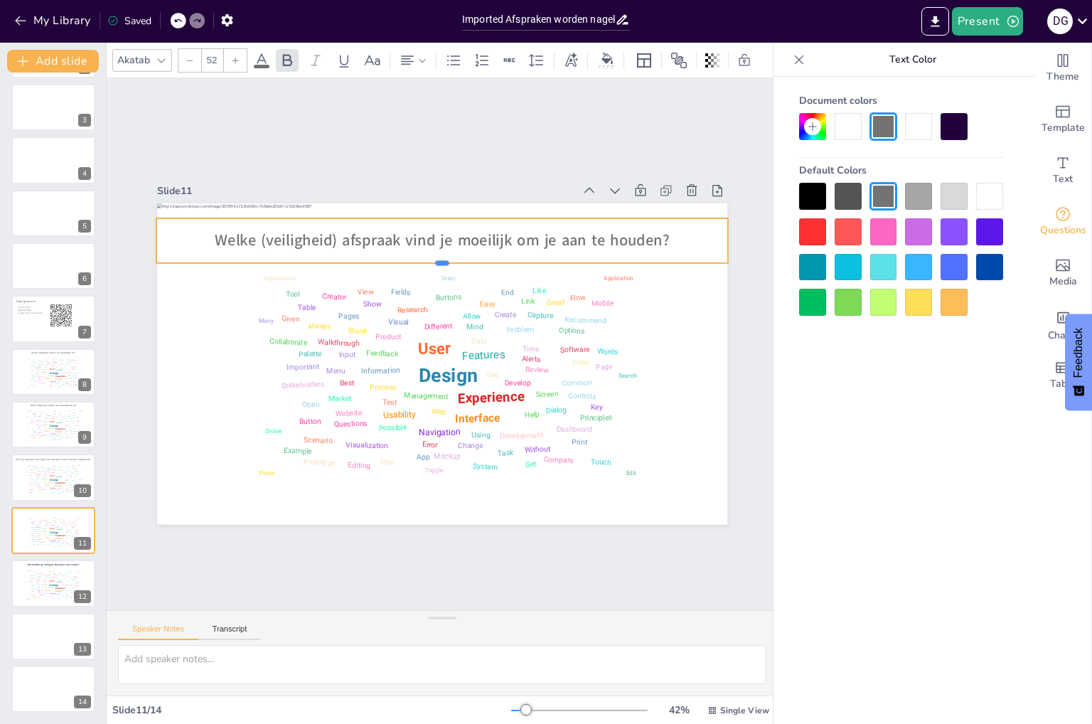
drag, startPoint x: 434, startPoint y: 234, endPoint x: 436, endPoint y: 257, distance: 22.8
click at [436, 257] on div "Design User Experience Interface Features Navigation Usability Test Process Inf…" at bounding box center [442, 363] width 570 height 321
click at [215, 562] on div "Slide 1 Slide 2 Slide 3 Slide 4 Slide 5 Slide 6 Slide 7 Daar gaan we! Ga naar […" at bounding box center [442, 344] width 671 height 532
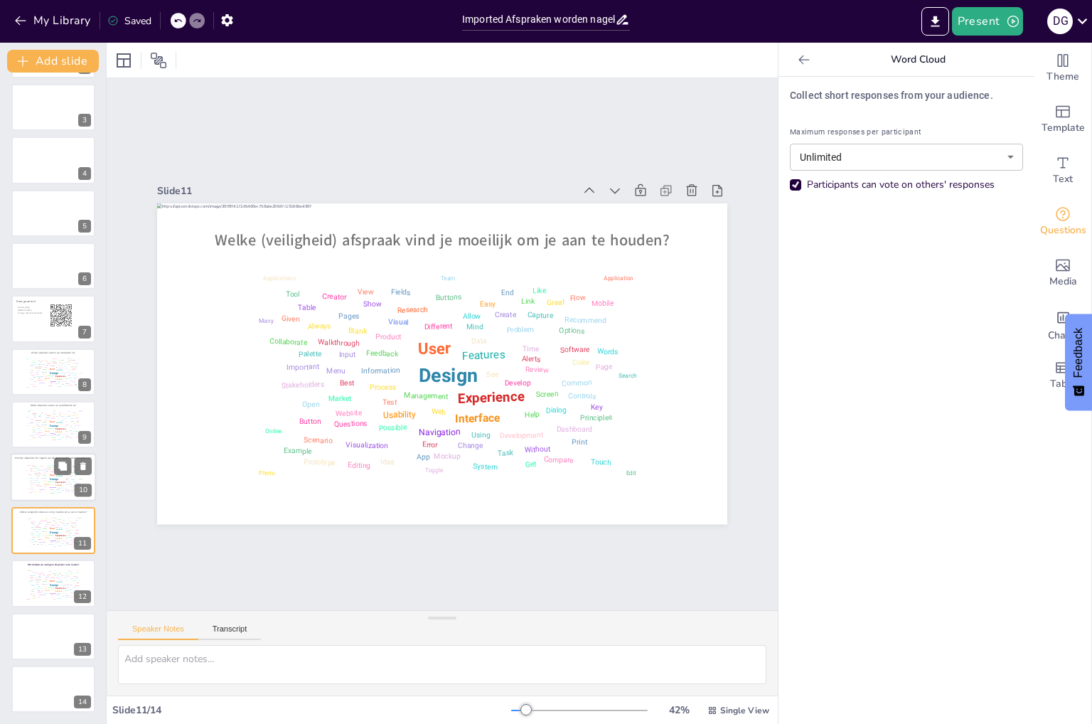
click at [48, 474] on div "Design User Experience Interface Features Navigation Usability Test Process Inf…" at bounding box center [53, 478] width 60 height 34
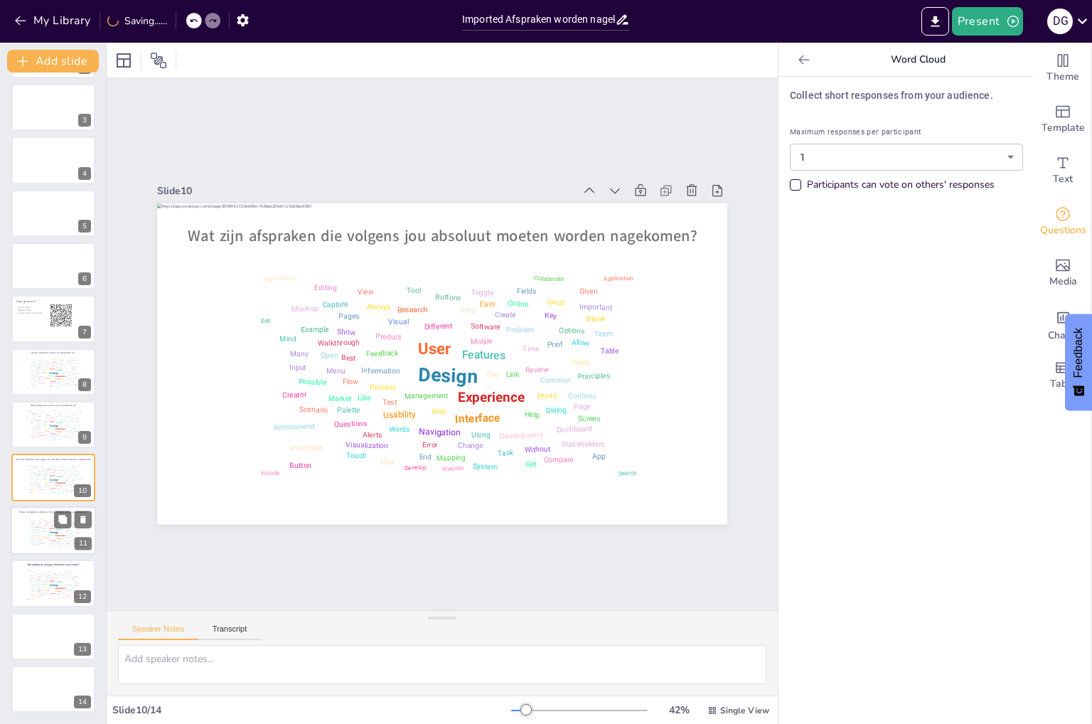
click at [40, 529] on div "Design User Experience Interface Features Navigation Usability Test Process Inf…" at bounding box center [53, 531] width 60 height 34
type input "unlimited"
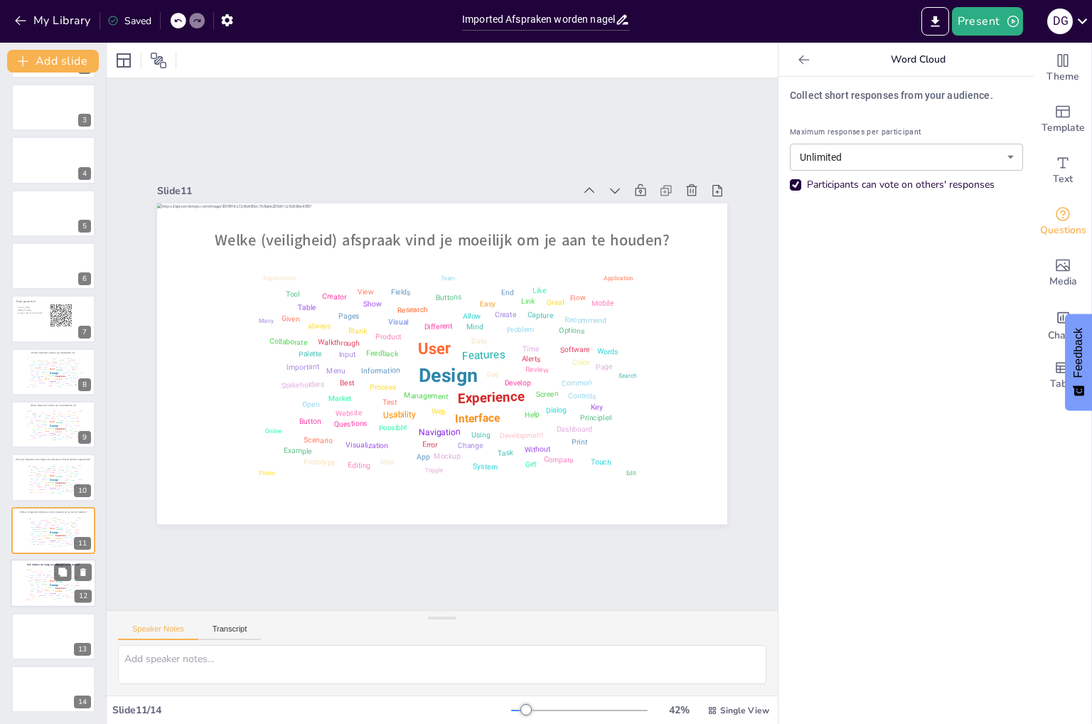
click at [41, 579] on div "Design User Experience Interface Features Navigation Usability Test Process Inf…" at bounding box center [53, 584] width 60 height 34
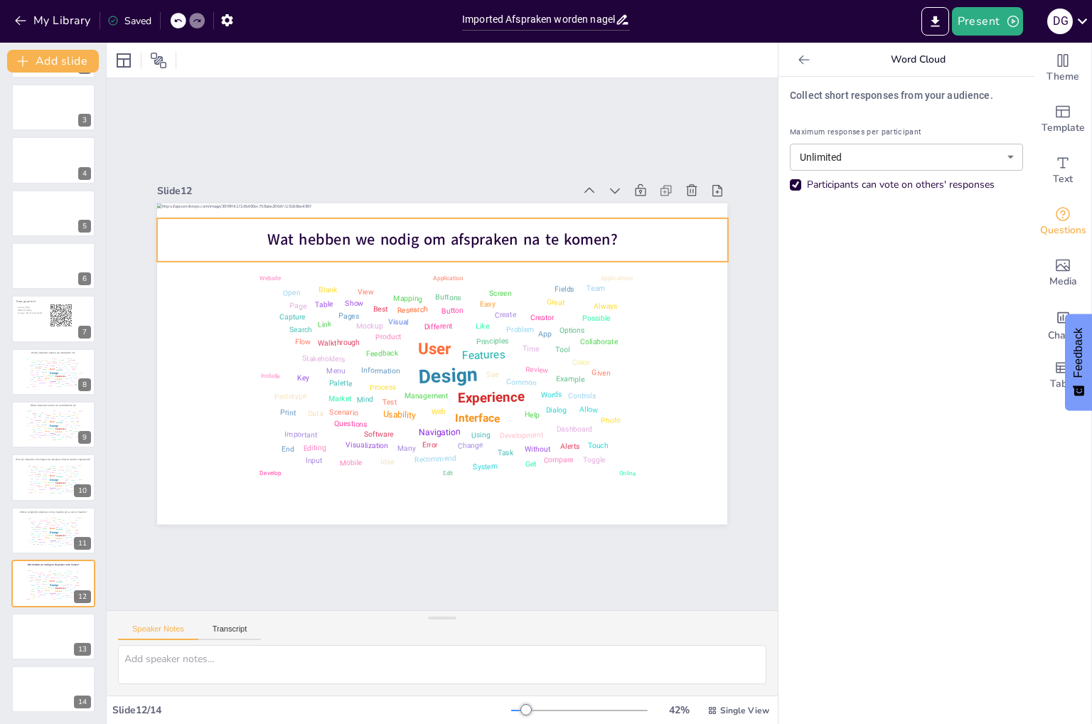
click at [609, 234] on p "Wat hebben we nodig om afspraken na te komen?" at bounding box center [442, 240] width 571 height 21
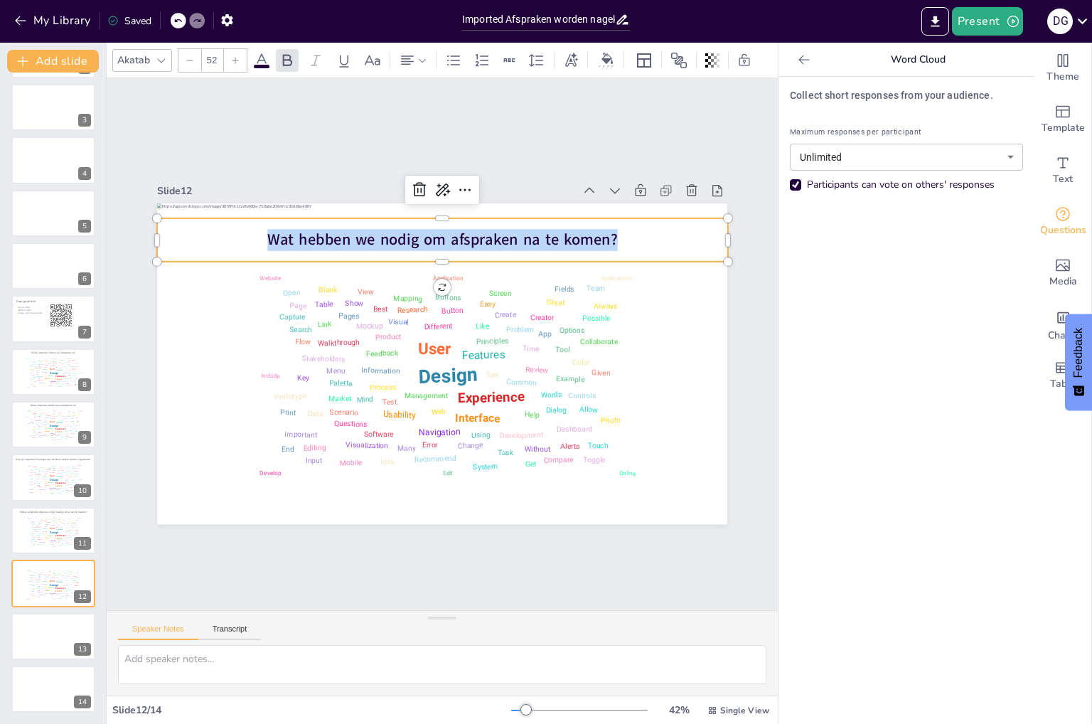
drag, startPoint x: 613, startPoint y: 234, endPoint x: 215, endPoint y: 234, distance: 397.3
click at [215, 234] on p "Wat hebben we nodig om afspraken na te komen?" at bounding box center [442, 240] width 571 height 21
click at [205, 537] on div "Slide 1 Slide 2 Slide 3 Slide 4 Slide 5 Slide 6 Slide 7 Daar gaan we! Ga naar […" at bounding box center [442, 344] width 671 height 532
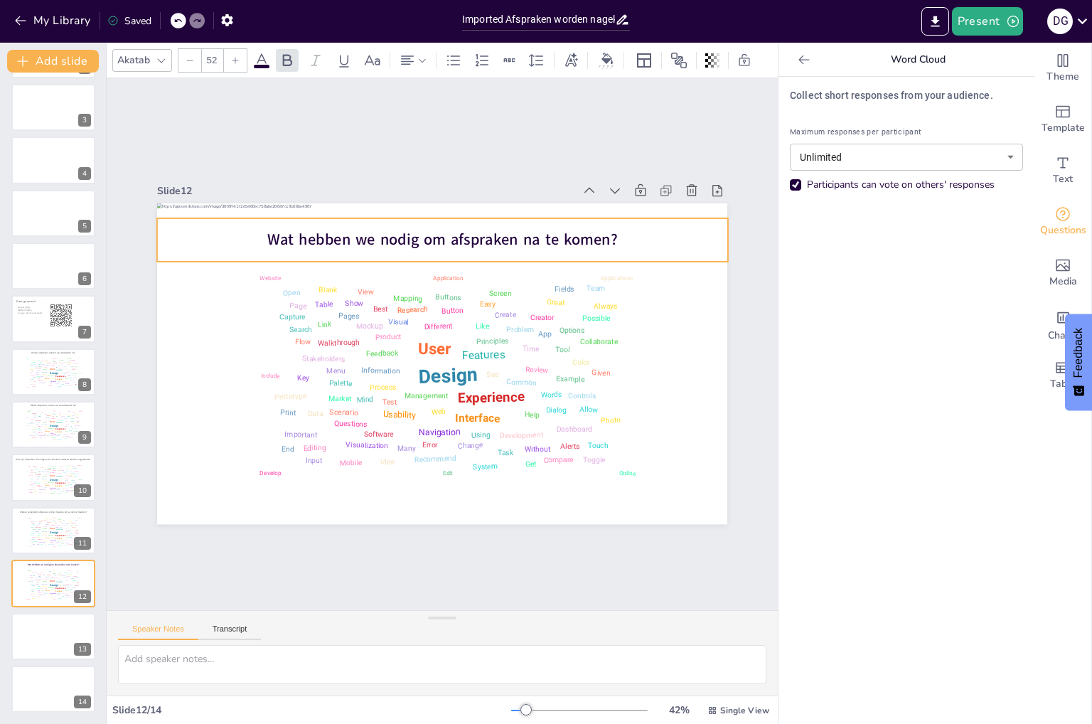
click at [381, 230] on span "Wat hebben we nodig om afspraken na te komen?" at bounding box center [442, 240] width 350 height 21
click at [383, 232] on span "Wat hebben we nodig om afspraken na te komen?" at bounding box center [442, 240] width 350 height 21
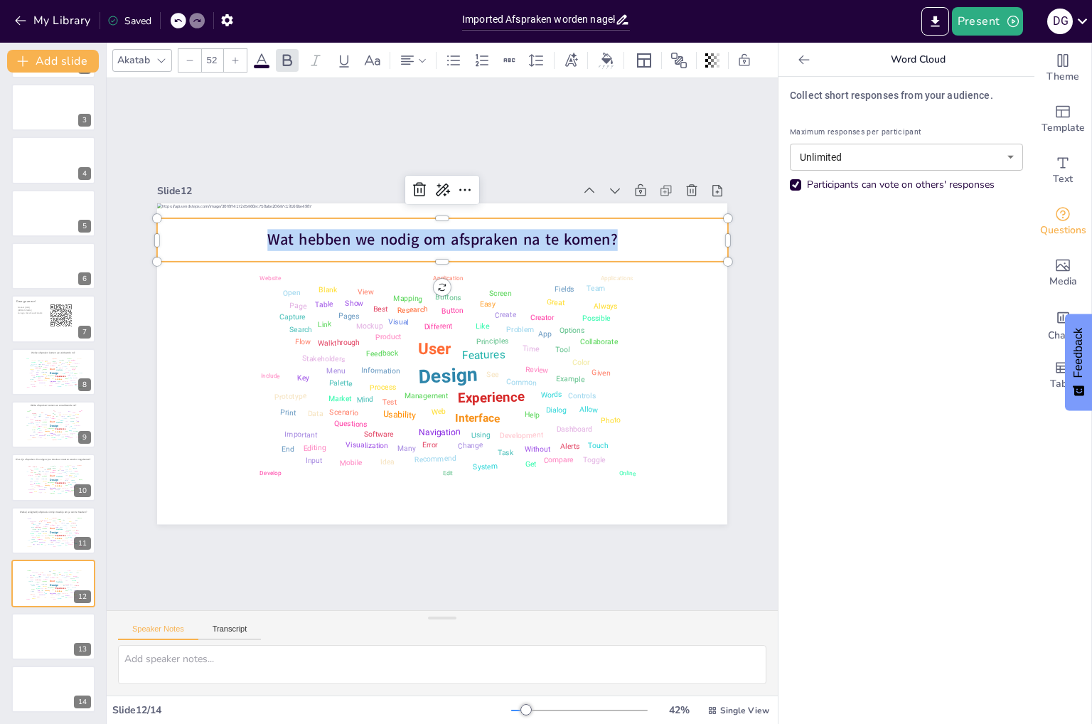
drag, startPoint x: 613, startPoint y: 235, endPoint x: 166, endPoint y: 234, distance: 446.3
click at [166, 234] on p "Wat hebben we nodig om afspraken na te komen?" at bounding box center [442, 240] width 571 height 21
click at [265, 58] on icon at bounding box center [261, 60] width 17 height 17
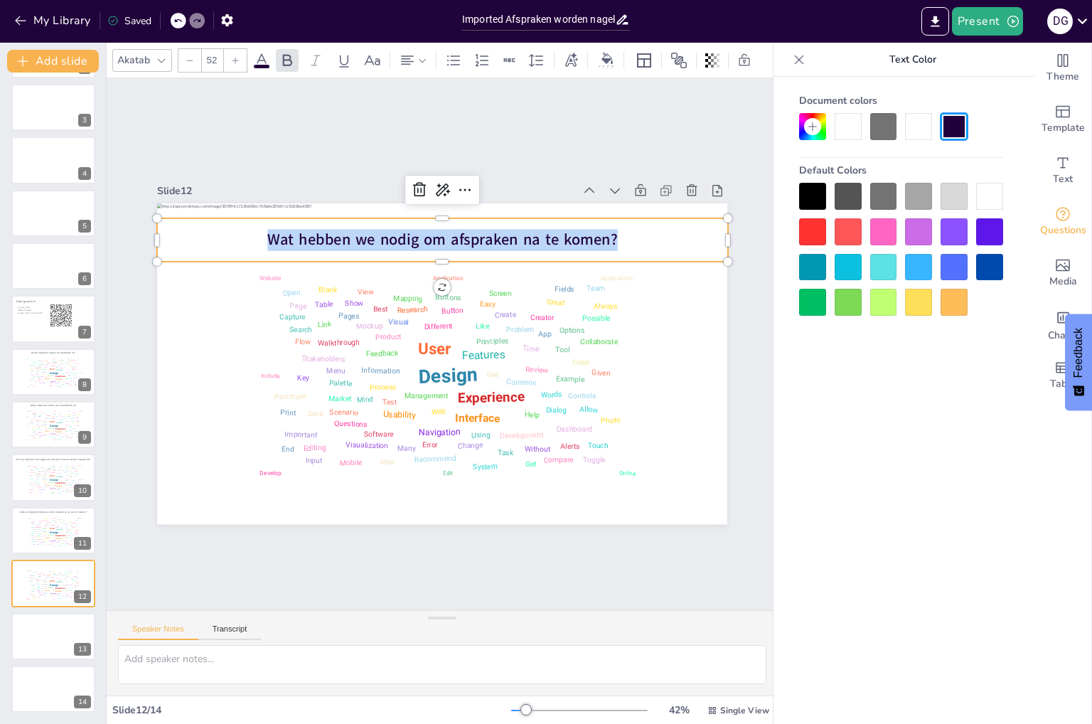
click at [886, 129] on div at bounding box center [883, 126] width 27 height 27
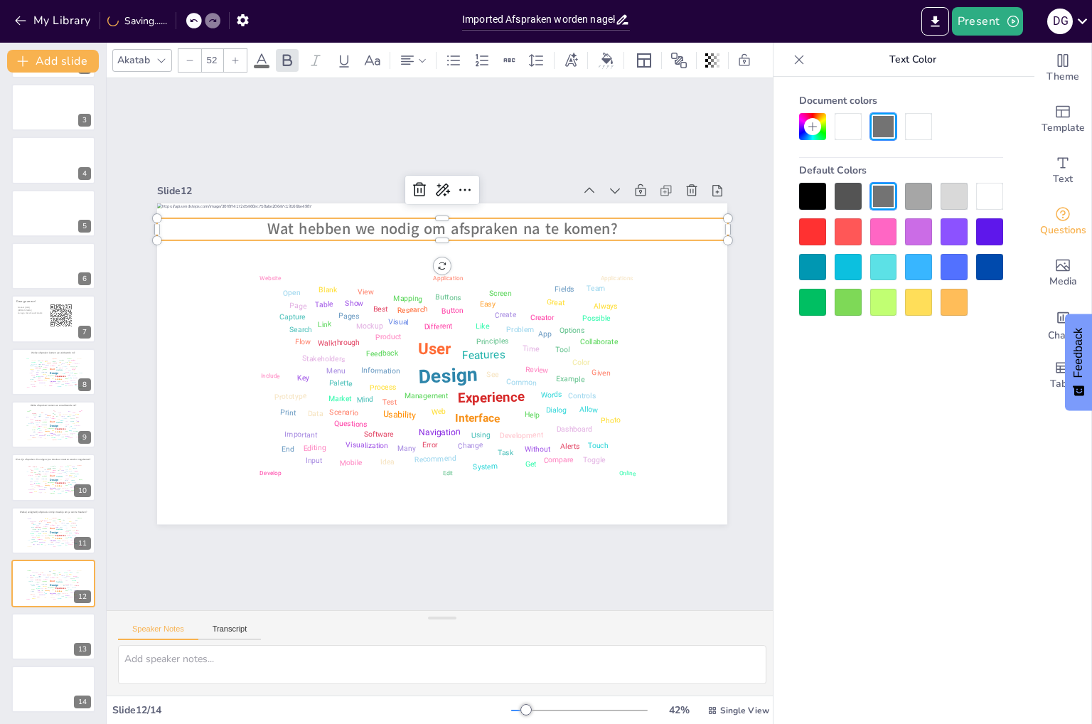
click at [432, 234] on span "Wat hebben we nodig om afspraken na te komen?" at bounding box center [442, 228] width 350 height 21
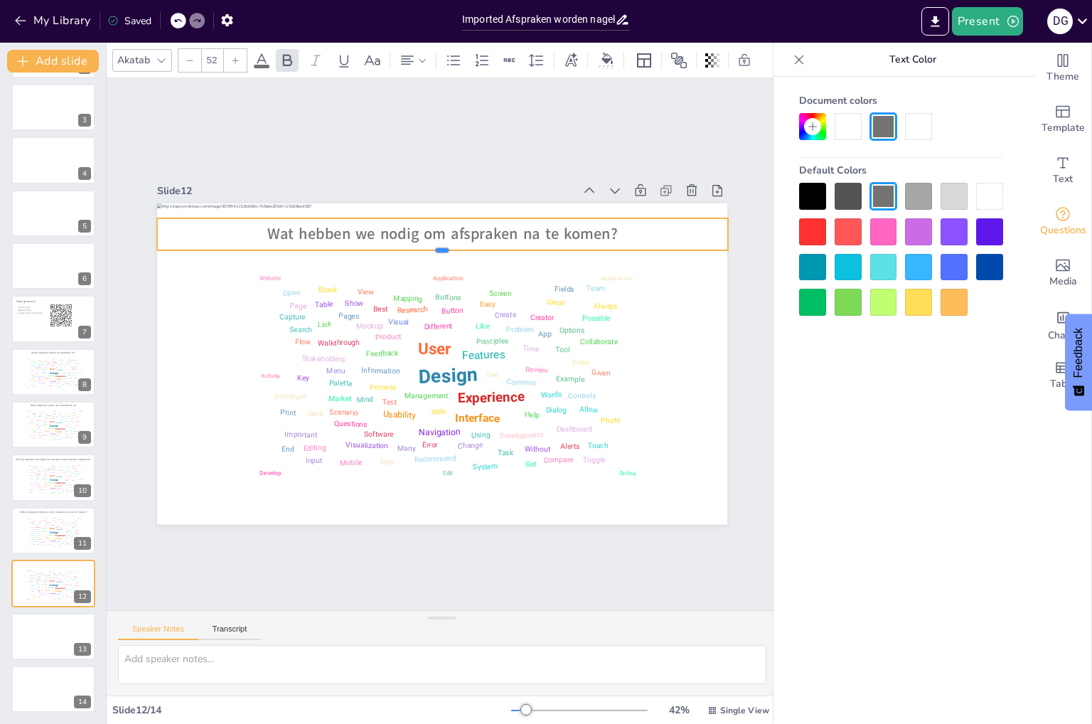
drag, startPoint x: 429, startPoint y: 237, endPoint x: 429, endPoint y: 247, distance: 10.0
click at [429, 250] on div at bounding box center [442, 255] width 571 height 11
click at [48, 534] on div "Management" at bounding box center [51, 534] width 6 height 1
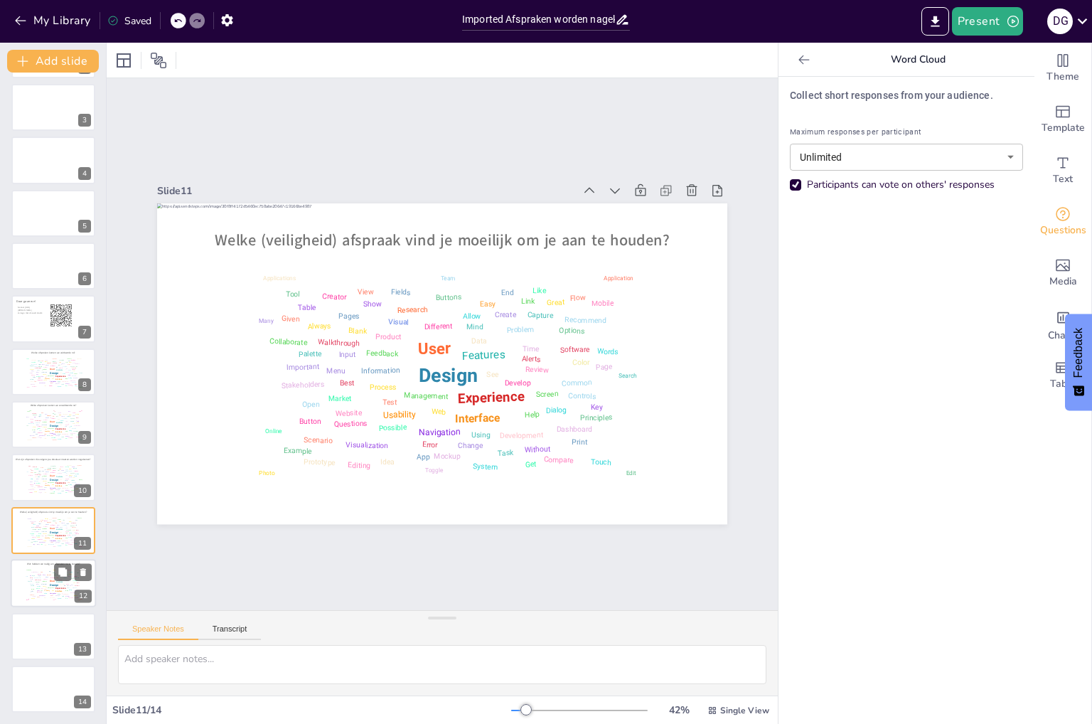
click at [48, 591] on div "Design User Experience Interface Features Navigation Usability Test Process Inf…" at bounding box center [53, 584] width 60 height 34
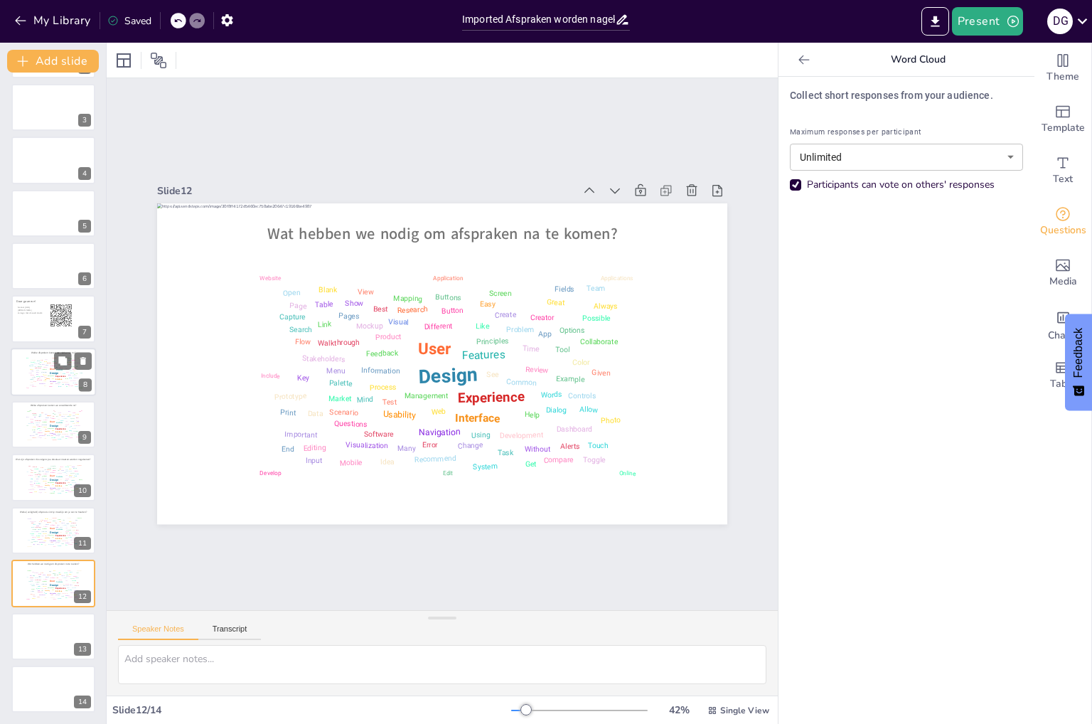
click at [36, 370] on div "Design User Experience Interface Features Navigation Usability Test Process Inf…" at bounding box center [53, 372] width 60 height 34
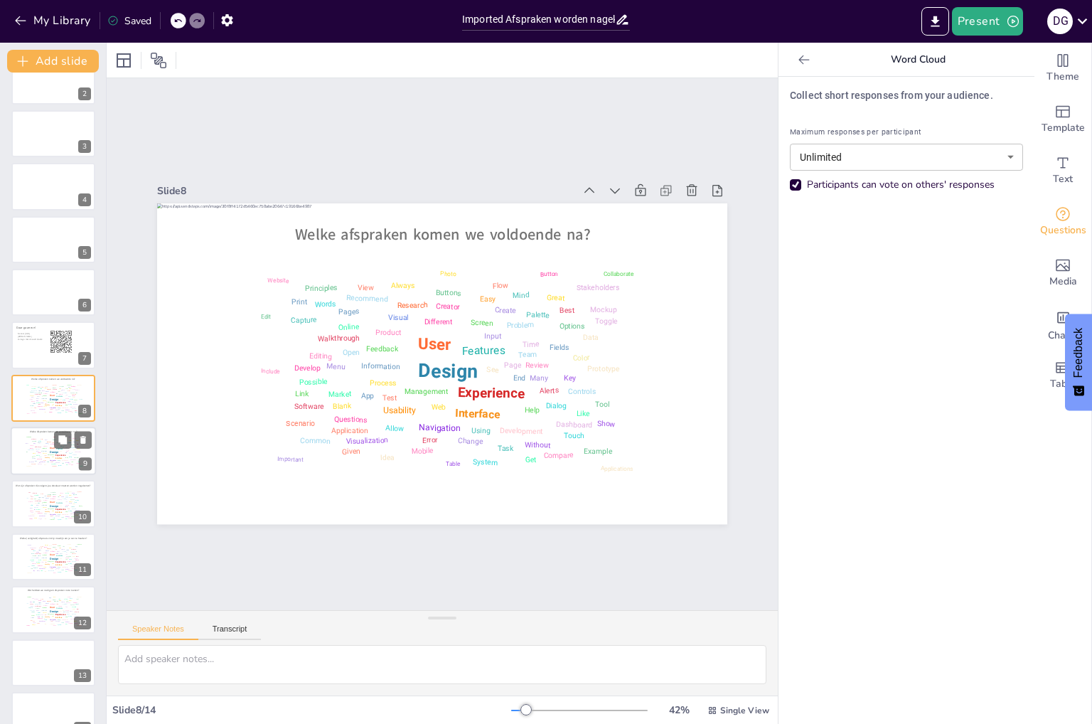
click at [40, 444] on div "Design User Experience Interface Features Navigation Usability Test Process Inf…" at bounding box center [53, 451] width 60 height 34
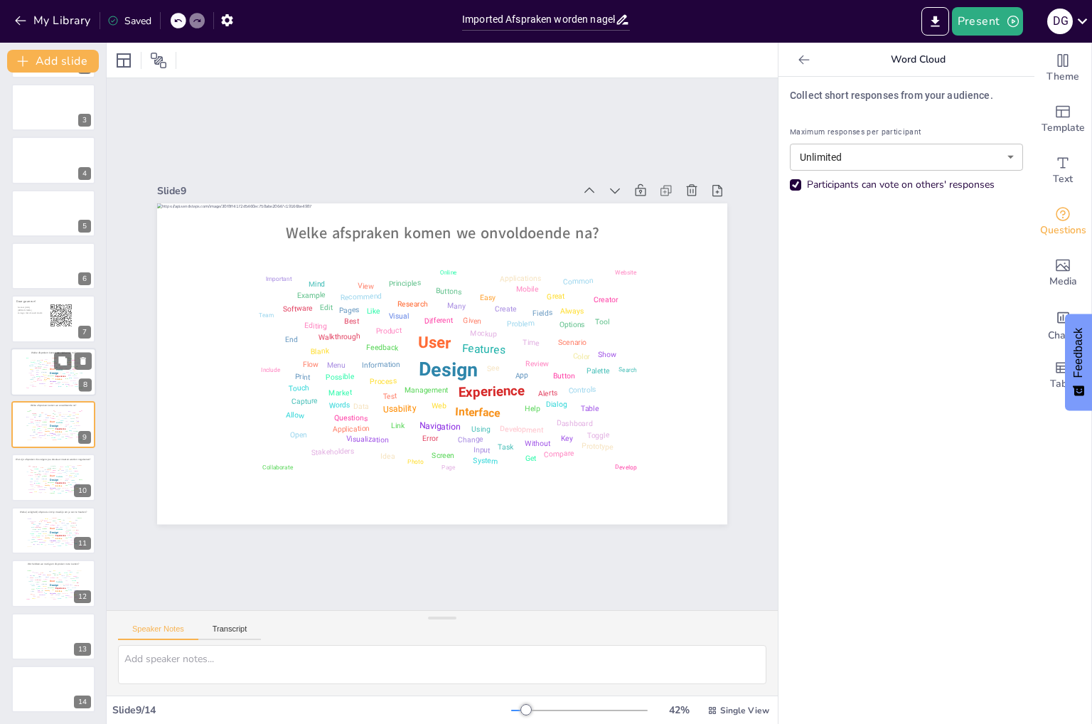
click at [45, 376] on div "Test" at bounding box center [45, 376] width 2 height 1
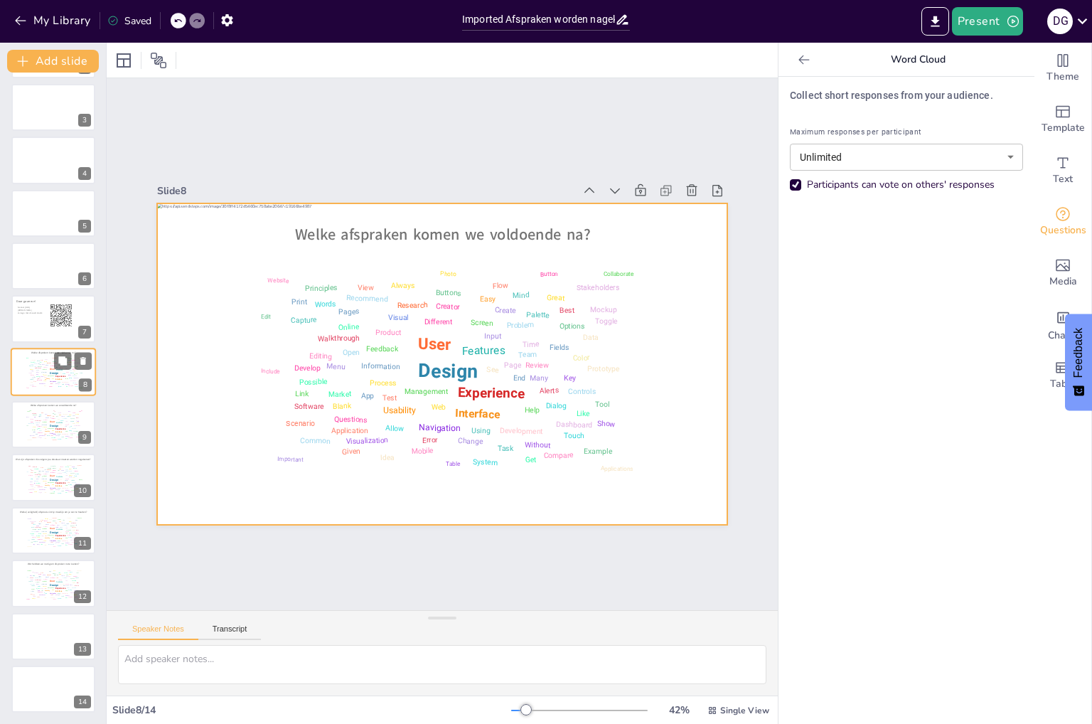
scroll to position [80, 0]
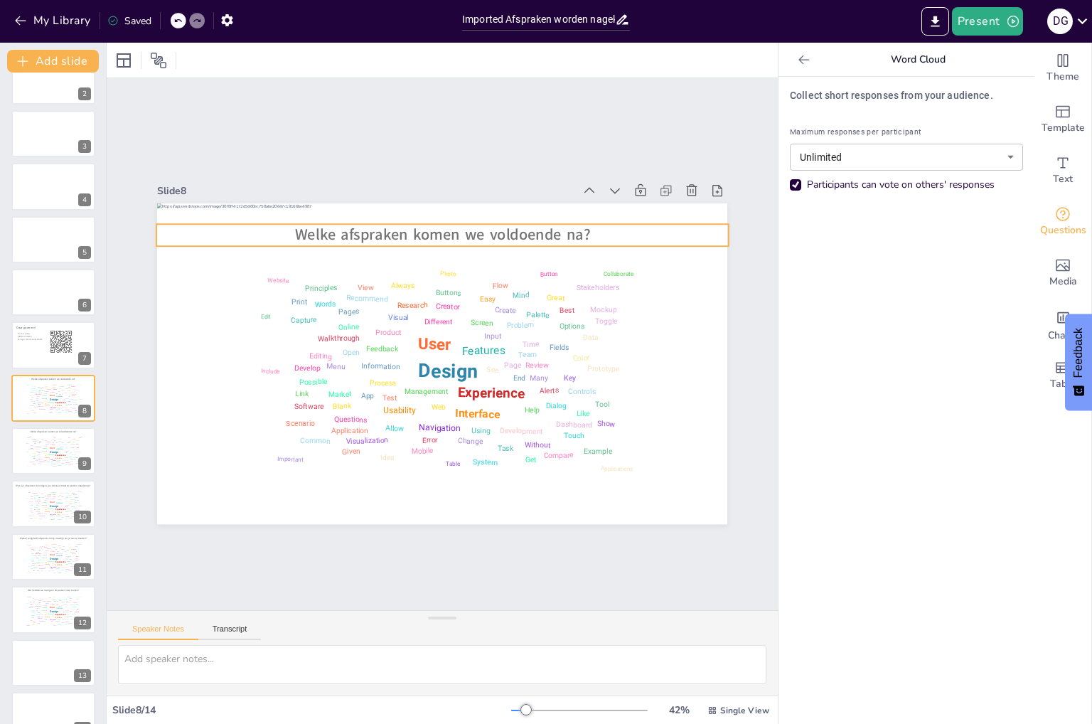
click at [515, 230] on span "Welke afspraken komen we voldoende na?" at bounding box center [443, 235] width 296 height 21
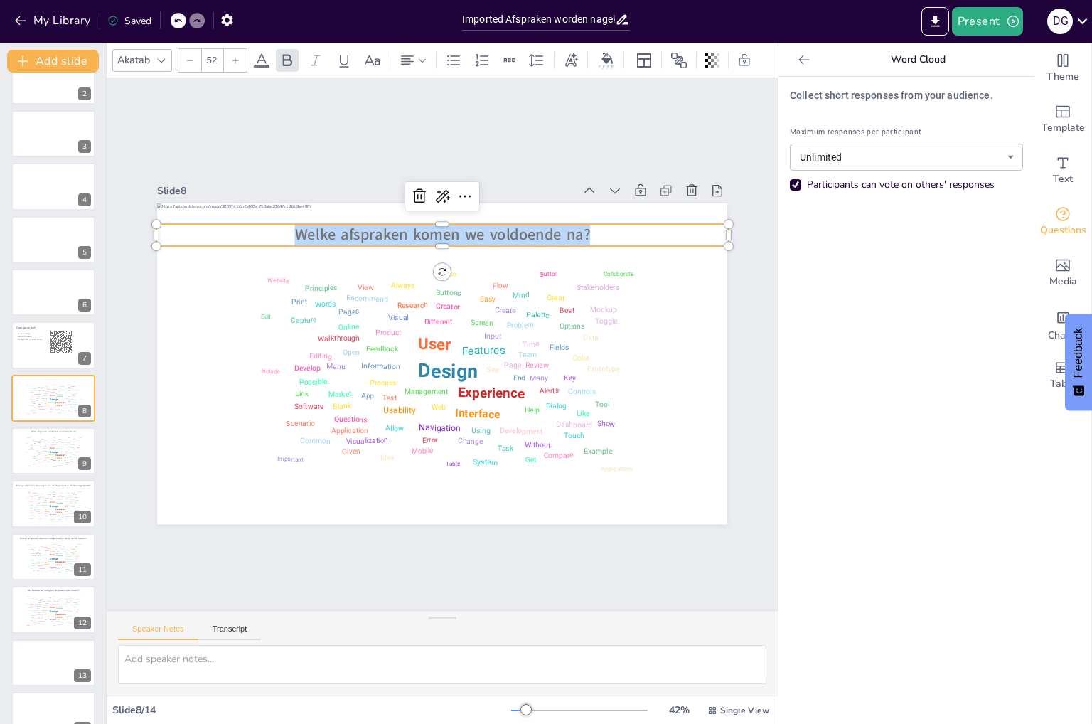
drag, startPoint x: 586, startPoint y: 231, endPoint x: 216, endPoint y: 243, distance: 369.8
click at [216, 243] on div "Design User Experience Interface Features Navigation Usability Test Process Inf…" at bounding box center [442, 363] width 570 height 321
click at [286, 56] on icon at bounding box center [287, 60] width 17 height 17
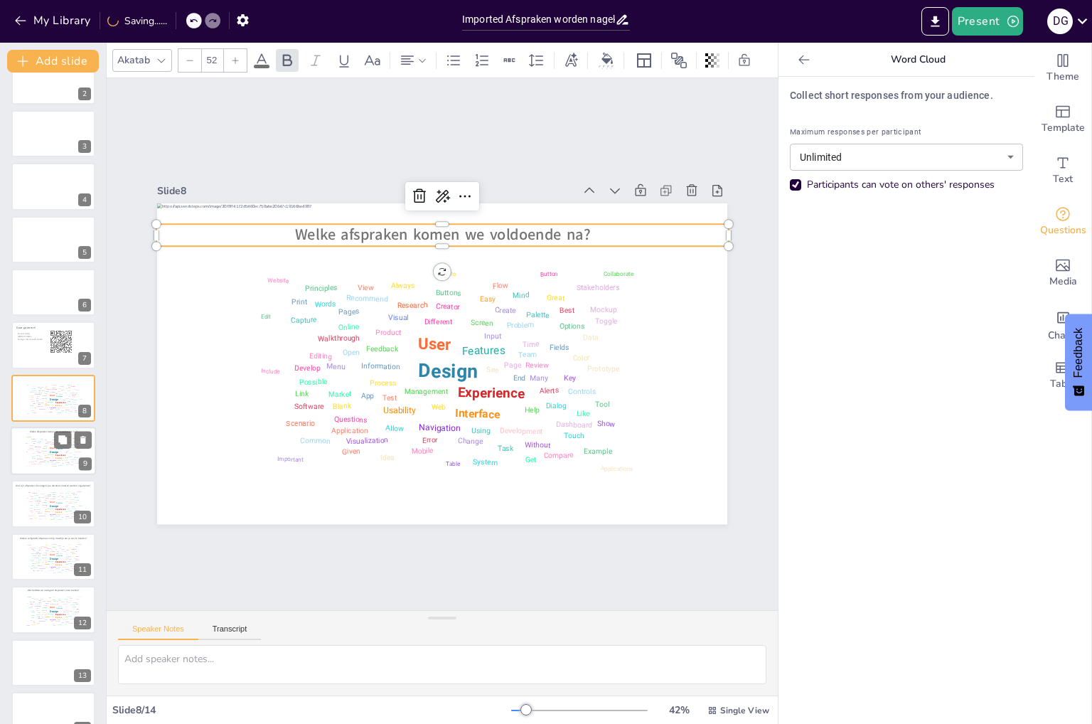
click at [36, 458] on div "Design User Experience Interface Features Navigation Usability Test Process Inf…" at bounding box center [53, 451] width 60 height 34
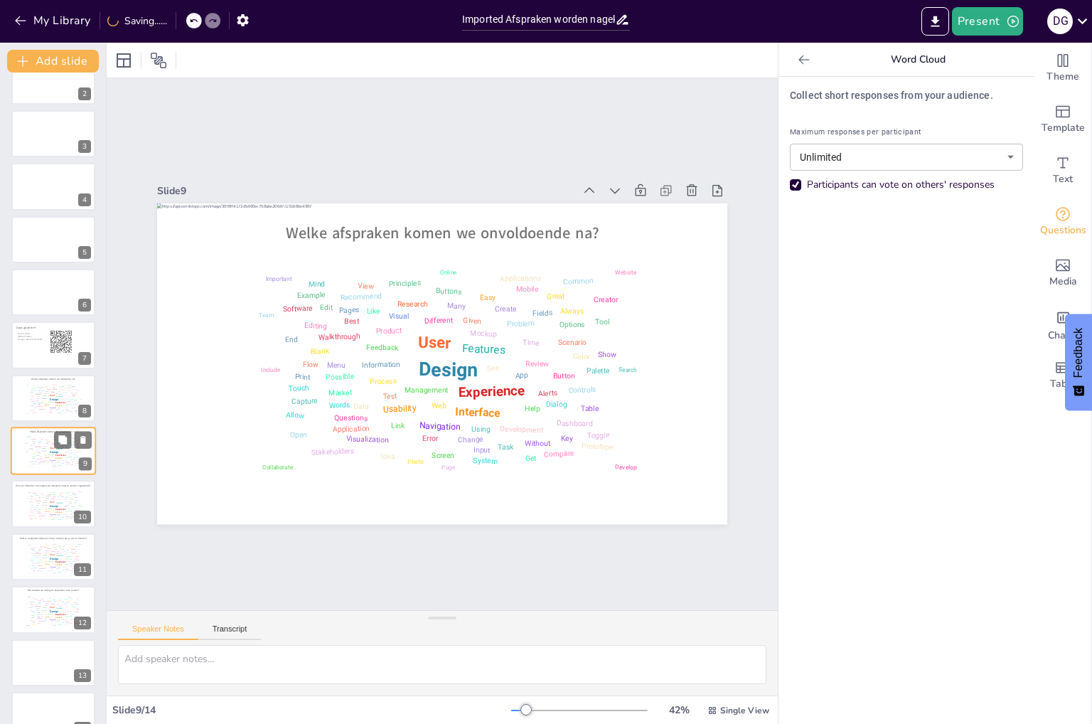
scroll to position [106, 0]
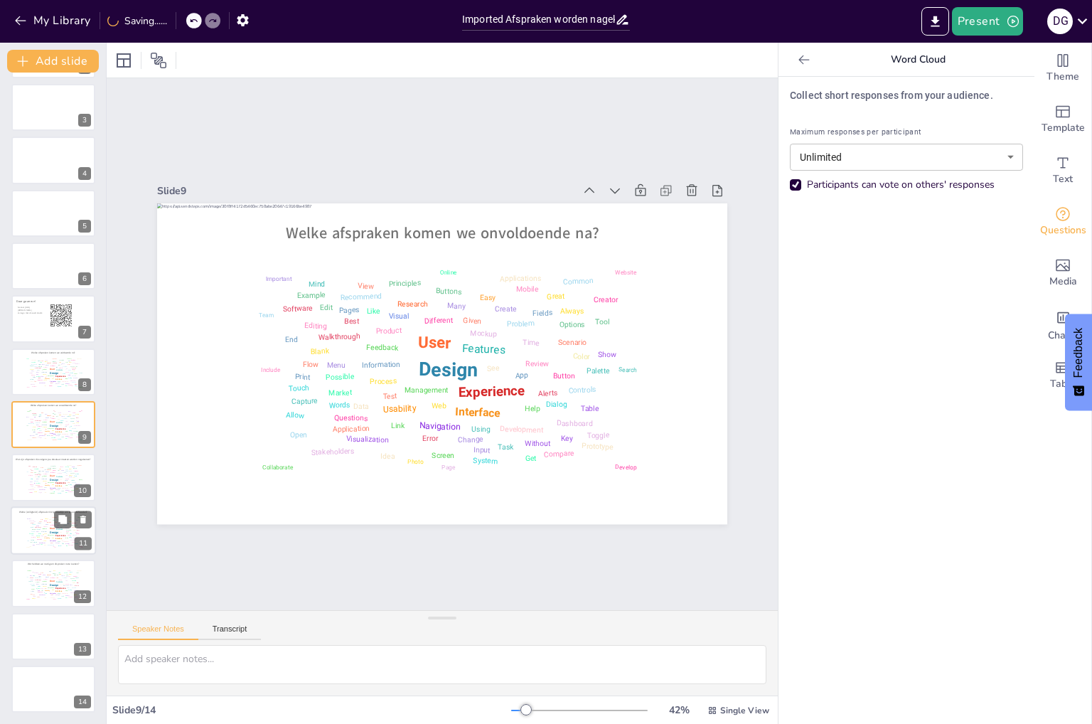
click at [30, 520] on div "Stakeholders" at bounding box center [32, 520] width 6 height 1
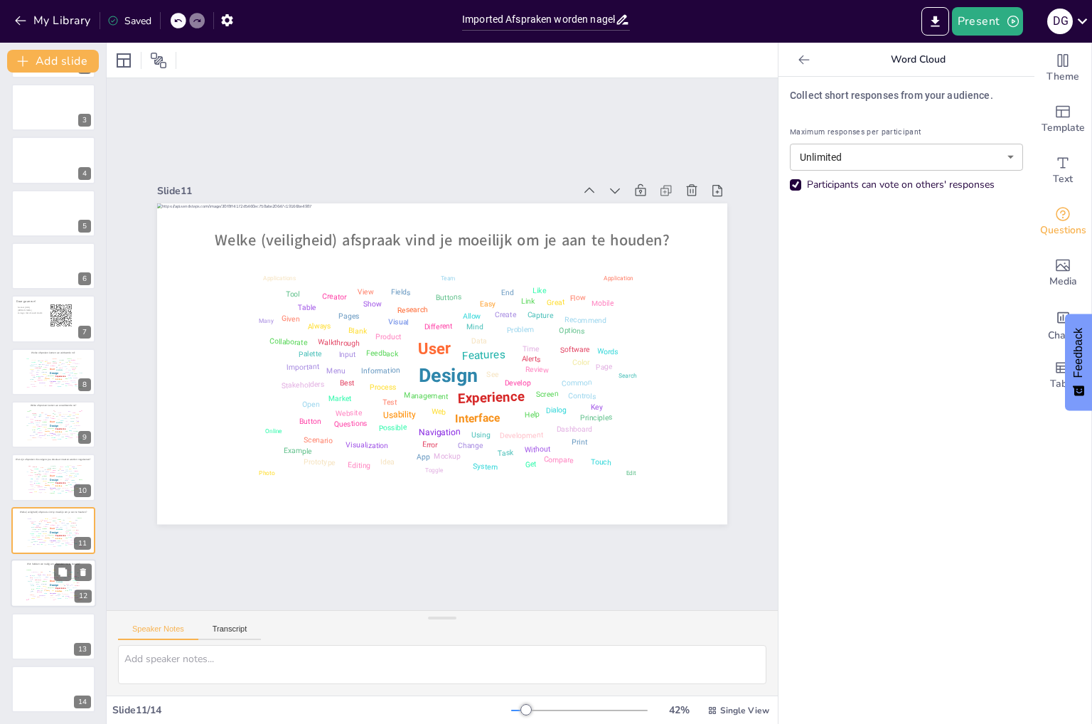
click at [26, 576] on div "Team" at bounding box center [27, 576] width 3 height 1
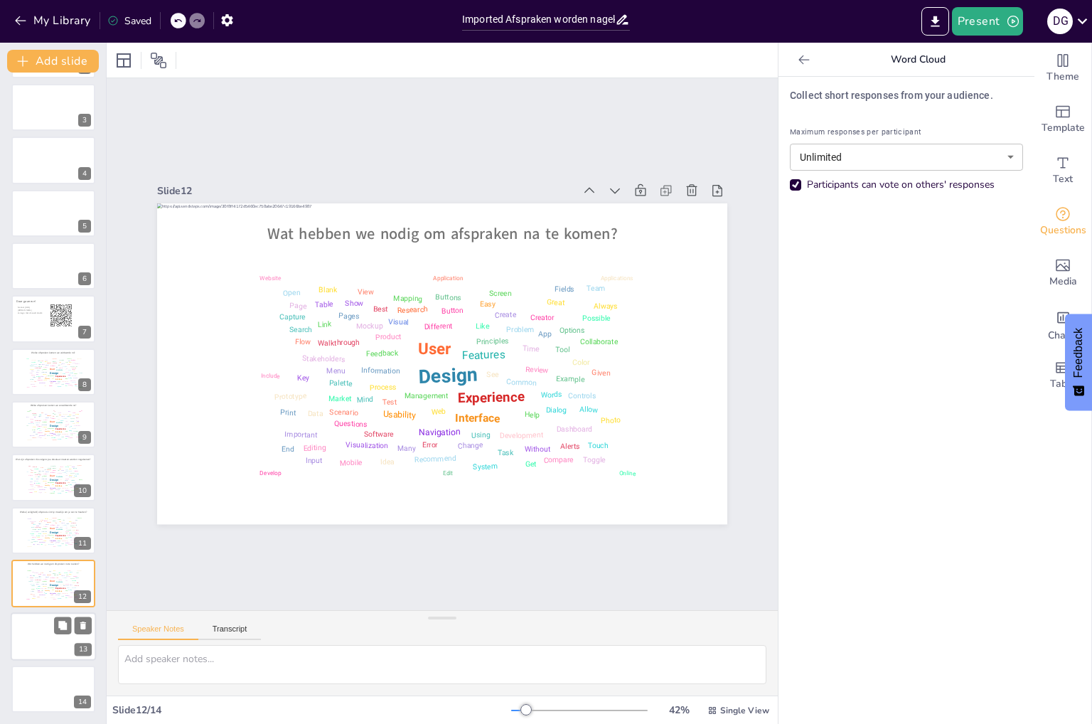
click at [30, 627] on div at bounding box center [53, 636] width 85 height 48
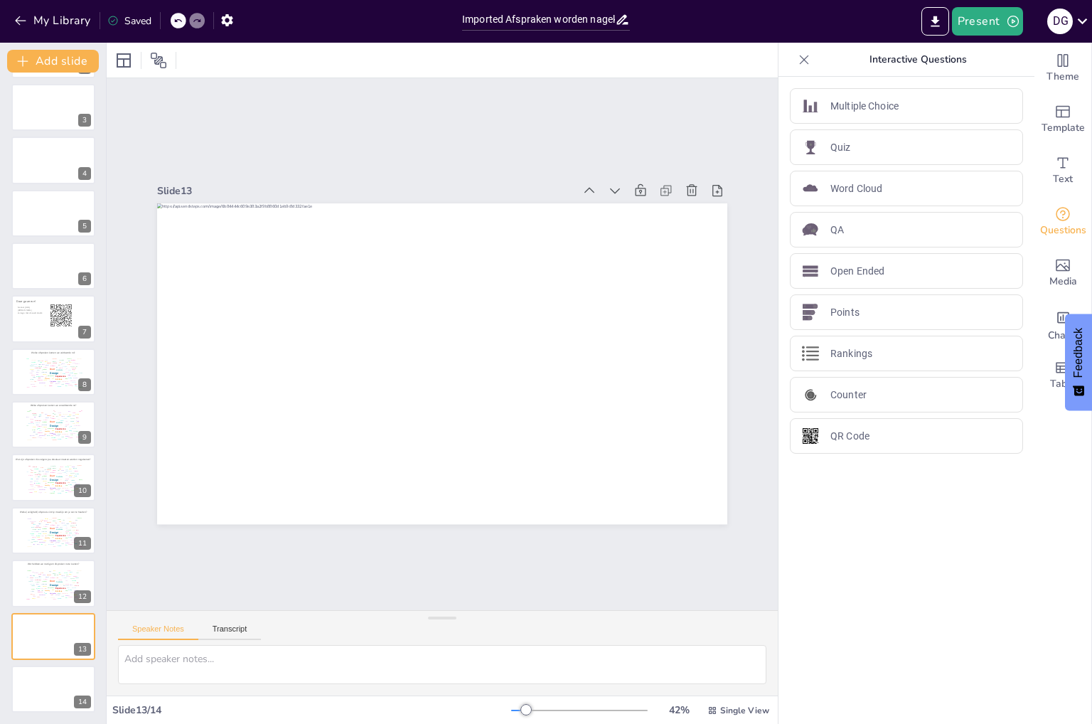
click at [309, 134] on div "Slide 1 Slide 2 Slide 3 Slide 4 Slide 5 Slide 6 Slide 7 Daar gaan we! Ga naar […" at bounding box center [442, 344] width 671 height 532
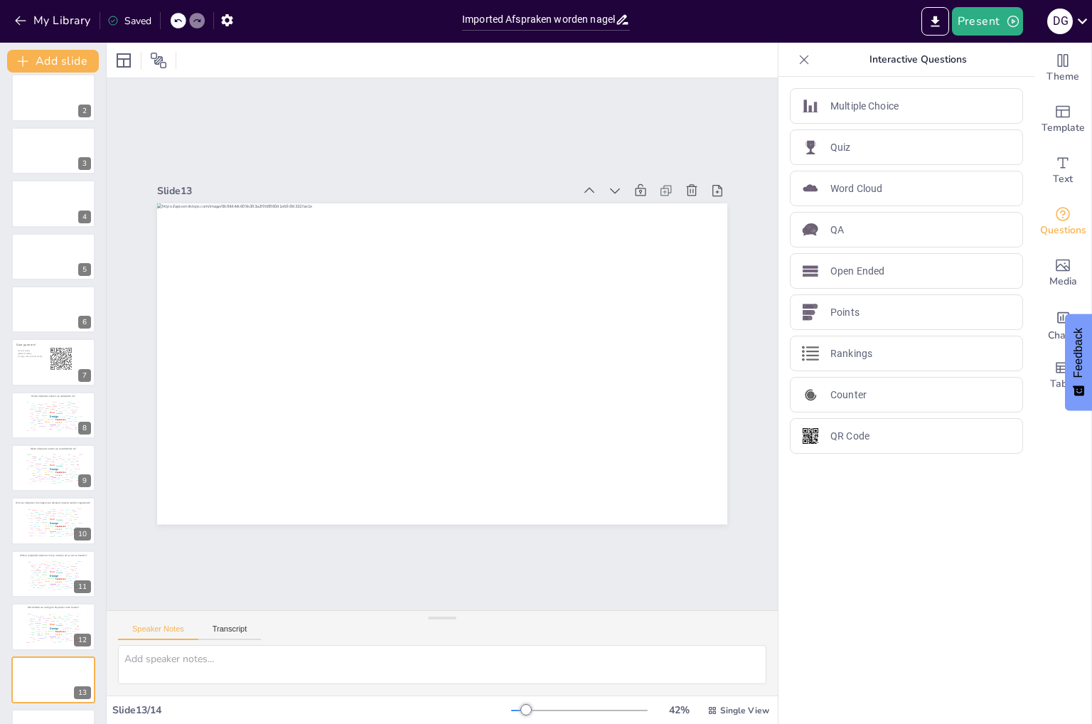
scroll to position [0, 0]
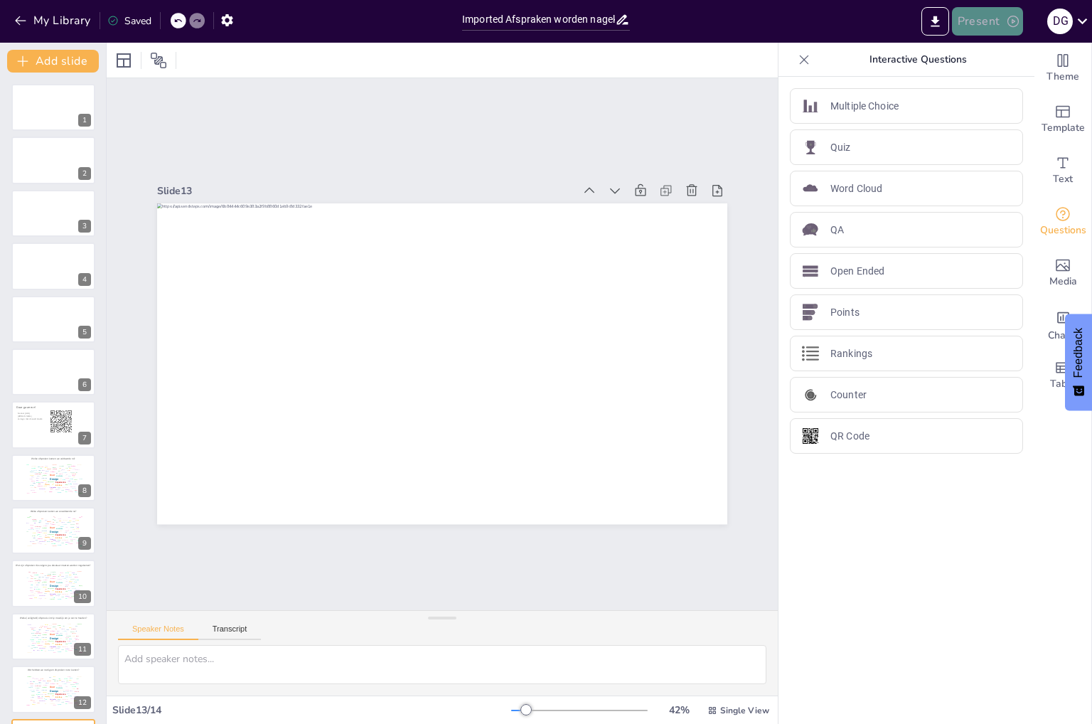
click at [969, 22] on button "Present" at bounding box center [987, 21] width 71 height 28
click at [1032, 83] on li "Play presentation" at bounding box center [1008, 87] width 113 height 23
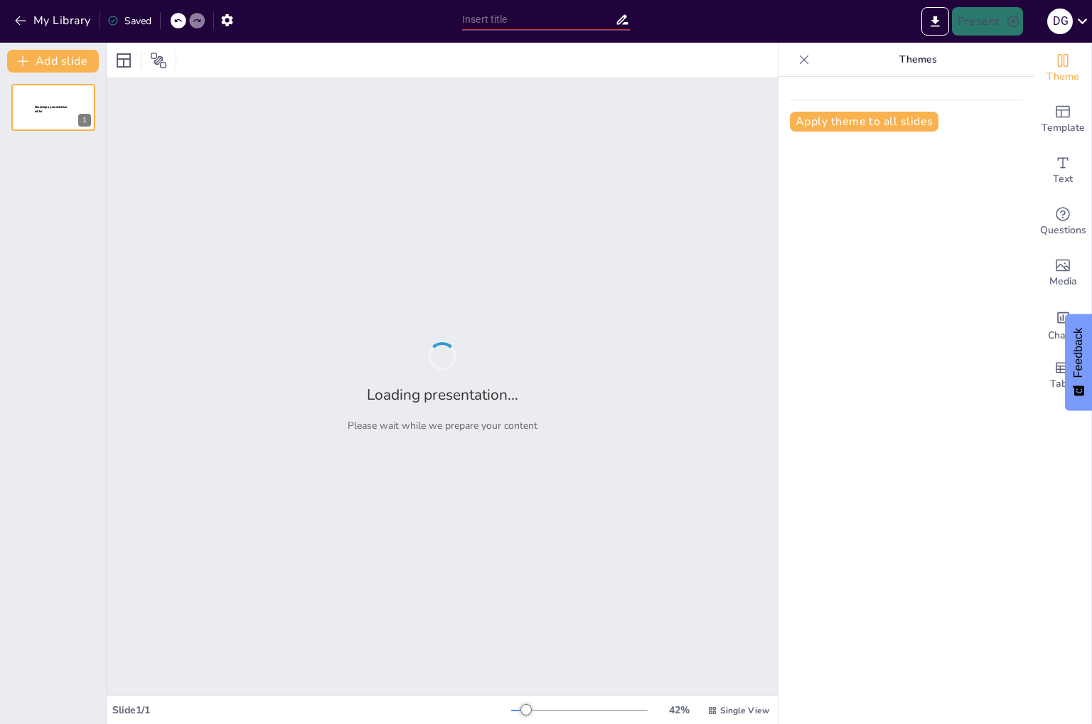
type input "Imported Afspraken worden nagekomen_sessie september.pptx"
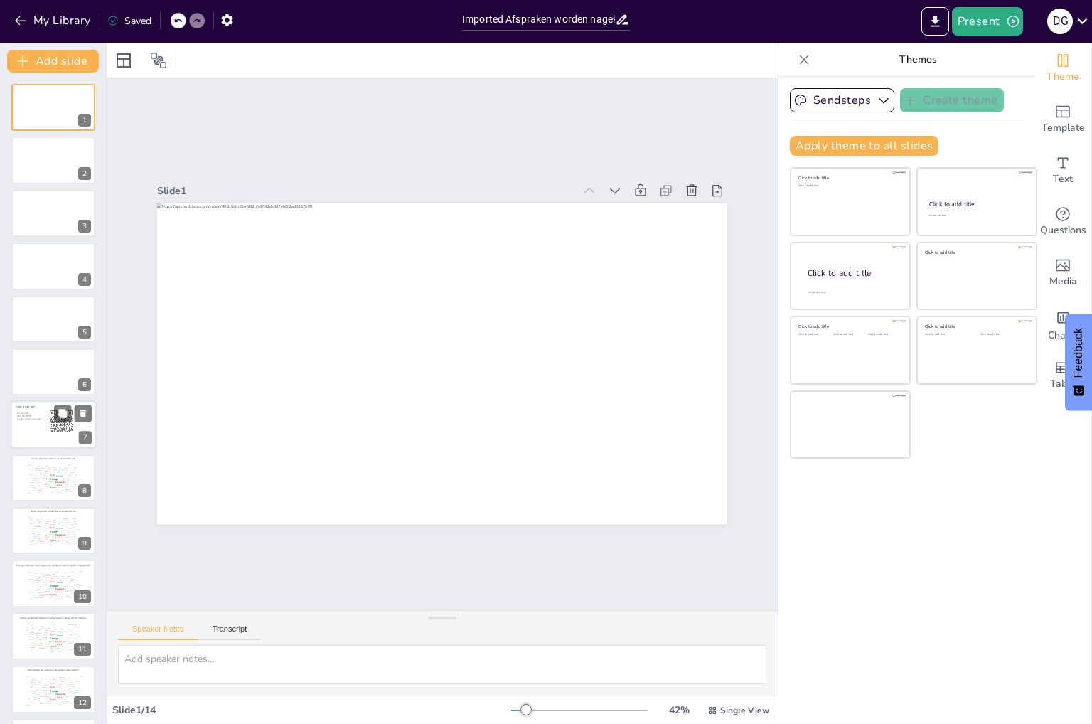
click at [37, 423] on div at bounding box center [53, 425] width 85 height 48
click at [37, 423] on div "1 2 3 4 5 6 Daar gaan we! Ga naar [URL][DOMAIN_NAME] en login met de code: [PER…" at bounding box center [53, 451] width 106 height 734
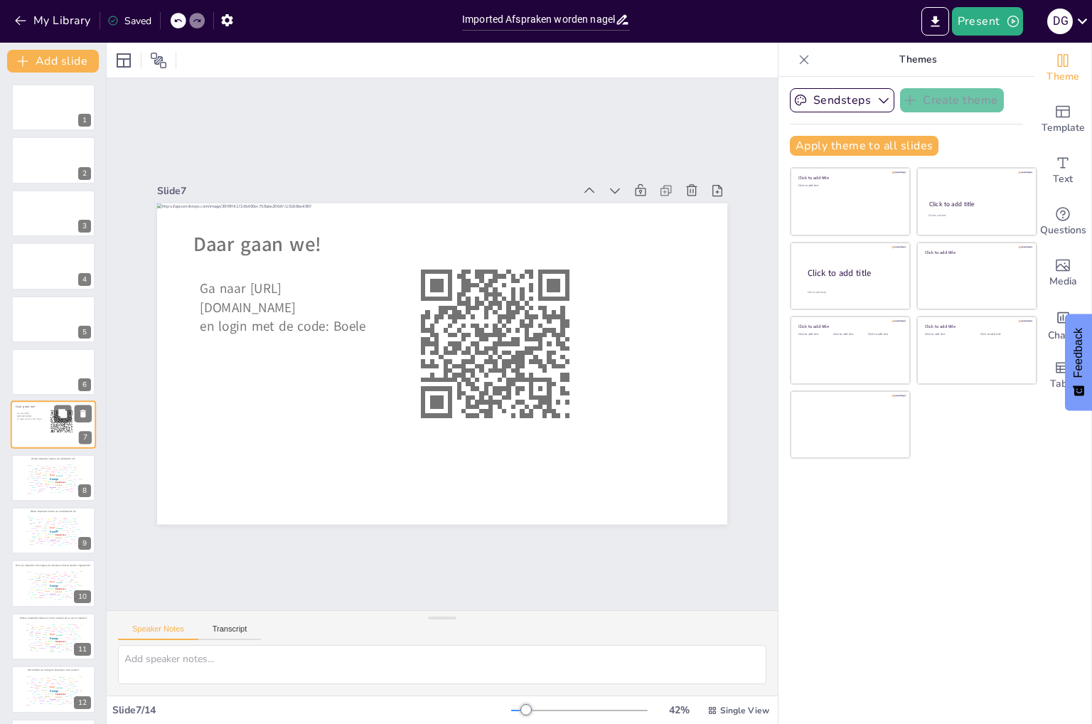
scroll to position [26, 0]
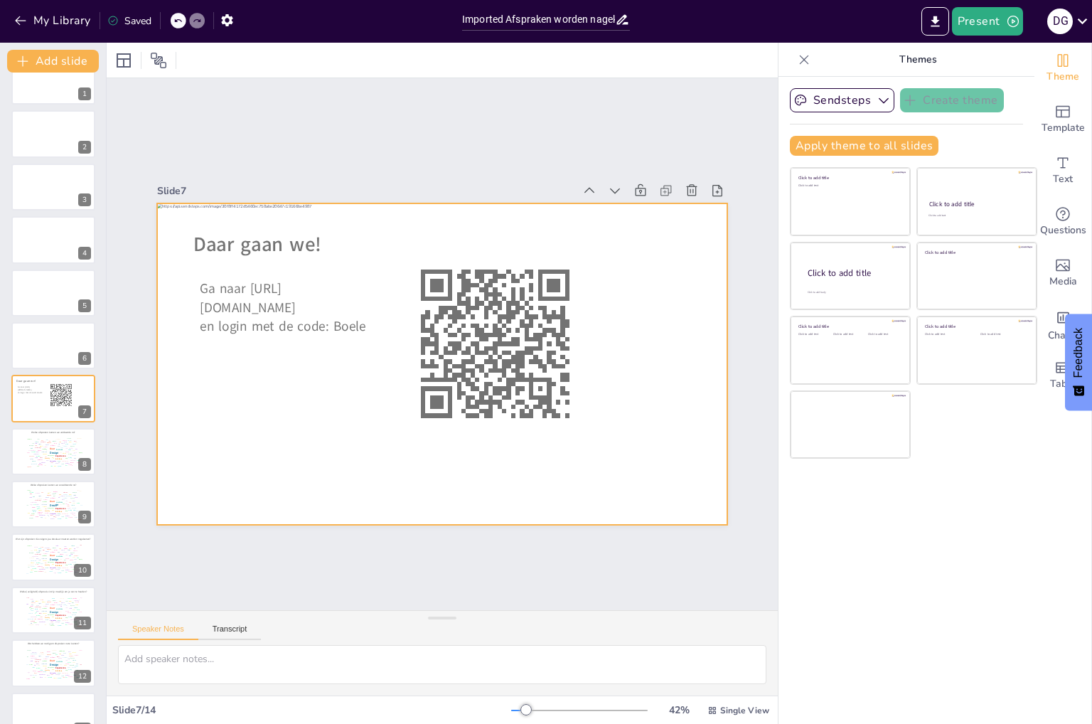
click at [204, 333] on span "Ga naar [URL][DOMAIN_NAME]" at bounding box center [243, 363] width 103 height 60
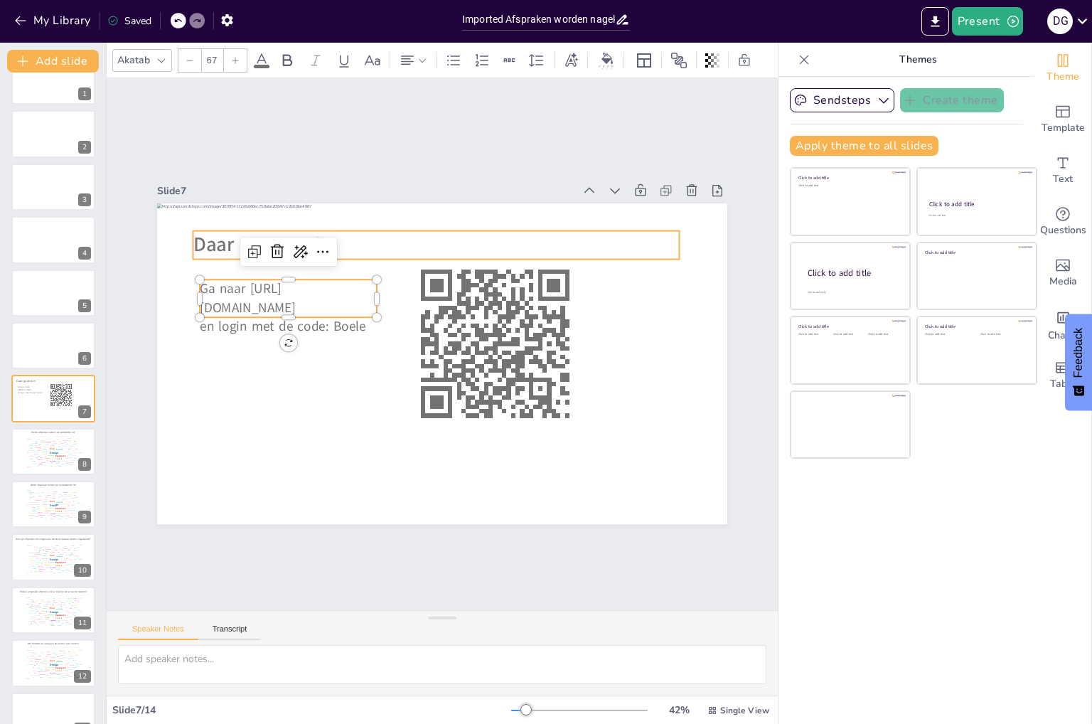
click at [419, 198] on span "Daar gaan we!" at bounding box center [457, 134] width 77 height 128
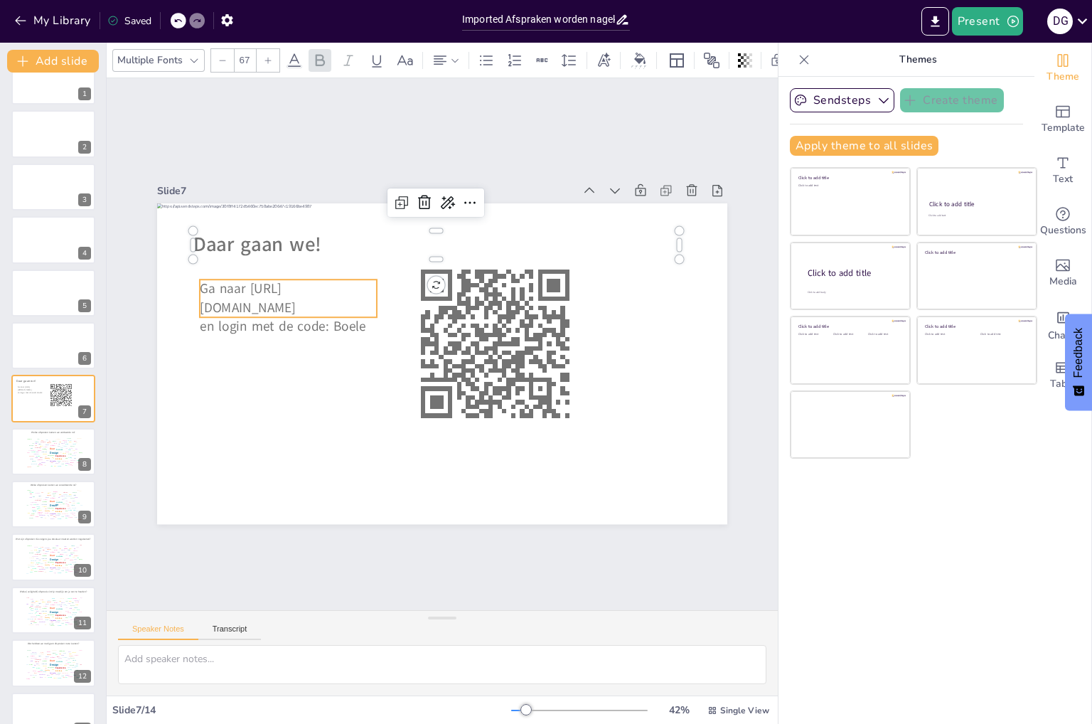
click at [586, 289] on span "Ga naar [URL][DOMAIN_NAME]" at bounding box center [637, 303] width 103 height 67
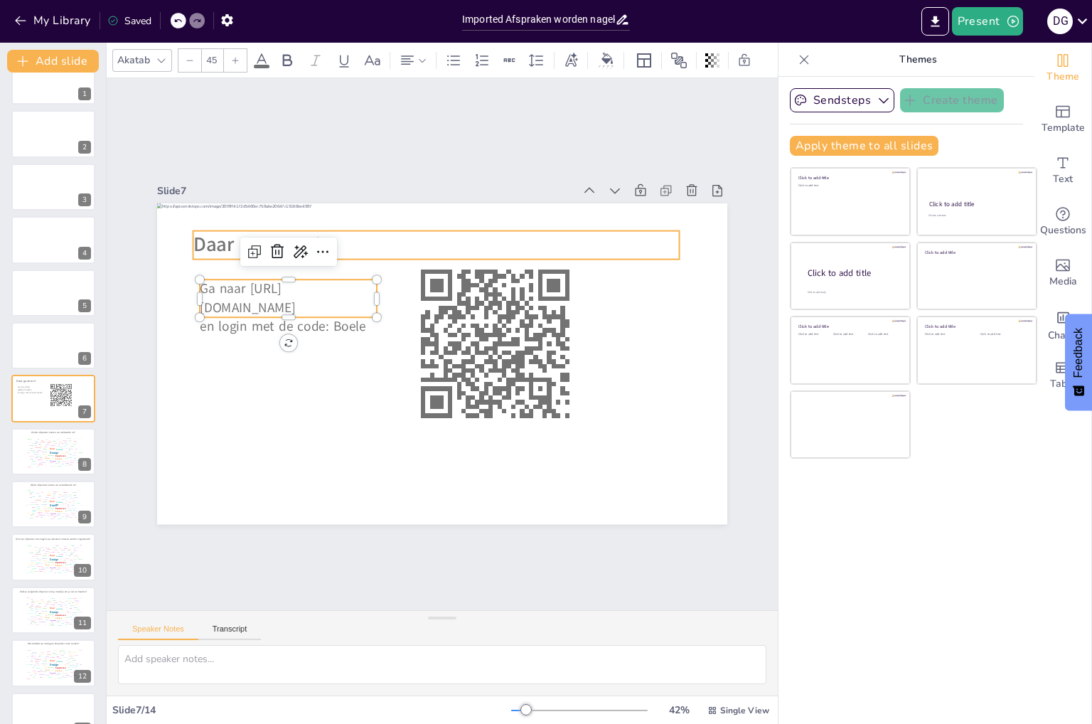
click at [205, 376] on span "Daar gaan we!" at bounding box center [253, 435] width 97 height 119
click at [526, 229] on span "Ga naar [URL][DOMAIN_NAME]" at bounding box center [562, 181] width 73 height 95
type input "45"
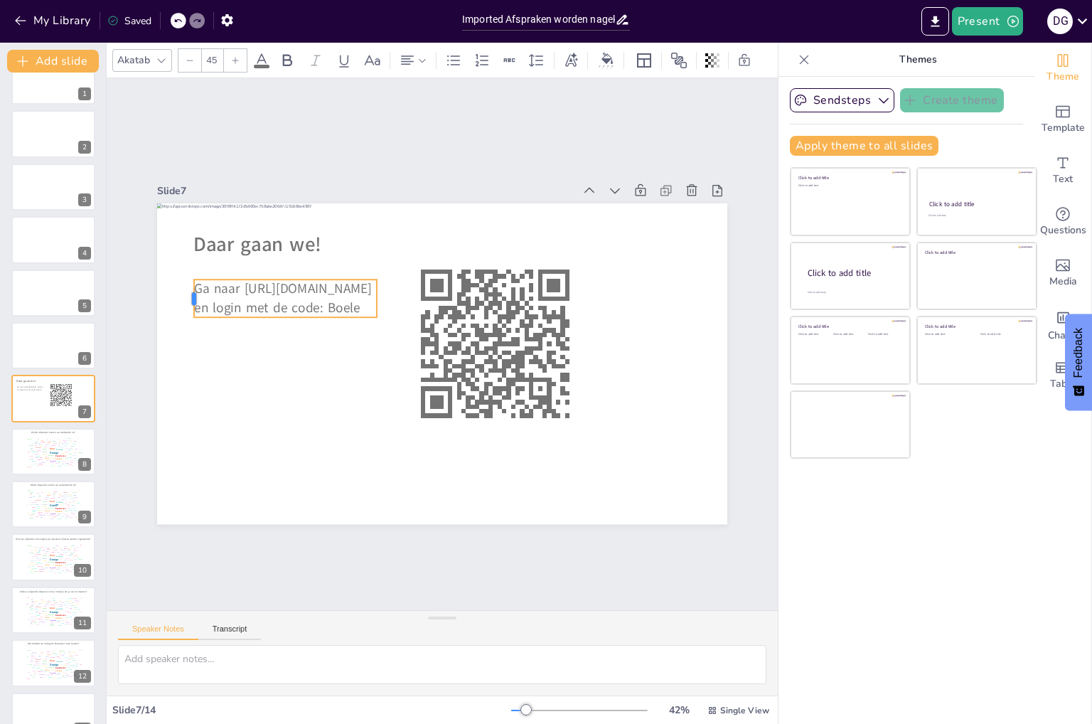
click at [181, 360] on div at bounding box center [187, 379] width 22 height 39
click at [206, 567] on div "Slide 1 Slide 2 Slide 3 Slide 4 Slide 5 Slide 6 Slide 7 Daar gaan we! Ga naar […" at bounding box center [442, 344] width 673 height 534
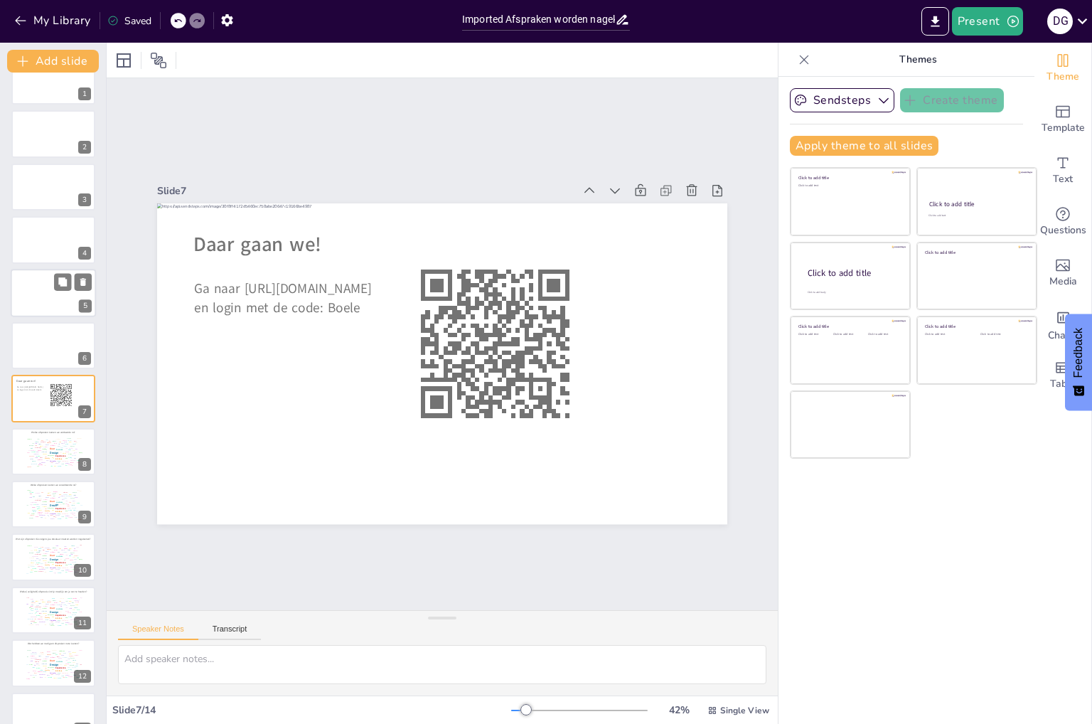
click at [35, 294] on div at bounding box center [53, 293] width 85 height 48
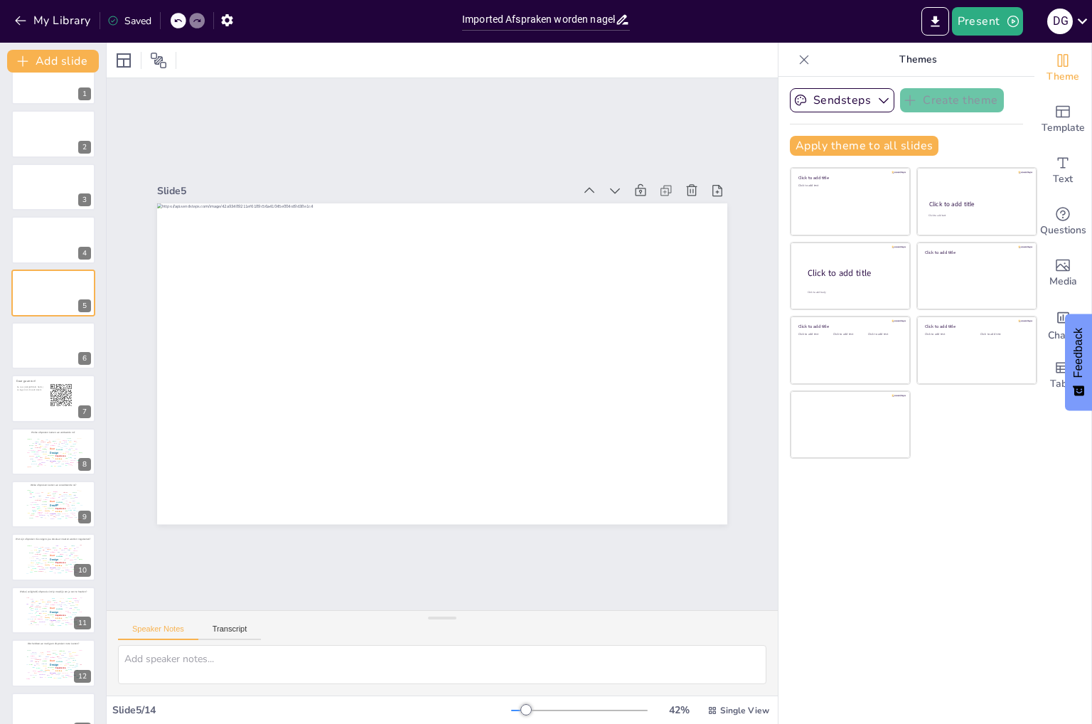
scroll to position [0, 0]
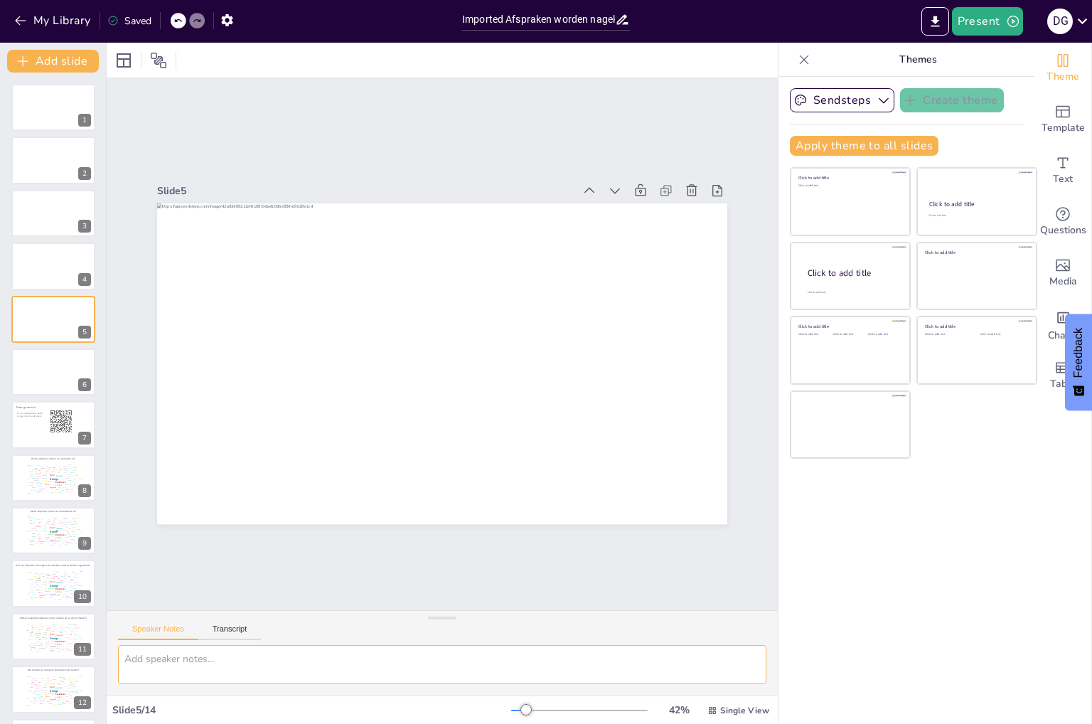
click at [220, 676] on textarea at bounding box center [442, 664] width 648 height 39
paste textarea ""Voordat we in de inhoud duiken, wil ik iets met jullie delen. In elke organisa…"
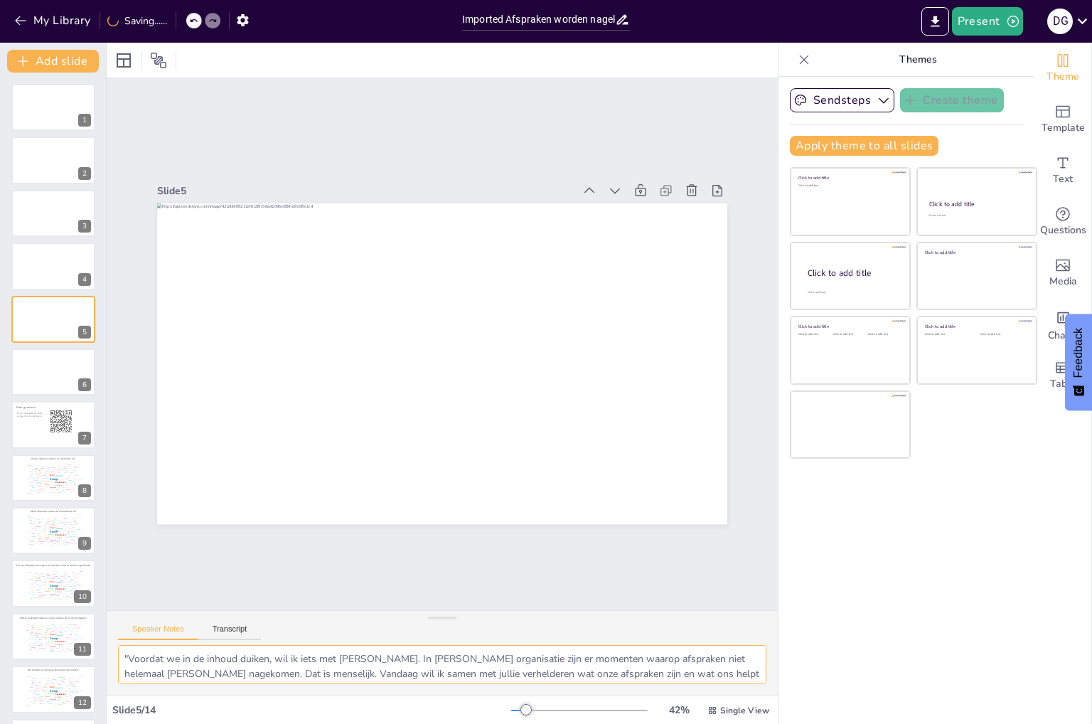
click at [131, 660] on textarea ""Voordat we in de inhoud duiken, wil ik iets met jullie delen. In elke organisa…" at bounding box center [442, 664] width 648 height 39
type textarea "Voordat we in de inhoud duiken, wil ik iets met jullie delen. In elke organisat…"
click at [797, 60] on icon at bounding box center [804, 60] width 14 height 14
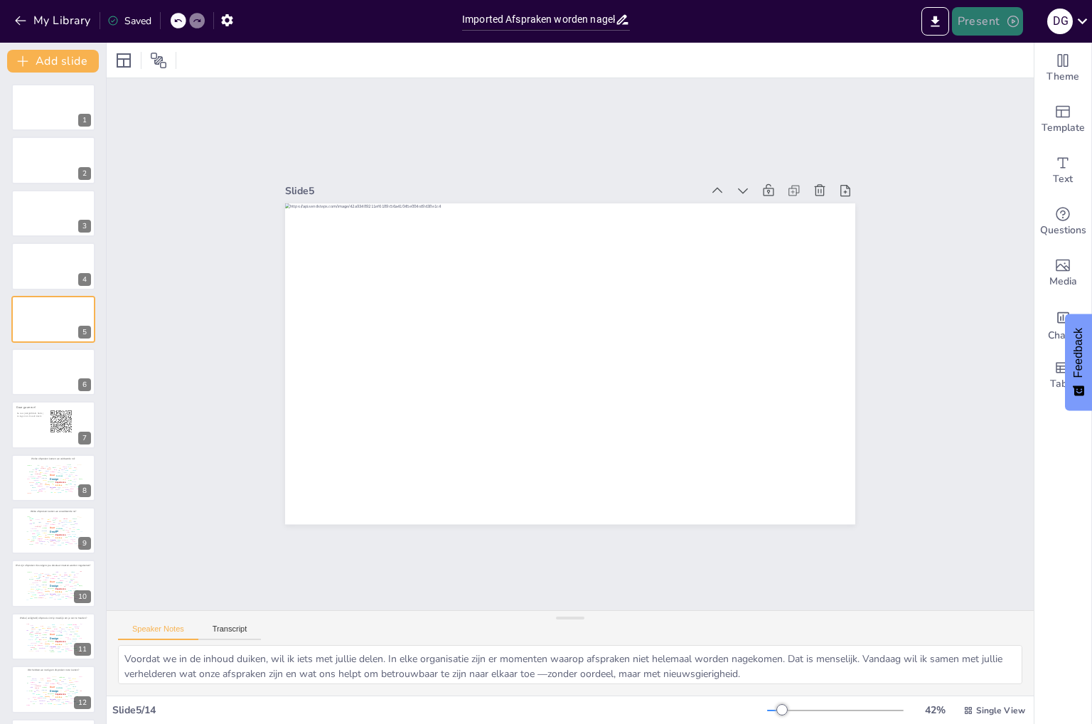
click at [989, 16] on button "Present" at bounding box center [987, 21] width 71 height 28
click at [1009, 79] on li "Play presentation" at bounding box center [1008, 87] width 113 height 23
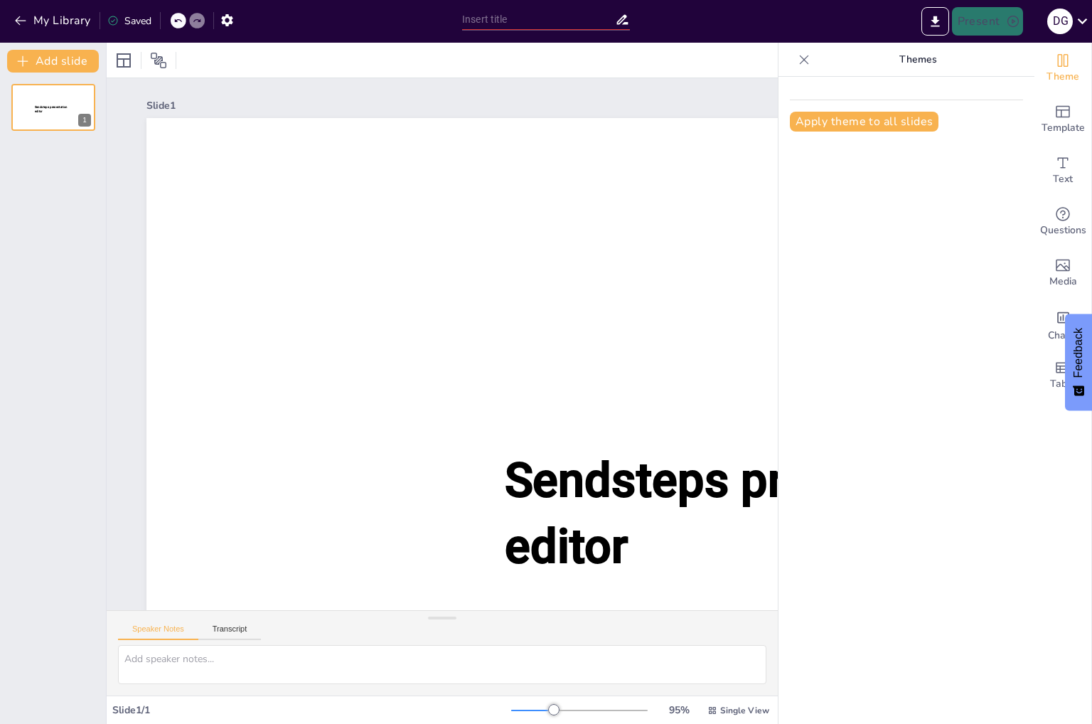
type input "Imported Afspraken worden nagekomen_sessie september.pptx"
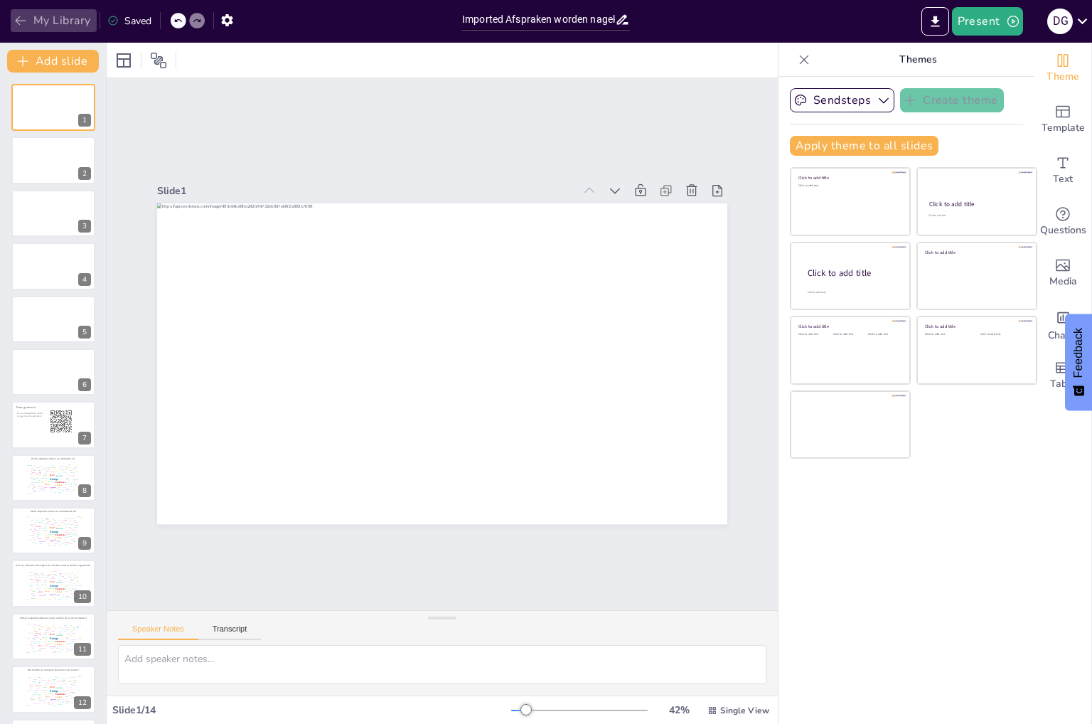
click at [37, 20] on button "My Library" at bounding box center [54, 20] width 86 height 23
drag, startPoint x: 506, startPoint y: 17, endPoint x: 390, endPoint y: 18, distance: 115.8
click at [390, 18] on div "My Library Saved Imported Afspraken worden nagekomen_sessie september.pptx Pres…" at bounding box center [546, 21] width 1092 height 43
type input "Afspraken worden nagekomen_sessie september.pptx"
click at [43, 15] on button "My Library" at bounding box center [54, 20] width 86 height 23
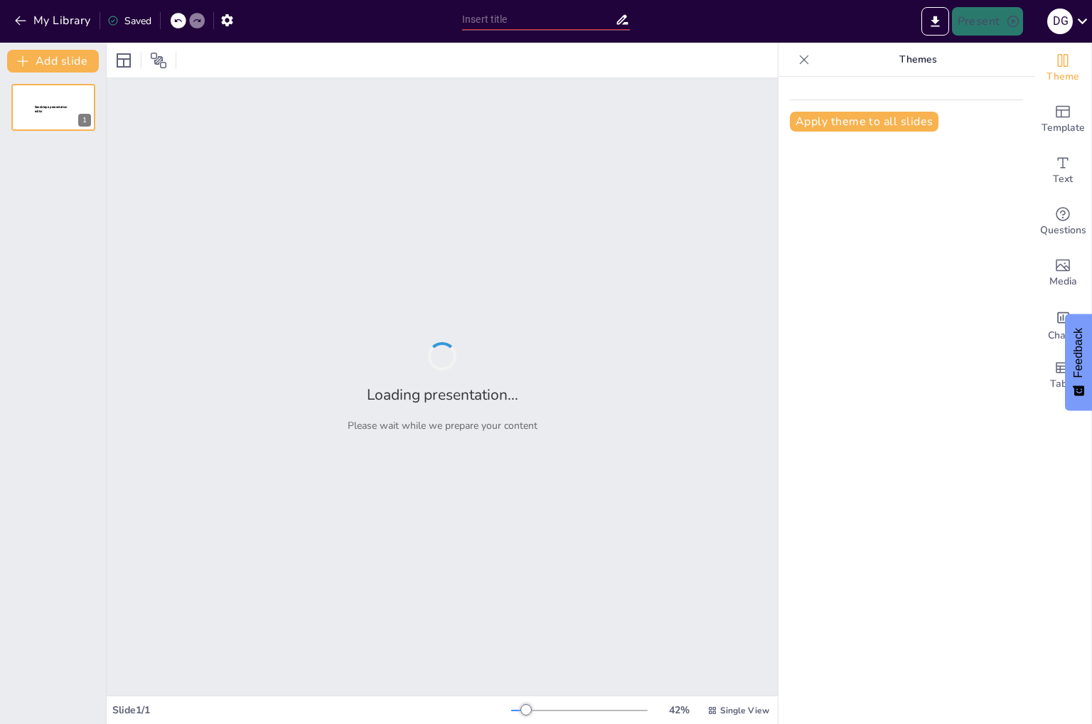
type input "Afspraken worden nagekomen_sessie september.pptx"
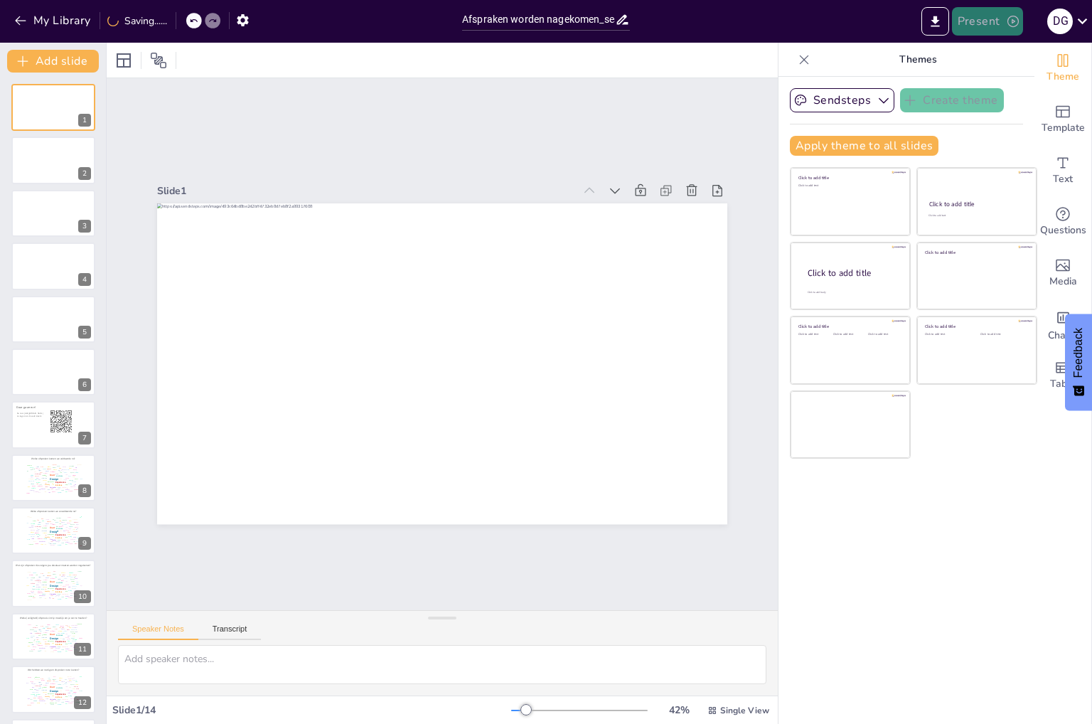
click at [978, 26] on button "Present" at bounding box center [987, 21] width 71 height 28
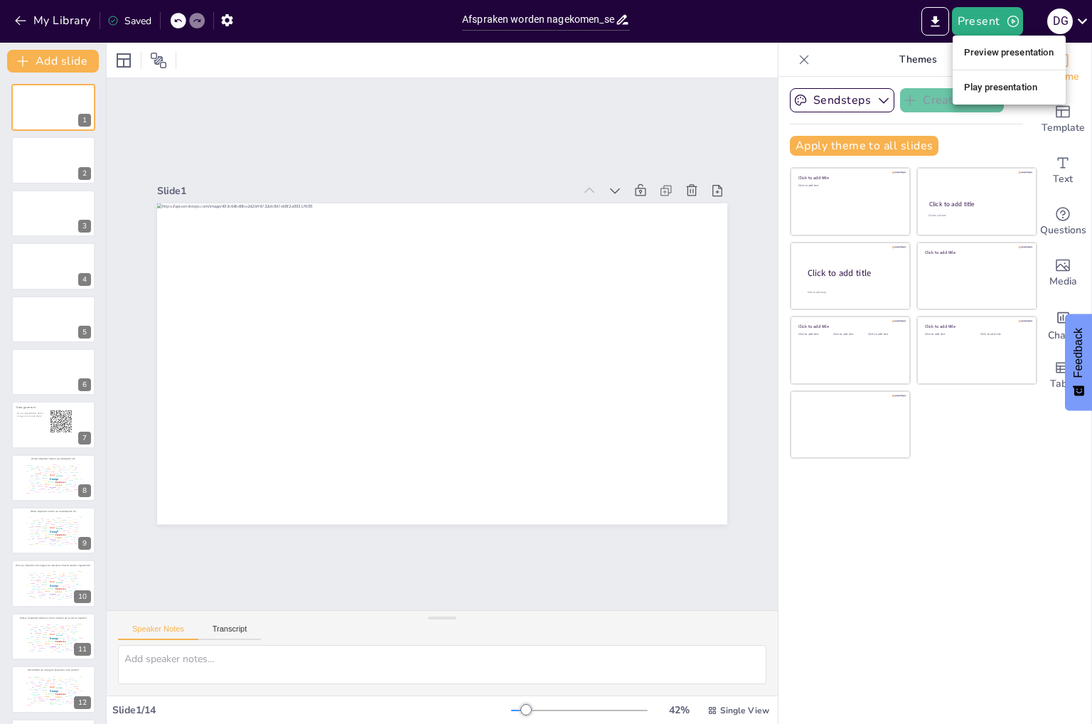
click at [832, 21] on div at bounding box center [546, 362] width 1092 height 724
click at [932, 24] on icon "Export to PowerPoint" at bounding box center [934, 21] width 15 height 15
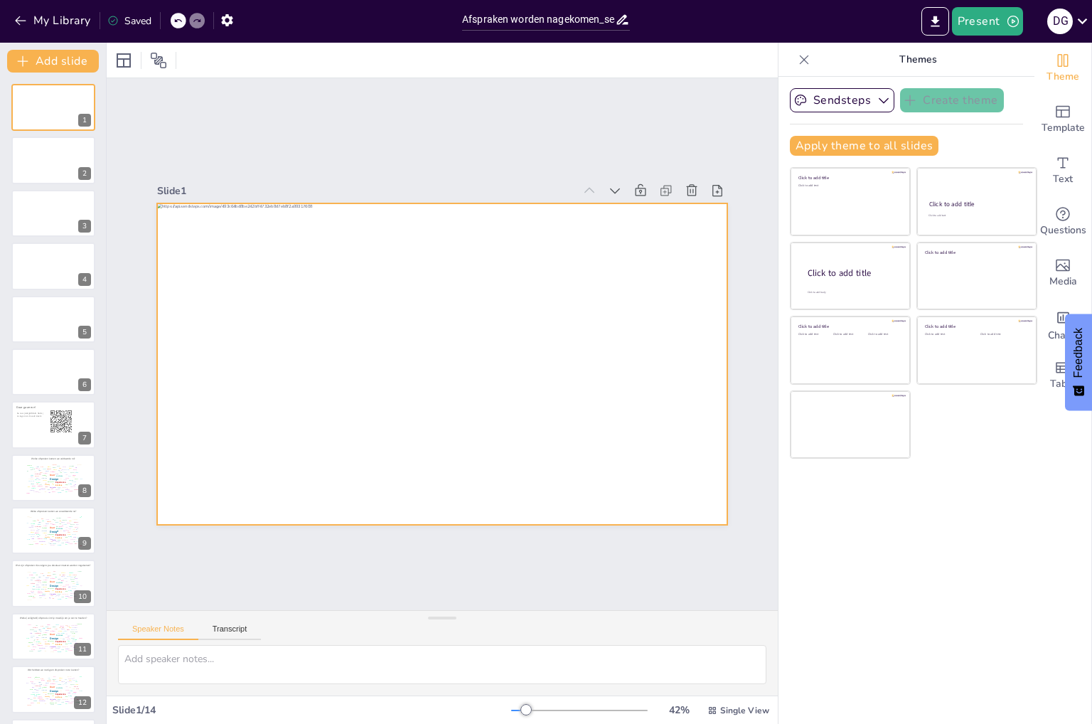
click at [580, 282] on div at bounding box center [426, 356] width 594 height 650
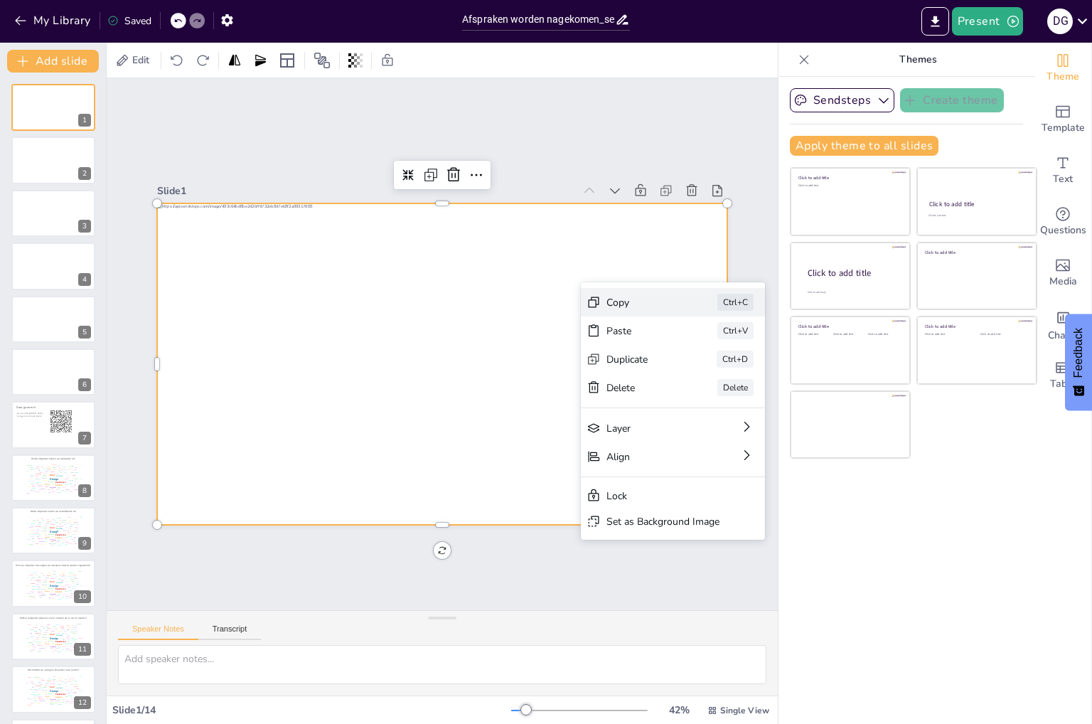
click at [345, 561] on div "Copy Ctrl+C" at bounding box center [304, 653] width 84 height 184
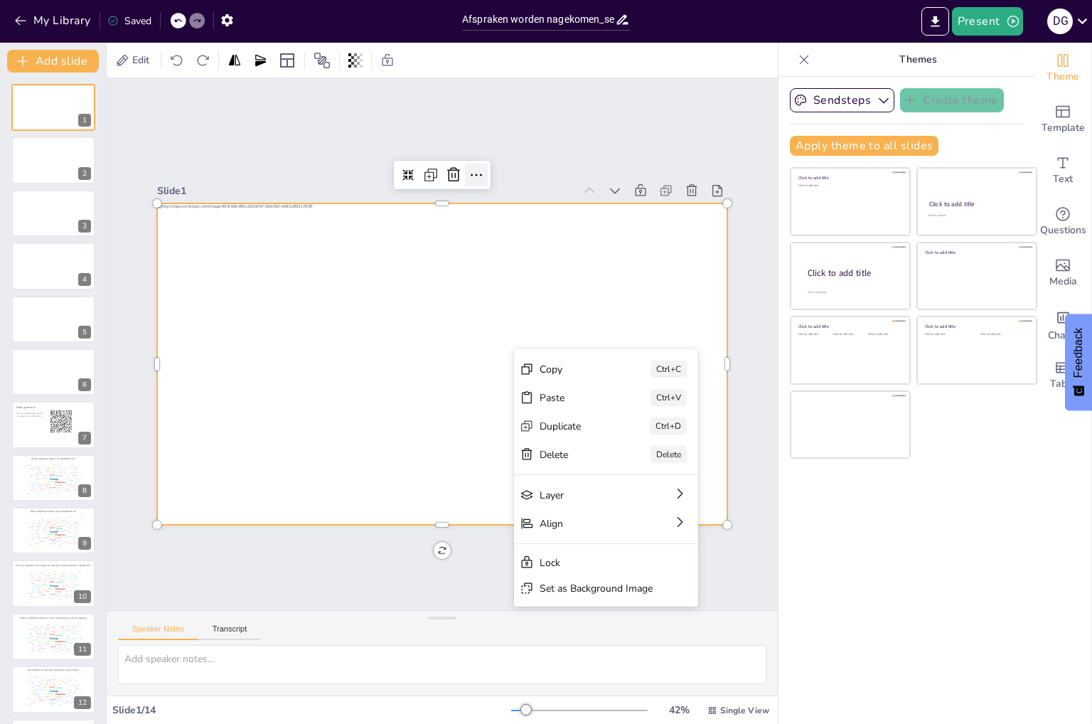
click at [579, 244] on icon at bounding box center [591, 256] width 24 height 24
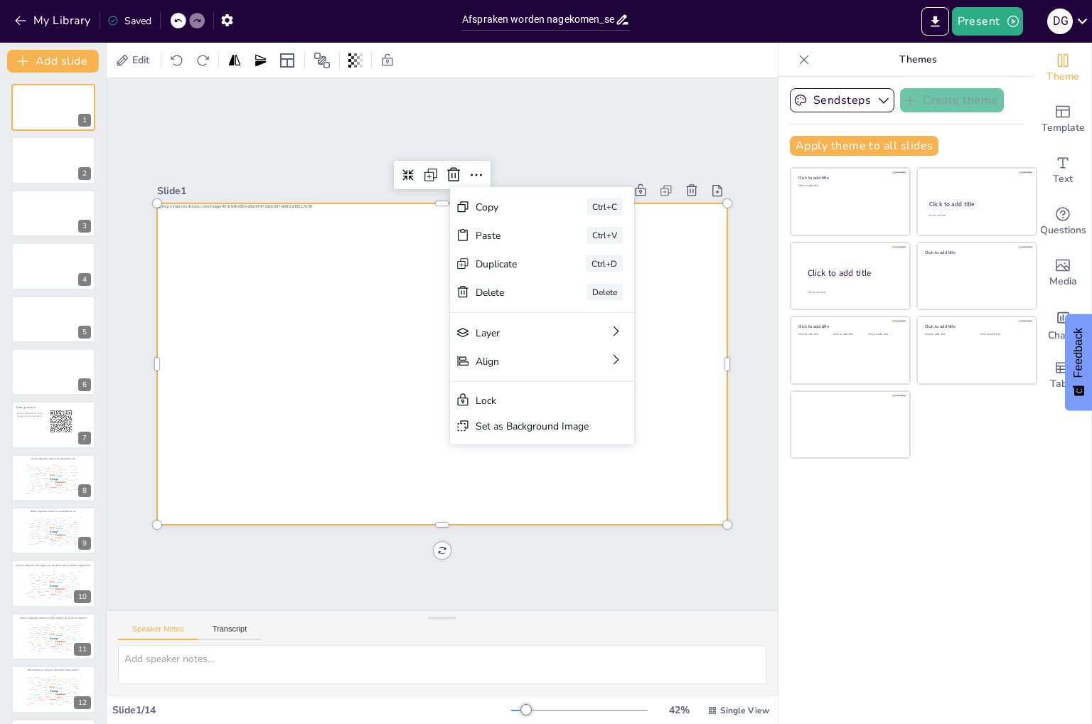
click at [329, 130] on div "Slide 1 Slide 2 Slide 3 Slide 4 Slide 5 Slide 6 Slide 7 Daar gaan we! Ga naar […" at bounding box center [442, 344] width 767 height 660
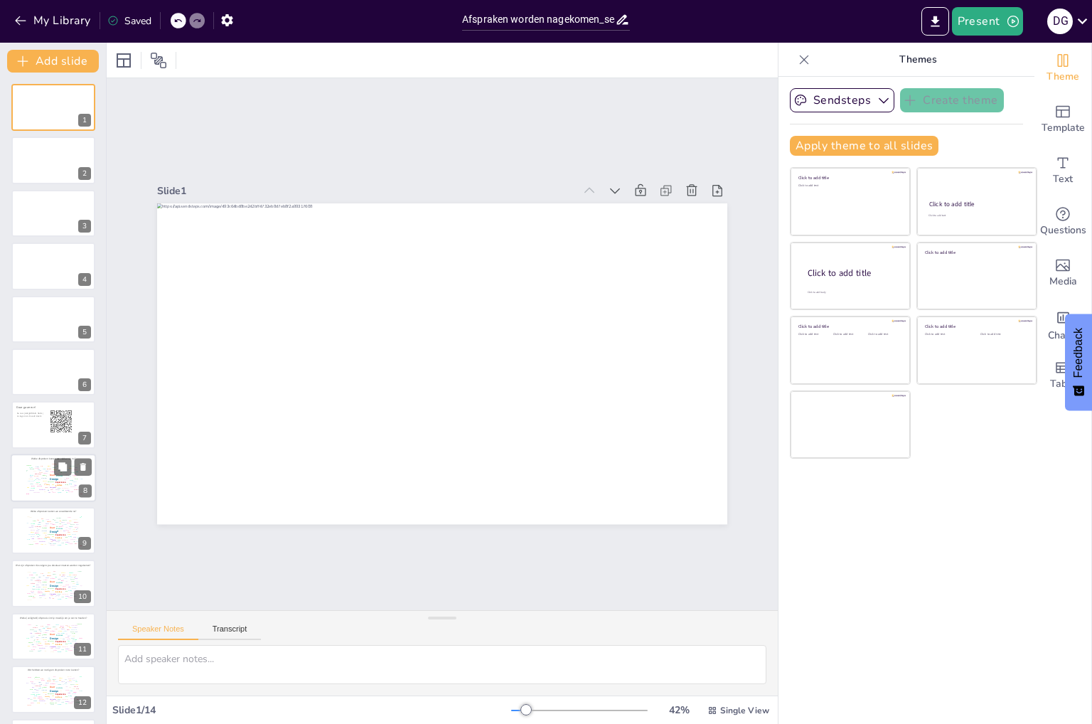
click at [40, 471] on div "Given" at bounding box center [40, 471] width 3 height 1
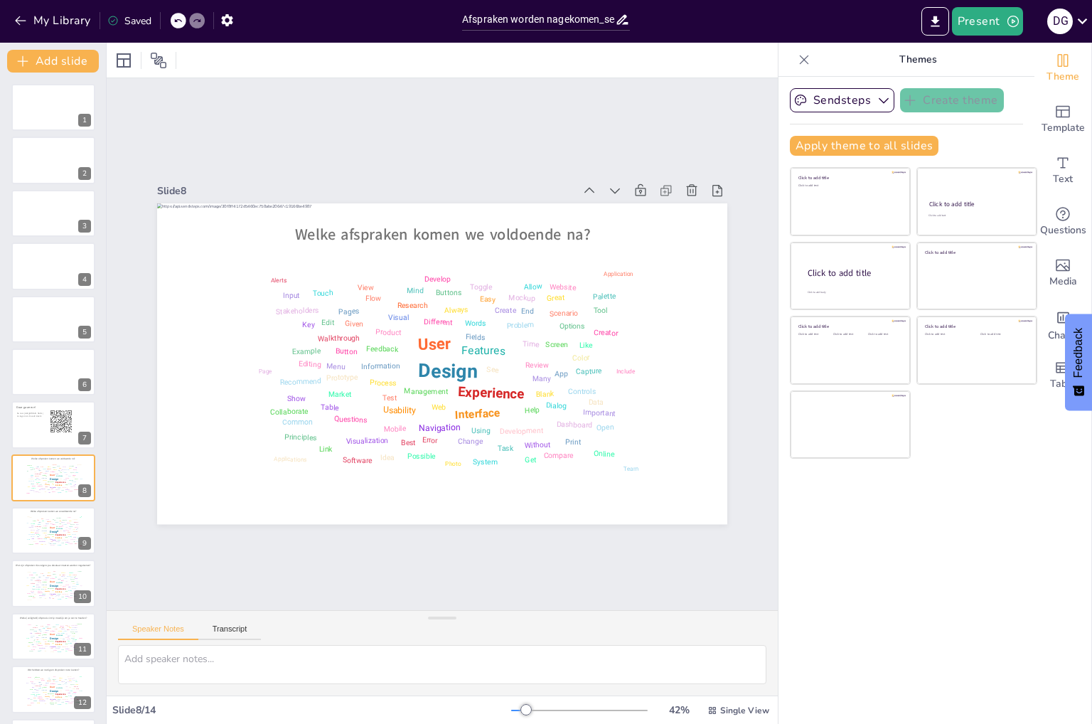
scroll to position [80, 0]
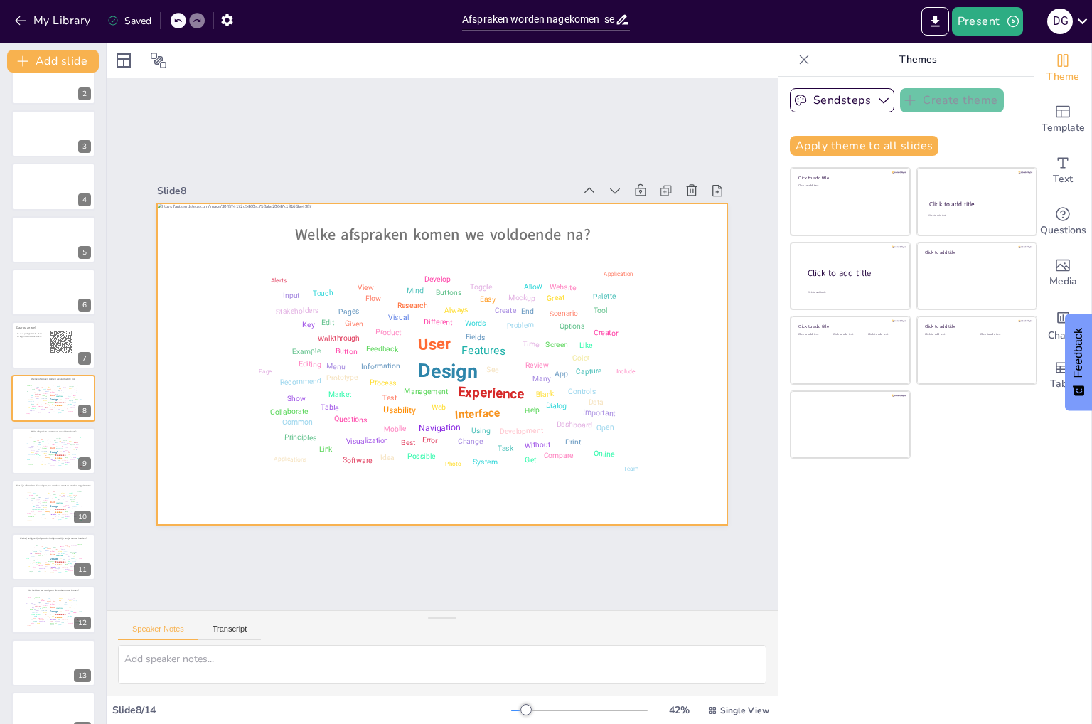
click at [680, 413] on div at bounding box center [435, 325] width 641 height 481
click at [1018, 85] on div "Sendsteps Create theme Apply theme to all slides Click to add title Click to ad…" at bounding box center [906, 400] width 256 height 647
click at [938, 25] on icon "Export to PowerPoint" at bounding box center [934, 21] width 9 height 11
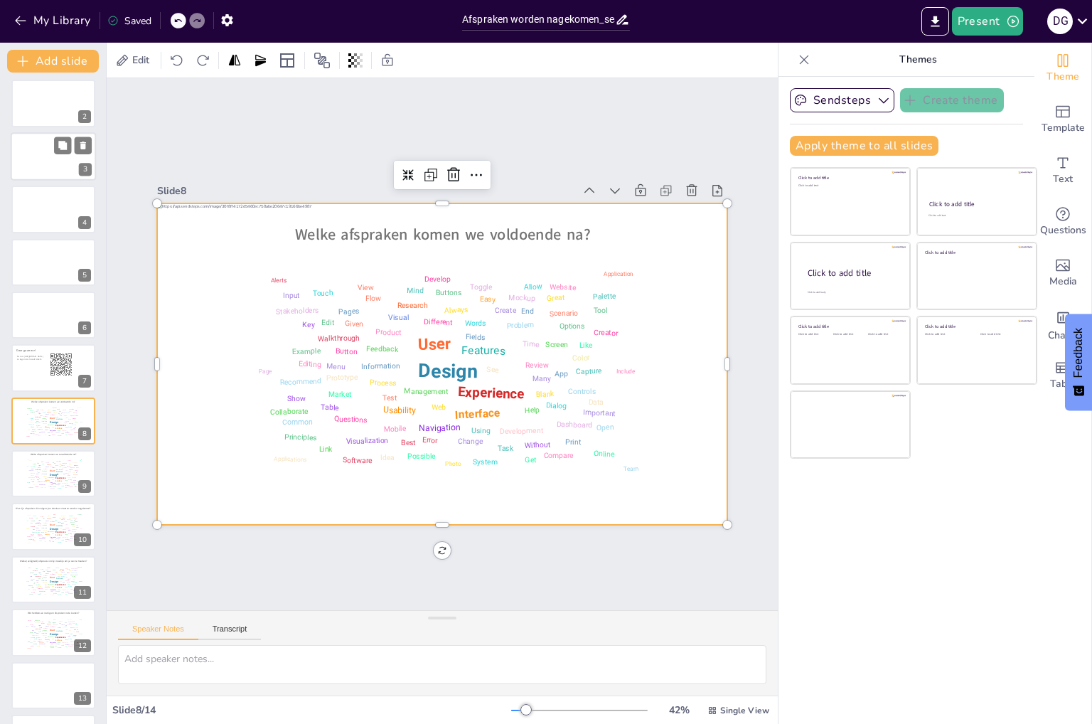
scroll to position [0, 0]
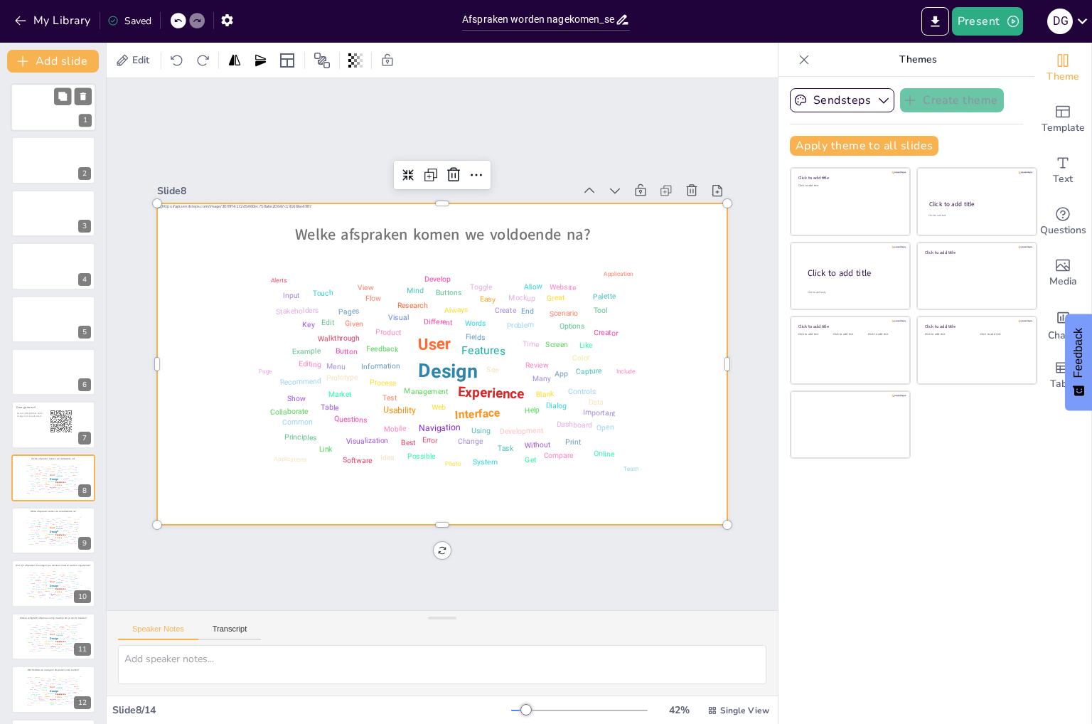
click at [40, 107] on div at bounding box center [53, 107] width 85 height 48
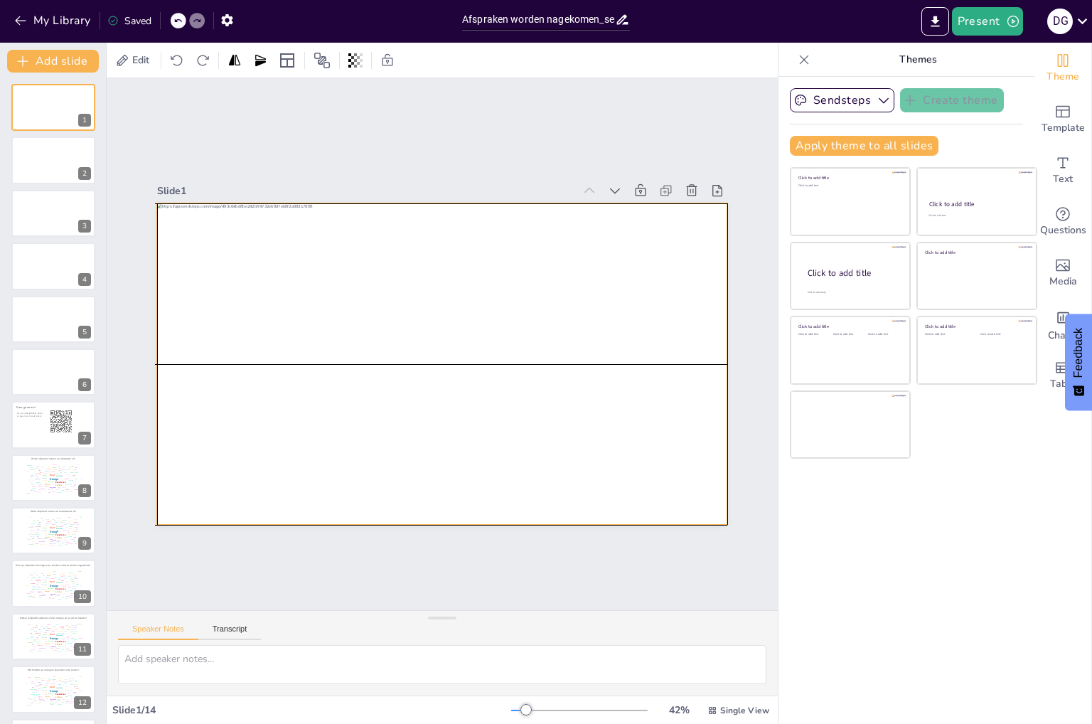
drag, startPoint x: 203, startPoint y: 450, endPoint x: 156, endPoint y: 448, distance: 46.2
click at [156, 450] on div at bounding box center [428, 359] width 638 height 620
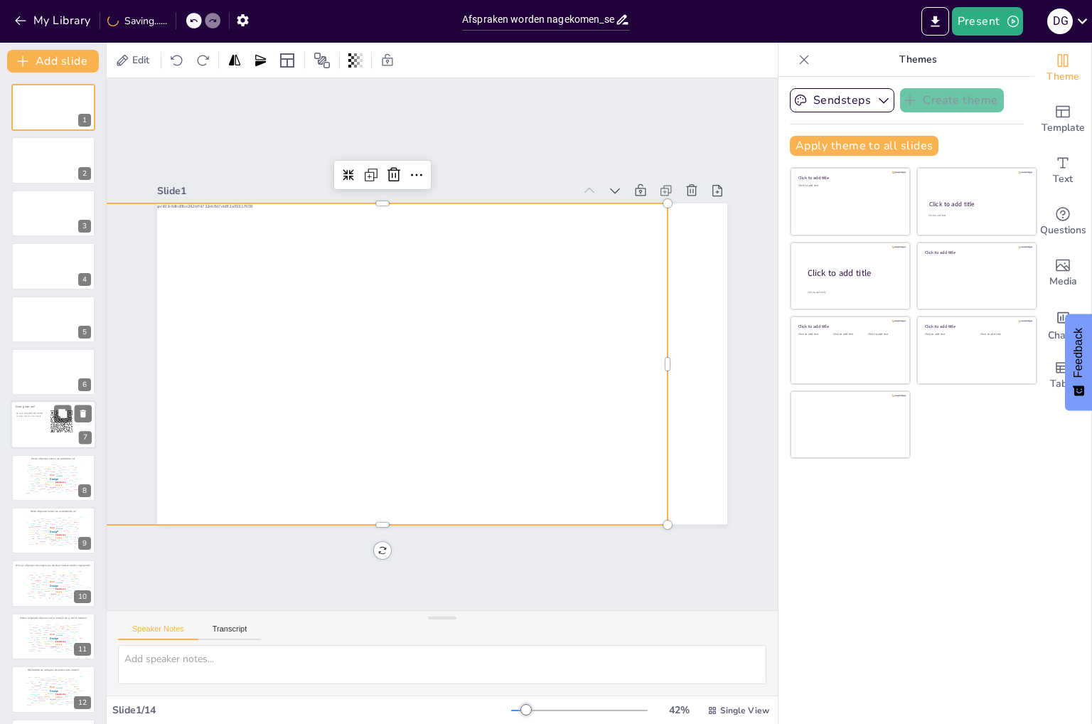
click at [23, 412] on span "Ga naar [URL][DOMAIN_NAME]" at bounding box center [29, 413] width 27 height 3
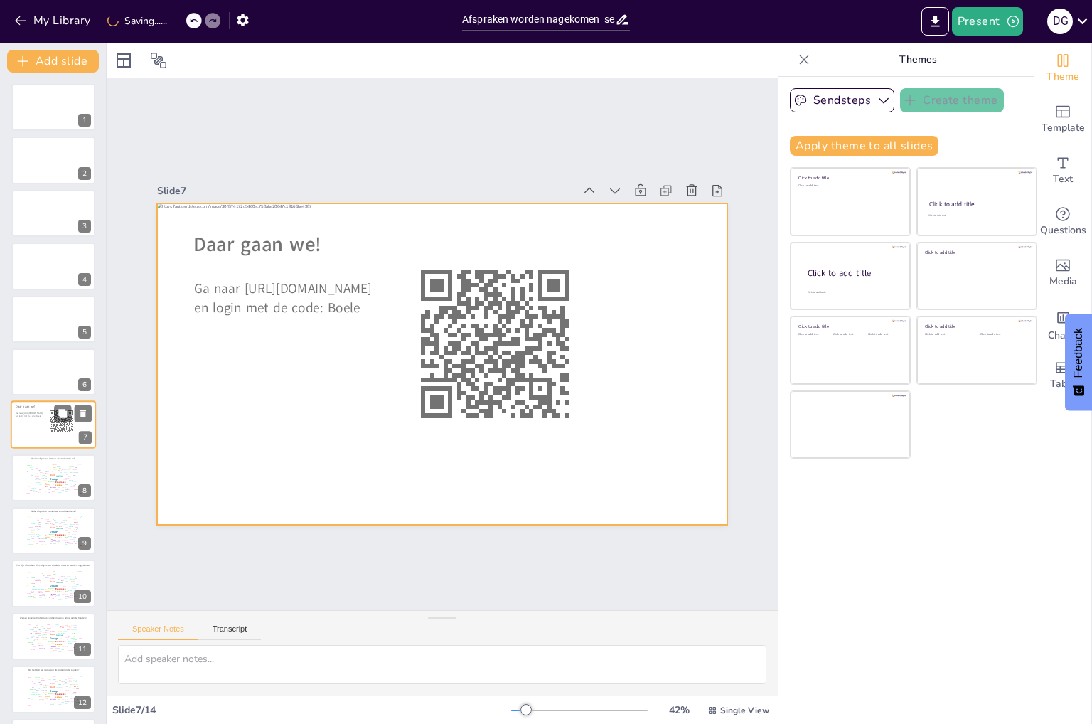
scroll to position [26, 0]
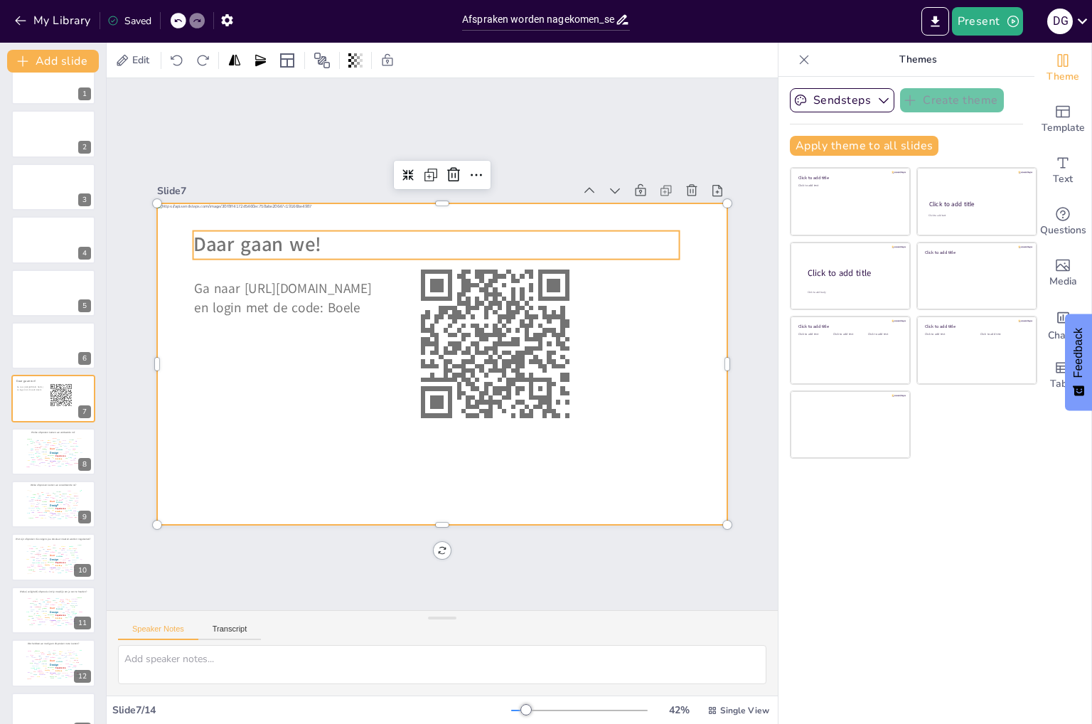
click at [314, 200] on span "Daar gaan we!" at bounding box center [370, 147] width 113 height 106
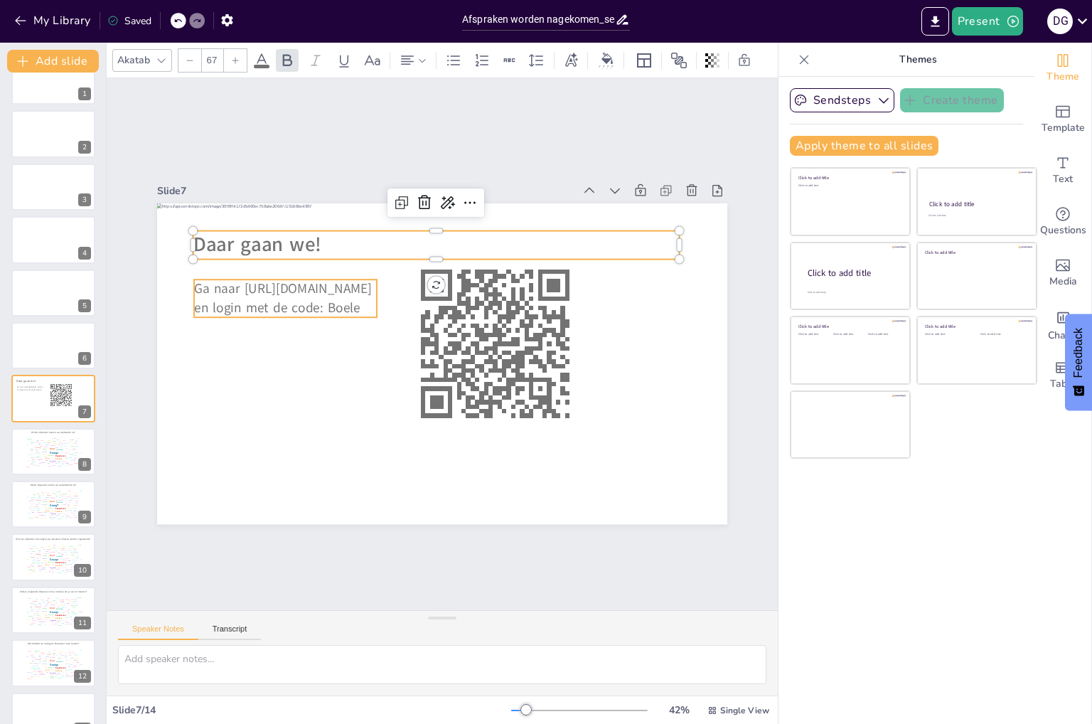
click at [525, 291] on span "Ga naar [URL][DOMAIN_NAME]" at bounding box center [597, 278] width 144 height 133
type input "--"
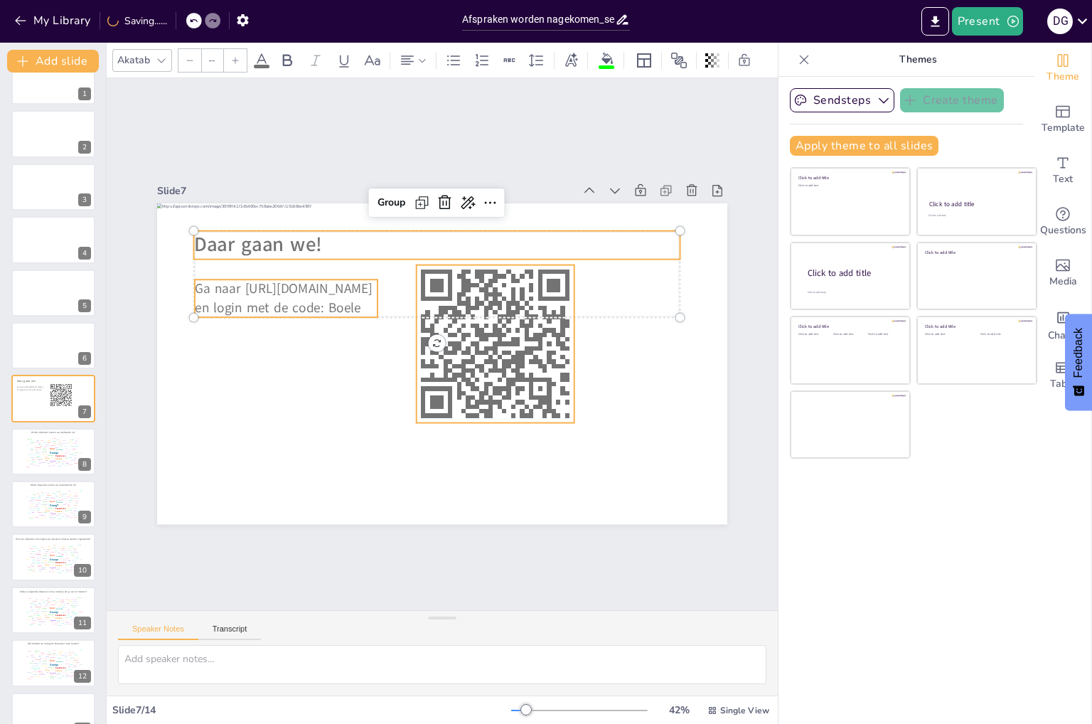
click at [487, 301] on icon at bounding box center [426, 394] width 198 height 198
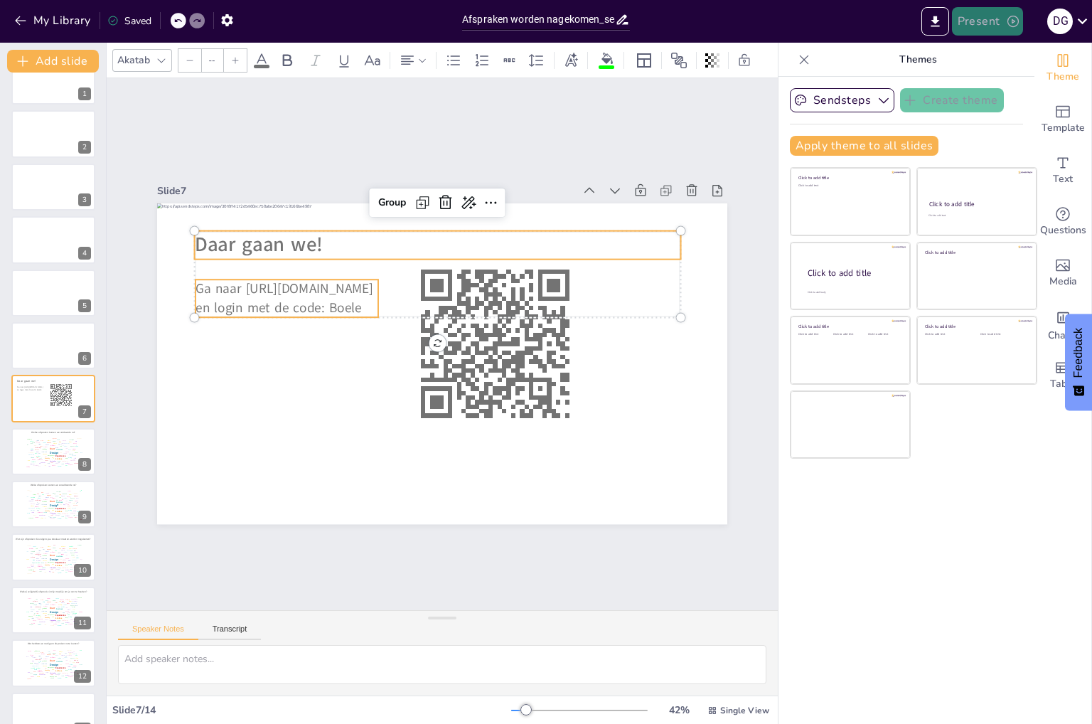
click at [989, 18] on button "Present" at bounding box center [987, 21] width 71 height 28
click at [1001, 89] on li "Play presentation" at bounding box center [1008, 87] width 113 height 23
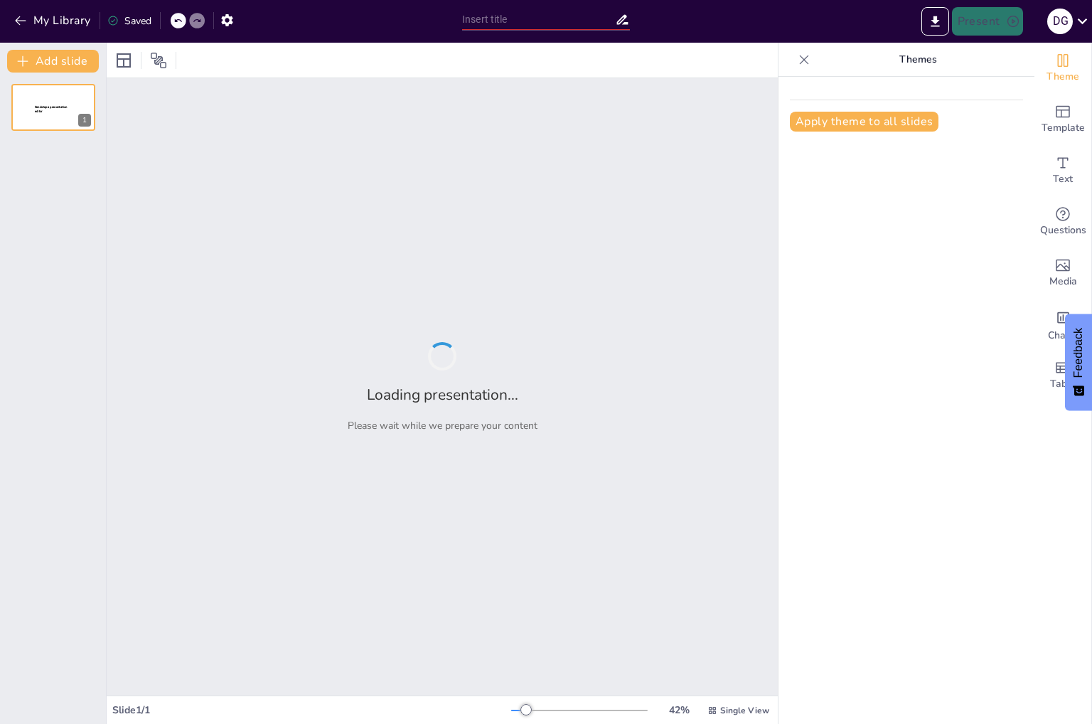
type input "Afspraken worden nagekomen_sessie september.pptx"
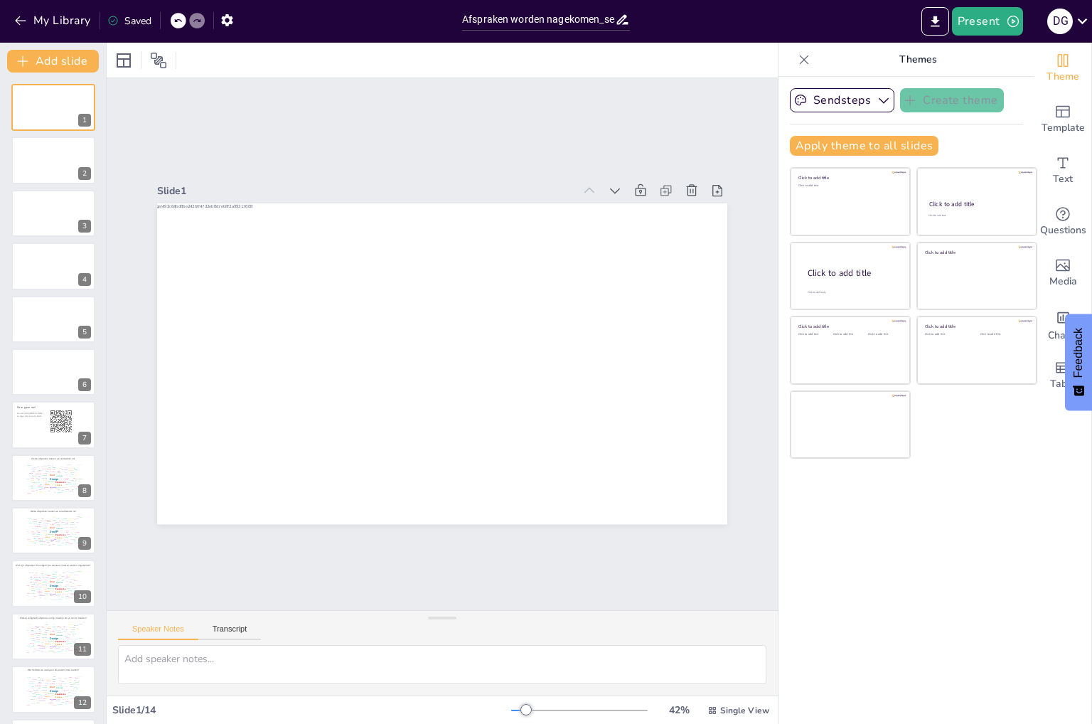
click at [244, 16] on div "My Library Saved" at bounding box center [227, 20] width 455 height 26
click at [233, 26] on icon "button" at bounding box center [227, 20] width 15 height 15
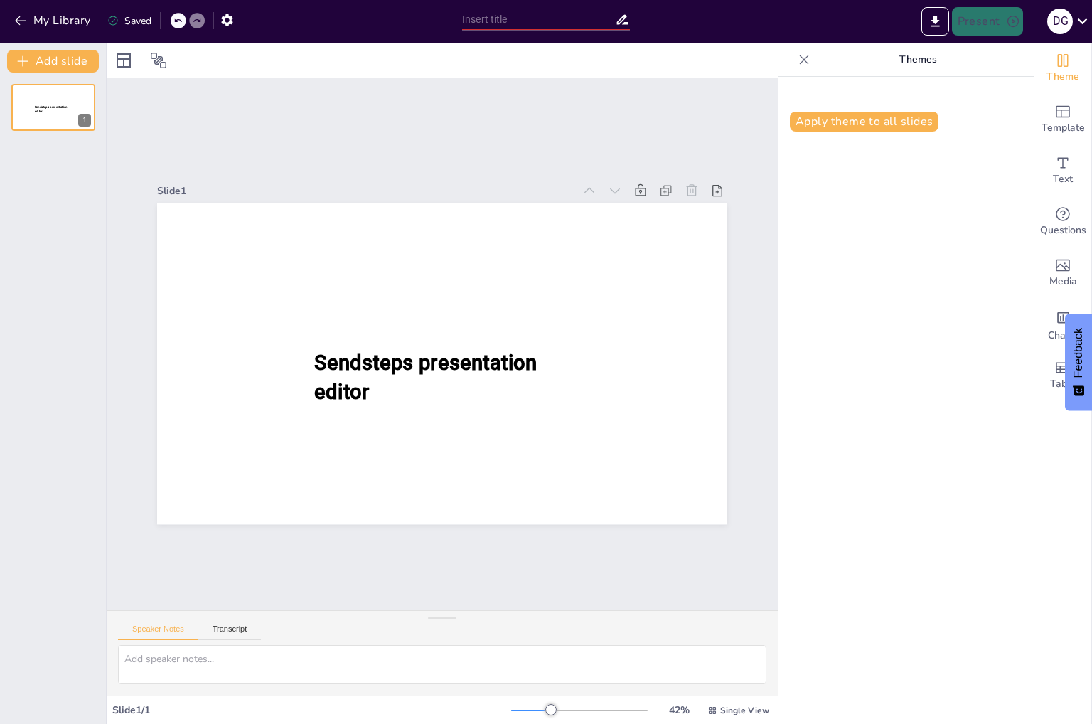
type input "Afspraken worden nagekomen_sessie september.pptx"
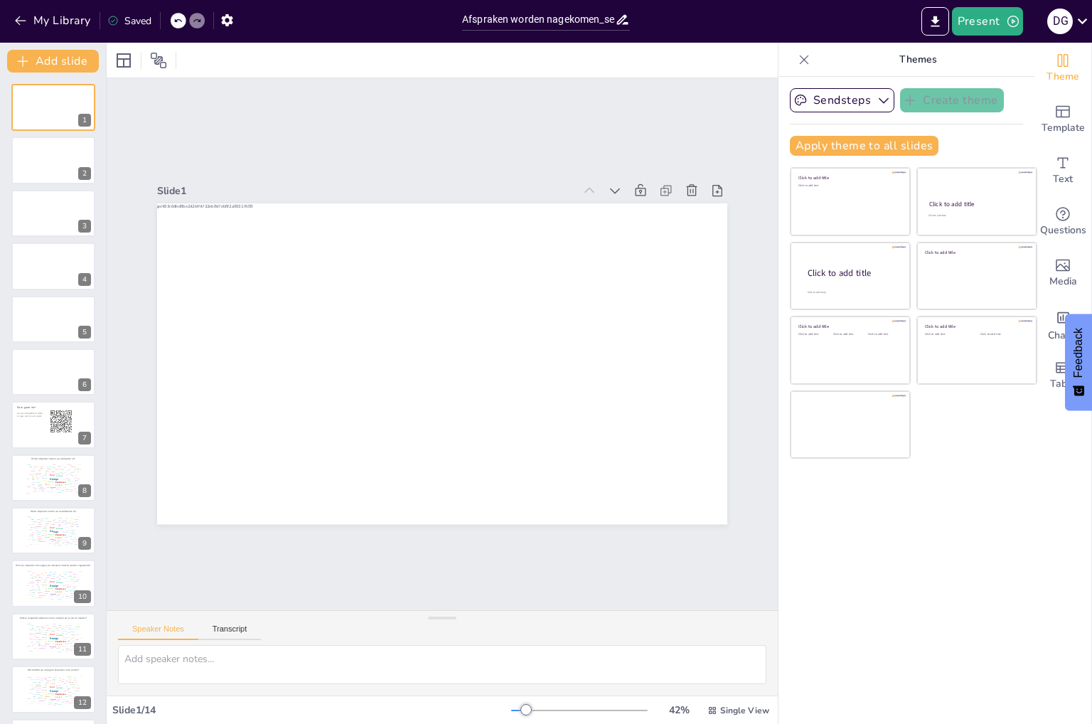
click at [797, 60] on icon at bounding box center [804, 60] width 14 height 14
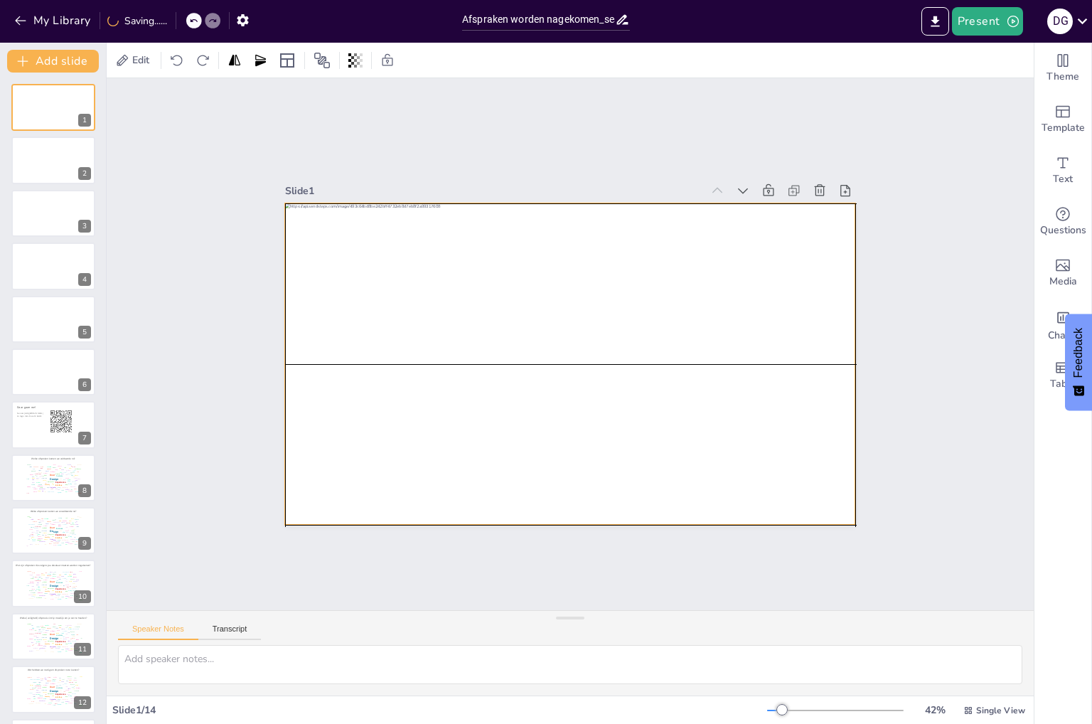
drag, startPoint x: 436, startPoint y: 370, endPoint x: 497, endPoint y: 372, distance: 61.2
click at [497, 372] on div at bounding box center [570, 363] width 570 height 321
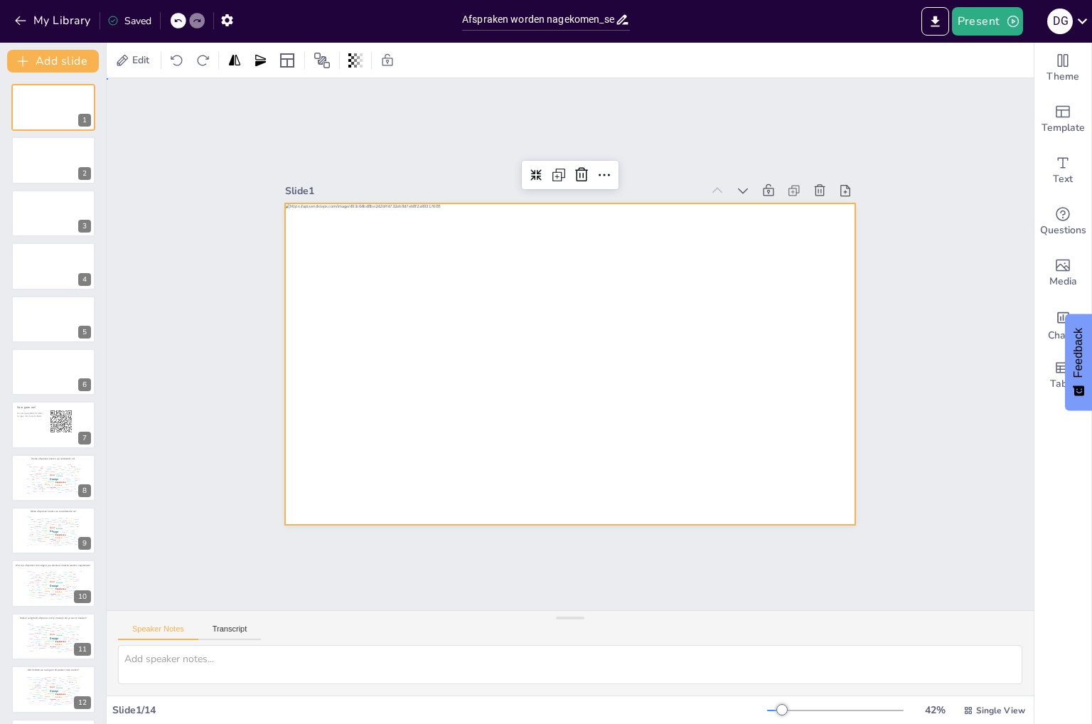
click at [184, 156] on div "Slide 1 Slide 2 Slide 3 Slide 4 Slide 5 Slide 6 Slide 7 Daar gaan we! Ga naar h…" at bounding box center [570, 344] width 927 height 532
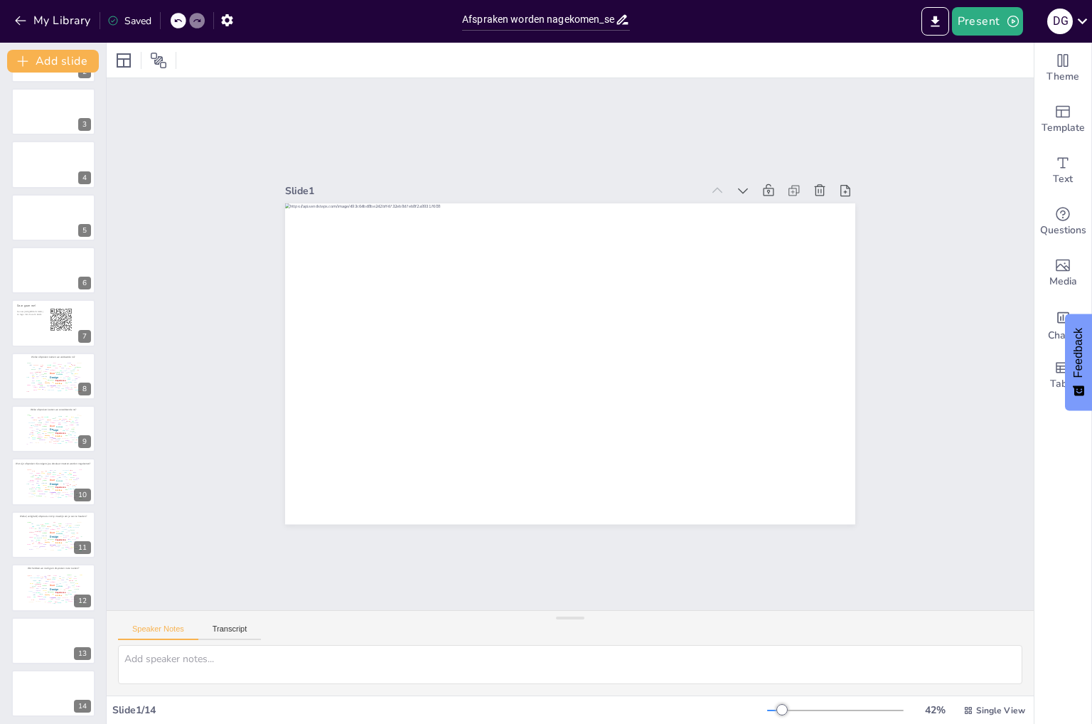
scroll to position [106, 0]
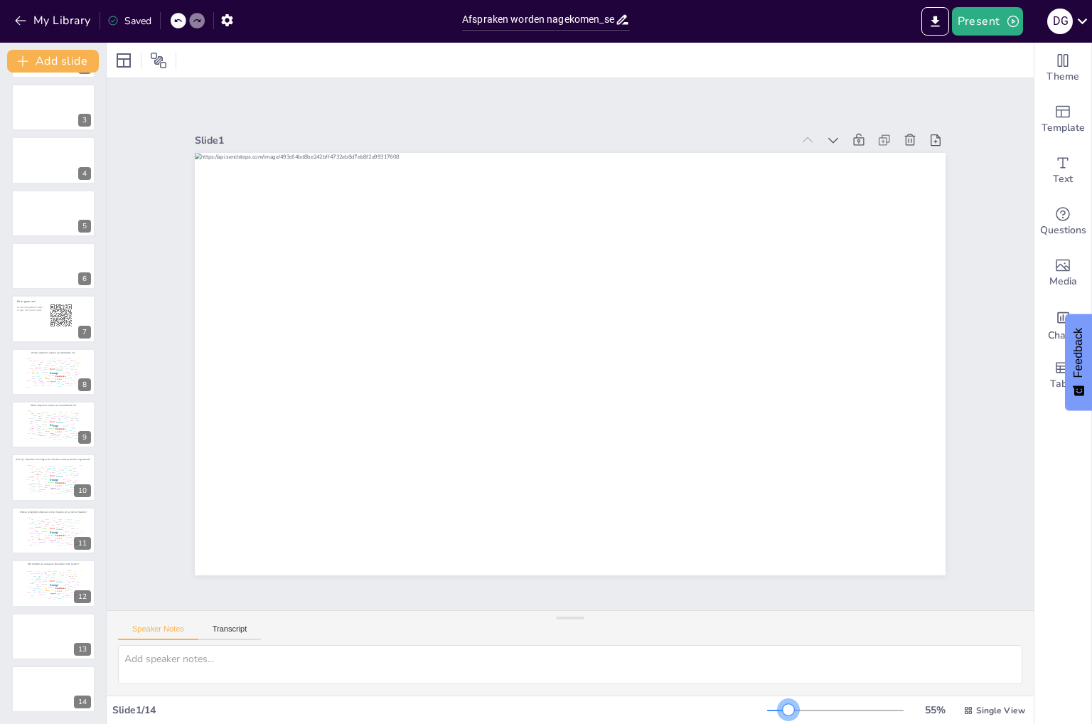
click at [782, 709] on div at bounding box center [787, 709] width 11 height 11
click at [51, 314] on div at bounding box center [53, 319] width 85 height 48
type textarea "Voordat we in de inhoud duiken, wil ik iets met jullie delen. In elke organisat…"
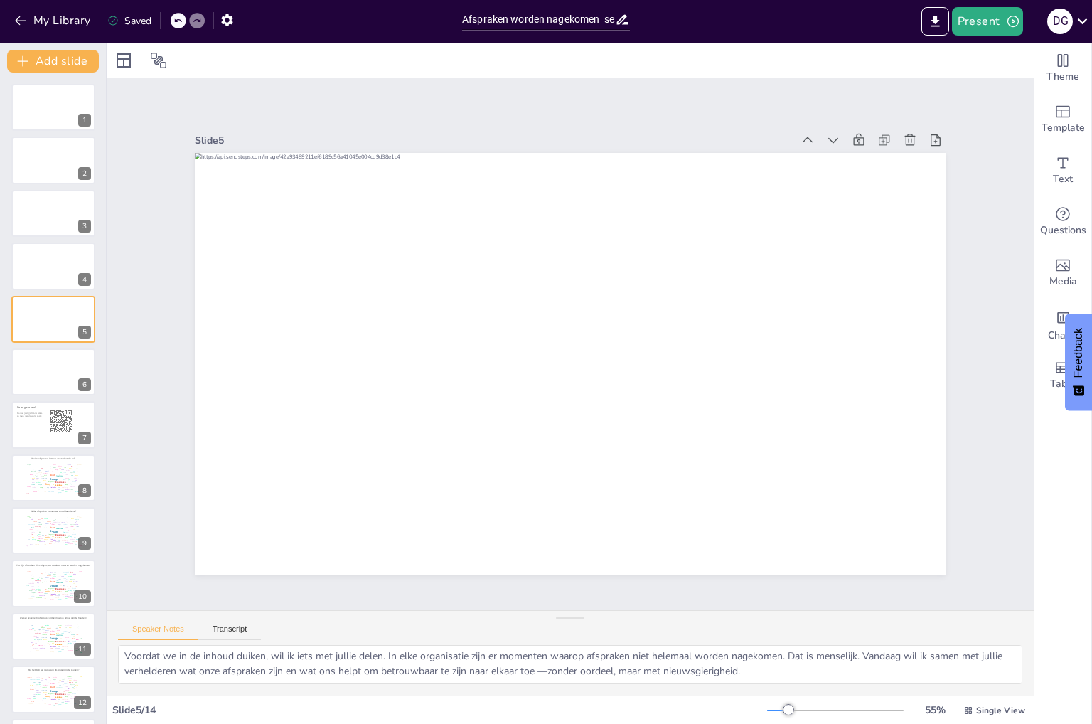
scroll to position [3, 0]
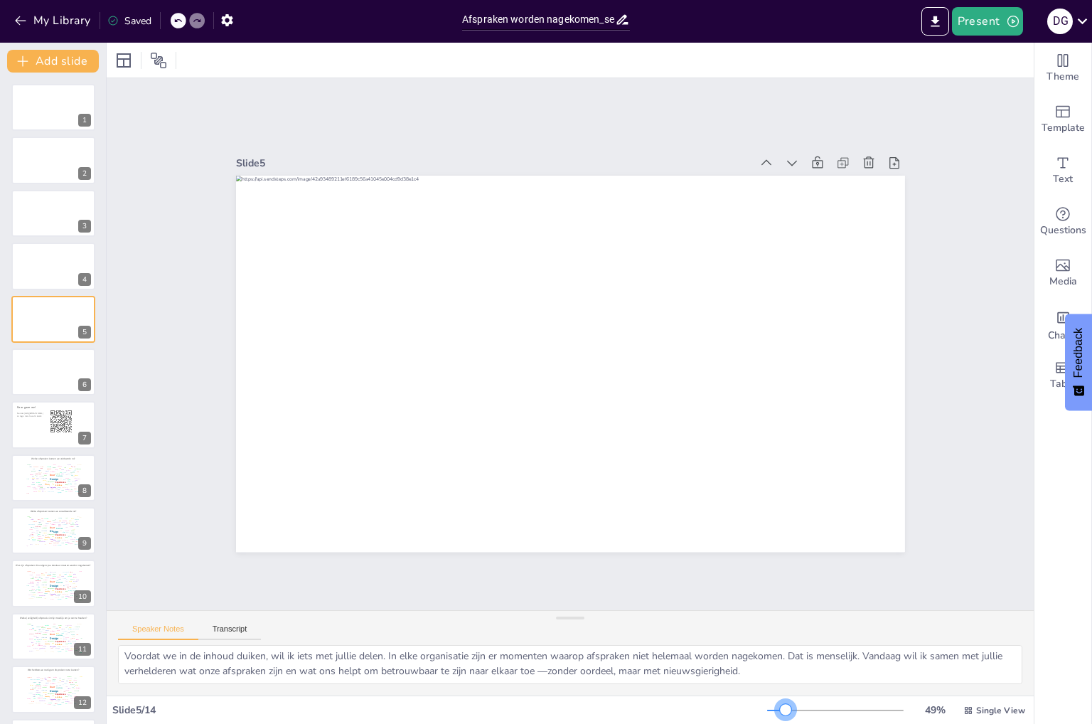
click at [780, 708] on div at bounding box center [785, 709] width 11 height 11
click at [25, 151] on div at bounding box center [53, 160] width 85 height 48
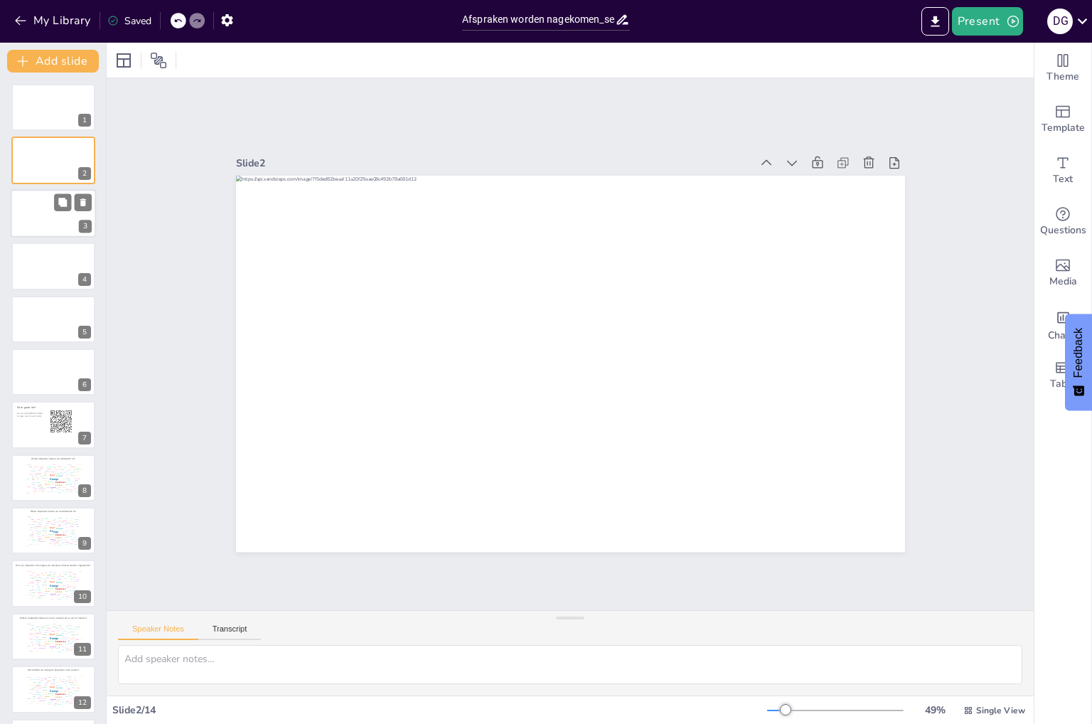
scroll to position [0, 0]
click at [37, 220] on div at bounding box center [53, 213] width 85 height 48
